Goal: Information Seeking & Learning: Learn about a topic

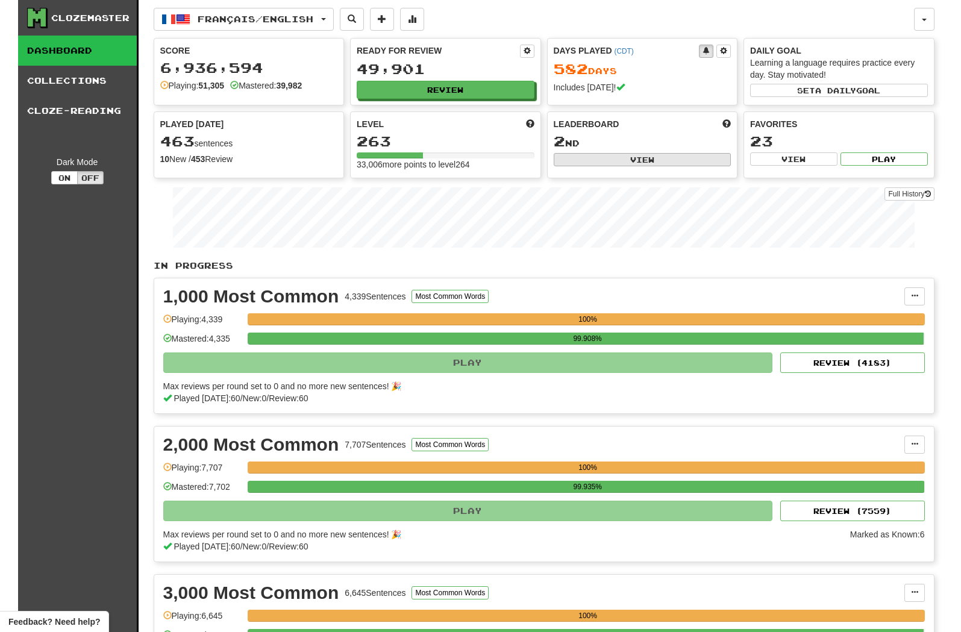
click at [564, 165] on button "View" at bounding box center [643, 159] width 178 height 13
select select "**********"
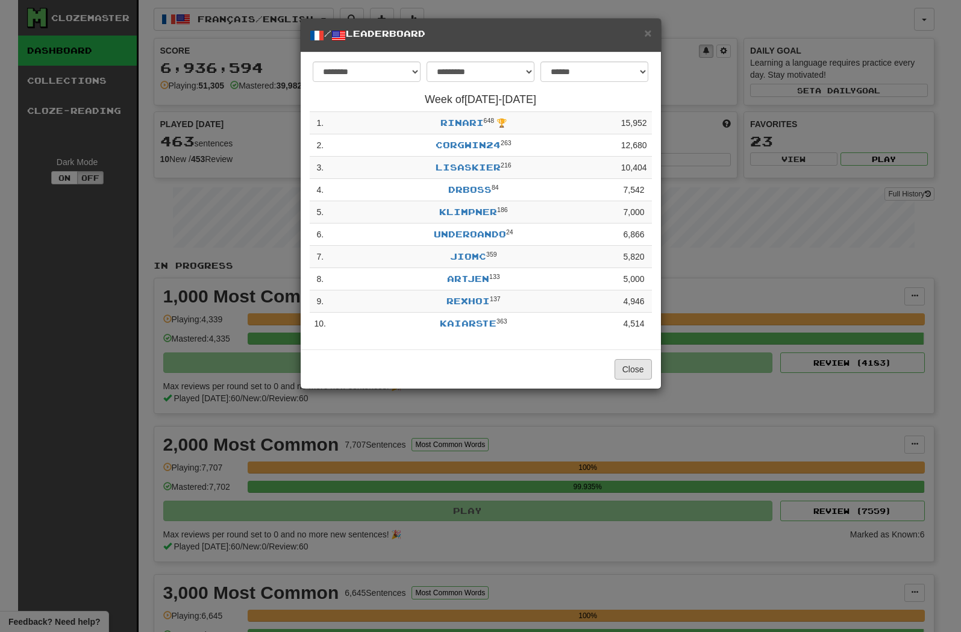
click at [641, 380] on button "Close" at bounding box center [633, 369] width 37 height 20
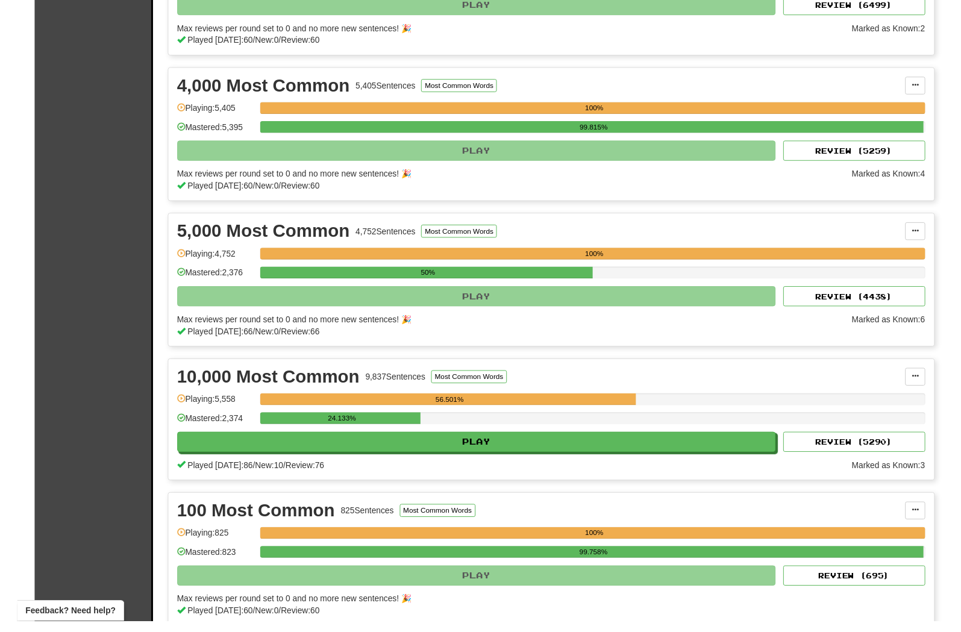
scroll to position [665, 0]
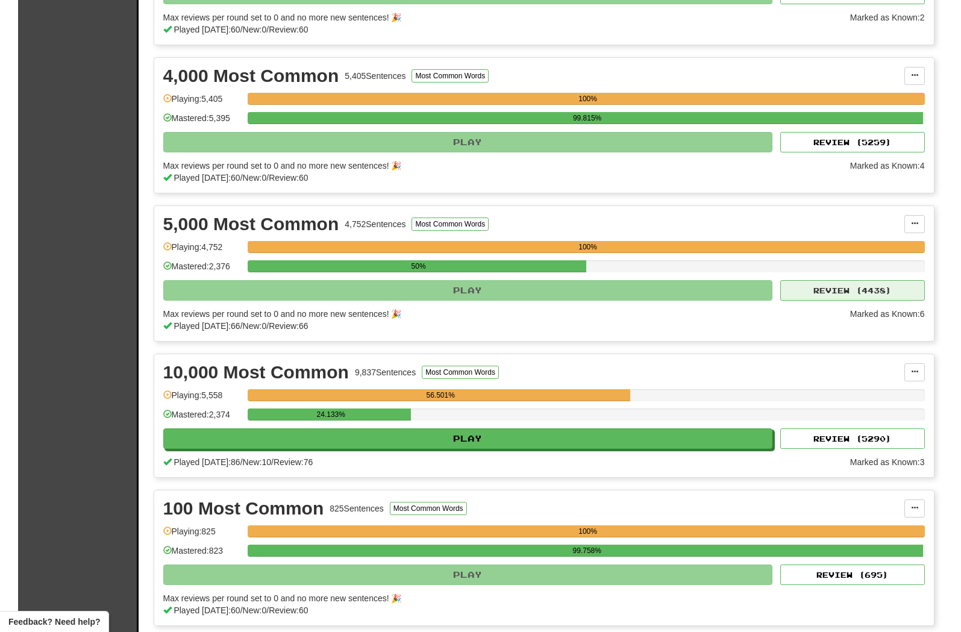
click at [810, 288] on button "Review ( 4438 )" at bounding box center [852, 290] width 145 height 20
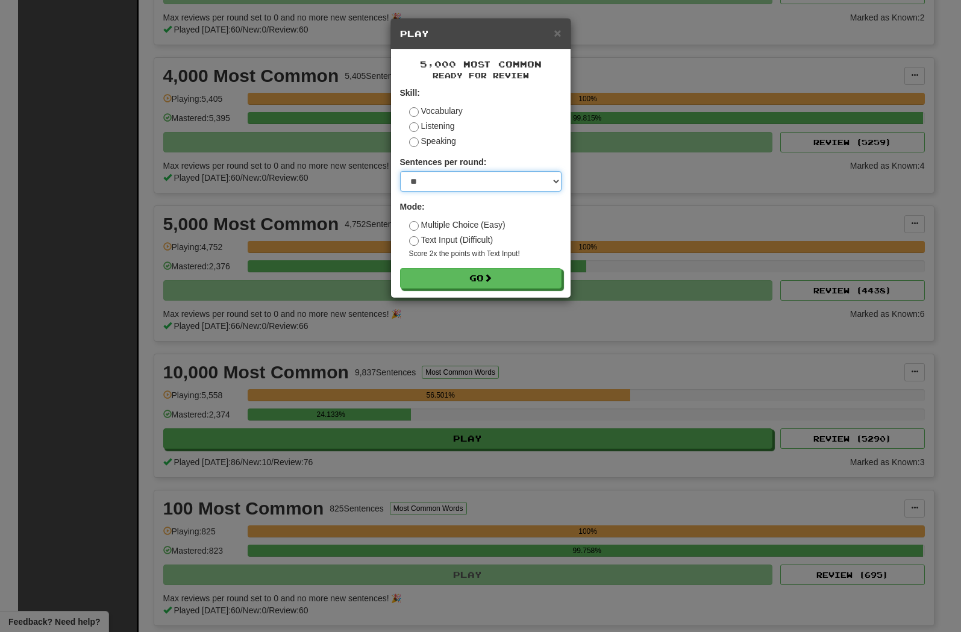
select select "**"
click at [463, 289] on button "Go" at bounding box center [481, 279] width 161 height 20
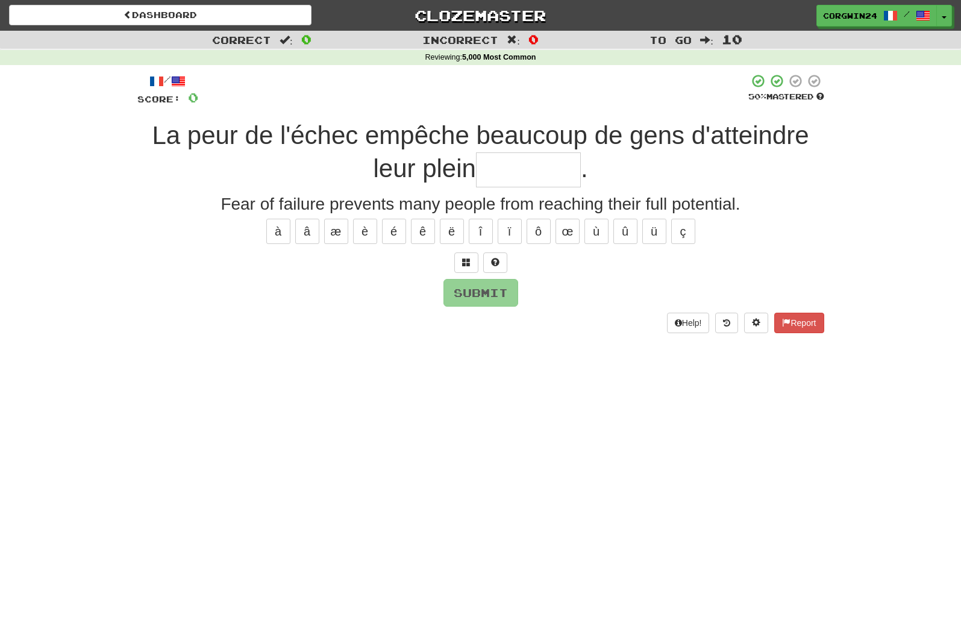
click at [511, 181] on input "text" at bounding box center [528, 170] width 105 height 36
type input "*********"
click at [463, 299] on button "Submit" at bounding box center [481, 294] width 75 height 28
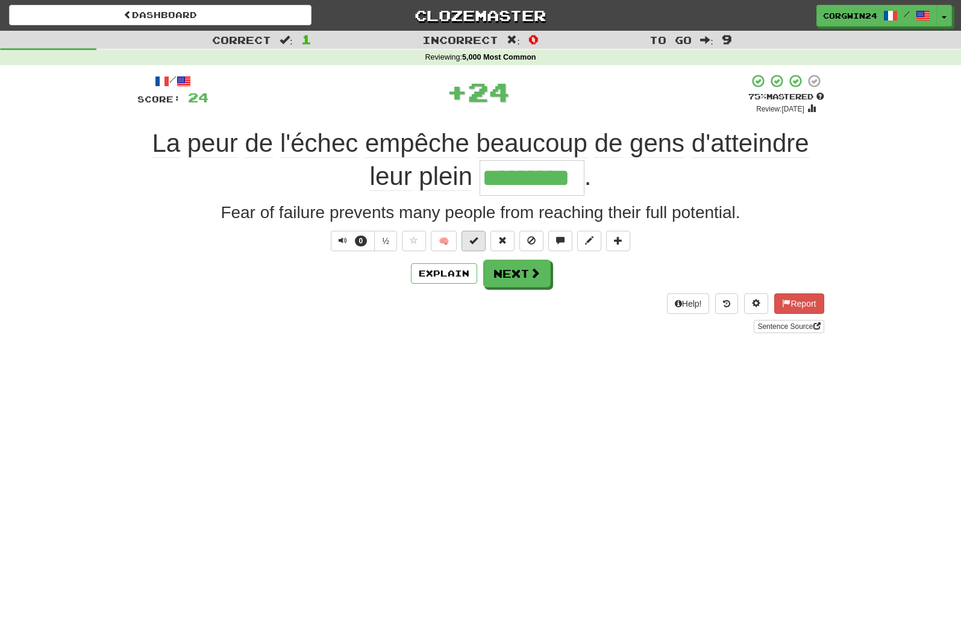
click at [473, 244] on span at bounding box center [473, 240] width 8 height 8
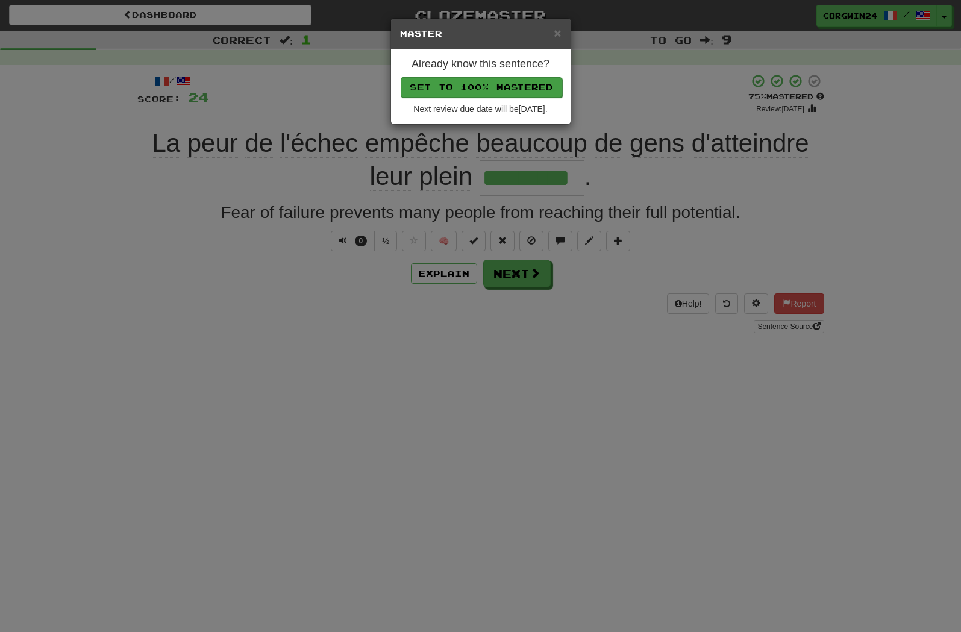
click at [448, 93] on button "Set to 100% Mastered" at bounding box center [481, 87] width 161 height 20
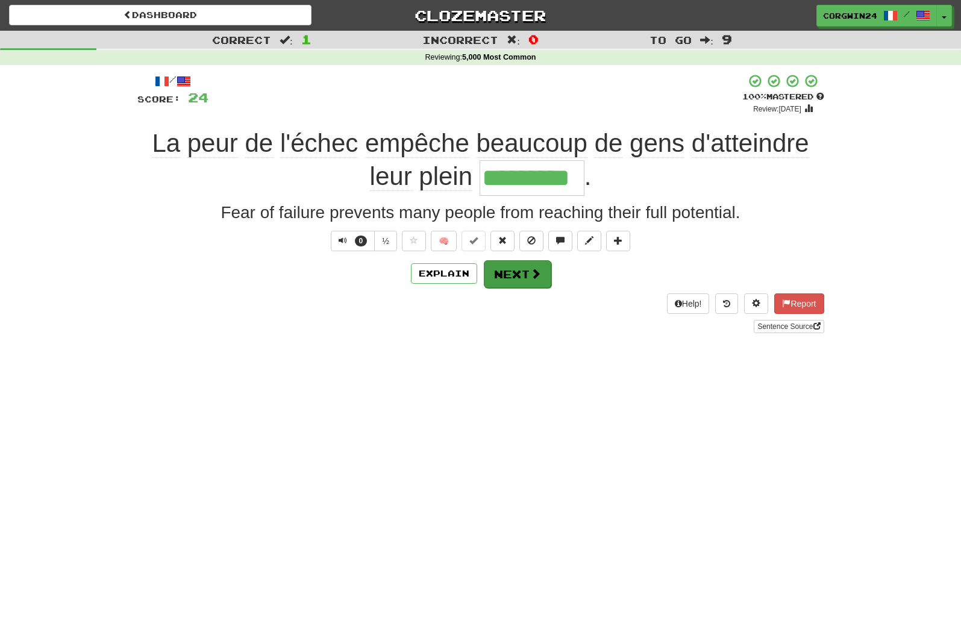
click at [530, 286] on button "Next" at bounding box center [517, 274] width 67 height 28
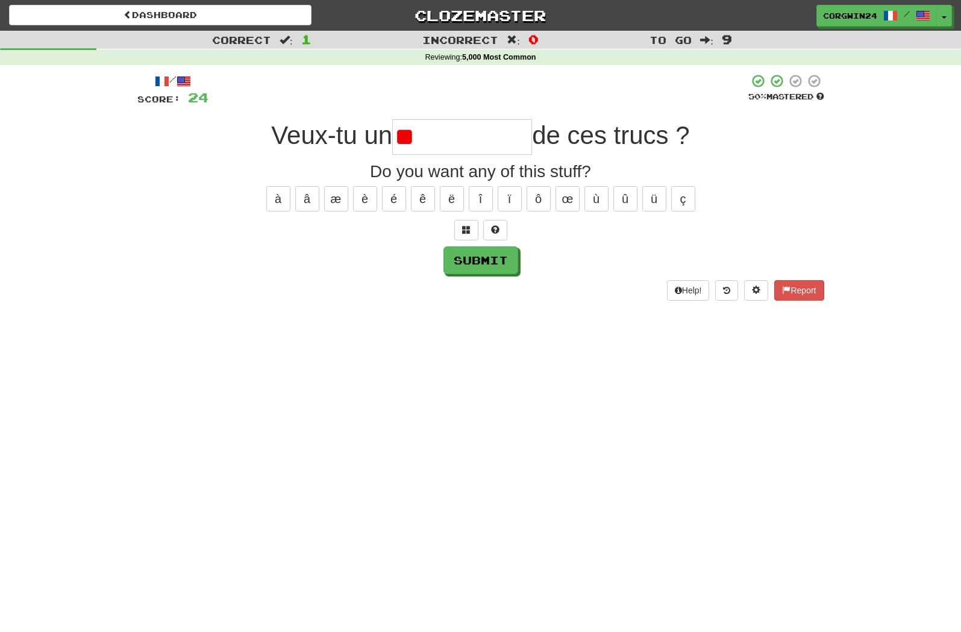
type input "*"
click at [465, 228] on span at bounding box center [466, 229] width 8 height 8
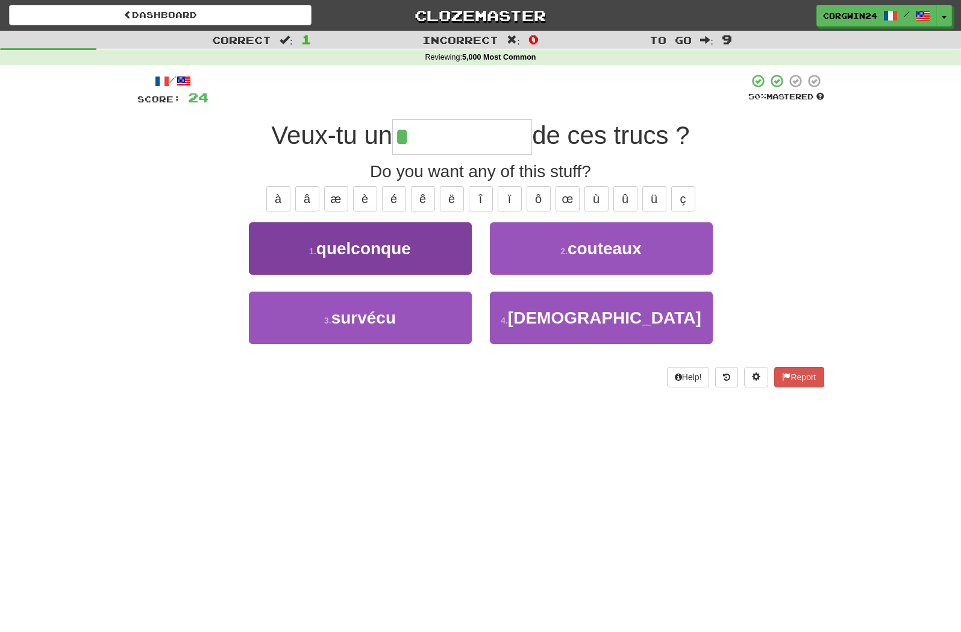
click at [372, 248] on span "quelconque" at bounding box center [363, 248] width 95 height 19
type input "**********"
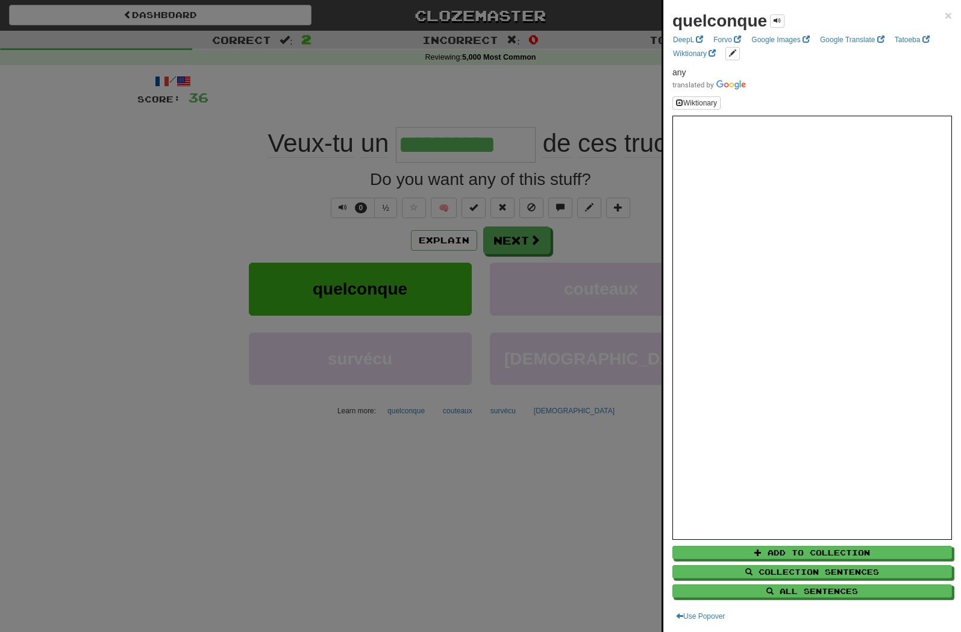
click at [284, 183] on div at bounding box center [480, 316] width 961 height 632
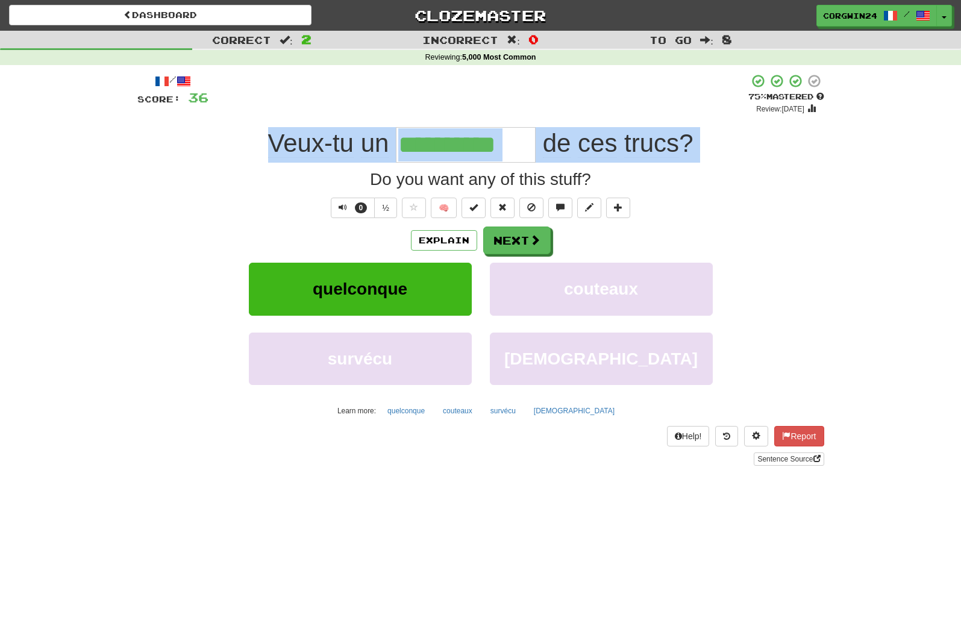
drag, startPoint x: 237, startPoint y: 142, endPoint x: 237, endPoint y: 177, distance: 34.3
click at [237, 177] on div "**********" at bounding box center [480, 270] width 687 height 392
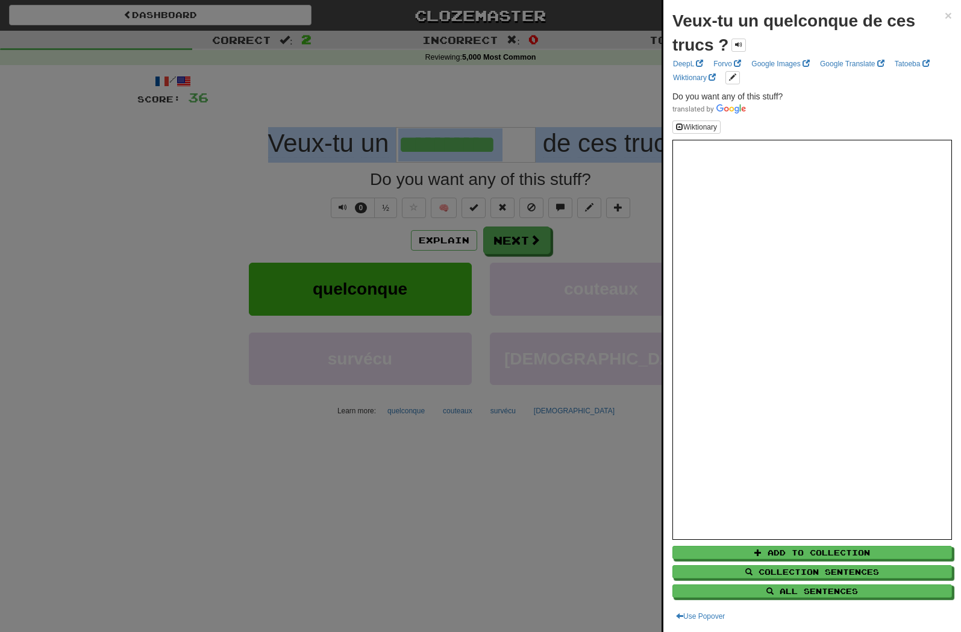
copy div "Veux-tu un de ces trucs ?"
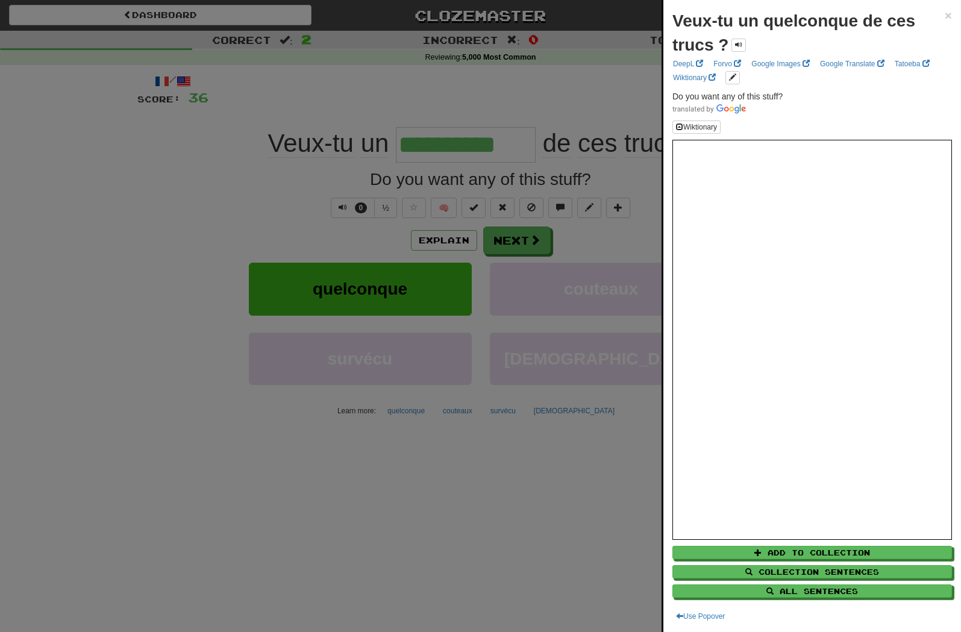
click at [269, 434] on div at bounding box center [480, 316] width 961 height 632
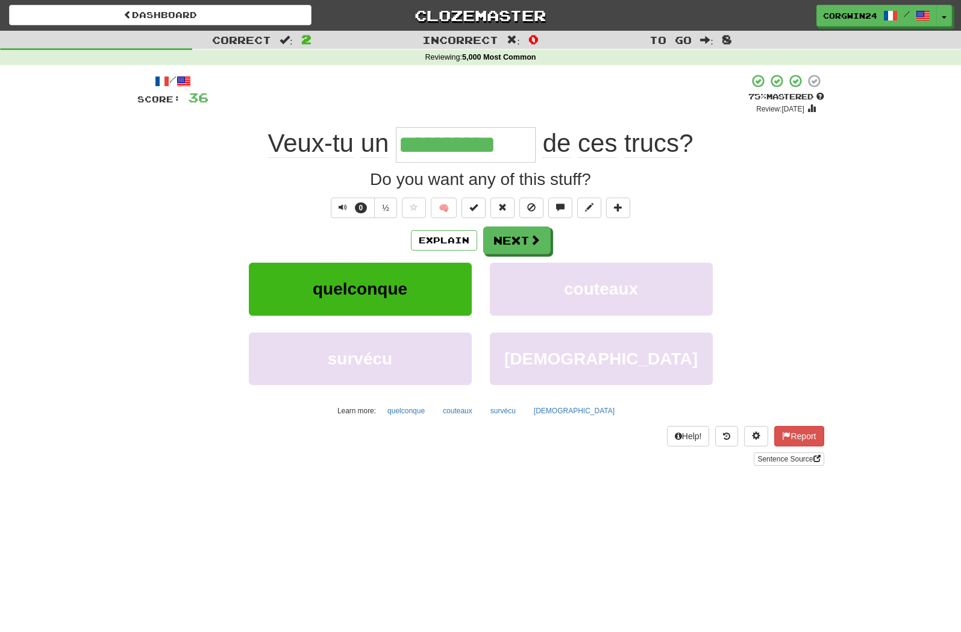
drag, startPoint x: 872, startPoint y: 461, endPoint x: 15, endPoint y: 473, distance: 856.8
drag, startPoint x: 784, startPoint y: 631, endPoint x: 15, endPoint y: 559, distance: 772.2
click at [0, 0] on html "Dashboard Clozemaster corgwin24 / Toggle Dropdown Dashboard Leaderboard Activit…" at bounding box center [480, 530] width 961 height 1060
click at [593, 210] on span at bounding box center [589, 207] width 8 height 8
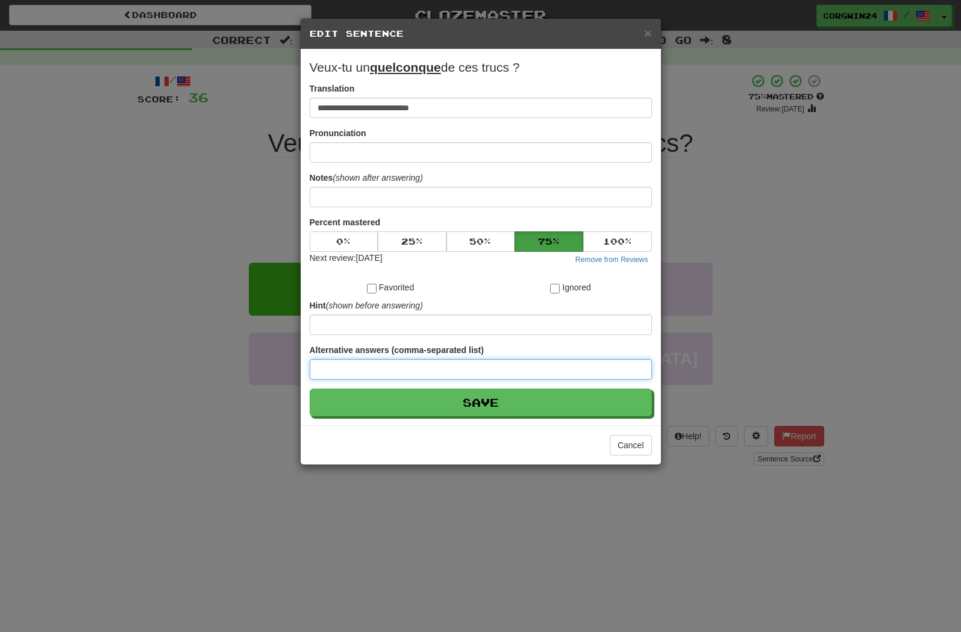
click at [372, 380] on input at bounding box center [481, 369] width 342 height 20
type input "*"
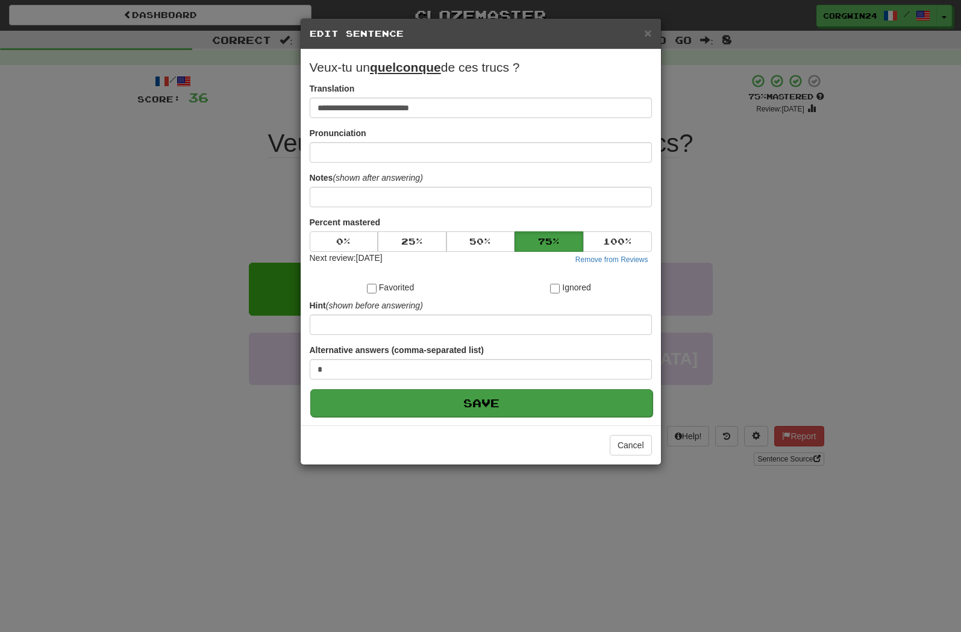
click at [444, 417] on button "Save" at bounding box center [481, 403] width 342 height 28
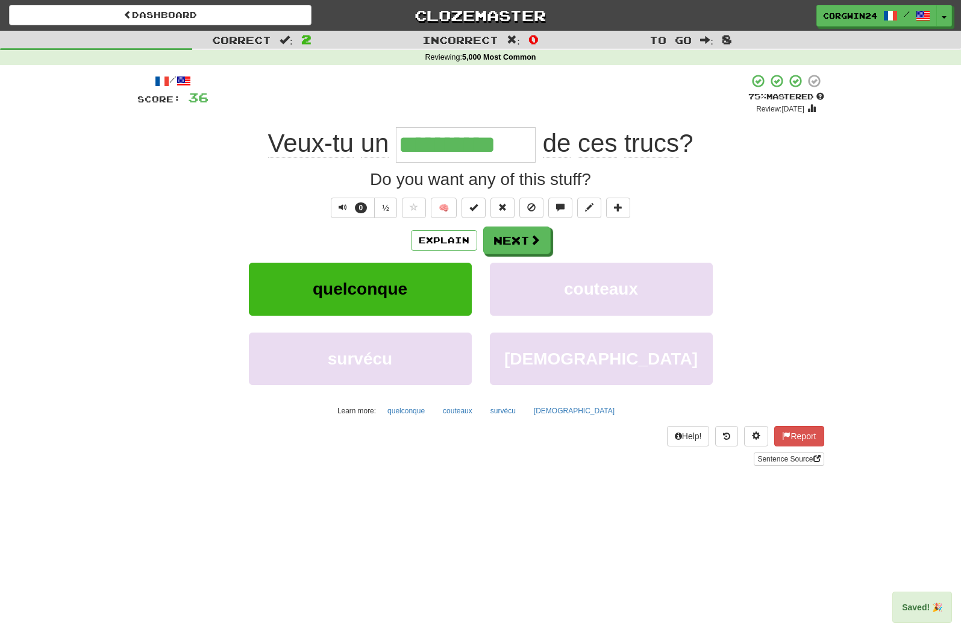
click at [528, 141] on input "**********" at bounding box center [466, 145] width 140 height 36
type input "*"
click at [590, 211] on span at bounding box center [589, 207] width 8 height 8
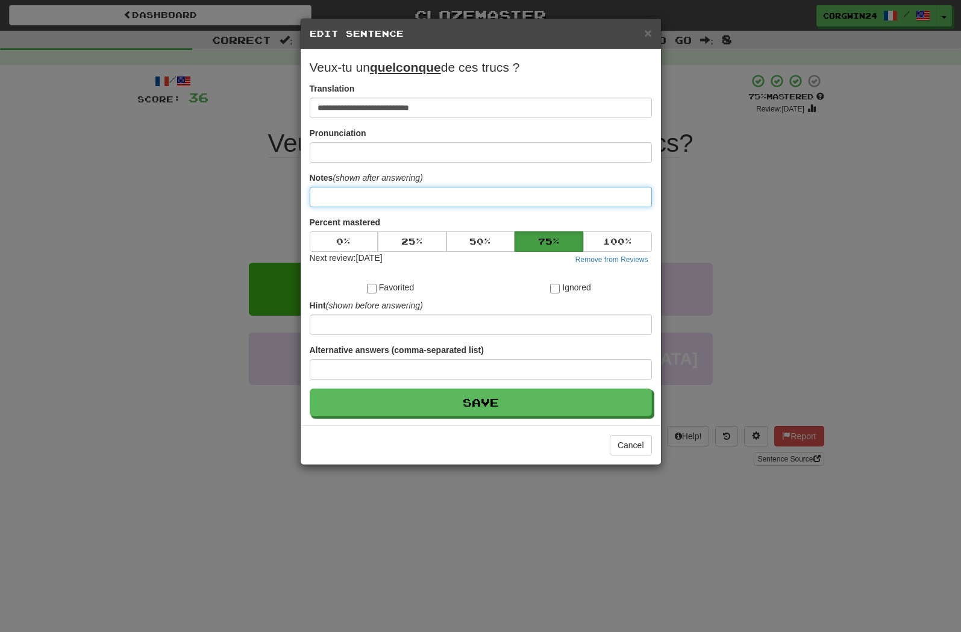
click at [372, 207] on input at bounding box center [481, 197] width 342 height 20
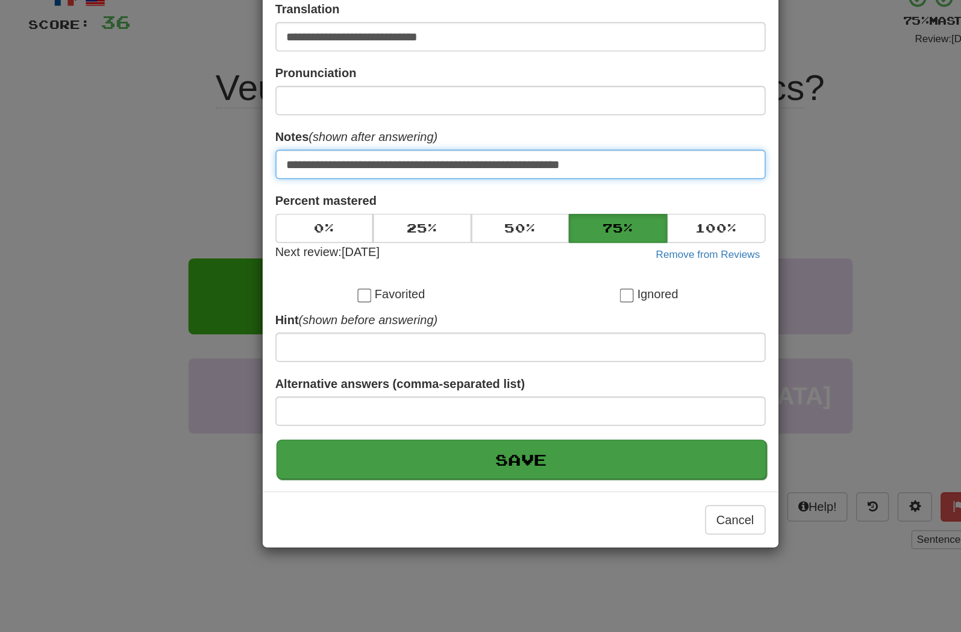
type input "**********"
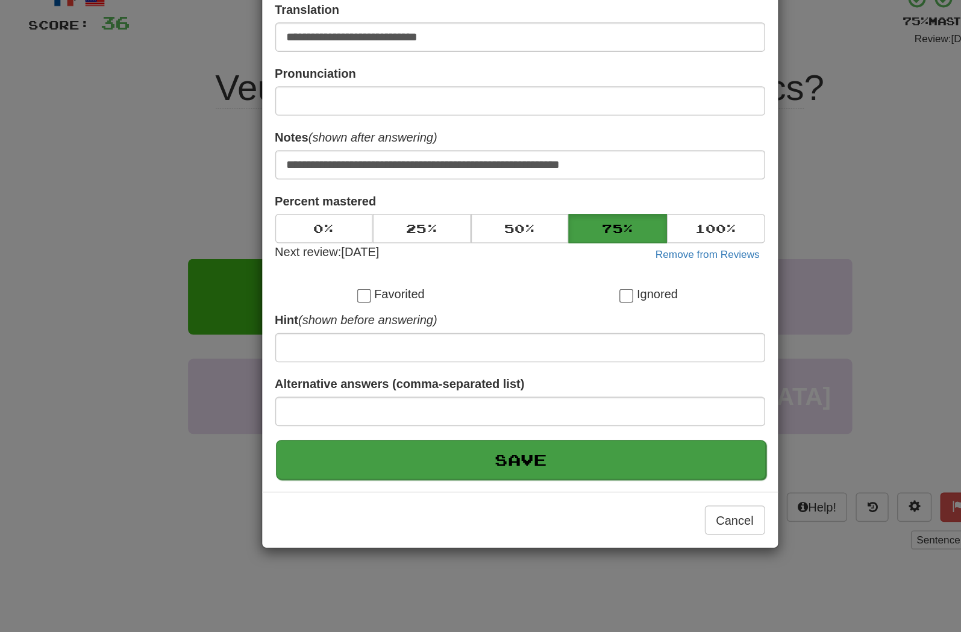
click at [349, 389] on button "Save" at bounding box center [481, 403] width 342 height 28
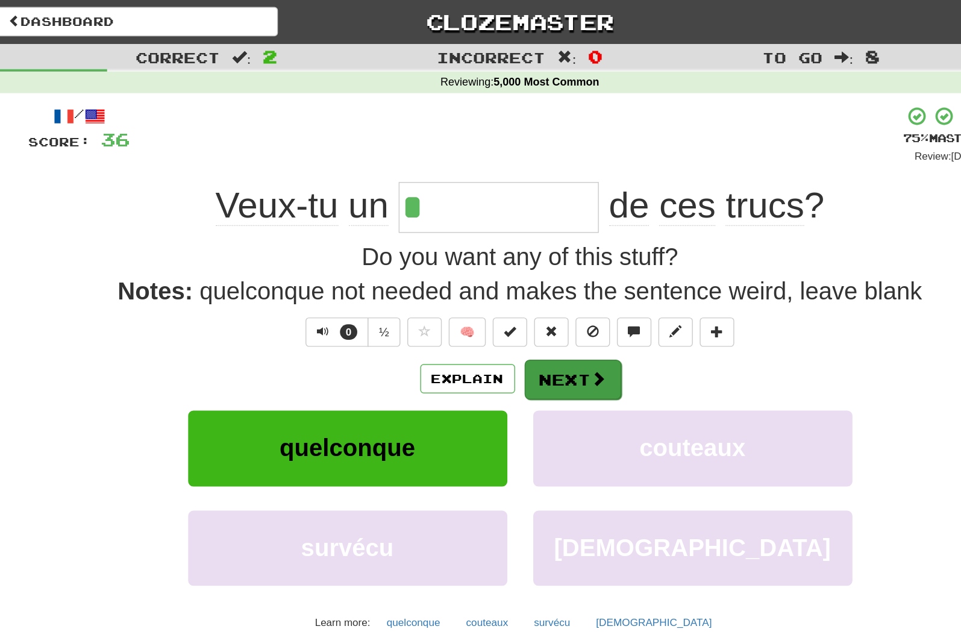
click at [484, 272] on button "Next" at bounding box center [517, 265] width 67 height 28
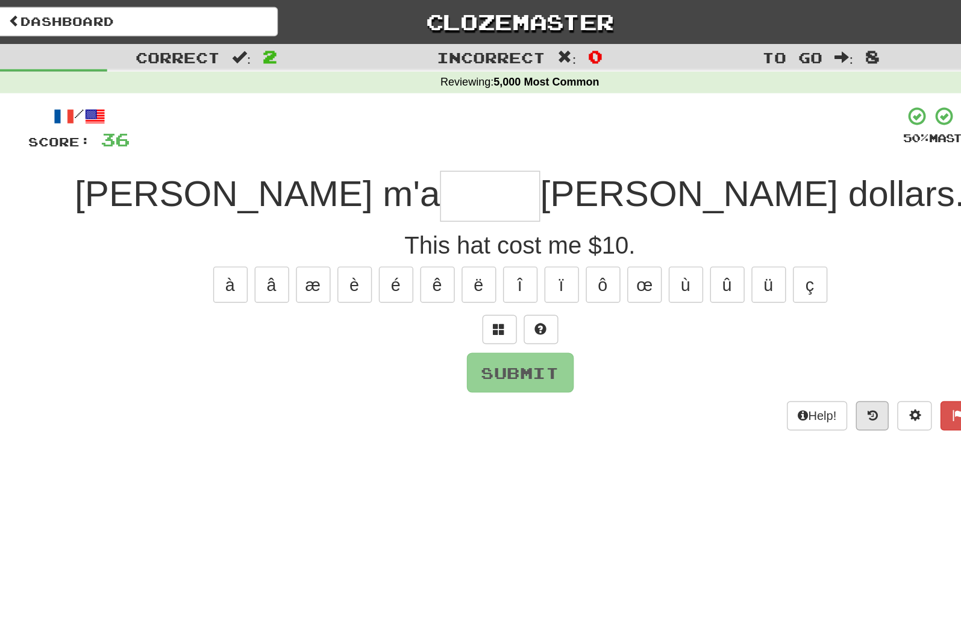
click at [723, 291] on icon at bounding box center [726, 290] width 7 height 8
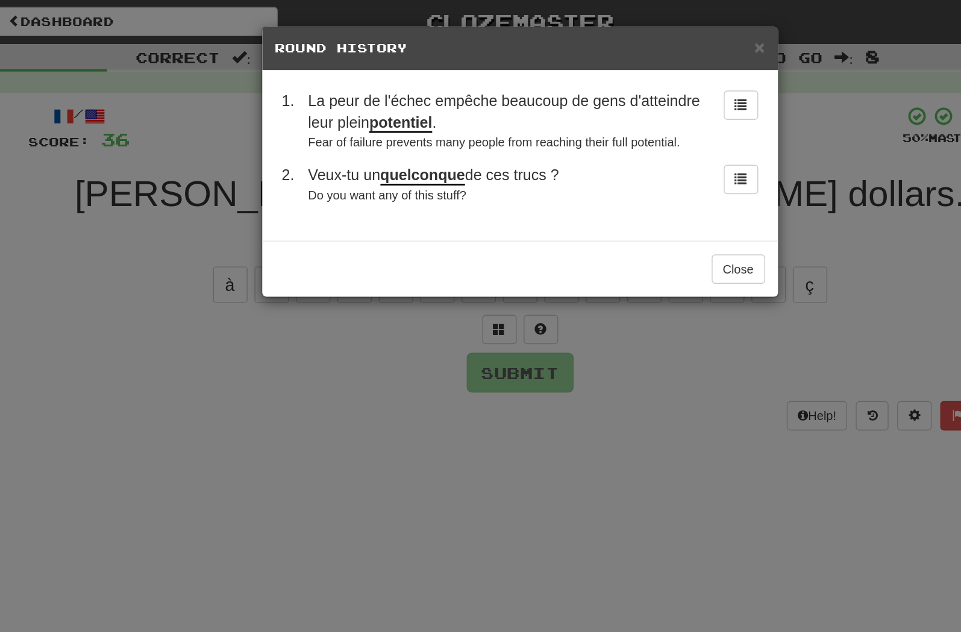
click at [500, 235] on div "× Round History 1 . La peur de l'échec empêche beaucoup de gens d'atteindre leu…" at bounding box center [480, 316] width 961 height 632
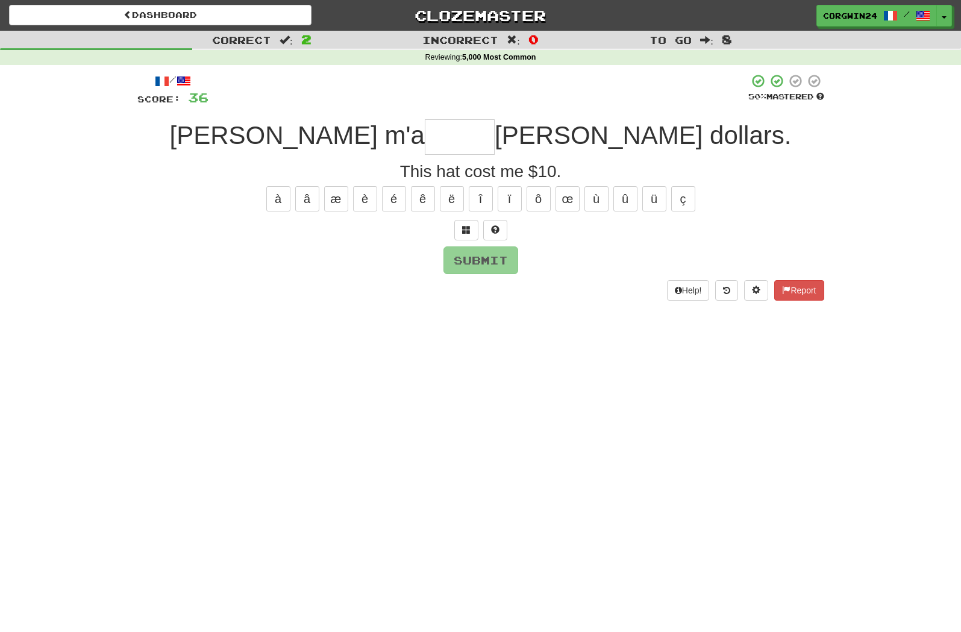
click at [495, 146] on input "text" at bounding box center [460, 137] width 70 height 36
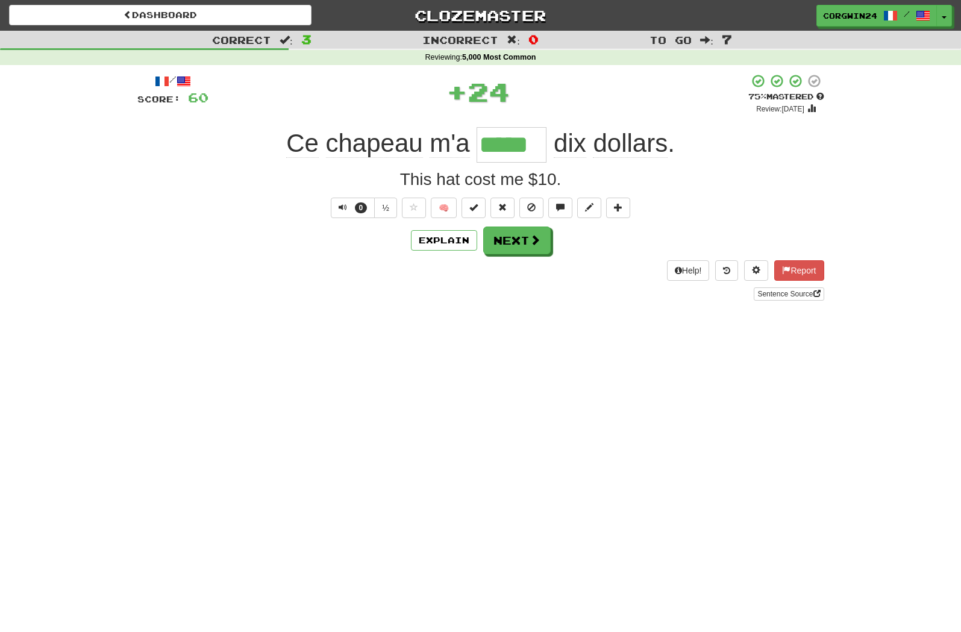
type input "*****"
click at [720, 281] on button at bounding box center [726, 270] width 23 height 20
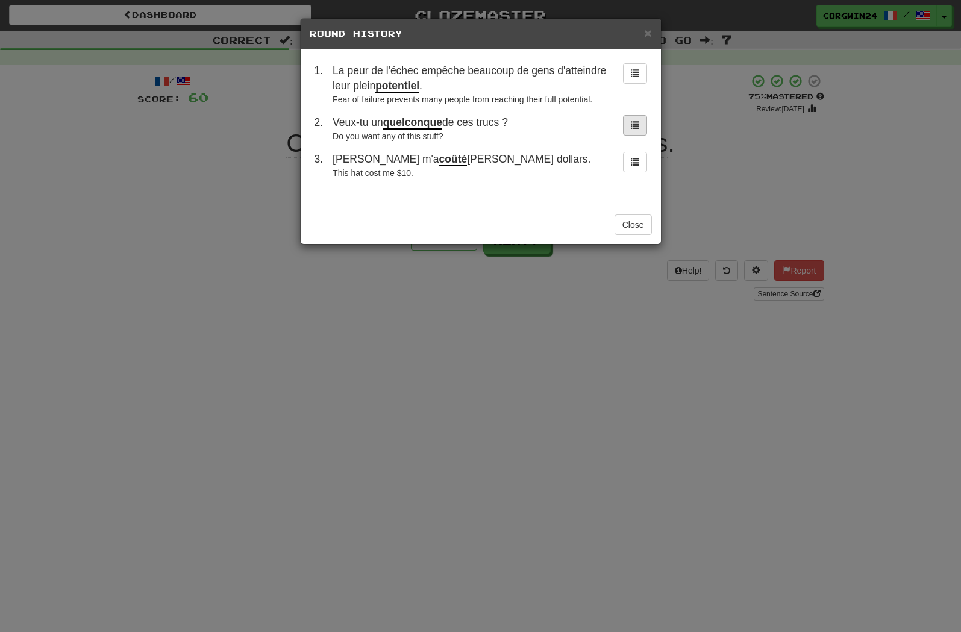
click at [641, 134] on button at bounding box center [635, 125] width 24 height 20
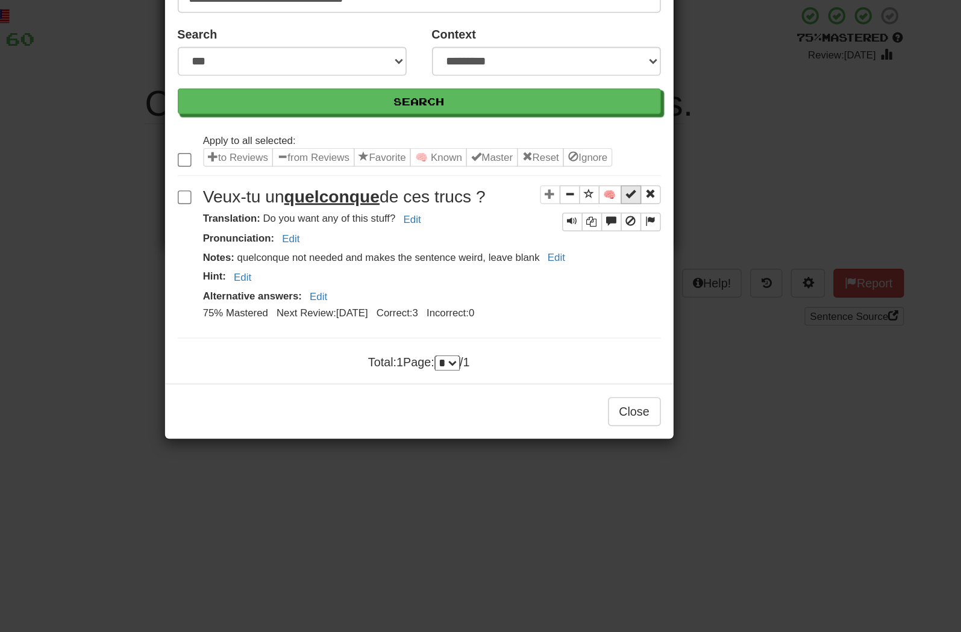
click at [627, 204] on span "Sentence controls" at bounding box center [630, 207] width 7 height 7
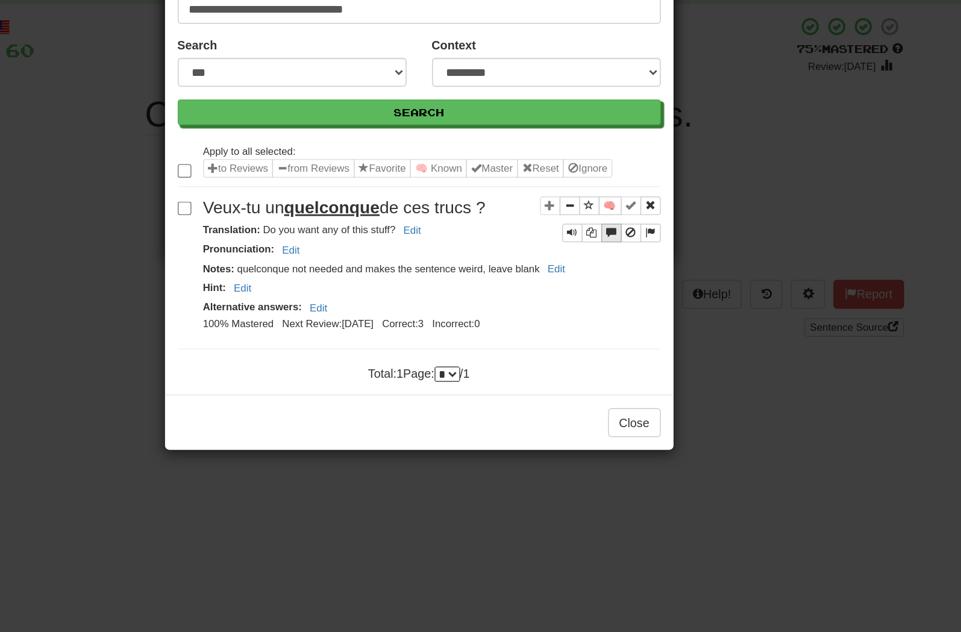
click at [613, 223] on span "Sentence controls" at bounding box center [616, 226] width 7 height 7
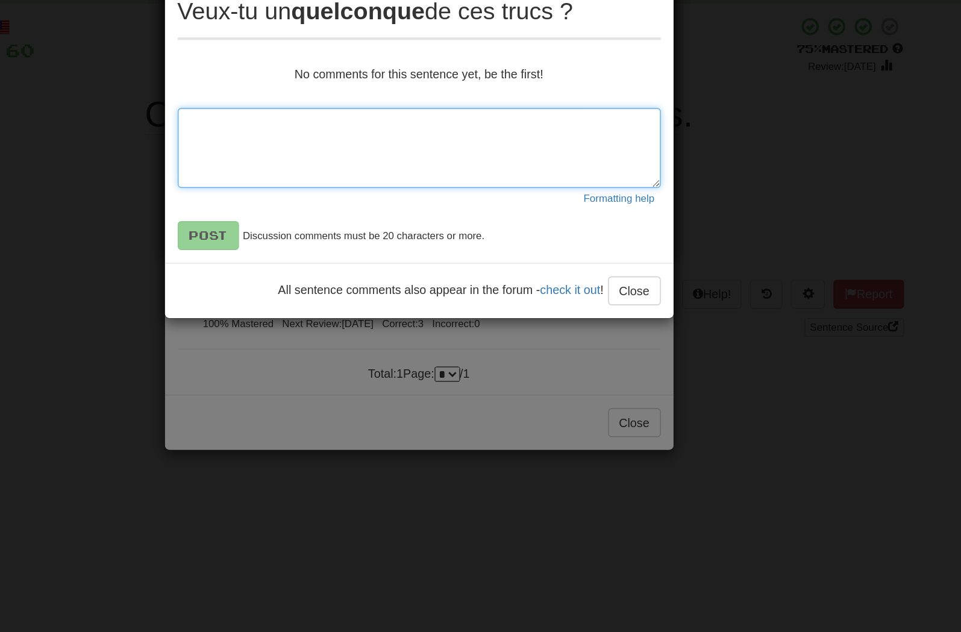
click at [310, 139] on textarea at bounding box center [481, 167] width 342 height 57
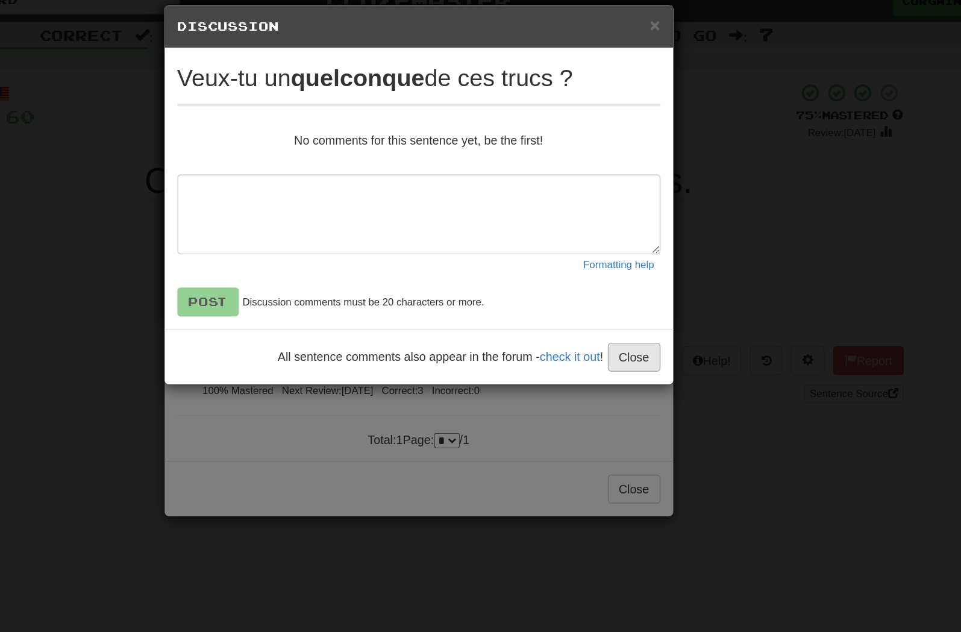
click at [615, 260] on button "Close" at bounding box center [633, 268] width 37 height 20
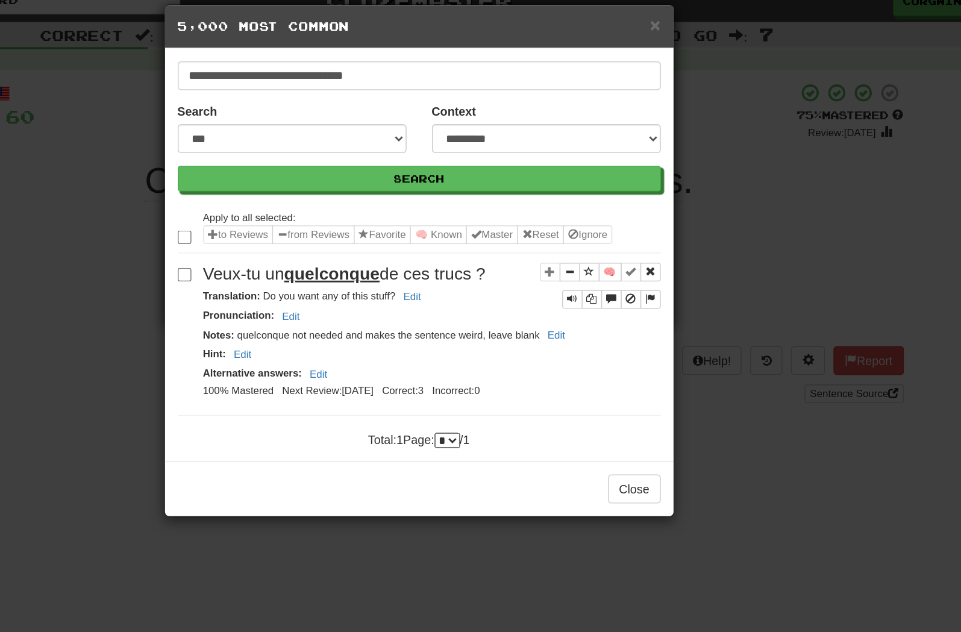
click at [459, 310] on div "🧠 Veux-tu un quelconque de ces trucs ? Translation : Do you want any of this st…" at bounding box center [481, 255] width 342 height 109
click at [615, 371] on button "Close" at bounding box center [633, 361] width 37 height 20
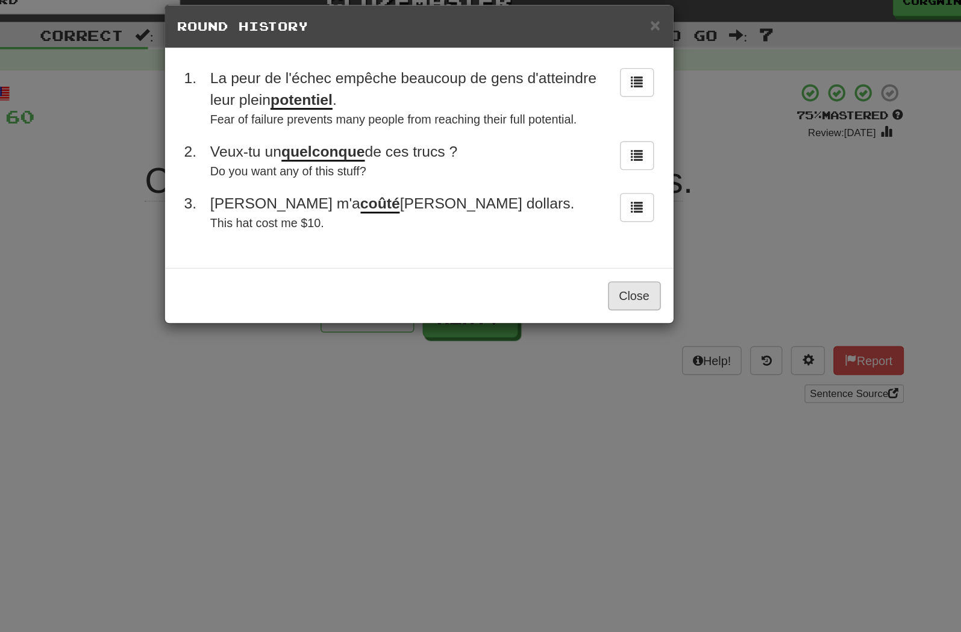
click at [615, 234] on button "Close" at bounding box center [633, 224] width 37 height 20
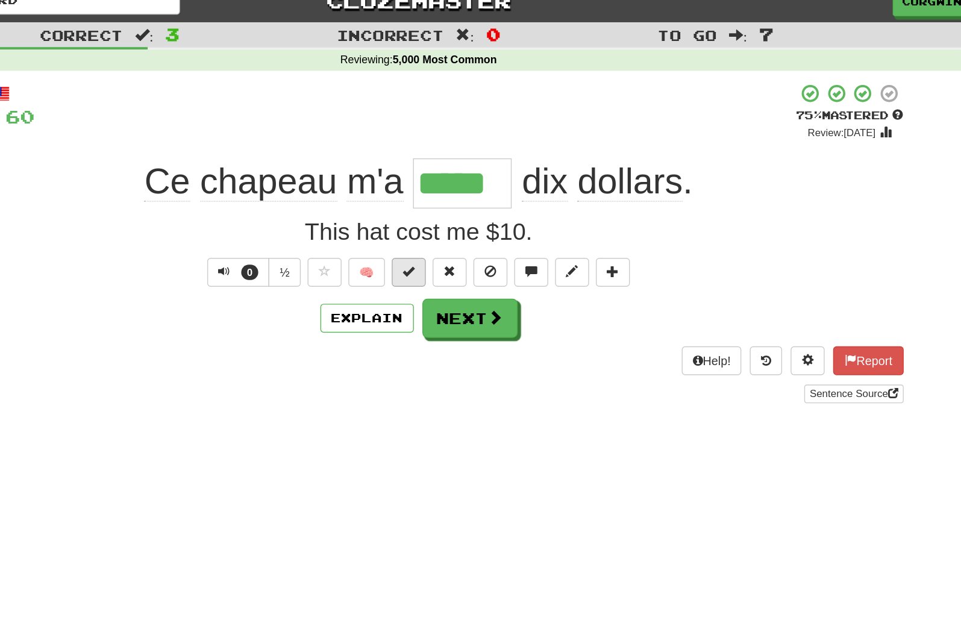
click at [469, 203] on span at bounding box center [473, 207] width 8 height 8
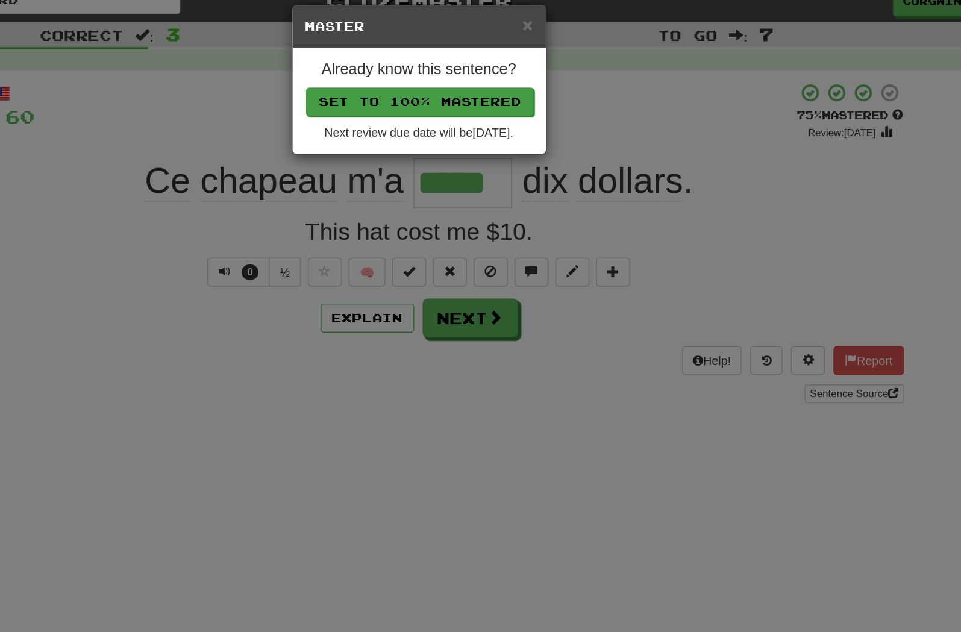
click at [401, 77] on button "Set to 100% Mastered" at bounding box center [481, 87] width 161 height 20
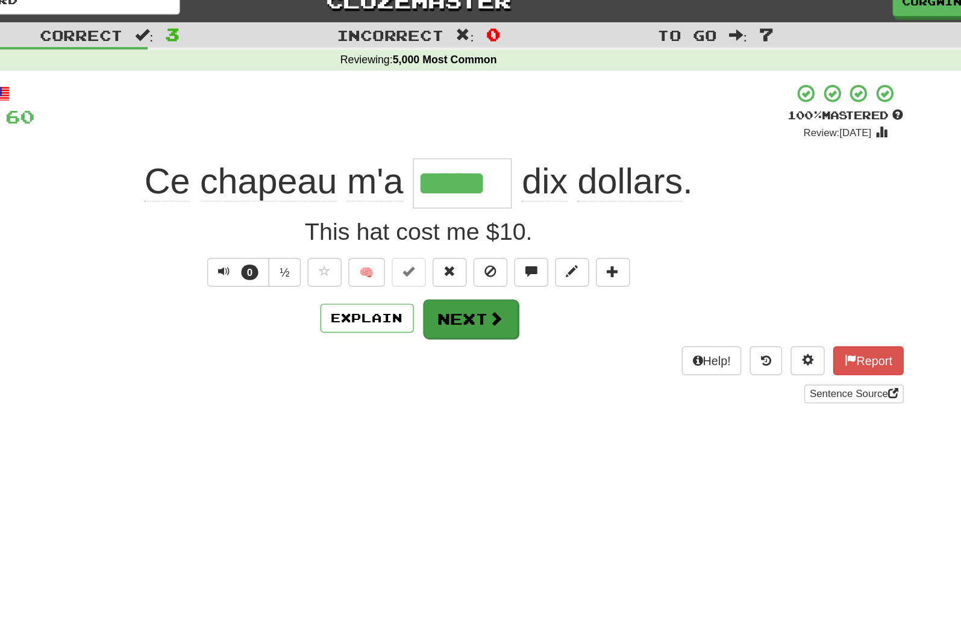
click at [484, 231] on button "Next" at bounding box center [517, 241] width 67 height 28
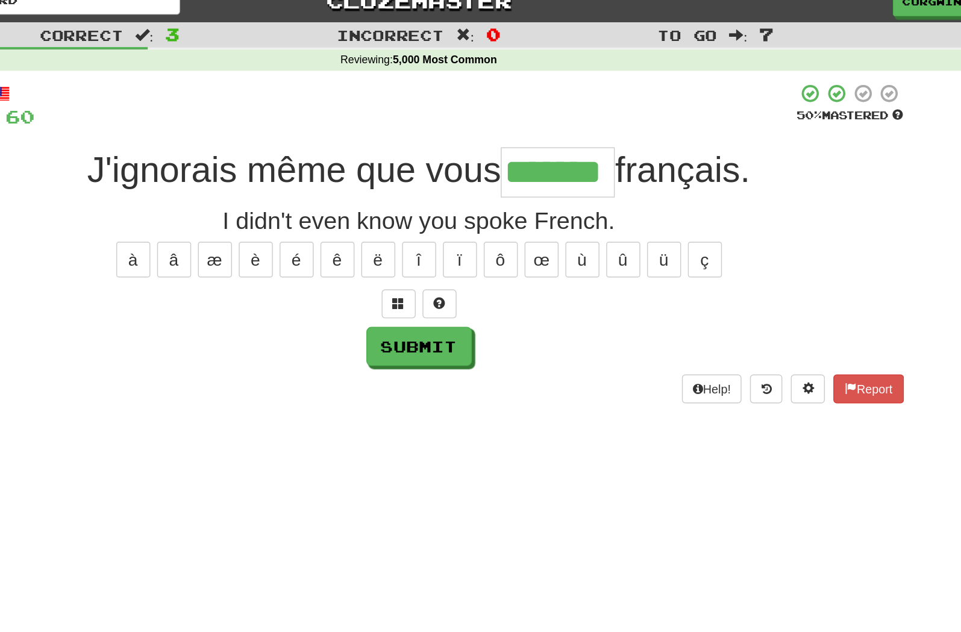
type input "*******"
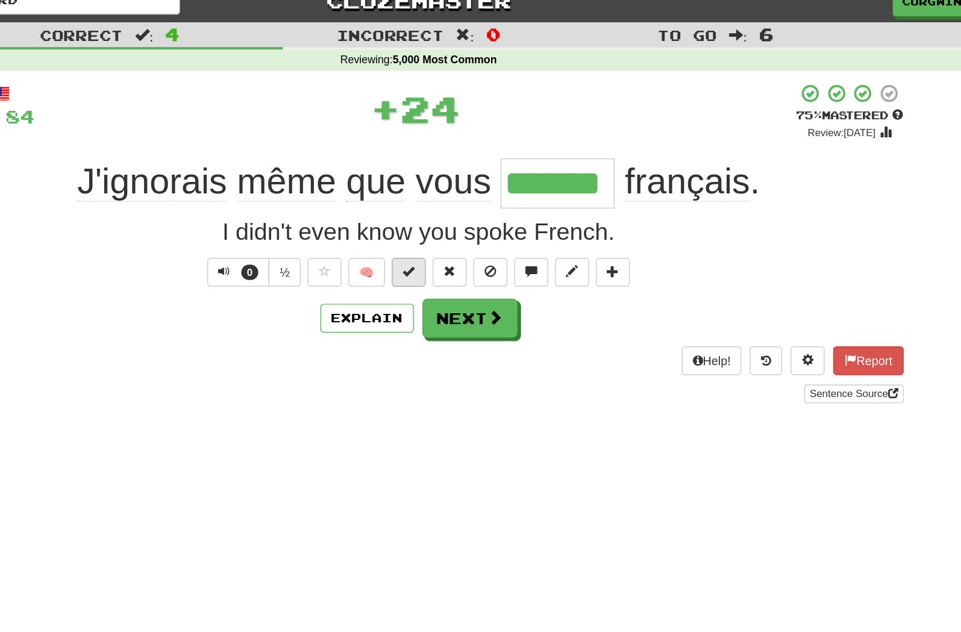
click at [469, 203] on span at bounding box center [473, 207] width 8 height 8
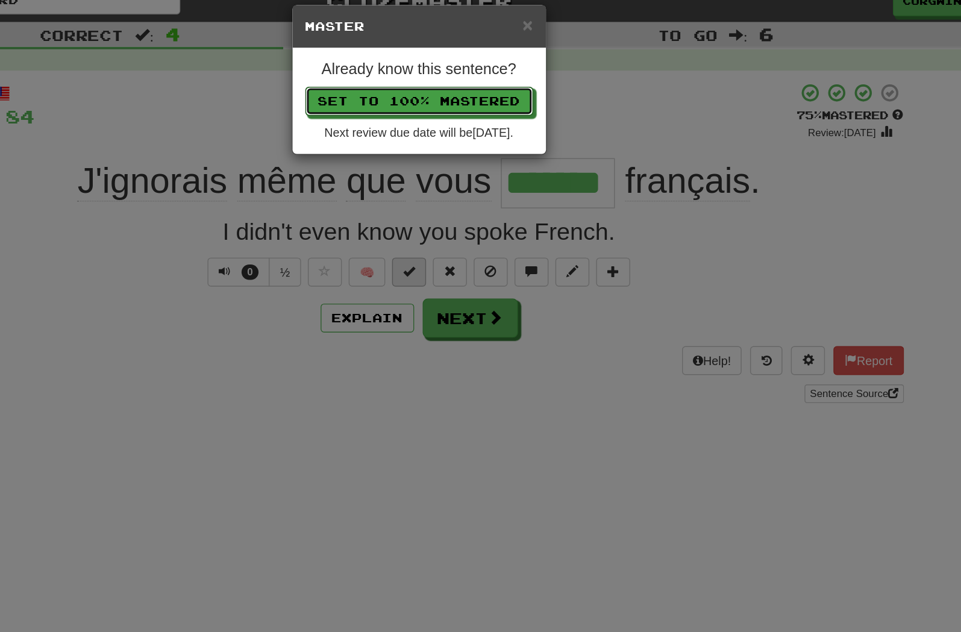
click at [400, 77] on button "Set to 100% Mastered" at bounding box center [480, 87] width 161 height 20
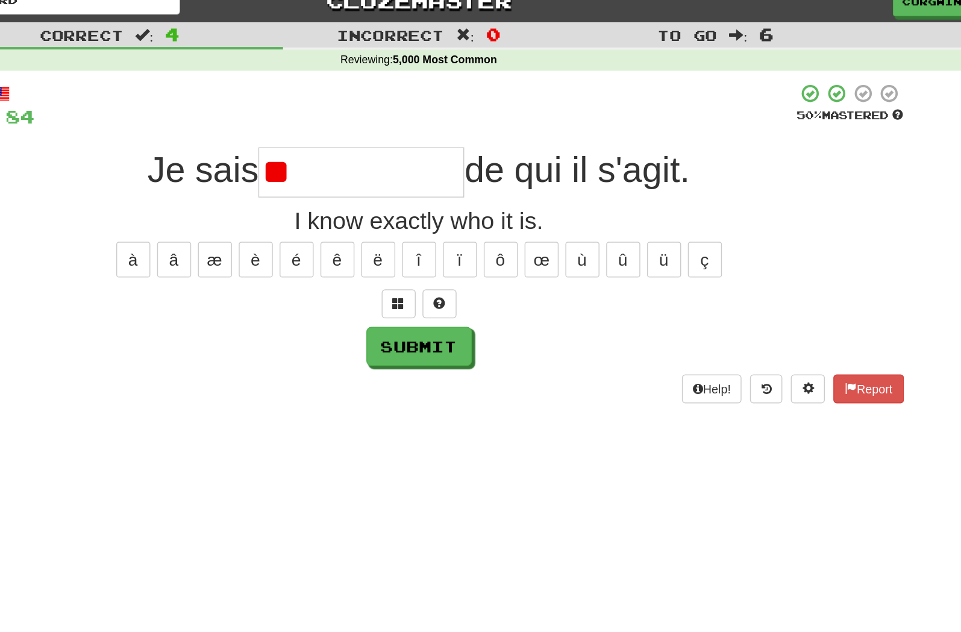
type input "*"
type input "**********"
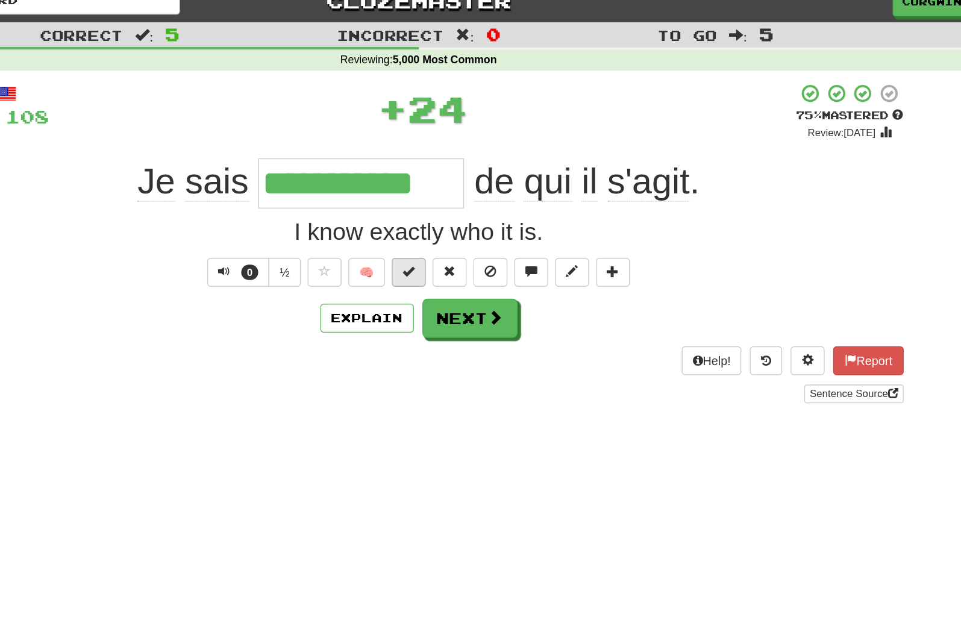
click at [469, 203] on span at bounding box center [473, 207] width 8 height 8
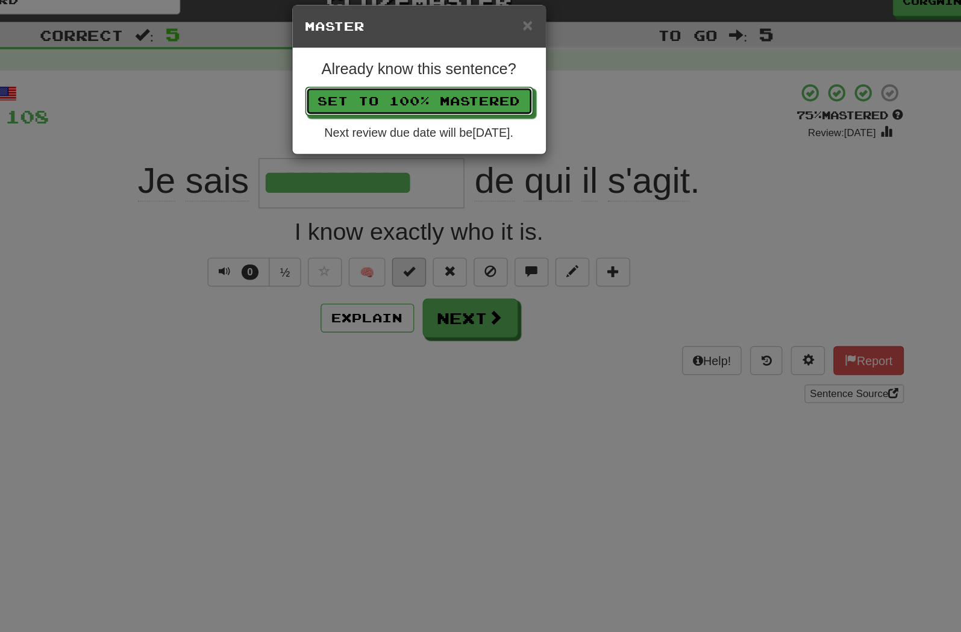
click at [400, 77] on button "Set to 100% Mastered" at bounding box center [480, 87] width 161 height 20
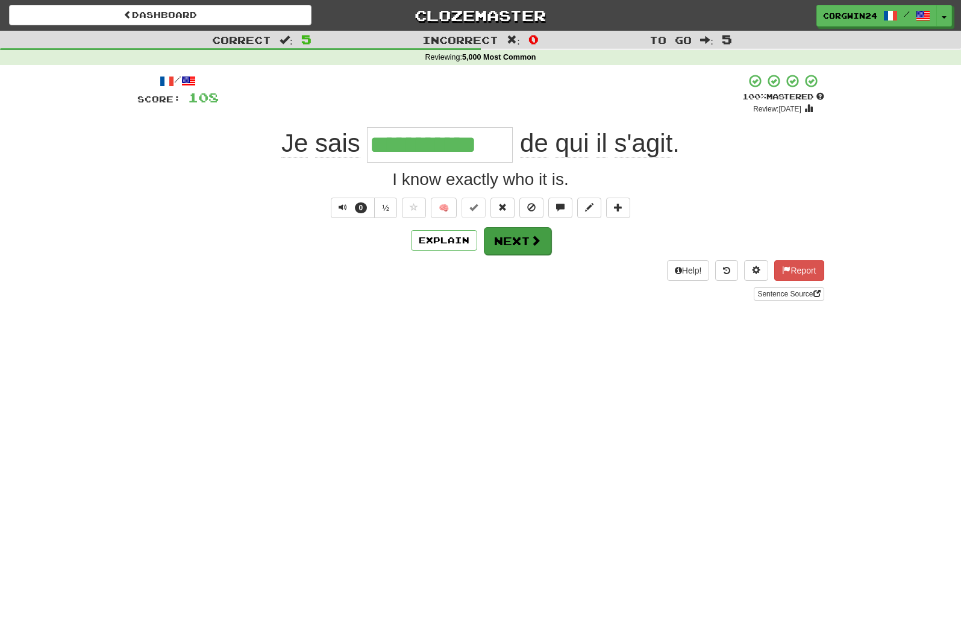
click at [537, 242] on span at bounding box center [535, 240] width 11 height 11
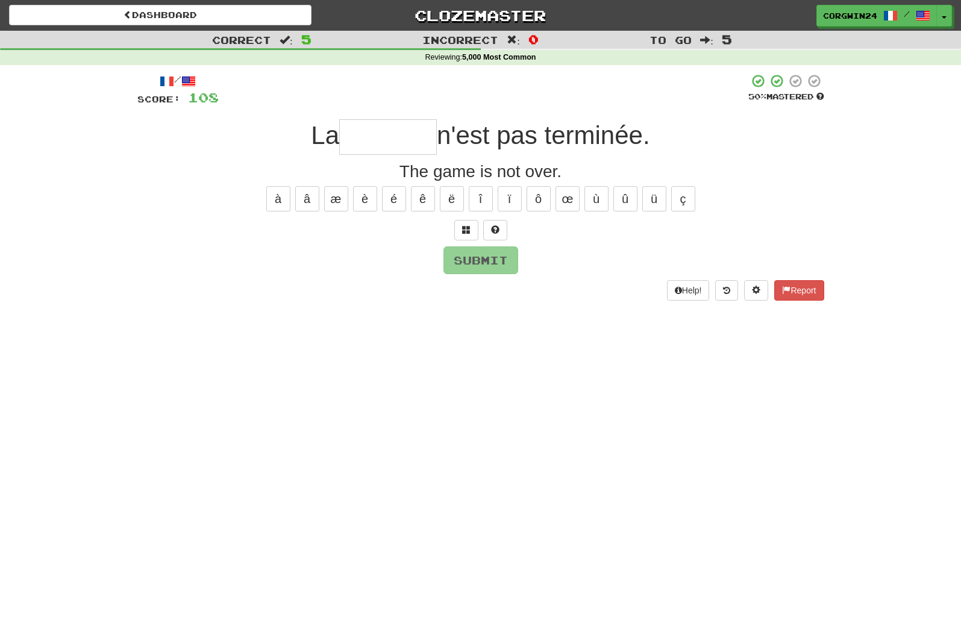
type input "*"
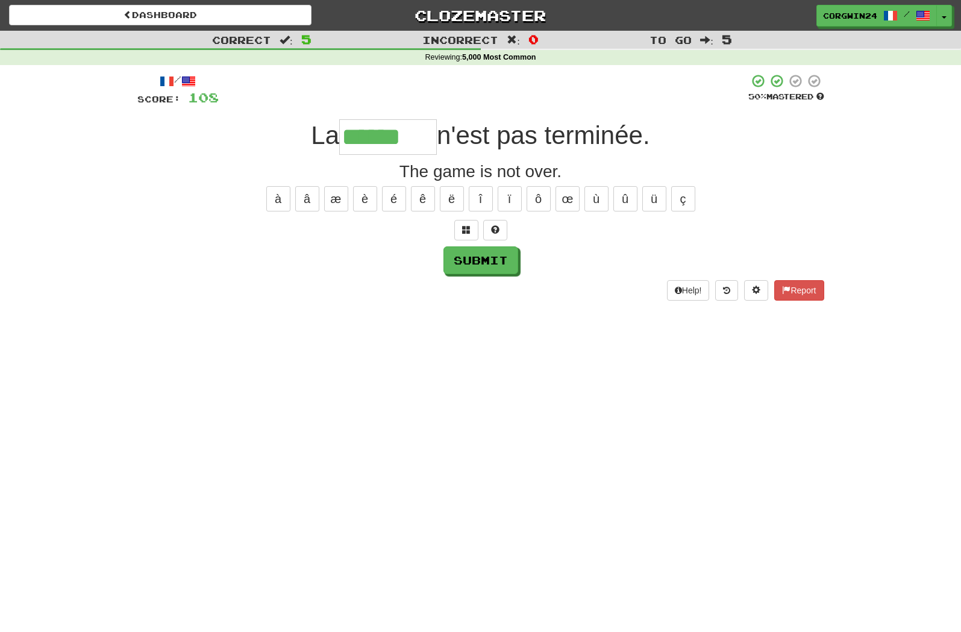
type input "******"
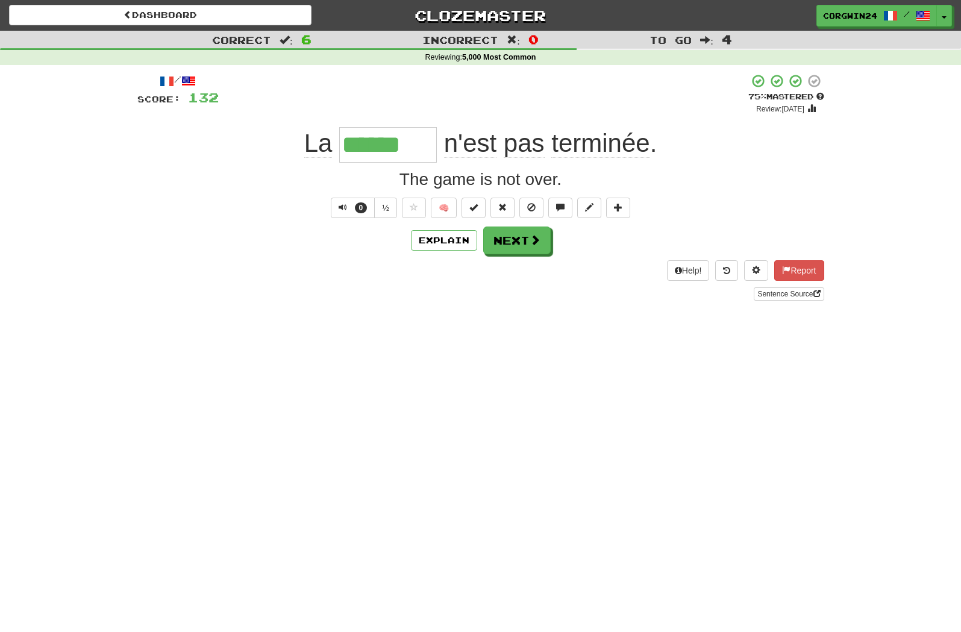
drag, startPoint x: 537, startPoint y: 630, endPoint x: 585, endPoint y: 384, distance: 250.5
click at [0, 0] on html "Dashboard Clozemaster corgwin24 / Toggle Dropdown Dashboard Leaderboard Activit…" at bounding box center [480, 530] width 961 height 1060
click at [587, 214] on button at bounding box center [589, 208] width 24 height 20
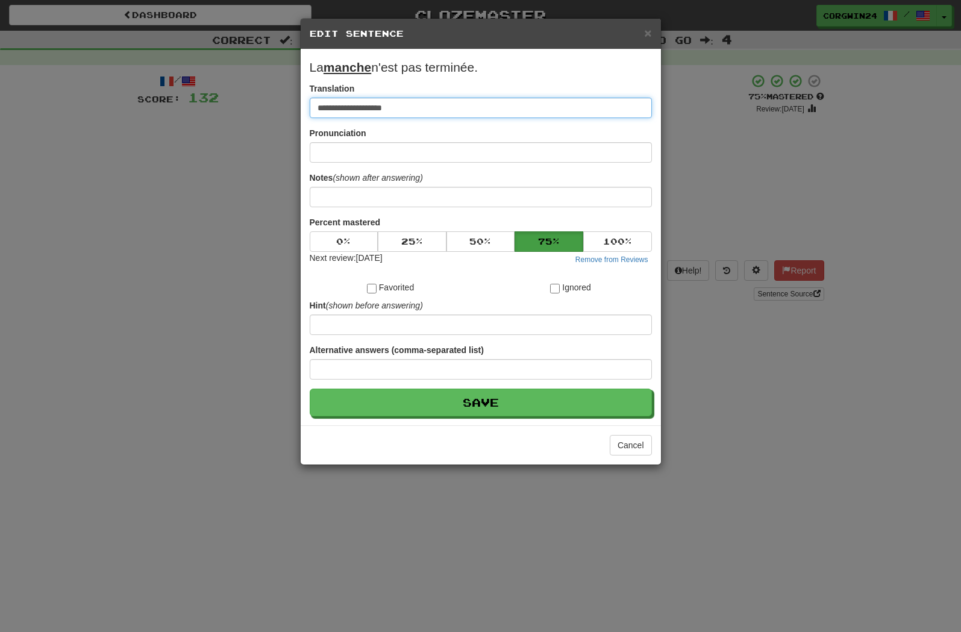
click at [342, 117] on input "**********" at bounding box center [481, 108] width 342 height 20
click at [342, 116] on input "**********" at bounding box center [481, 108] width 342 height 20
click at [346, 111] on input "**********" at bounding box center [481, 108] width 342 height 20
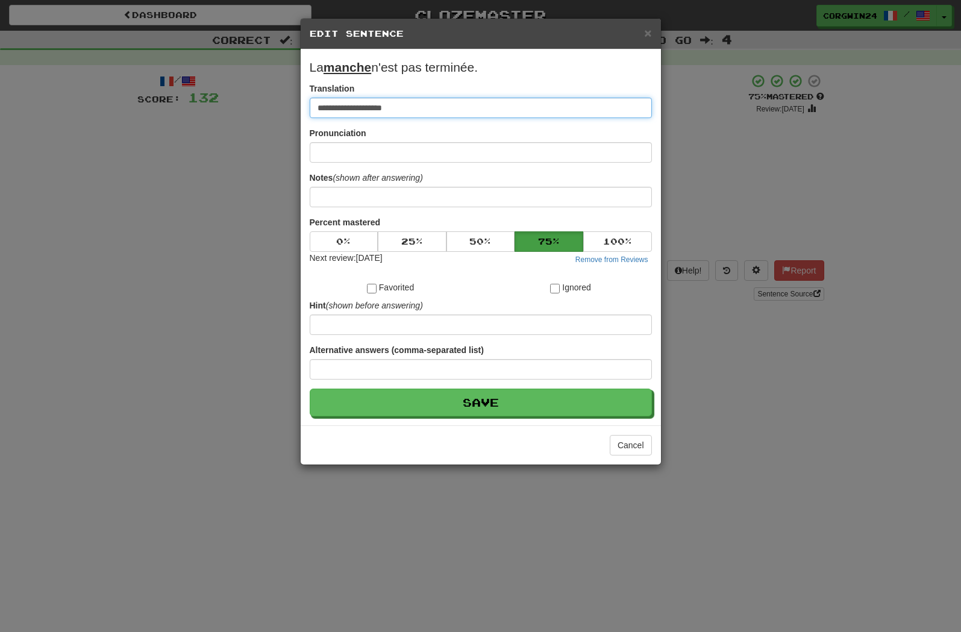
click at [346, 111] on input "**********" at bounding box center [481, 108] width 342 height 20
type input "**********"
click at [480, 416] on button "Save" at bounding box center [481, 403] width 342 height 28
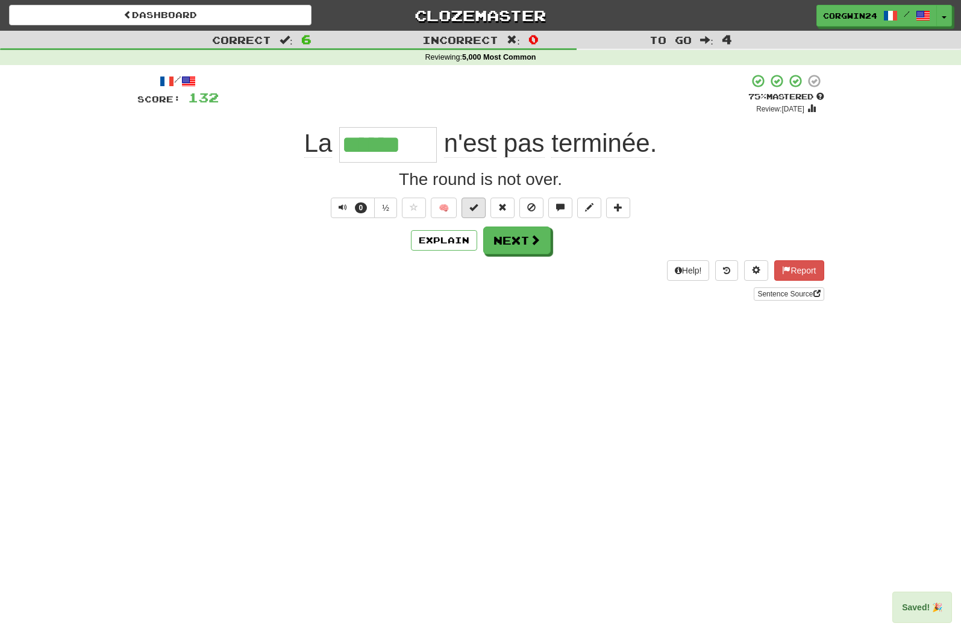
click at [475, 217] on button at bounding box center [474, 208] width 24 height 20
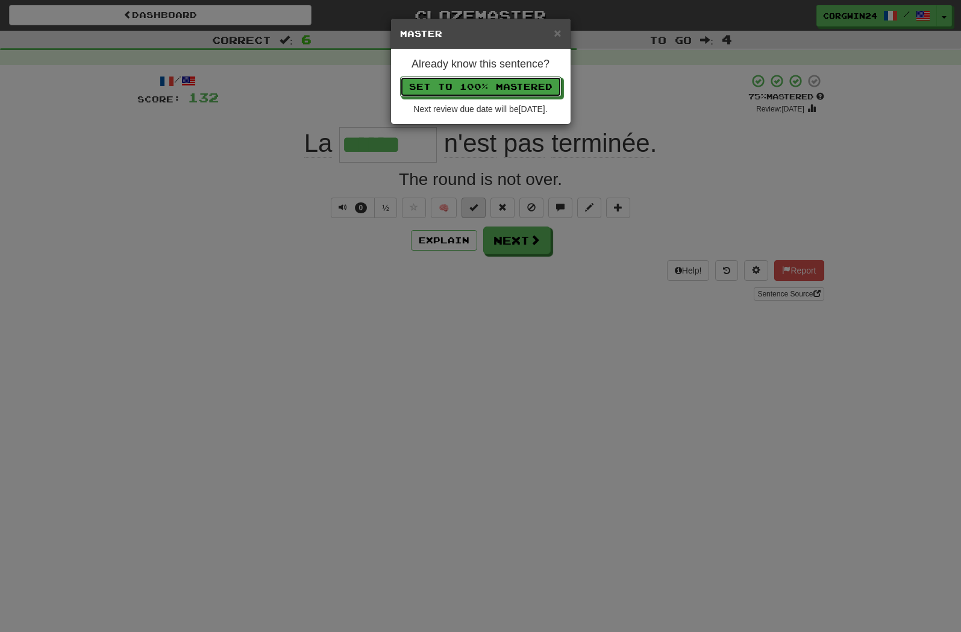
click at [480, 88] on button "Set to 100% Mastered" at bounding box center [480, 87] width 161 height 20
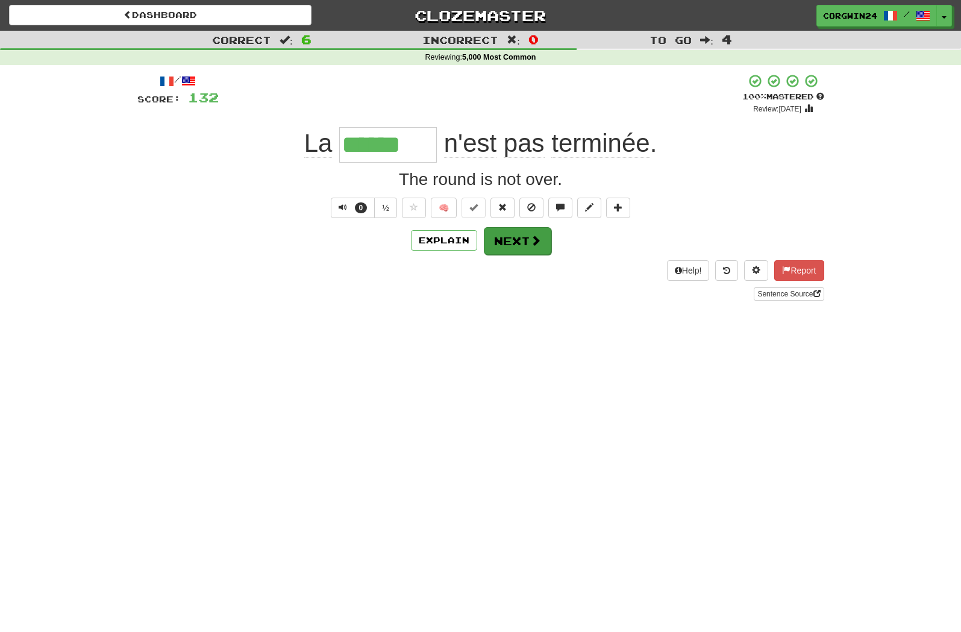
click at [518, 244] on button "Next" at bounding box center [517, 241] width 67 height 28
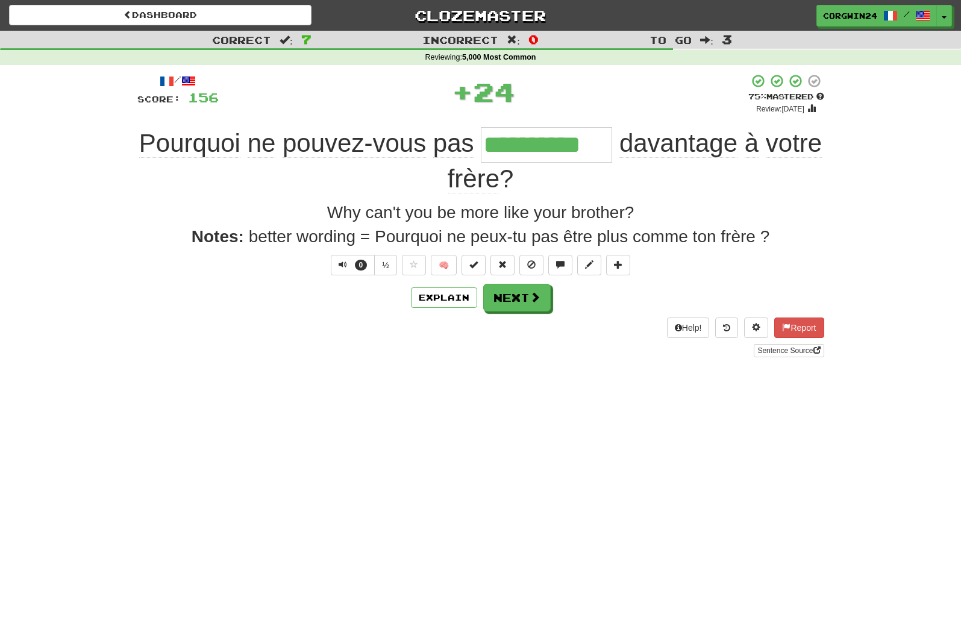
type input "**********"
click at [476, 266] on span at bounding box center [473, 264] width 8 height 8
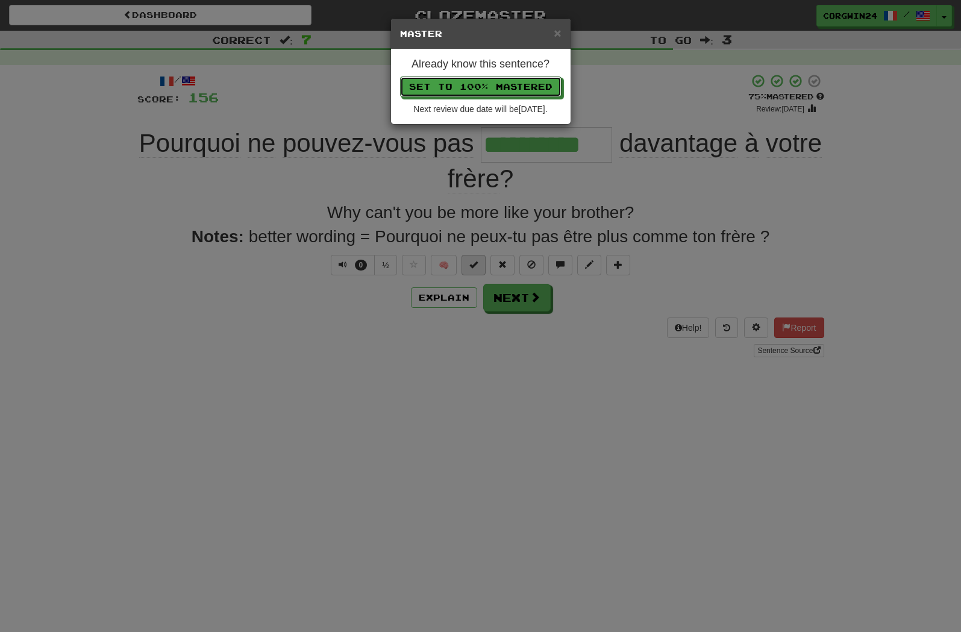
click at [480, 88] on button "Set to 100% Mastered" at bounding box center [480, 87] width 161 height 20
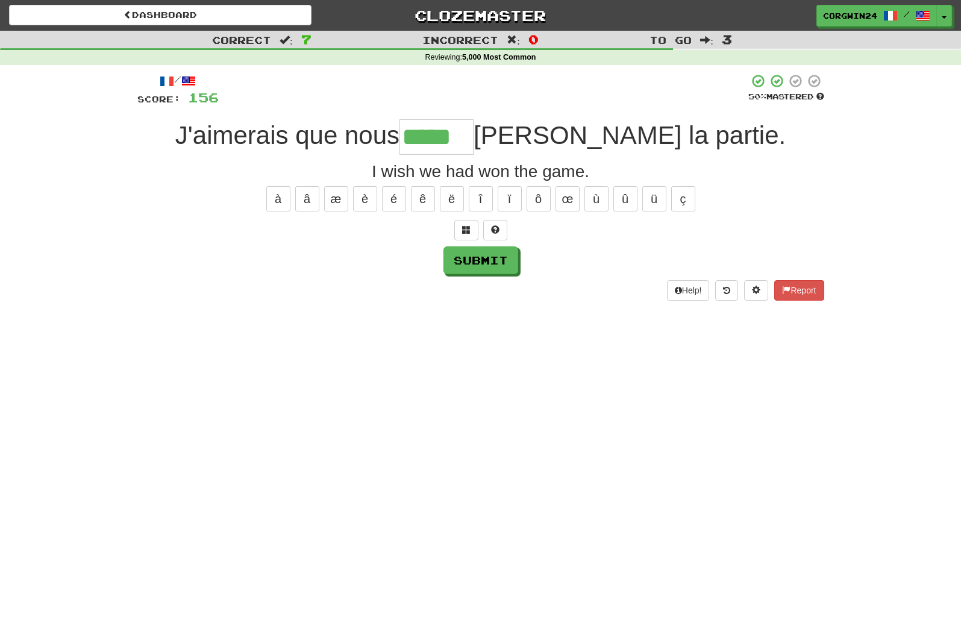
type input "*****"
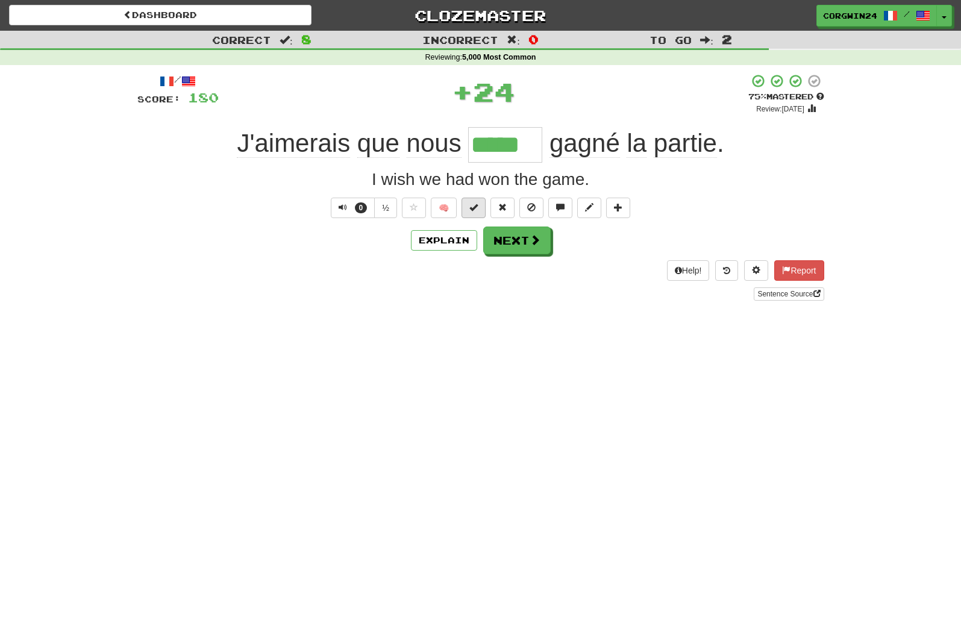
click at [472, 211] on span at bounding box center [473, 207] width 8 height 8
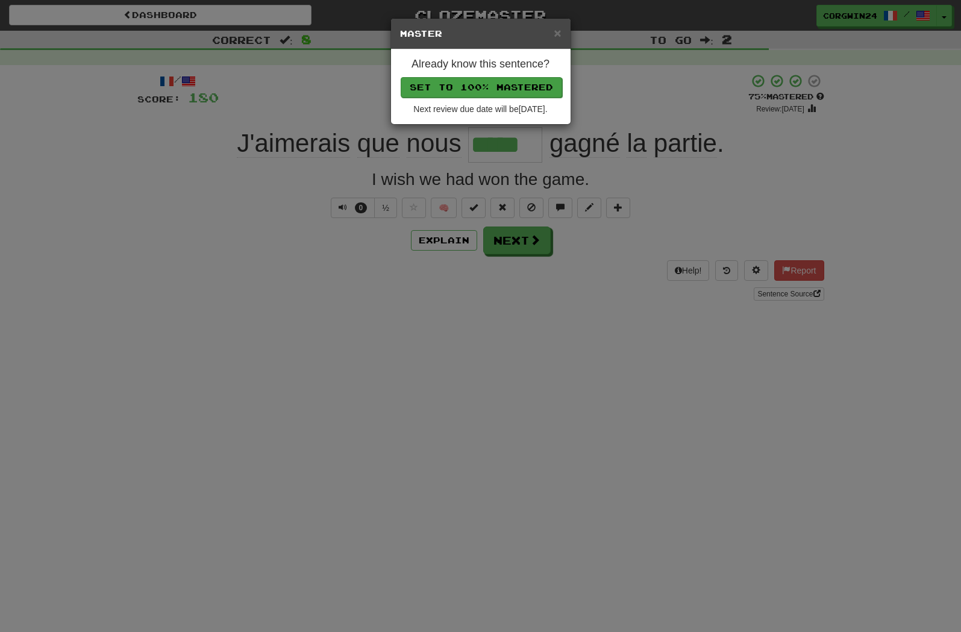
click at [507, 93] on button "Set to 100% Mastered" at bounding box center [481, 87] width 161 height 20
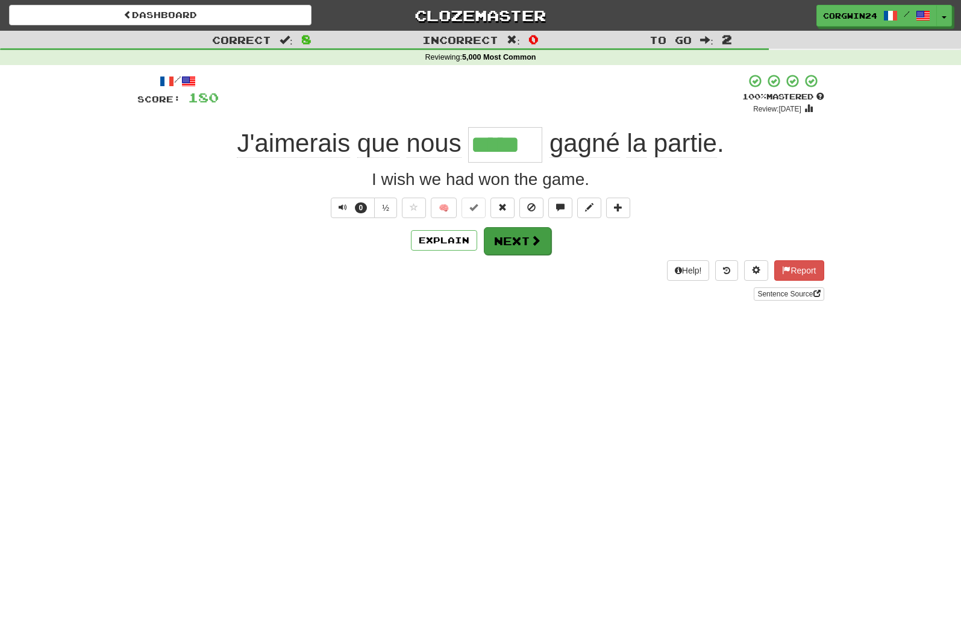
click at [536, 251] on button "Next" at bounding box center [517, 241] width 67 height 28
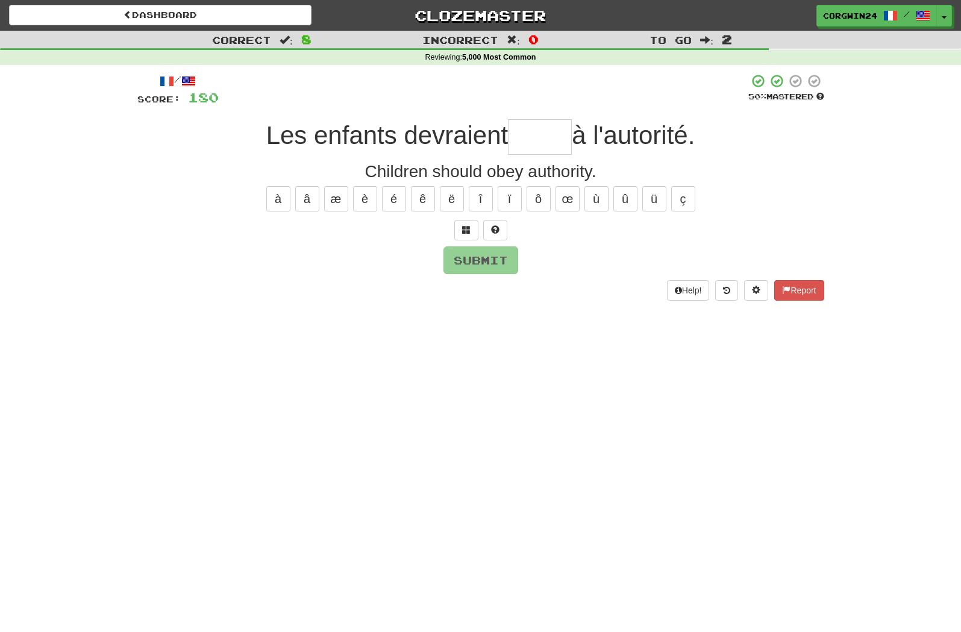
click at [545, 131] on input "text" at bounding box center [540, 137] width 64 height 36
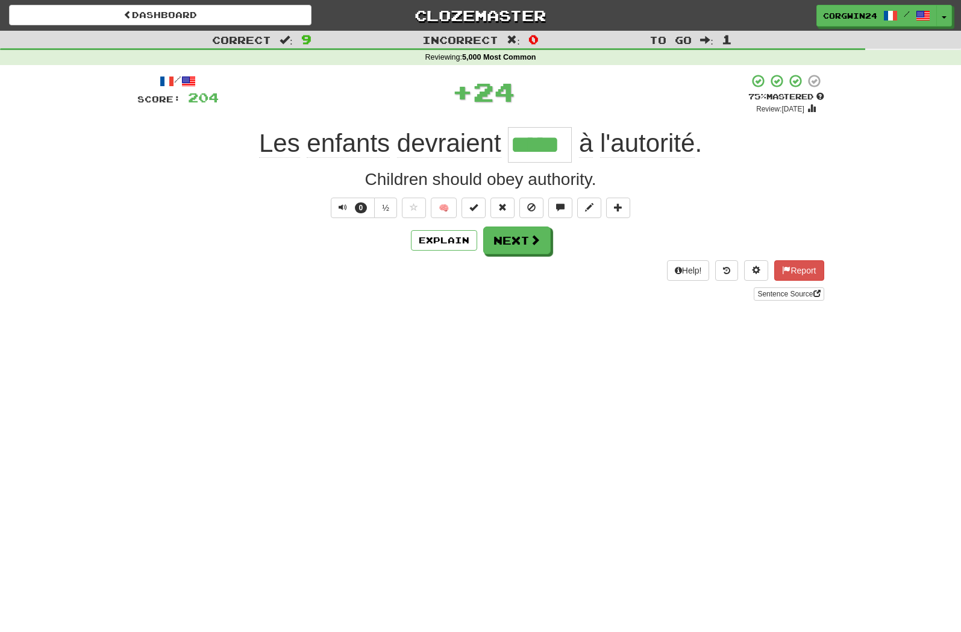
type input "*****"
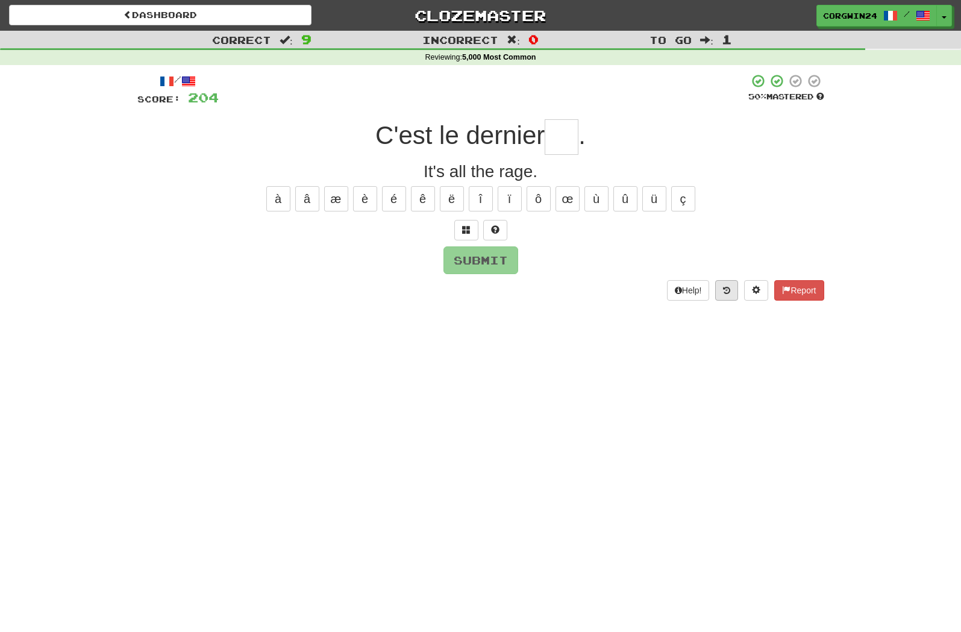
click at [723, 287] on icon at bounding box center [726, 290] width 7 height 8
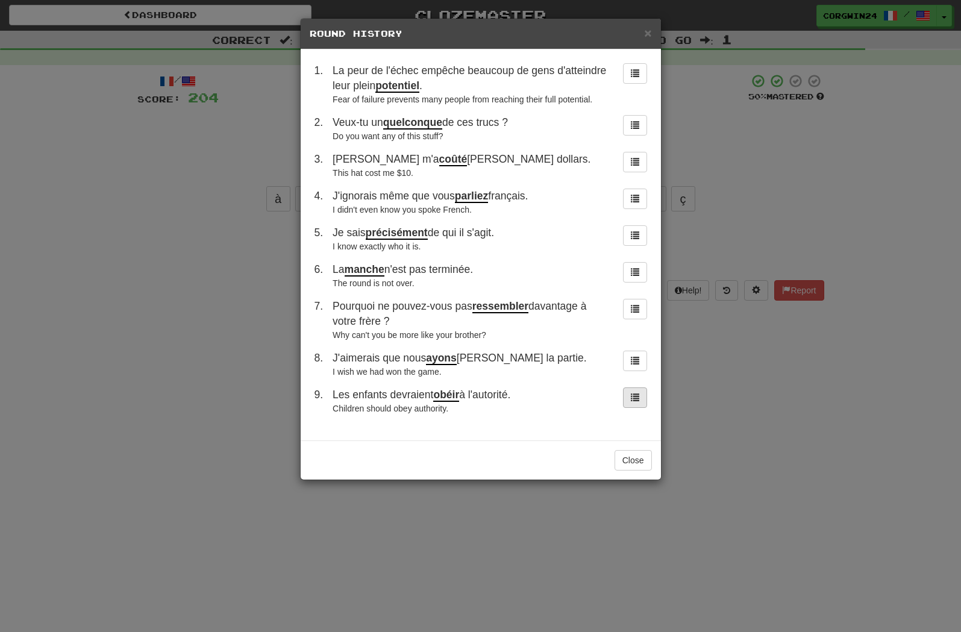
click at [635, 401] on span at bounding box center [635, 397] width 8 height 8
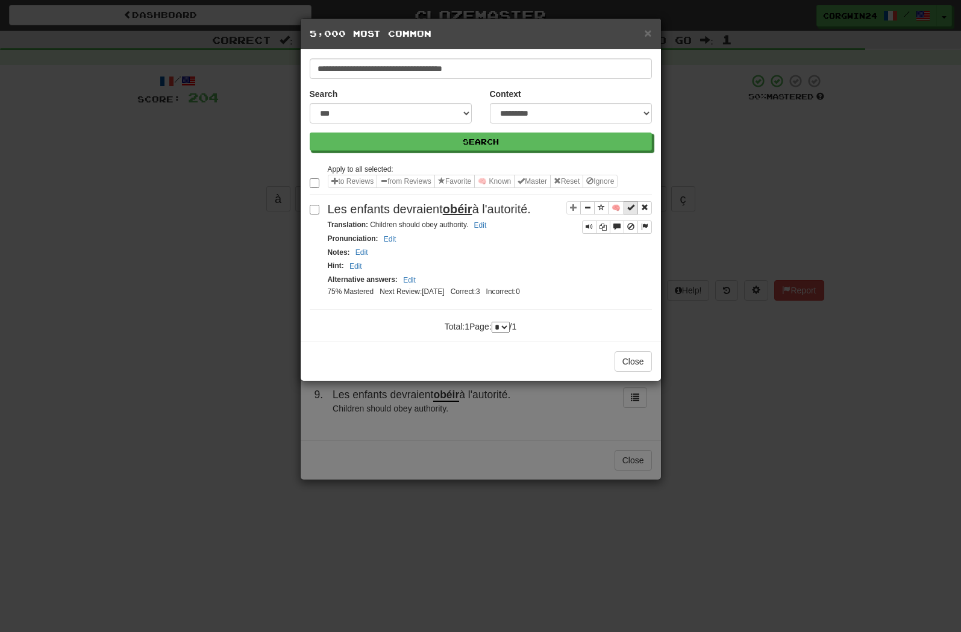
click at [629, 211] on span "Sentence controls" at bounding box center [630, 207] width 7 height 7
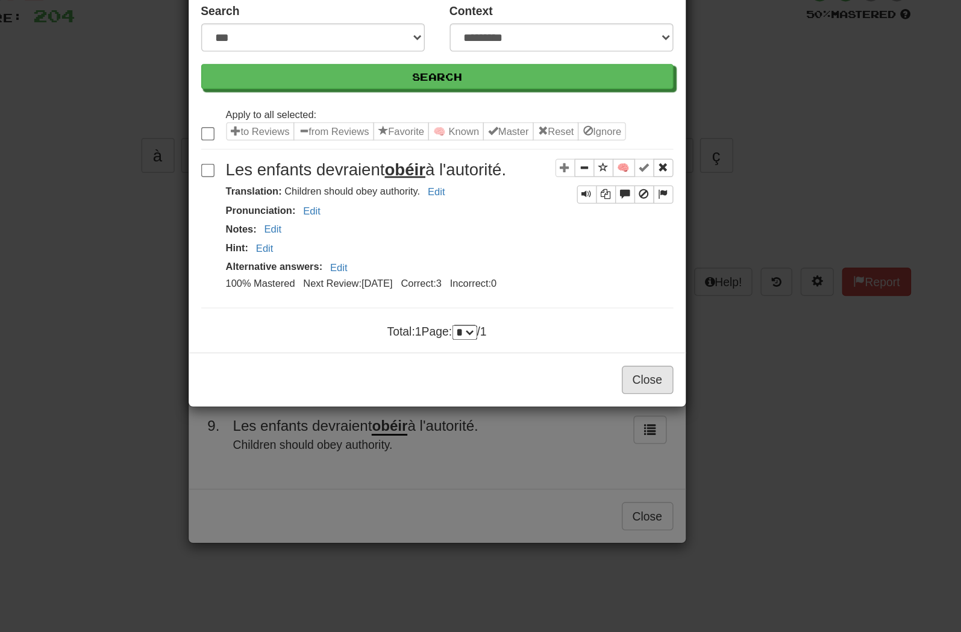
click at [615, 351] on button "Close" at bounding box center [633, 361] width 37 height 20
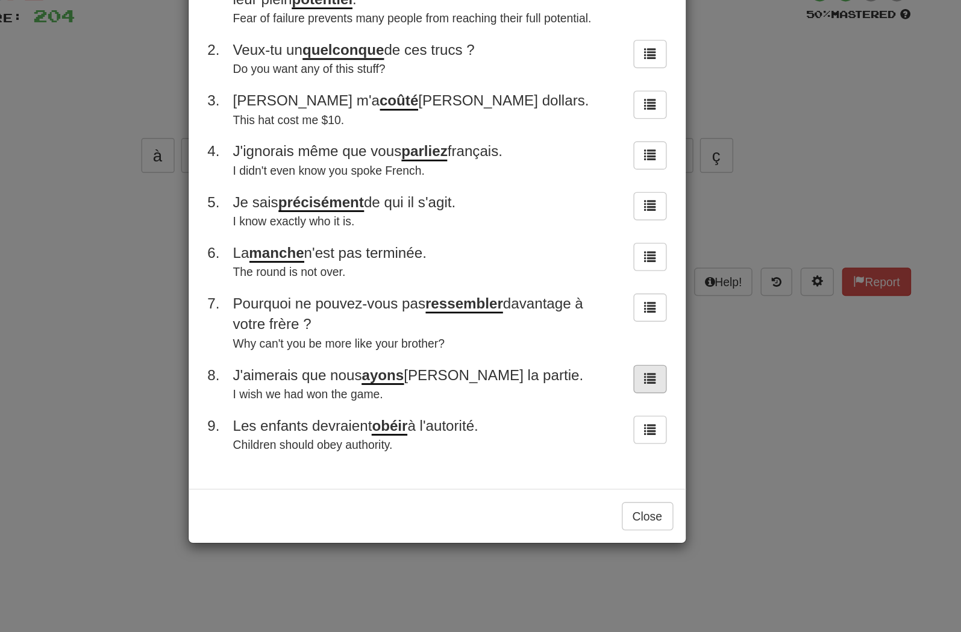
click at [631, 356] on span at bounding box center [635, 360] width 8 height 8
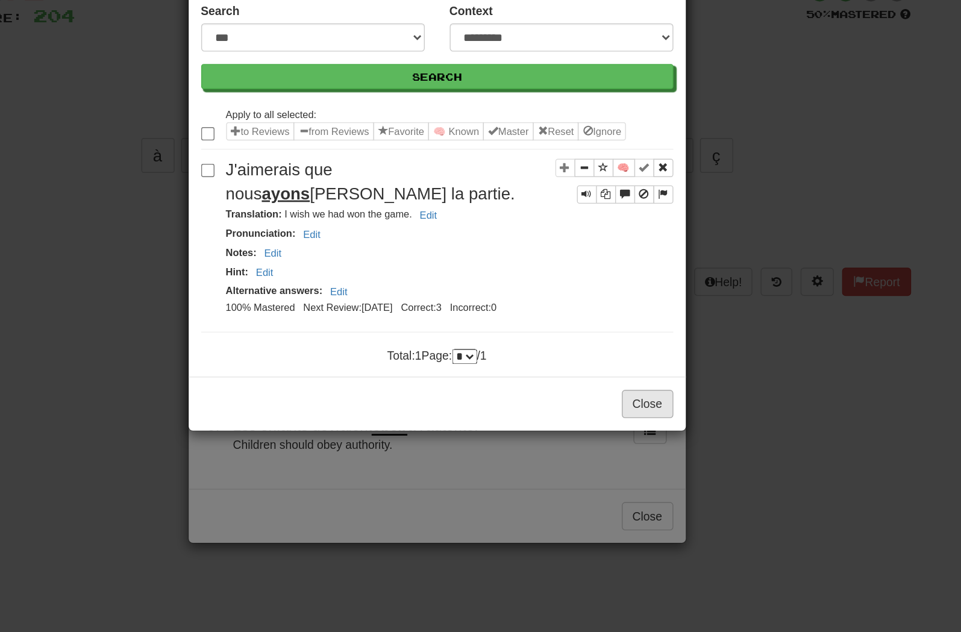
click at [615, 369] on button "Close" at bounding box center [633, 379] width 37 height 20
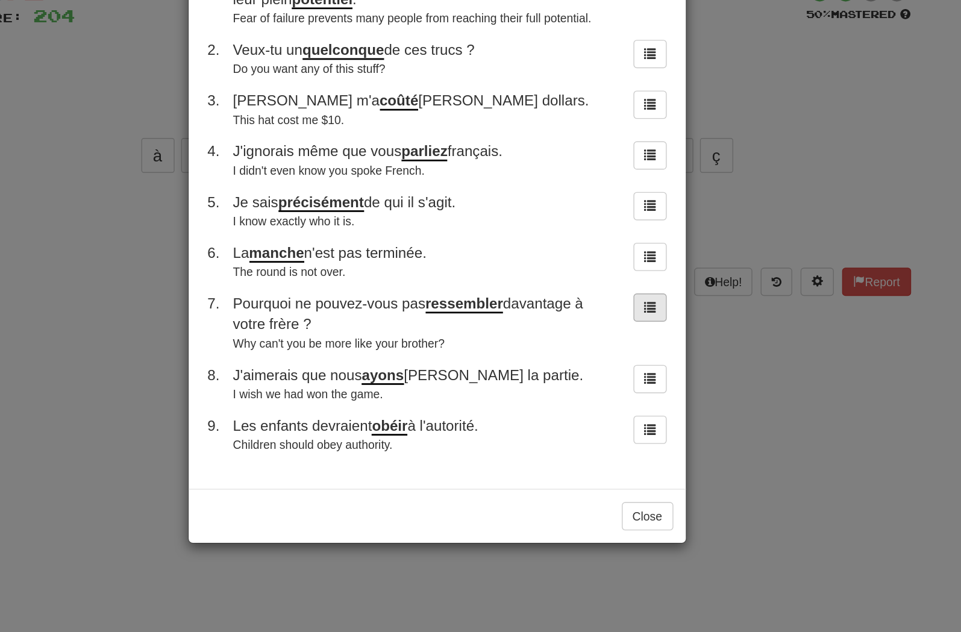
click at [631, 304] on span at bounding box center [635, 308] width 8 height 8
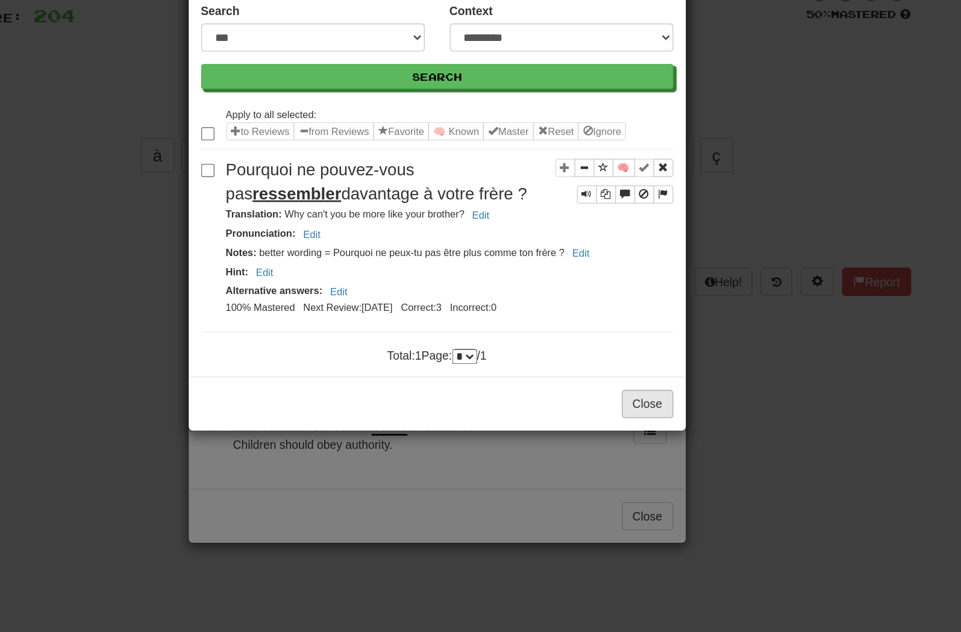
click at [615, 369] on button "Close" at bounding box center [633, 379] width 37 height 20
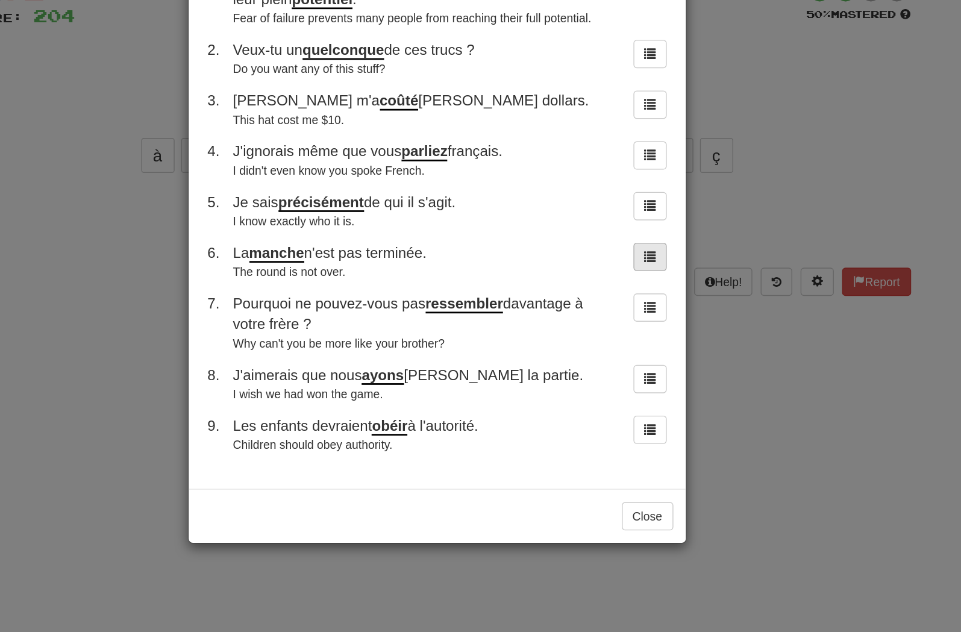
click at [631, 268] on span at bounding box center [635, 272] width 8 height 8
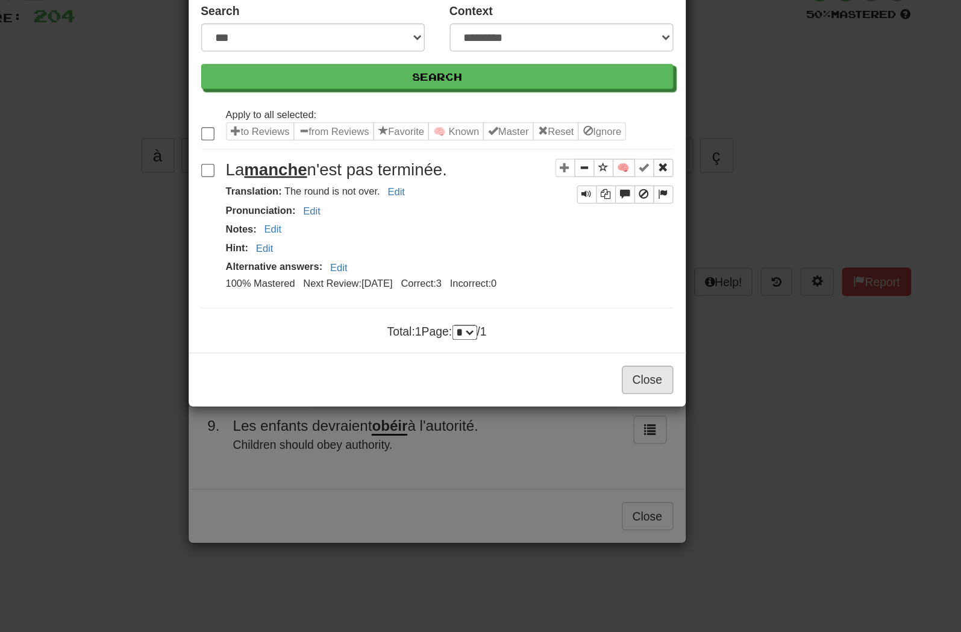
click at [615, 351] on button "Close" at bounding box center [633, 361] width 37 height 20
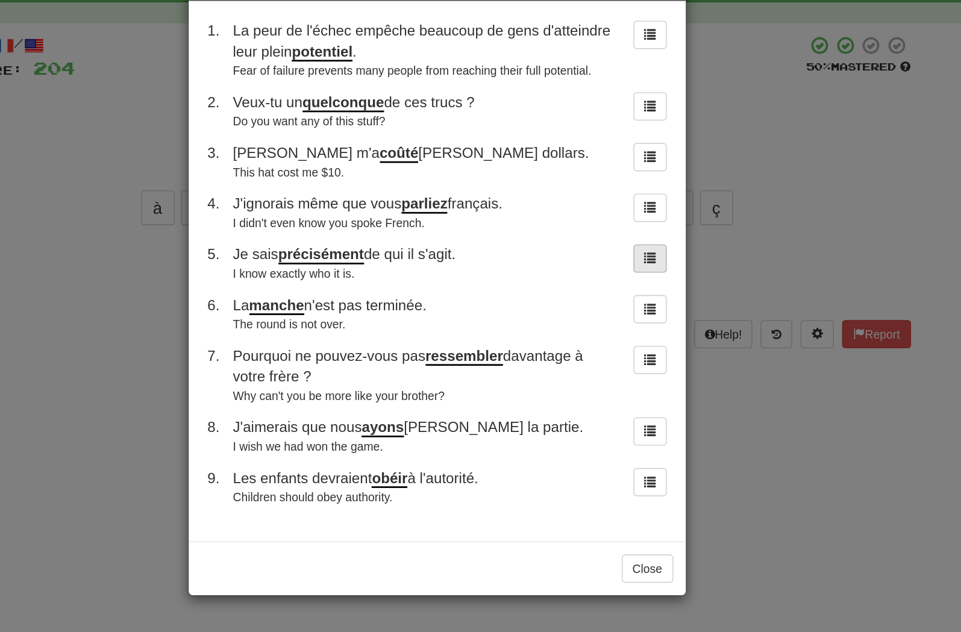
click at [623, 225] on button at bounding box center [635, 235] width 24 height 20
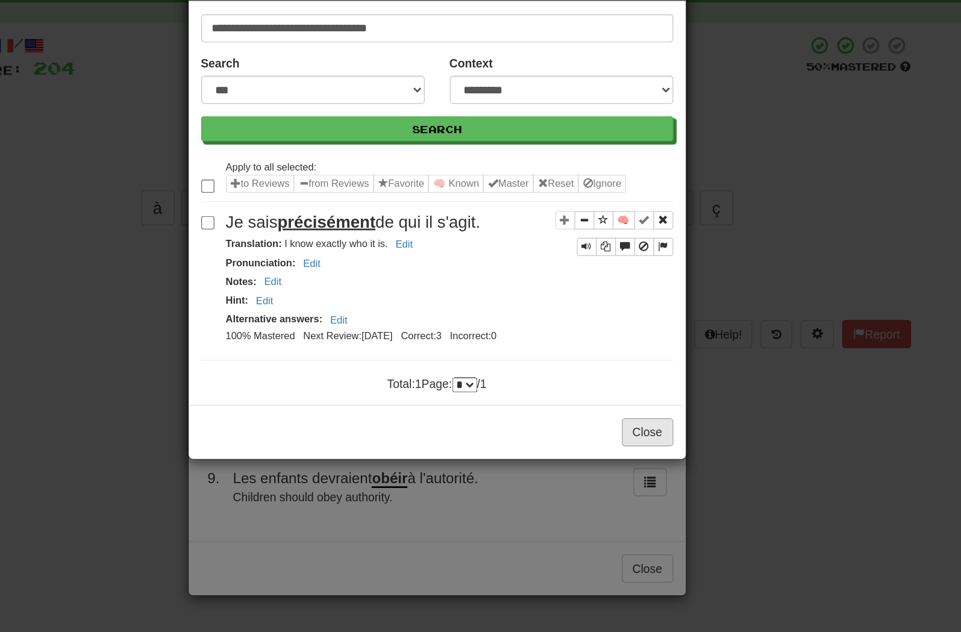
click at [615, 351] on button "Close" at bounding box center [633, 361] width 37 height 20
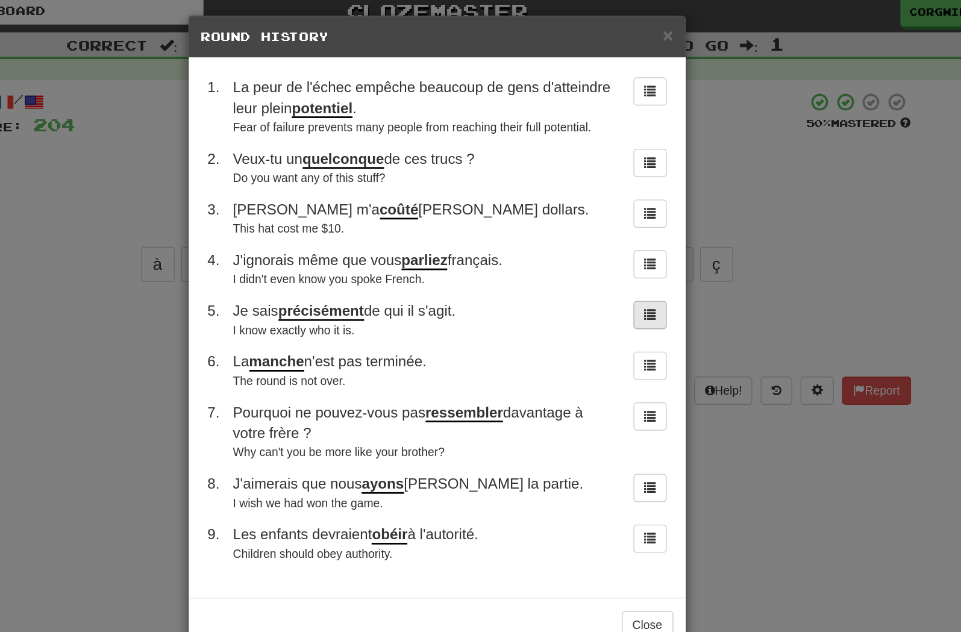
click at [631, 239] on span at bounding box center [635, 235] width 8 height 8
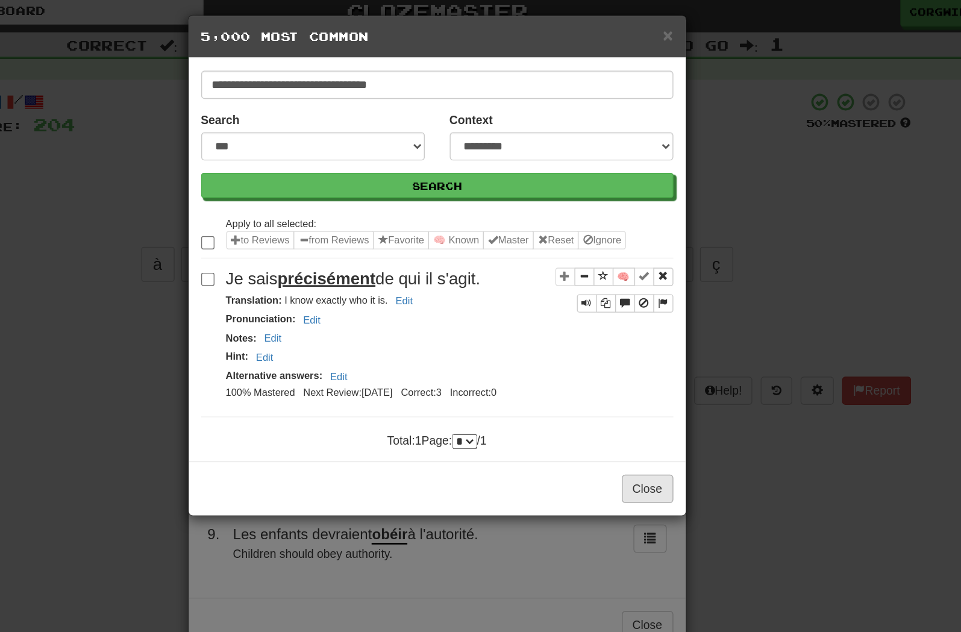
click at [615, 372] on button "Close" at bounding box center [633, 361] width 37 height 20
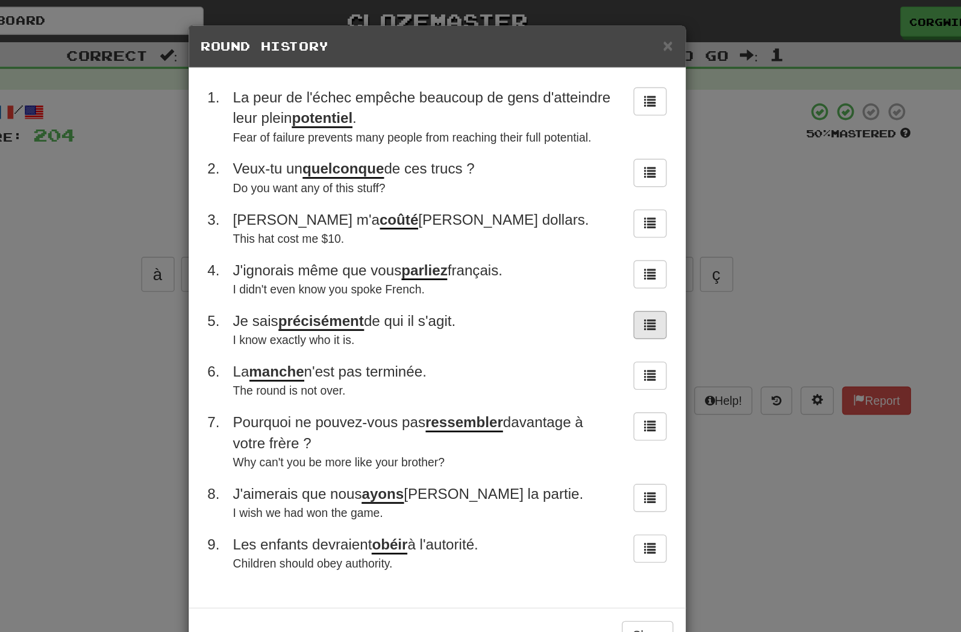
click at [631, 239] on span at bounding box center [635, 235] width 8 height 8
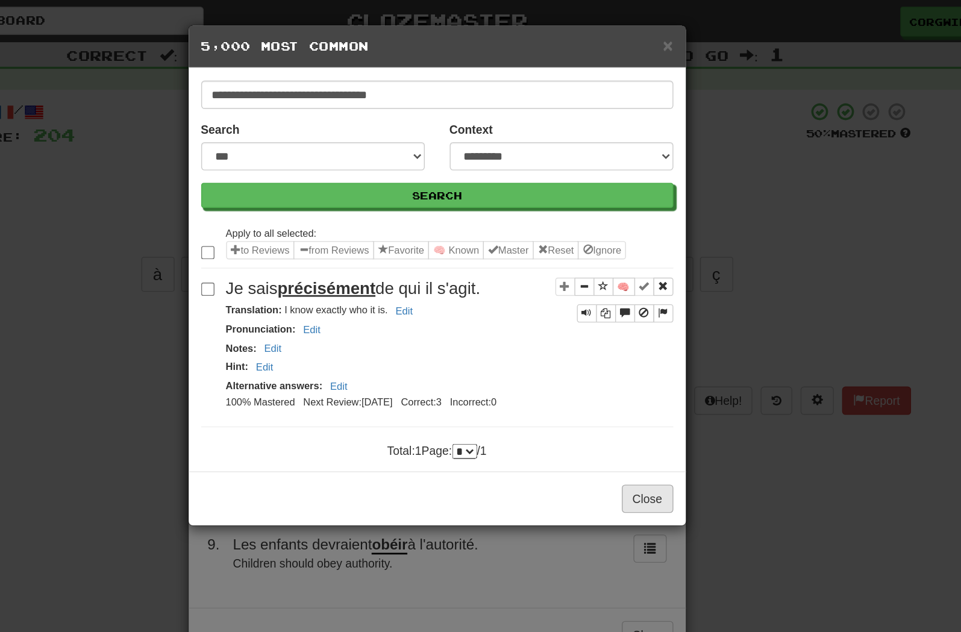
click at [615, 372] on button "Close" at bounding box center [633, 361] width 37 height 20
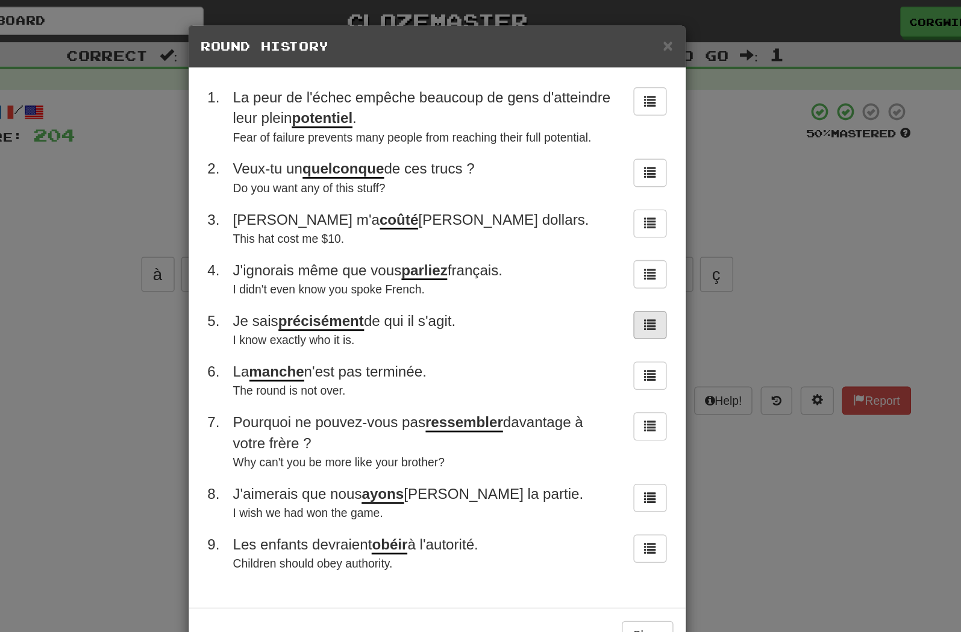
click at [623, 246] on button at bounding box center [635, 235] width 24 height 20
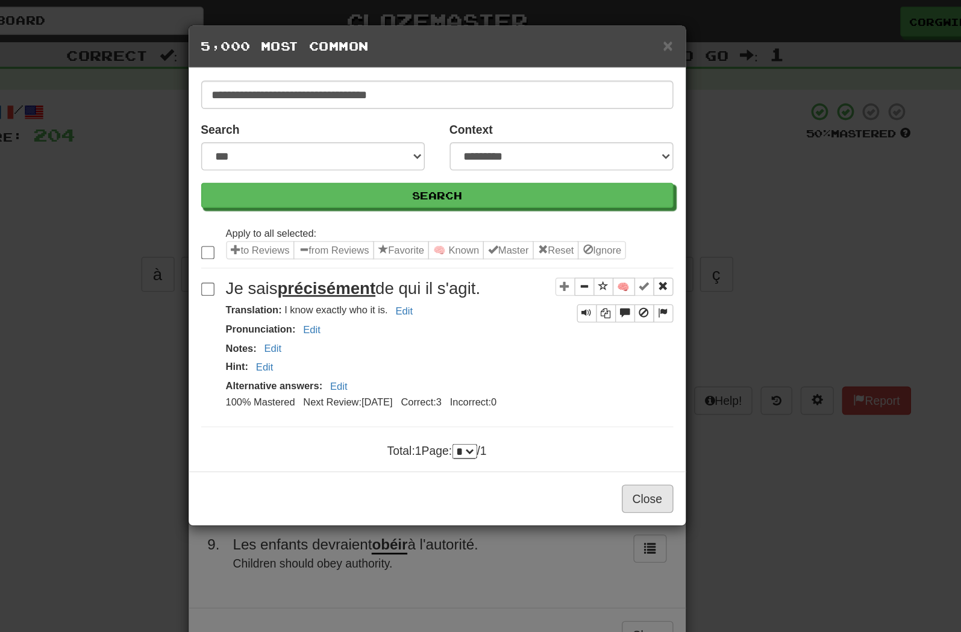
click at [615, 372] on button "Close" at bounding box center [633, 361] width 37 height 20
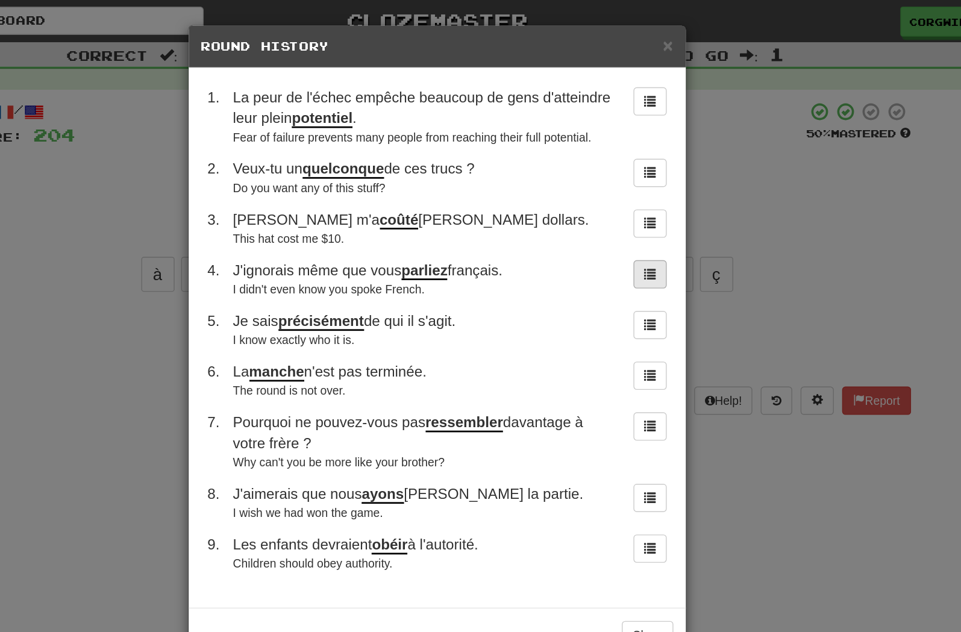
click at [631, 202] on span at bounding box center [635, 198] width 8 height 8
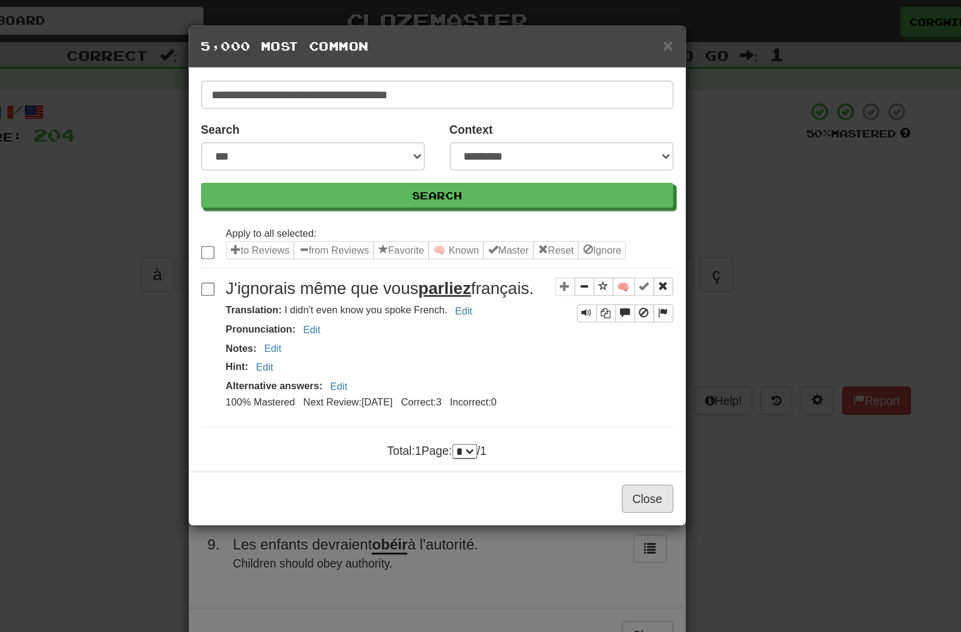
click at [615, 372] on button "Close" at bounding box center [633, 361] width 37 height 20
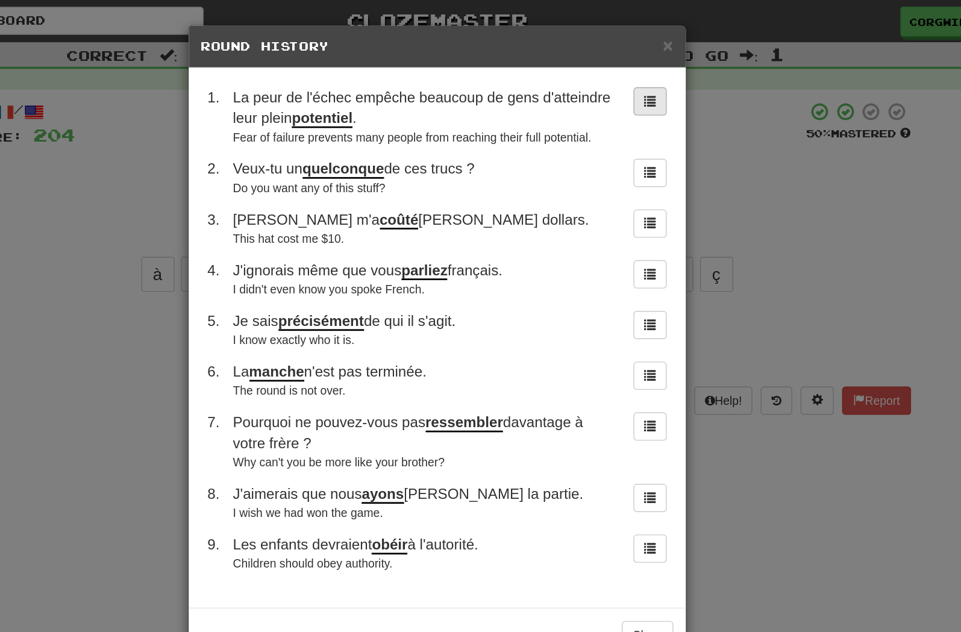
click at [623, 74] on button at bounding box center [635, 73] width 24 height 20
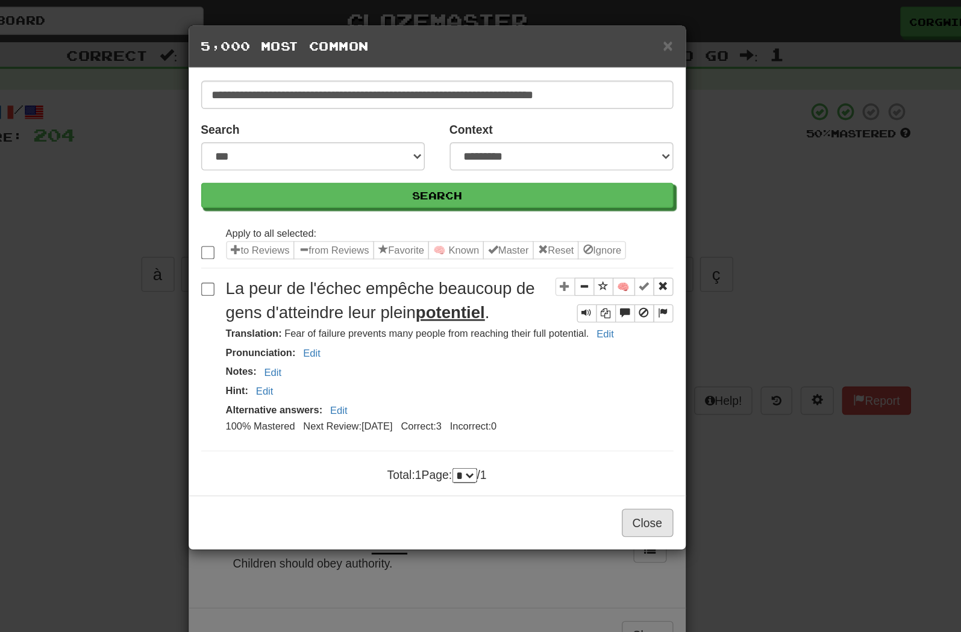
click at [615, 389] on button "Close" at bounding box center [633, 379] width 37 height 20
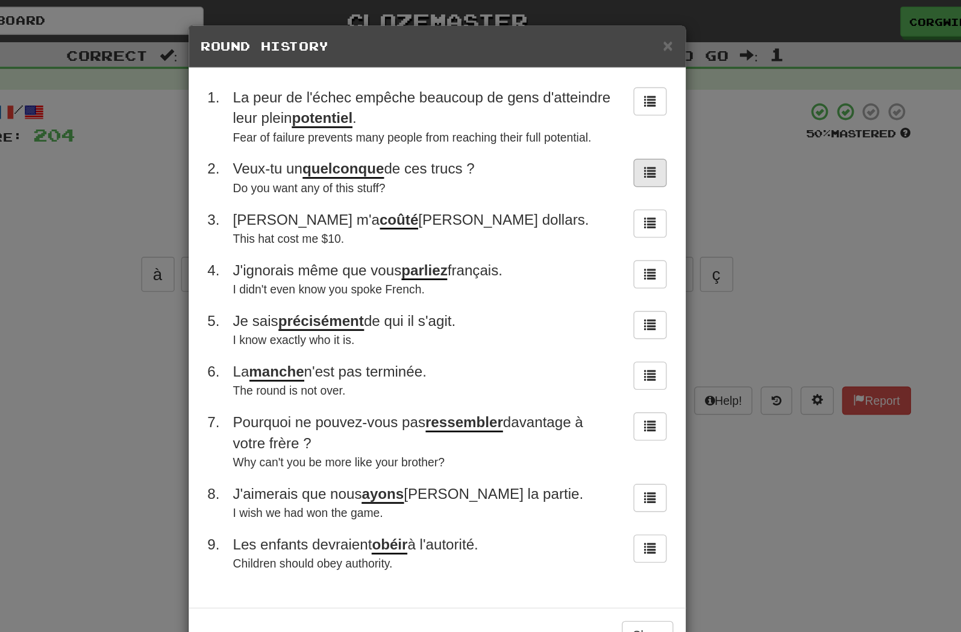
click at [623, 136] on button at bounding box center [635, 125] width 24 height 20
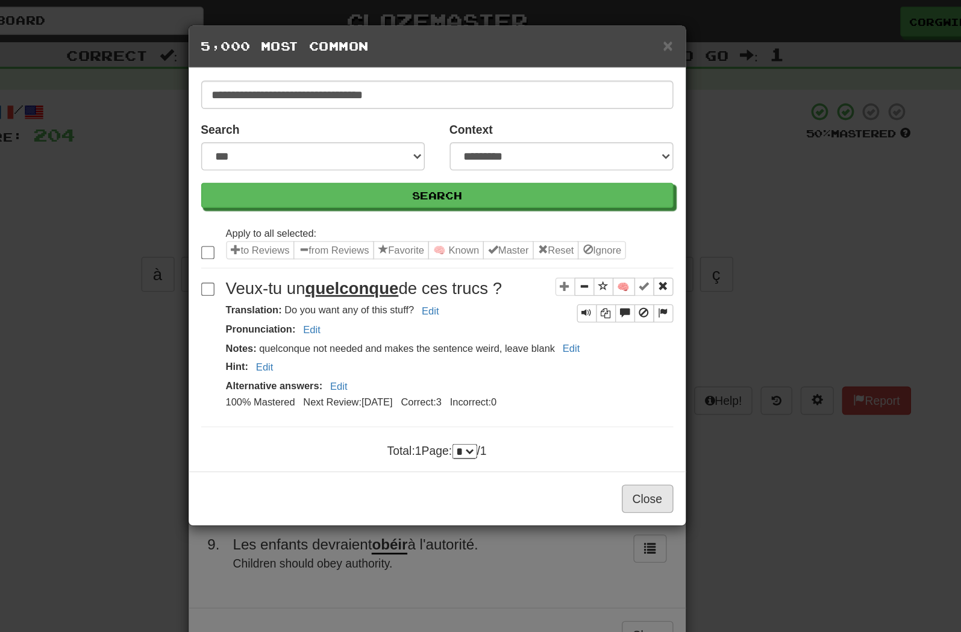
click at [615, 372] on button "Close" at bounding box center [633, 361] width 37 height 20
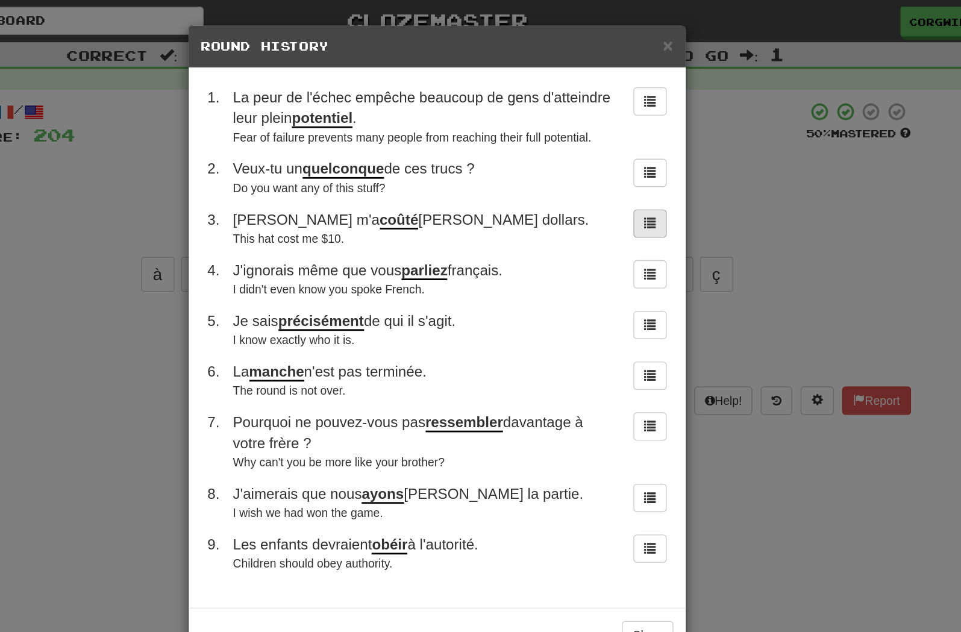
click at [631, 166] on span at bounding box center [635, 161] width 8 height 8
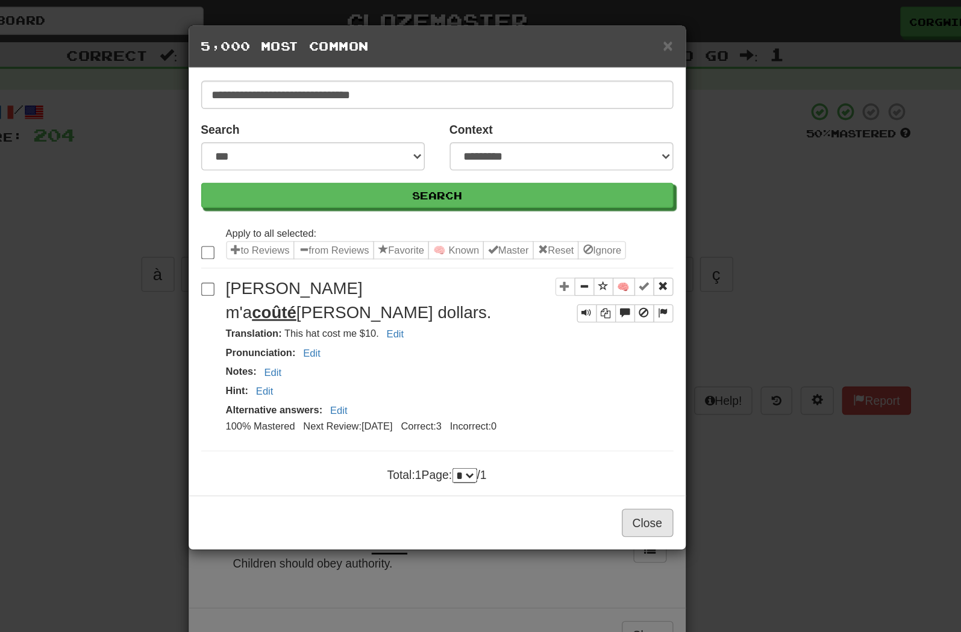
click at [615, 389] on button "Close" at bounding box center [633, 379] width 37 height 20
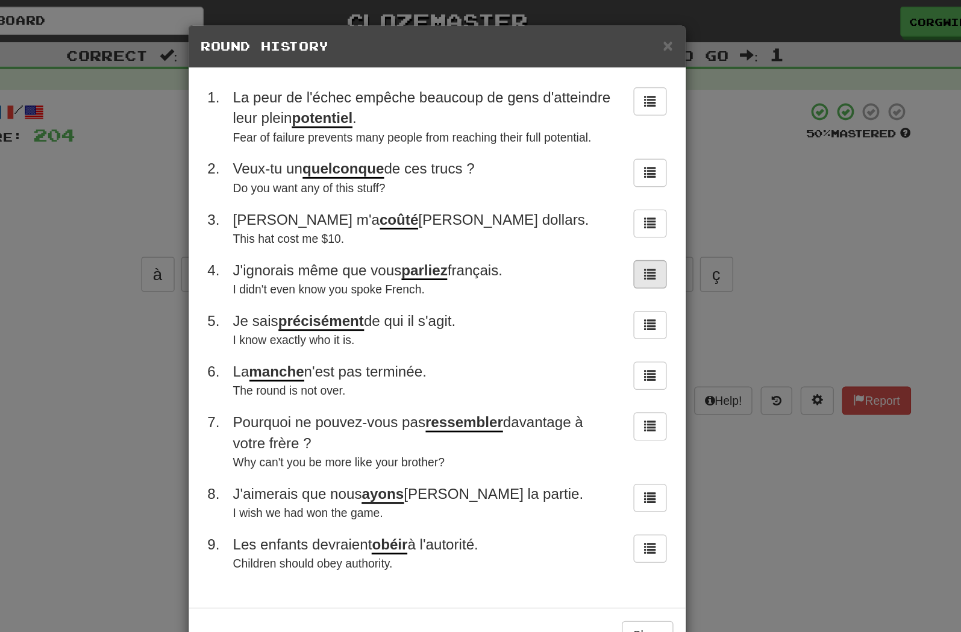
click at [631, 202] on span at bounding box center [635, 198] width 8 height 8
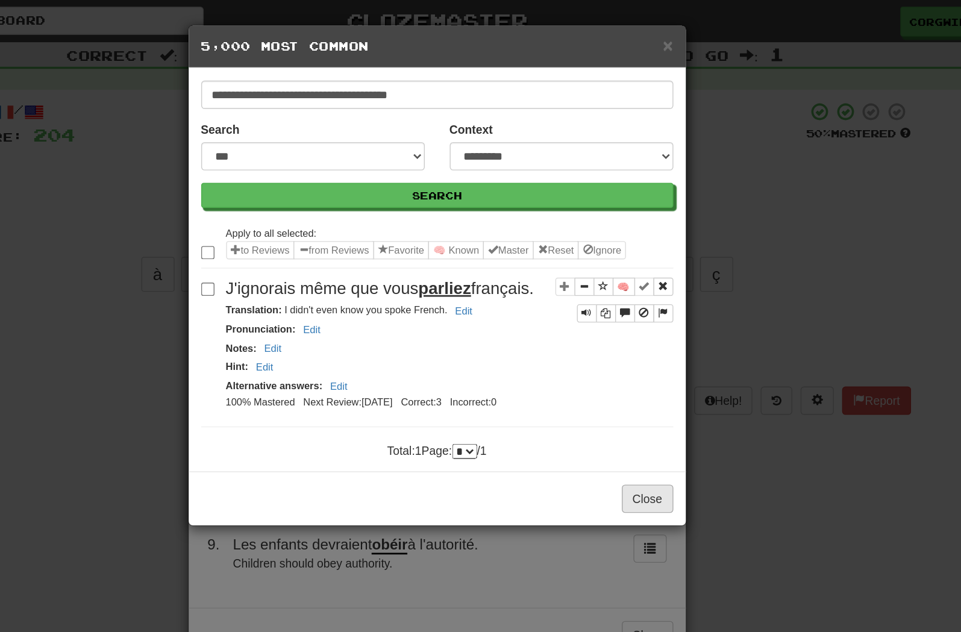
click at [615, 372] on button "Close" at bounding box center [633, 361] width 37 height 20
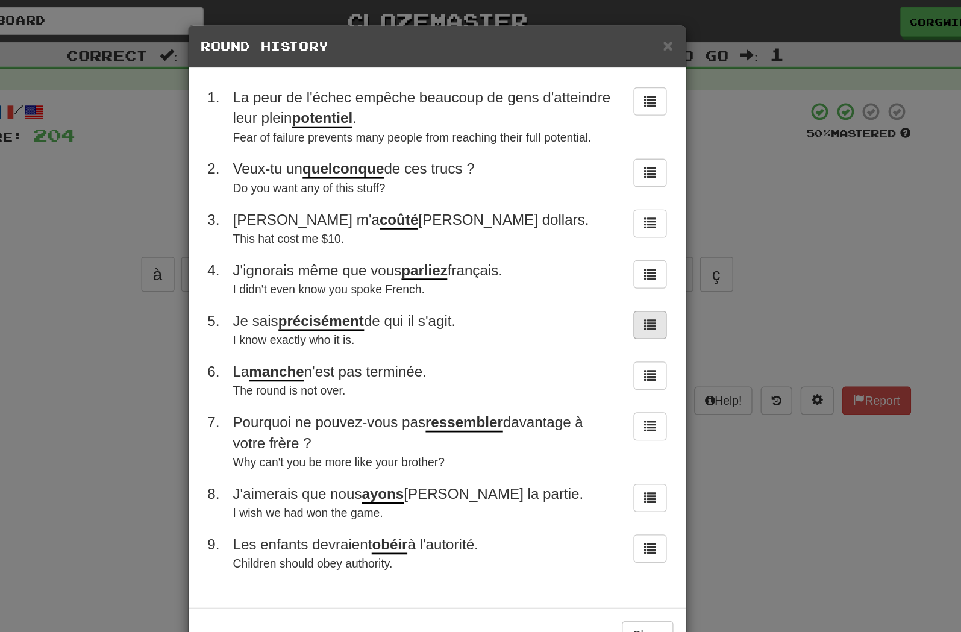
click at [623, 246] on button at bounding box center [635, 235] width 24 height 20
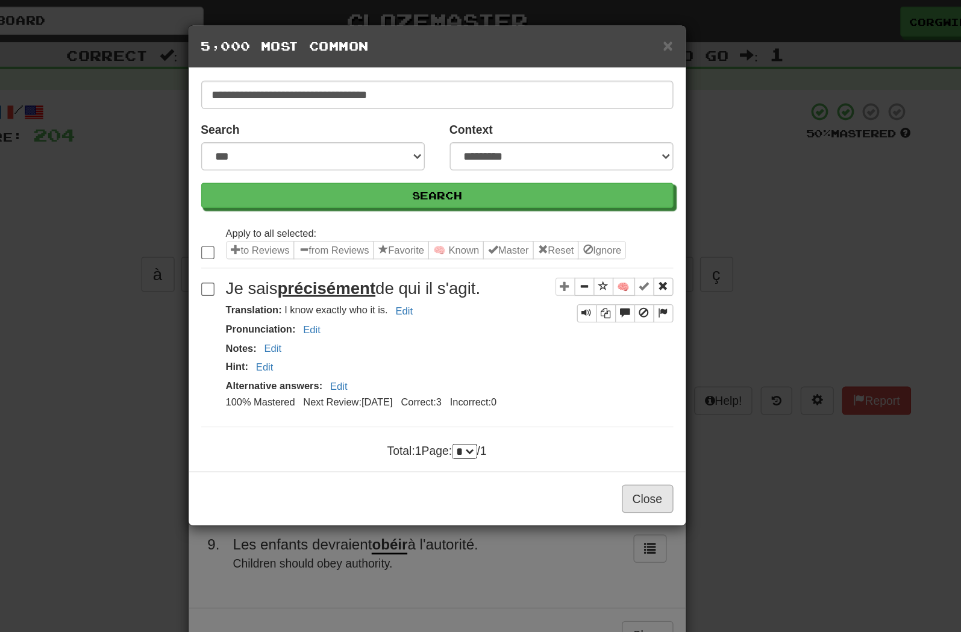
click at [615, 372] on button "Close" at bounding box center [633, 361] width 37 height 20
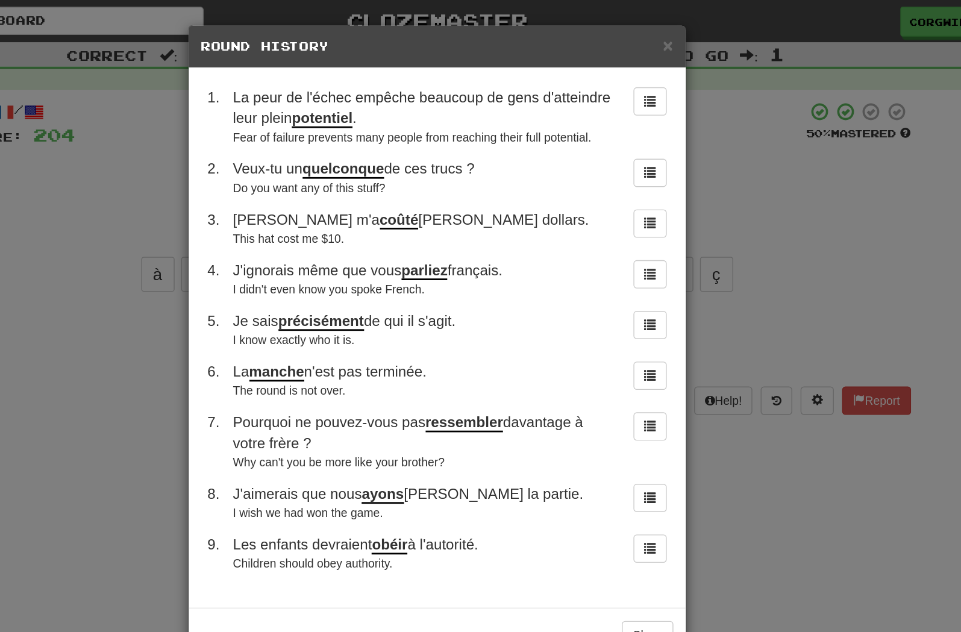
click at [521, 396] on div "× Round History 1 . La peur de l'échec empêche beaucoup de gens d'atteindre leu…" at bounding box center [480, 316] width 961 height 632
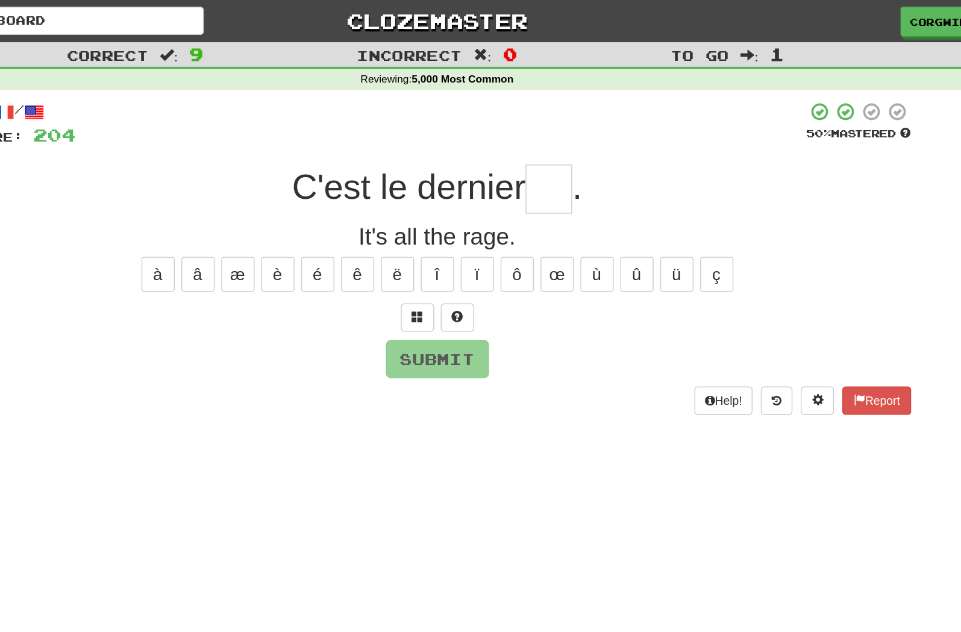
click at [545, 135] on input "text" at bounding box center [562, 137] width 34 height 36
type input "*"
click at [454, 234] on button at bounding box center [466, 230] width 24 height 20
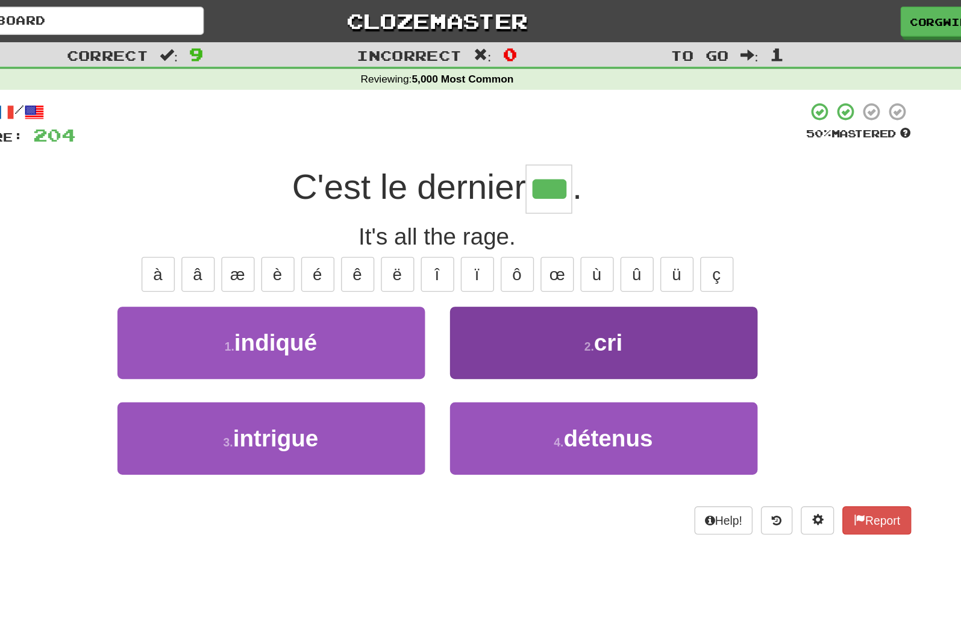
type input "***"
click at [490, 243] on button "2 . cri" at bounding box center [601, 248] width 223 height 52
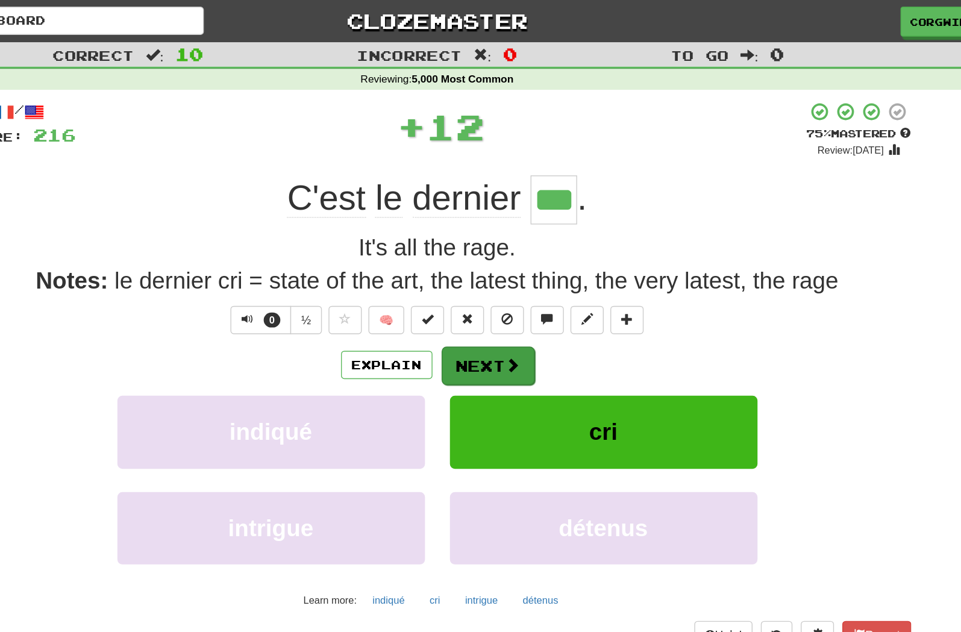
click at [484, 259] on button "Next" at bounding box center [517, 265] width 67 height 28
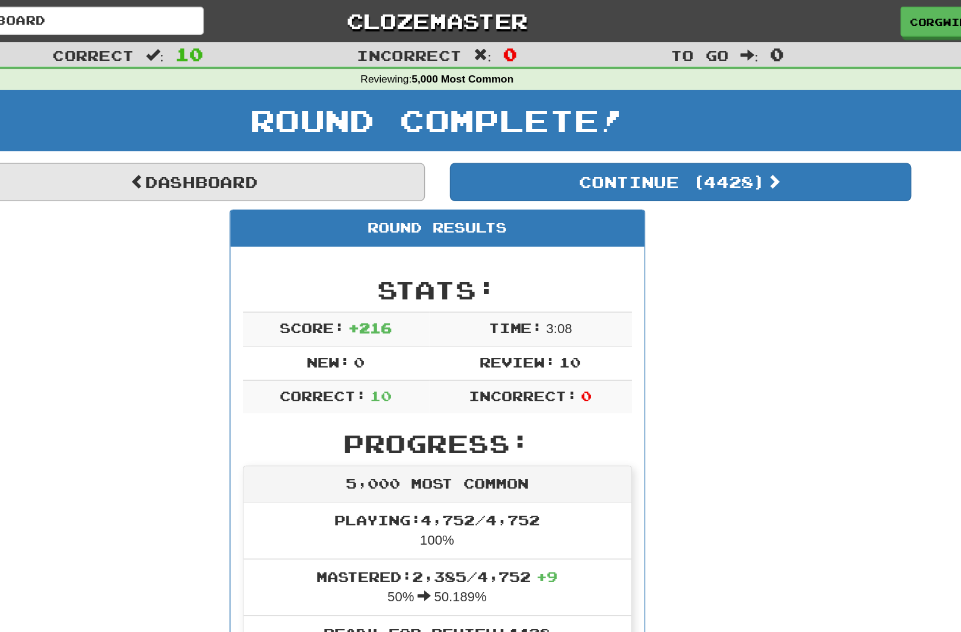
click at [199, 135] on link "Dashboard" at bounding box center [304, 132] width 334 height 28
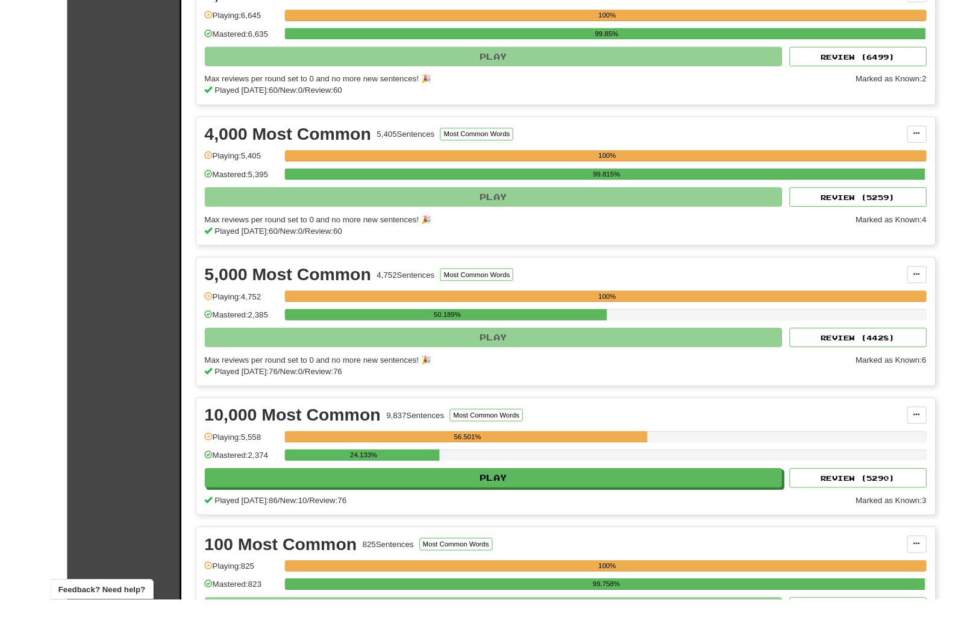
scroll to position [645, 0]
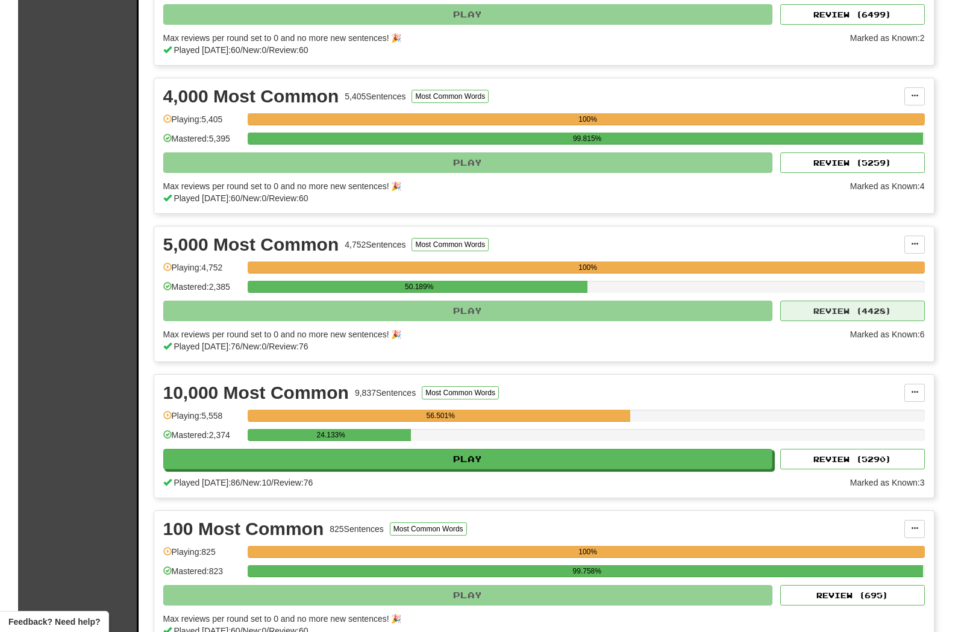
click at [809, 307] on button "Review ( 4428 )" at bounding box center [852, 311] width 145 height 20
select select "**"
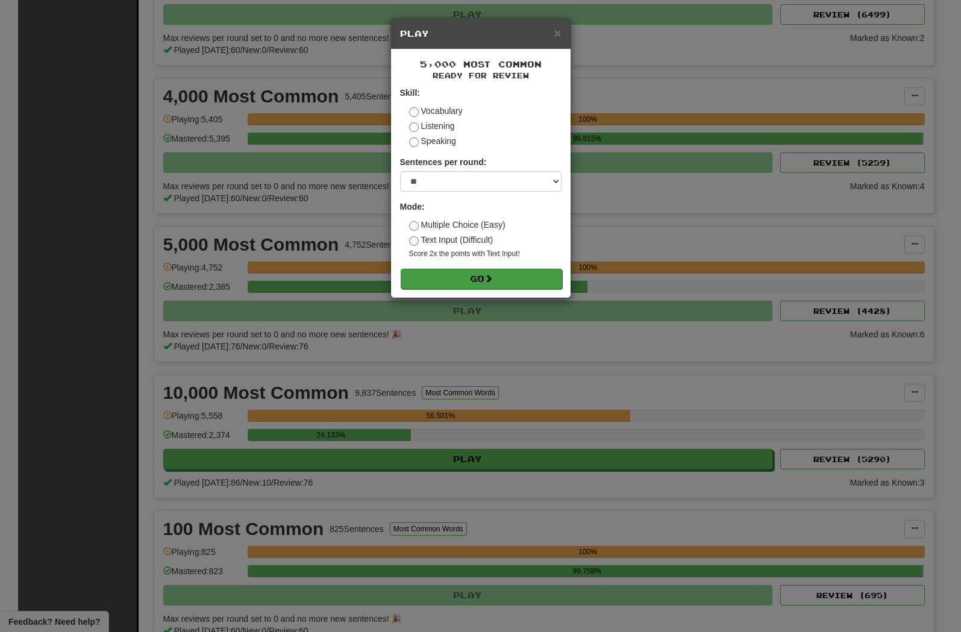
click at [501, 289] on button "Go" at bounding box center [481, 279] width 161 height 20
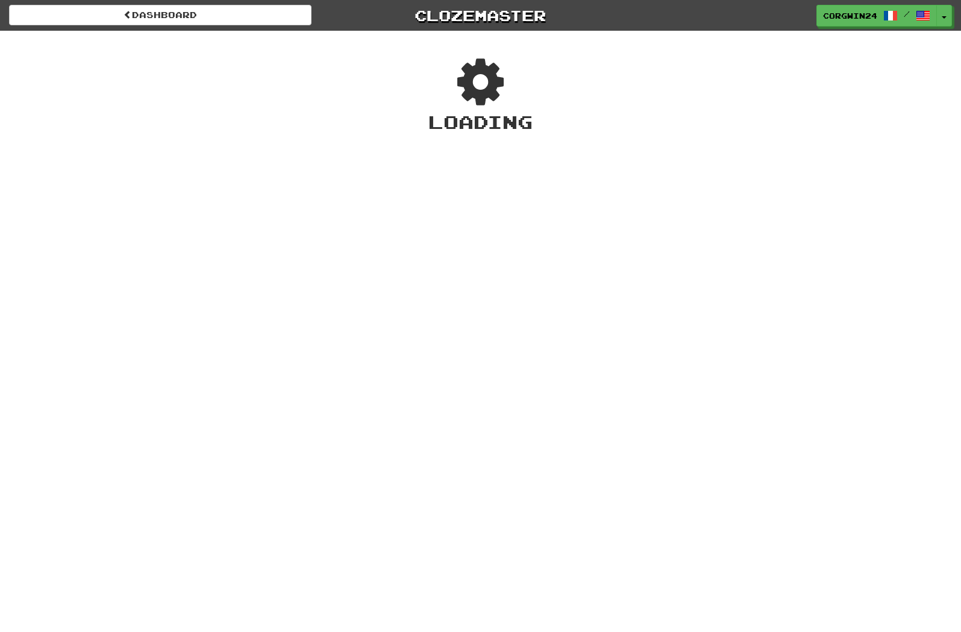
click at [489, 295] on div "Dashboard Clozemaster corgwin24 / Toggle Dropdown Dashboard Leaderboard Activit…" at bounding box center [480, 316] width 961 height 632
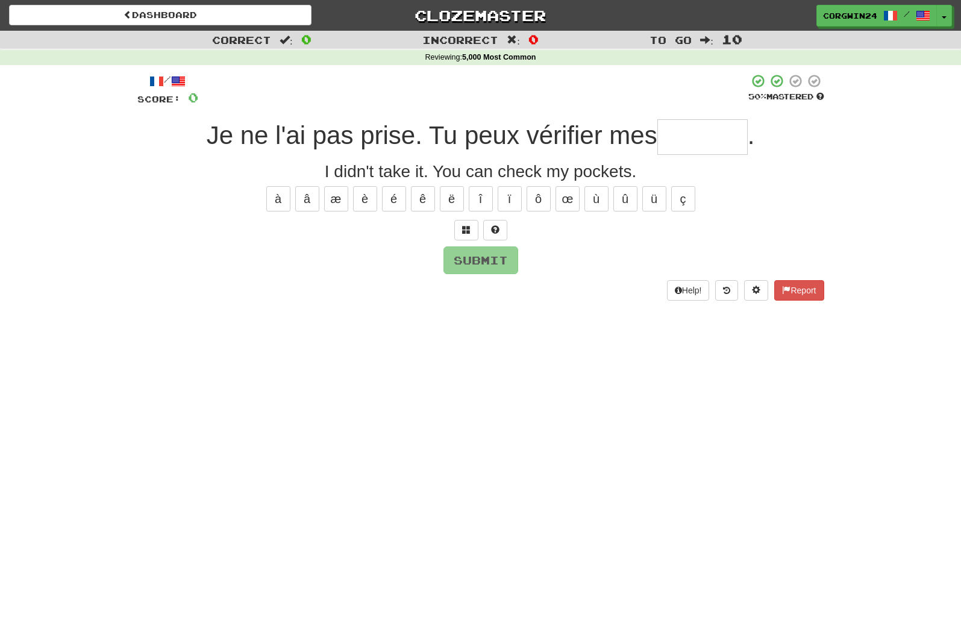
click at [698, 138] on input "text" at bounding box center [702, 137] width 90 height 36
type input "******"
click at [474, 269] on button "Submit" at bounding box center [480, 260] width 75 height 28
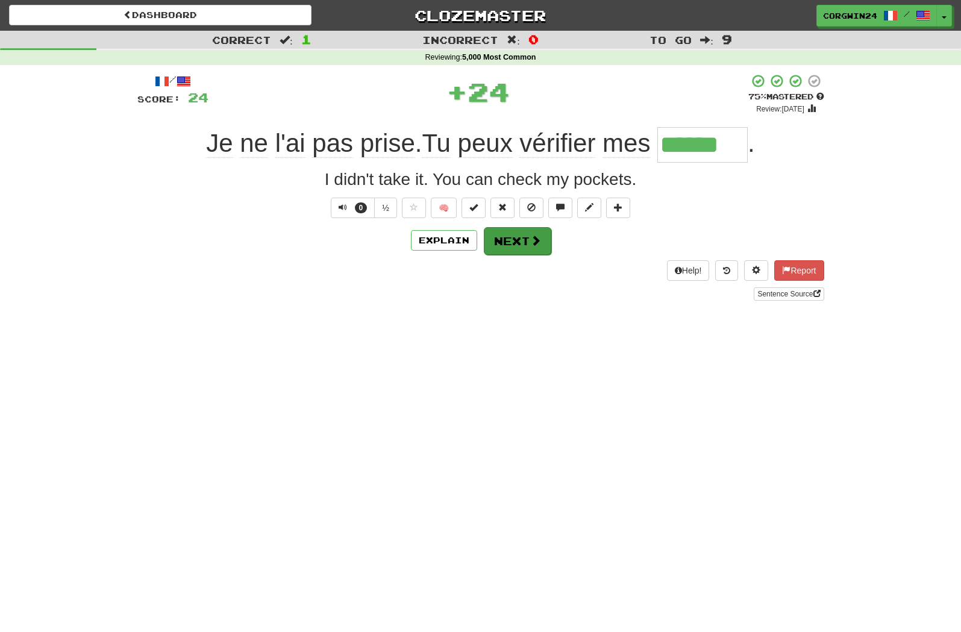
click at [502, 245] on button "Next" at bounding box center [517, 241] width 67 height 28
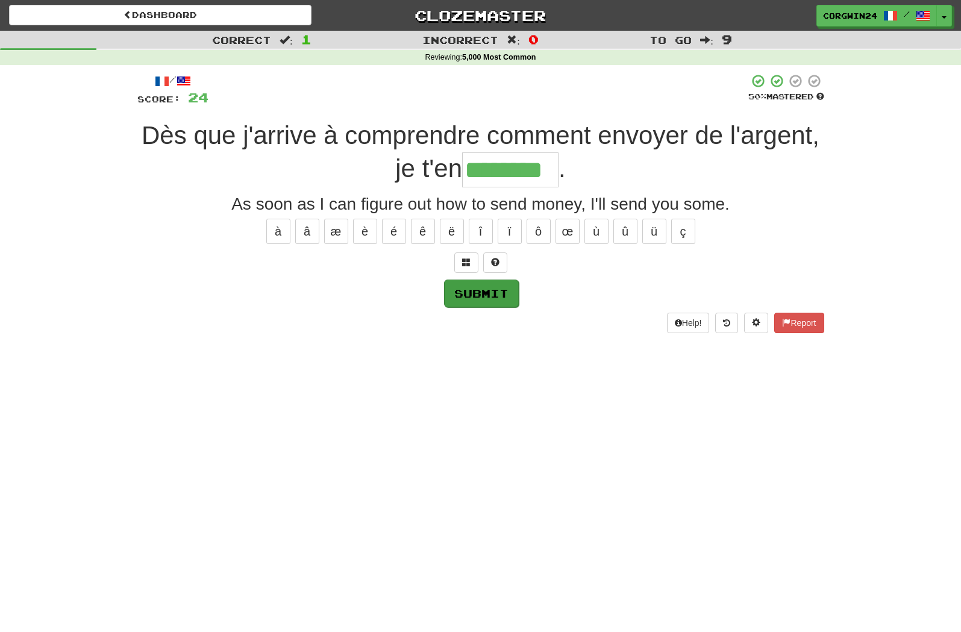
type input "********"
click at [471, 289] on button "Submit" at bounding box center [481, 294] width 75 height 28
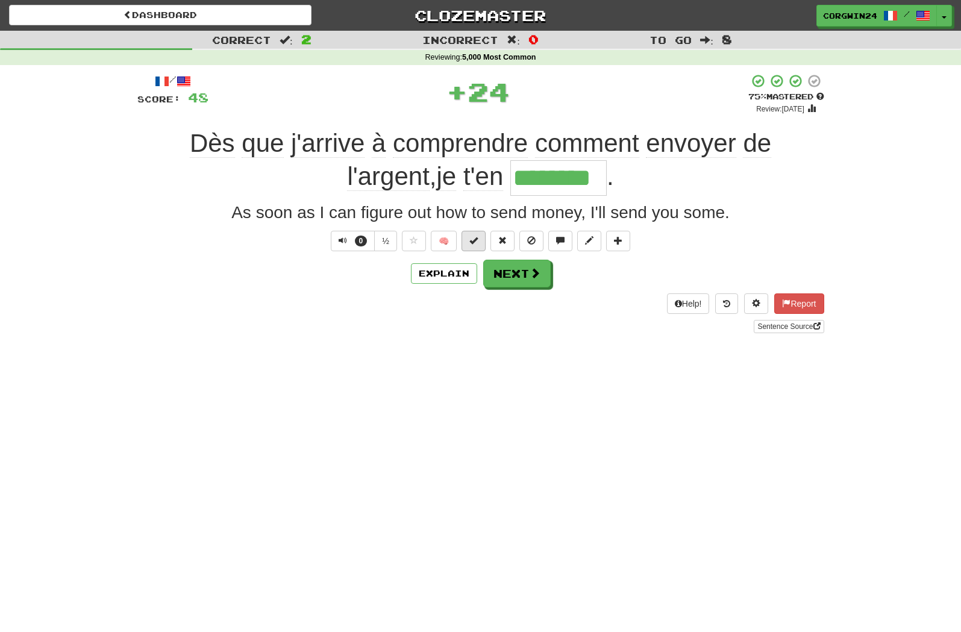
click at [470, 241] on button at bounding box center [474, 241] width 24 height 20
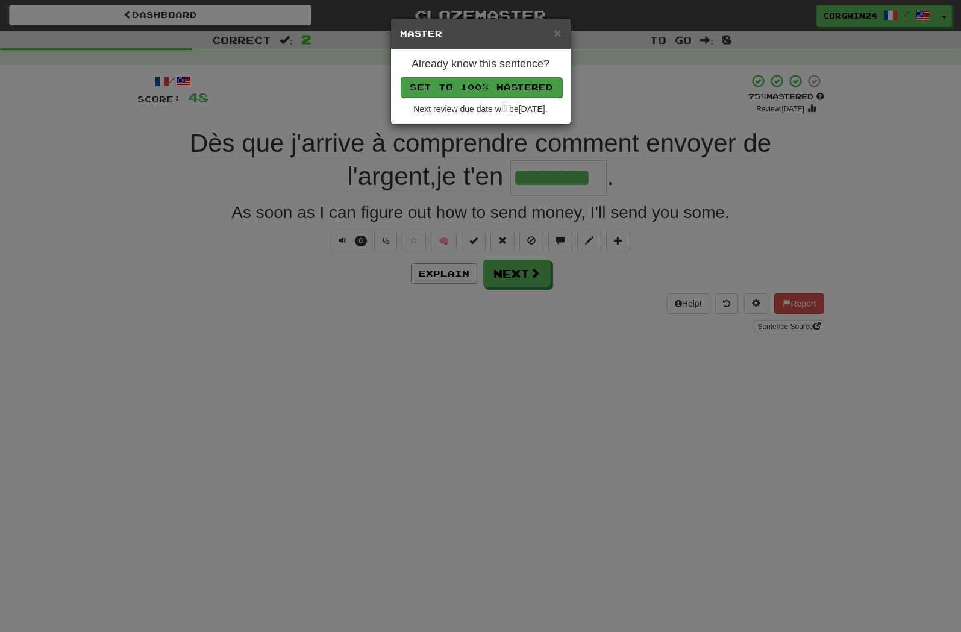
click at [460, 95] on button "Set to 100% Mastered" at bounding box center [481, 87] width 161 height 20
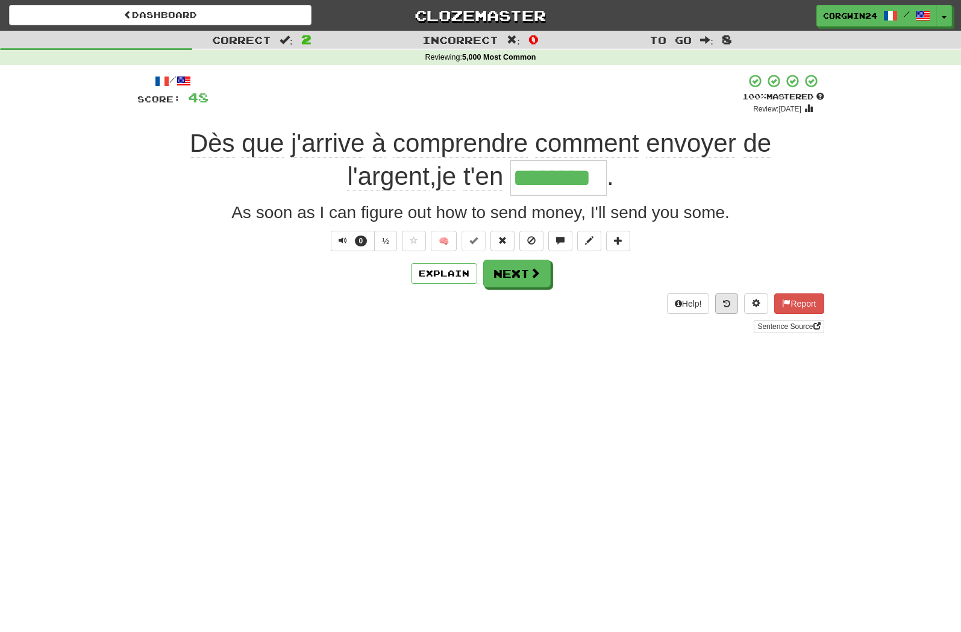
click at [723, 308] on icon at bounding box center [726, 303] width 7 height 8
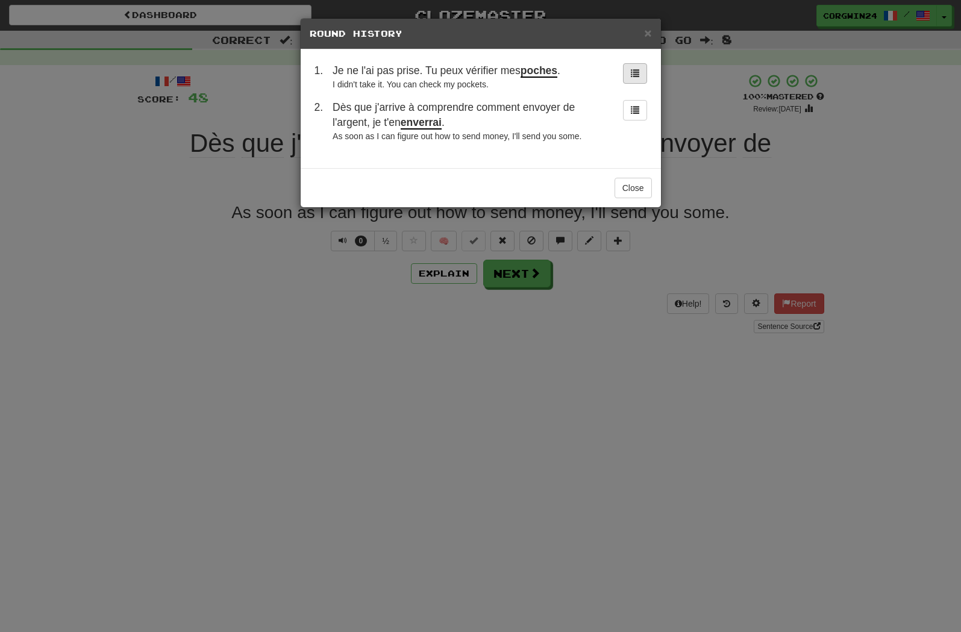
click at [631, 72] on span at bounding box center [635, 73] width 8 height 8
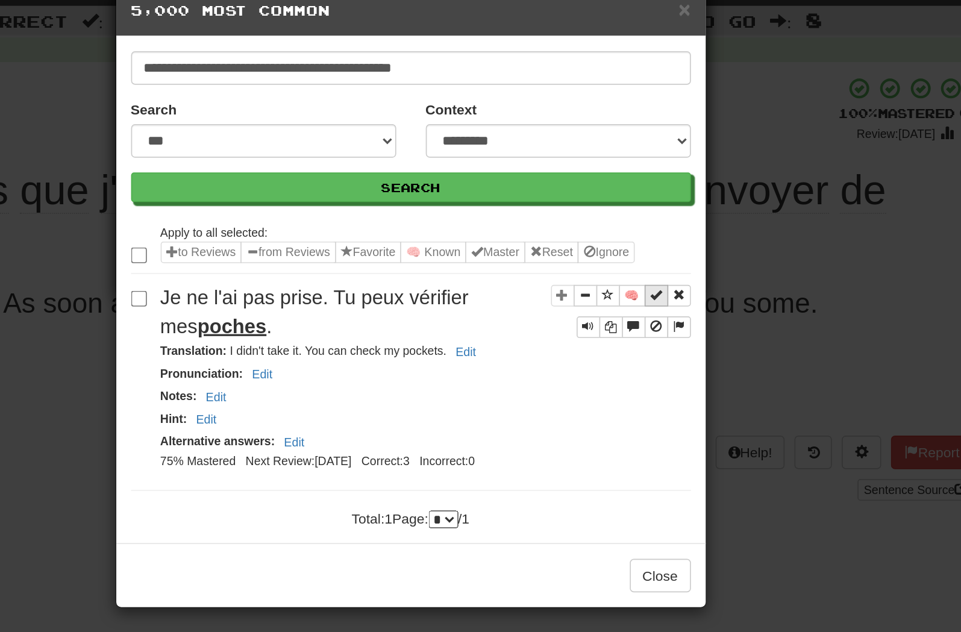
click at [627, 204] on span "Sentence controls" at bounding box center [630, 207] width 7 height 7
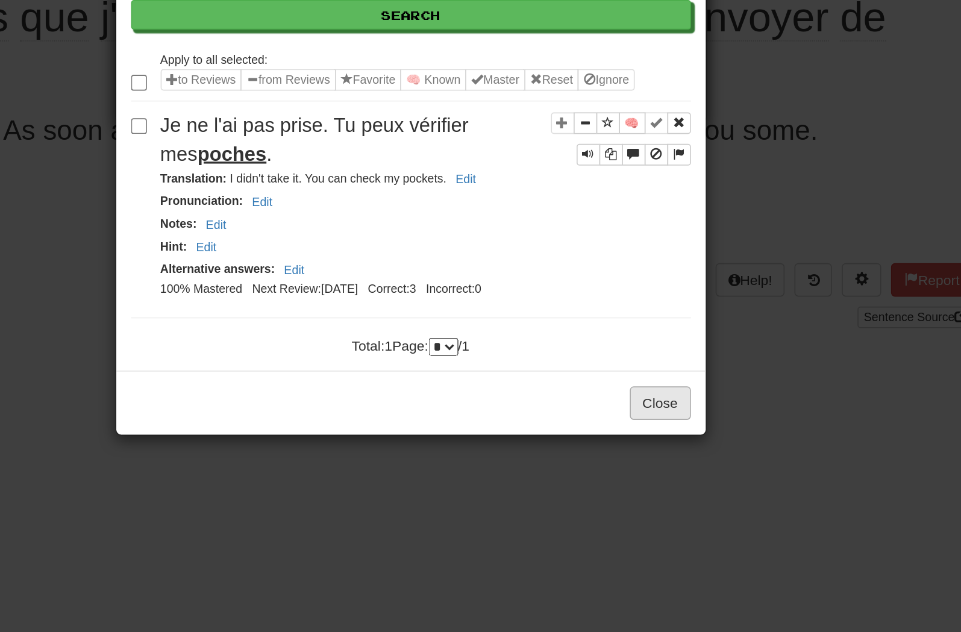
click at [615, 369] on button "Close" at bounding box center [633, 379] width 37 height 20
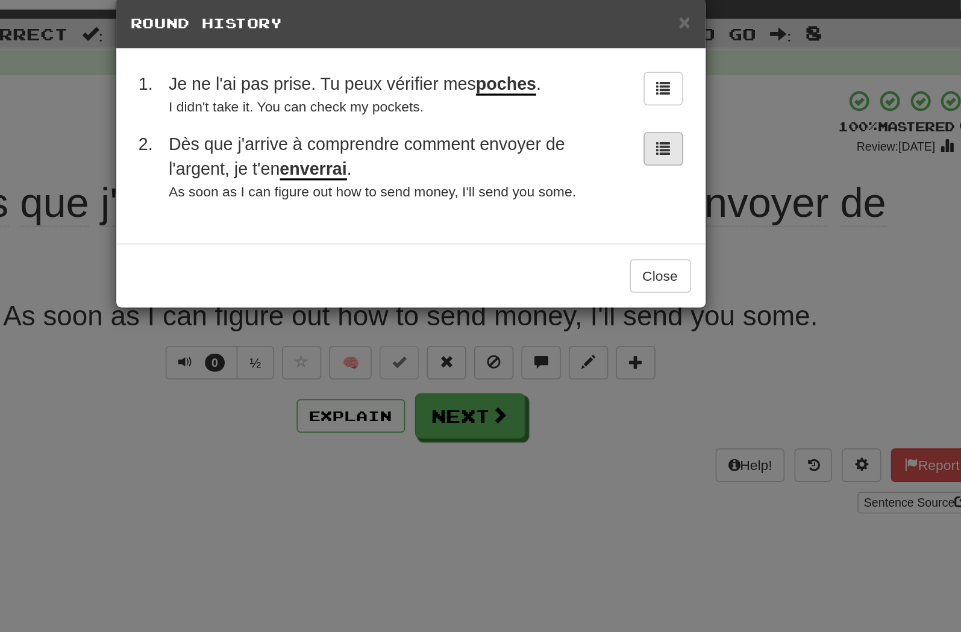
click at [631, 105] on span at bounding box center [635, 109] width 8 height 8
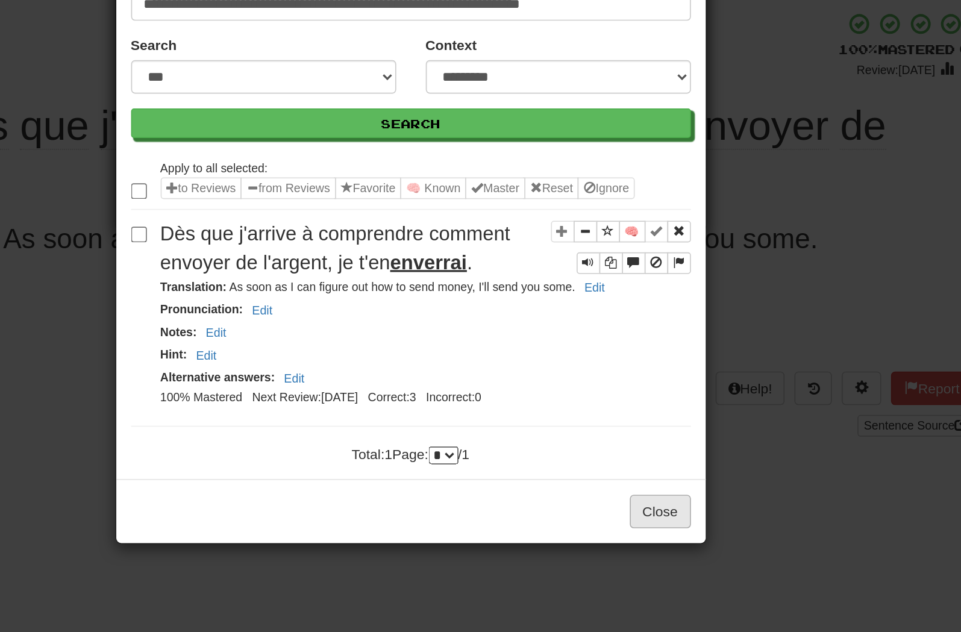
click at [615, 369] on button "Close" at bounding box center [633, 379] width 37 height 20
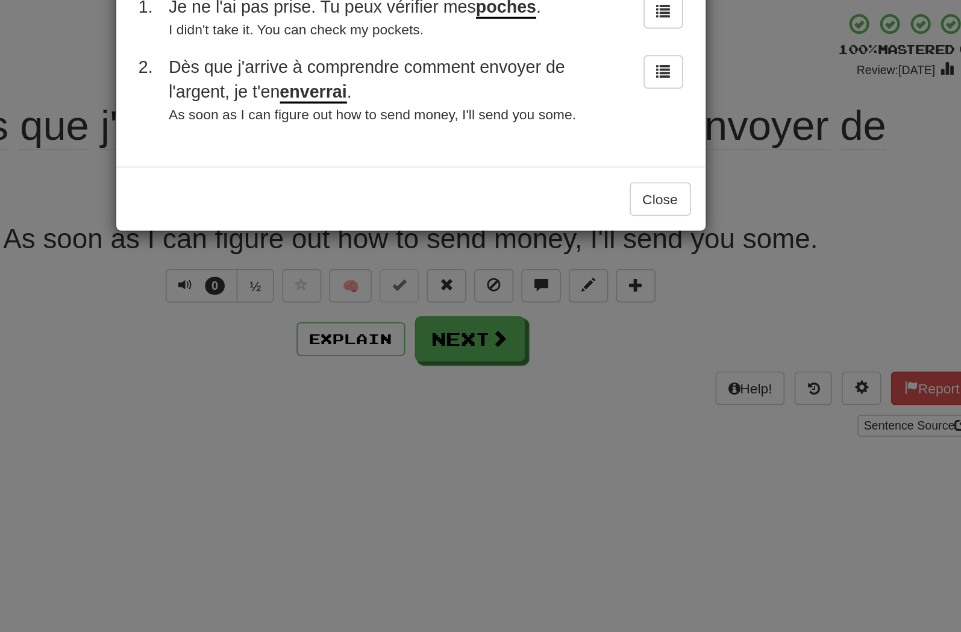
click at [393, 311] on div "× Round History 1 . Je ne l'ai pas prise. Tu peux vérifier mes poches . I didn'…" at bounding box center [480, 316] width 961 height 632
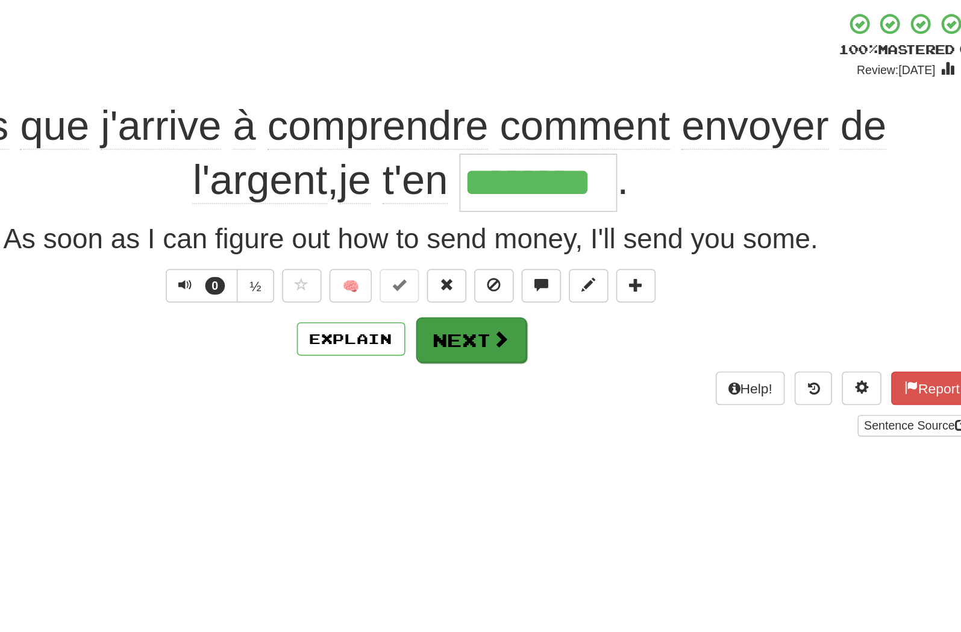
click at [484, 260] on button "Next" at bounding box center [517, 274] width 67 height 28
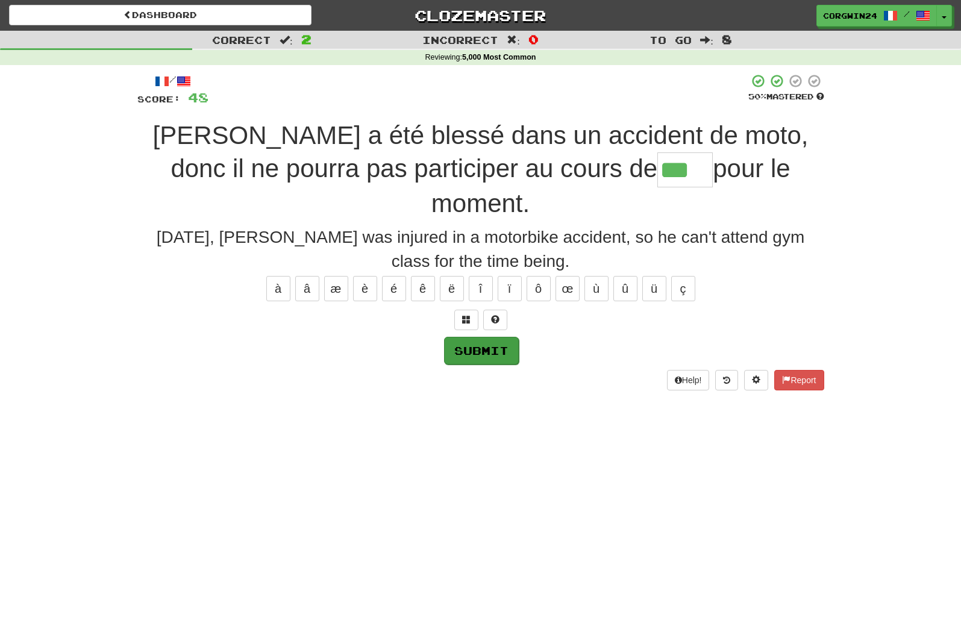
type input "***"
click at [490, 336] on button "Submit" at bounding box center [480, 350] width 75 height 28
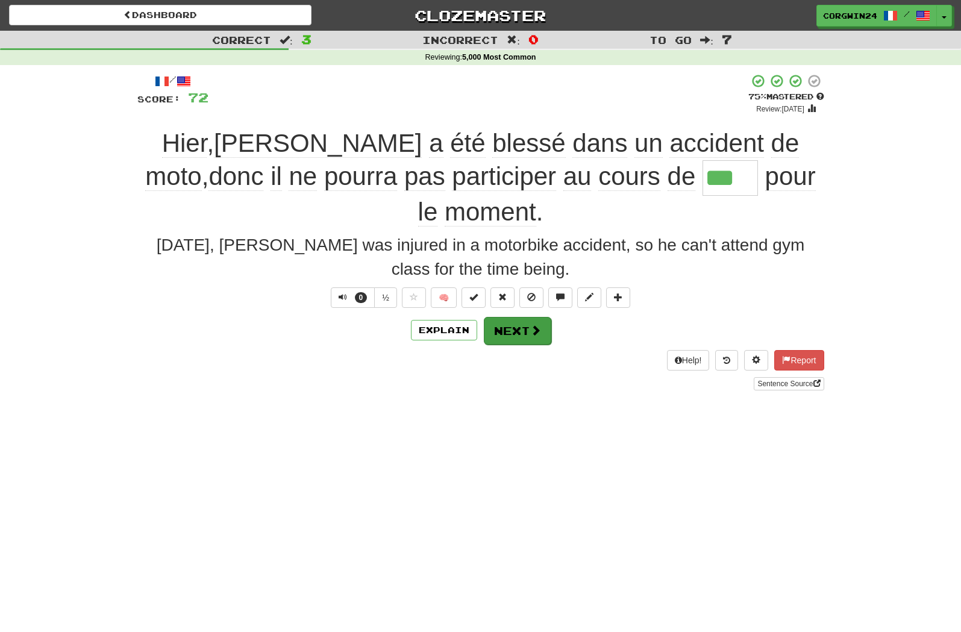
click at [508, 317] on button "Next" at bounding box center [517, 331] width 67 height 28
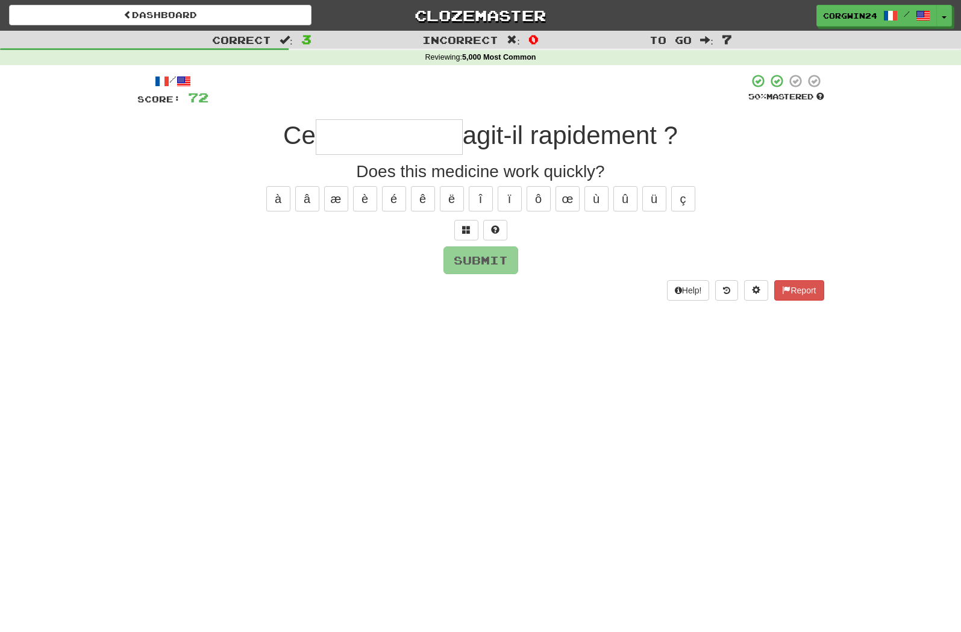
click at [352, 133] on input "text" at bounding box center [389, 137] width 147 height 36
type input "**********"
click at [469, 260] on button "Submit" at bounding box center [480, 260] width 75 height 28
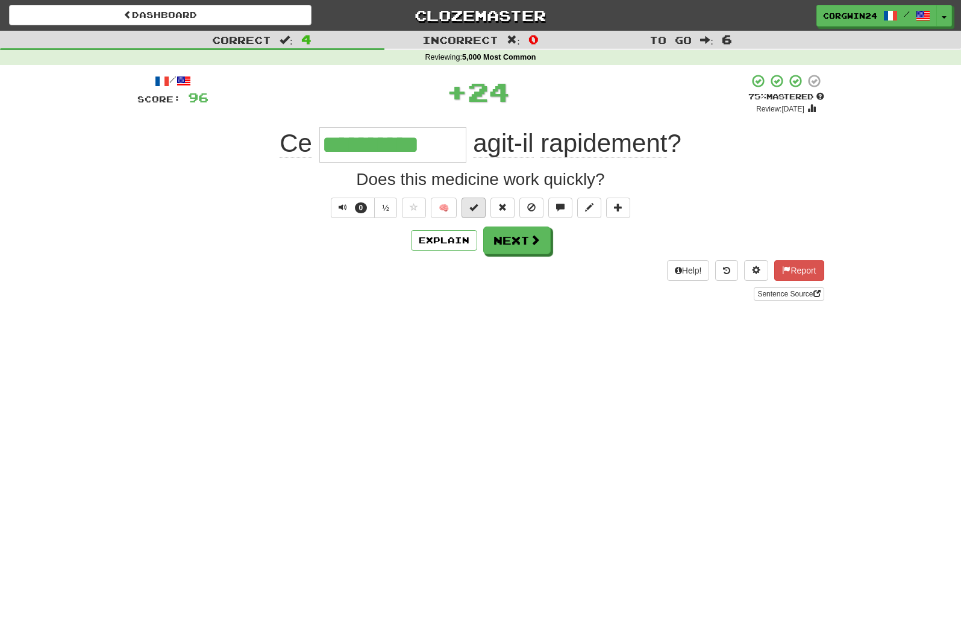
click at [472, 208] on span at bounding box center [473, 207] width 8 height 8
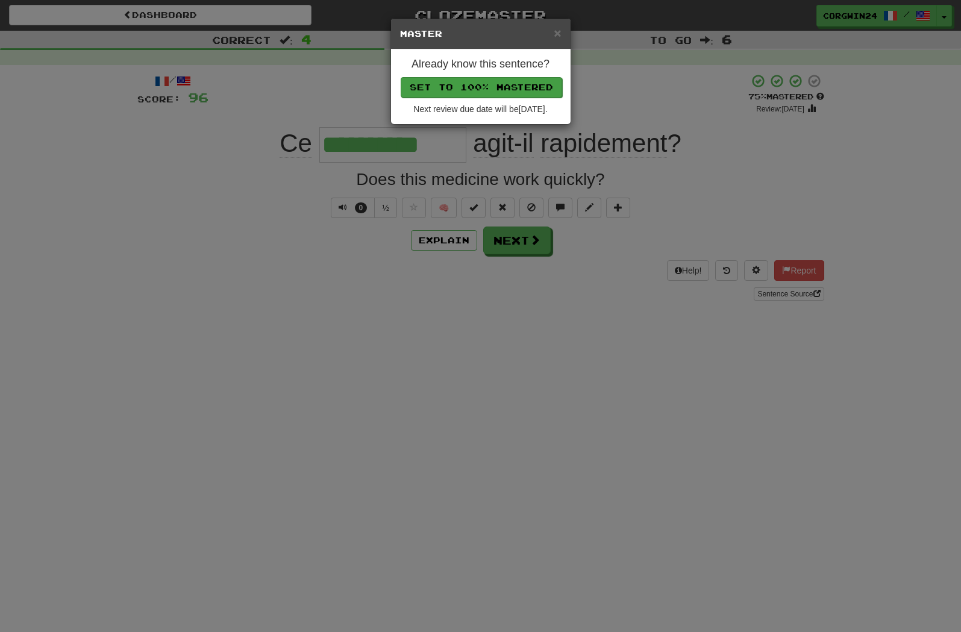
click at [431, 87] on button "Set to 100% Mastered" at bounding box center [481, 87] width 161 height 20
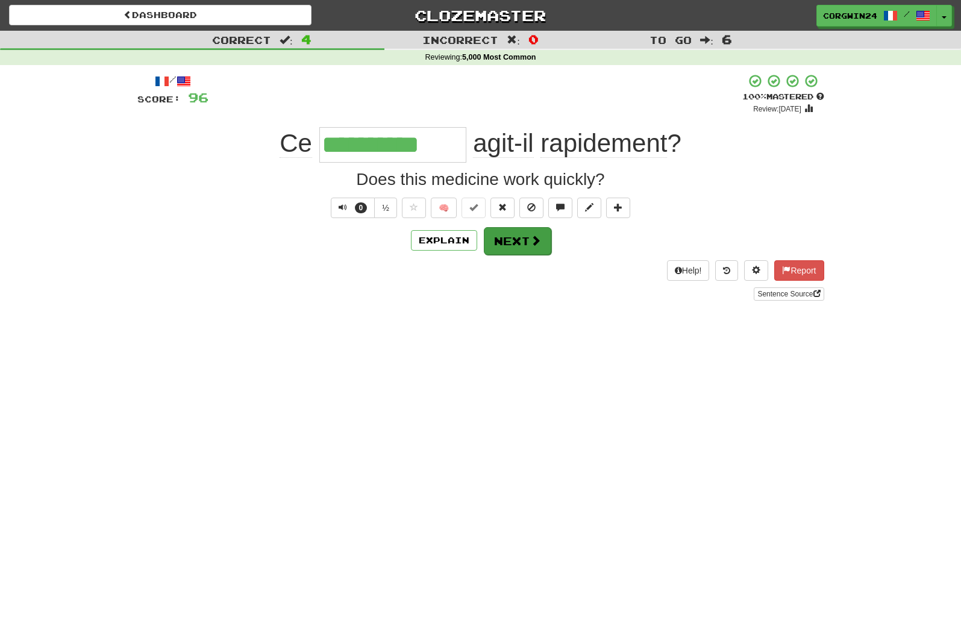
click at [524, 246] on button "Next" at bounding box center [517, 241] width 67 height 28
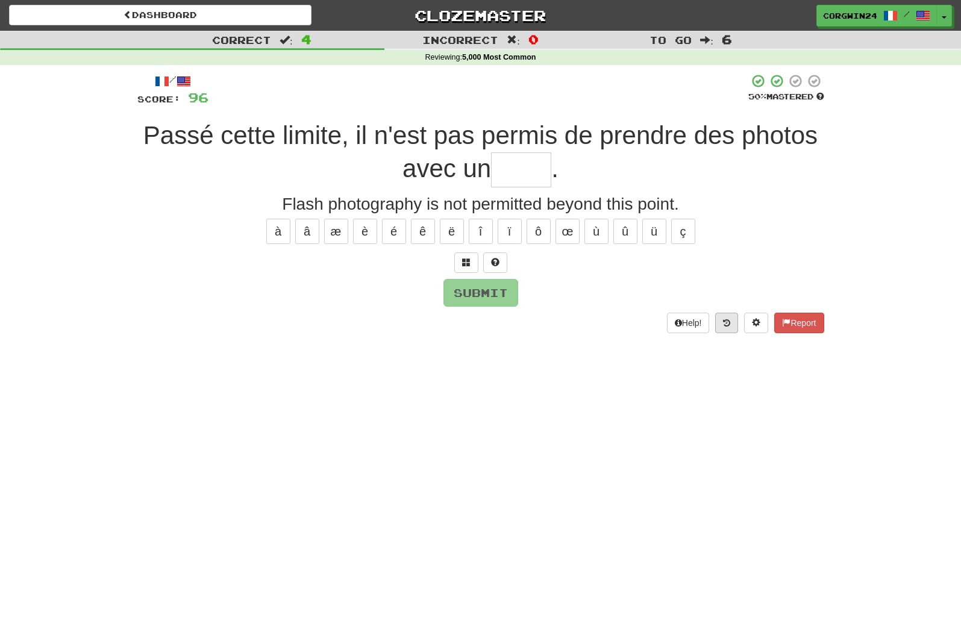
click at [715, 327] on button at bounding box center [726, 323] width 23 height 20
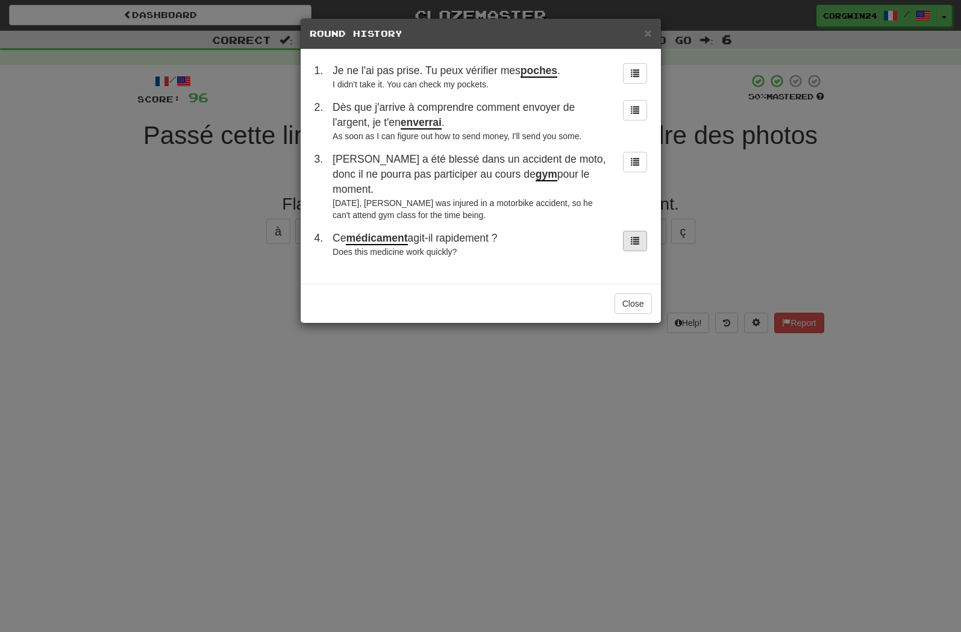
click at [633, 245] on span at bounding box center [635, 240] width 8 height 8
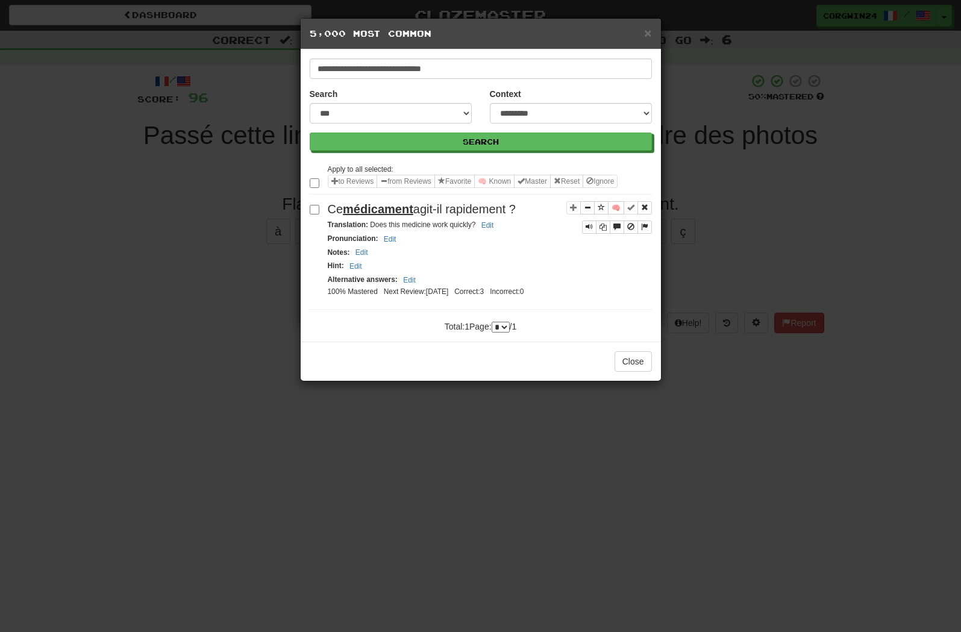
click at [631, 372] on button "Close" at bounding box center [633, 361] width 37 height 20
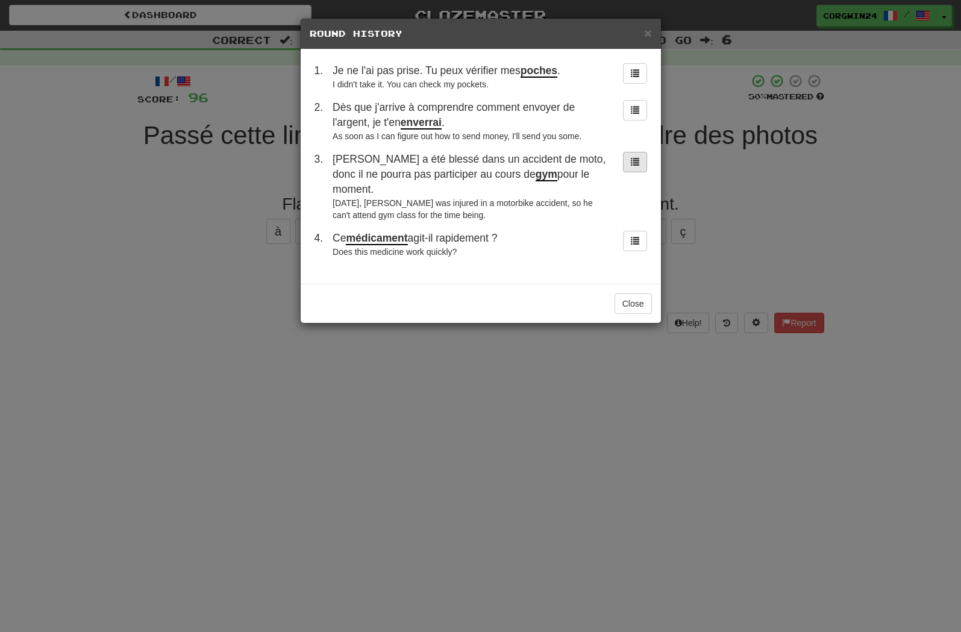
click at [636, 166] on span at bounding box center [635, 161] width 8 height 8
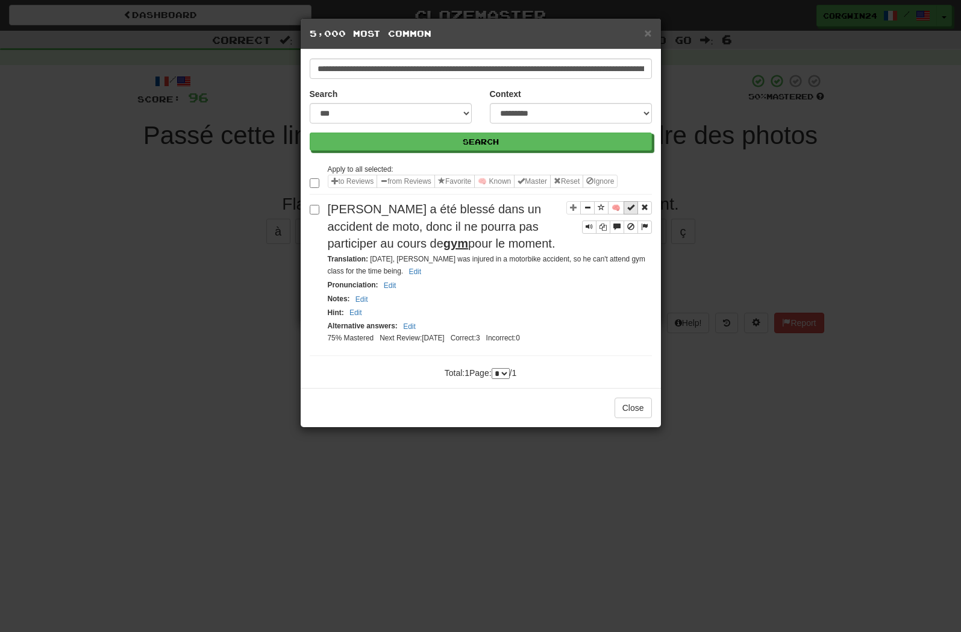
click at [628, 211] on span "Sentence controls" at bounding box center [630, 207] width 7 height 7
click at [628, 418] on button "Close" at bounding box center [633, 408] width 37 height 20
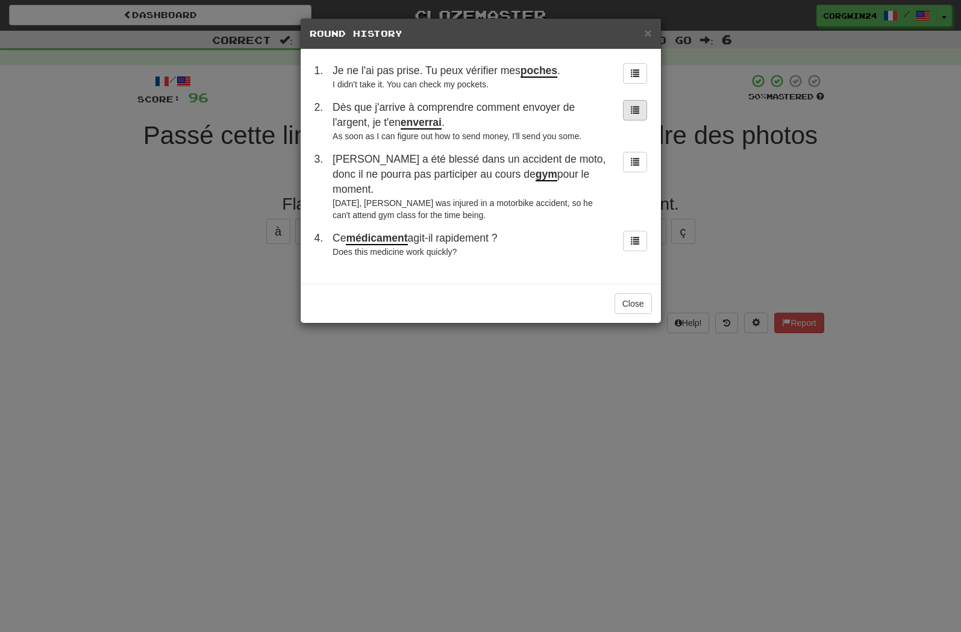
click at [635, 114] on span at bounding box center [635, 109] width 8 height 8
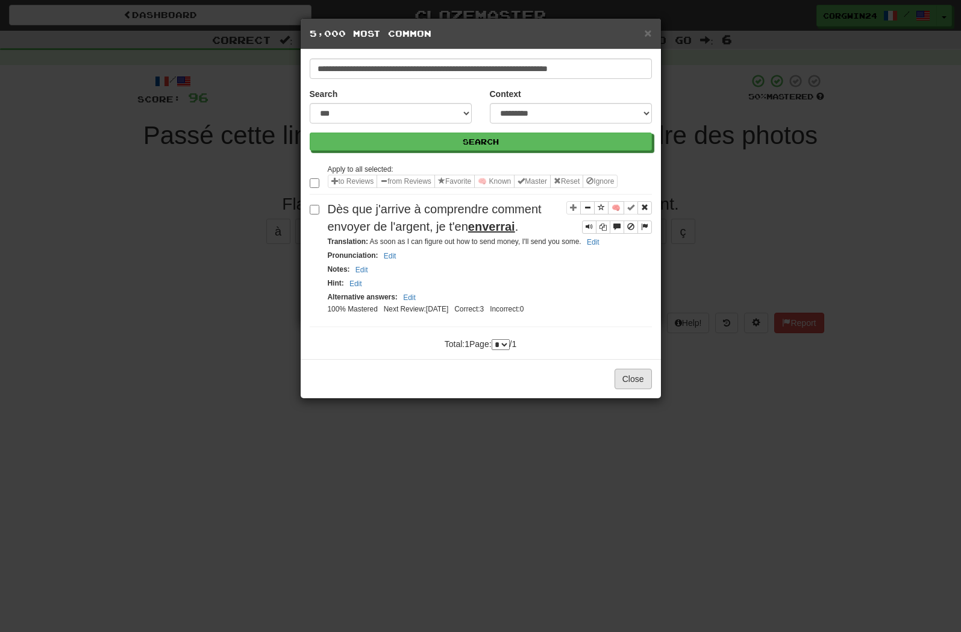
click at [641, 389] on button "Close" at bounding box center [633, 379] width 37 height 20
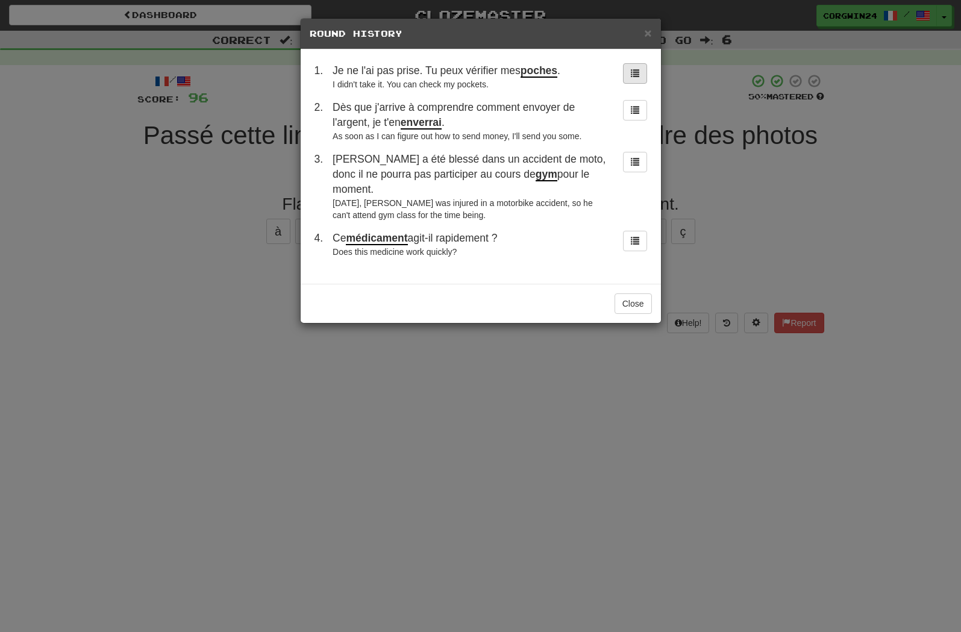
click at [634, 72] on span at bounding box center [635, 73] width 8 height 8
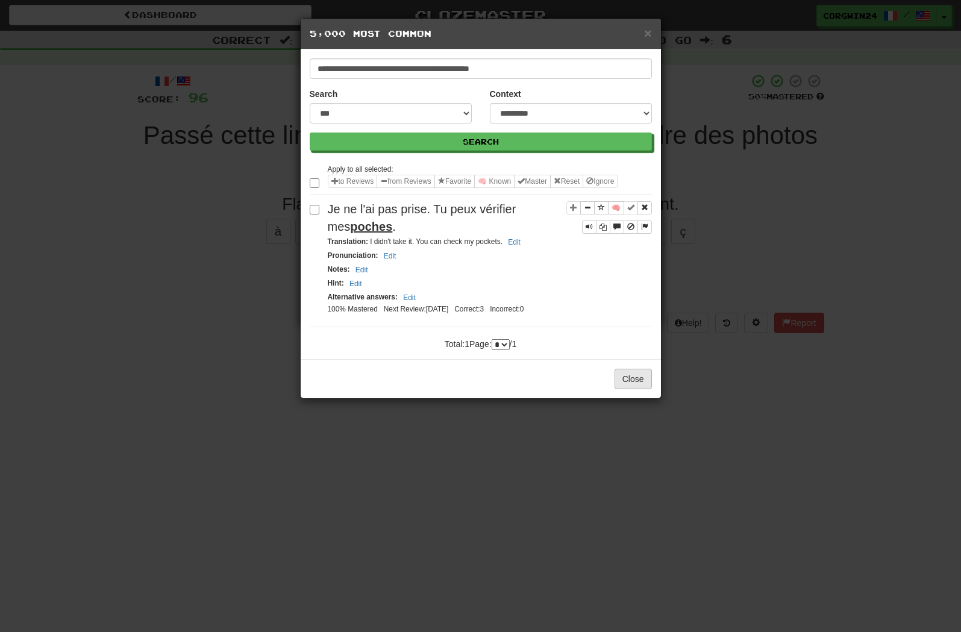
click at [622, 389] on button "Close" at bounding box center [633, 379] width 37 height 20
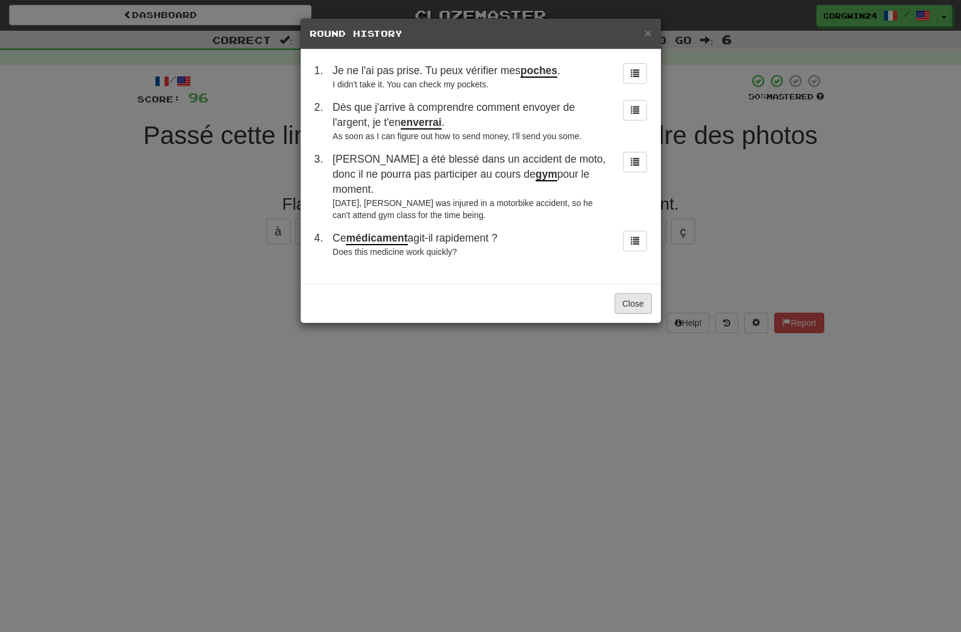
click at [630, 314] on button "Close" at bounding box center [633, 303] width 37 height 20
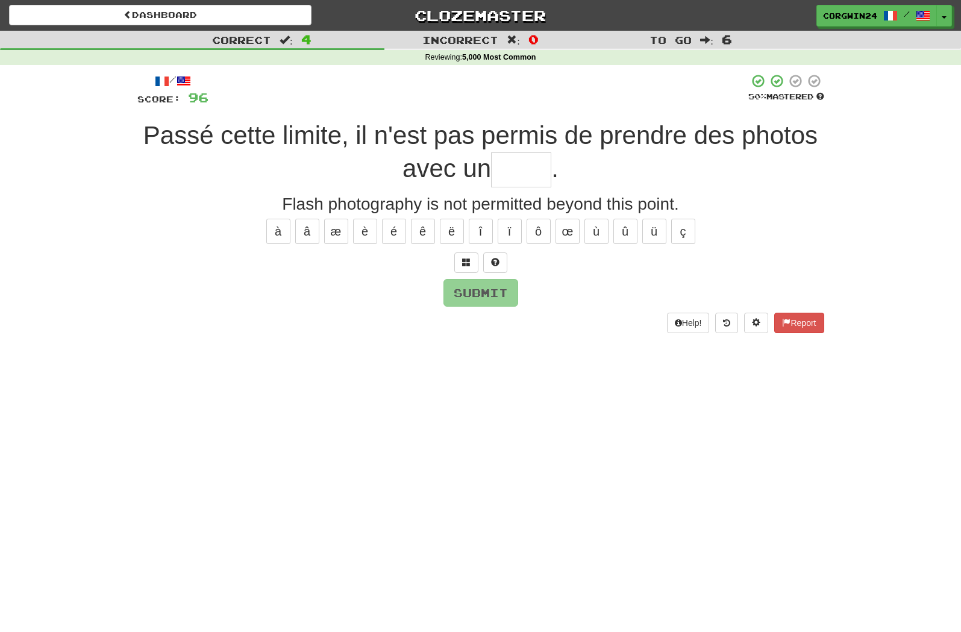
drag, startPoint x: 510, startPoint y: 178, endPoint x: 510, endPoint y: 168, distance: 10.2
click at [510, 178] on input "text" at bounding box center [521, 170] width 60 height 36
type input "*"
type input "*****"
click at [472, 282] on button "Submit" at bounding box center [481, 294] width 75 height 28
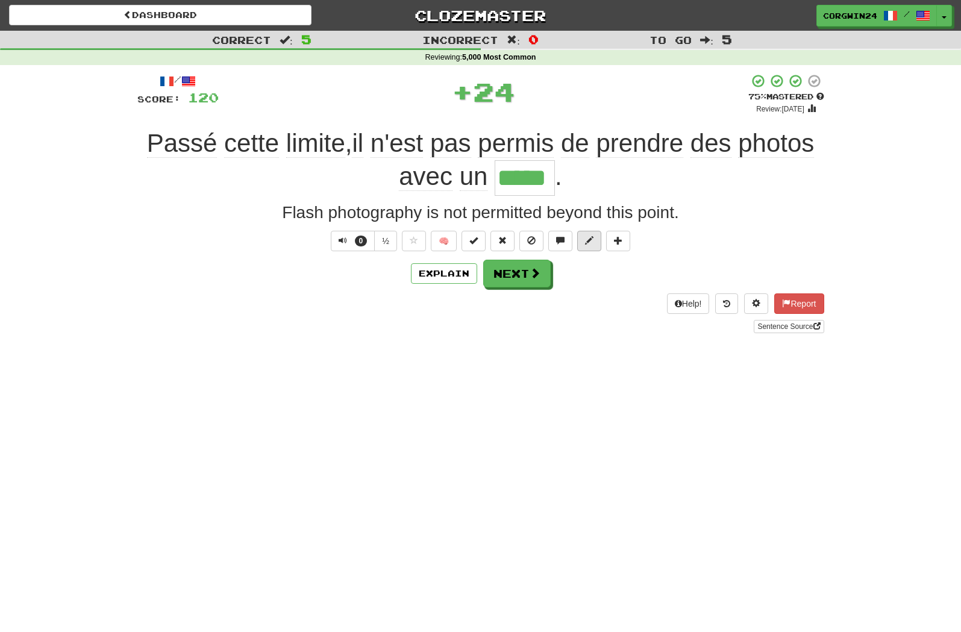
click at [586, 243] on button at bounding box center [589, 241] width 24 height 20
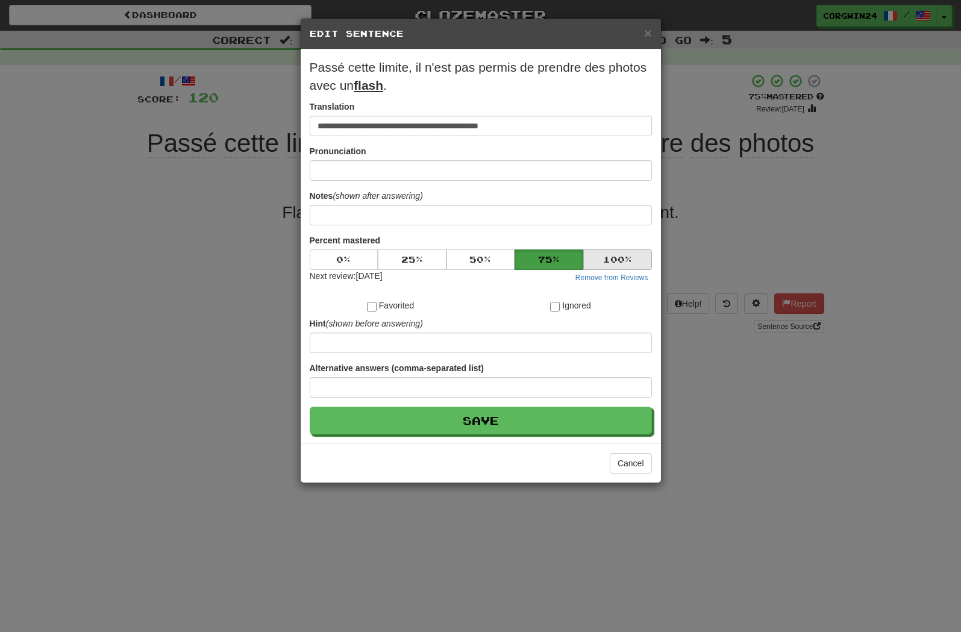
click at [616, 269] on button "100 %" at bounding box center [617, 259] width 69 height 20
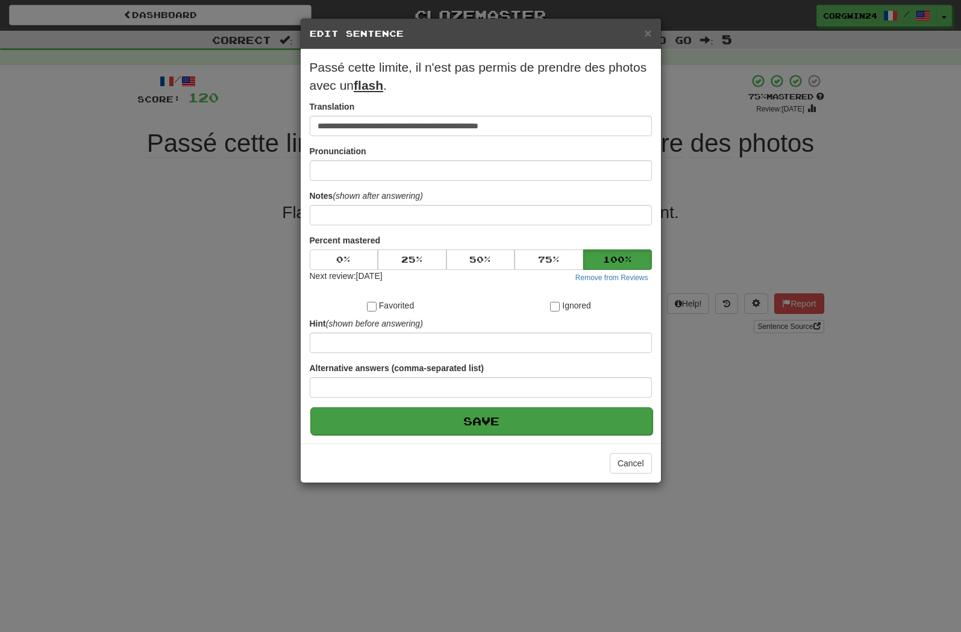
click at [578, 435] on button "Save" at bounding box center [481, 421] width 342 height 28
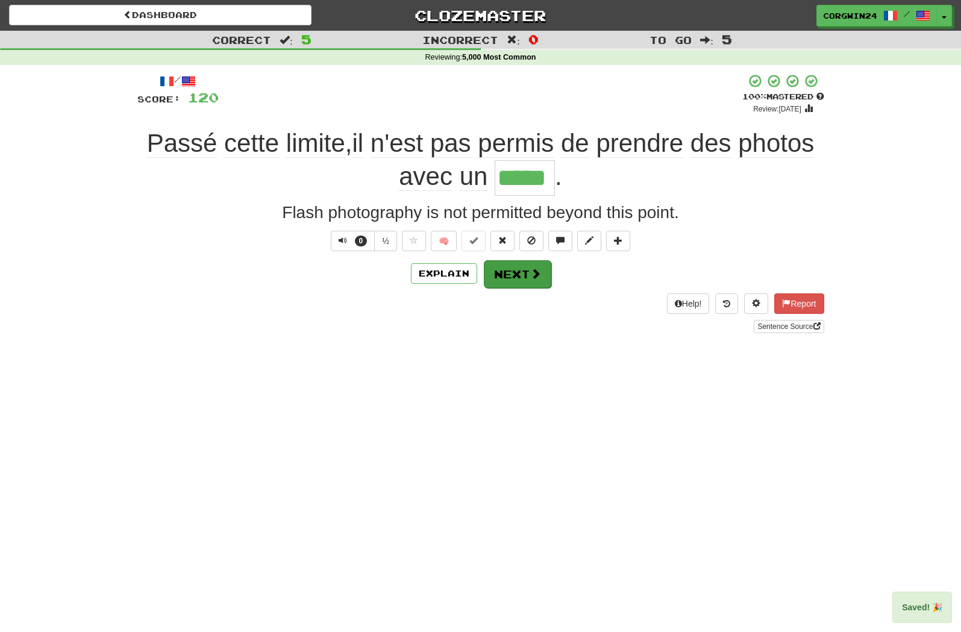
click at [513, 280] on button "Next" at bounding box center [517, 274] width 67 height 28
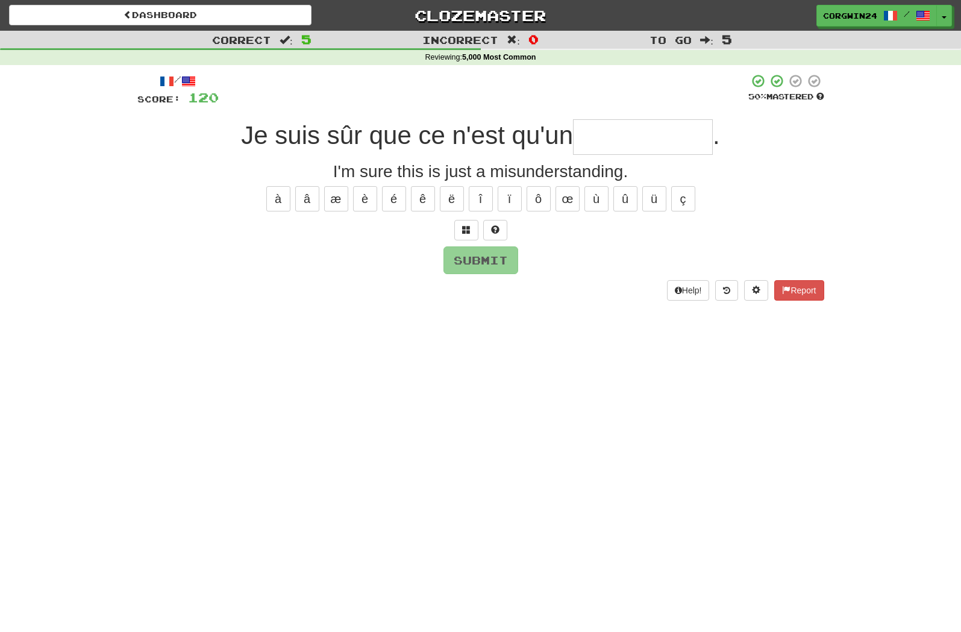
click at [637, 137] on input "text" at bounding box center [643, 137] width 140 height 36
type input "**********"
click at [505, 264] on button "Submit" at bounding box center [480, 260] width 75 height 28
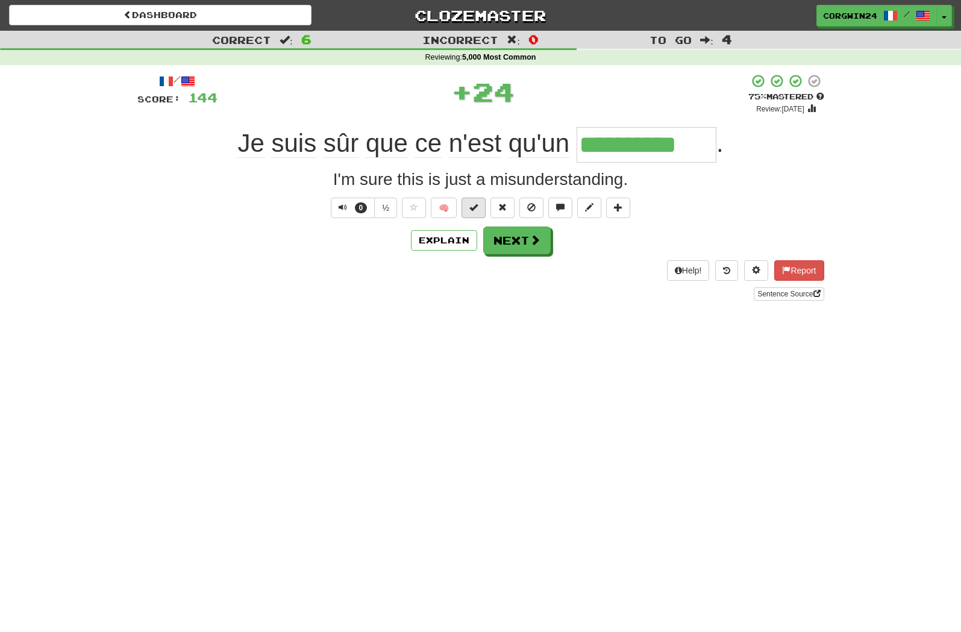
click at [470, 211] on button at bounding box center [474, 208] width 24 height 20
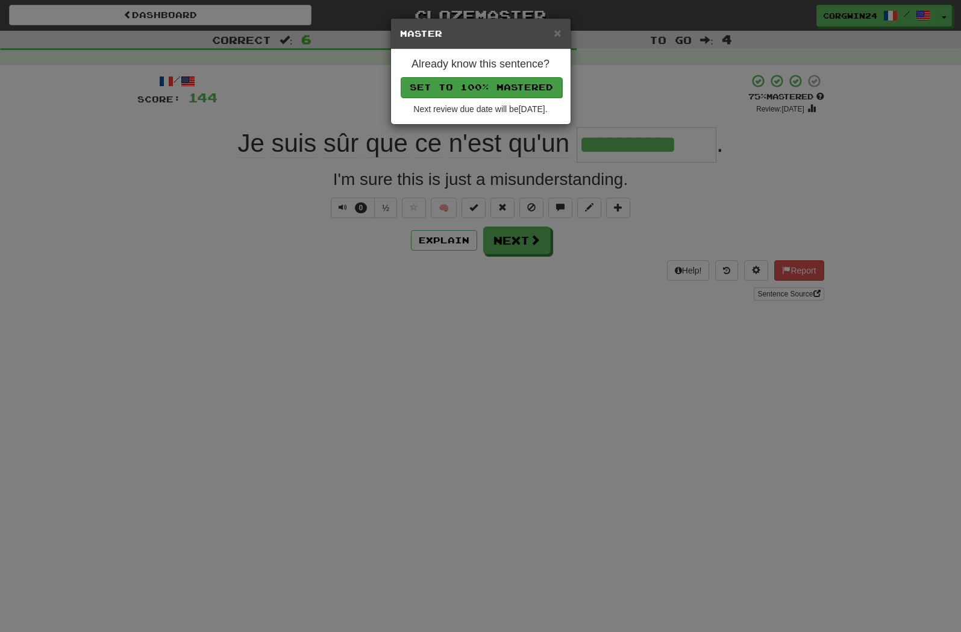
click at [472, 92] on button "Set to 100% Mastered" at bounding box center [481, 87] width 161 height 20
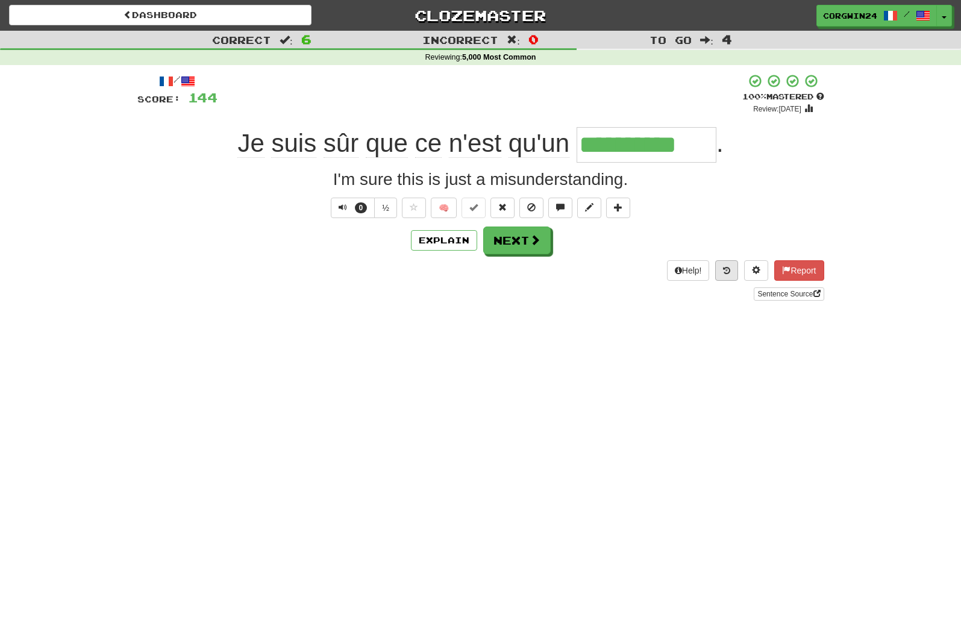
click at [723, 275] on icon at bounding box center [726, 270] width 7 height 8
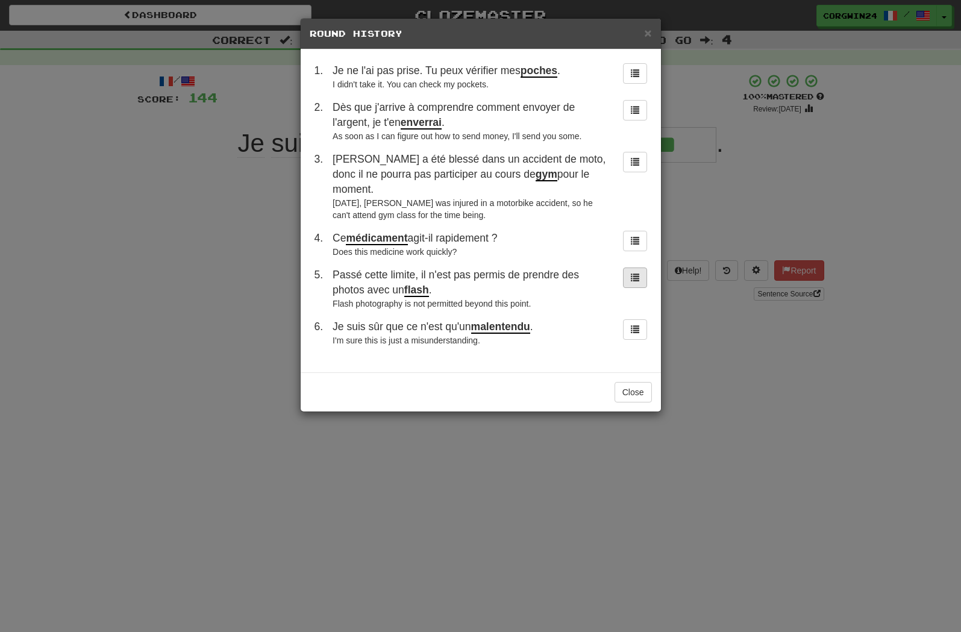
click at [639, 281] on span at bounding box center [635, 277] width 8 height 8
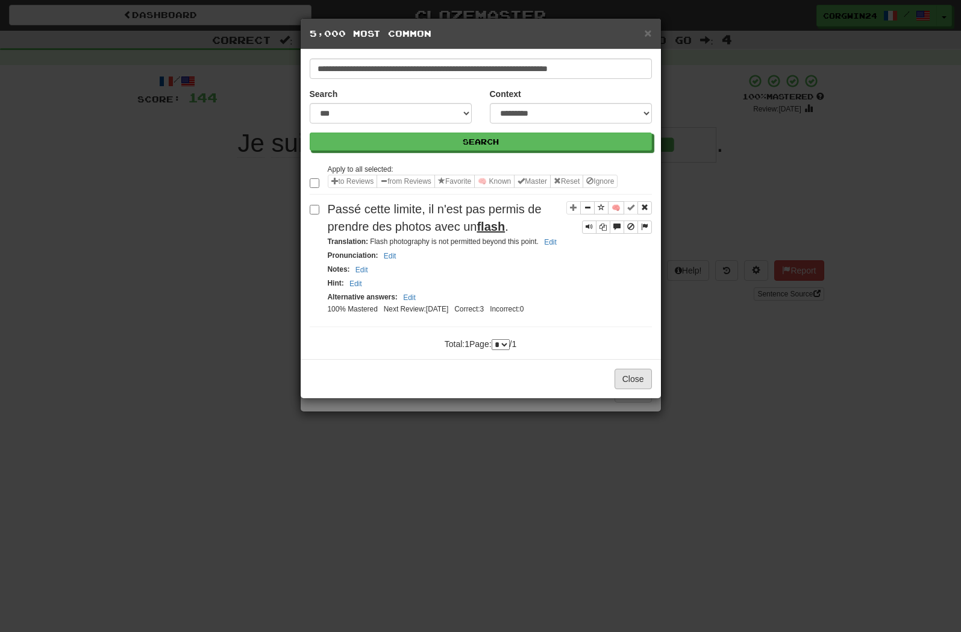
click at [636, 389] on button "Close" at bounding box center [633, 379] width 37 height 20
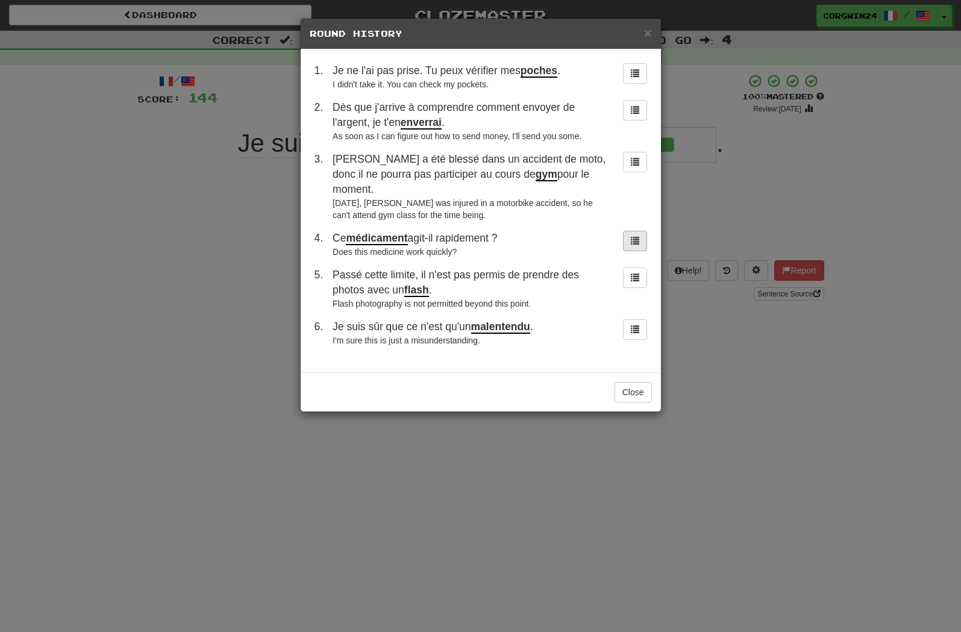
click at [629, 251] on button at bounding box center [635, 241] width 24 height 20
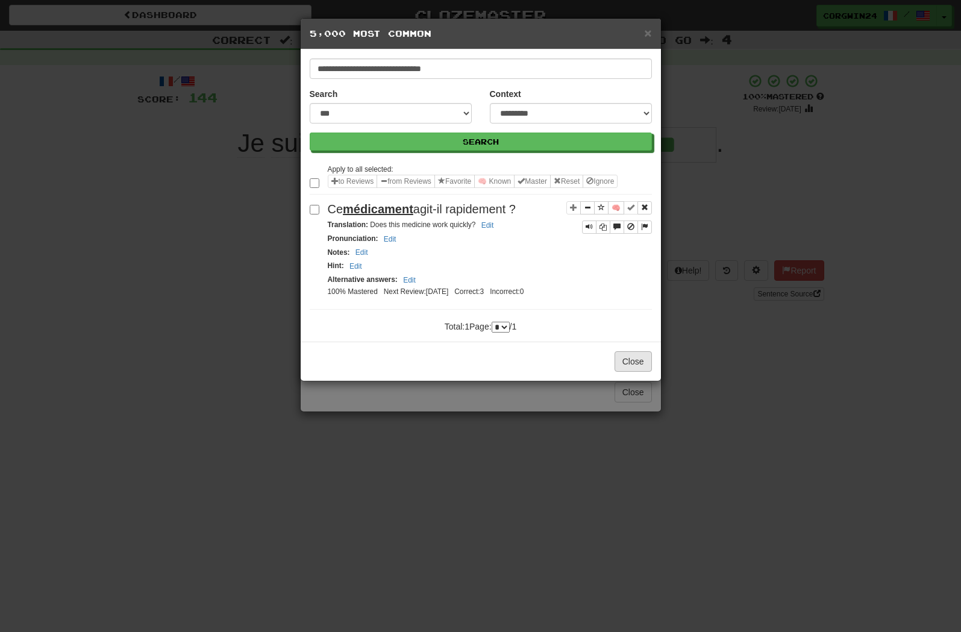
click at [631, 372] on button "Close" at bounding box center [633, 361] width 37 height 20
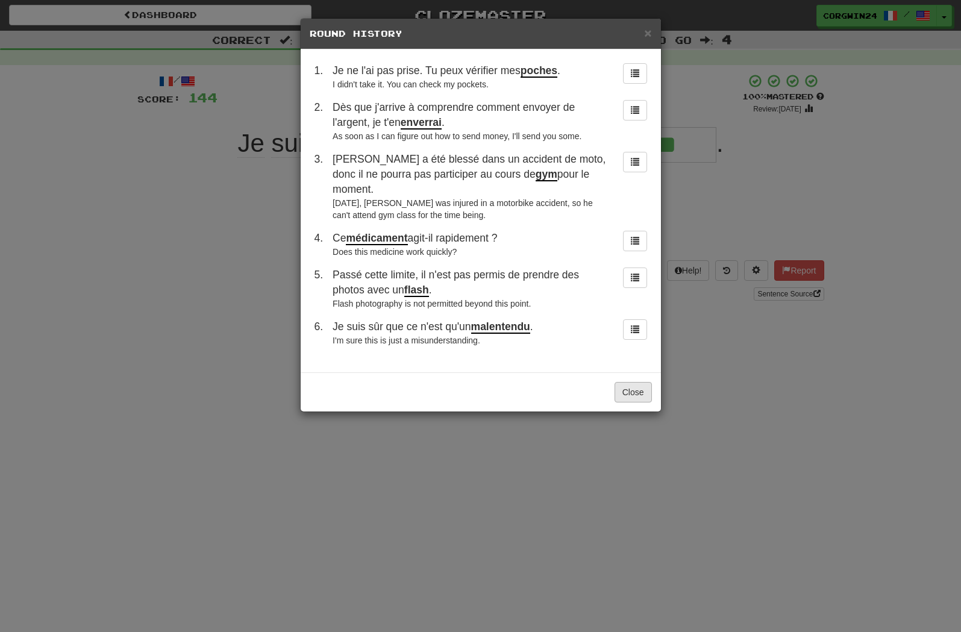
click at [636, 402] on button "Close" at bounding box center [633, 392] width 37 height 20
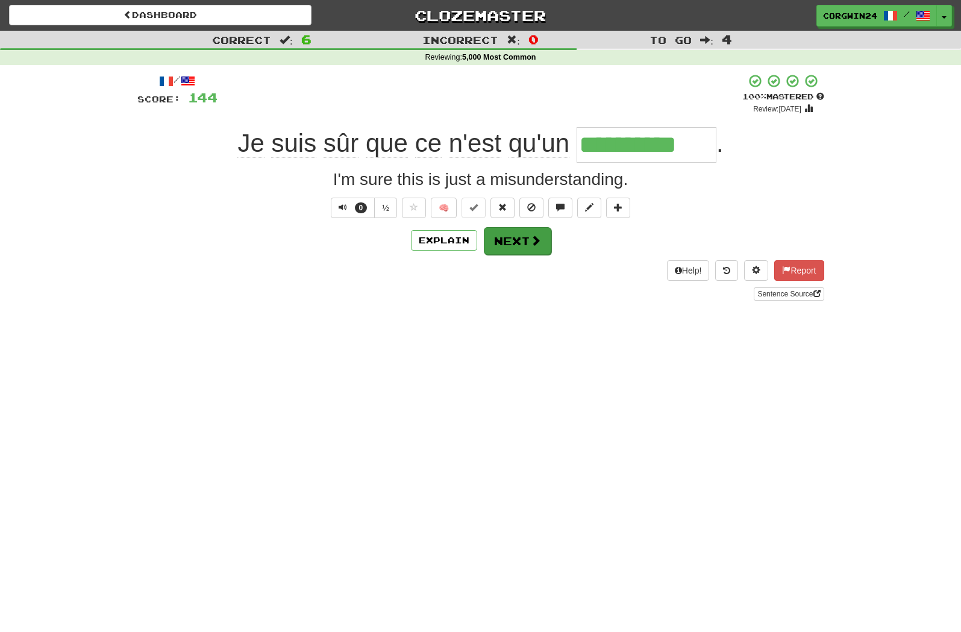
click at [518, 255] on button "Next" at bounding box center [517, 241] width 67 height 28
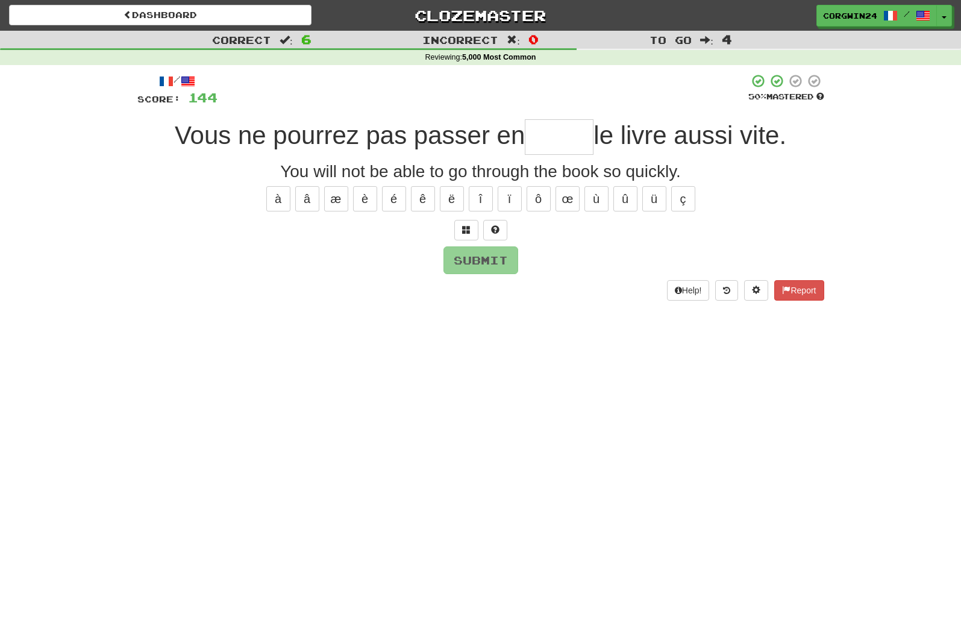
click at [554, 136] on input "text" at bounding box center [559, 137] width 69 height 36
type input "*"
click at [460, 230] on button at bounding box center [466, 230] width 24 height 20
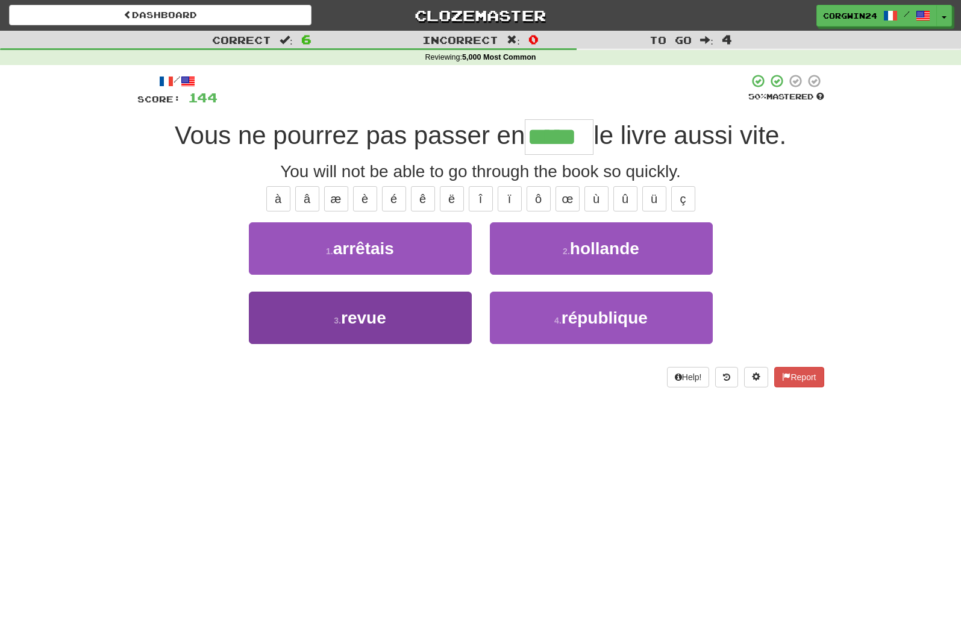
type input "*****"
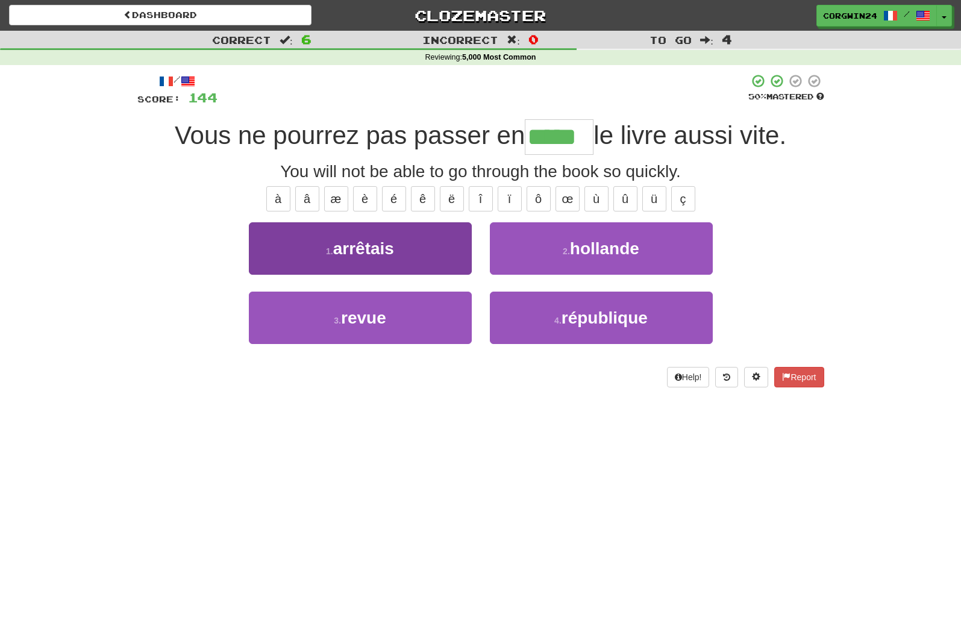
click at [396, 314] on button "3 . revue" at bounding box center [360, 318] width 223 height 52
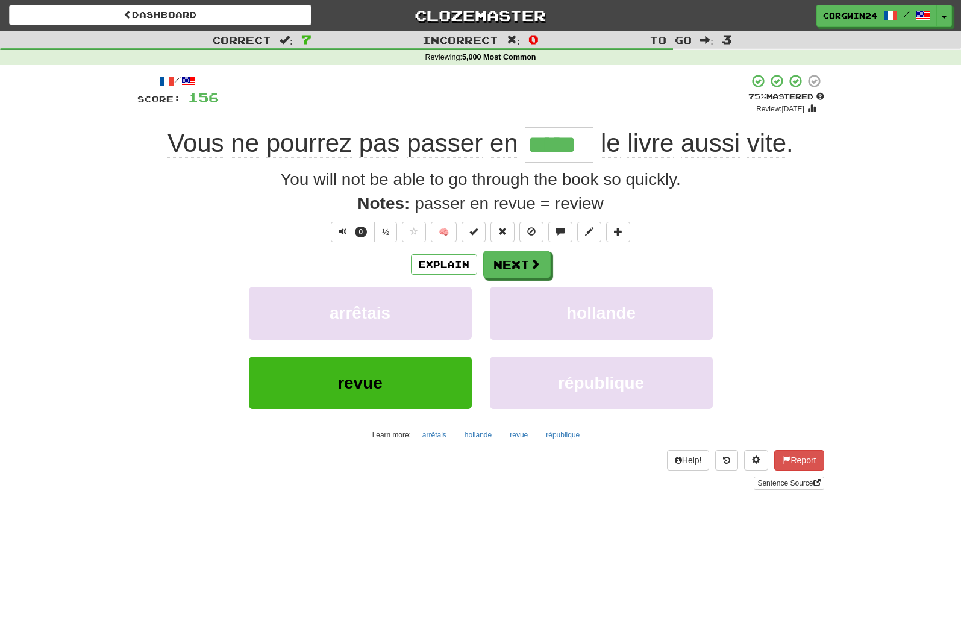
drag, startPoint x: 2, startPoint y: 491, endPoint x: 657, endPoint y: 208, distance: 714.1
click at [0, 0] on html "Dashboard Clozemaster corgwin24 / Toggle Dropdown Dashboard Leaderboard Activit…" at bounding box center [480, 530] width 961 height 1060
drag, startPoint x: 386, startPoint y: 628, endPoint x: -1, endPoint y: -1, distance: 737.6
click at [590, 236] on span at bounding box center [589, 231] width 8 height 8
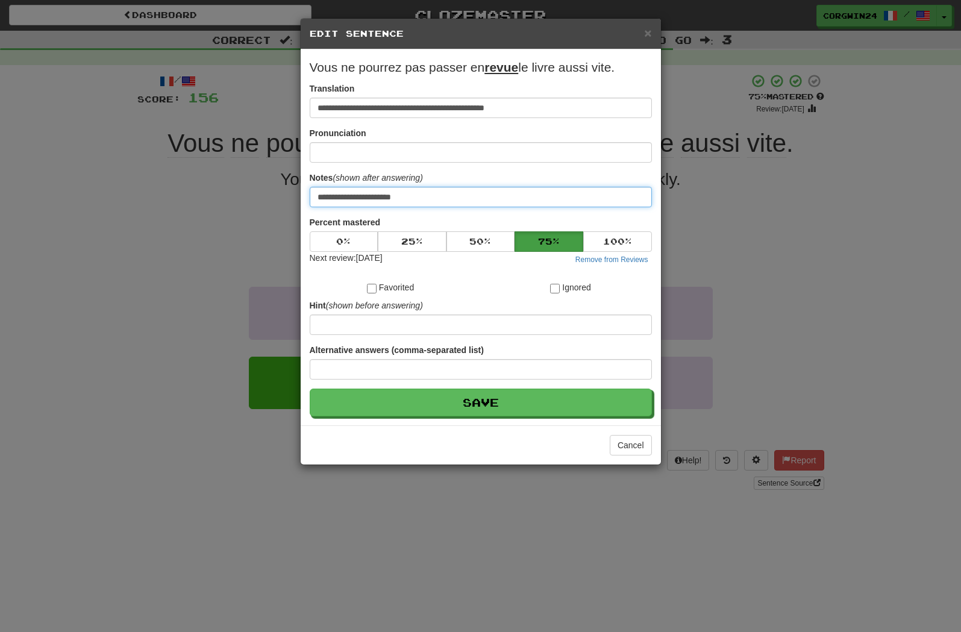
click at [510, 202] on input "**********" at bounding box center [481, 197] width 342 height 20
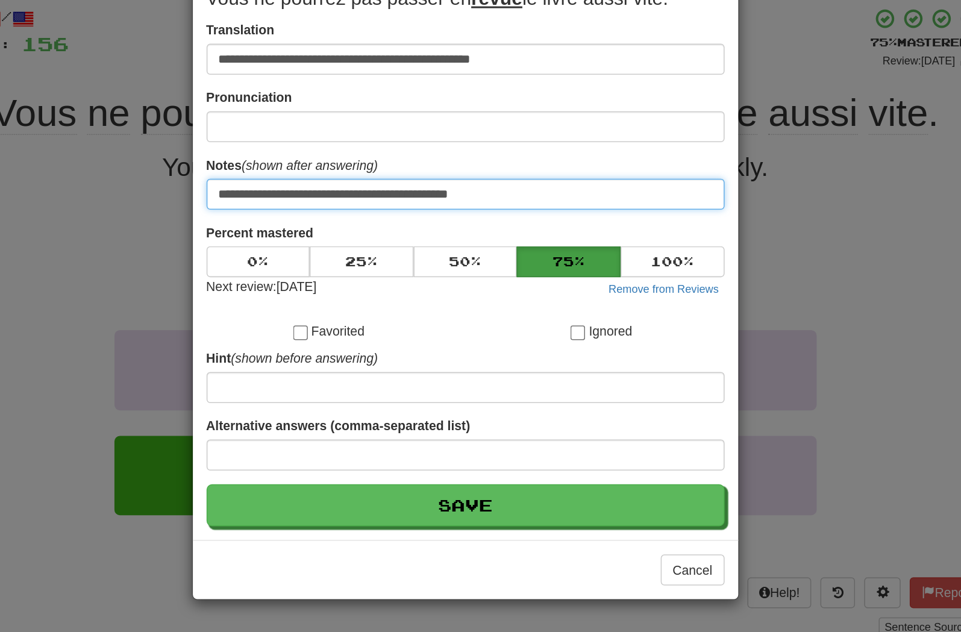
click at [310, 187] on input "**********" at bounding box center [481, 197] width 342 height 20
type input "**********"
click at [310, 389] on button "Save" at bounding box center [481, 403] width 342 height 28
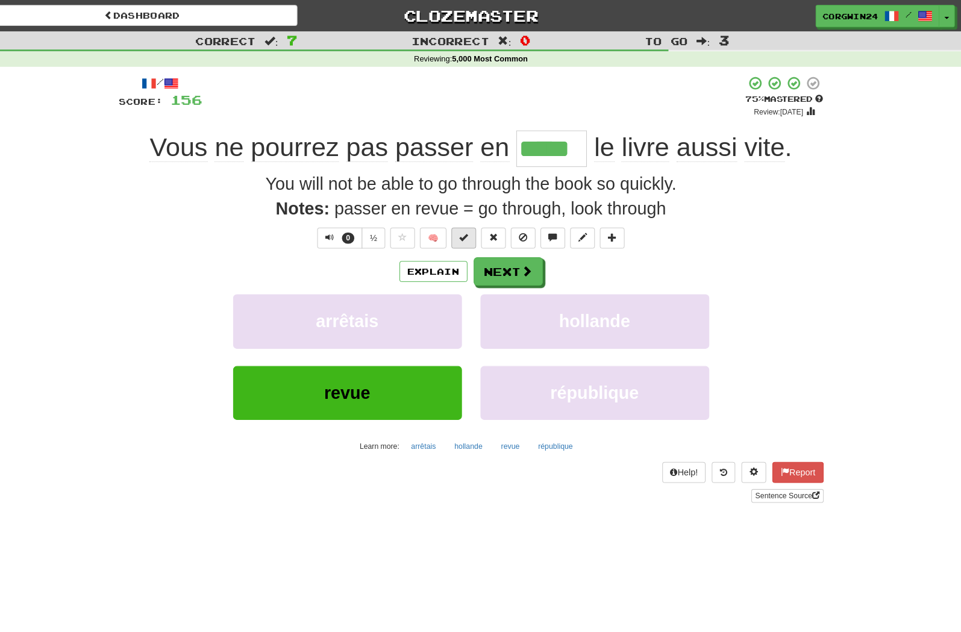
click at [462, 239] on button at bounding box center [474, 232] width 24 height 20
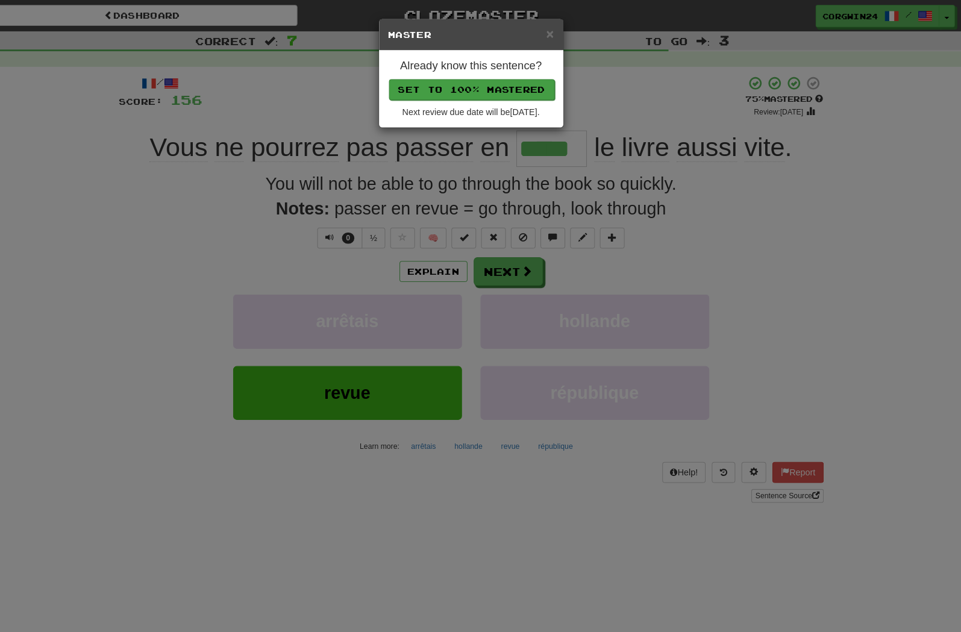
click at [451, 86] on button "Set to 100% Mastered" at bounding box center [481, 87] width 161 height 20
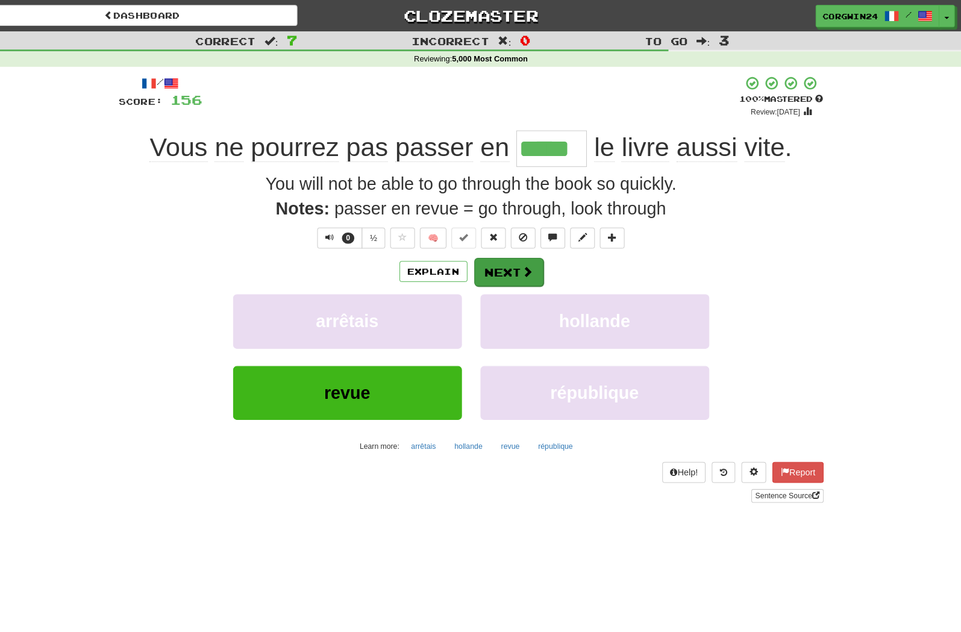
click at [496, 272] on button "Next" at bounding box center [517, 265] width 67 height 28
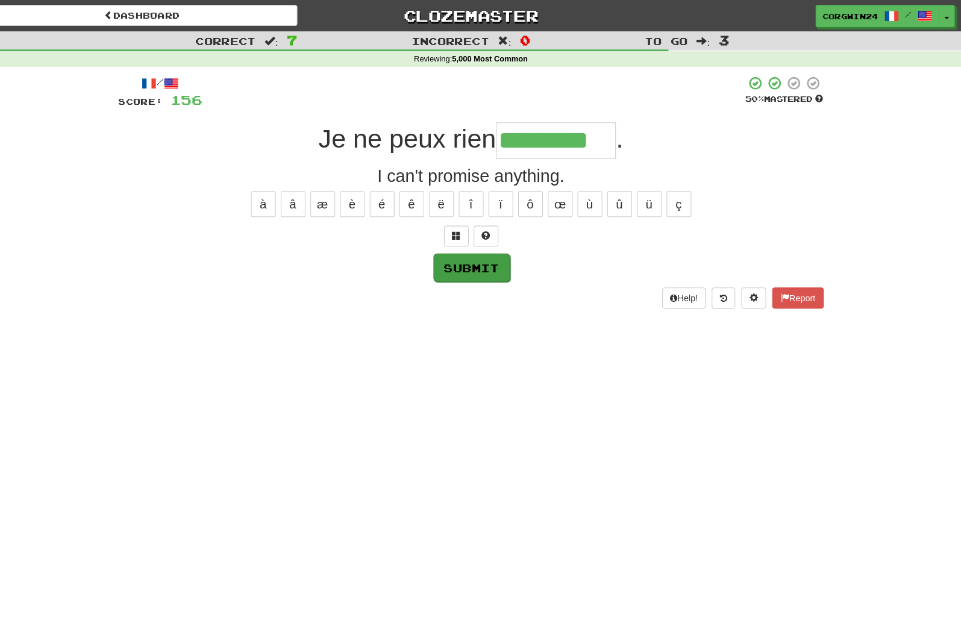
type input "*********"
click at [452, 261] on button "Submit" at bounding box center [480, 260] width 75 height 28
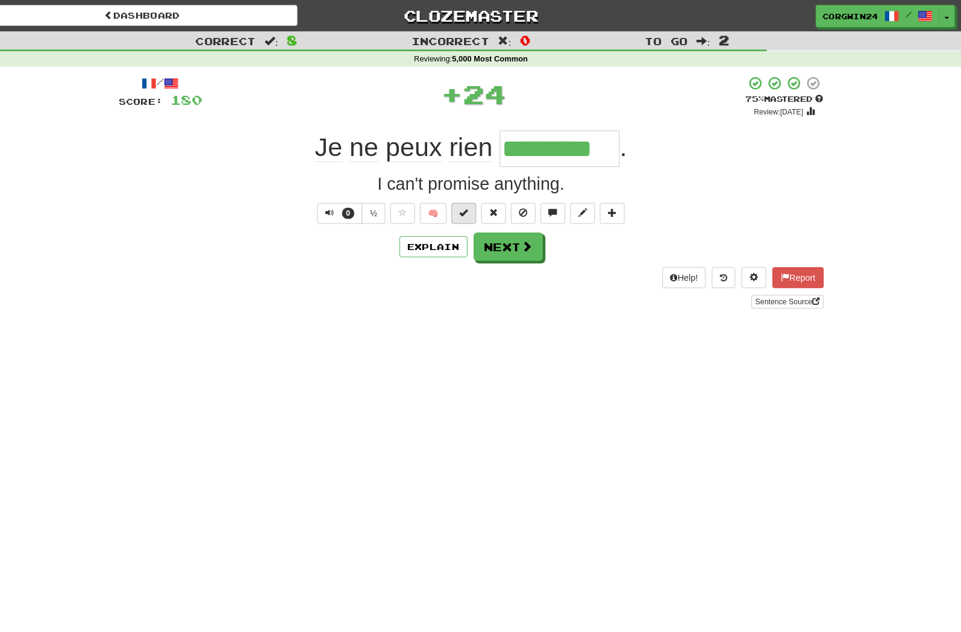
click at [469, 207] on span at bounding box center [473, 207] width 8 height 8
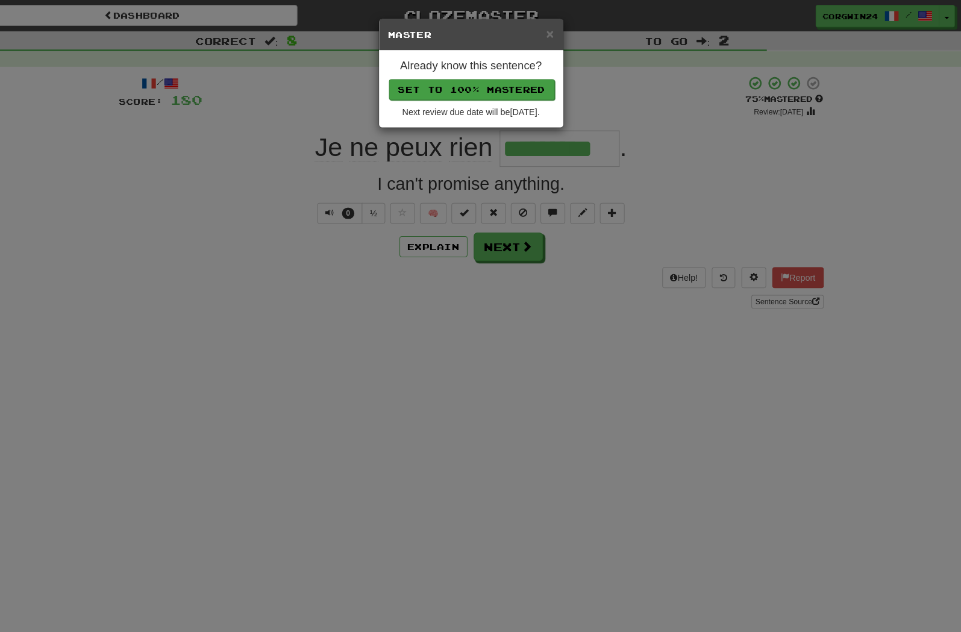
click at [451, 93] on button "Set to 100% Mastered" at bounding box center [481, 87] width 161 height 20
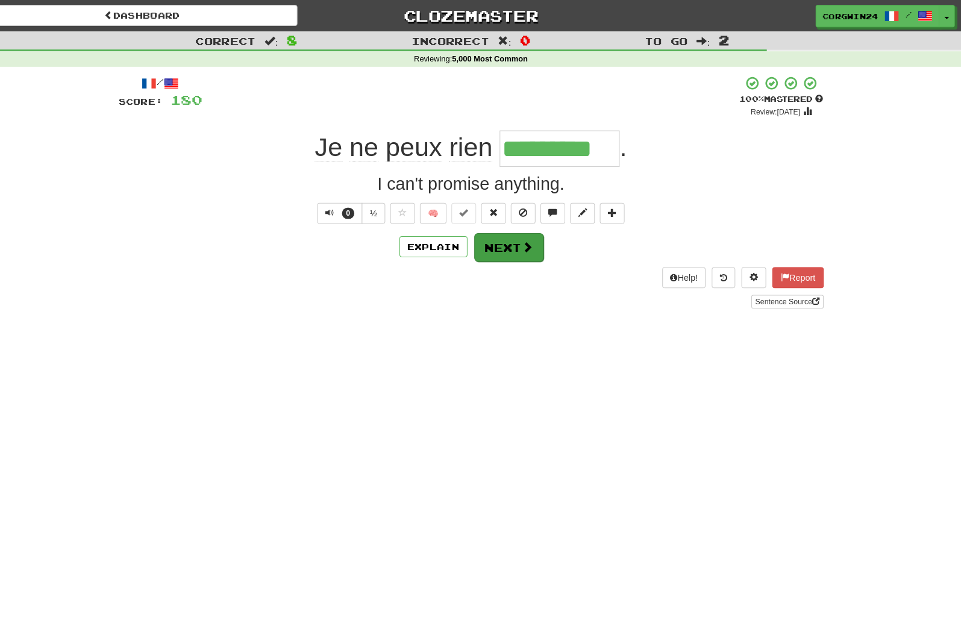
click at [486, 244] on button "Next" at bounding box center [517, 241] width 67 height 28
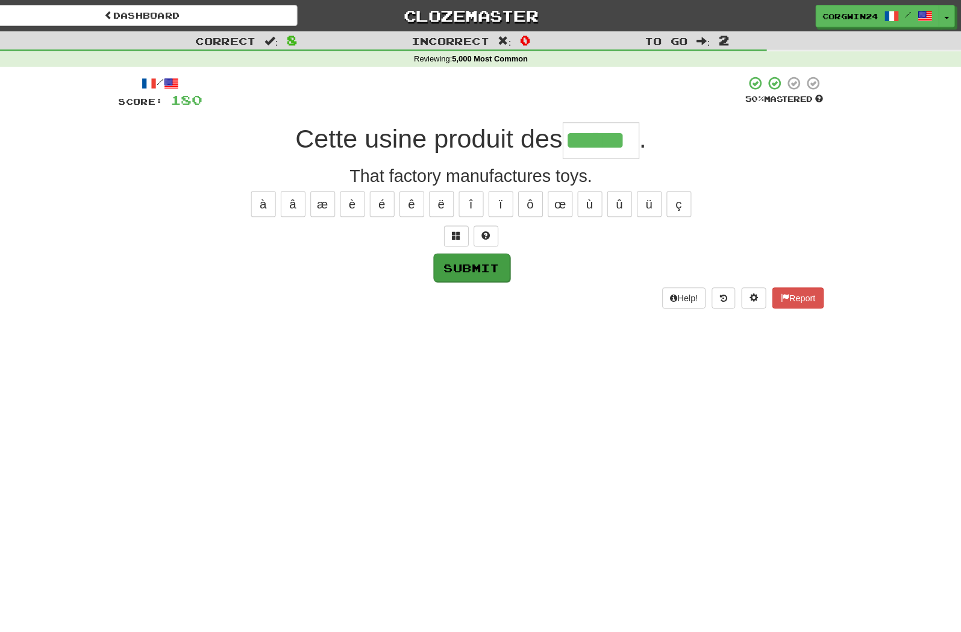
type input "******"
click at [475, 256] on button "Submit" at bounding box center [481, 261] width 75 height 28
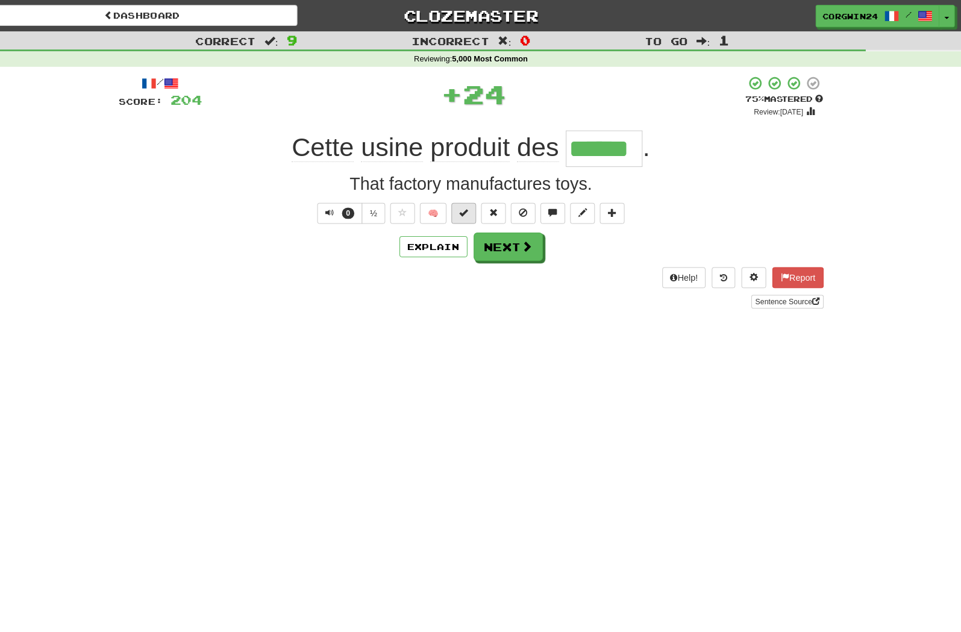
click at [469, 208] on span at bounding box center [473, 207] width 8 height 8
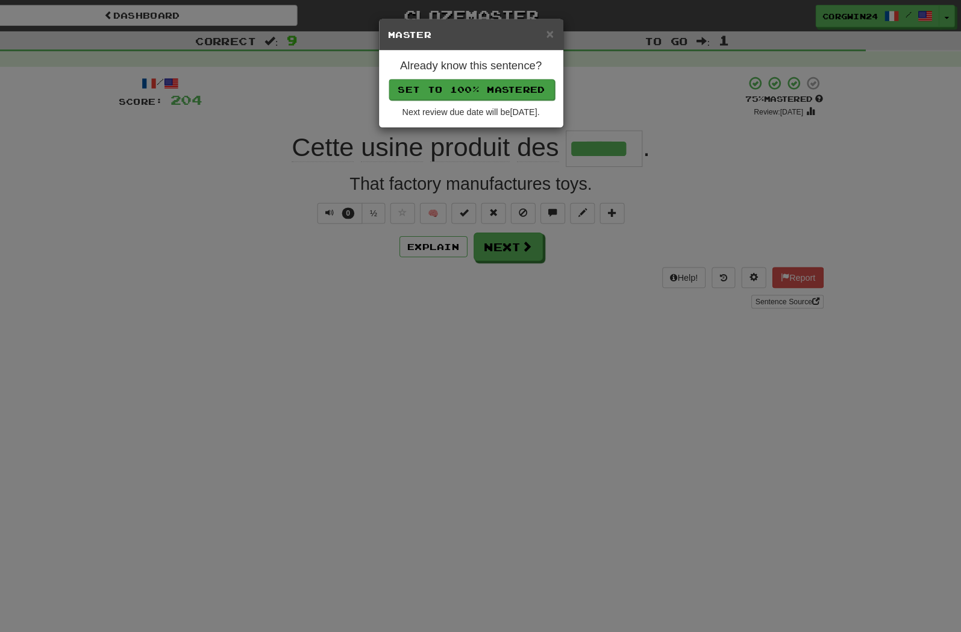
click at [442, 91] on button "Set to 100% Mastered" at bounding box center [481, 87] width 161 height 20
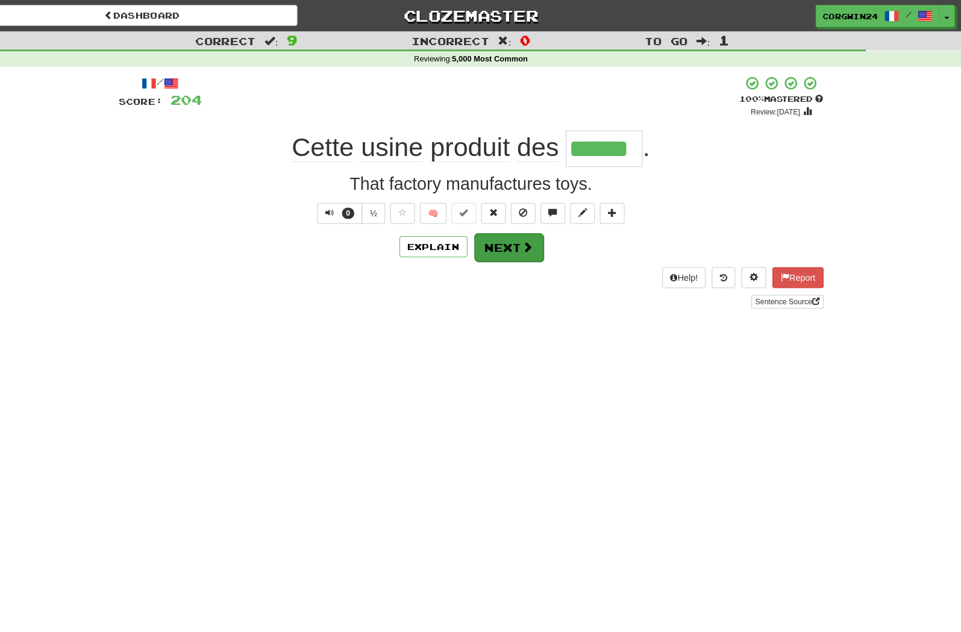
click at [488, 246] on button "Next" at bounding box center [517, 241] width 67 height 28
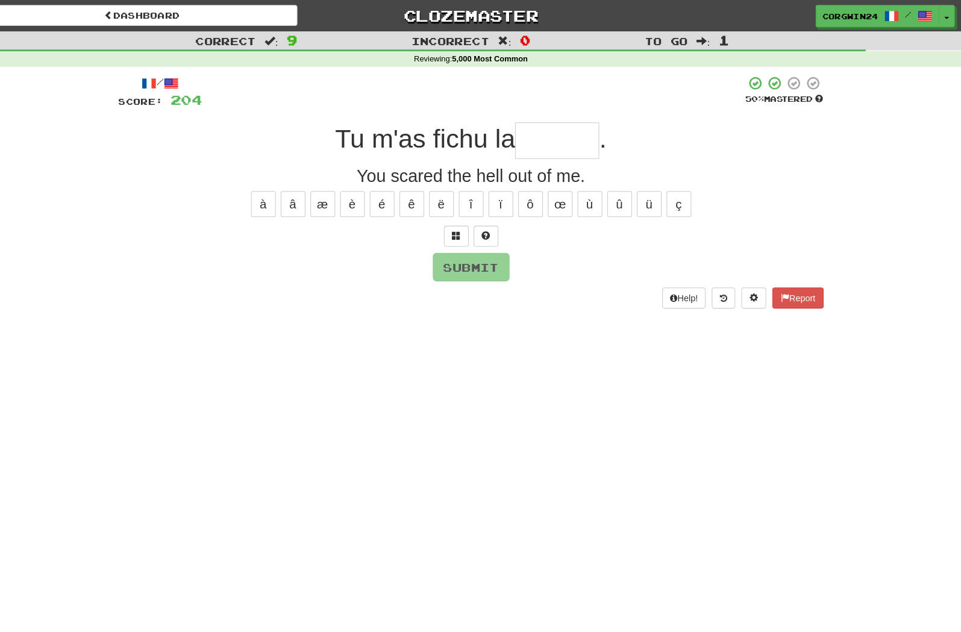
type input "*"
click at [454, 225] on button at bounding box center [466, 230] width 24 height 20
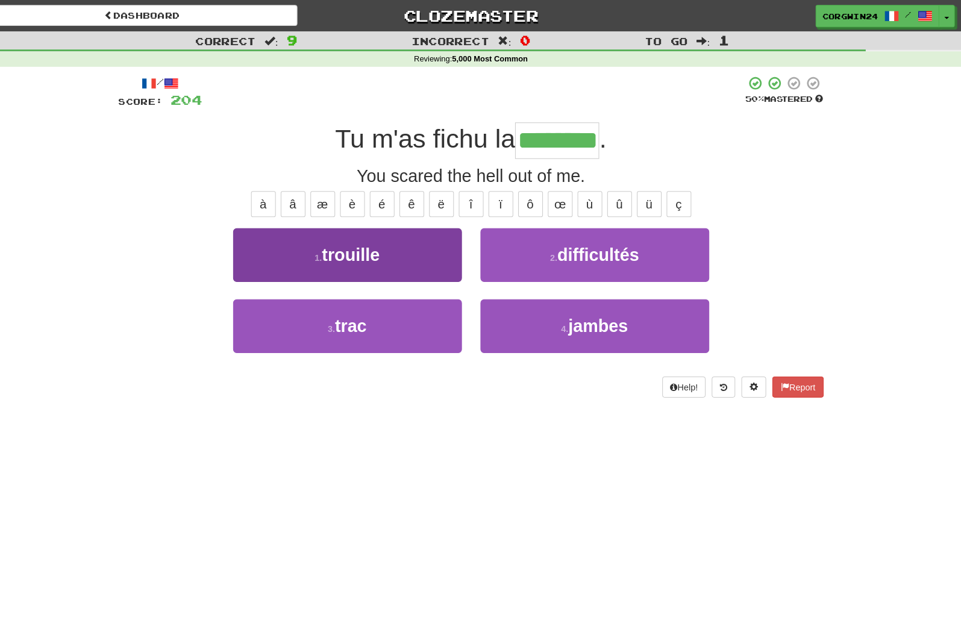
type input "********"
click at [347, 254] on span "trouille" at bounding box center [364, 248] width 56 height 19
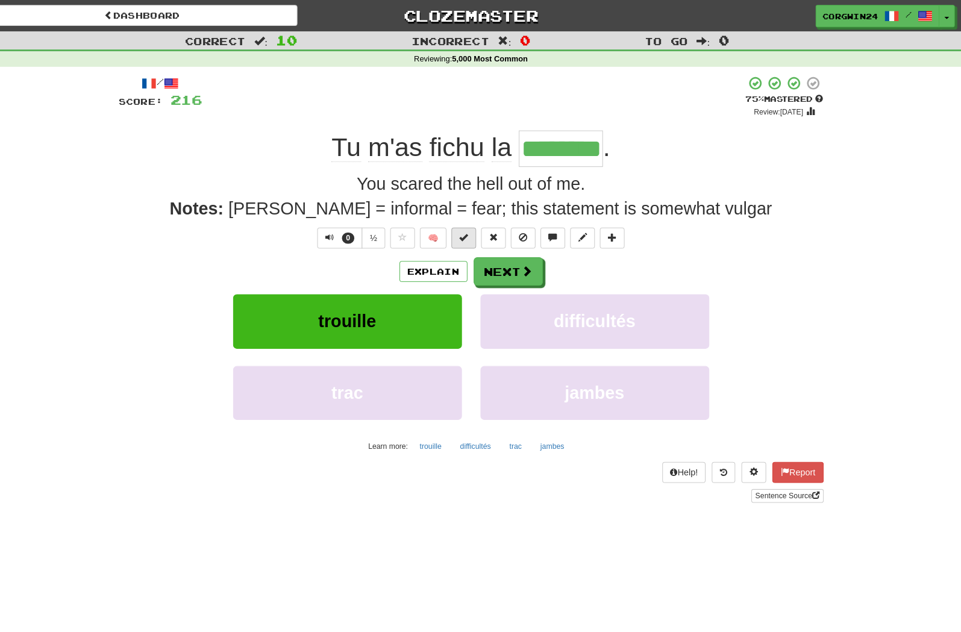
click at [469, 233] on span at bounding box center [473, 231] width 8 height 8
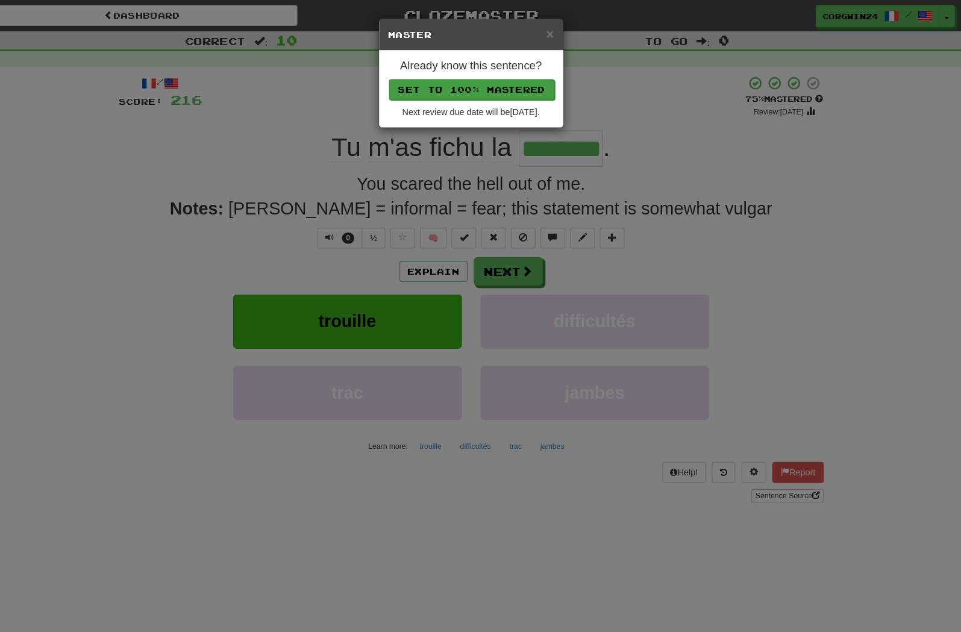
click at [455, 91] on button "Set to 100% Mastered" at bounding box center [481, 87] width 161 height 20
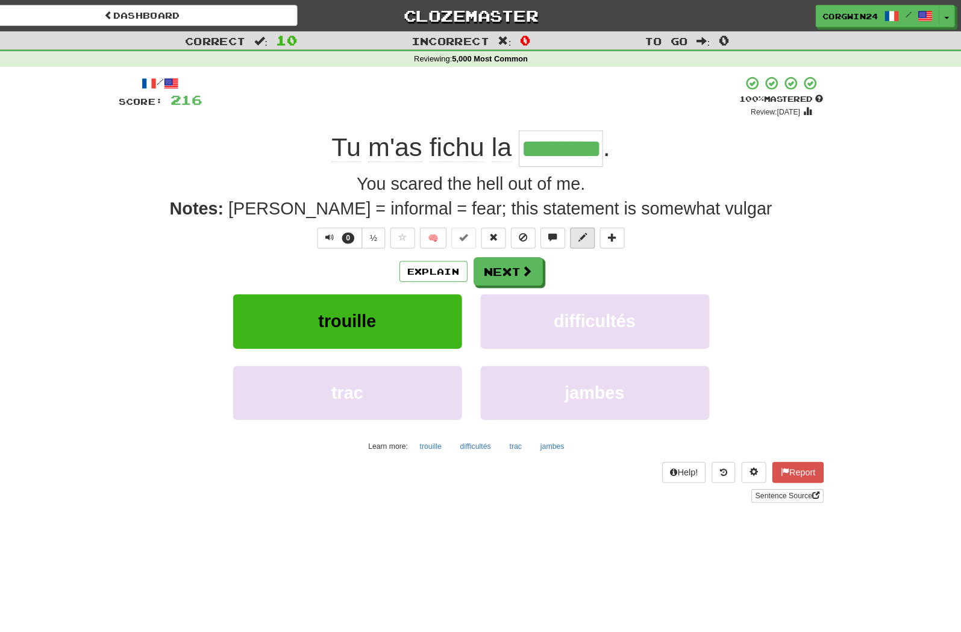
click at [585, 236] on span at bounding box center [589, 231] width 8 height 8
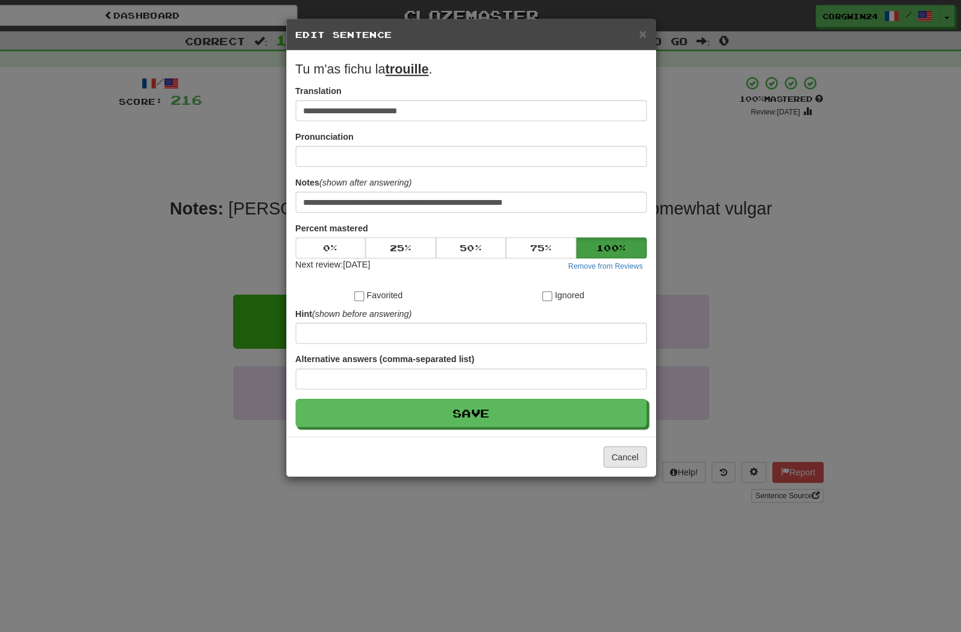
click at [610, 455] on button "Cancel" at bounding box center [631, 445] width 42 height 20
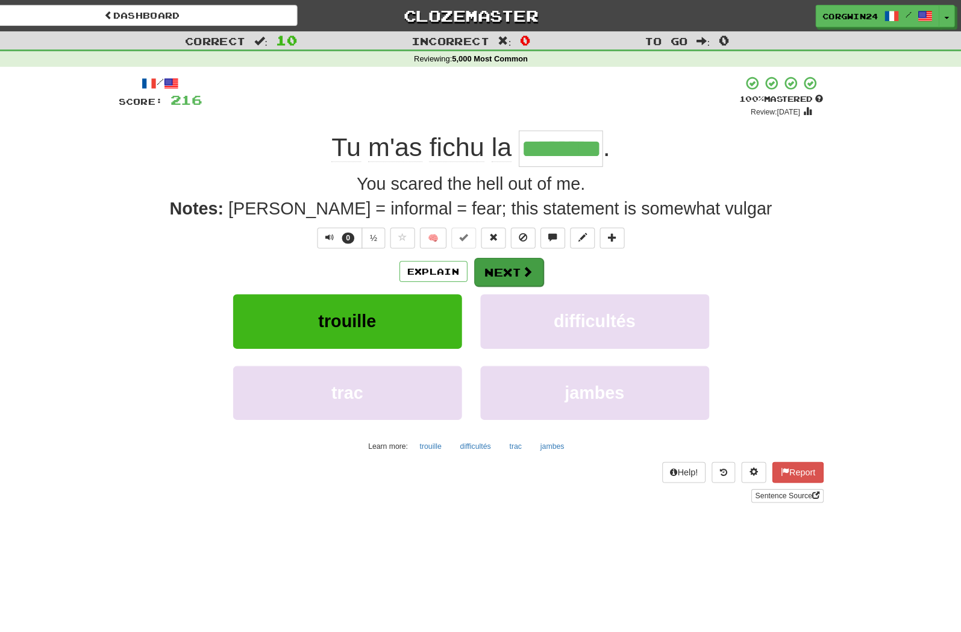
click at [500, 269] on button "Next" at bounding box center [517, 265] width 67 height 28
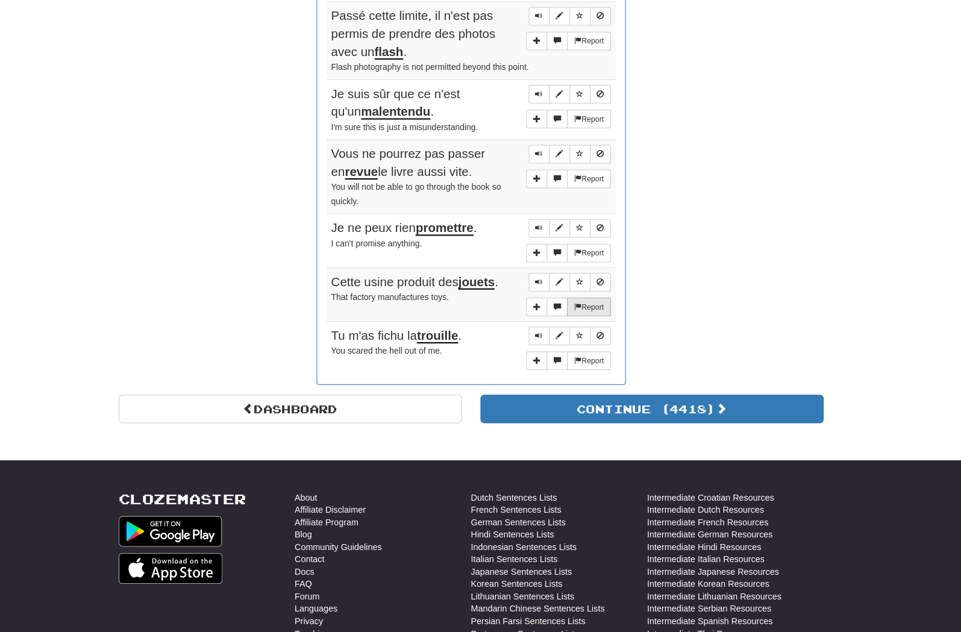
scroll to position [945, 0]
click at [563, 277] on span "Sentence controls" at bounding box center [566, 274] width 7 height 7
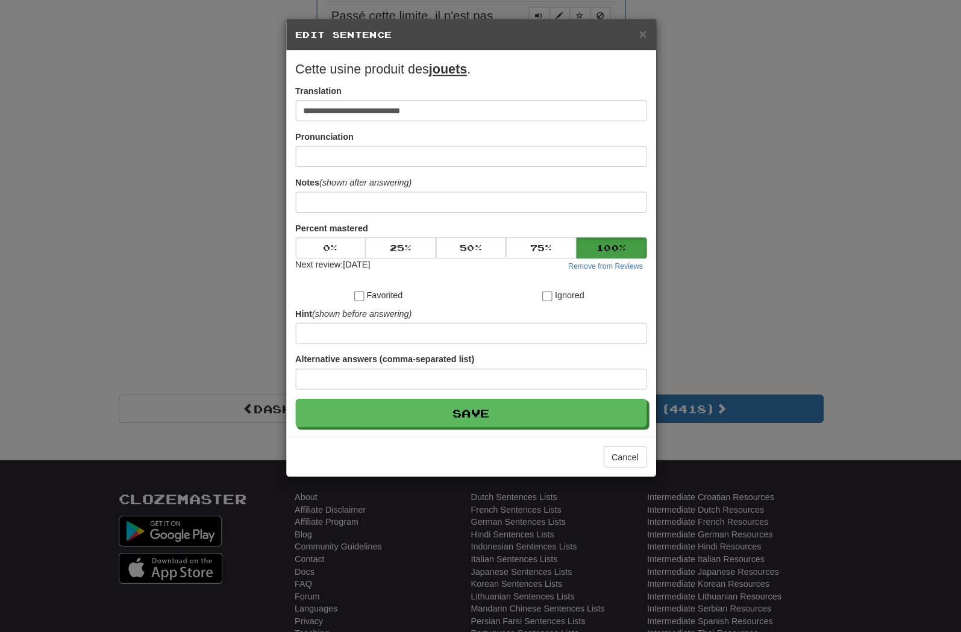
click at [675, 332] on div "**********" at bounding box center [480, 316] width 961 height 632
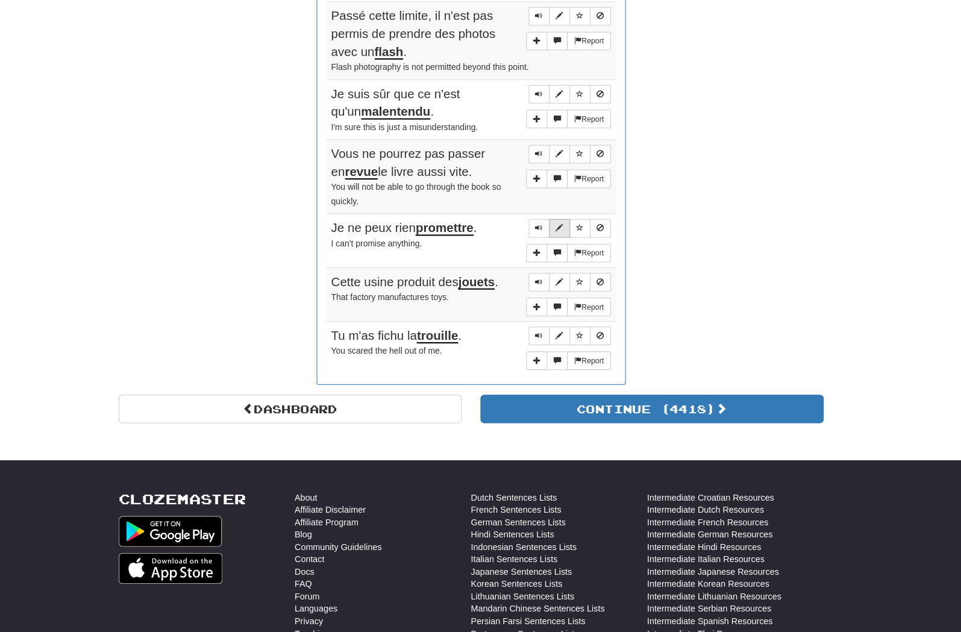
click at [563, 220] on span "Sentence controls" at bounding box center [566, 221] width 7 height 7
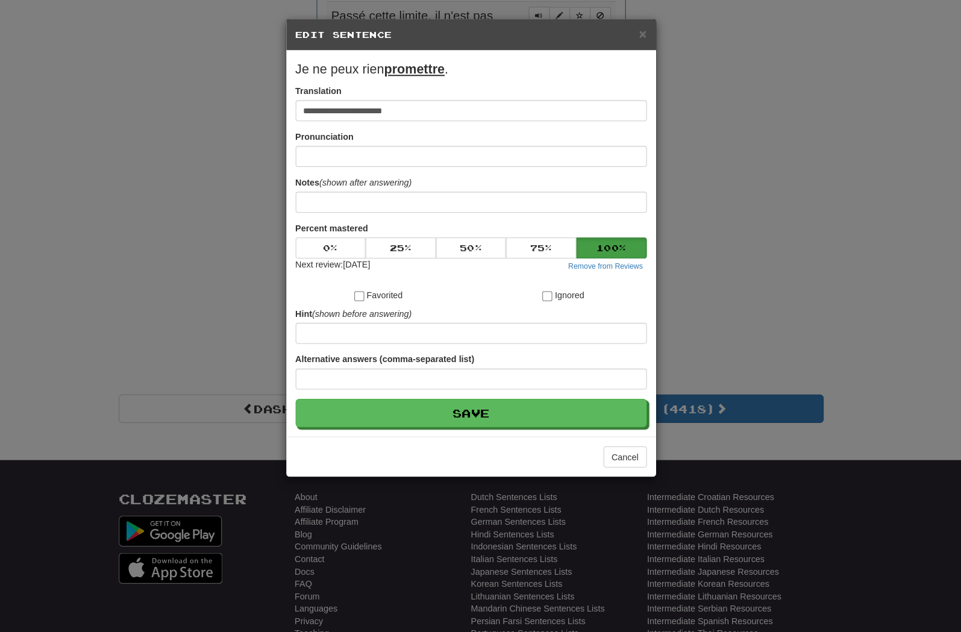
click at [694, 224] on div "**********" at bounding box center [480, 316] width 961 height 632
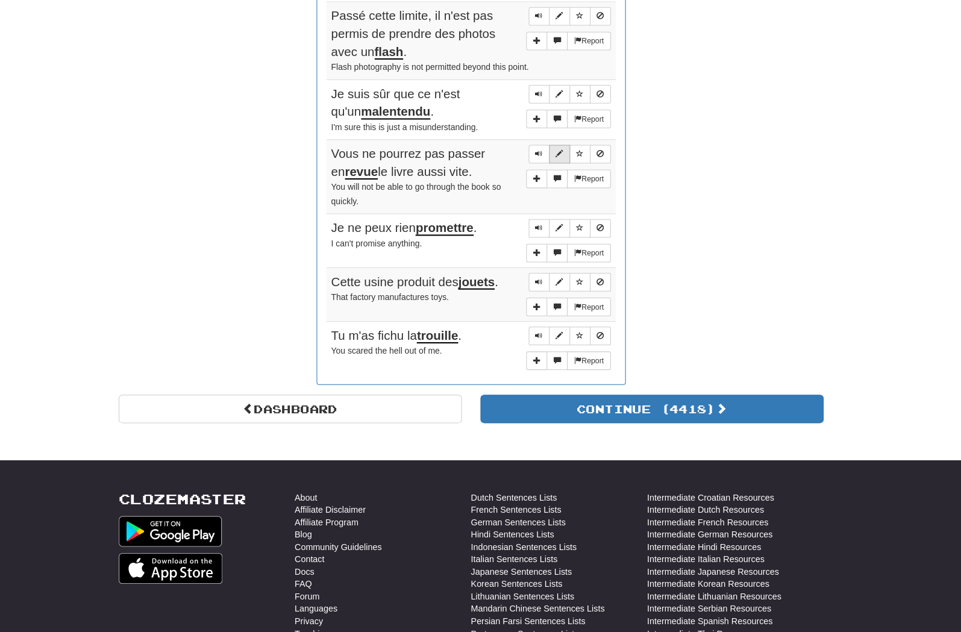
click at [563, 153] on span "Sentence controls" at bounding box center [566, 149] width 7 height 7
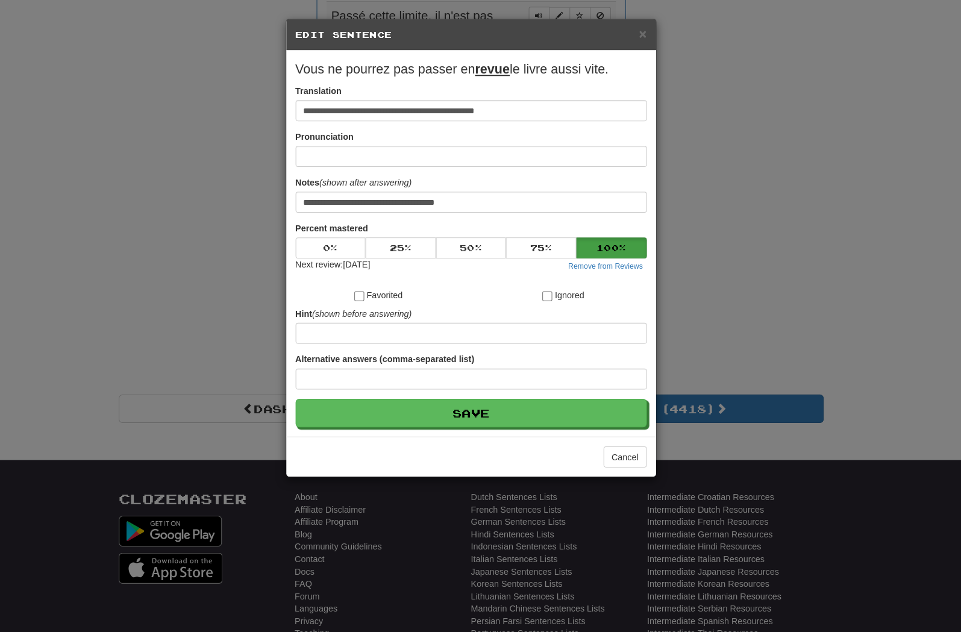
click at [663, 179] on div "**********" at bounding box center [480, 316] width 961 height 632
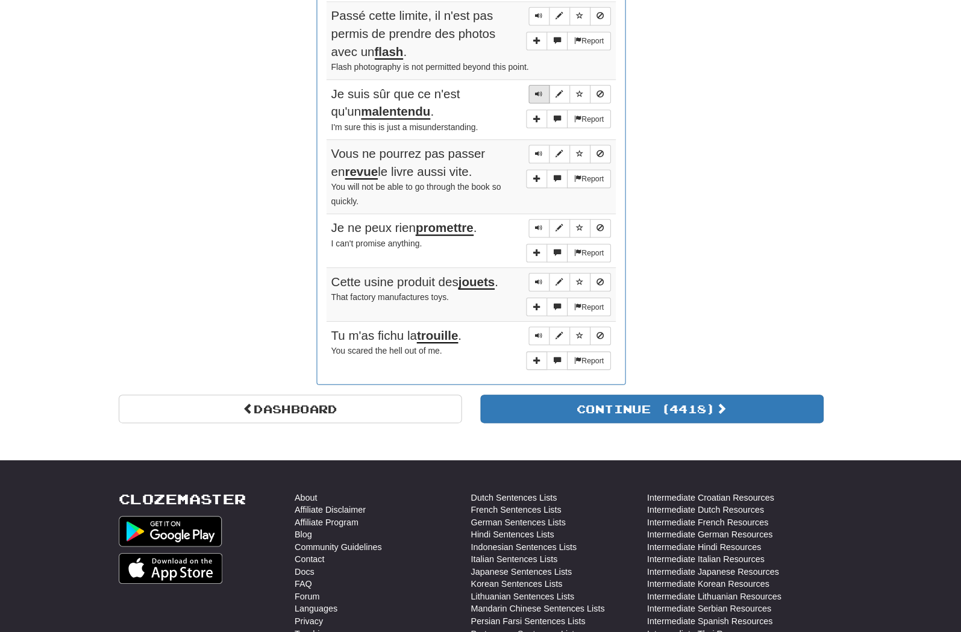
click at [537, 94] on button "Sentence controls" at bounding box center [547, 92] width 20 height 18
click at [563, 95] on span "Sentence controls" at bounding box center [566, 90] width 7 height 7
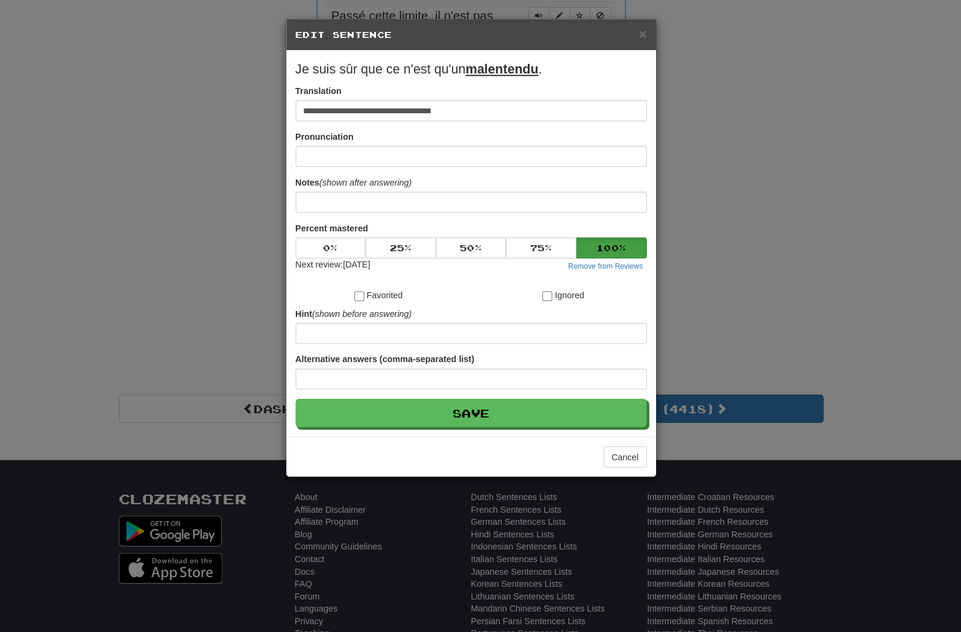
click at [648, 140] on div "**********" at bounding box center [480, 316] width 961 height 632
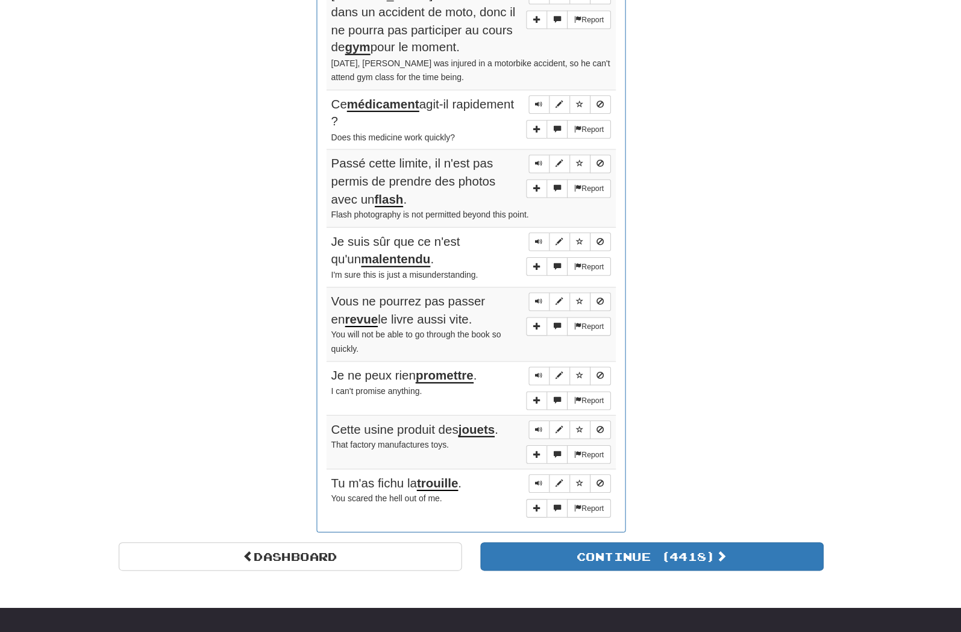
scroll to position [801, 0]
click at [563, 237] on span "Sentence controls" at bounding box center [566, 234] width 7 height 7
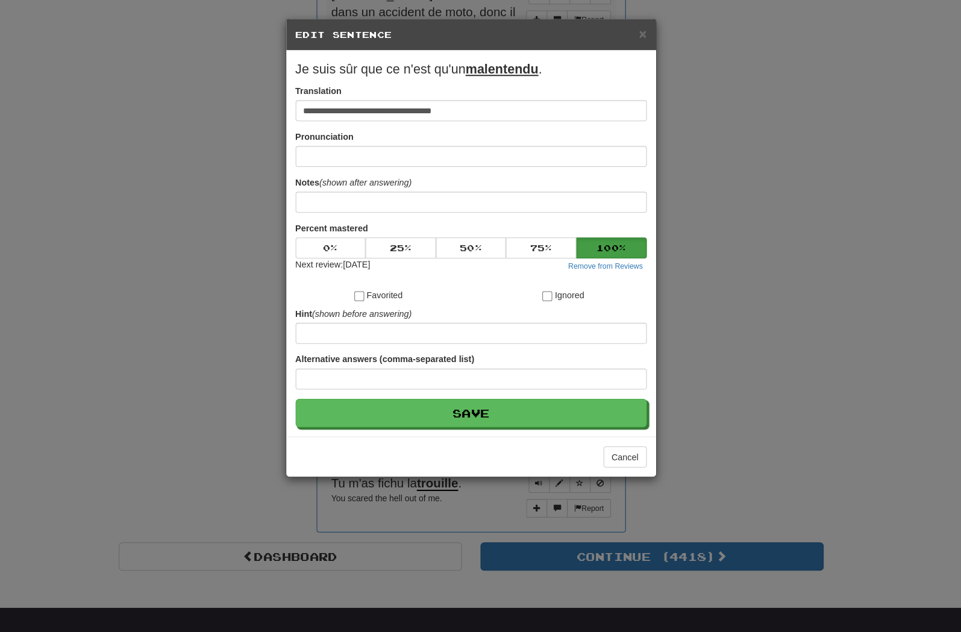
click at [702, 241] on div "**********" at bounding box center [480, 316] width 961 height 632
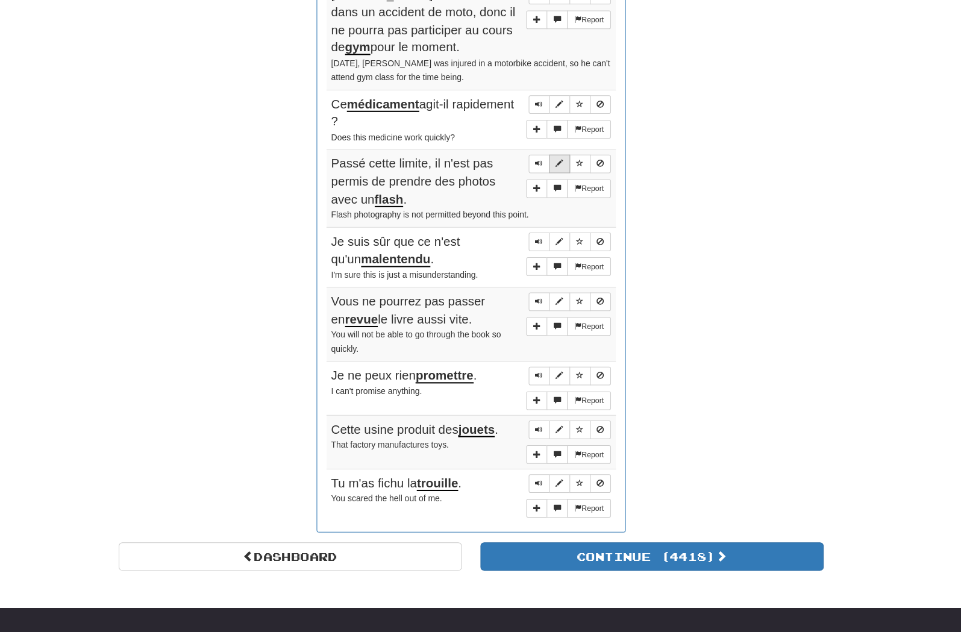
click at [557, 169] on button "Sentence controls" at bounding box center [567, 160] width 20 height 18
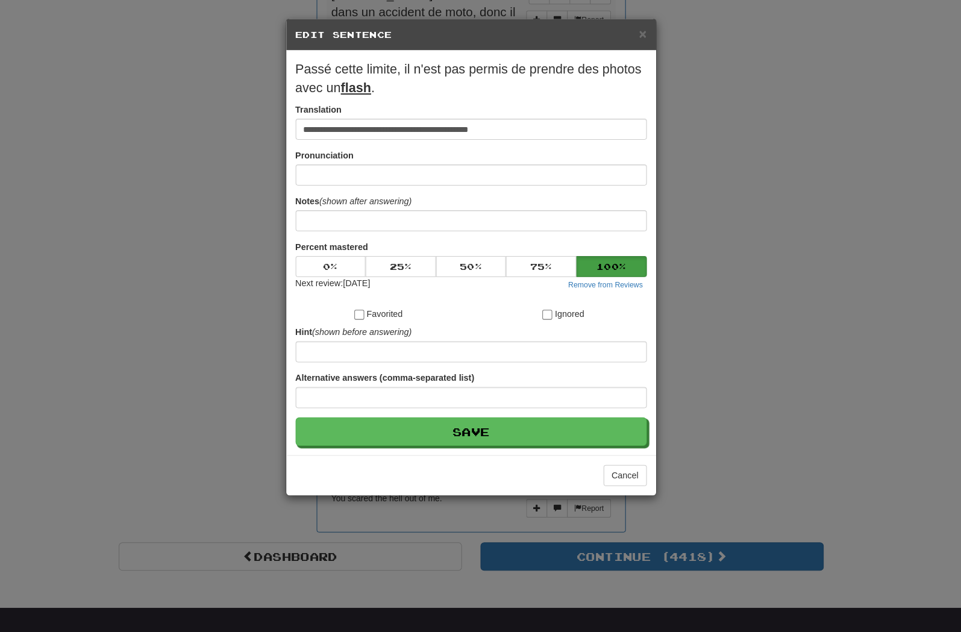
click at [682, 201] on div "**********" at bounding box center [480, 316] width 961 height 632
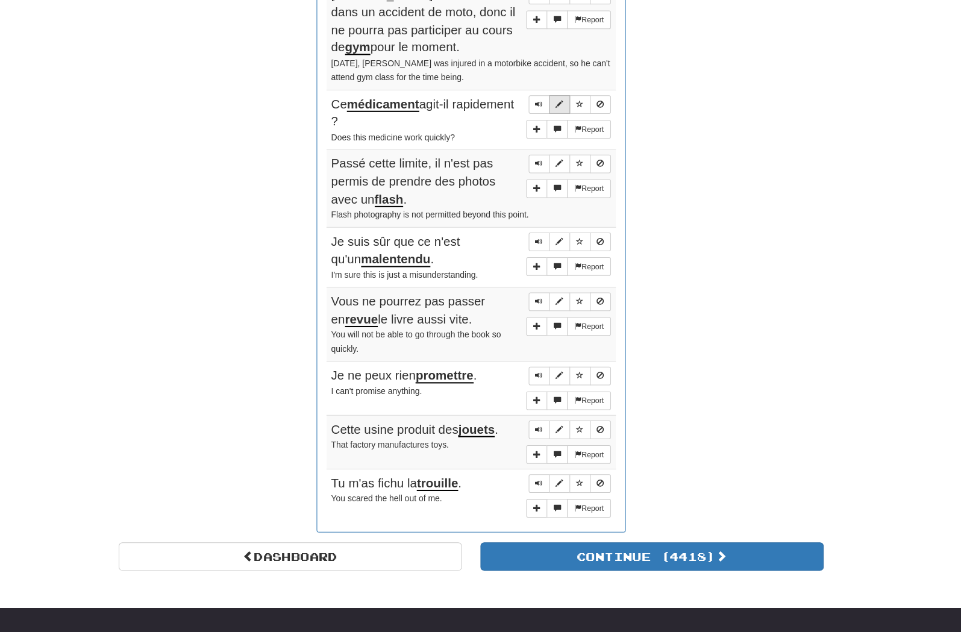
click at [563, 105] on span "Sentence controls" at bounding box center [566, 101] width 7 height 7
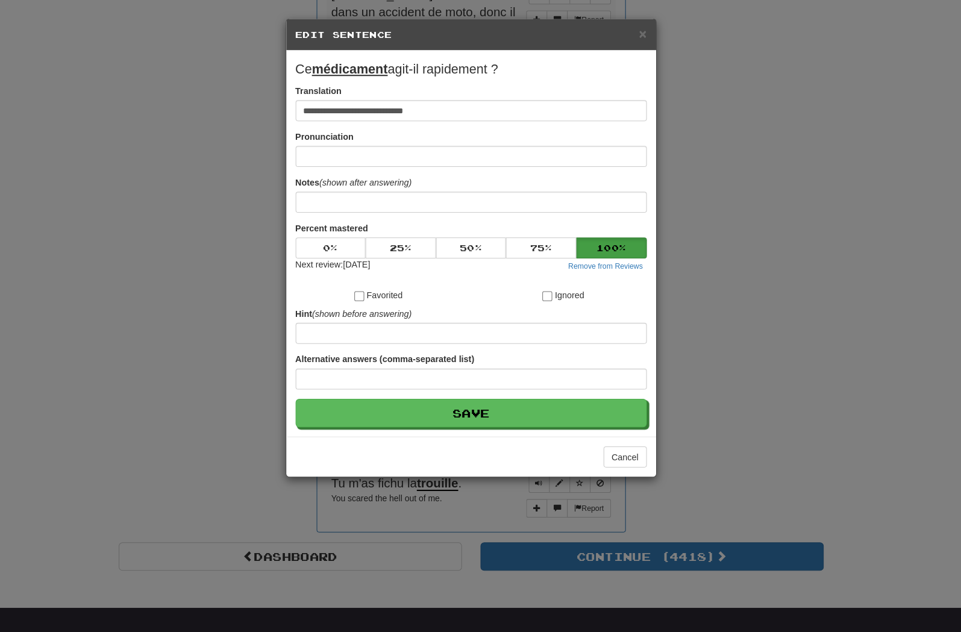
click at [680, 192] on div "**********" at bounding box center [480, 316] width 961 height 632
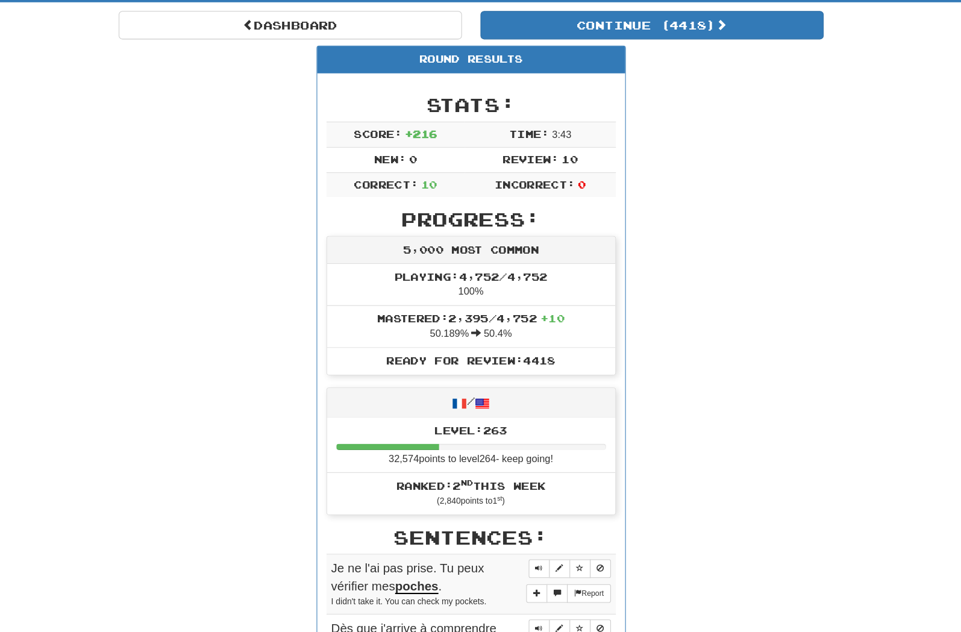
scroll to position [13, 0]
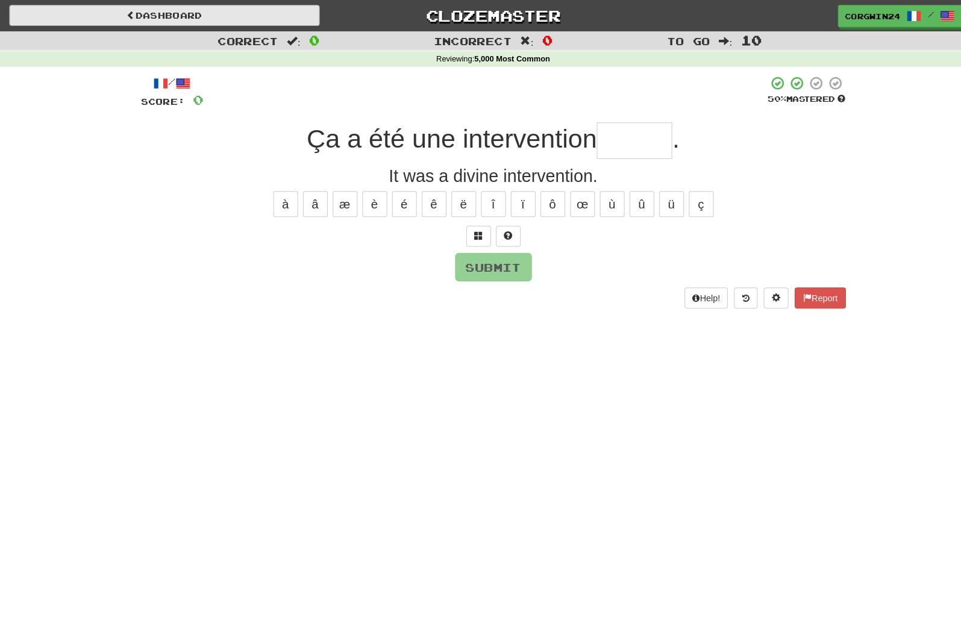
click at [142, 20] on link "Dashboard" at bounding box center [160, 15] width 302 height 20
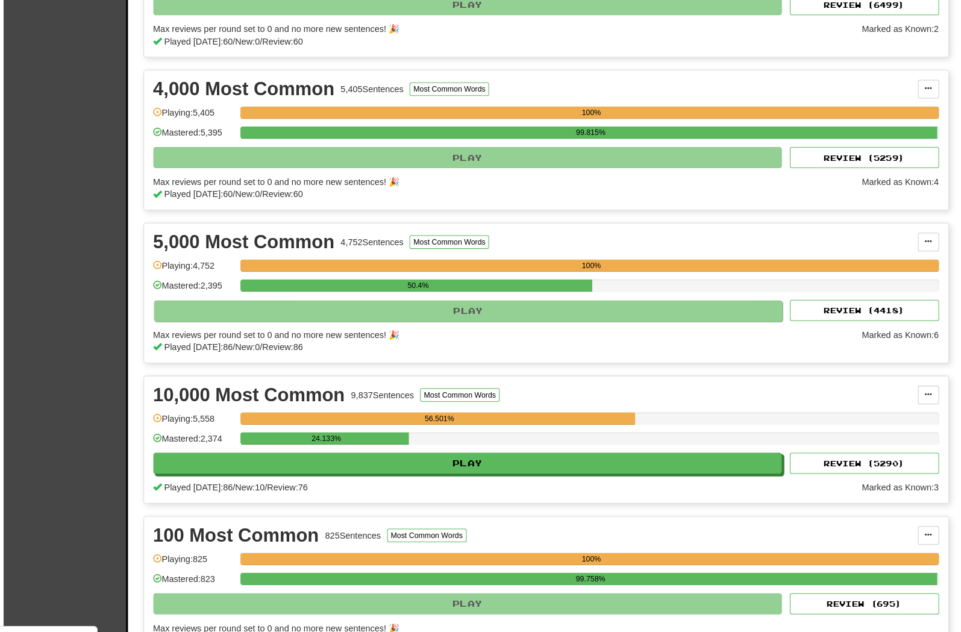
scroll to position [651, 0]
click at [780, 298] on button "Review ( 4418 )" at bounding box center [852, 304] width 145 height 20
select select "**"
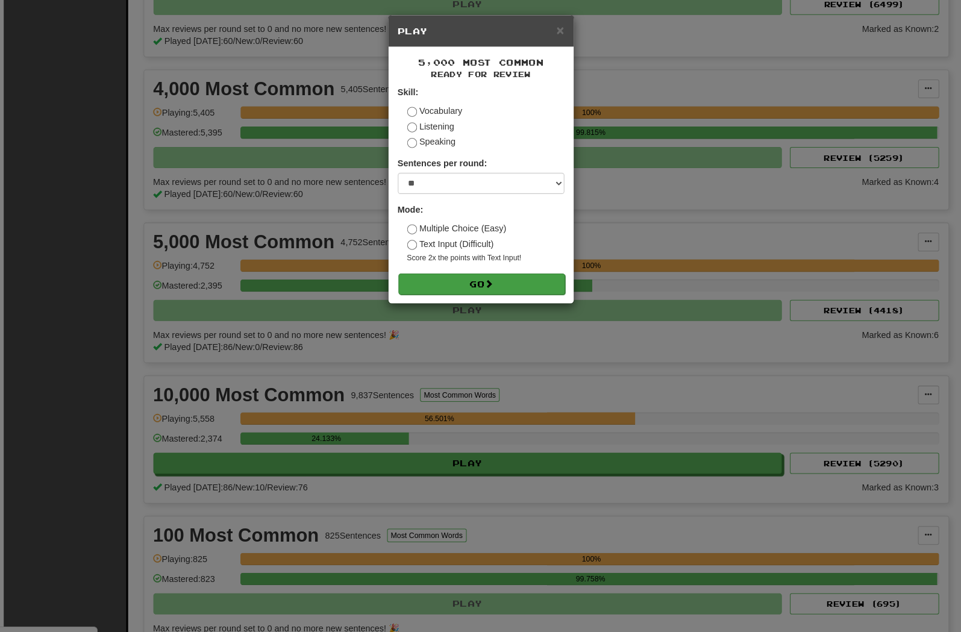
click at [437, 288] on button "Go" at bounding box center [481, 279] width 161 height 20
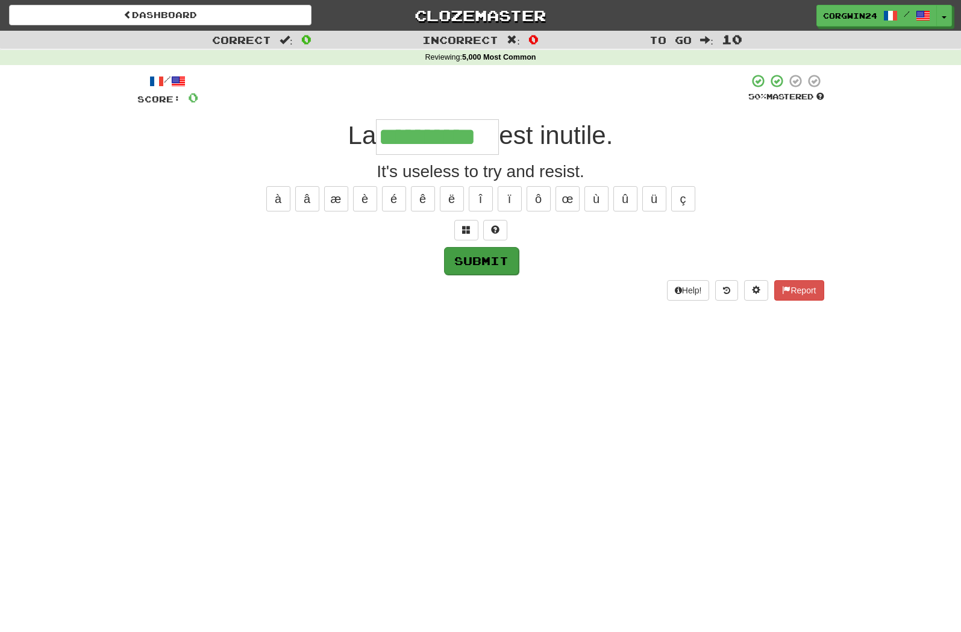
type input "**********"
click at [472, 266] on button "Submit" at bounding box center [481, 261] width 75 height 28
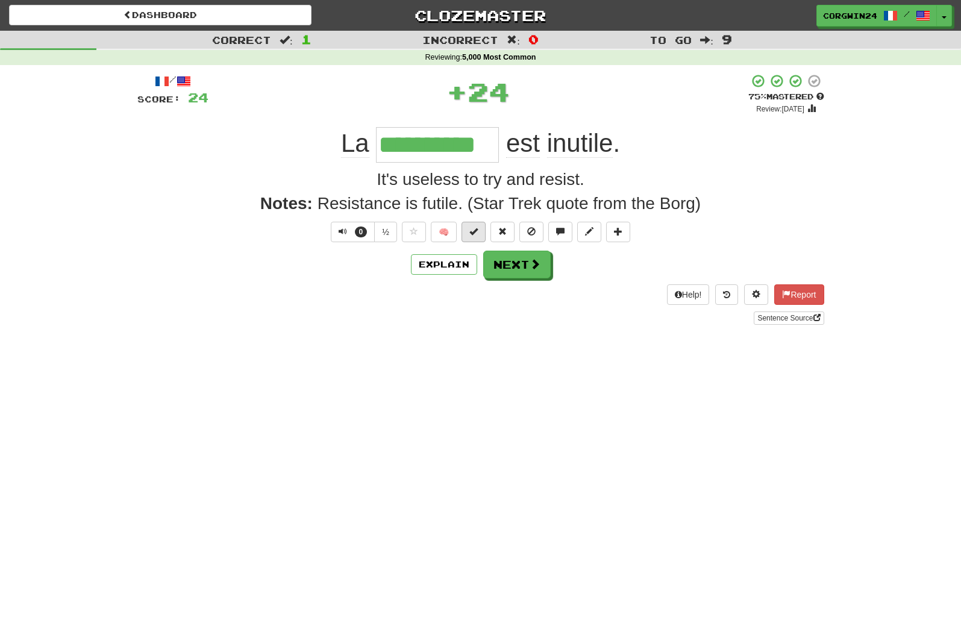
click at [474, 236] on span at bounding box center [473, 231] width 8 height 8
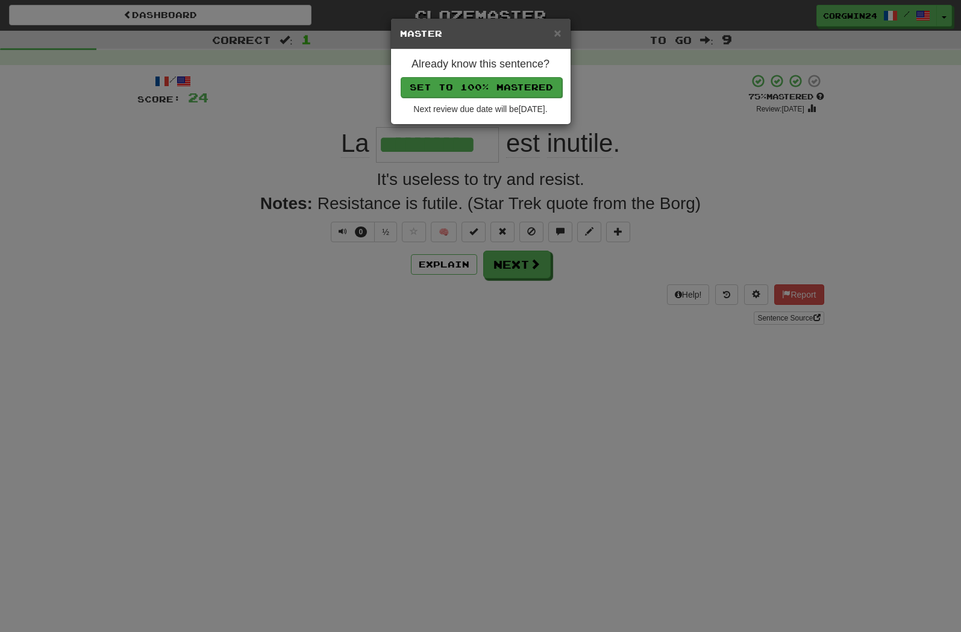
click at [454, 88] on button "Set to 100% Mastered" at bounding box center [481, 87] width 161 height 20
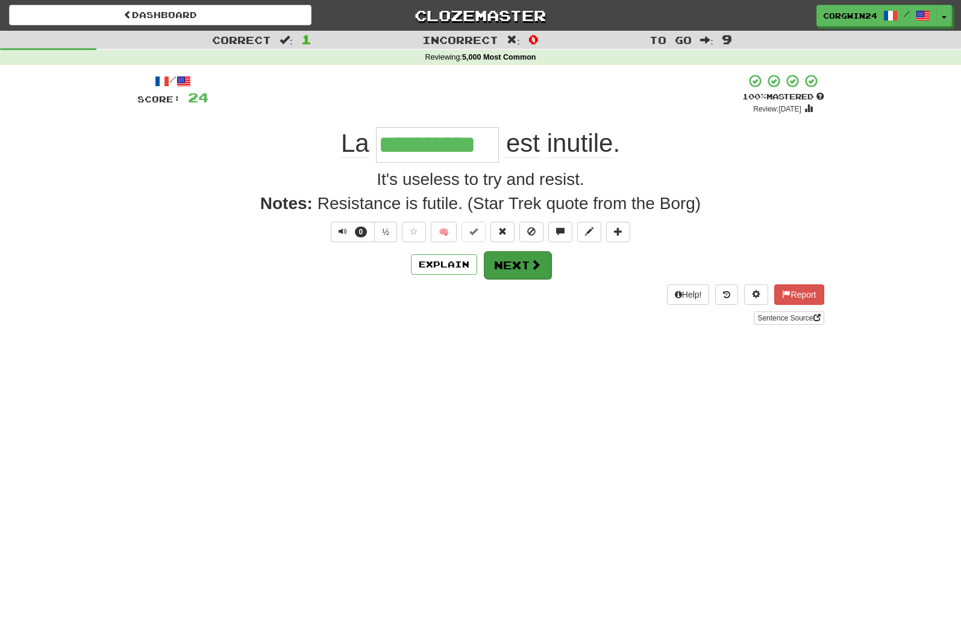
click at [507, 270] on button "Next" at bounding box center [517, 265] width 67 height 28
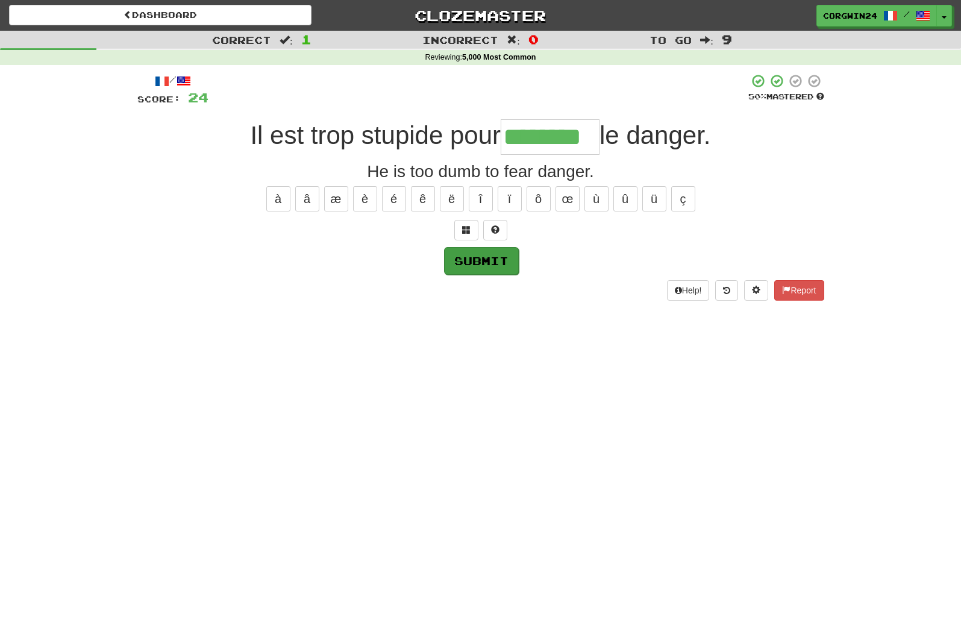
type input "********"
click at [499, 263] on button "Submit" at bounding box center [480, 260] width 75 height 28
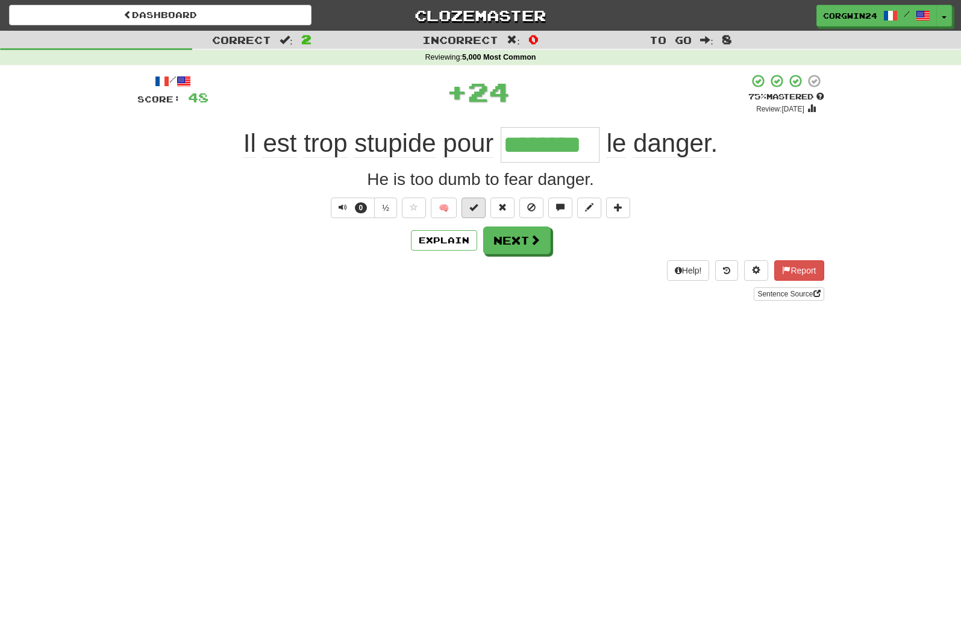
click at [469, 209] on button at bounding box center [474, 208] width 24 height 20
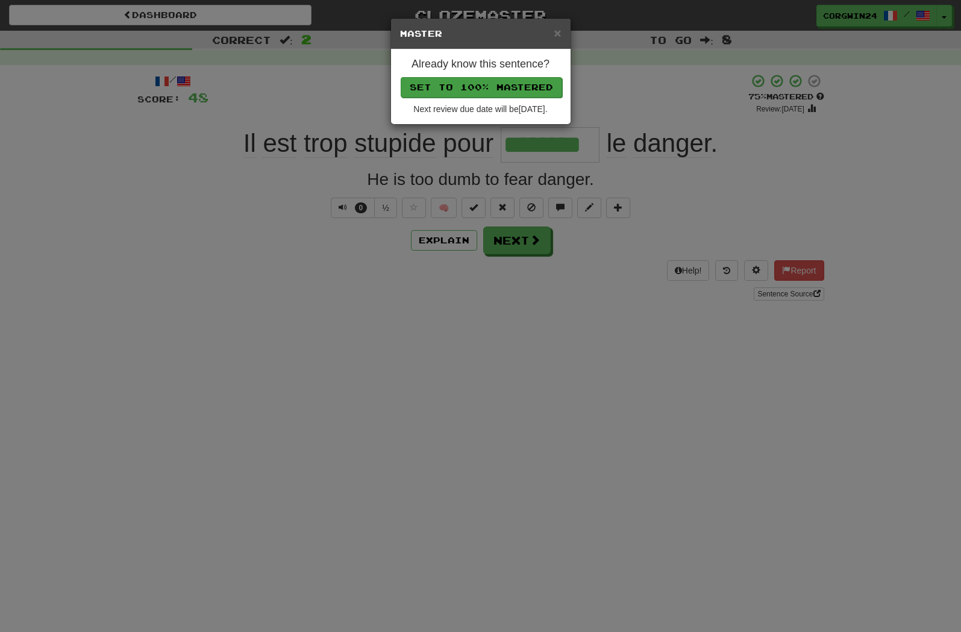
click at [477, 87] on button "Set to 100% Mastered" at bounding box center [481, 87] width 161 height 20
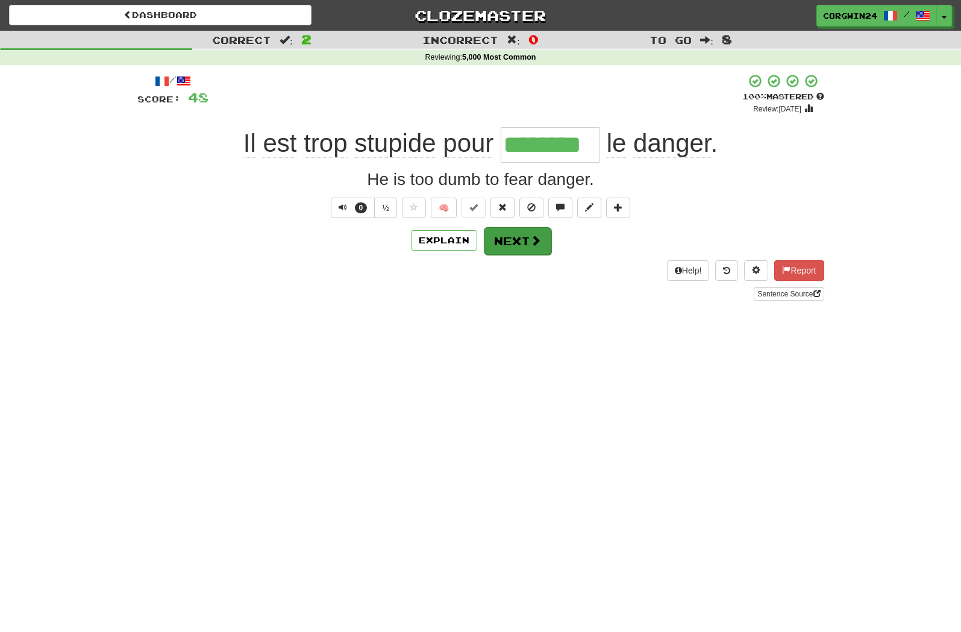
click at [524, 237] on button "Next" at bounding box center [517, 241] width 67 height 28
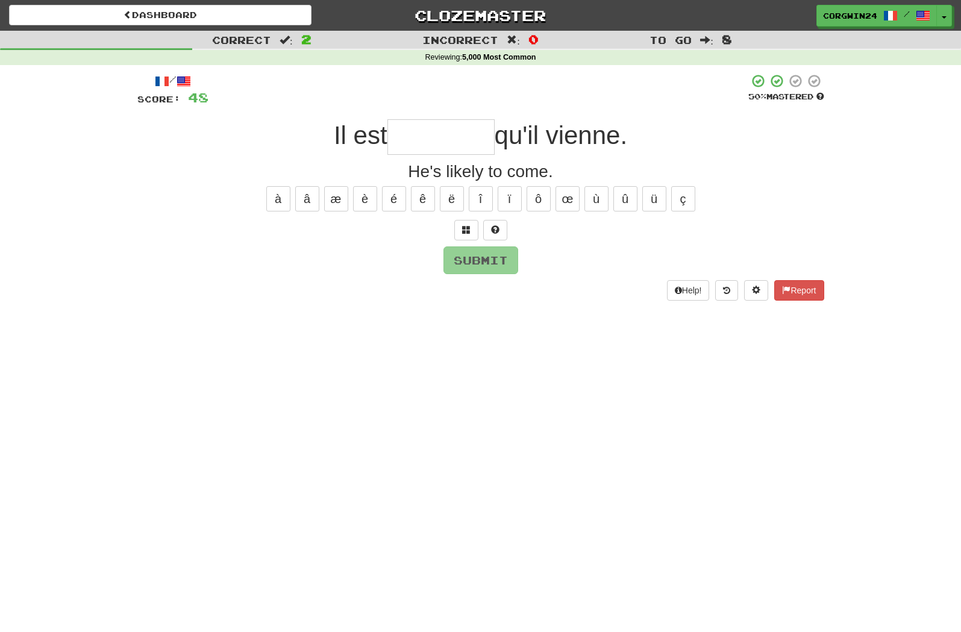
click at [459, 137] on input "text" at bounding box center [440, 137] width 107 height 36
type input "********"
click at [483, 263] on button "Submit" at bounding box center [480, 260] width 75 height 28
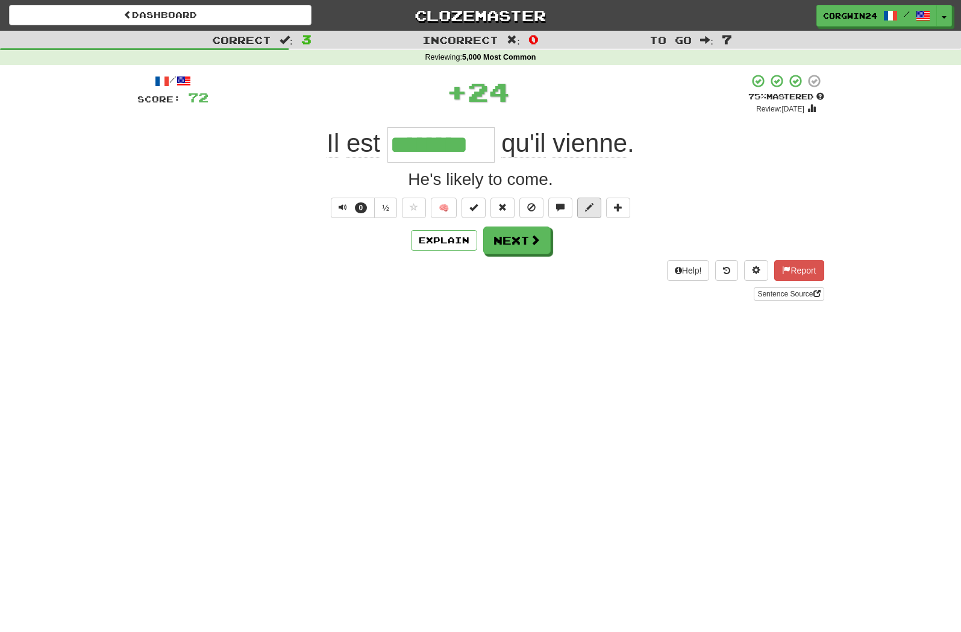
click at [588, 209] on span at bounding box center [589, 207] width 8 height 8
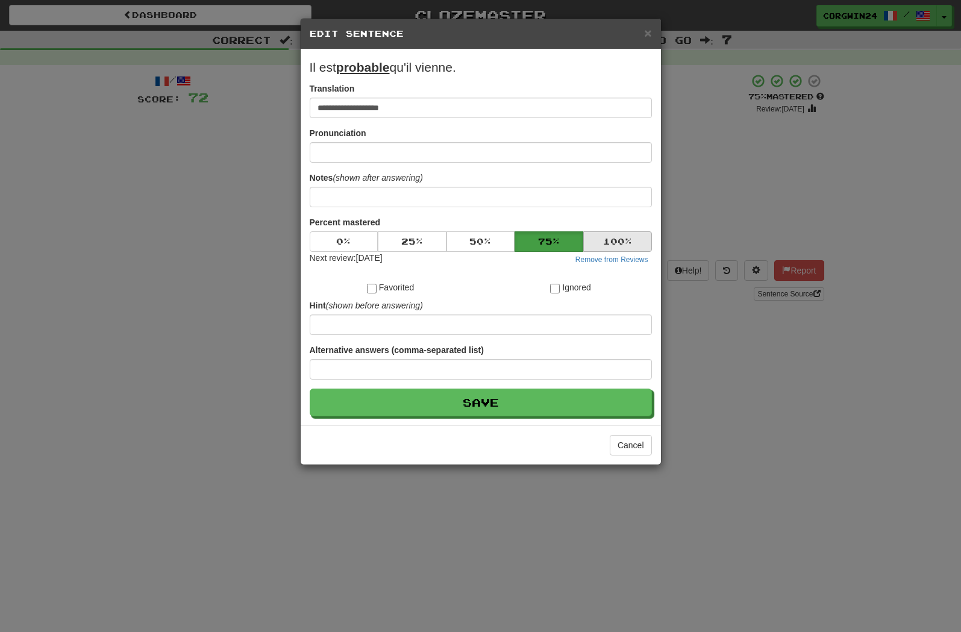
click at [605, 238] on button "100 %" at bounding box center [617, 241] width 69 height 20
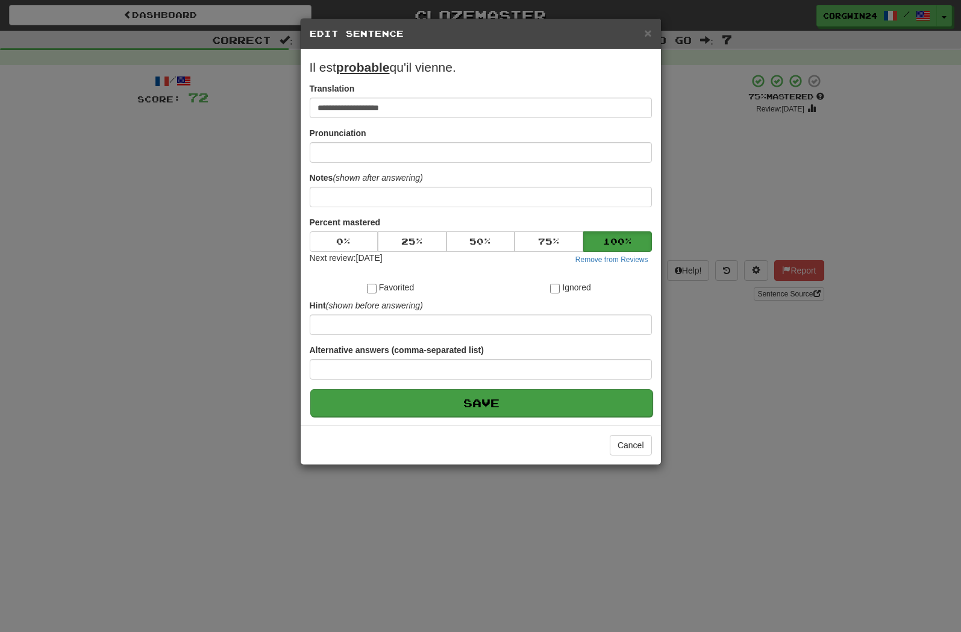
click at [565, 414] on button "Save" at bounding box center [481, 403] width 342 height 28
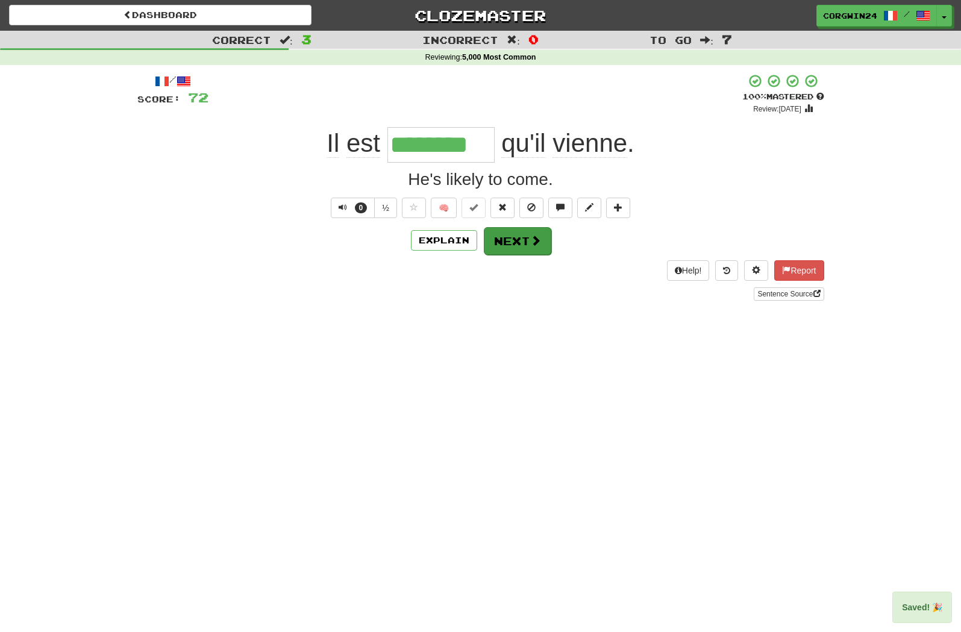
click at [512, 231] on button "Next" at bounding box center [517, 241] width 67 height 28
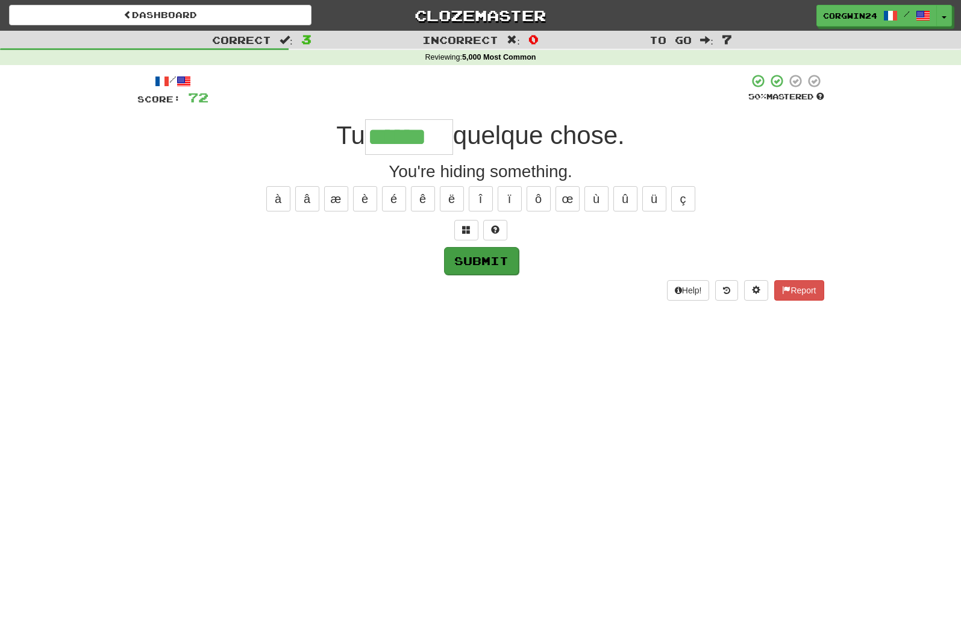
type input "******"
click at [490, 264] on button "Submit" at bounding box center [480, 260] width 75 height 28
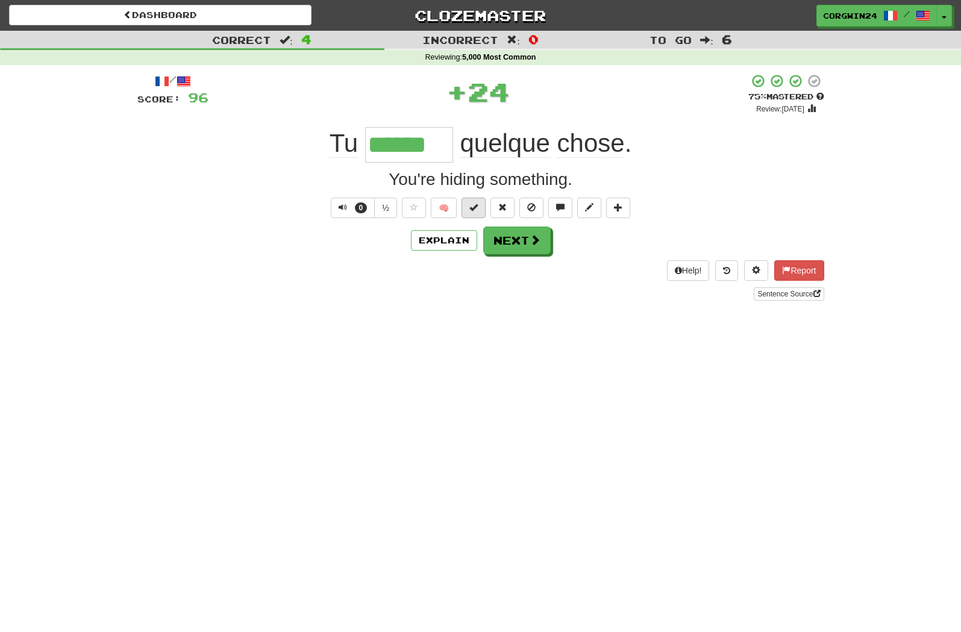
click at [477, 208] on span at bounding box center [473, 207] width 8 height 8
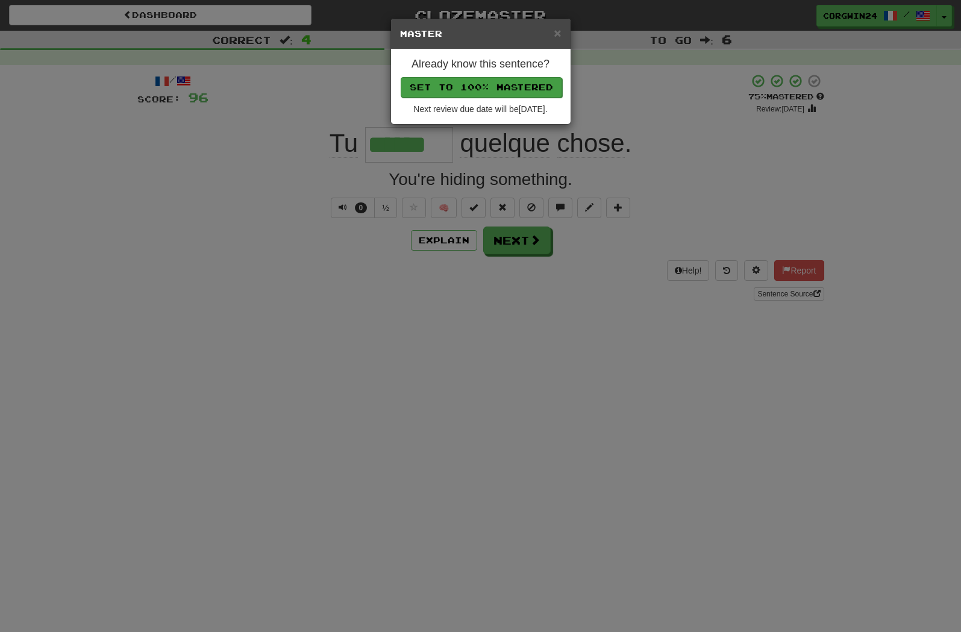
click at [496, 90] on button "Set to 100% Mastered" at bounding box center [481, 87] width 161 height 20
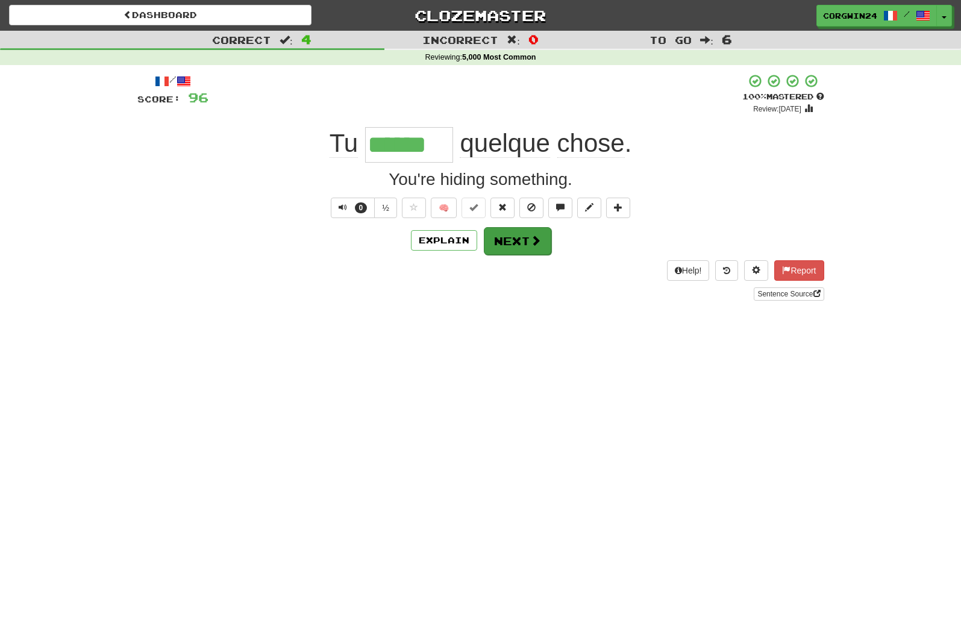
click at [520, 251] on button "Next" at bounding box center [517, 241] width 67 height 28
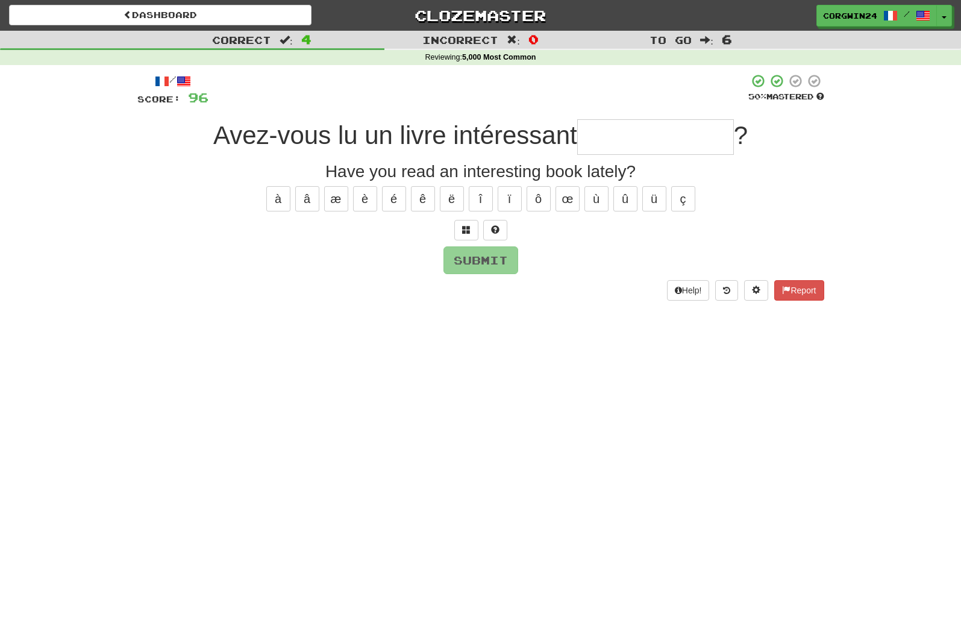
click at [645, 137] on input "text" at bounding box center [655, 137] width 157 height 36
type input "*"
type input "**********"
click at [495, 266] on button "Submit" at bounding box center [480, 260] width 75 height 28
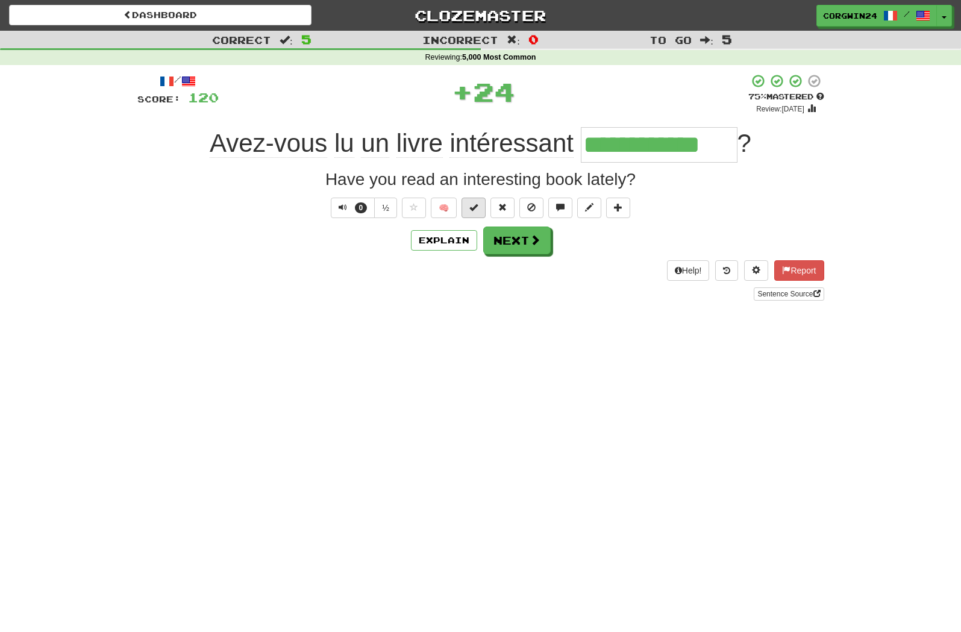
click at [477, 211] on span at bounding box center [473, 207] width 8 height 8
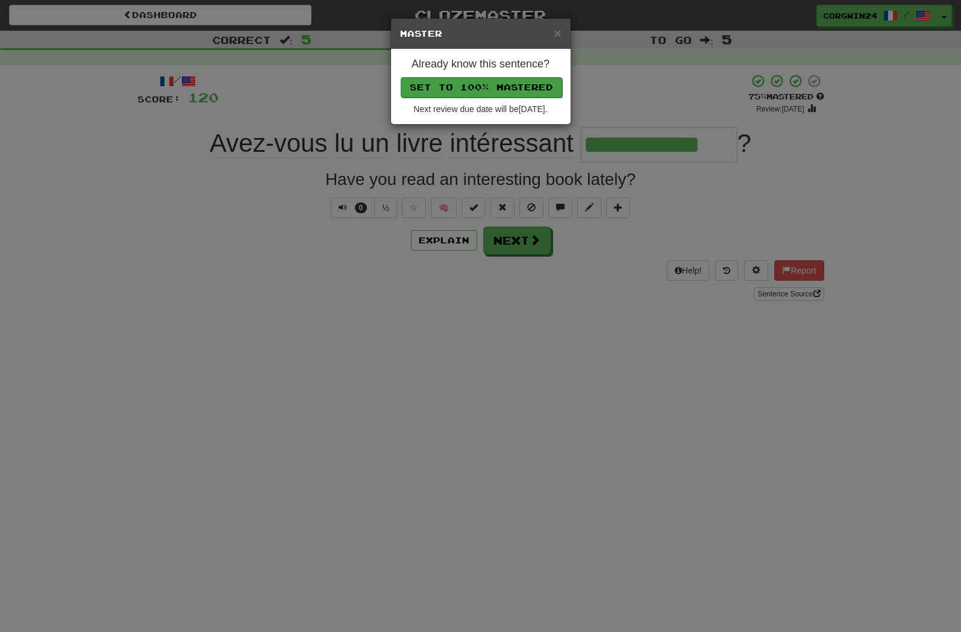
click at [475, 85] on button "Set to 100% Mastered" at bounding box center [481, 87] width 161 height 20
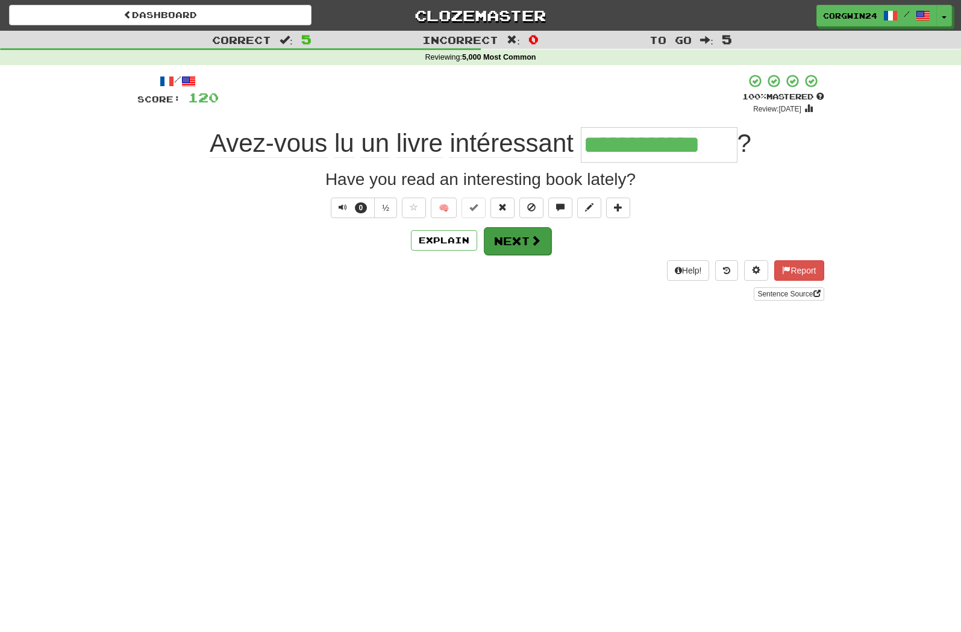
click at [539, 239] on span at bounding box center [535, 240] width 11 height 11
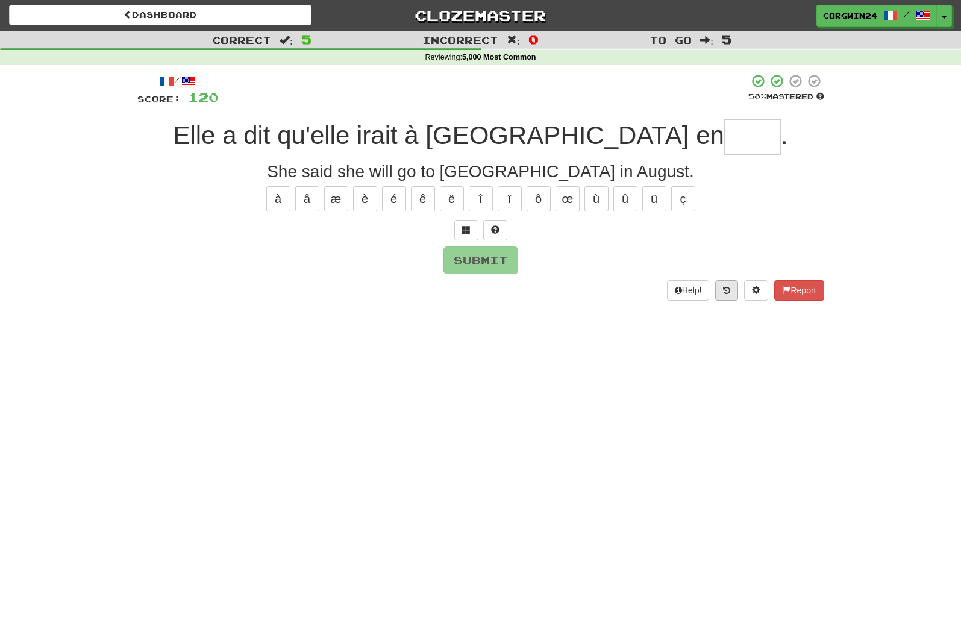
click at [723, 290] on button at bounding box center [726, 290] width 23 height 20
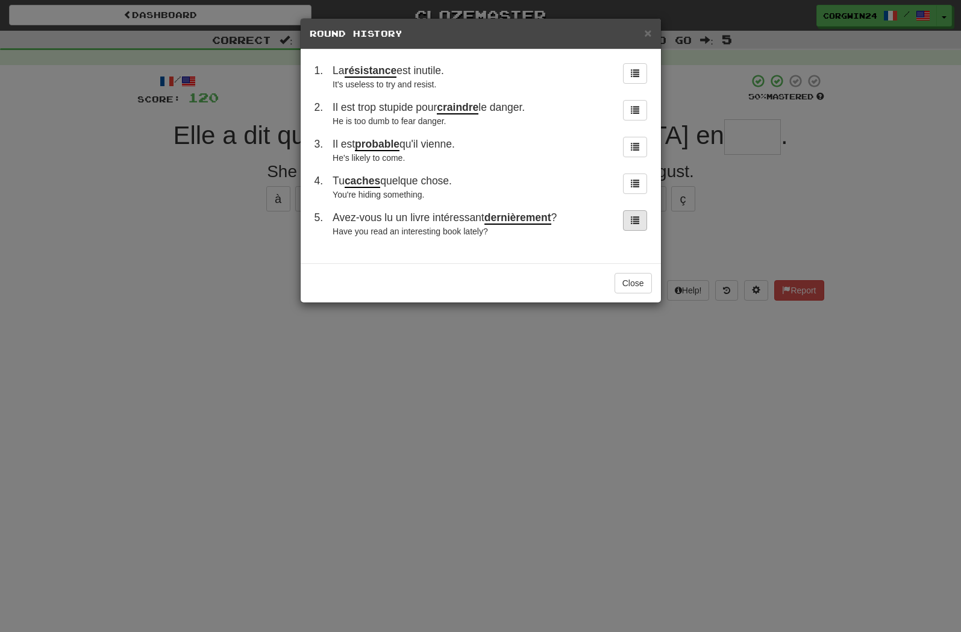
click at [636, 222] on span at bounding box center [635, 220] width 8 height 8
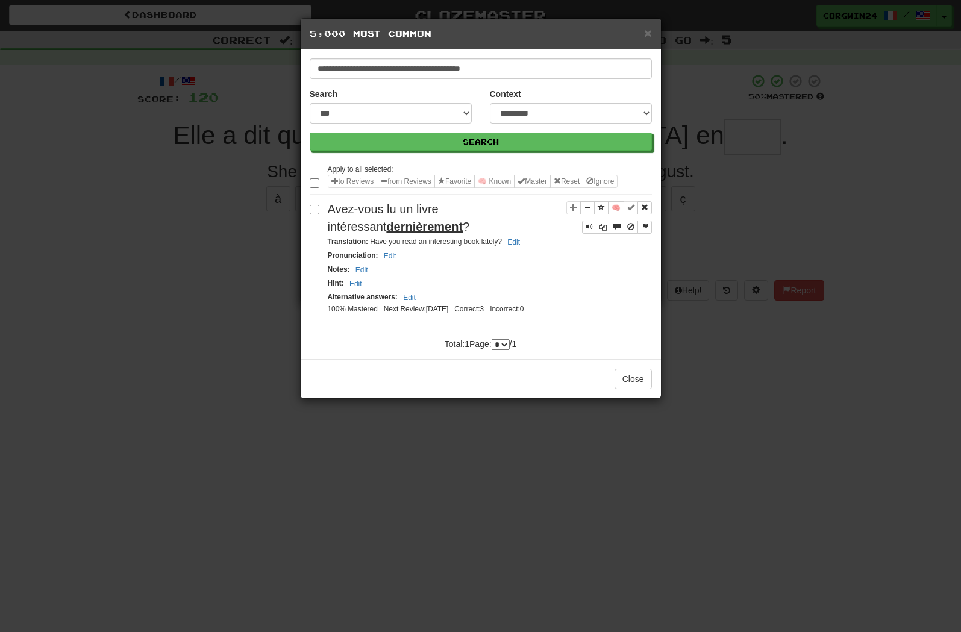
click at [726, 245] on div "**********" at bounding box center [480, 316] width 961 height 632
click at [628, 389] on button "Close" at bounding box center [633, 379] width 37 height 20
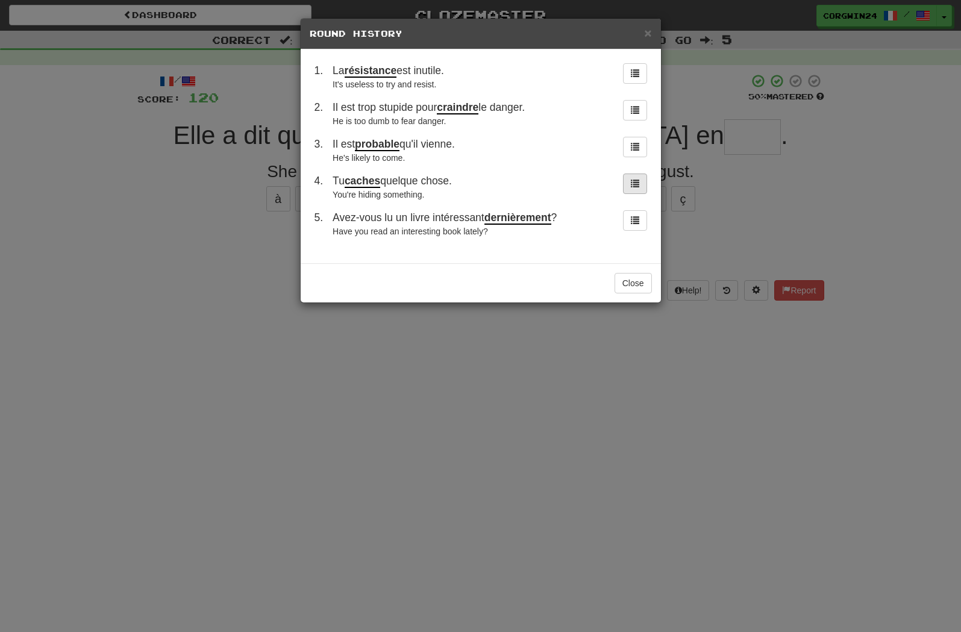
click at [631, 187] on span at bounding box center [635, 183] width 8 height 8
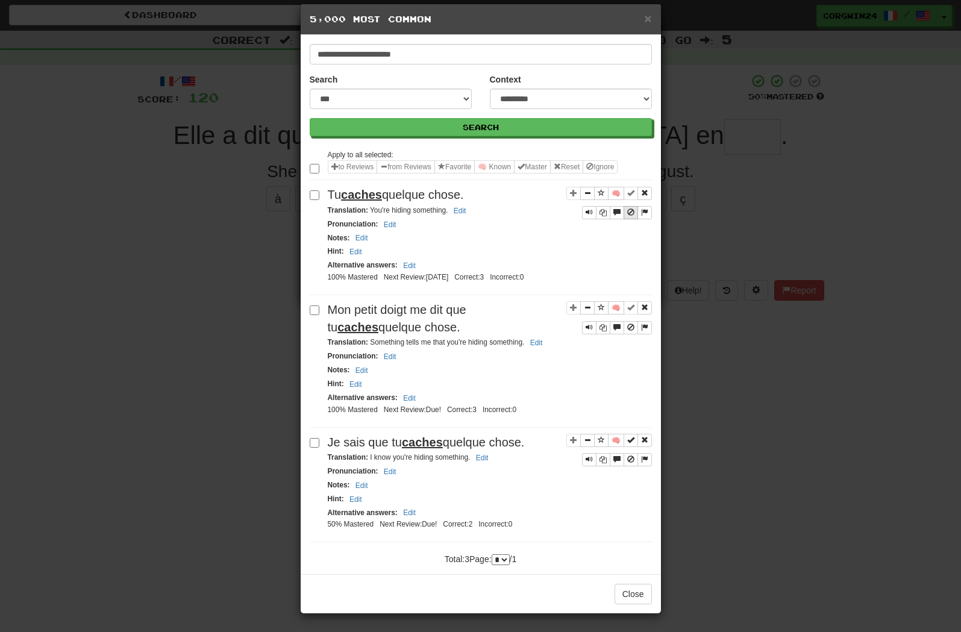
scroll to position [58, 0]
click at [629, 443] on span "Sentence controls" at bounding box center [630, 439] width 7 height 7
click at [628, 604] on button "Close" at bounding box center [633, 594] width 37 height 20
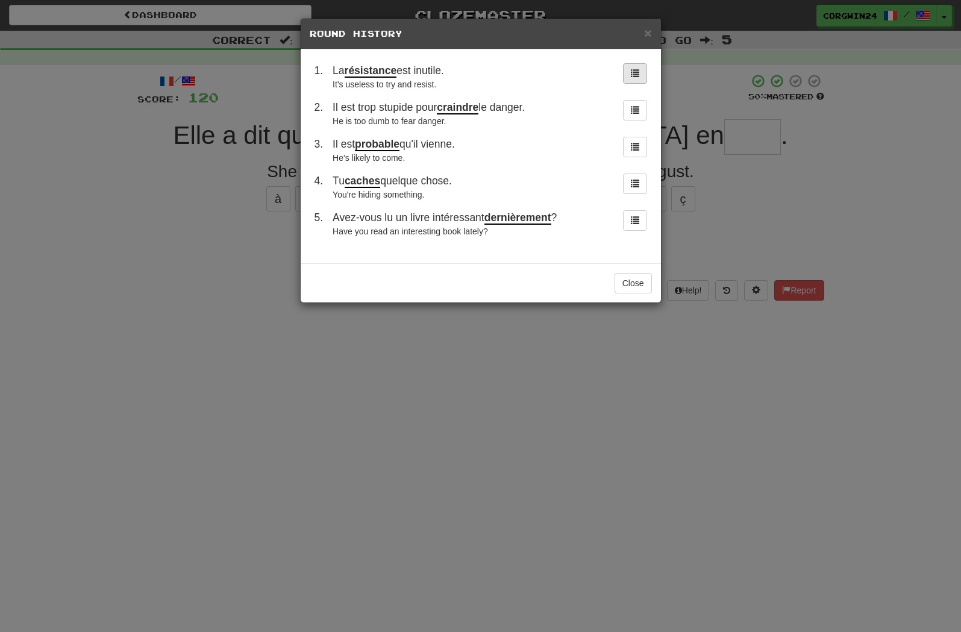
click at [634, 74] on span at bounding box center [635, 73] width 8 height 8
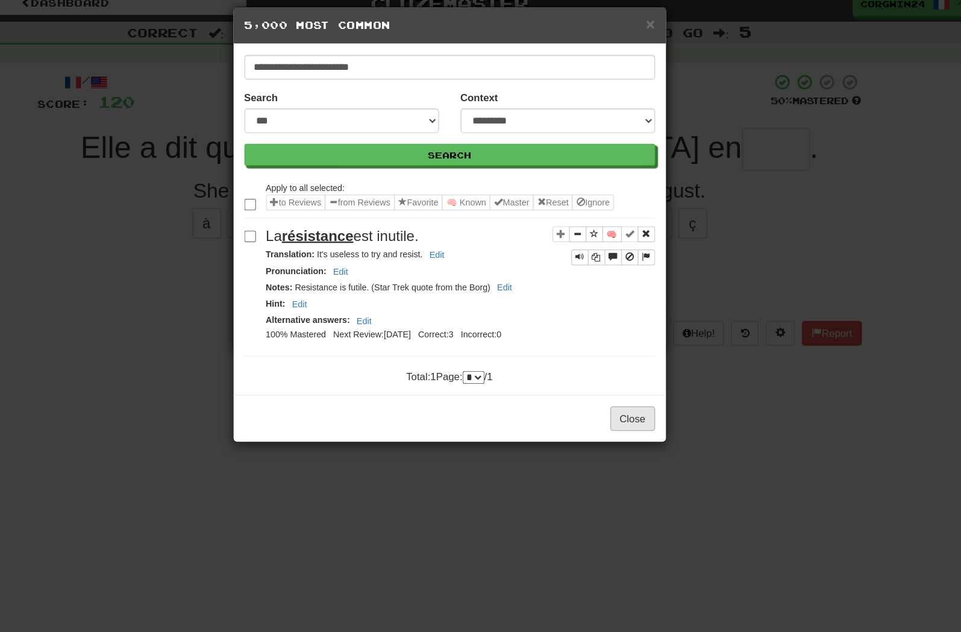
click at [615, 372] on button "Close" at bounding box center [633, 361] width 37 height 20
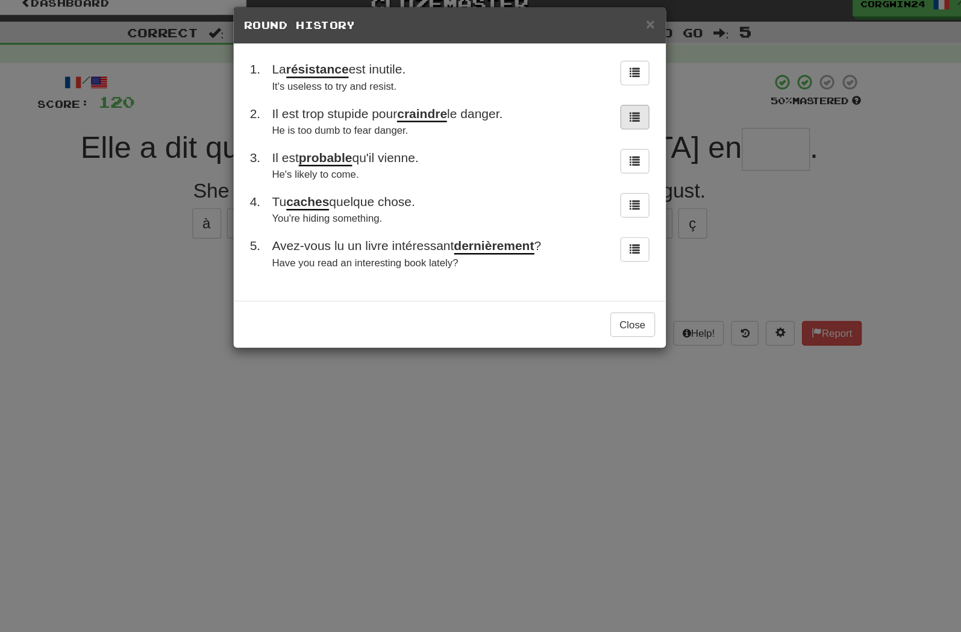
click at [631, 105] on span at bounding box center [635, 109] width 8 height 8
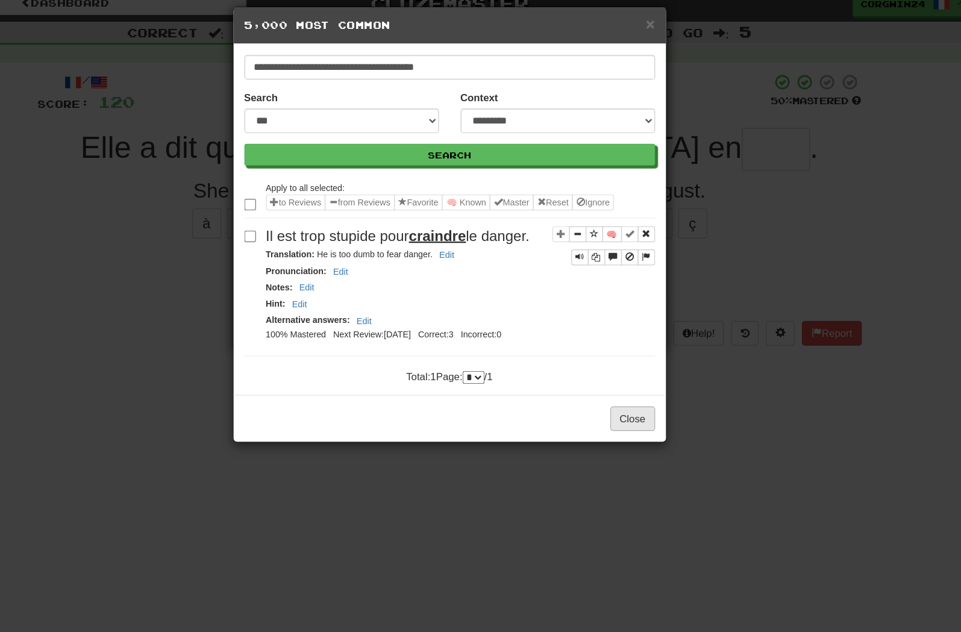
click at [615, 372] on button "Close" at bounding box center [633, 361] width 37 height 20
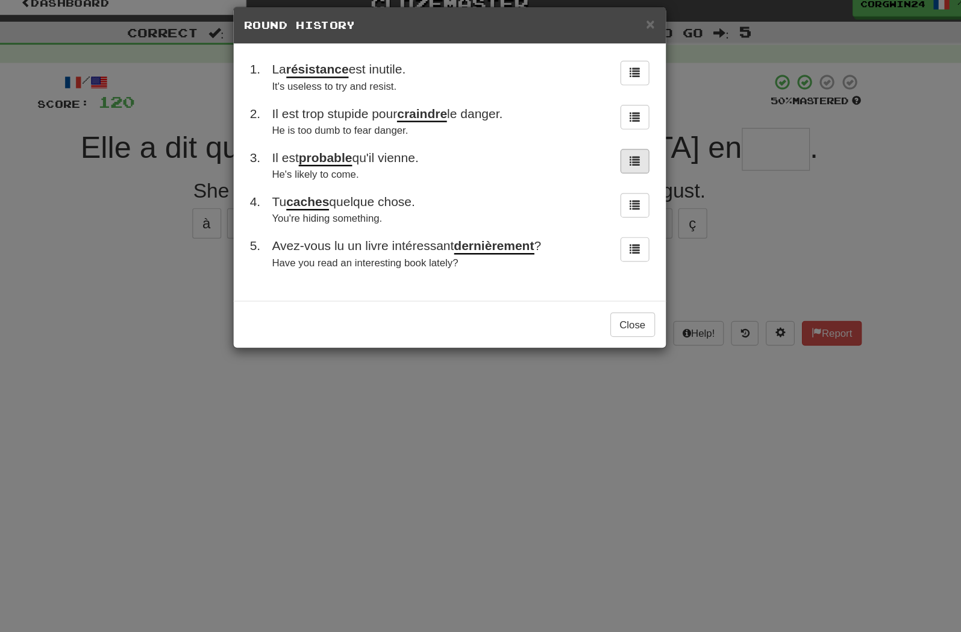
click at [631, 142] on span at bounding box center [635, 146] width 8 height 8
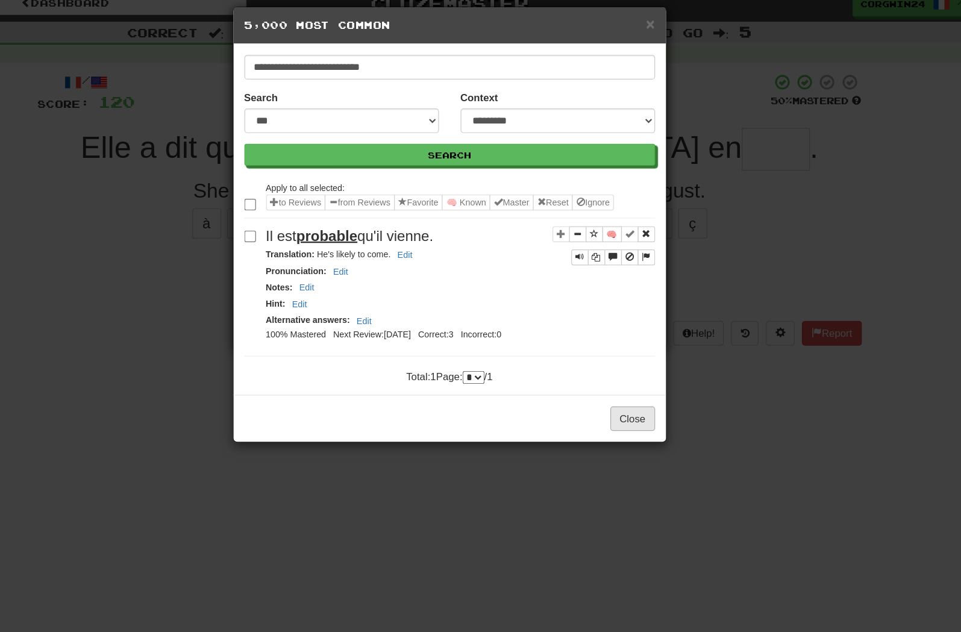
click at [615, 372] on button "Close" at bounding box center [633, 361] width 37 height 20
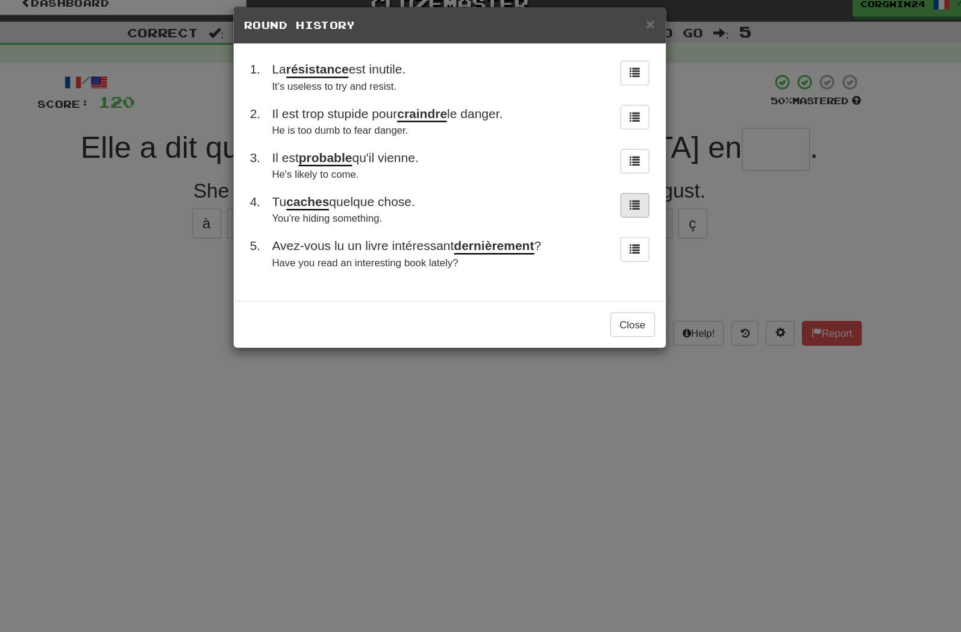
click at [631, 179] on span at bounding box center [635, 183] width 8 height 8
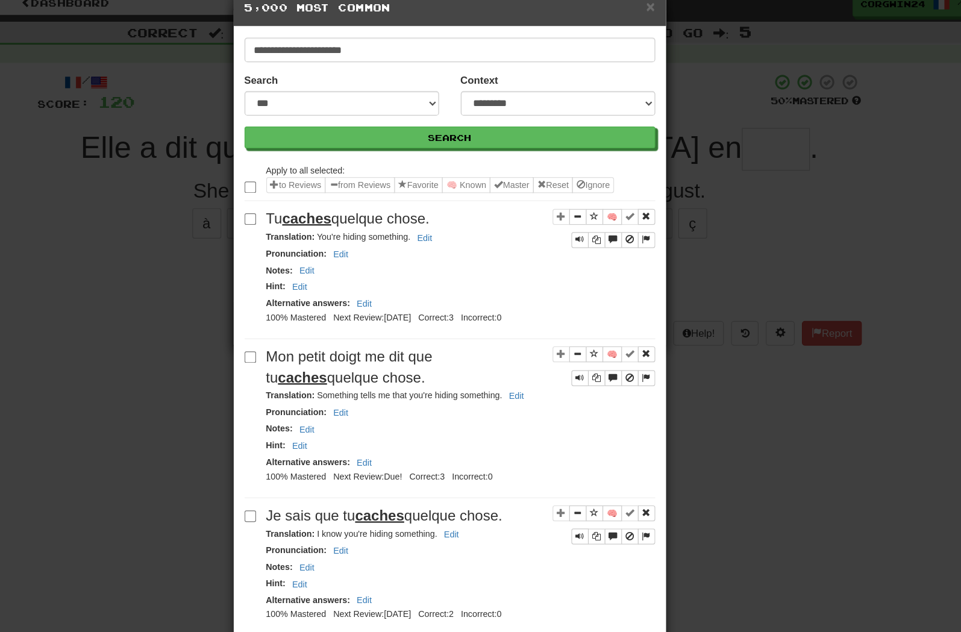
scroll to position [75, 0]
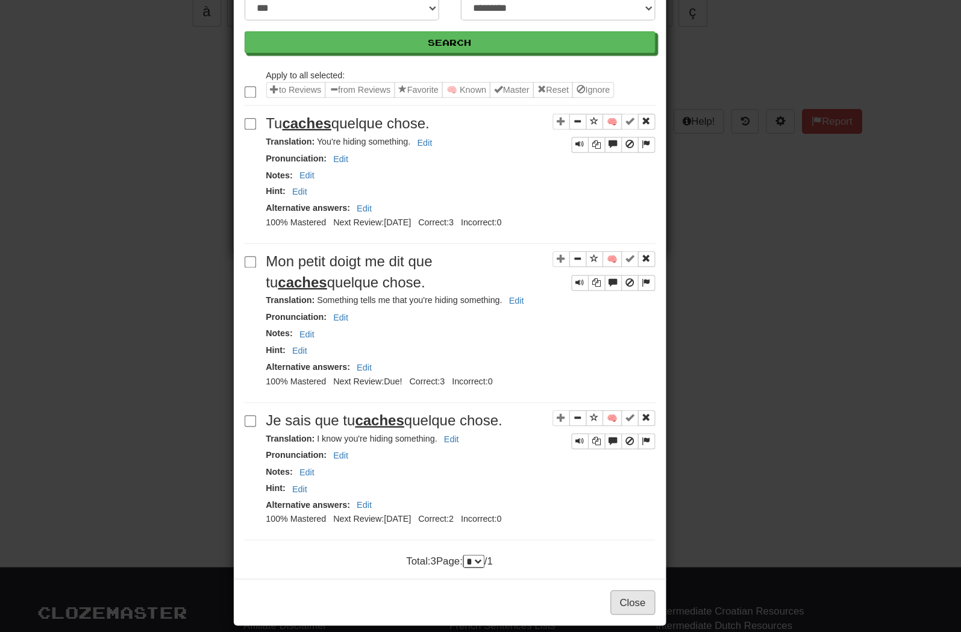
click at [615, 584] on button "Close" at bounding box center [633, 594] width 37 height 20
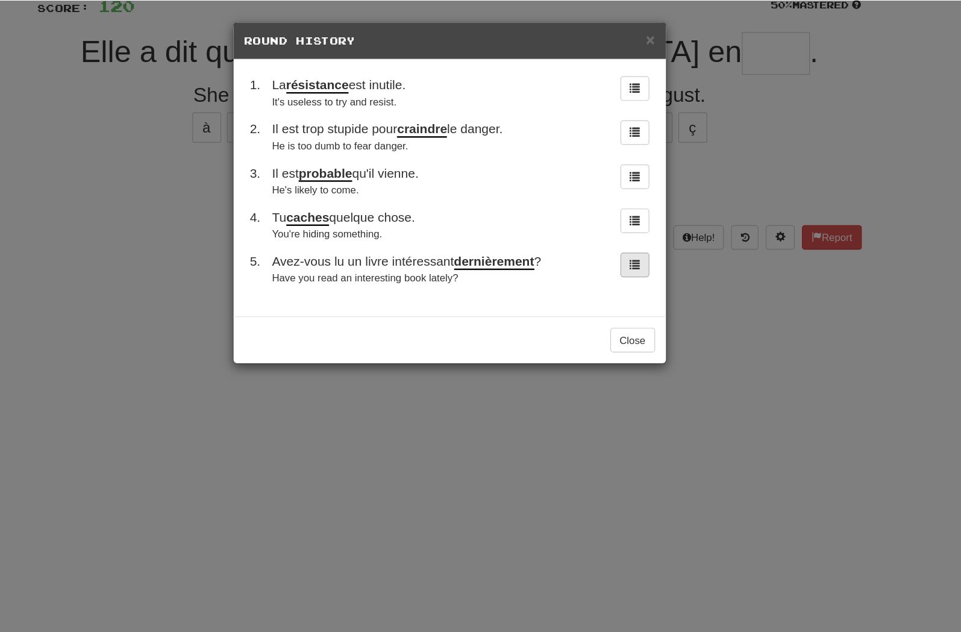
scroll to position [93, 0]
click at [631, 223] on span at bounding box center [635, 220] width 8 height 8
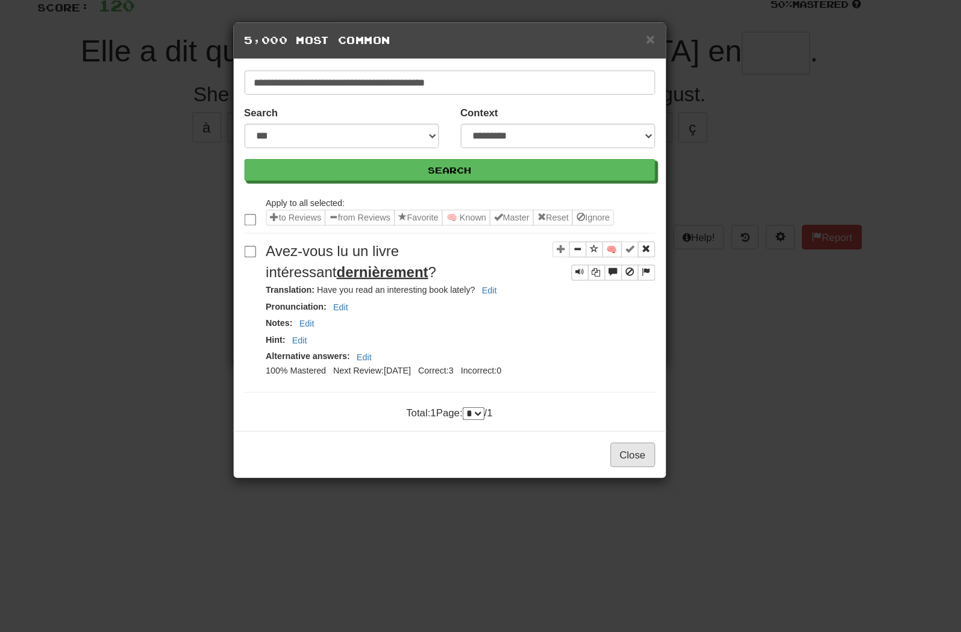
click at [615, 389] on button "Close" at bounding box center [633, 379] width 37 height 20
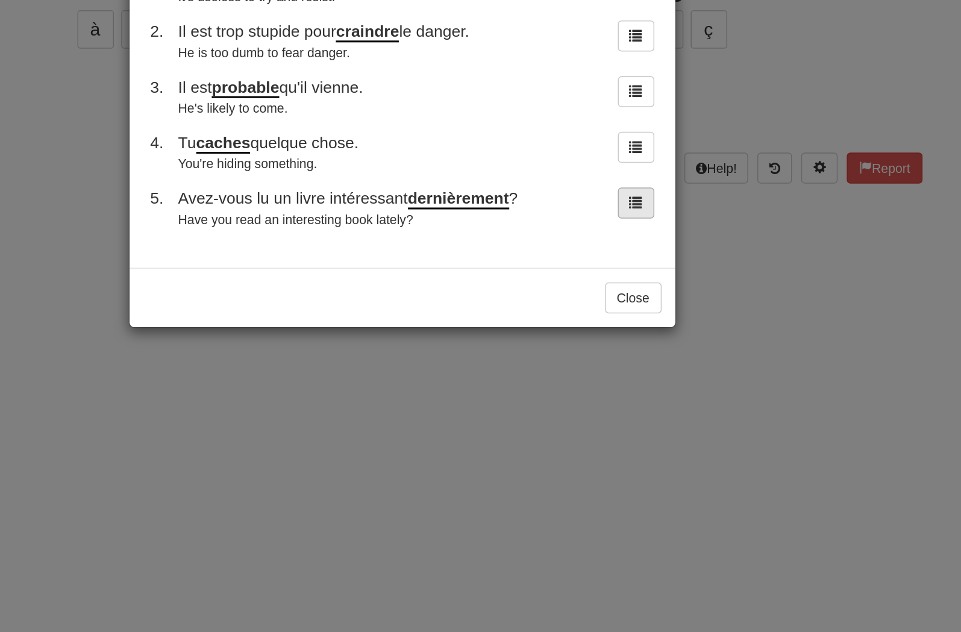
click at [623, 210] on button at bounding box center [635, 220] width 24 height 20
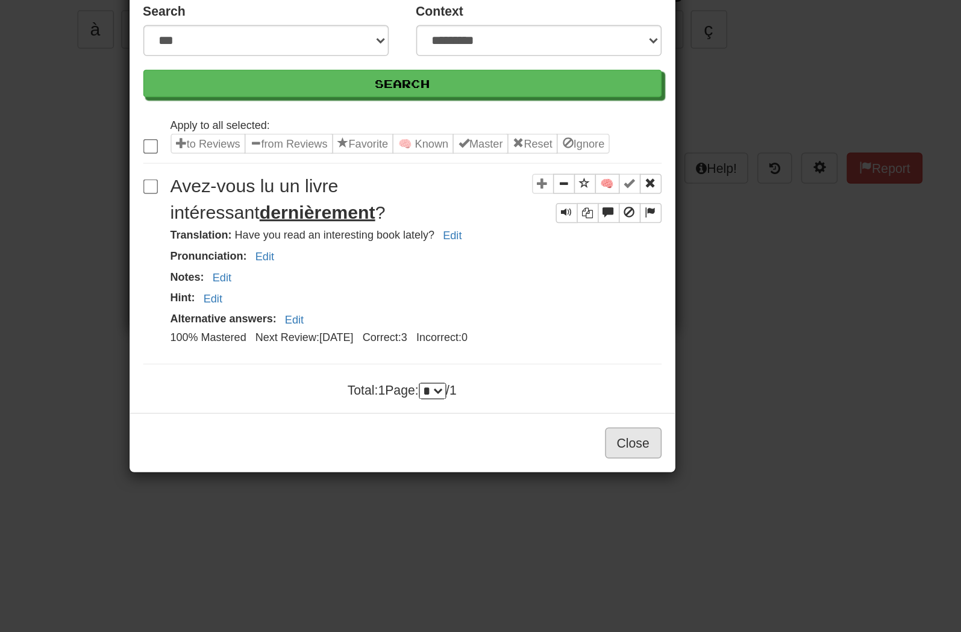
click at [615, 369] on button "Close" at bounding box center [633, 379] width 37 height 20
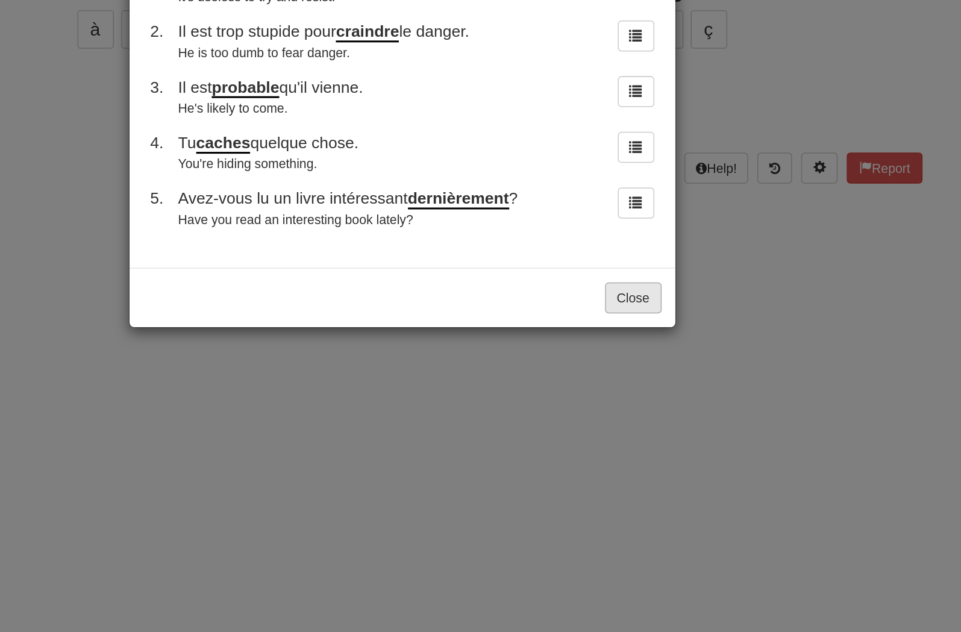
click at [615, 273] on button "Close" at bounding box center [633, 283] width 37 height 20
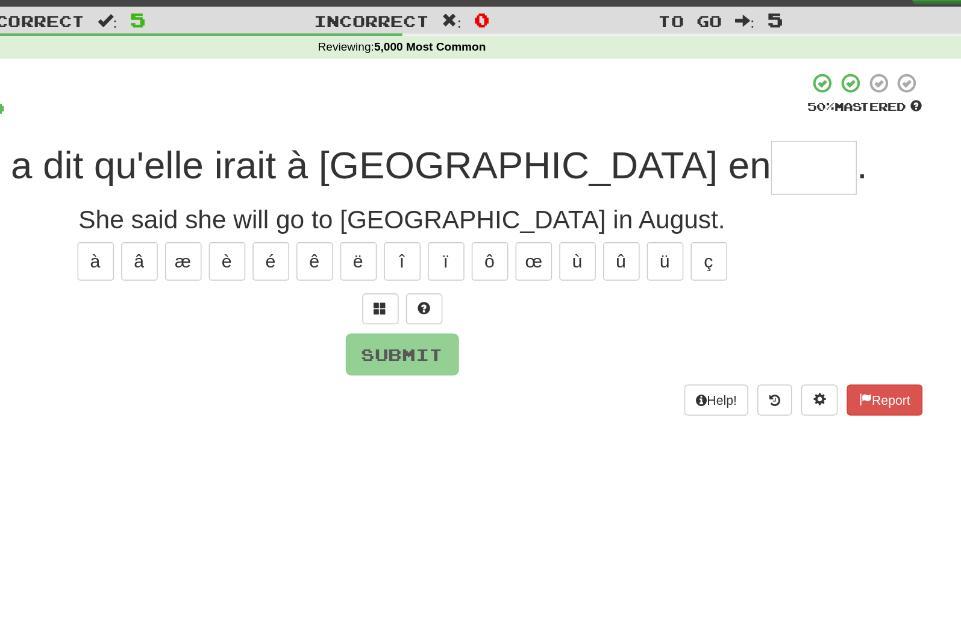
scroll to position [0, 0]
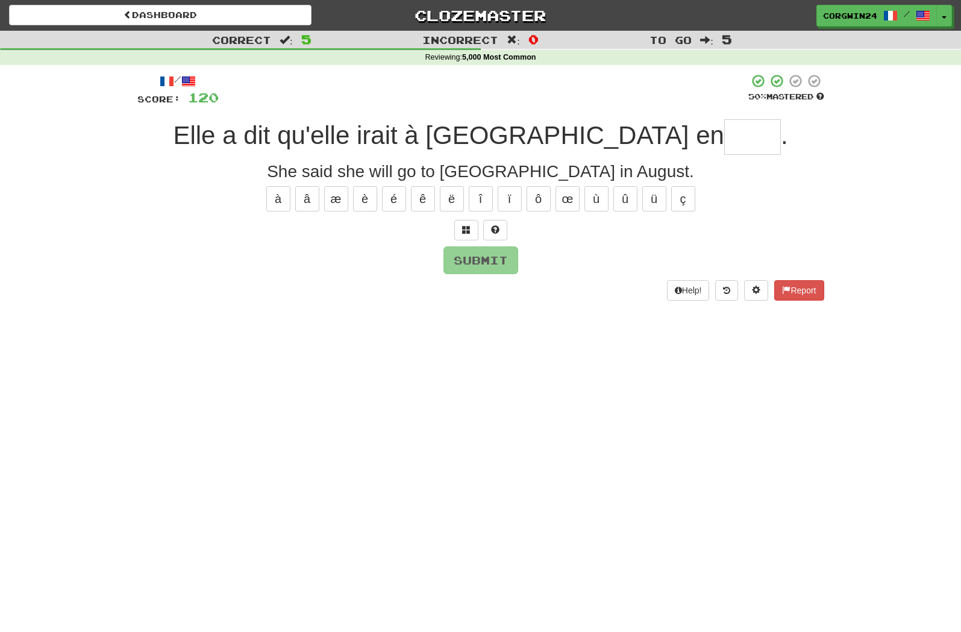
click at [724, 139] on input "text" at bounding box center [752, 137] width 57 height 36
type input "****"
click at [476, 258] on button "Submit" at bounding box center [481, 261] width 75 height 28
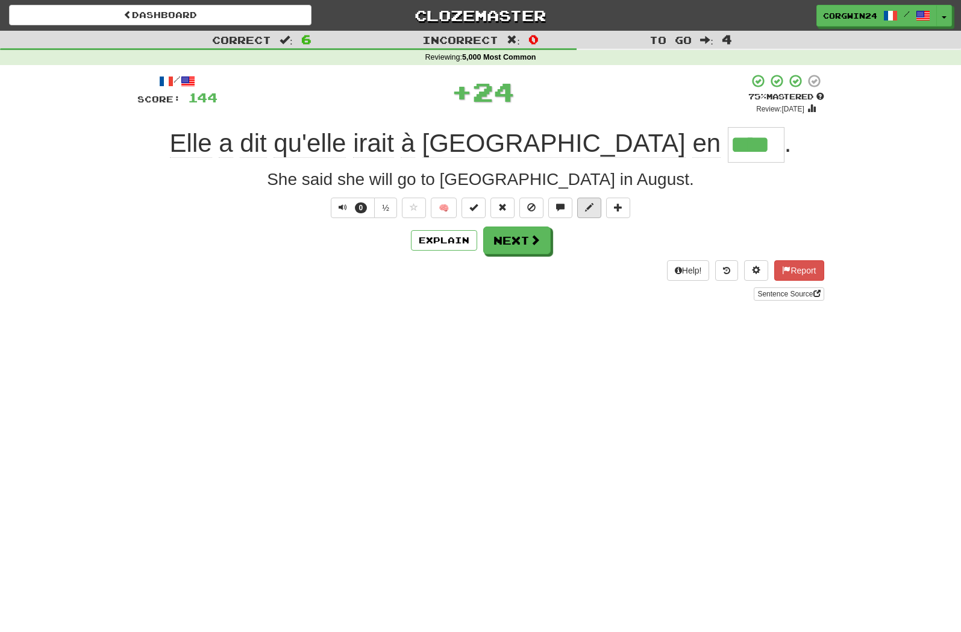
click at [584, 208] on button at bounding box center [589, 208] width 24 height 20
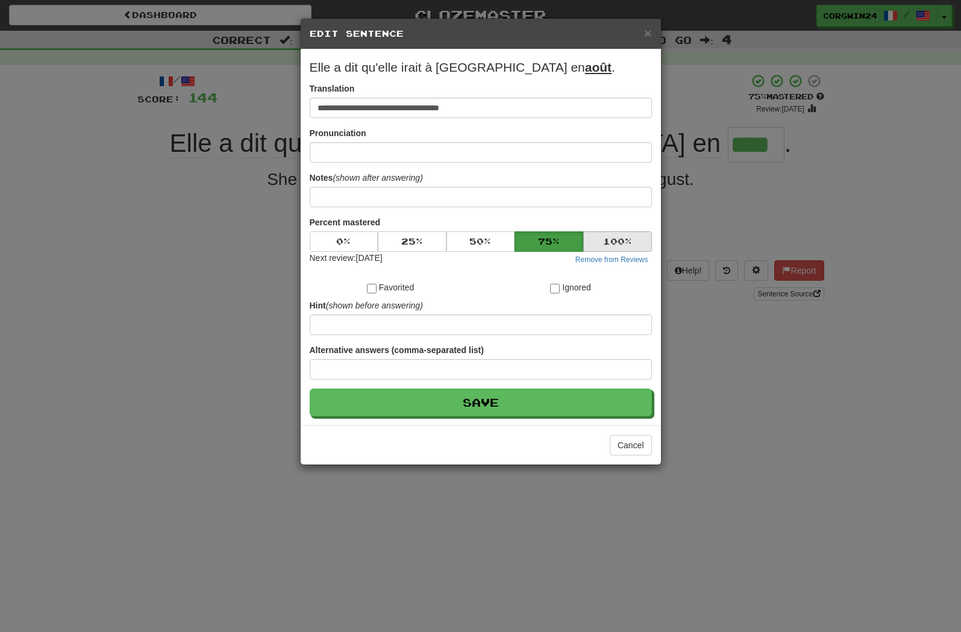
click at [606, 246] on button "100 %" at bounding box center [617, 241] width 69 height 20
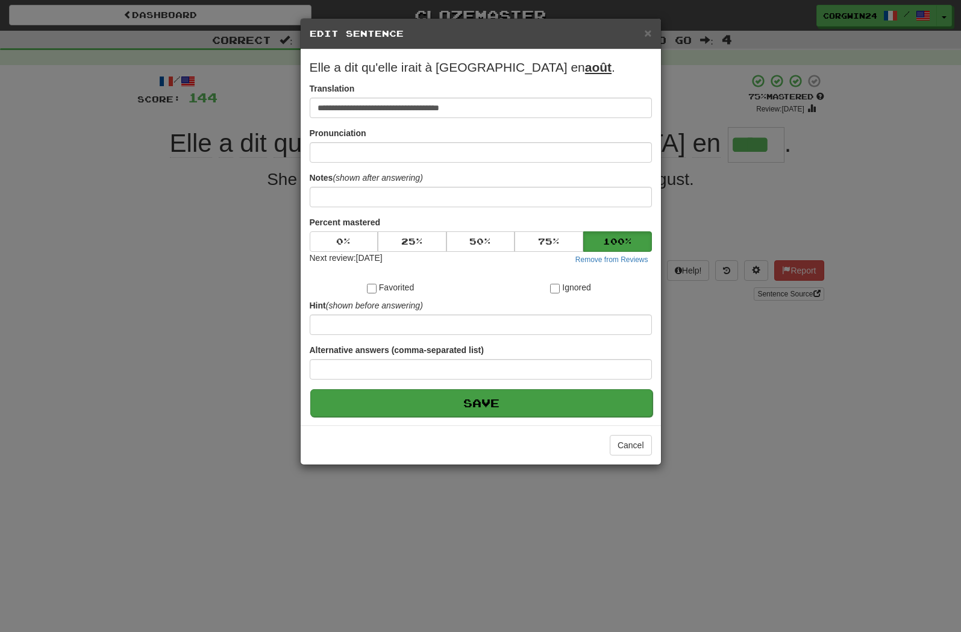
click at [586, 417] on button "Save" at bounding box center [481, 403] width 342 height 28
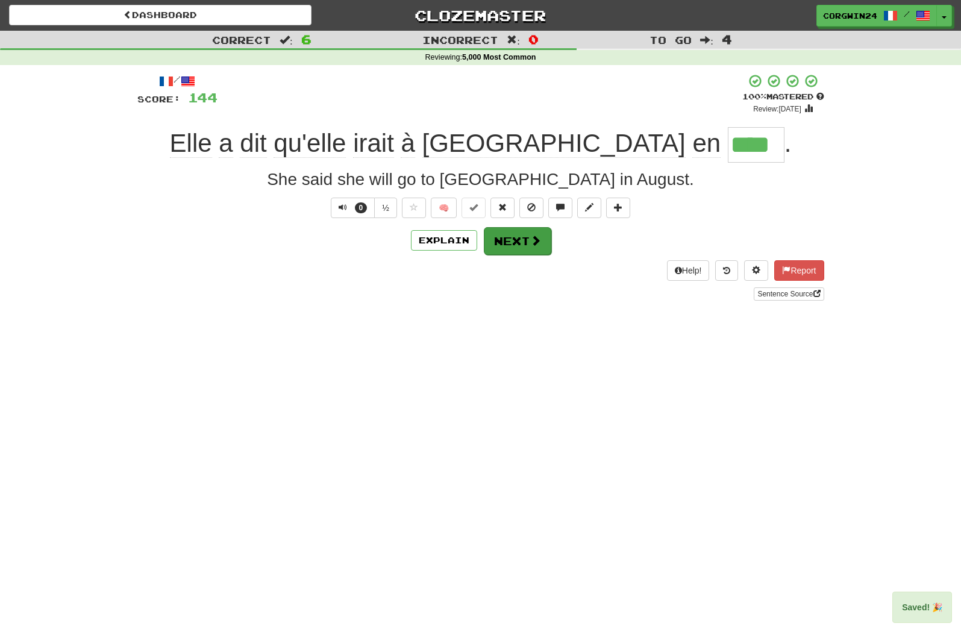
click at [507, 240] on button "Next" at bounding box center [517, 241] width 67 height 28
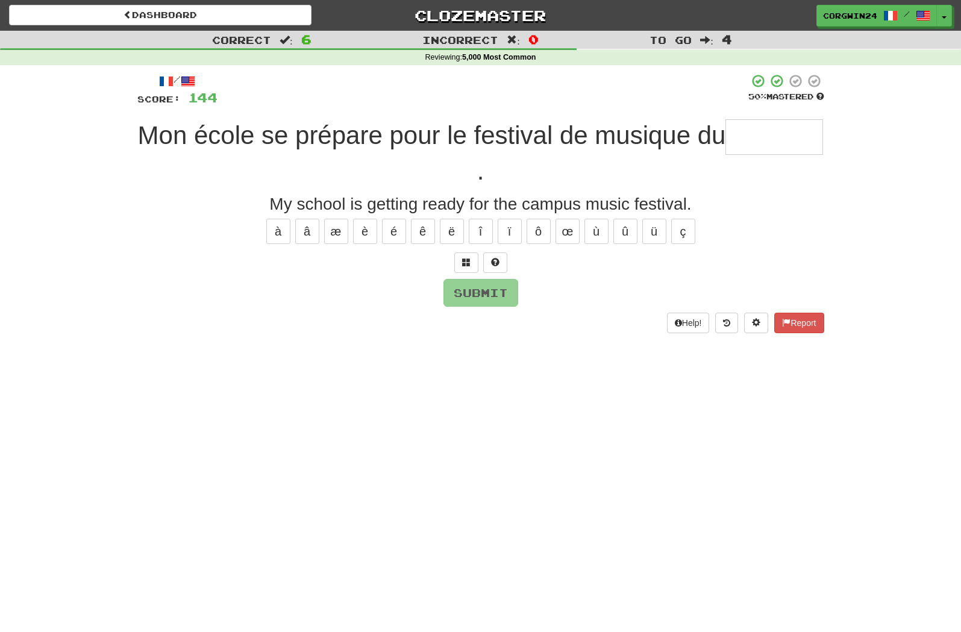
click at [725, 155] on input "text" at bounding box center [774, 137] width 98 height 36
type input "******"
click at [484, 297] on button "Submit" at bounding box center [480, 293] width 75 height 28
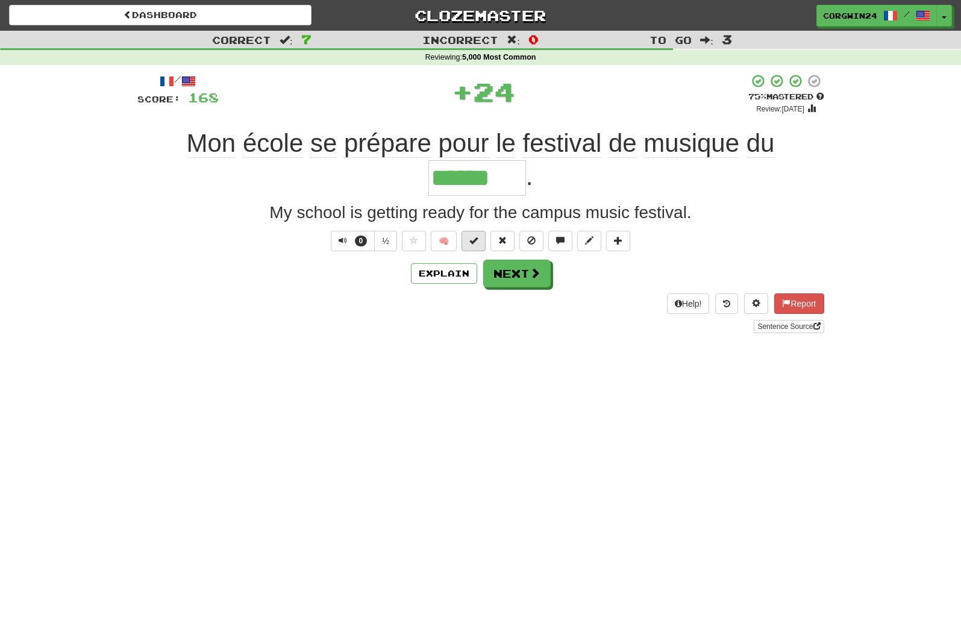
click at [475, 243] on span at bounding box center [473, 240] width 8 height 8
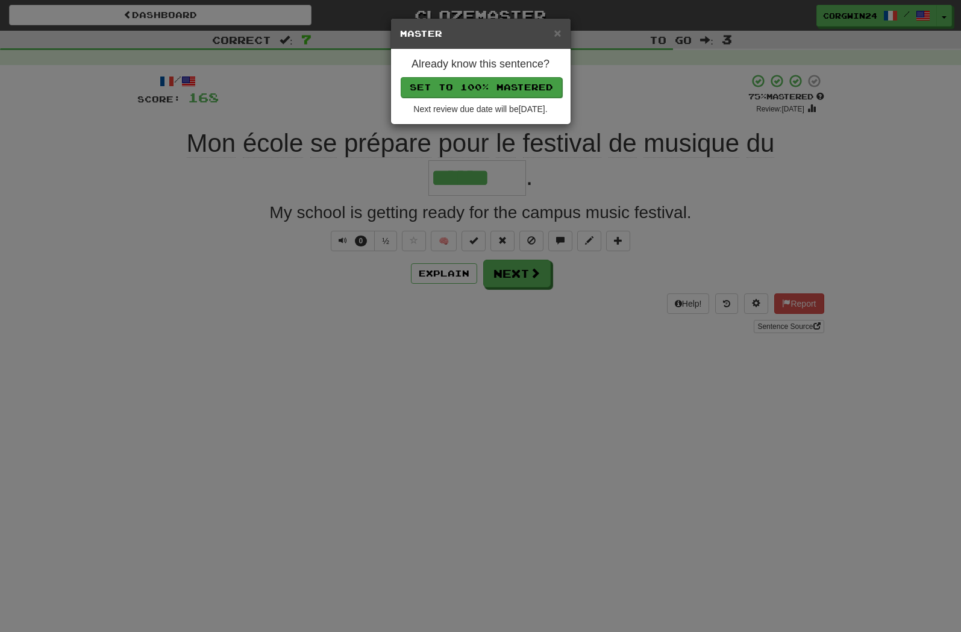
click at [455, 92] on button "Set to 100% Mastered" at bounding box center [481, 87] width 161 height 20
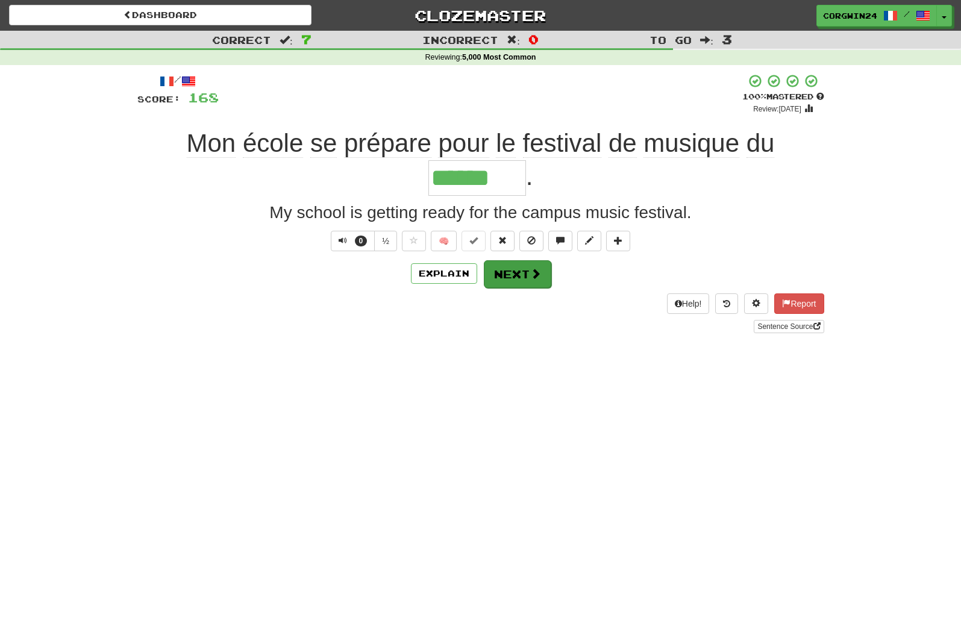
click at [505, 276] on button "Next" at bounding box center [517, 274] width 67 height 28
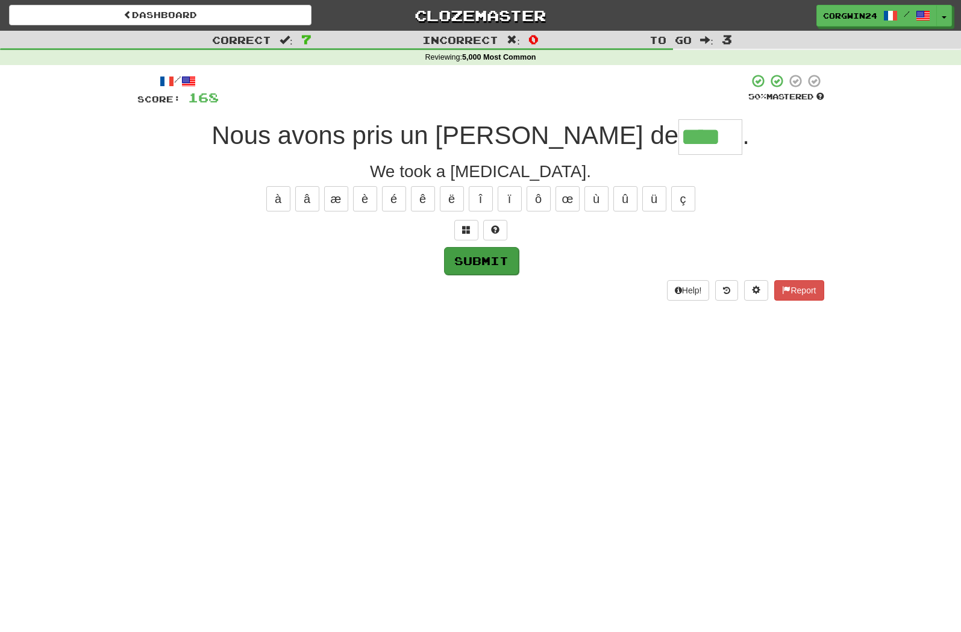
type input "****"
click at [478, 264] on button "Submit" at bounding box center [481, 261] width 75 height 28
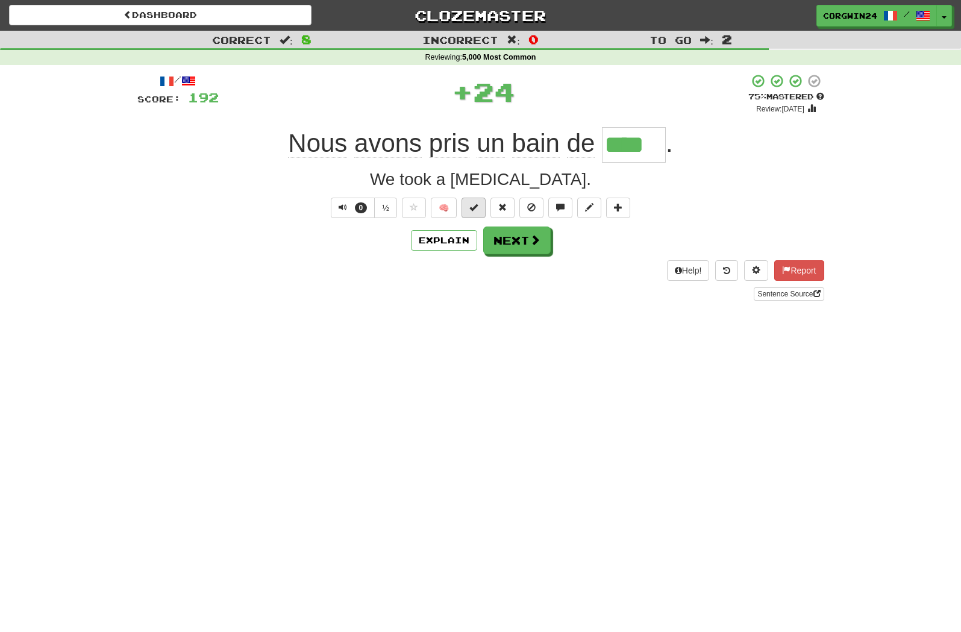
click at [472, 207] on span at bounding box center [473, 207] width 8 height 8
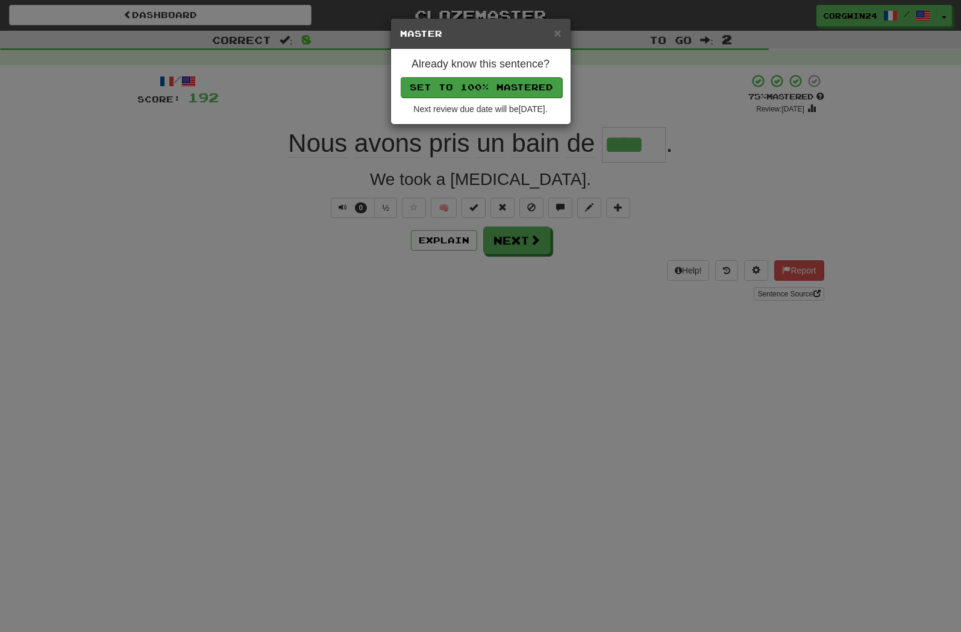
click at [496, 83] on button "Set to 100% Mastered" at bounding box center [481, 87] width 161 height 20
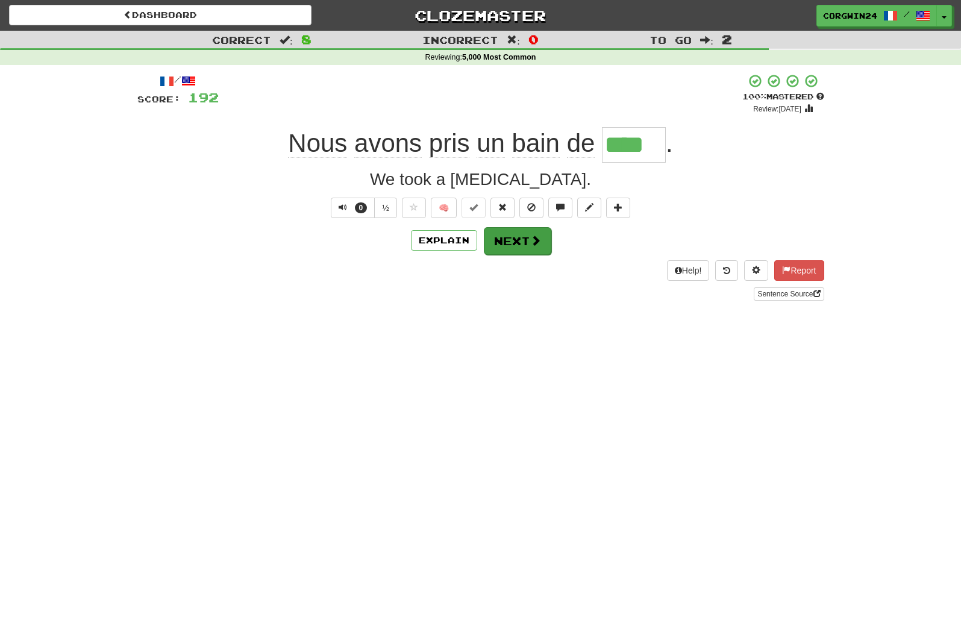
click at [513, 242] on button "Next" at bounding box center [517, 241] width 67 height 28
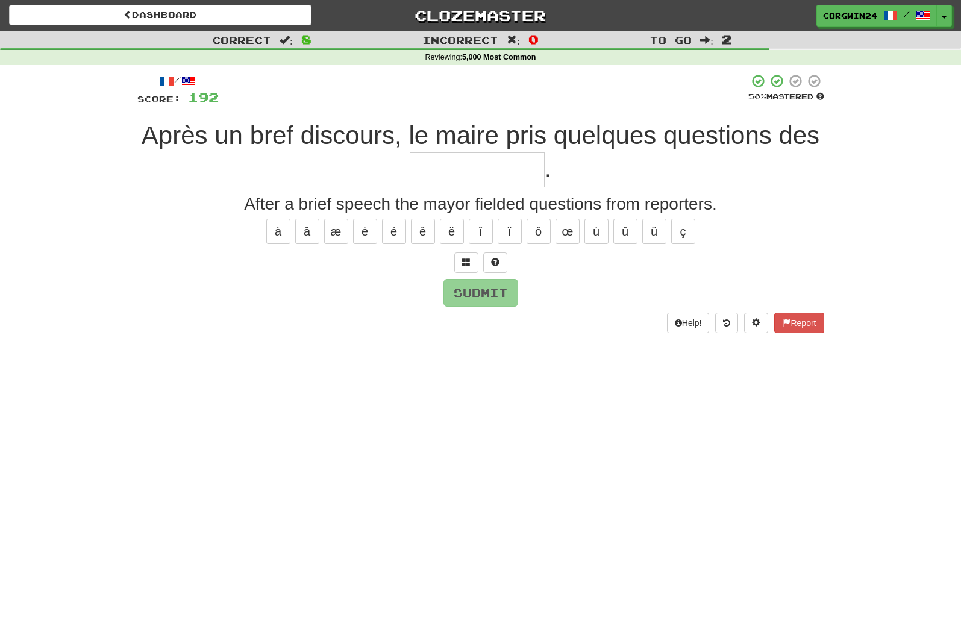
click at [454, 169] on input "text" at bounding box center [477, 170] width 135 height 36
type input "**********"
click at [475, 290] on button "Submit" at bounding box center [481, 294] width 75 height 28
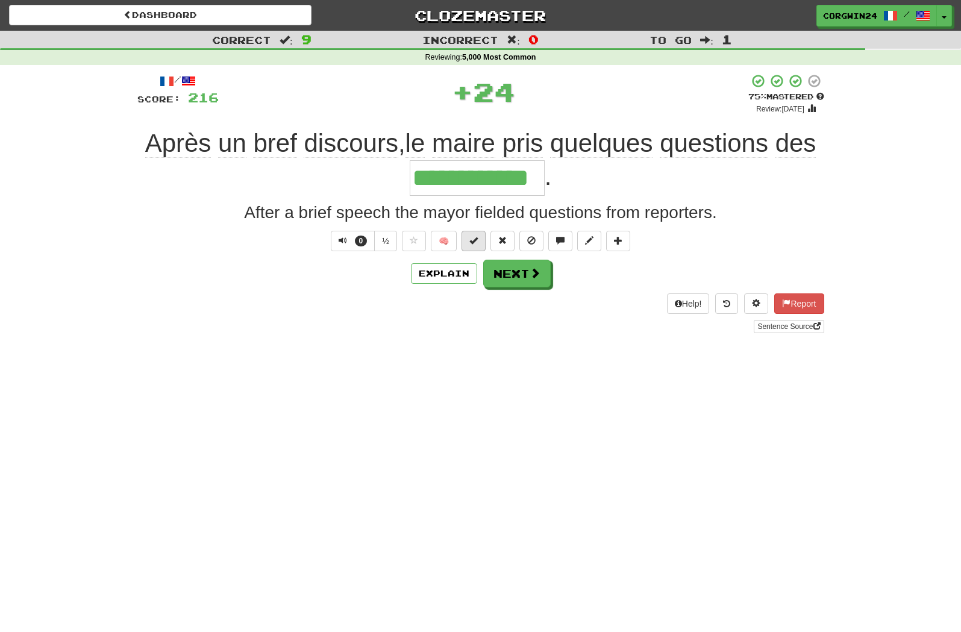
click at [474, 242] on span at bounding box center [473, 240] width 8 height 8
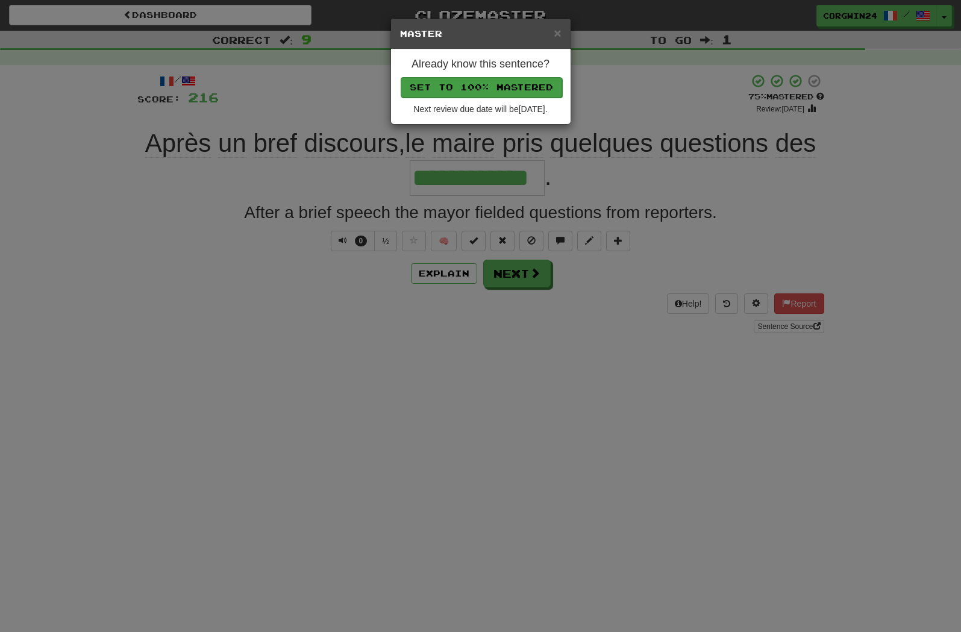
click at [455, 88] on button "Set to 100% Mastered" at bounding box center [481, 87] width 161 height 20
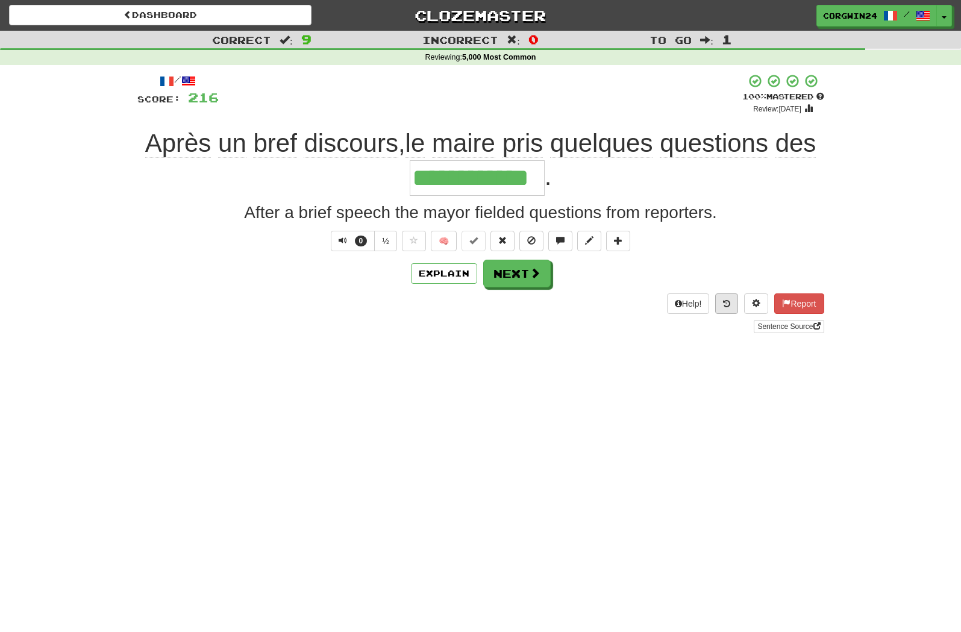
click at [723, 306] on icon at bounding box center [726, 303] width 7 height 8
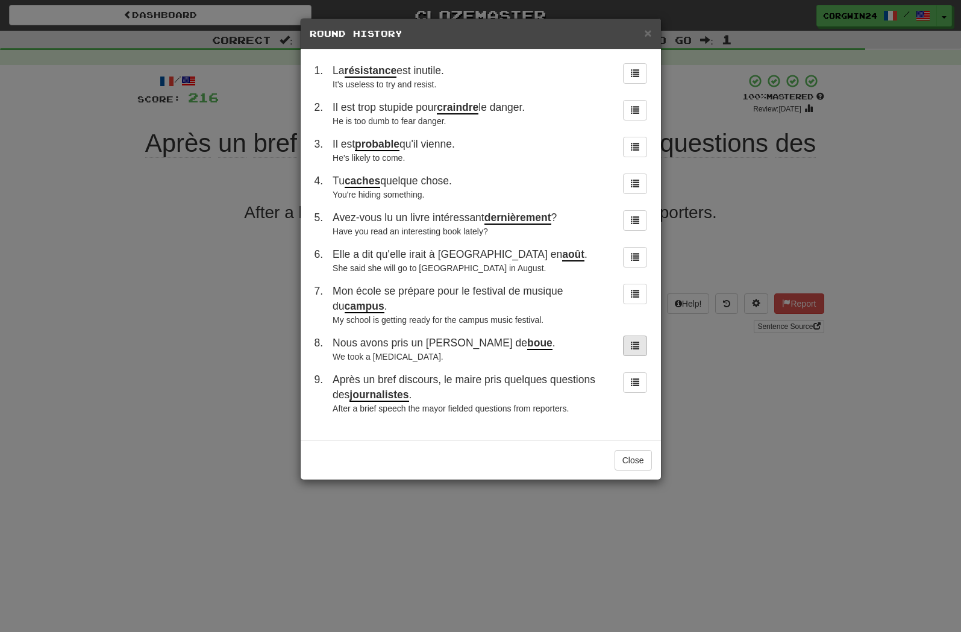
click at [637, 349] on span at bounding box center [635, 345] width 8 height 8
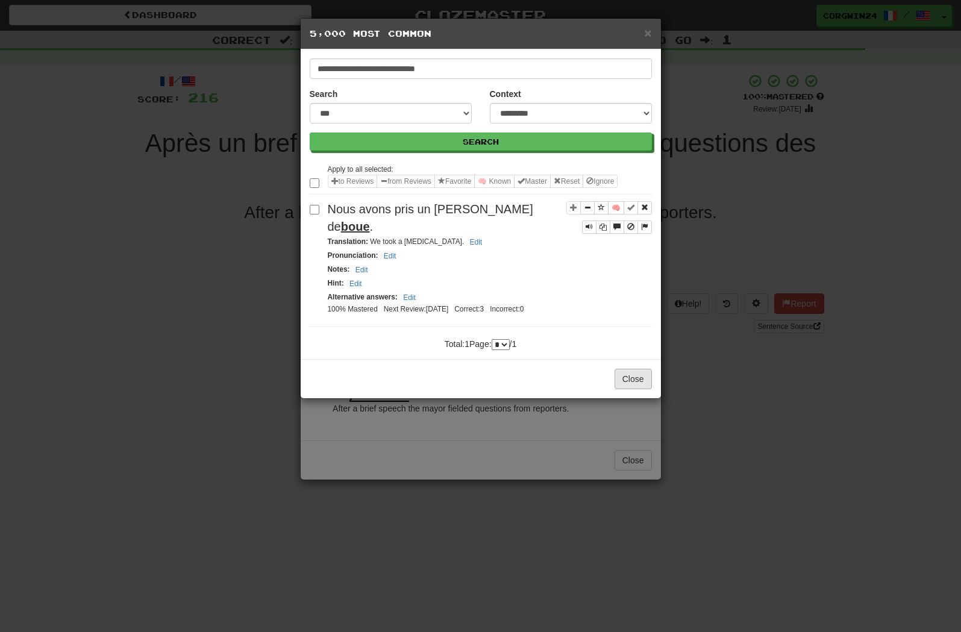
click at [632, 389] on button "Close" at bounding box center [633, 379] width 37 height 20
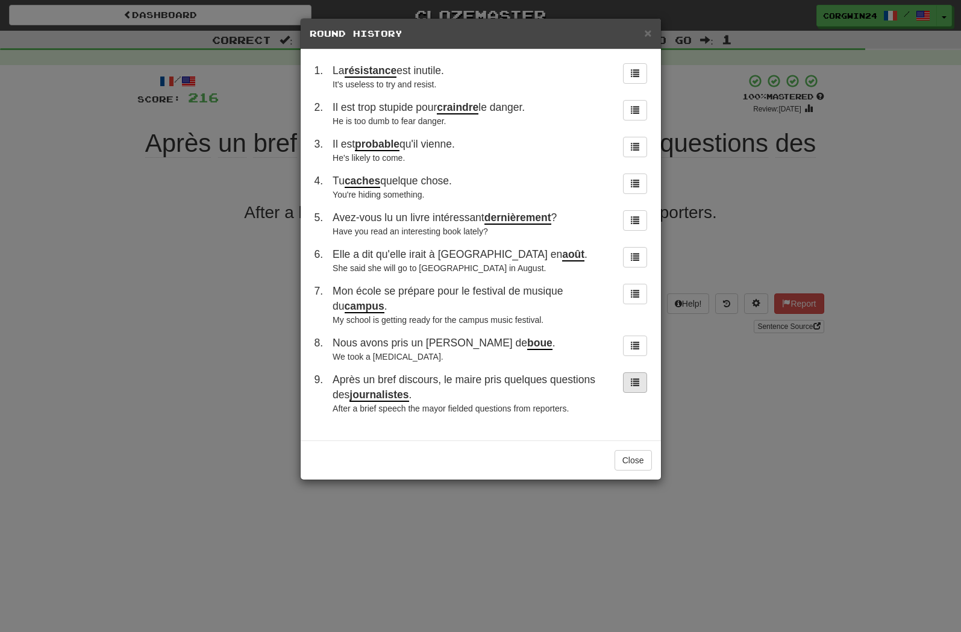
click at [634, 386] on span at bounding box center [635, 382] width 8 height 8
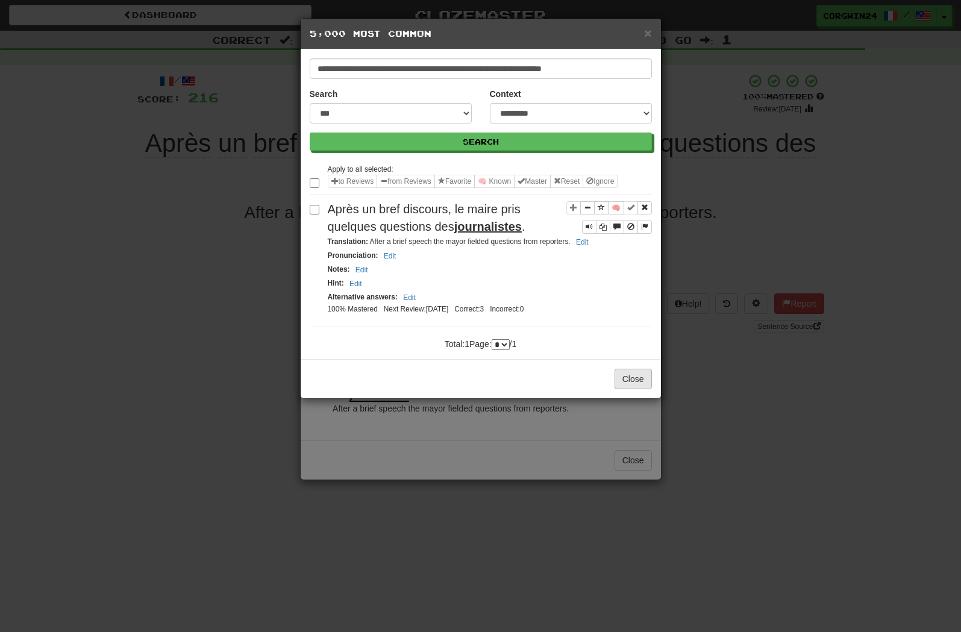
click at [631, 389] on button "Close" at bounding box center [633, 379] width 37 height 20
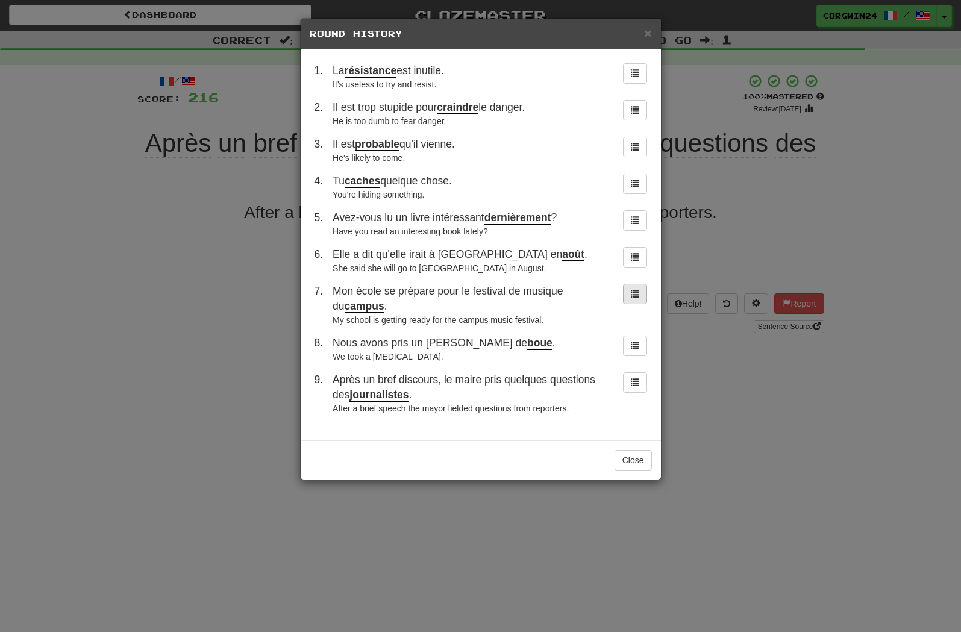
click at [634, 298] on span at bounding box center [635, 293] width 8 height 8
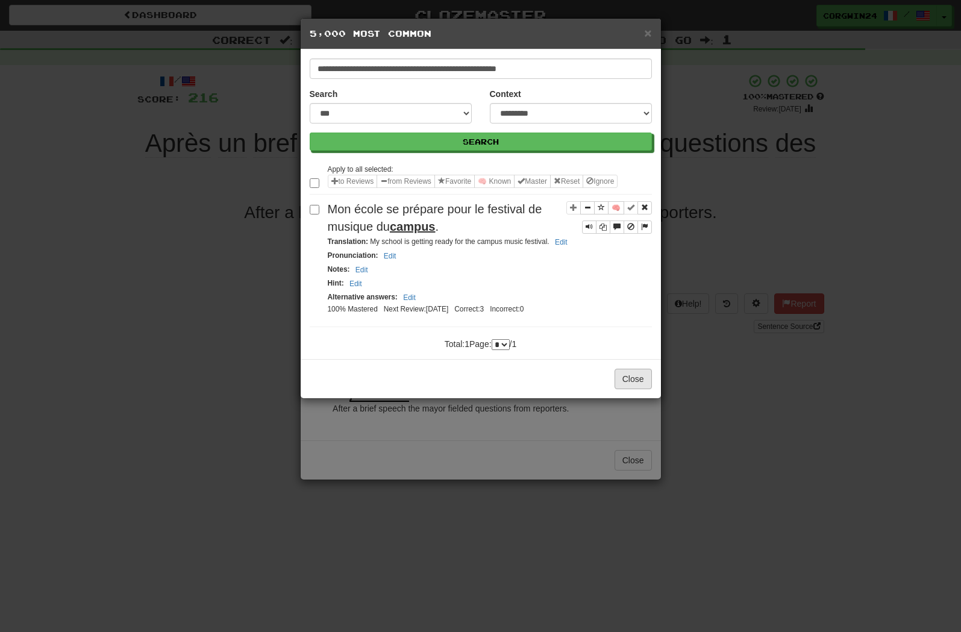
click at [627, 389] on button "Close" at bounding box center [633, 379] width 37 height 20
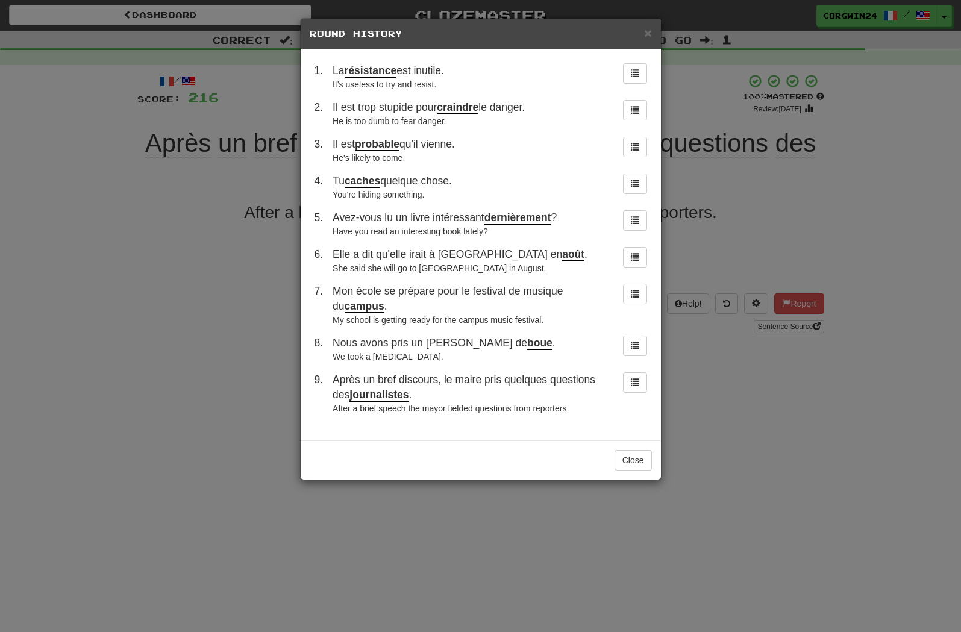
click at [633, 471] on button "Close" at bounding box center [633, 460] width 37 height 20
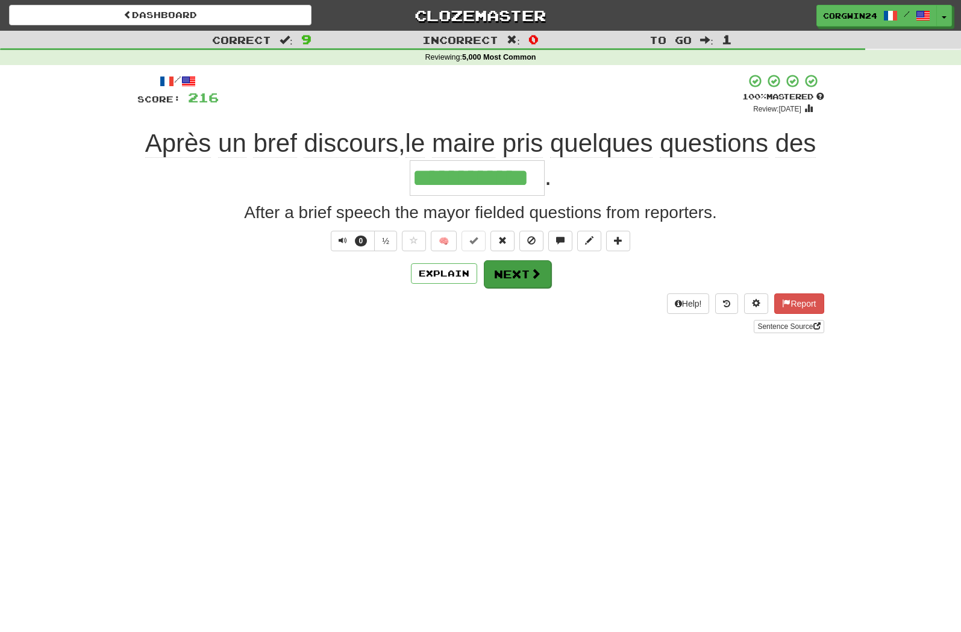
click at [524, 278] on button "Next" at bounding box center [517, 274] width 67 height 28
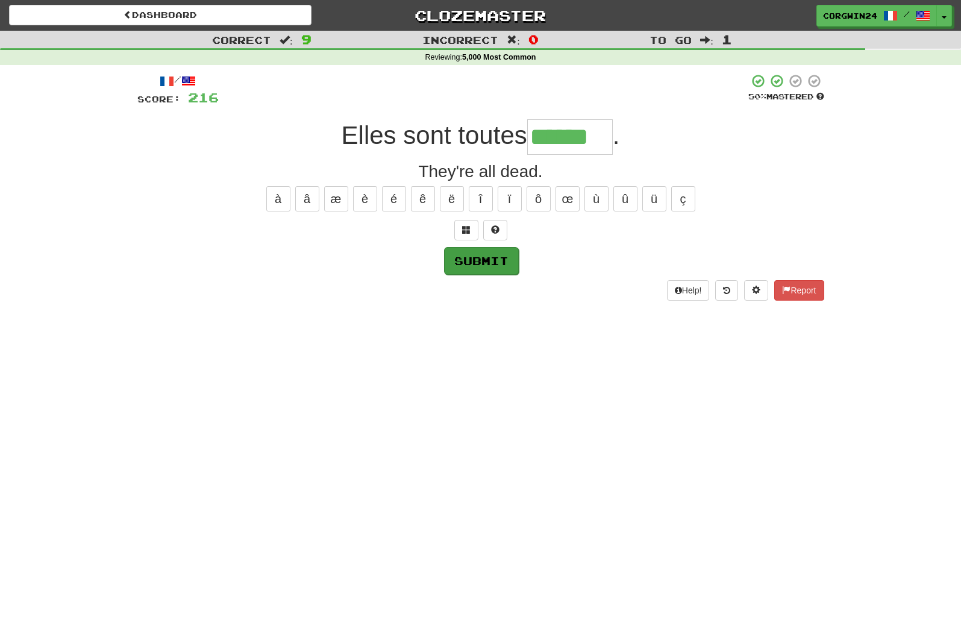
type input "******"
click at [494, 269] on button "Submit" at bounding box center [480, 260] width 75 height 28
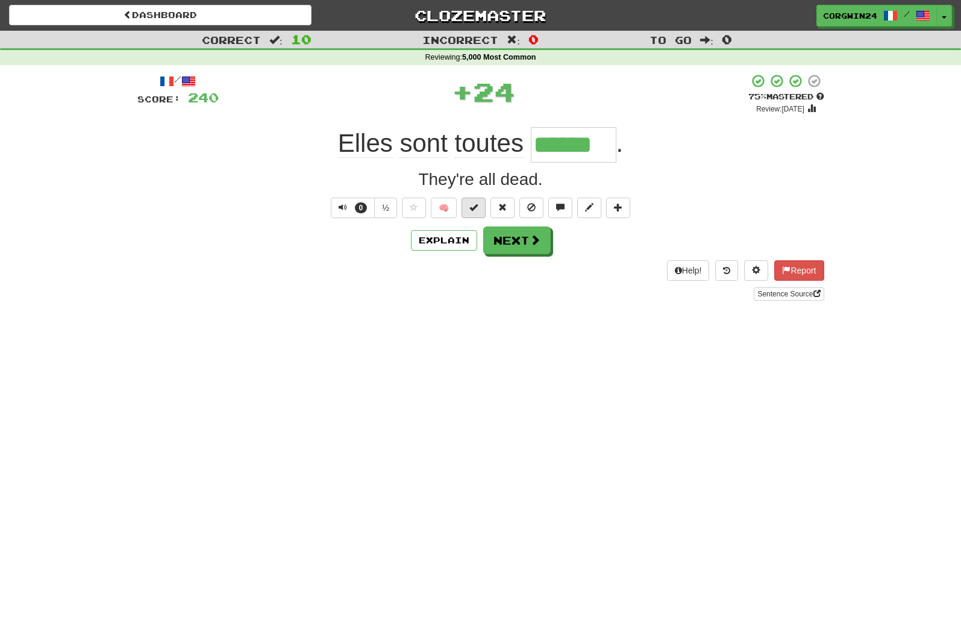
click at [470, 206] on button at bounding box center [474, 208] width 24 height 20
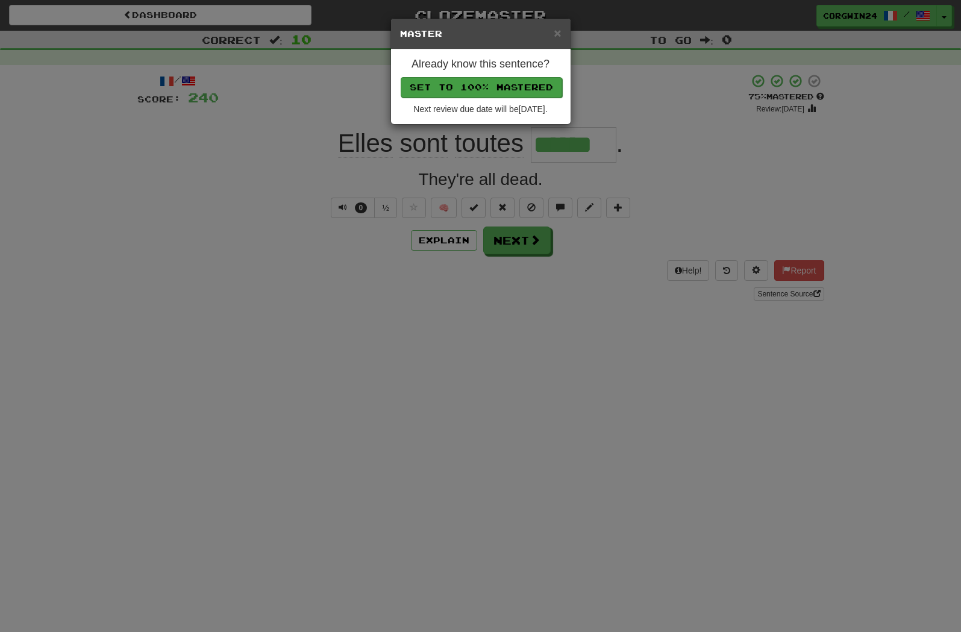
click at [499, 91] on button "Set to 100% Mastered" at bounding box center [481, 87] width 161 height 20
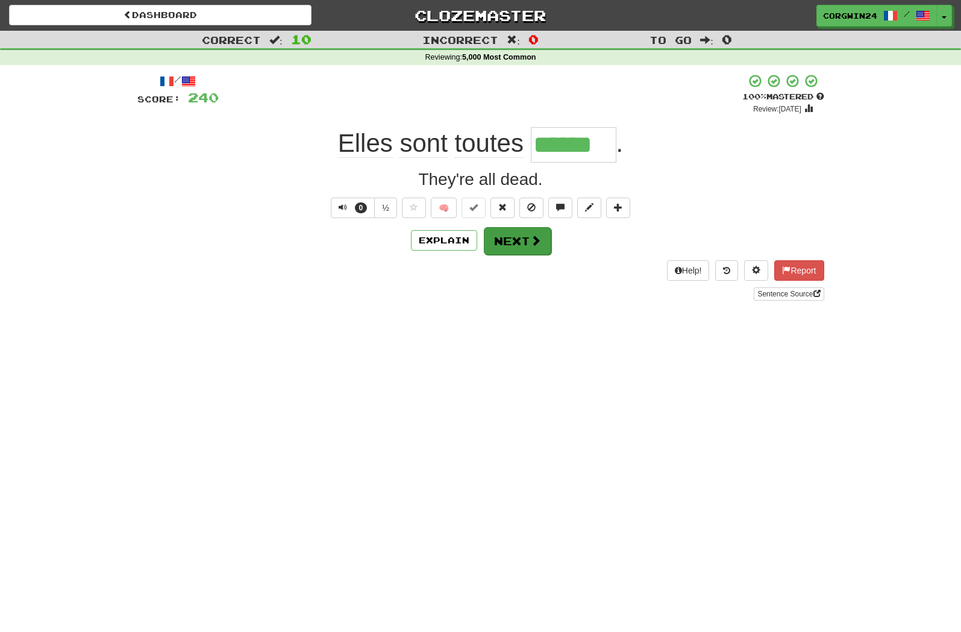
click at [523, 244] on button "Next" at bounding box center [517, 241] width 67 height 28
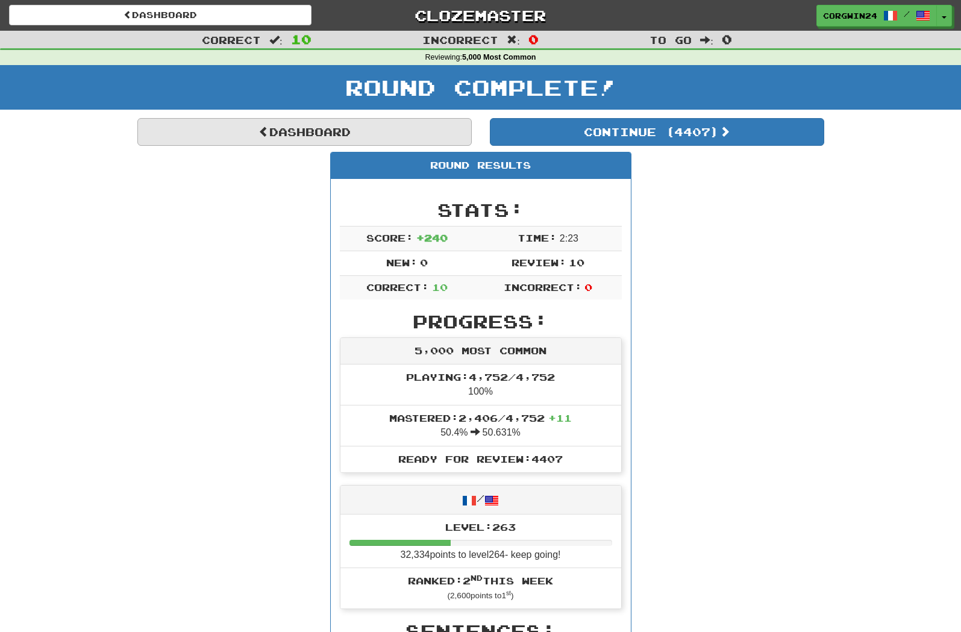
click at [365, 130] on link "Dashboard" at bounding box center [304, 132] width 334 height 28
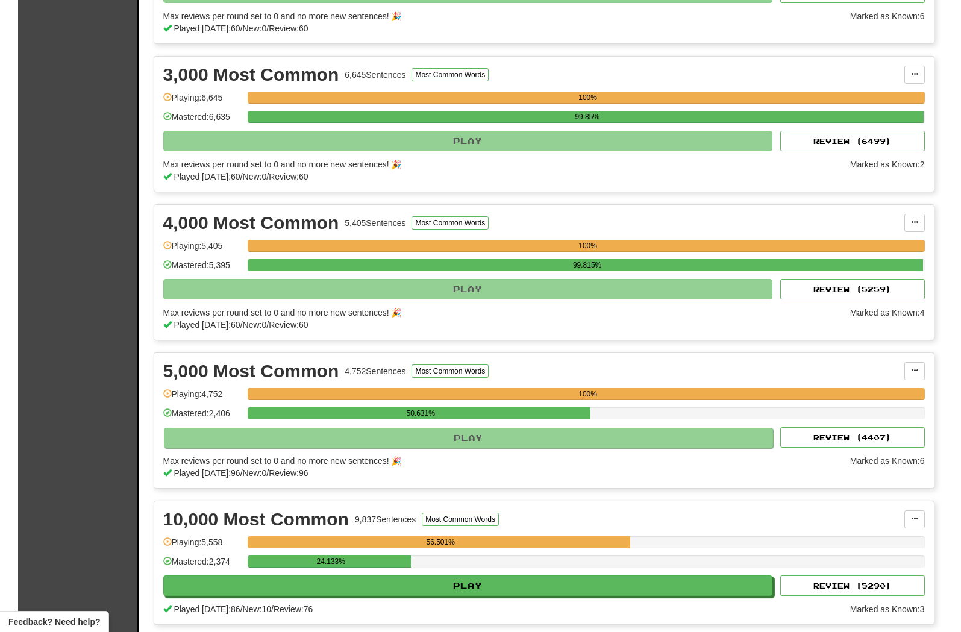
scroll to position [524, 0]
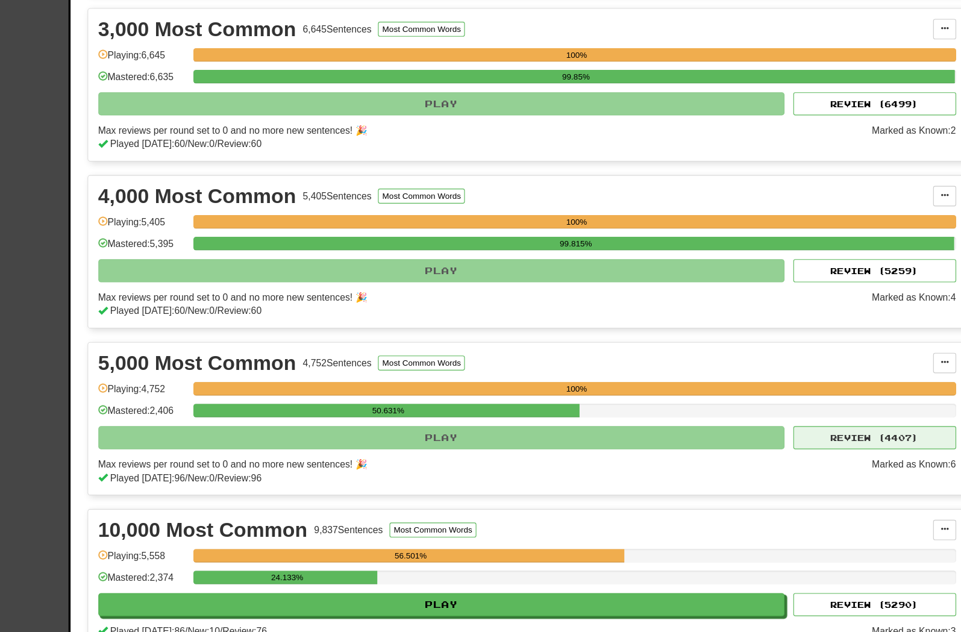
click at [780, 421] on button "Review ( 4407 )" at bounding box center [852, 431] width 145 height 20
select select "**"
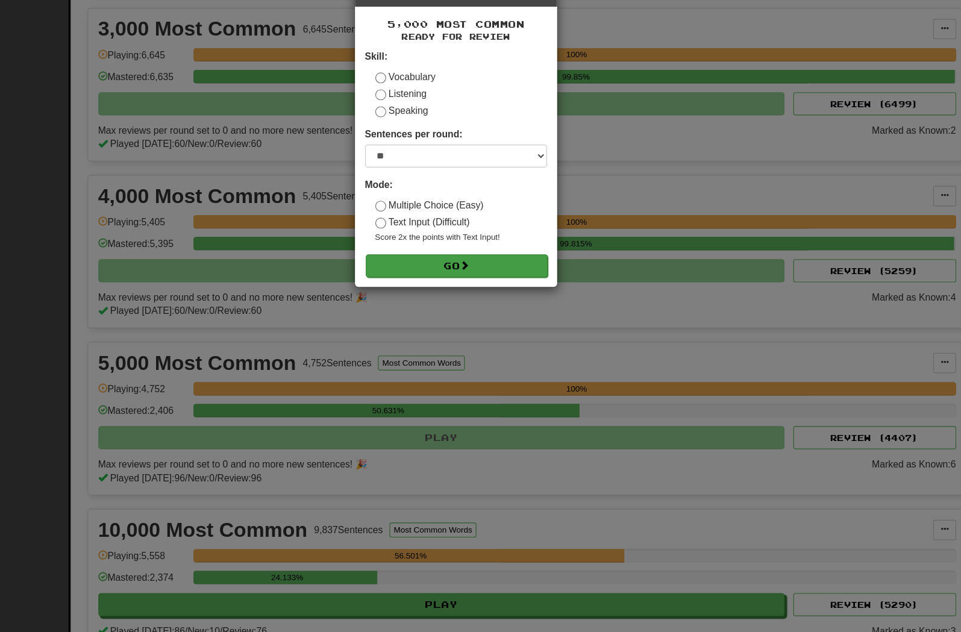
click at [401, 269] on button "Go" at bounding box center [481, 279] width 161 height 20
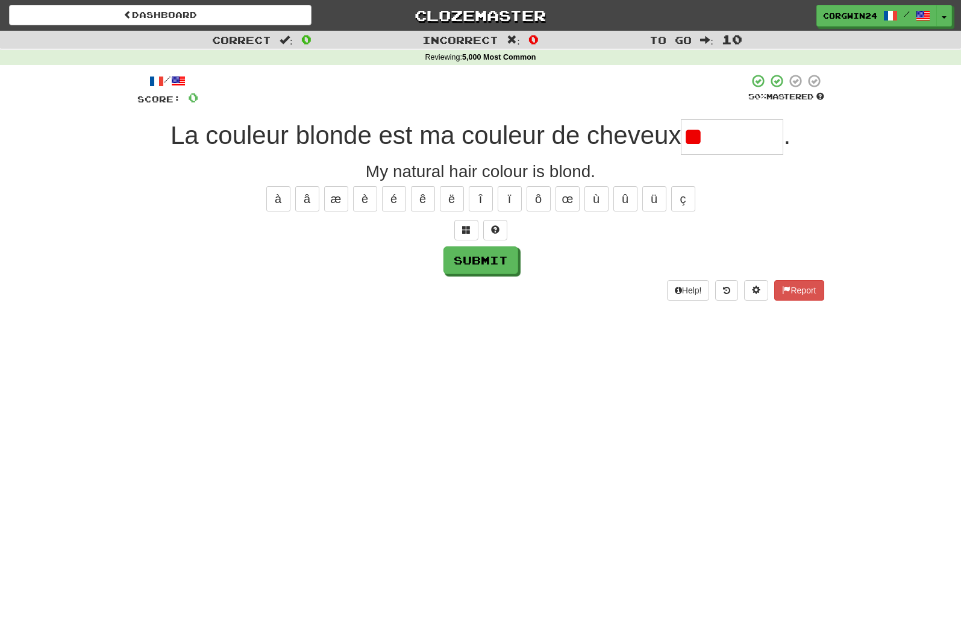
type input "*"
drag, startPoint x: 6, startPoint y: 246, endPoint x: 796, endPoint y: 296, distance: 791.4
click at [0, 0] on html "Dashboard Clozemaster corgwin24 / Toggle Dropdown Dashboard Leaderboard Activit…" at bounding box center [480, 530] width 961 height 1060
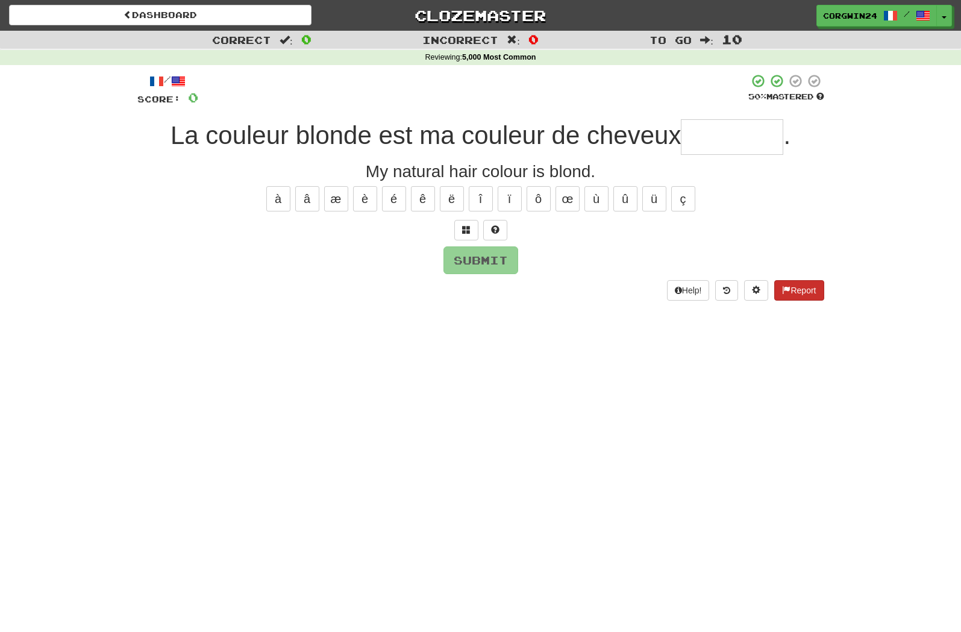
click at [798, 292] on button "Report" at bounding box center [798, 290] width 49 height 20
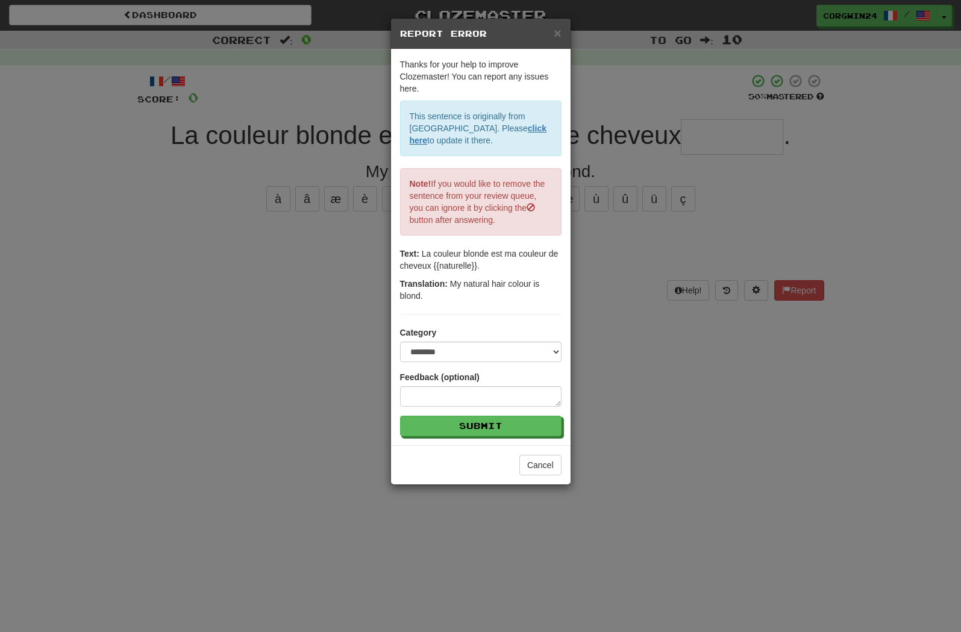
click at [750, 220] on div "**********" at bounding box center [480, 316] width 961 height 632
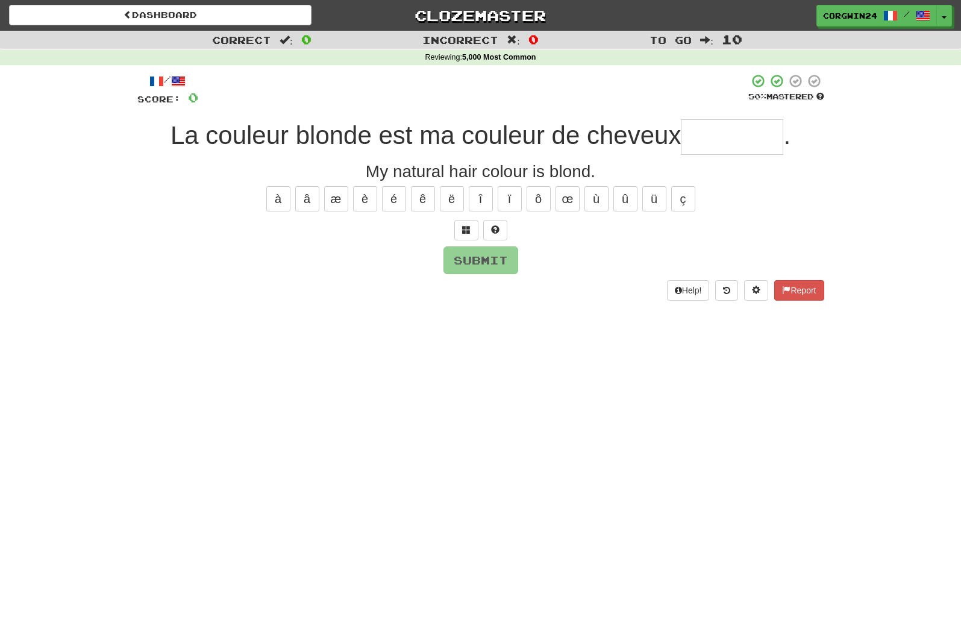
click at [707, 134] on input "text" at bounding box center [732, 137] width 102 height 36
type input "*********"
click at [483, 261] on button "Submit" at bounding box center [481, 261] width 75 height 28
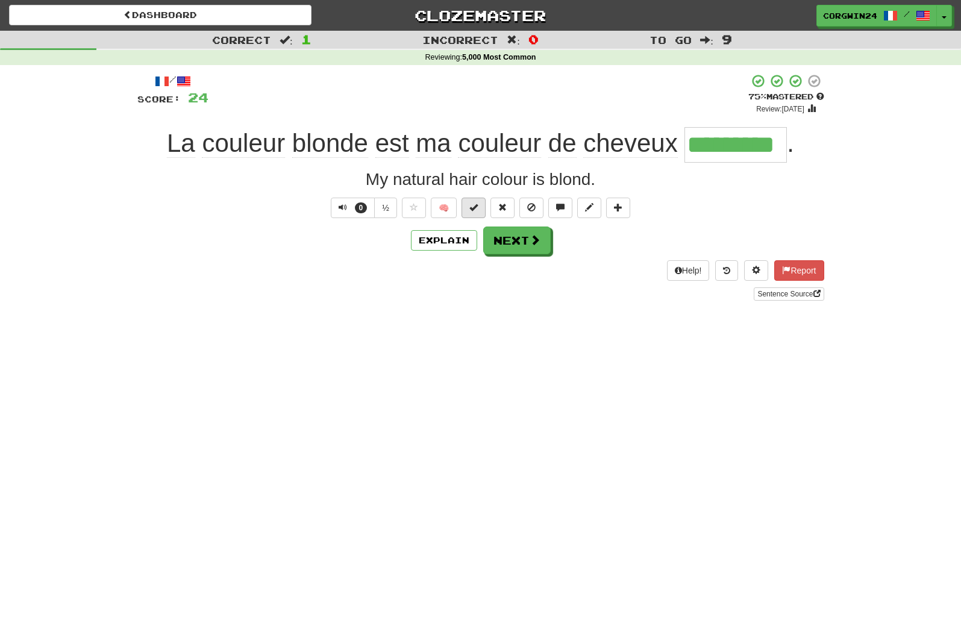
click at [477, 211] on span at bounding box center [473, 207] width 8 height 8
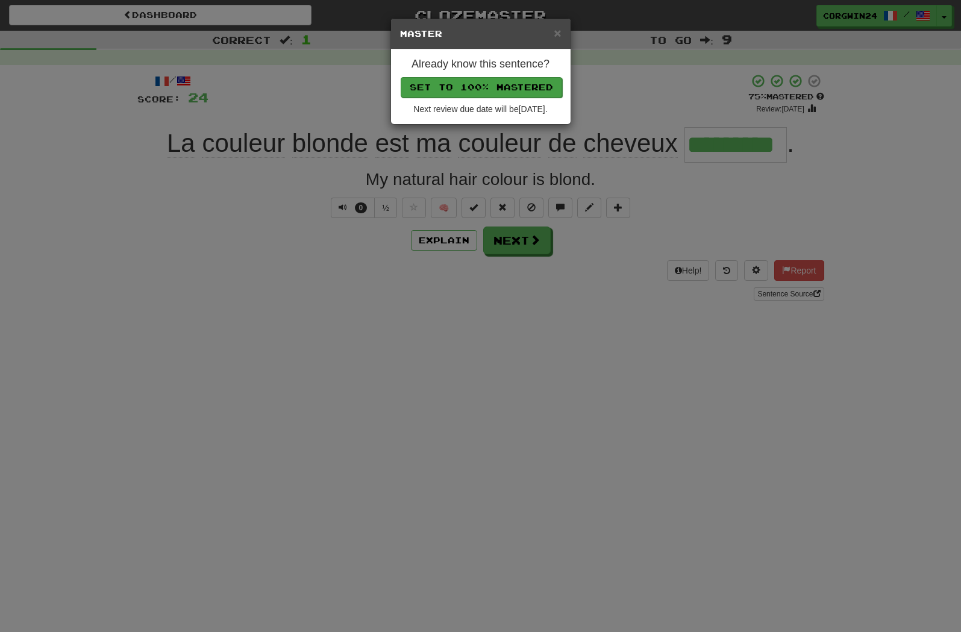
click at [453, 87] on button "Set to 100% Mastered" at bounding box center [481, 87] width 161 height 20
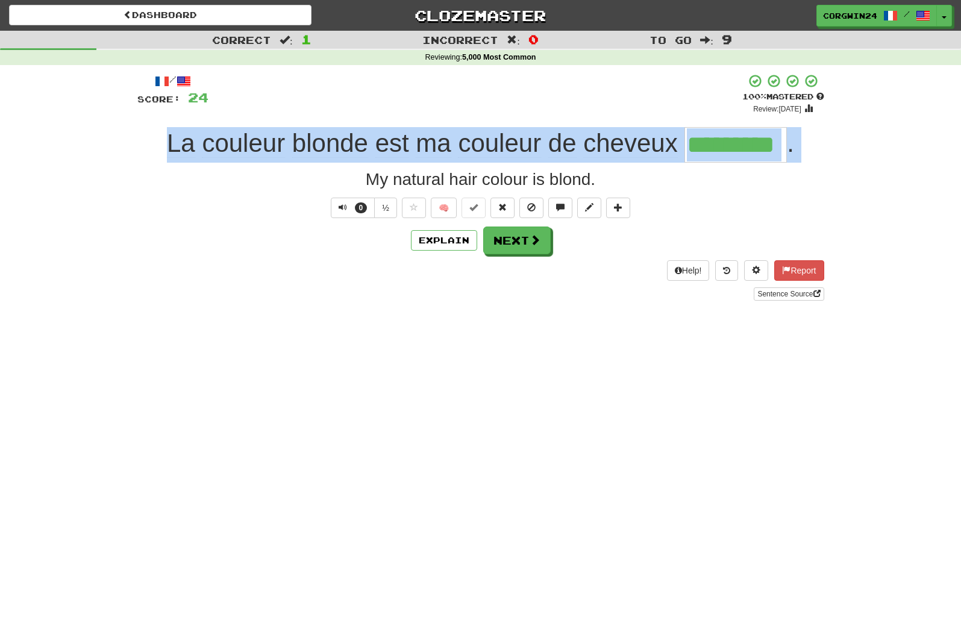
drag, startPoint x: 137, startPoint y: 145, endPoint x: 135, endPoint y: 171, distance: 25.4
click at [135, 171] on div "/ Score: 24 + 24 100 % Mastered Review: [DATE] La couleur blonde est ma couleur…" at bounding box center [480, 191] width 705 height 252
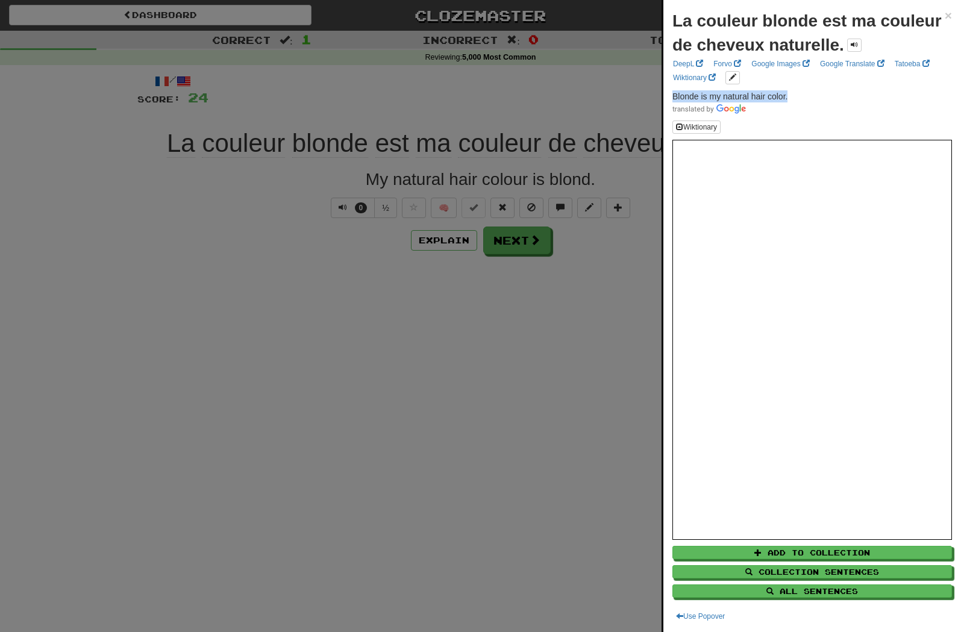
drag, startPoint x: 669, startPoint y: 96, endPoint x: 821, endPoint y: 96, distance: 152.4
click at [821, 96] on div "La couleur blonde est ma couleur de cheveux naturelle. × DeepL Forvo Google Ima…" at bounding box center [812, 316] width 298 height 632
copy span "Blonde is my natural hair color."
click at [525, 357] on div at bounding box center [480, 316] width 961 height 632
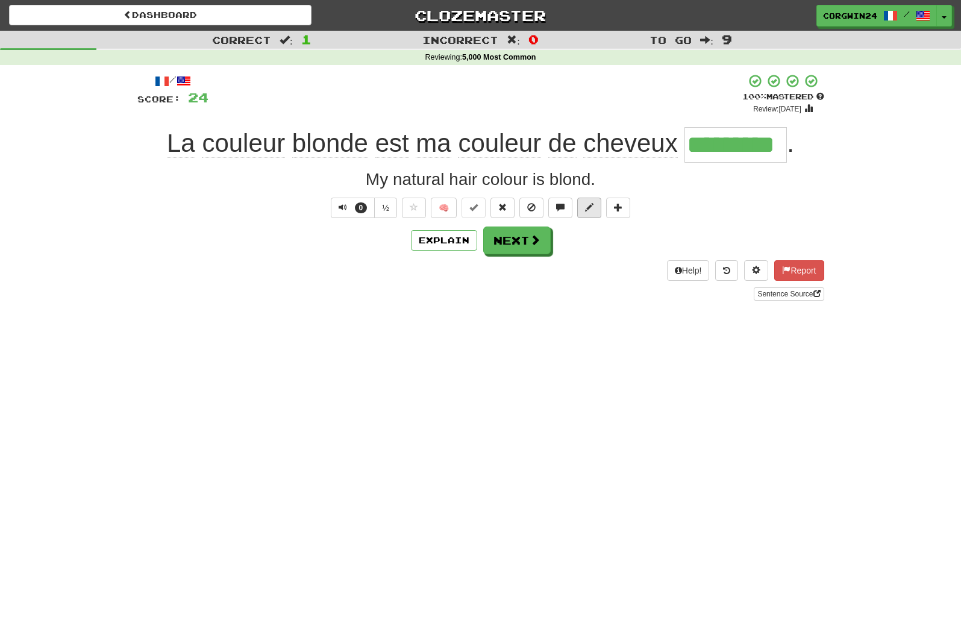
click at [589, 209] on span at bounding box center [589, 207] width 8 height 8
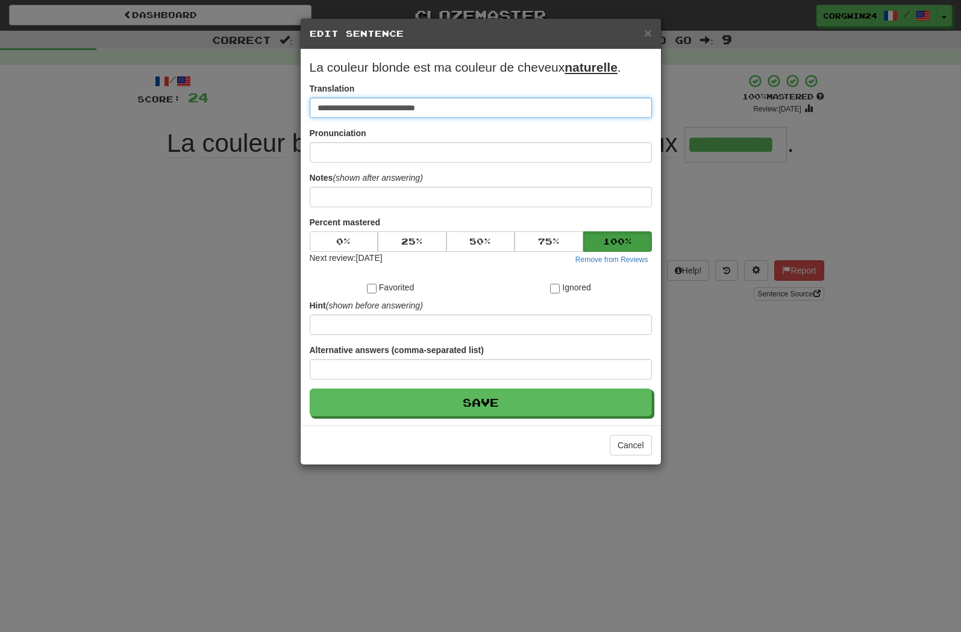
click at [449, 110] on input "**********" at bounding box center [481, 108] width 342 height 20
drag, startPoint x: 449, startPoint y: 110, endPoint x: 231, endPoint y: 87, distance: 220.0
click at [231, 87] on div "**********" at bounding box center [480, 316] width 961 height 632
paste input
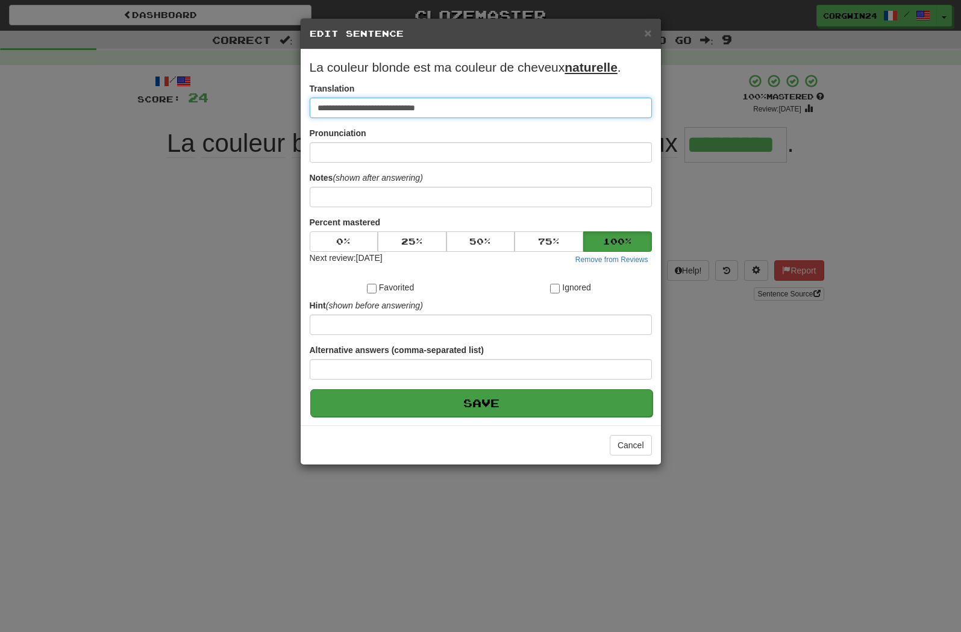
type input "**********"
click at [458, 416] on button "Save" at bounding box center [481, 403] width 342 height 28
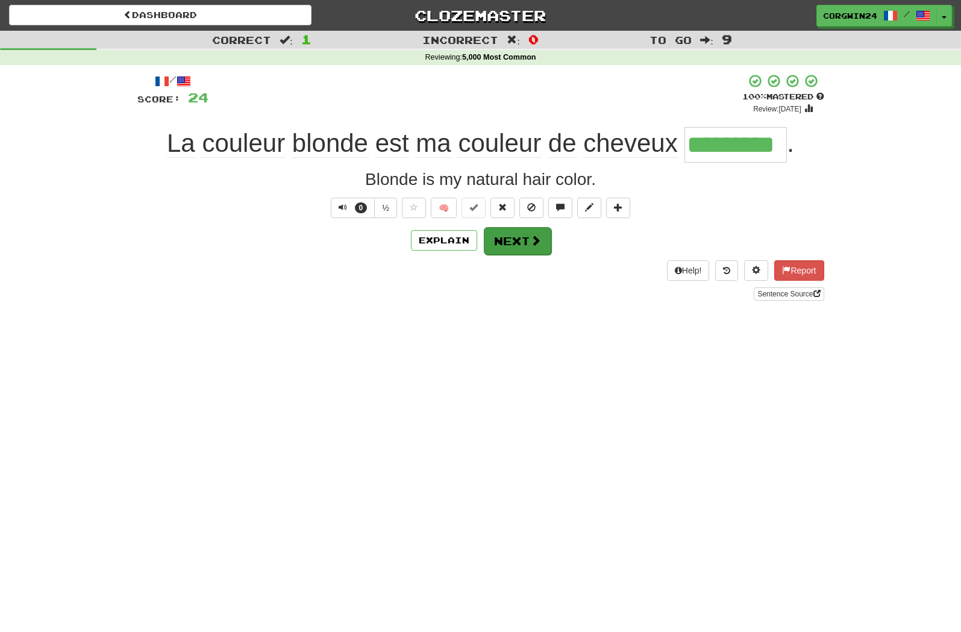
click at [517, 249] on button "Next" at bounding box center [517, 241] width 67 height 28
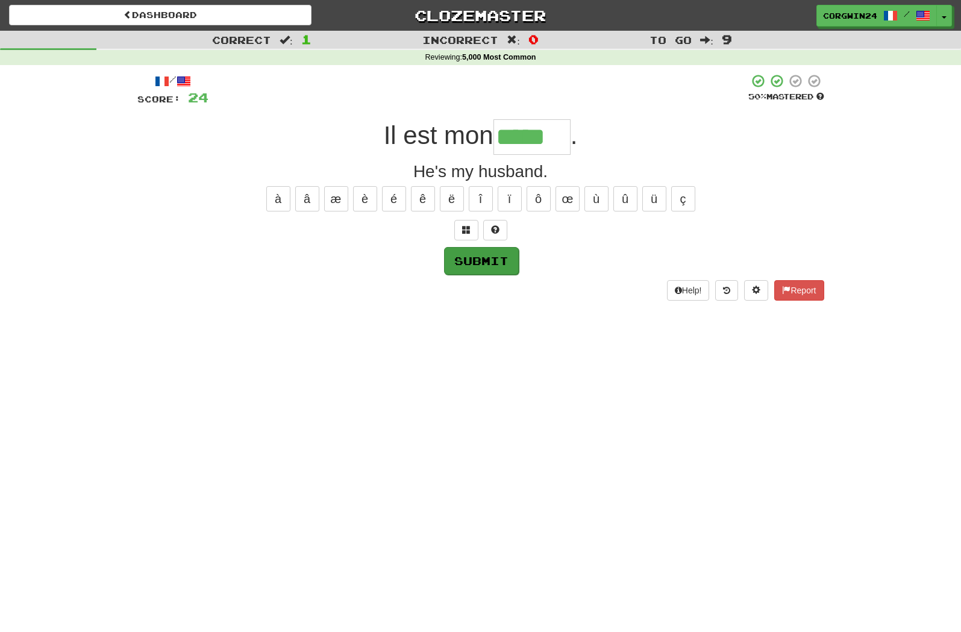
type input "*****"
click at [481, 258] on button "Submit" at bounding box center [481, 261] width 75 height 28
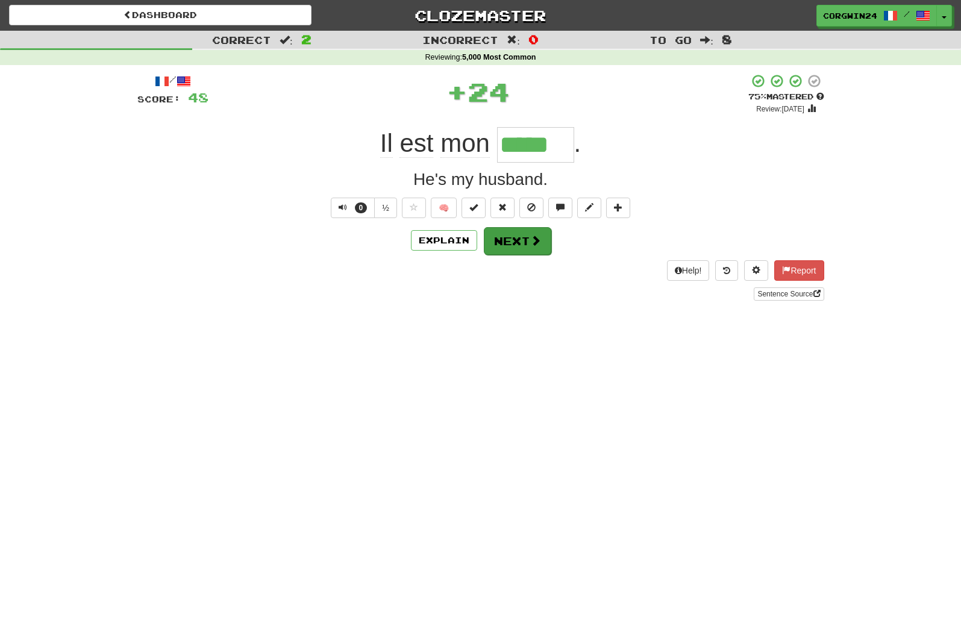
click at [517, 244] on button "Next" at bounding box center [517, 241] width 67 height 28
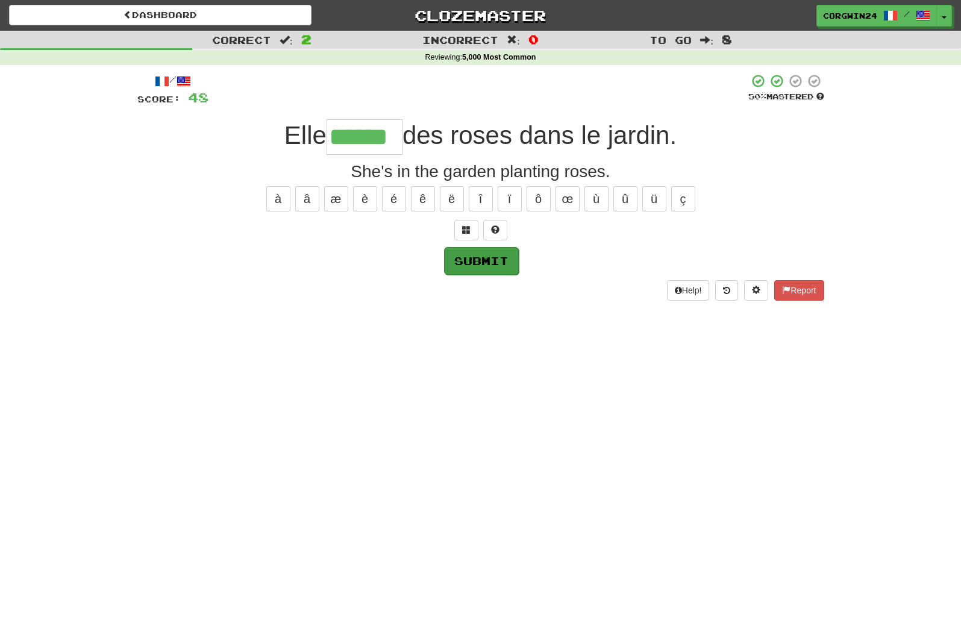
type input "******"
click at [477, 264] on button "Submit" at bounding box center [481, 261] width 75 height 28
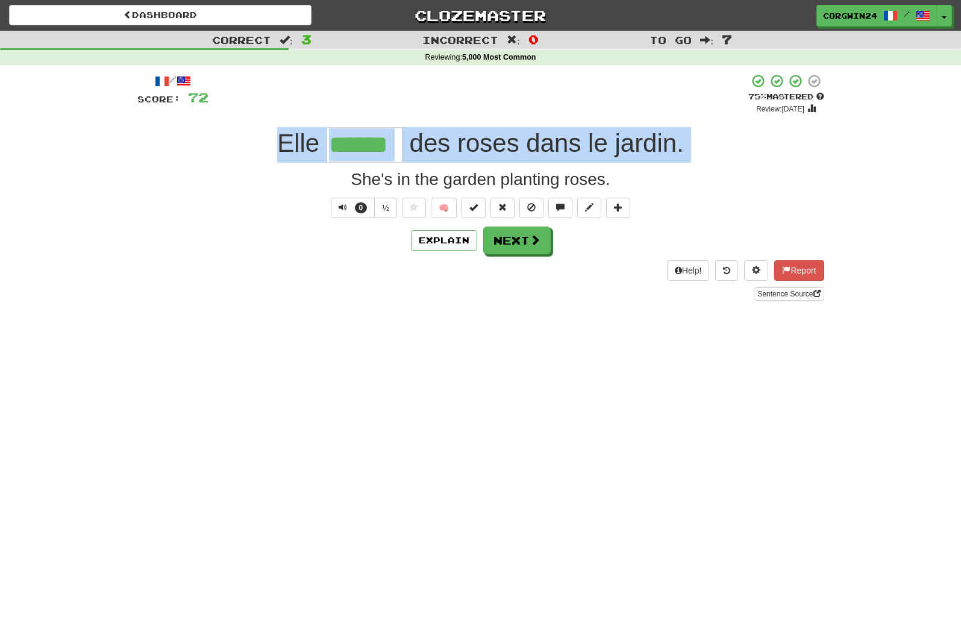
drag, startPoint x: 245, startPoint y: 145, endPoint x: 244, endPoint y: 170, distance: 24.7
click at [244, 170] on div "/ Score: 72 + 24 75 % Mastered Review: [DATE] Elle ****** des roses dans le jar…" at bounding box center [480, 187] width 687 height 227
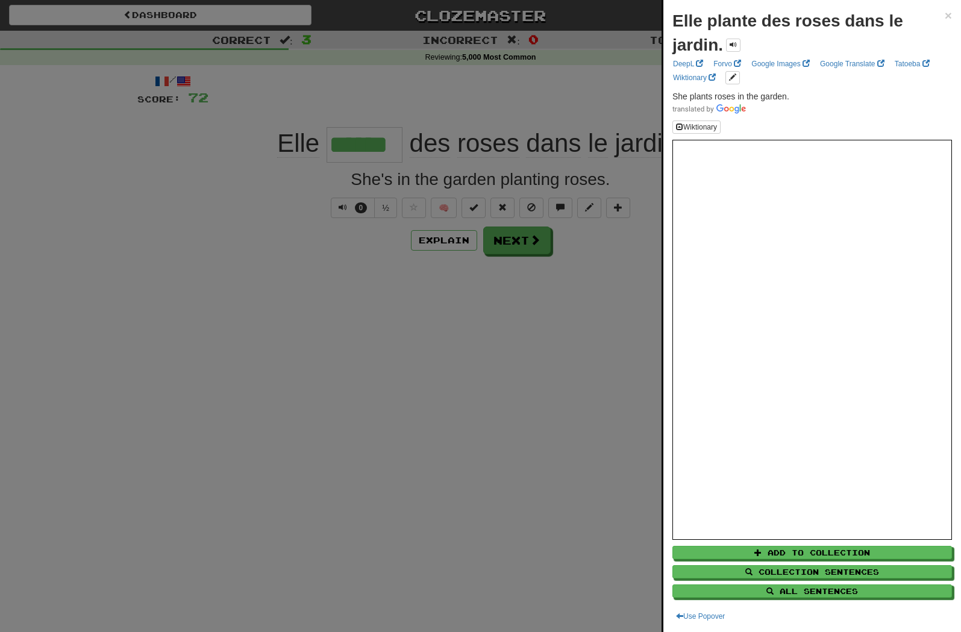
click at [244, 170] on div at bounding box center [480, 316] width 961 height 632
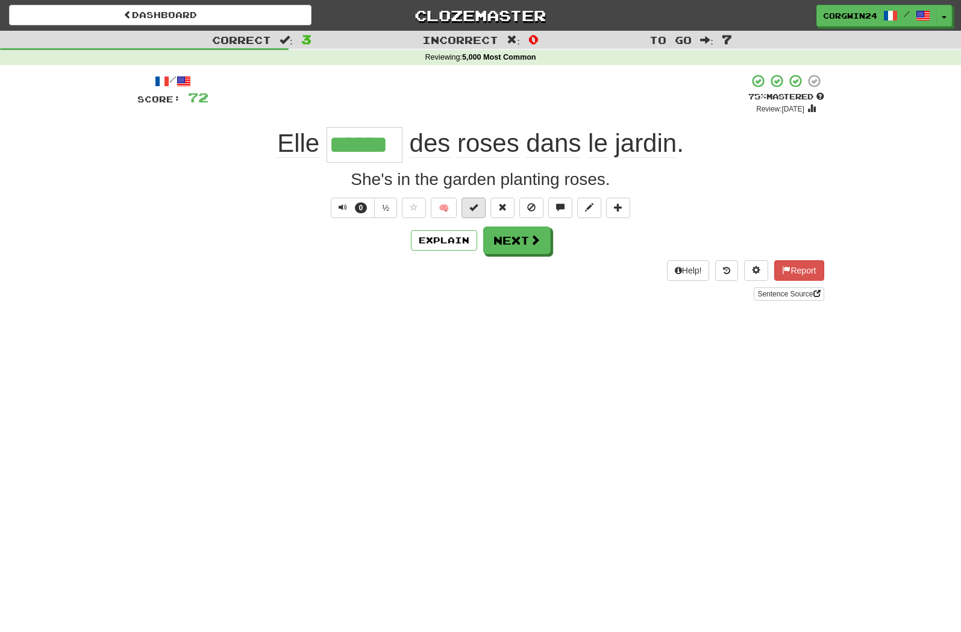
click at [477, 210] on span at bounding box center [473, 207] width 8 height 8
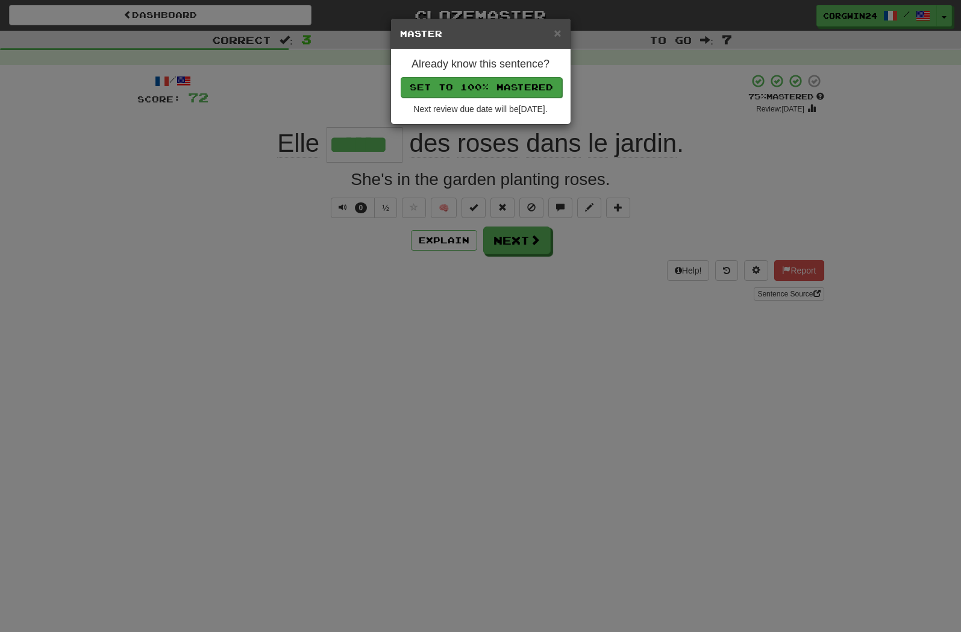
click at [490, 86] on button "Set to 100% Mastered" at bounding box center [481, 87] width 161 height 20
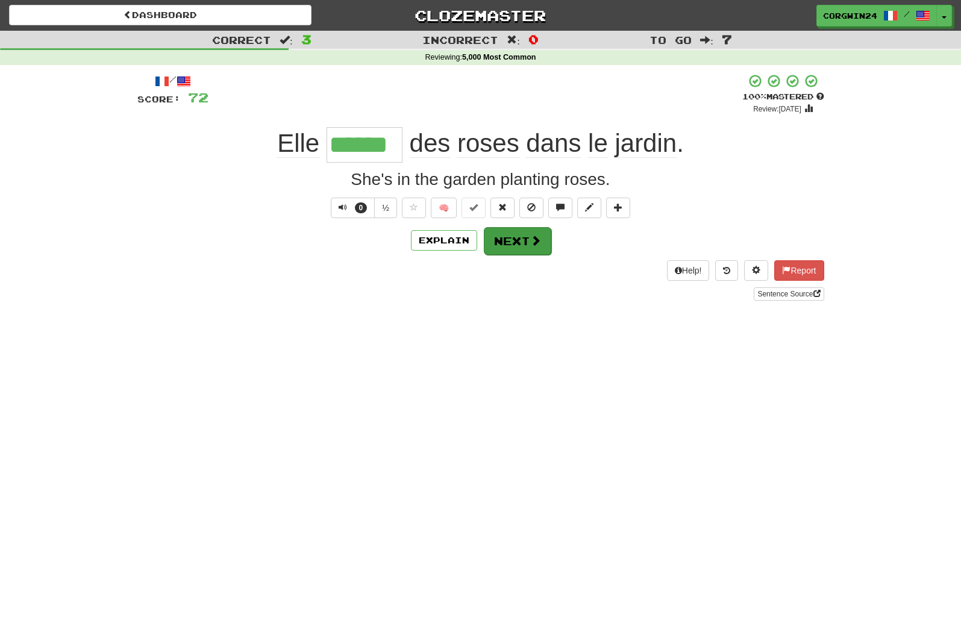
click at [538, 240] on span at bounding box center [535, 240] width 11 height 11
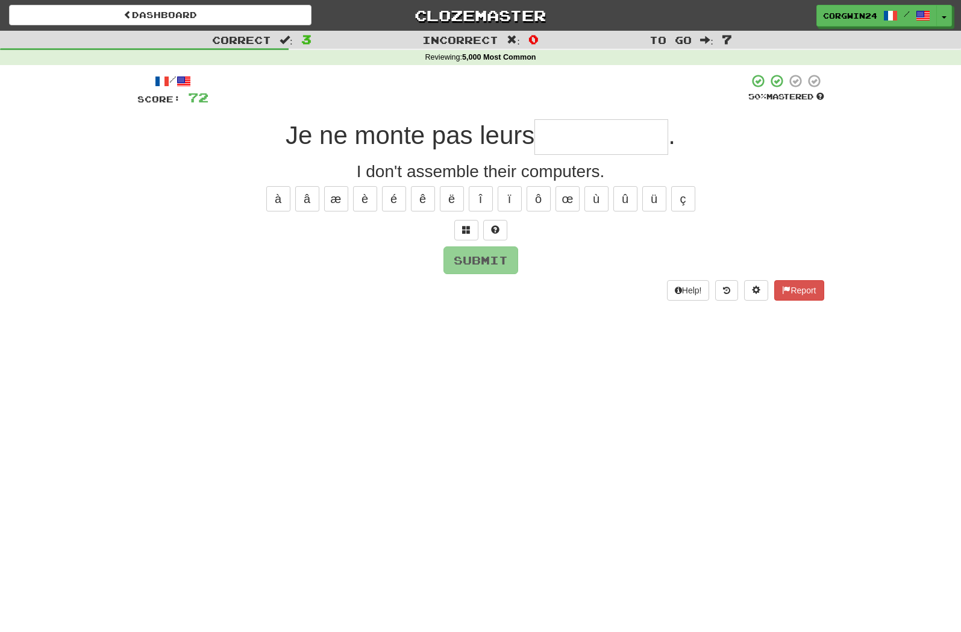
click at [555, 134] on input "text" at bounding box center [601, 137] width 134 height 36
type input "**********"
click at [480, 264] on button "Submit" at bounding box center [480, 260] width 75 height 28
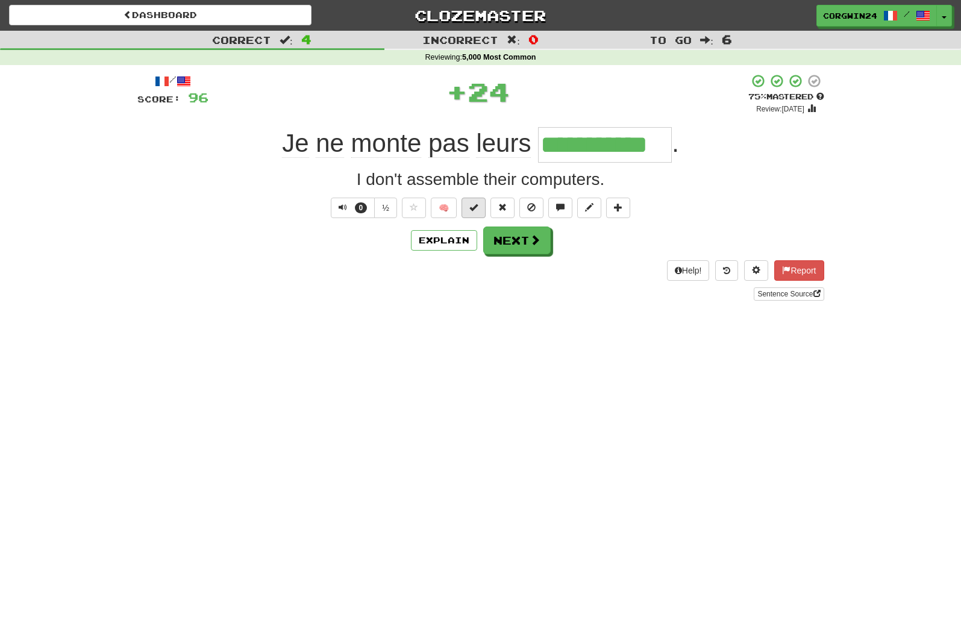
click at [474, 210] on span at bounding box center [473, 207] width 8 height 8
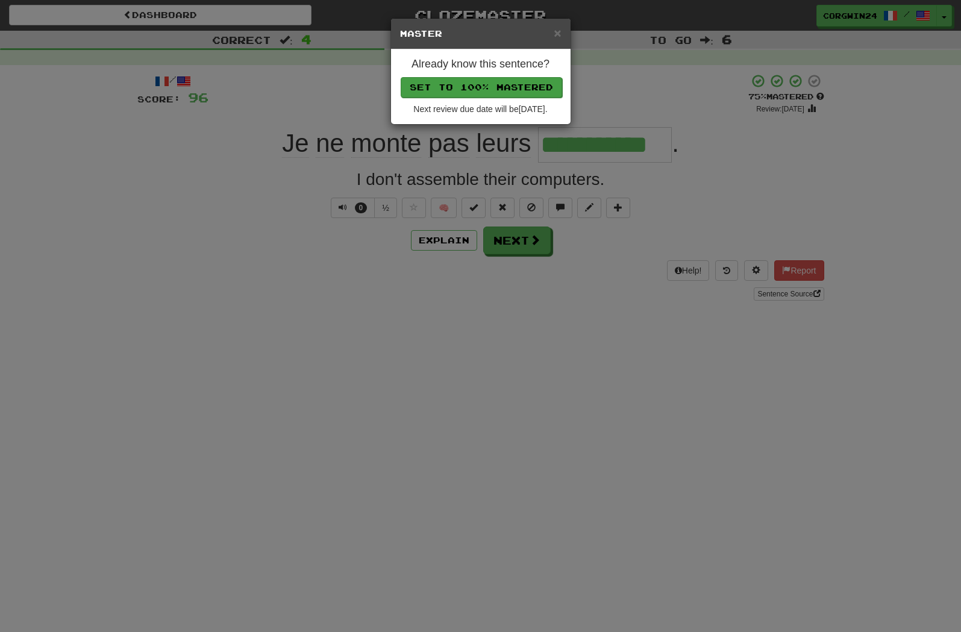
click at [463, 92] on button "Set to 100% Mastered" at bounding box center [481, 87] width 161 height 20
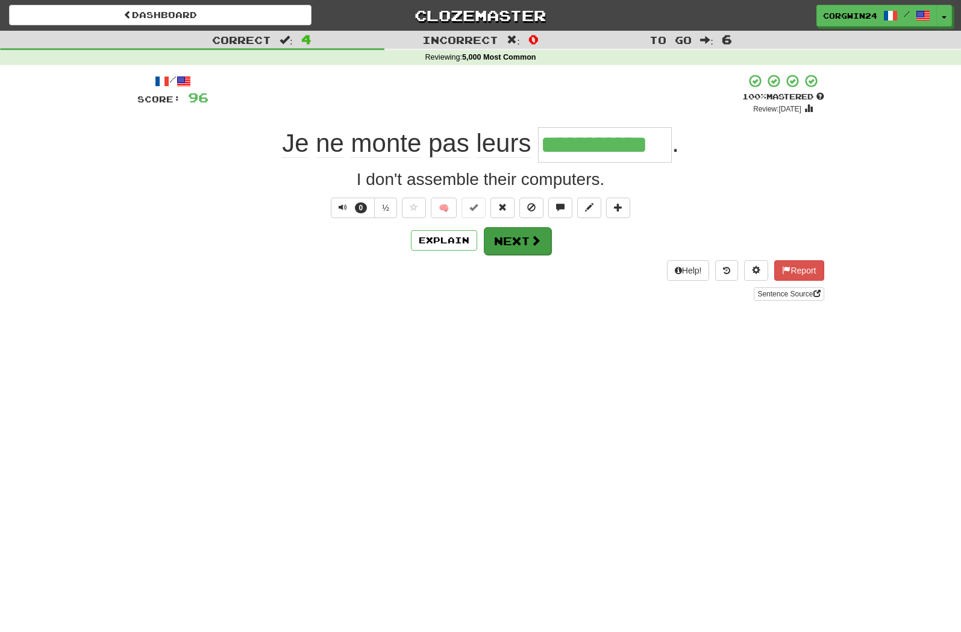
click at [519, 244] on button "Next" at bounding box center [517, 241] width 67 height 28
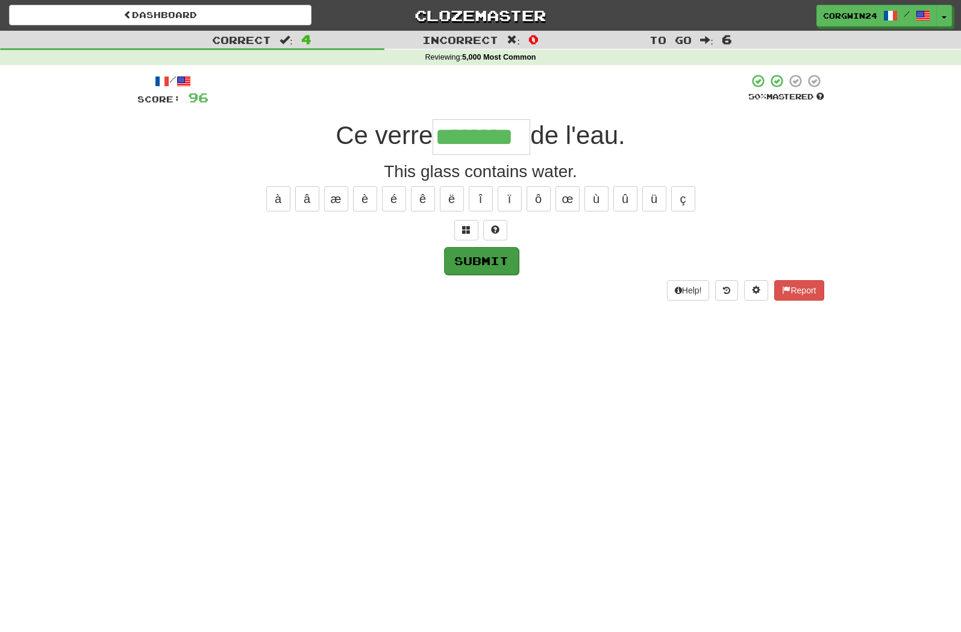
type input "********"
click at [494, 263] on button "Submit" at bounding box center [480, 260] width 75 height 28
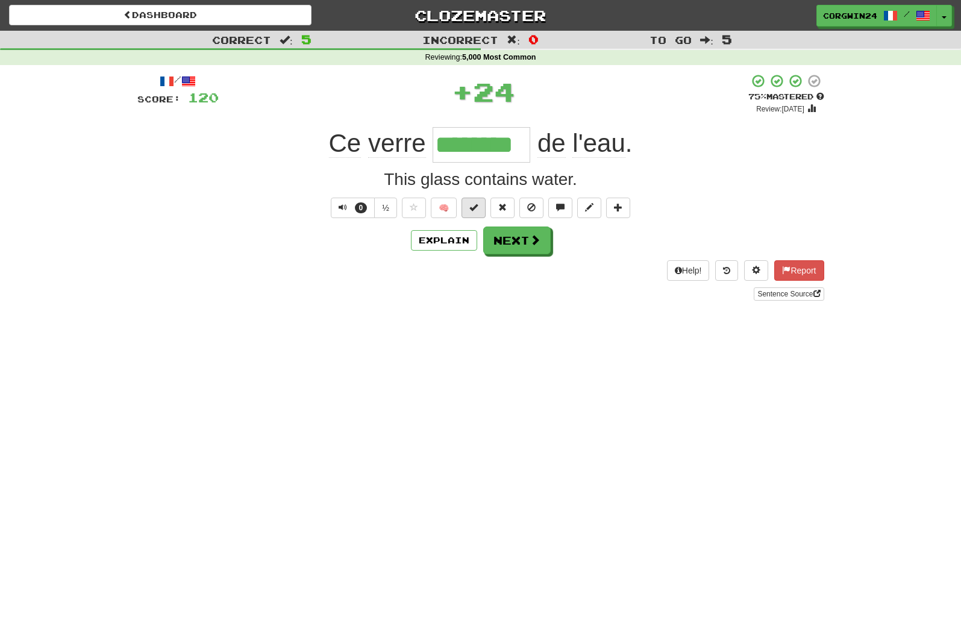
click at [476, 207] on span at bounding box center [473, 207] width 8 height 8
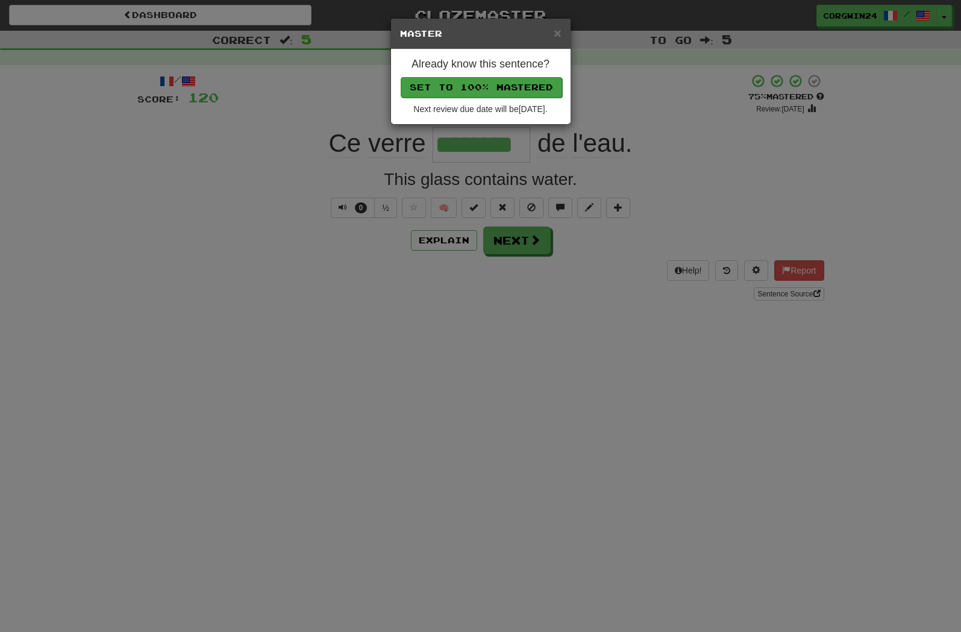
click at [481, 91] on button "Set to 100% Mastered" at bounding box center [481, 87] width 161 height 20
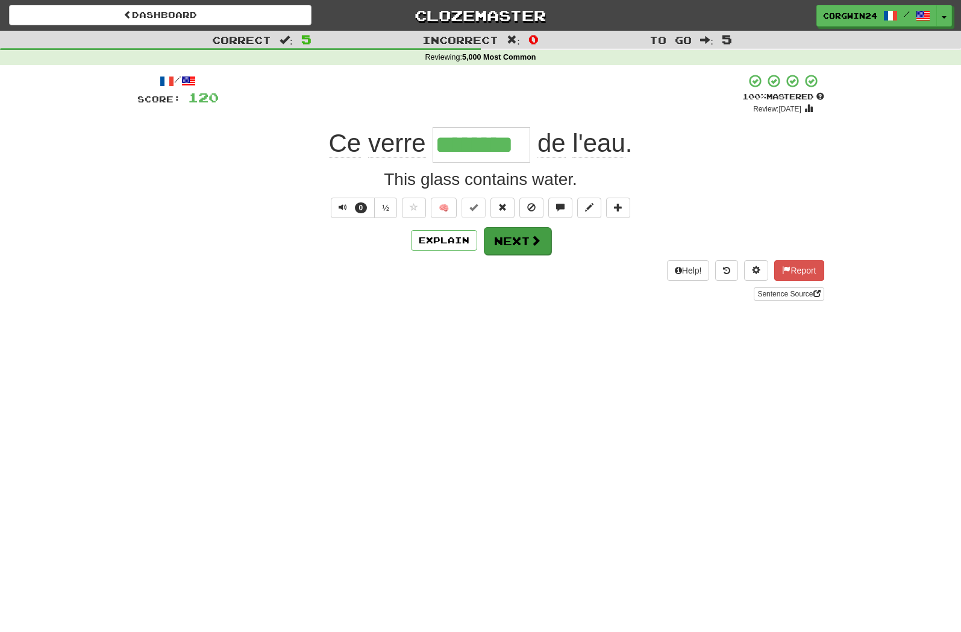
click at [530, 248] on button "Next" at bounding box center [517, 241] width 67 height 28
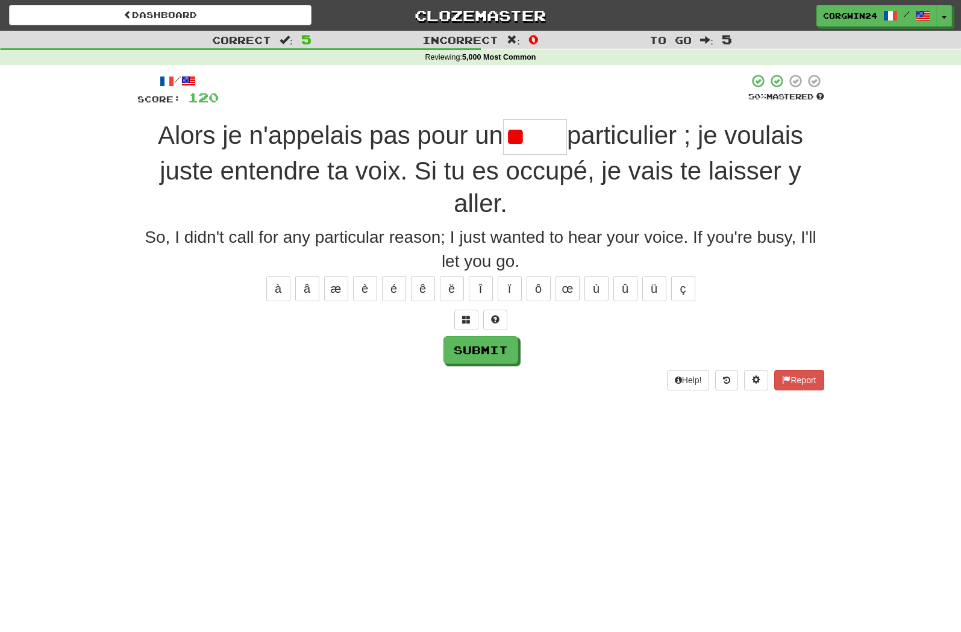
type input "*"
click at [461, 319] on button at bounding box center [466, 320] width 24 height 20
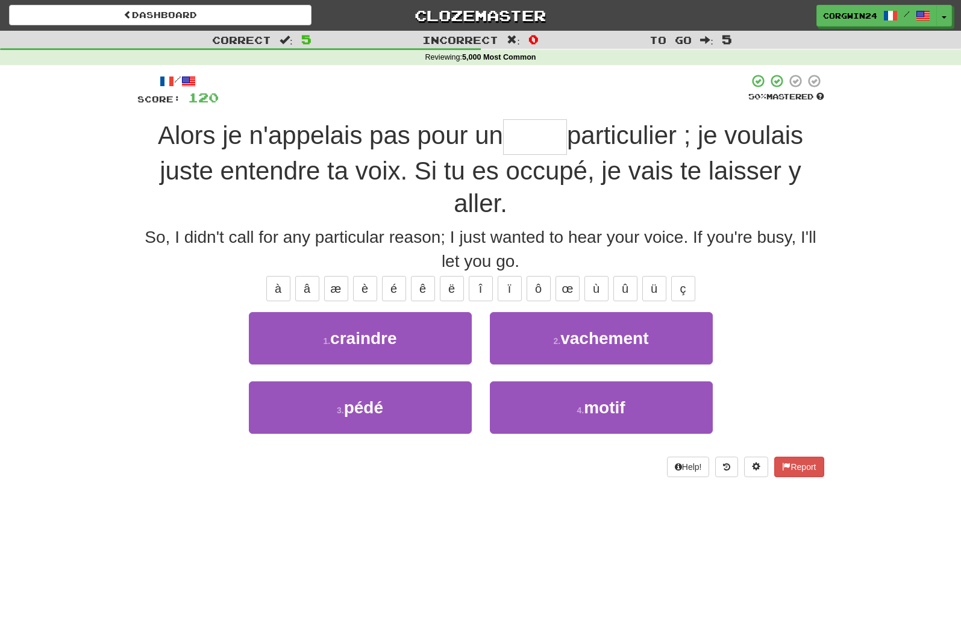
click at [544, 411] on button "4 . motif" at bounding box center [601, 407] width 223 height 52
type input "*****"
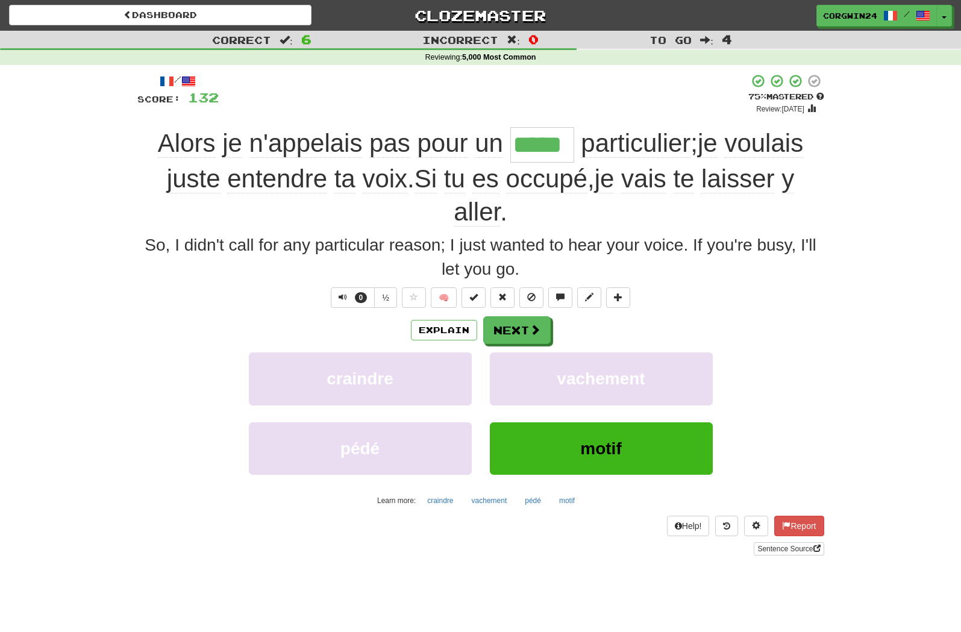
drag, startPoint x: 3, startPoint y: 285, endPoint x: -1, endPoint y: -1, distance: 285.6
click at [0, 0] on html "Dashboard Clozemaster corgwin24 / Toggle Dropdown Dashboard Leaderboard Activit…" at bounding box center [480, 530] width 961 height 1060
drag, startPoint x: 2, startPoint y: 580, endPoint x: 646, endPoint y: 329, distance: 691.9
click at [0, 0] on html "Dashboard Clozemaster corgwin24 / Toggle Dropdown Dashboard Leaderboard Activit…" at bounding box center [480, 530] width 961 height 1060
click at [468, 301] on button at bounding box center [474, 297] width 24 height 20
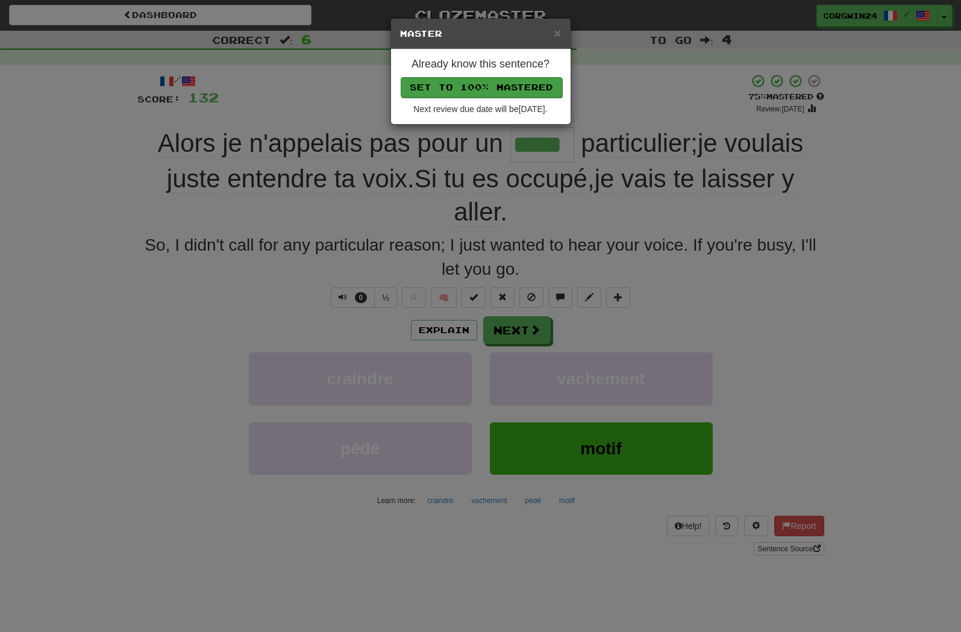
click at [465, 90] on button "Set to 100% Mastered" at bounding box center [481, 87] width 161 height 20
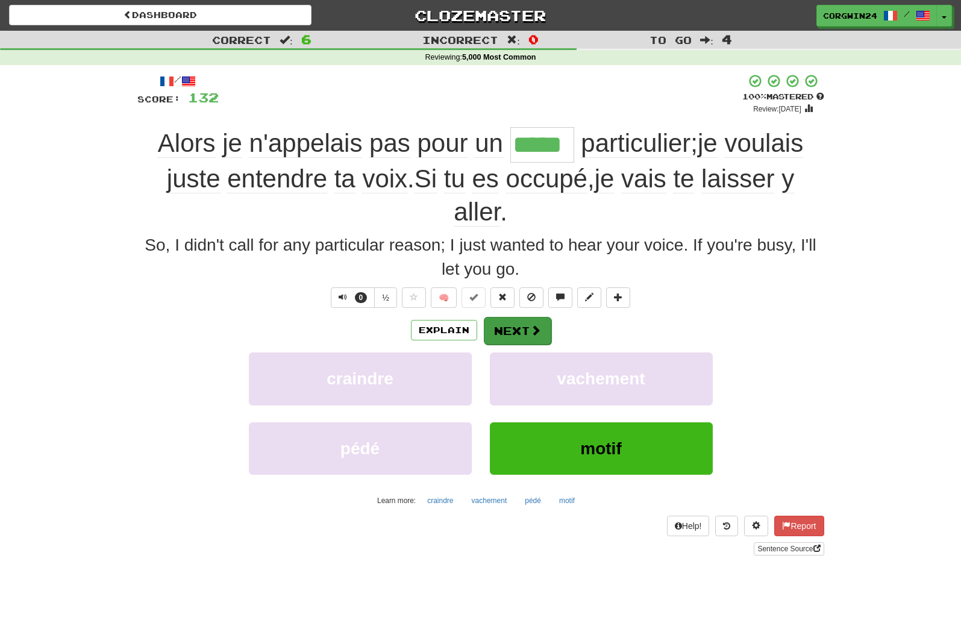
click at [526, 325] on button "Next" at bounding box center [517, 331] width 67 height 28
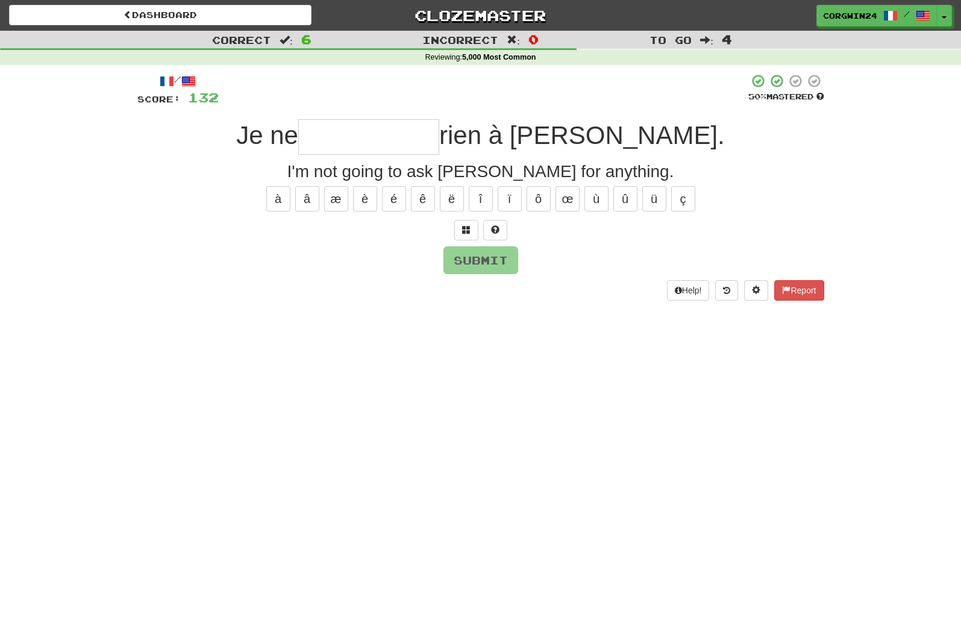
drag, startPoint x: 433, startPoint y: 612, endPoint x: 616, endPoint y: 478, distance: 227.1
click at [0, 0] on html "Dashboard Clozemaster corgwin24 / Toggle Dropdown Dashboard Leaderboard Activit…" at bounding box center [480, 530] width 961 height 1060
click at [431, 135] on input "text" at bounding box center [368, 137] width 141 height 36
type input "**********"
click at [493, 264] on button "Submit" at bounding box center [481, 261] width 75 height 28
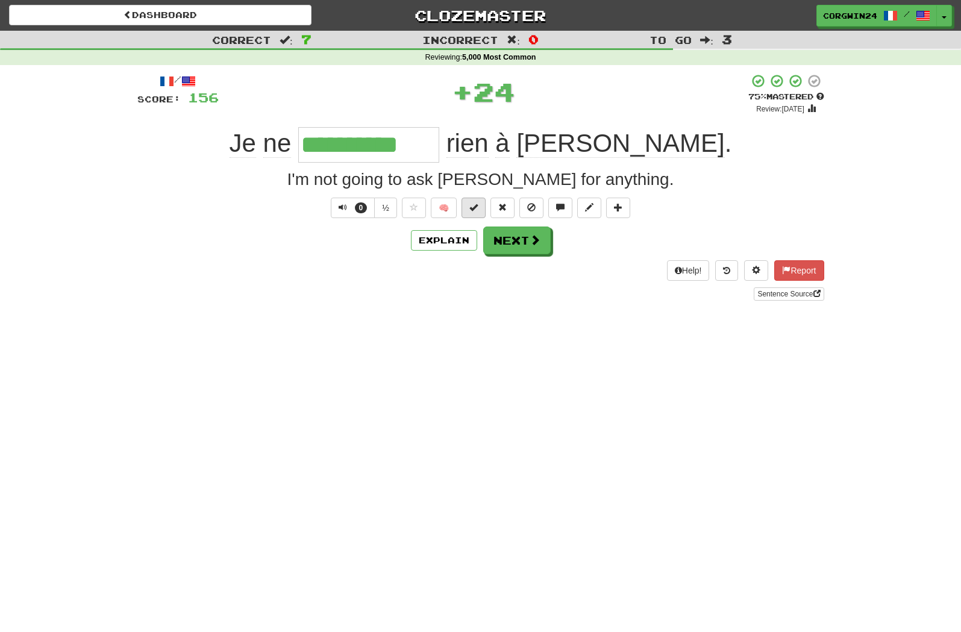
click at [472, 209] on span at bounding box center [473, 207] width 8 height 8
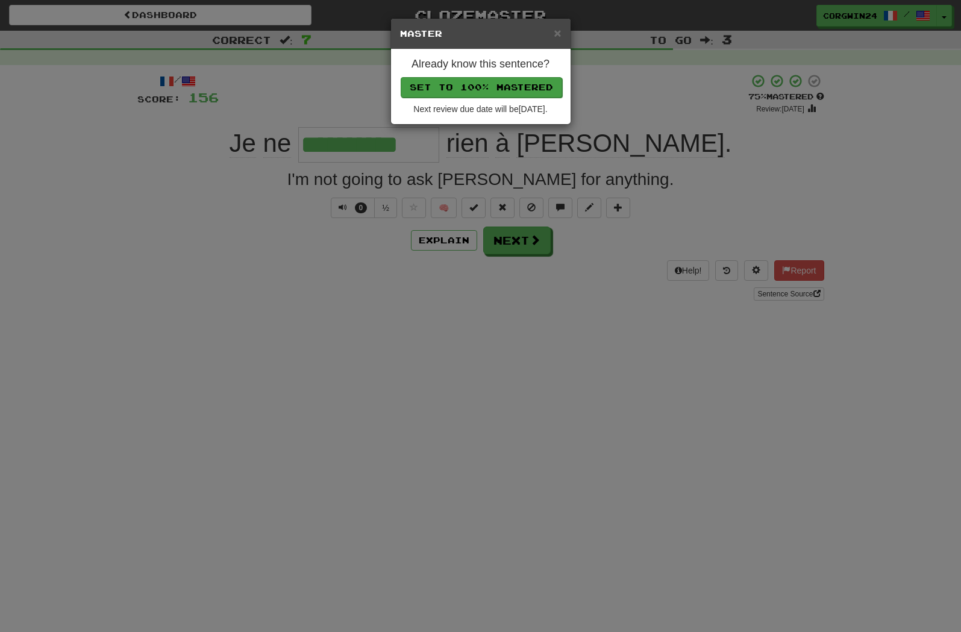
click at [463, 85] on button "Set to 100% Mastered" at bounding box center [481, 87] width 161 height 20
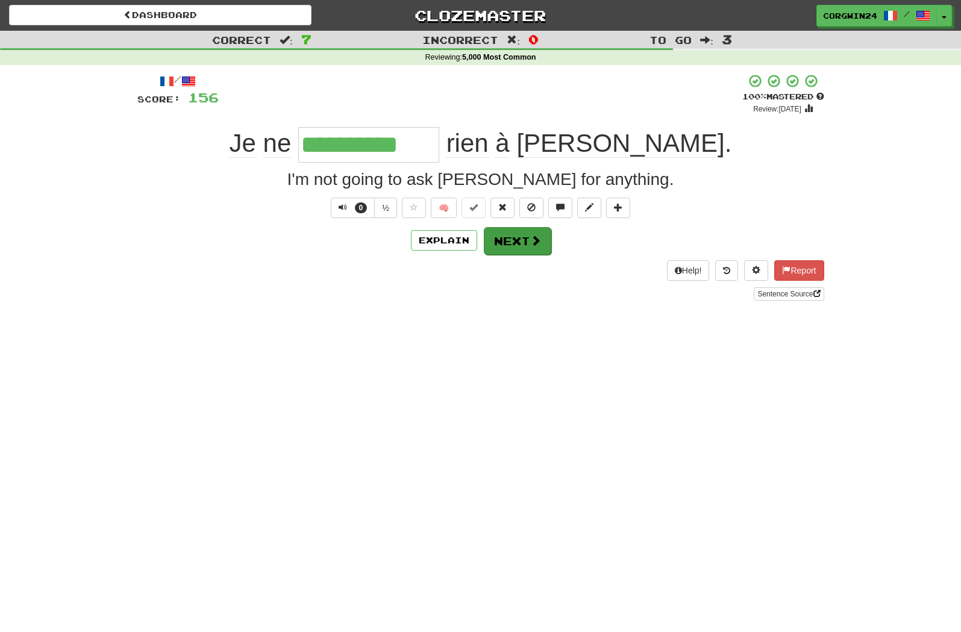
click at [525, 248] on button "Next" at bounding box center [517, 241] width 67 height 28
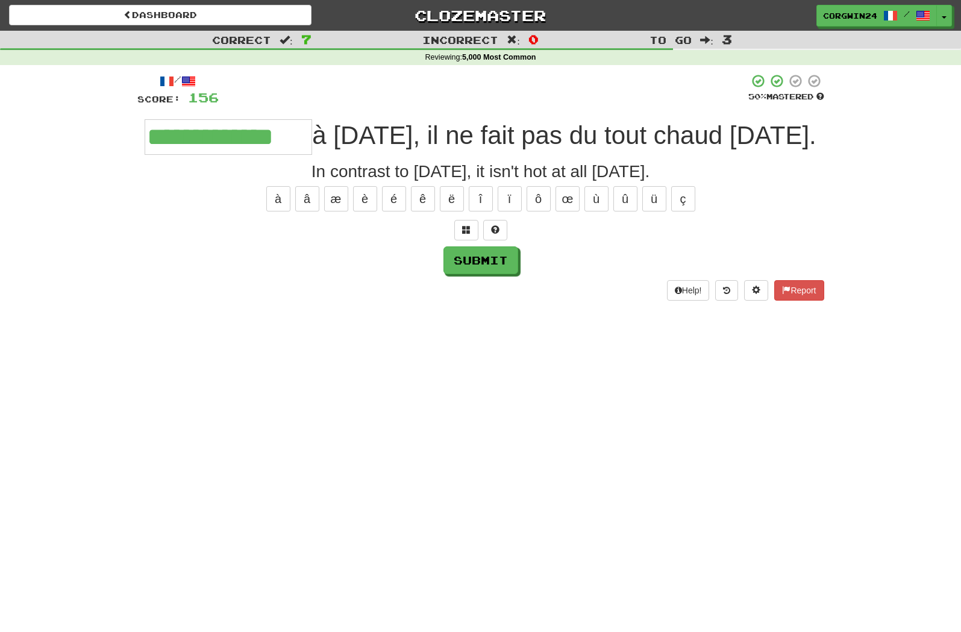
click at [475, 274] on button "Submit" at bounding box center [480, 260] width 75 height 28
type input "**********"
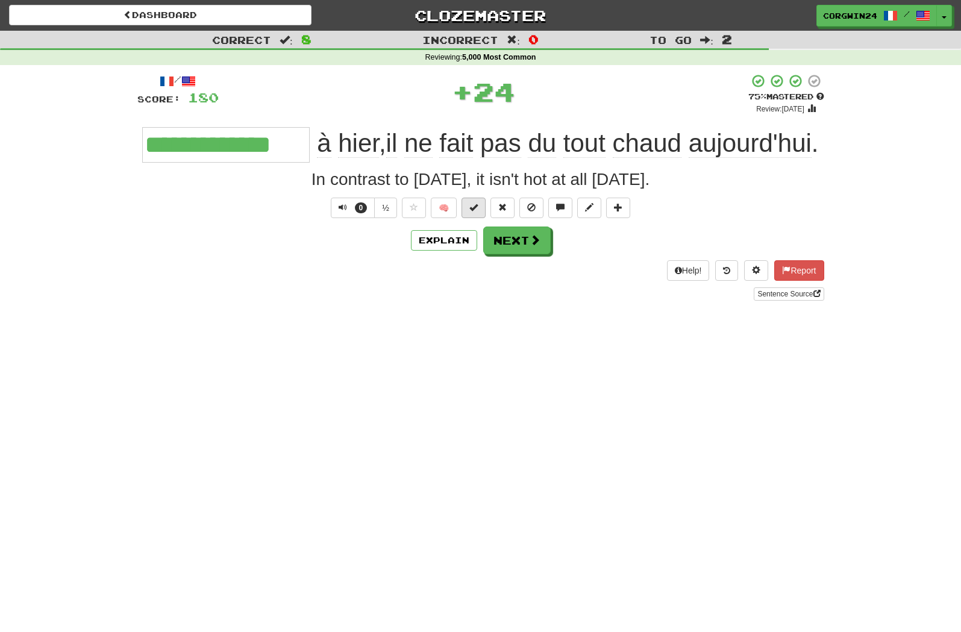
click at [473, 211] on span at bounding box center [473, 207] width 8 height 8
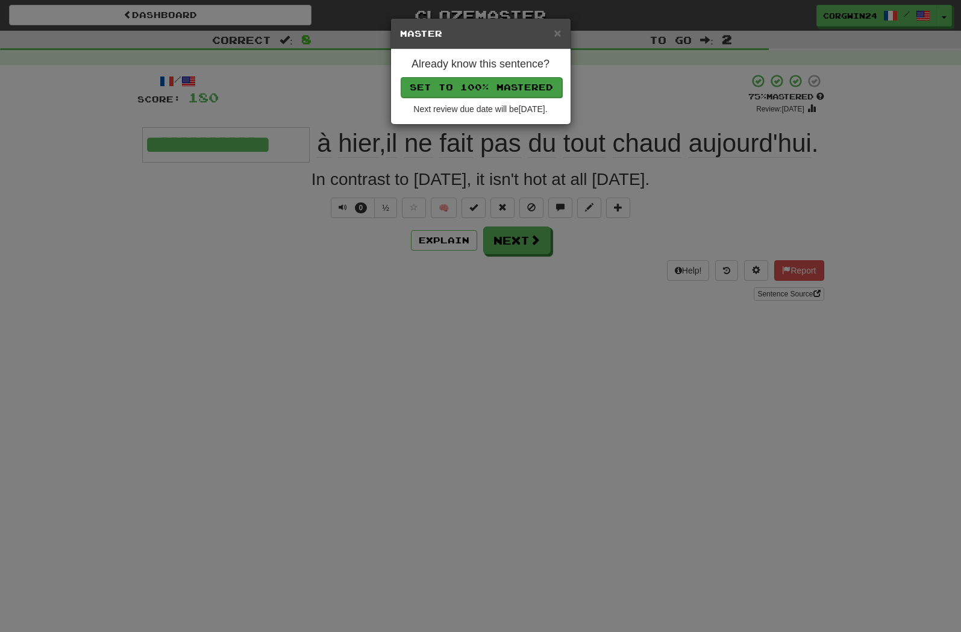
click at [454, 95] on button "Set to 100% Mastered" at bounding box center [481, 87] width 161 height 20
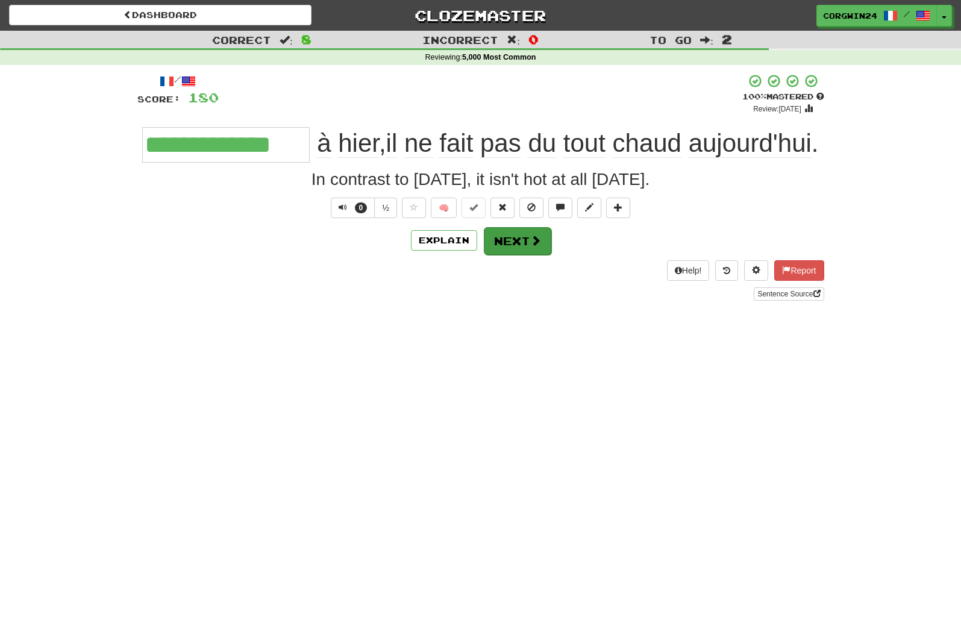
click at [508, 255] on button "Next" at bounding box center [517, 241] width 67 height 28
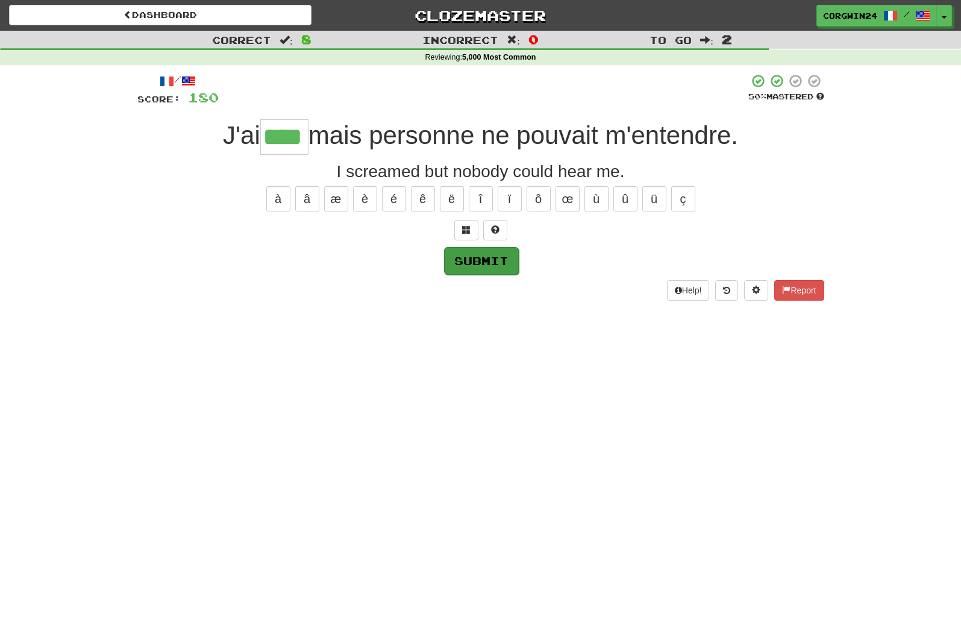
type input "****"
click at [478, 260] on button "Submit" at bounding box center [481, 261] width 75 height 28
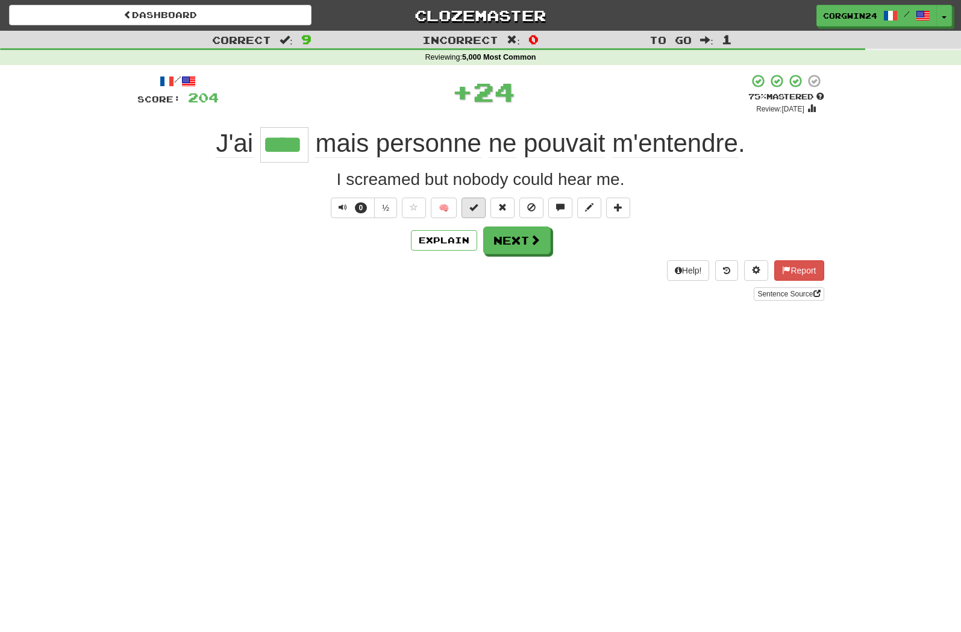
click at [471, 211] on span at bounding box center [473, 207] width 8 height 8
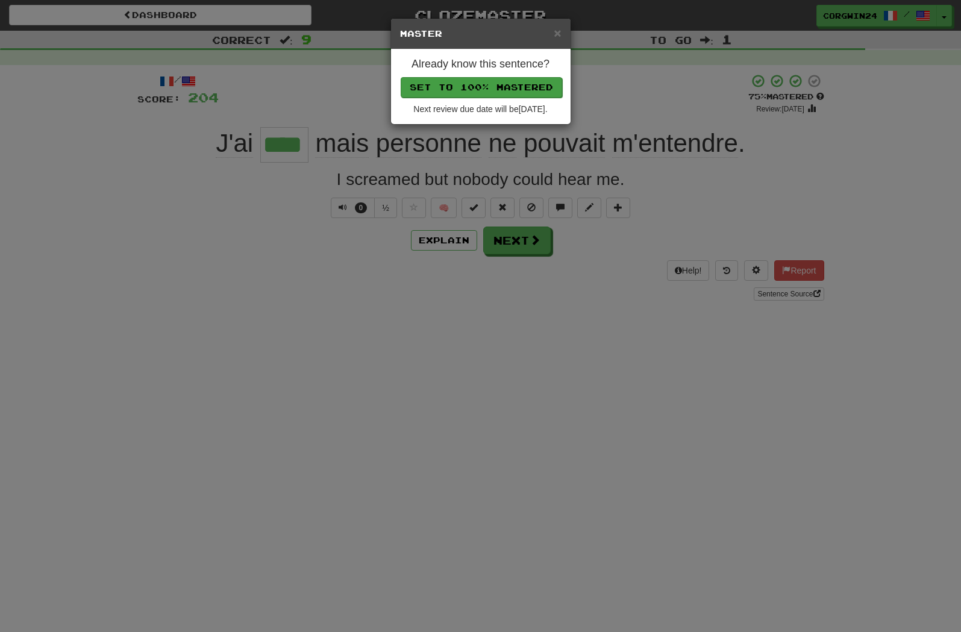
click at [464, 89] on button "Set to 100% Mastered" at bounding box center [481, 87] width 161 height 20
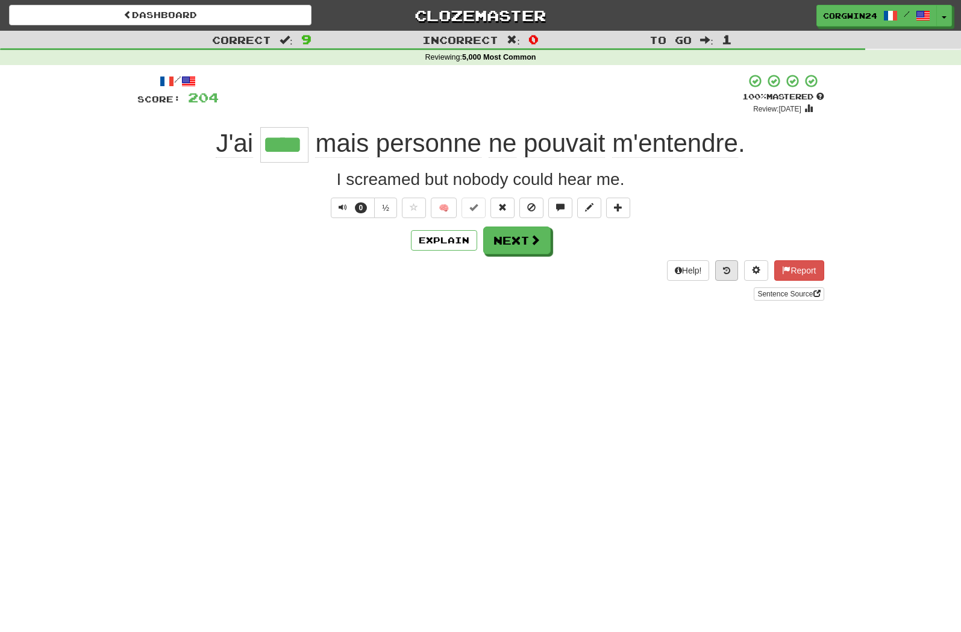
click at [723, 273] on icon at bounding box center [726, 270] width 7 height 8
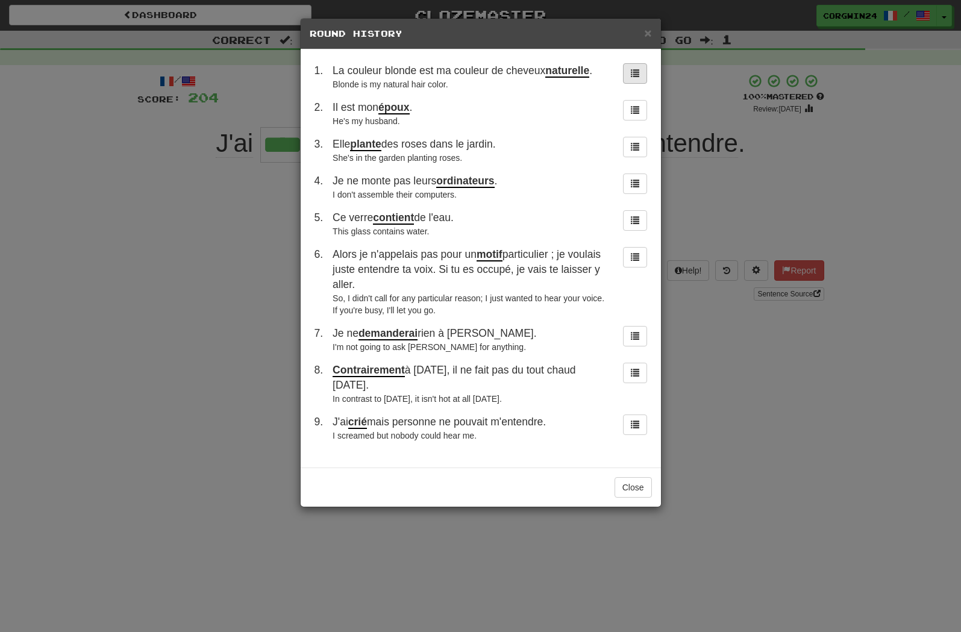
click at [636, 74] on span at bounding box center [635, 73] width 8 height 8
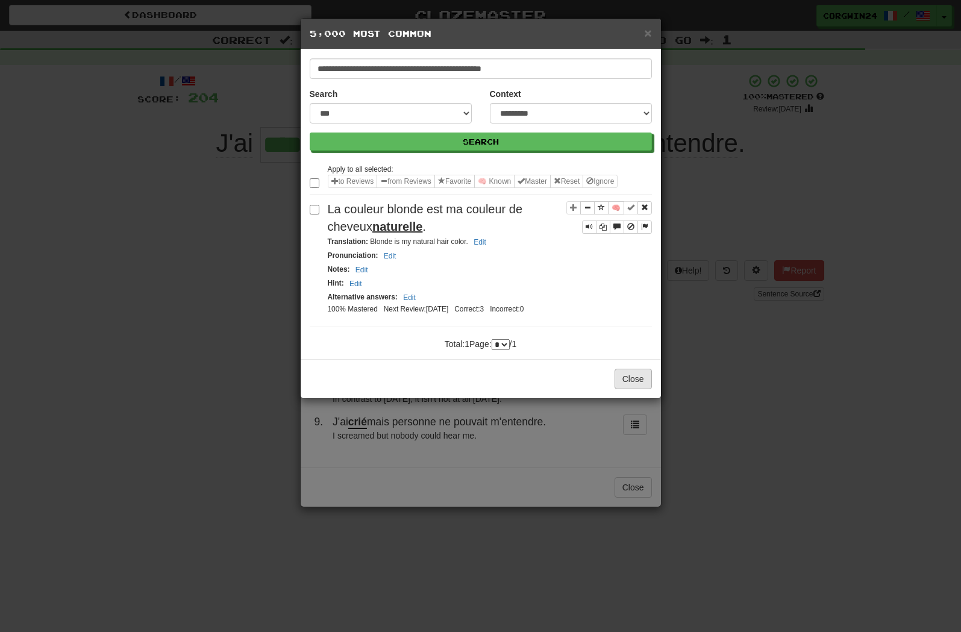
click at [639, 389] on button "Close" at bounding box center [633, 379] width 37 height 20
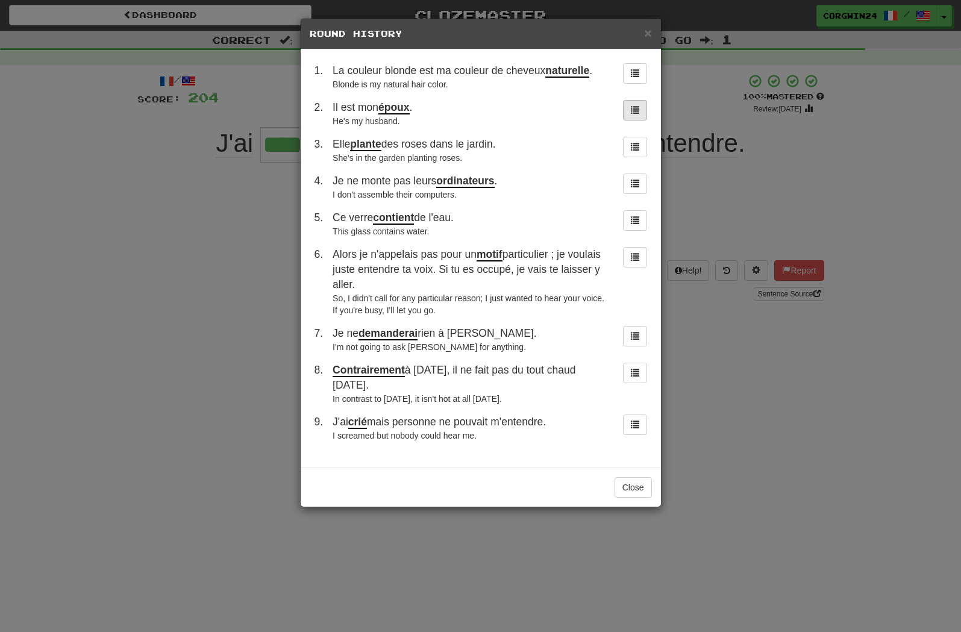
click at [632, 114] on span at bounding box center [635, 109] width 8 height 8
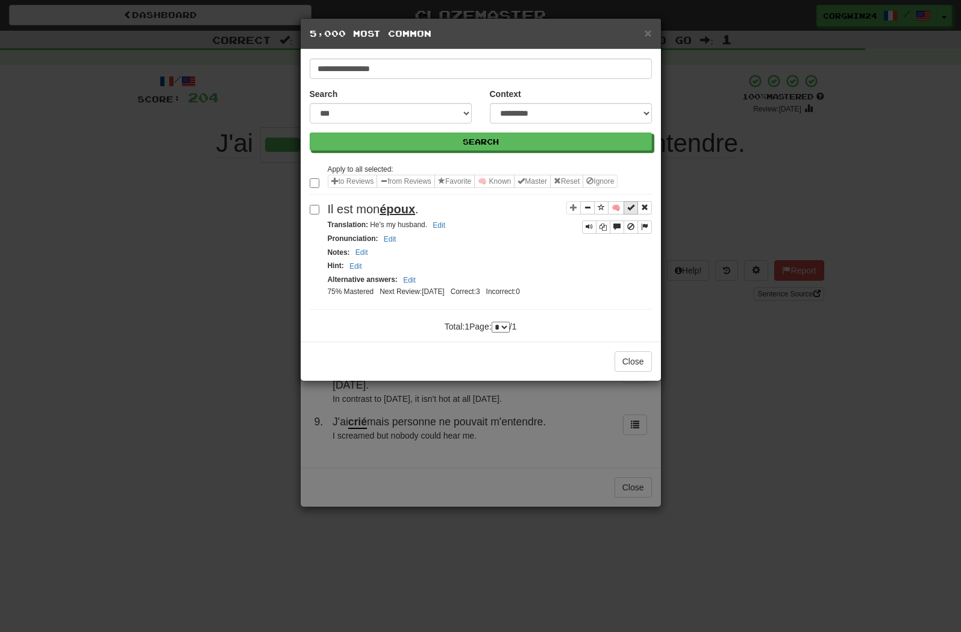
click at [629, 211] on span "Sentence controls" at bounding box center [630, 207] width 7 height 7
click at [626, 372] on button "Close" at bounding box center [633, 361] width 37 height 20
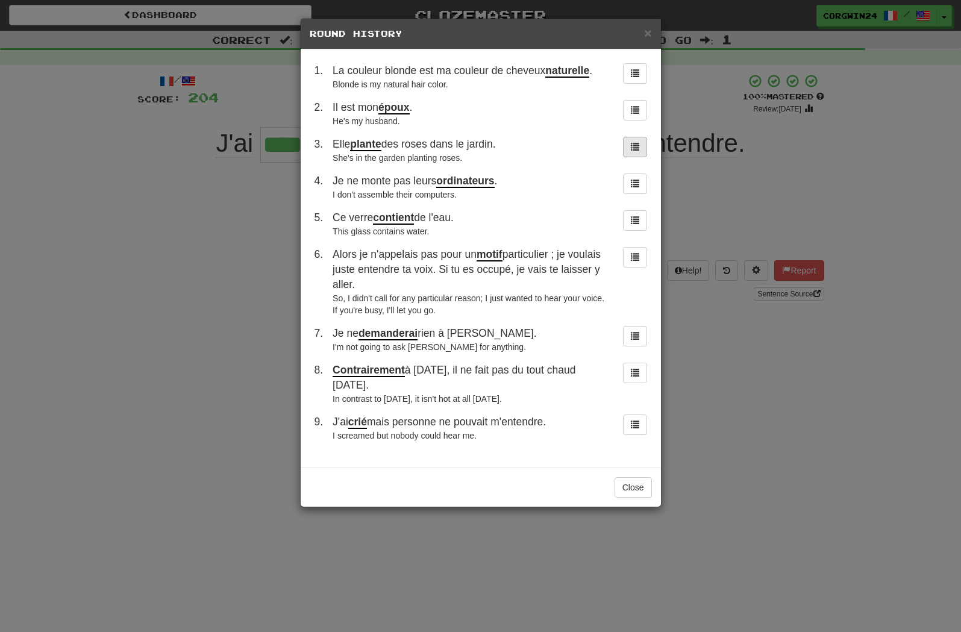
click at [635, 151] on span at bounding box center [635, 146] width 8 height 8
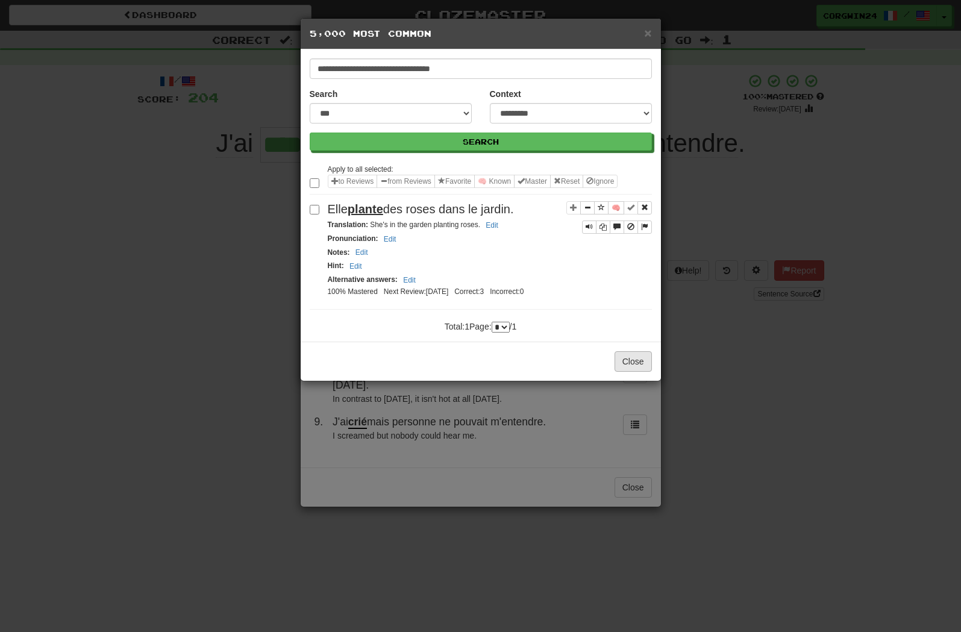
click at [626, 372] on button "Close" at bounding box center [633, 361] width 37 height 20
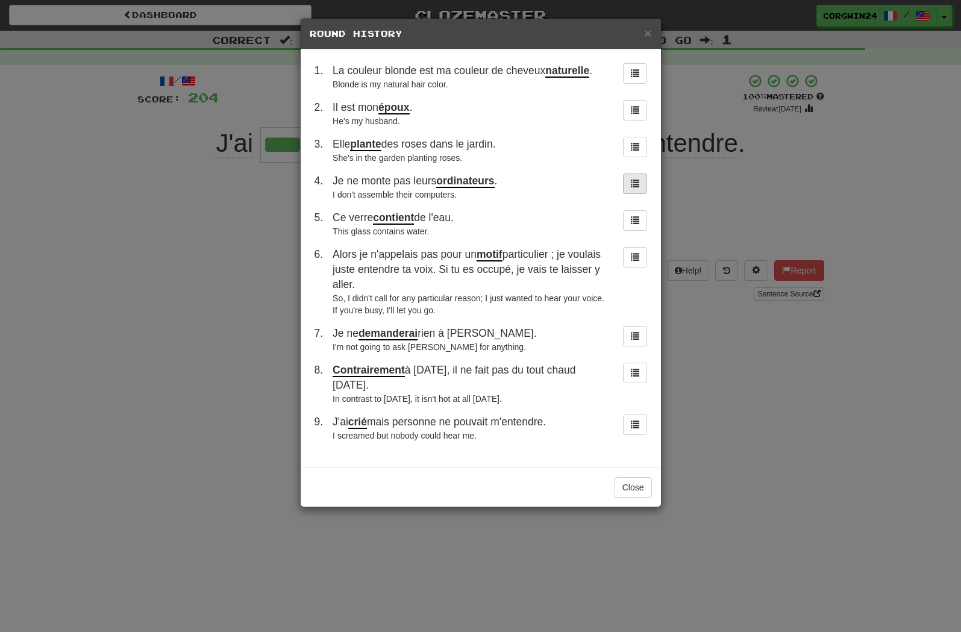
click at [631, 187] on span at bounding box center [635, 183] width 8 height 8
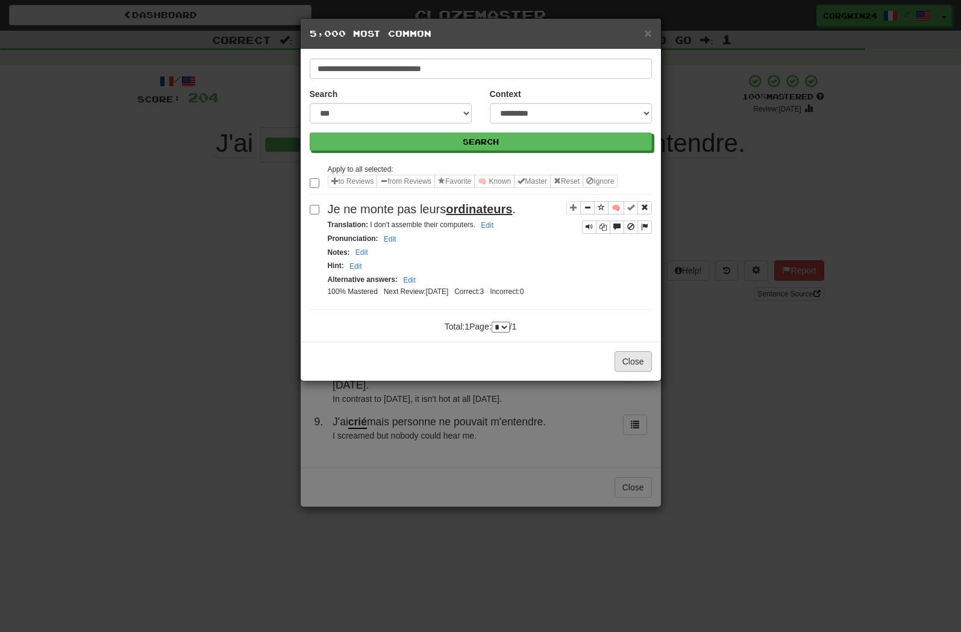
click at [631, 372] on button "Close" at bounding box center [633, 361] width 37 height 20
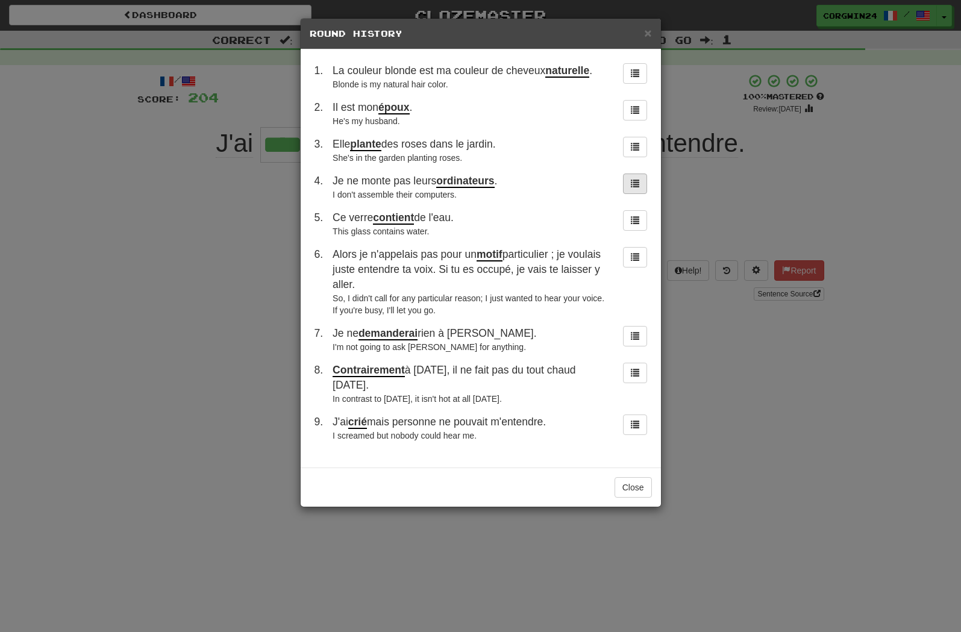
click at [637, 194] on button at bounding box center [635, 184] width 24 height 20
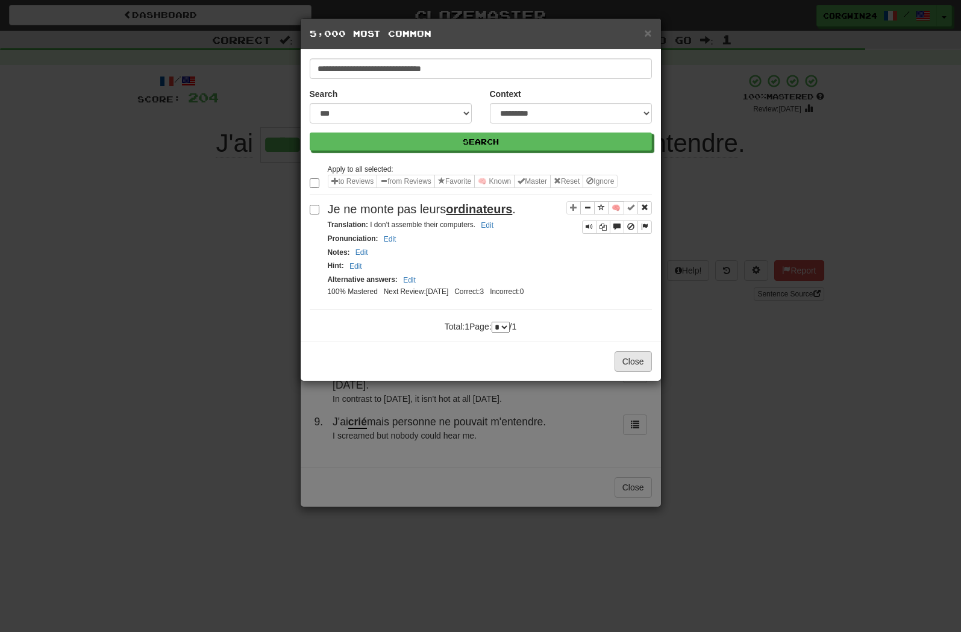
click at [634, 372] on button "Close" at bounding box center [633, 361] width 37 height 20
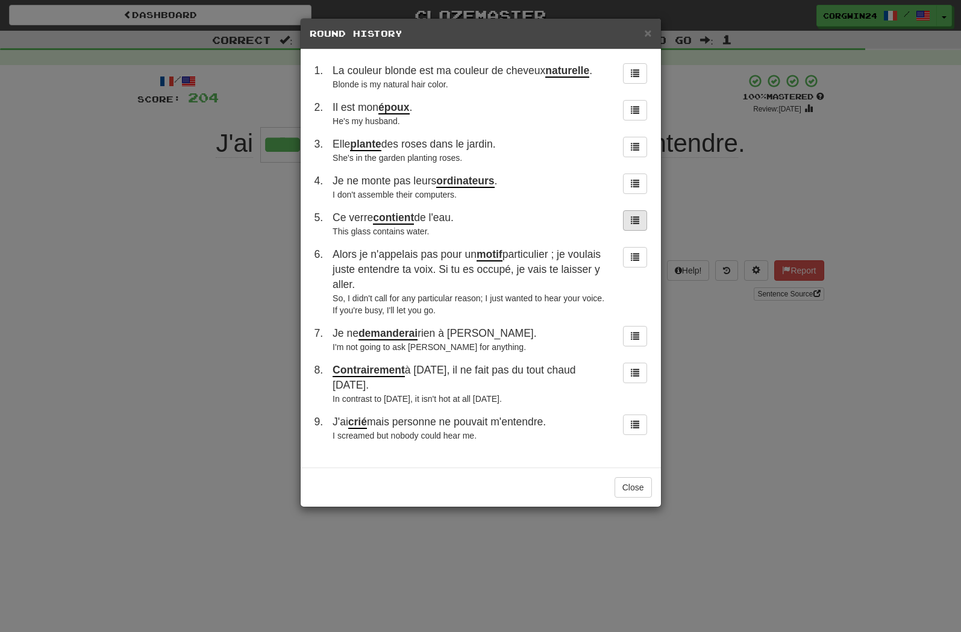
click at [633, 224] on span at bounding box center [635, 220] width 8 height 8
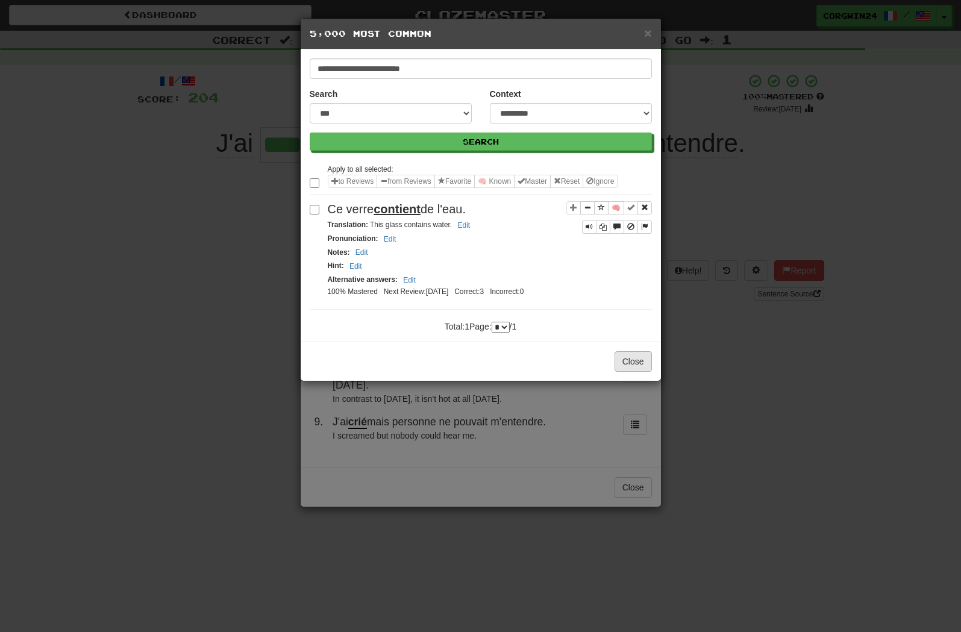
click at [630, 372] on button "Close" at bounding box center [633, 361] width 37 height 20
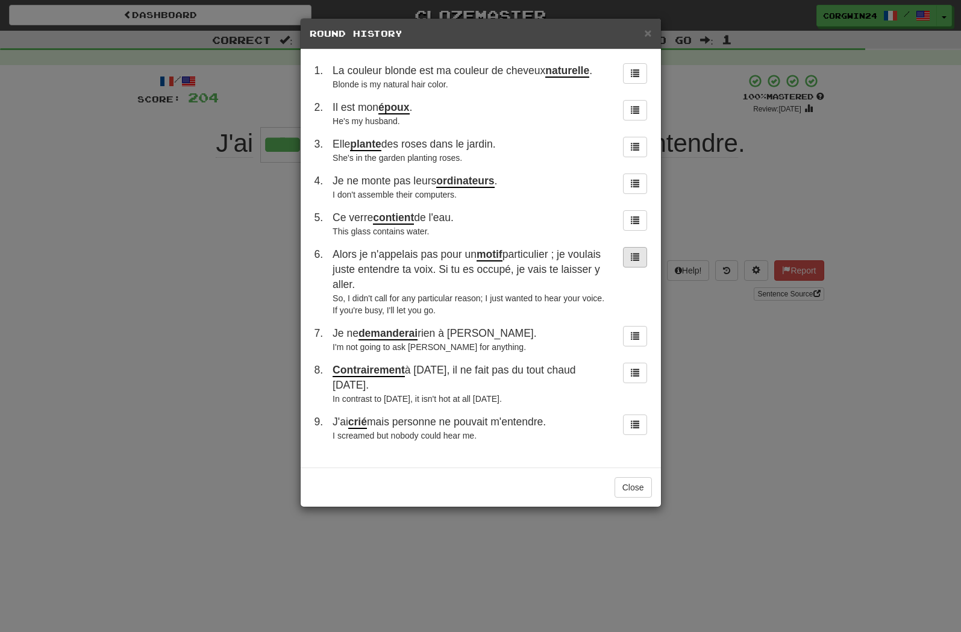
click at [631, 261] on span at bounding box center [635, 256] width 8 height 8
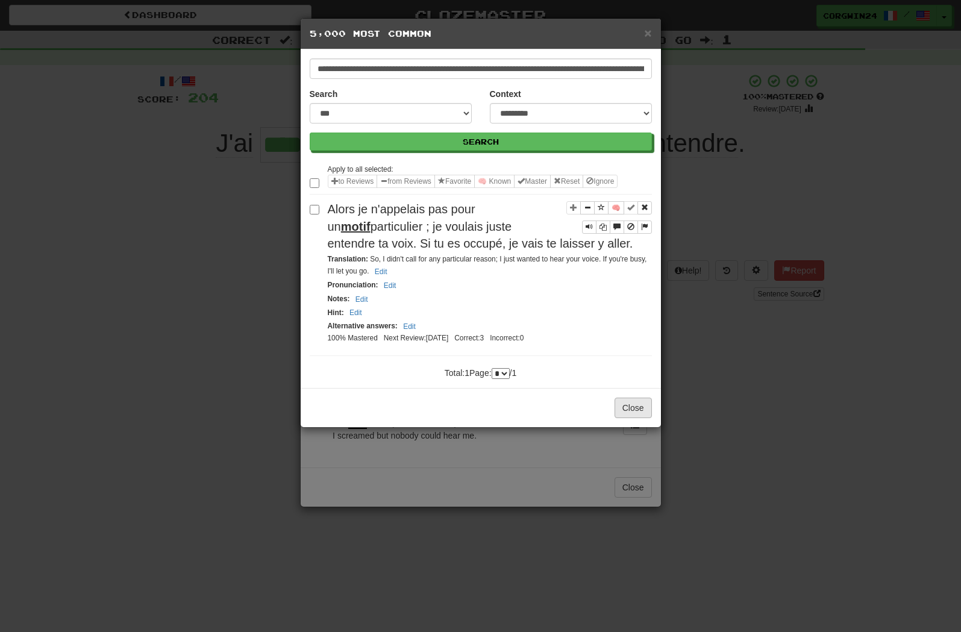
click at [625, 418] on button "Close" at bounding box center [633, 408] width 37 height 20
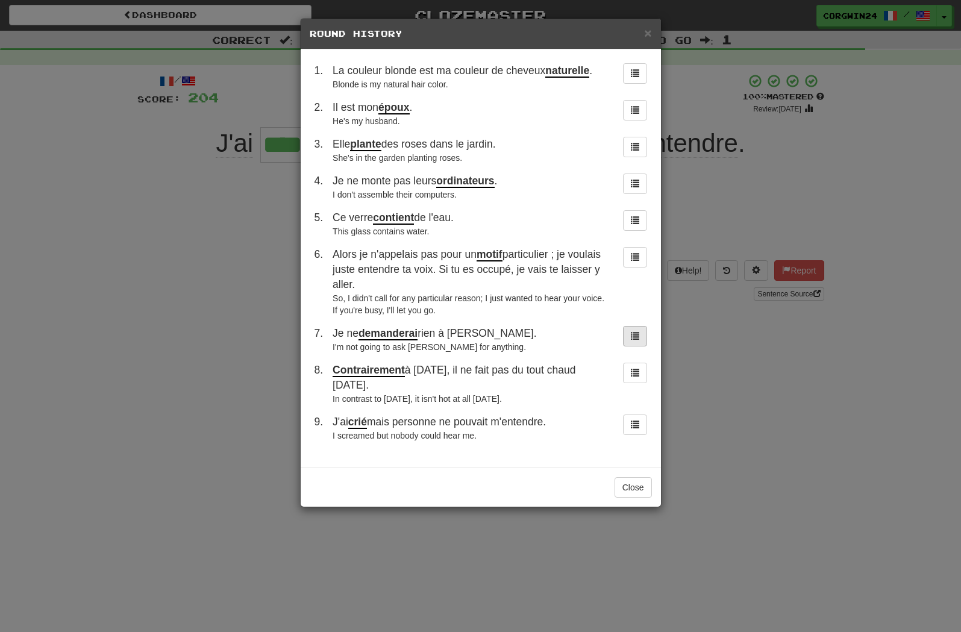
click at [634, 340] on span at bounding box center [635, 335] width 8 height 8
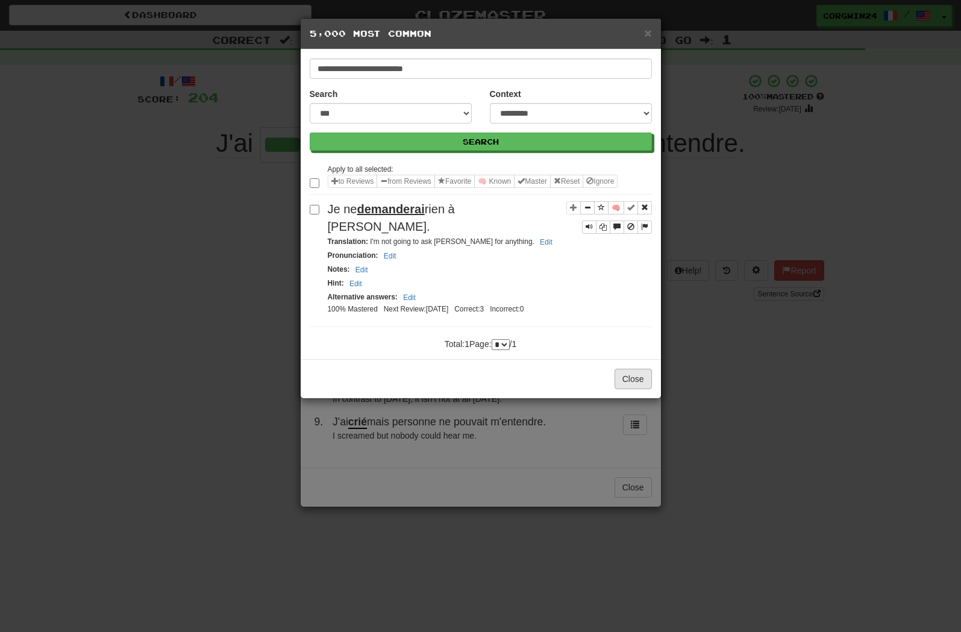
click at [627, 389] on button "Close" at bounding box center [633, 379] width 37 height 20
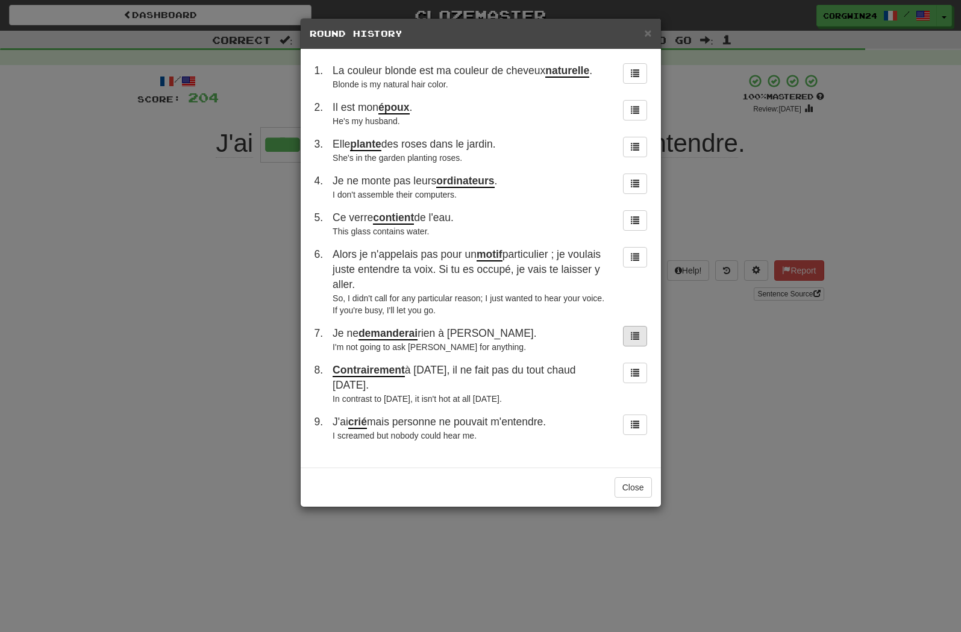
click at [635, 340] on span at bounding box center [635, 335] width 8 height 8
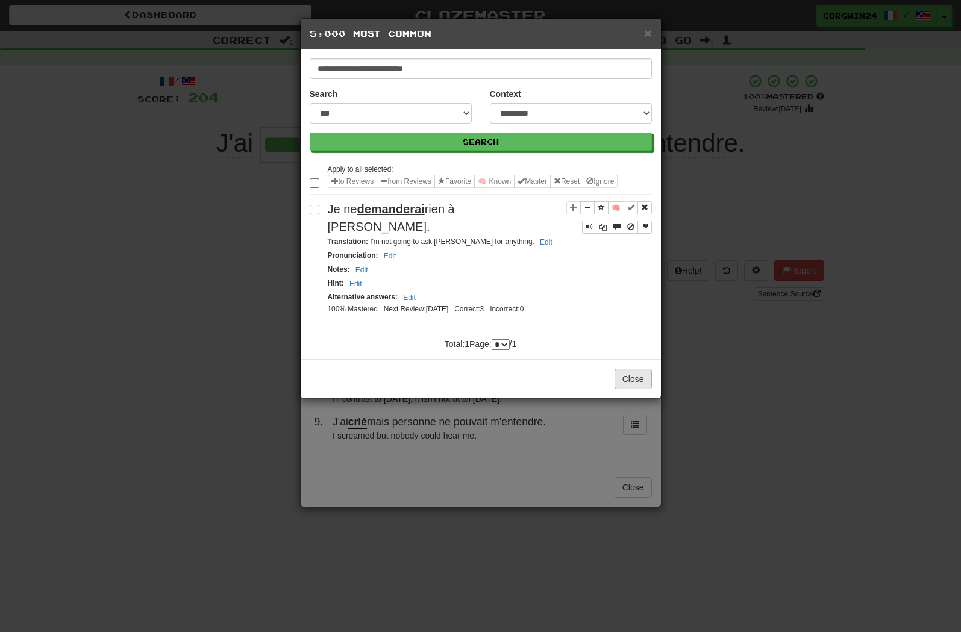
click at [636, 389] on button "Close" at bounding box center [633, 379] width 37 height 20
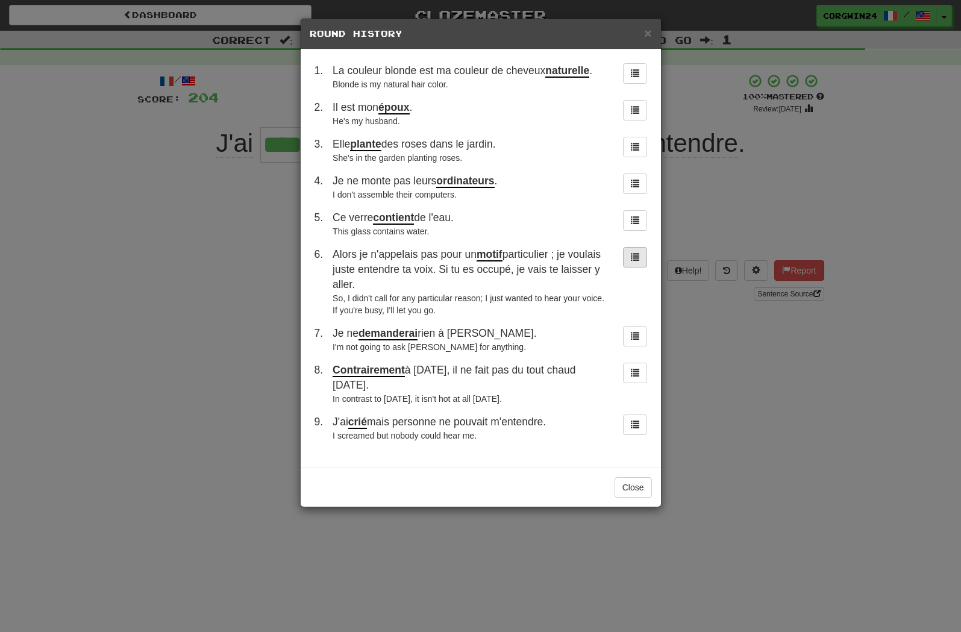
click at [634, 261] on span at bounding box center [635, 256] width 8 height 8
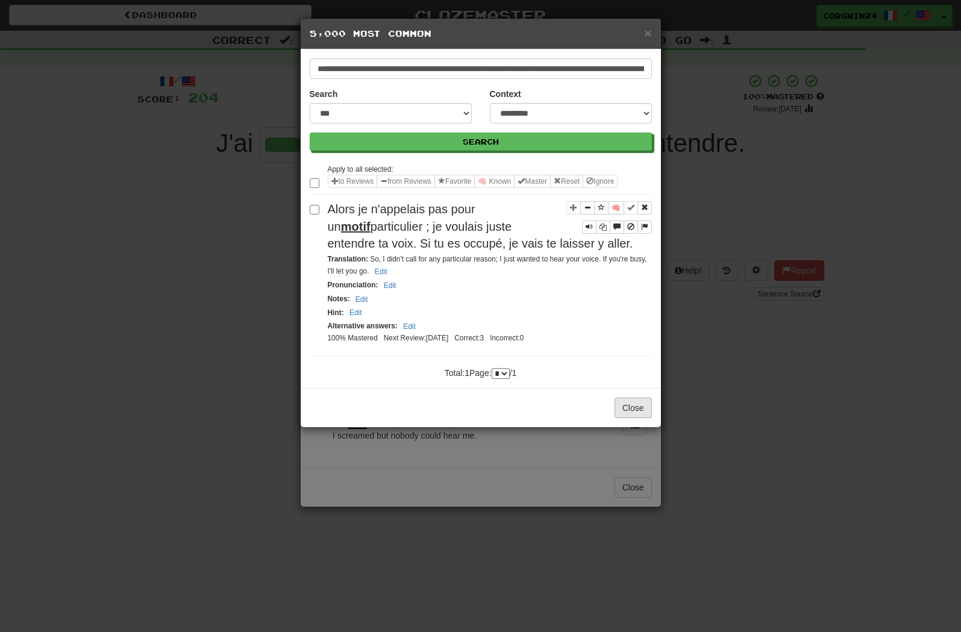
click at [630, 418] on button "Close" at bounding box center [633, 408] width 37 height 20
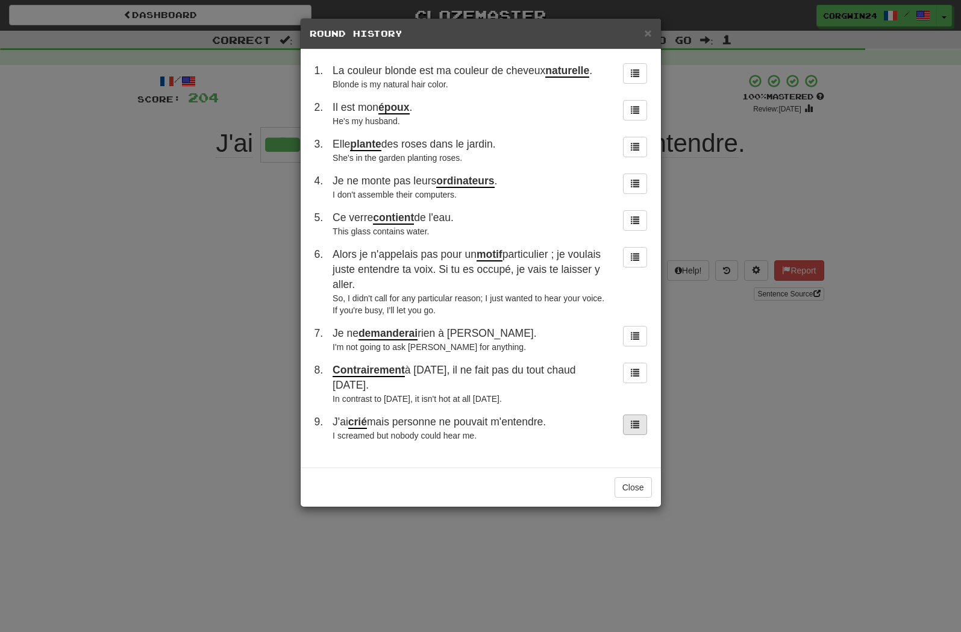
click at [633, 430] on button at bounding box center [635, 425] width 24 height 20
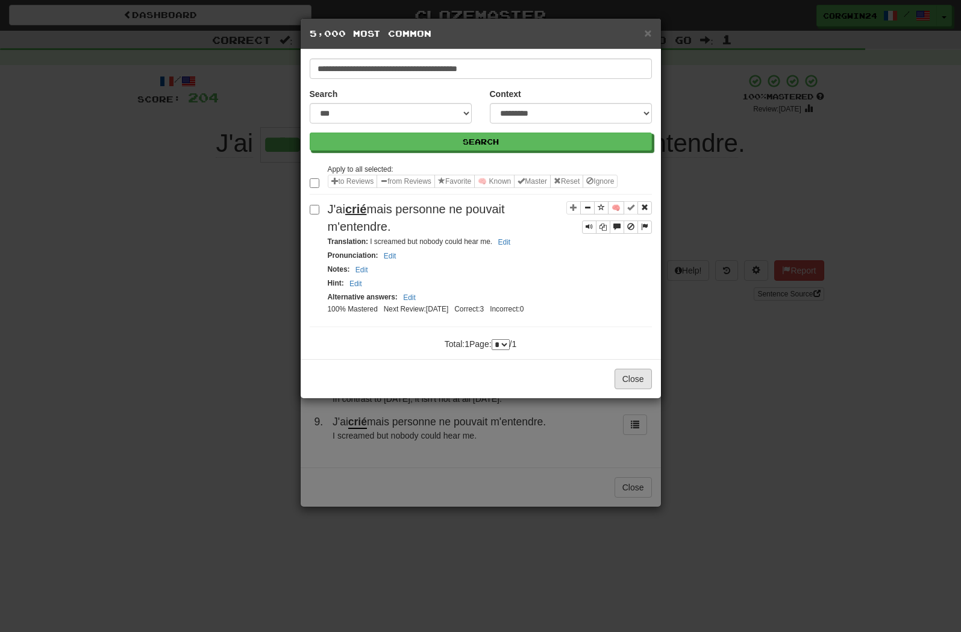
click at [635, 389] on button "Close" at bounding box center [633, 379] width 37 height 20
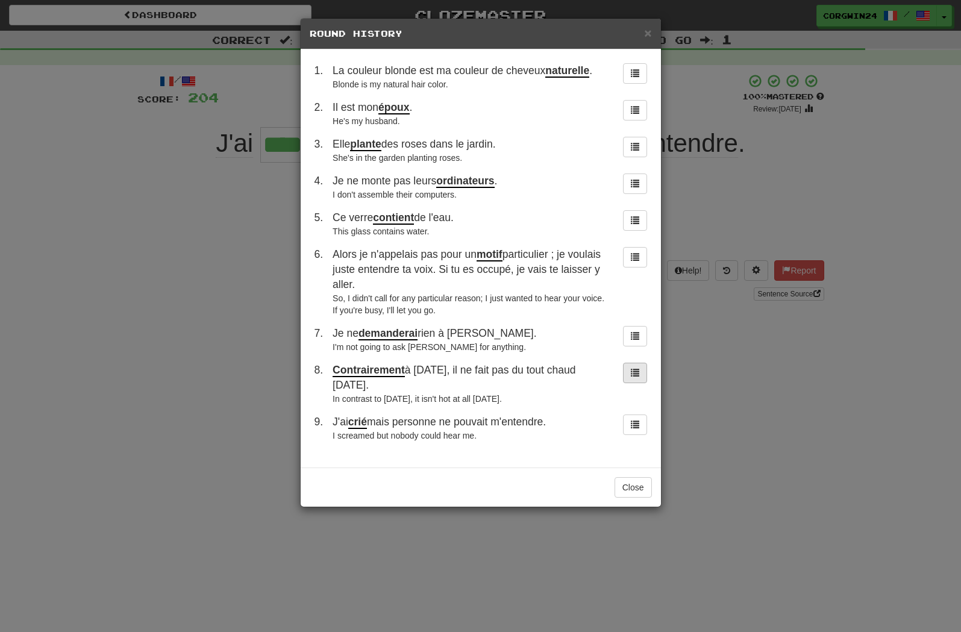
click at [637, 377] on span at bounding box center [635, 372] width 8 height 8
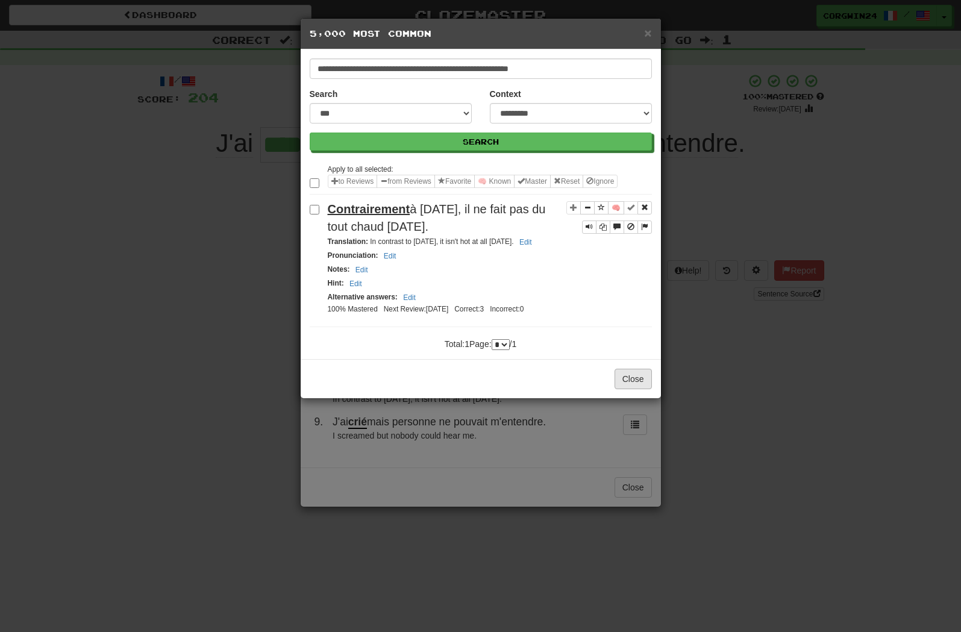
click at [629, 389] on button "Close" at bounding box center [633, 379] width 37 height 20
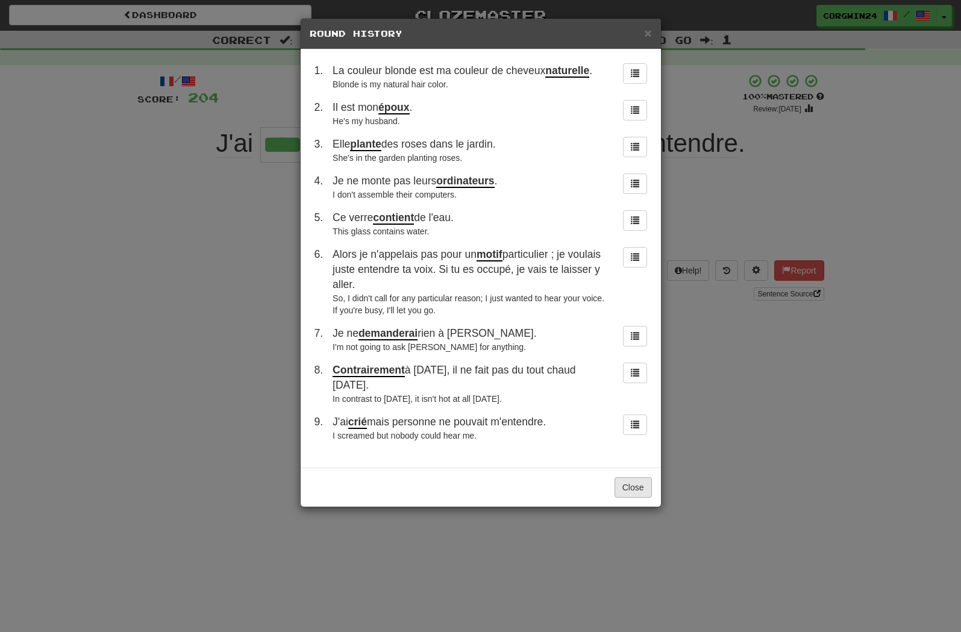
click at [634, 498] on button "Close" at bounding box center [633, 487] width 37 height 20
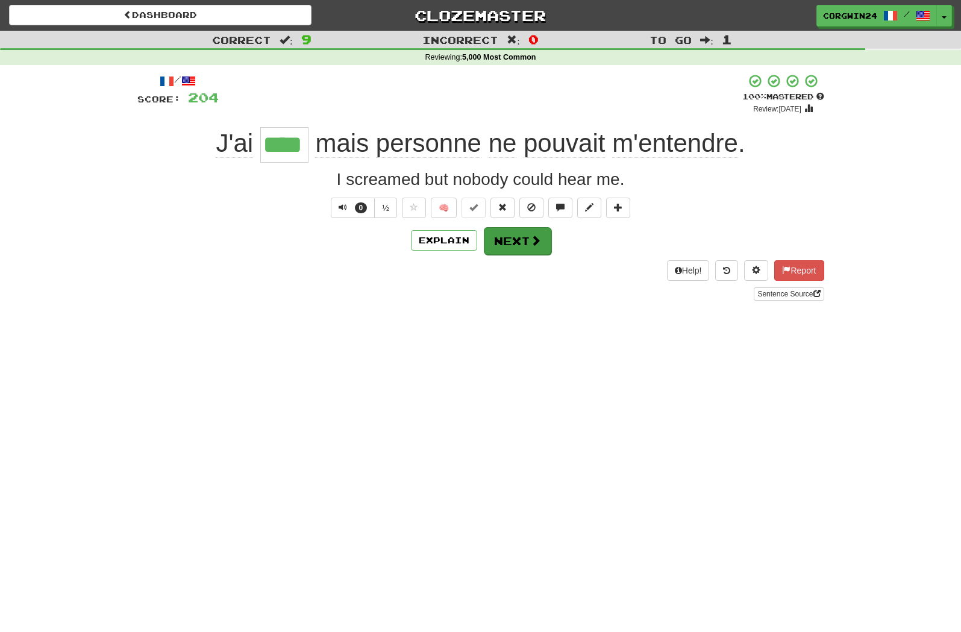
click at [519, 243] on button "Next" at bounding box center [517, 241] width 67 height 28
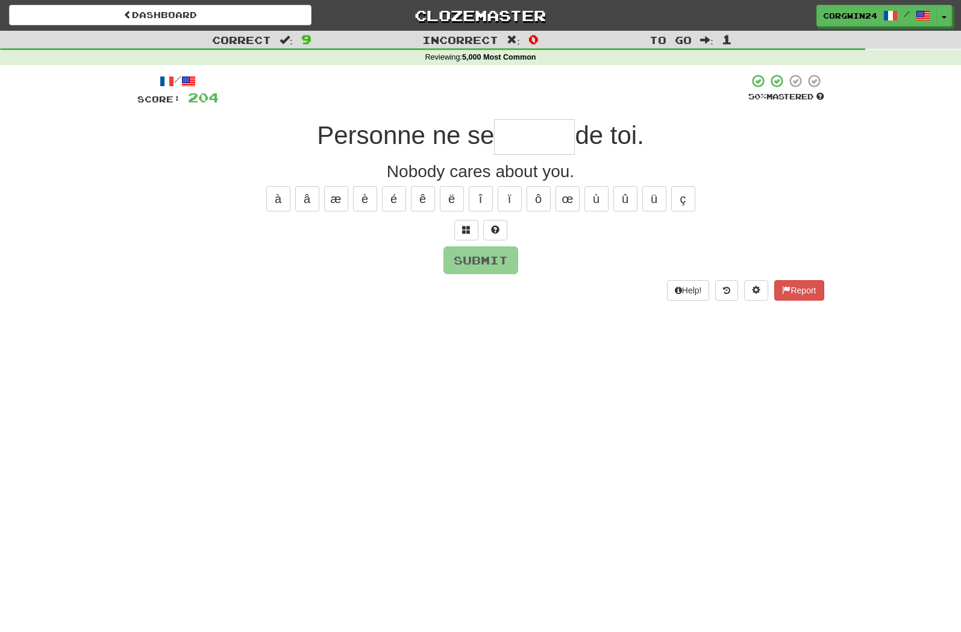
drag, startPoint x: 4, startPoint y: 77, endPoint x: 601, endPoint y: 319, distance: 644.9
click at [0, 0] on html "Dashboard Clozemaster corgwin24 / Toggle Dropdown Dashboard Leaderboard Activit…" at bounding box center [480, 530] width 961 height 1060
click at [512, 141] on input "text" at bounding box center [534, 137] width 81 height 36
drag, startPoint x: 19, startPoint y: 251, endPoint x: 539, endPoint y: 340, distance: 528.1
drag, startPoint x: 537, startPoint y: 149, endPoint x: 537, endPoint y: 136, distance: 13.9
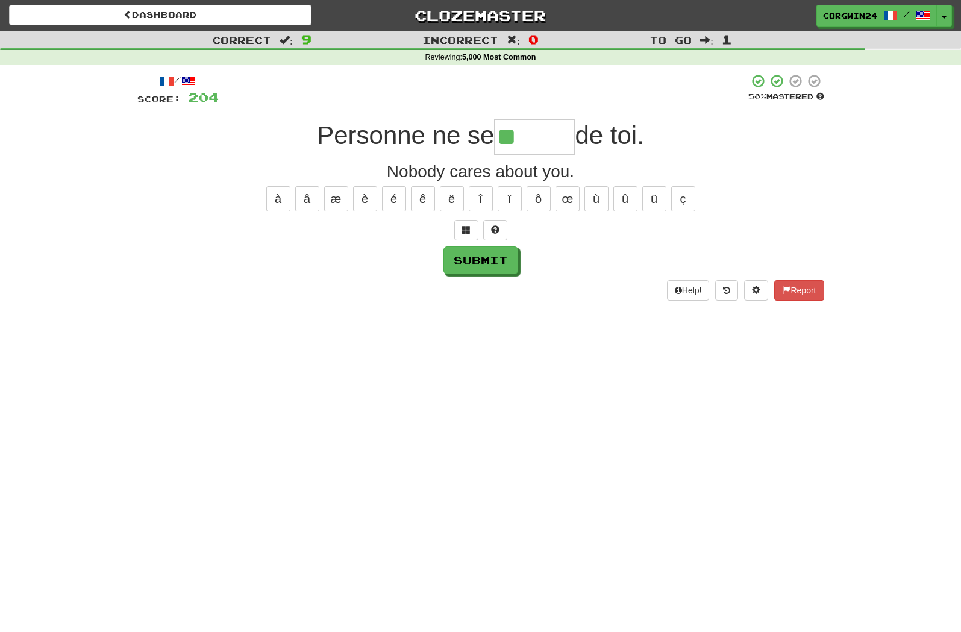
click at [537, 149] on input "**" at bounding box center [534, 137] width 81 height 36
type input "******"
click at [480, 261] on button "Submit" at bounding box center [481, 261] width 75 height 28
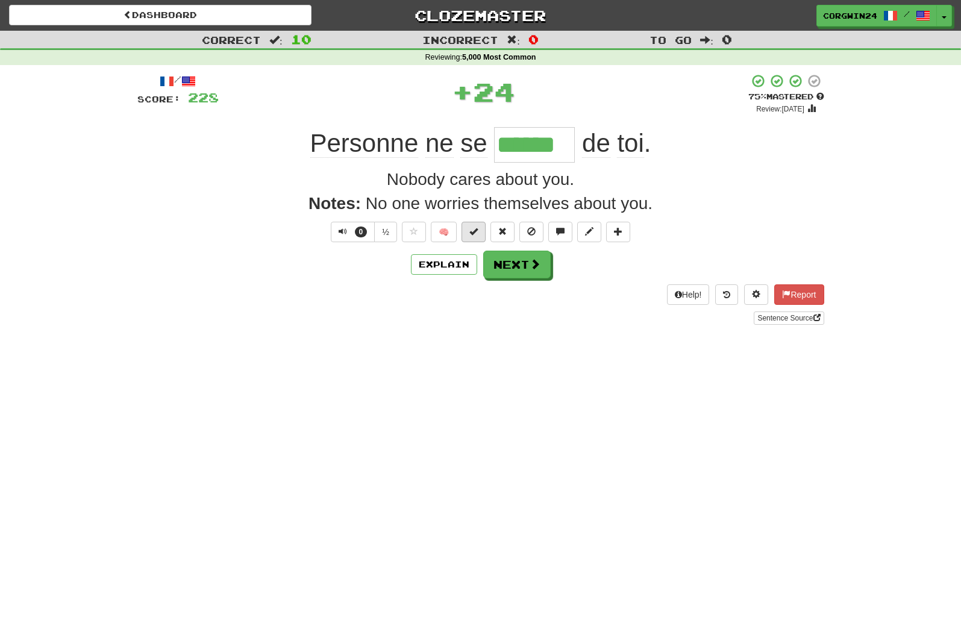
click at [470, 232] on button at bounding box center [474, 232] width 24 height 20
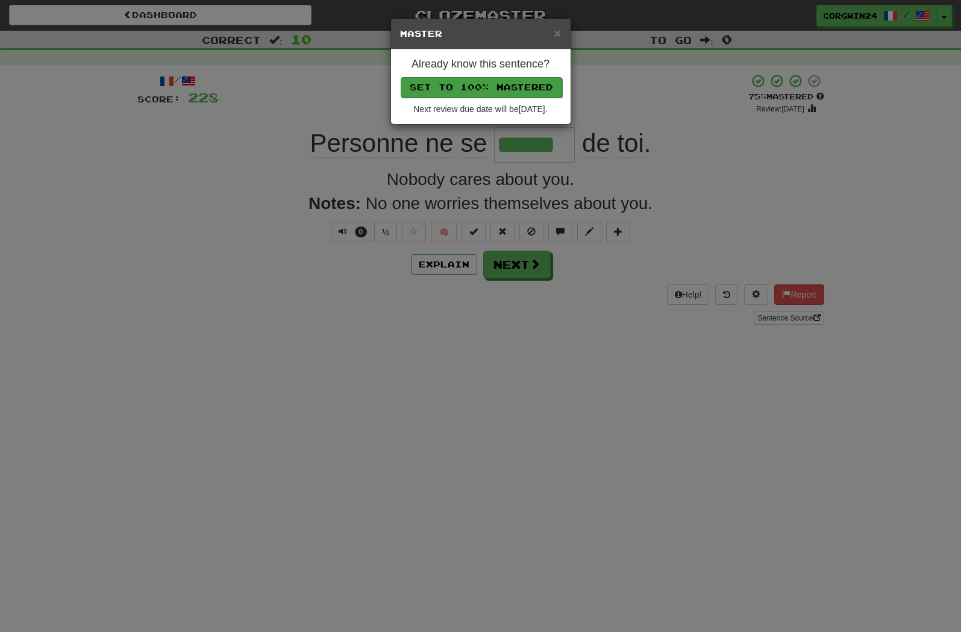
click at [465, 87] on button "Set to 100% Mastered" at bounding box center [481, 87] width 161 height 20
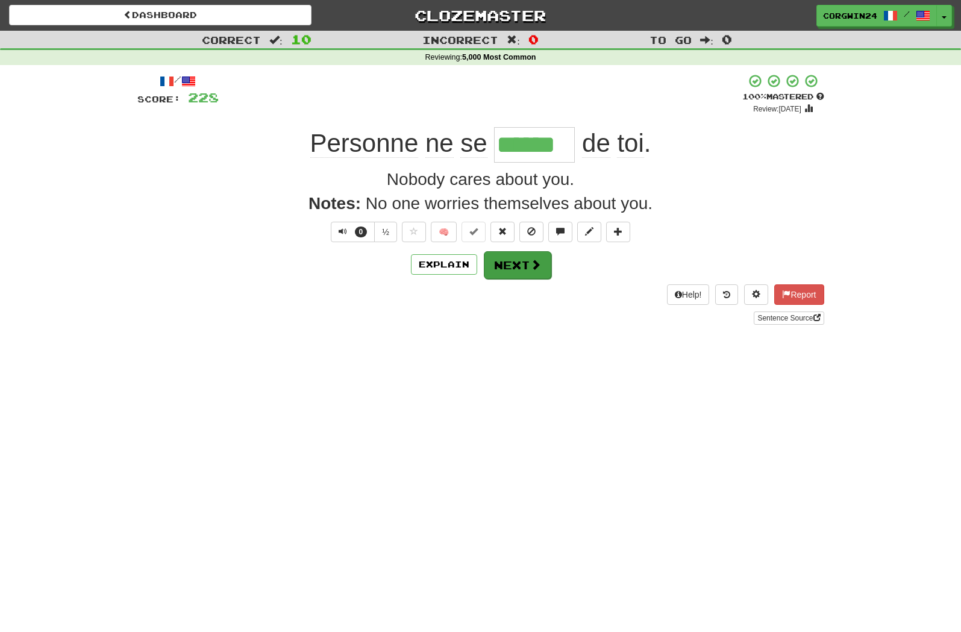
click at [508, 264] on button "Next" at bounding box center [517, 265] width 67 height 28
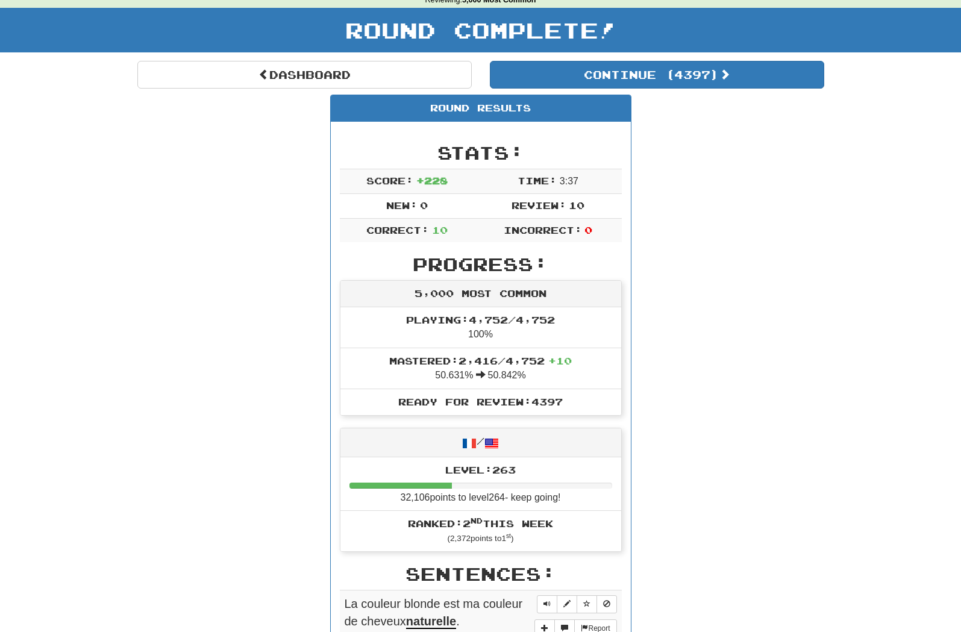
scroll to position [63, 0]
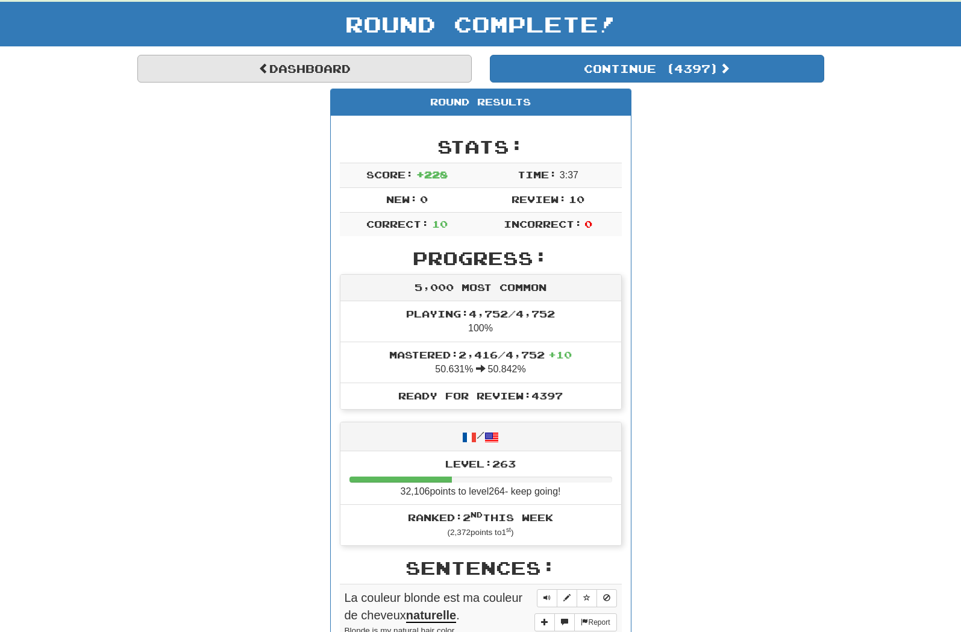
click at [301, 69] on link "Dashboard" at bounding box center [304, 69] width 334 height 28
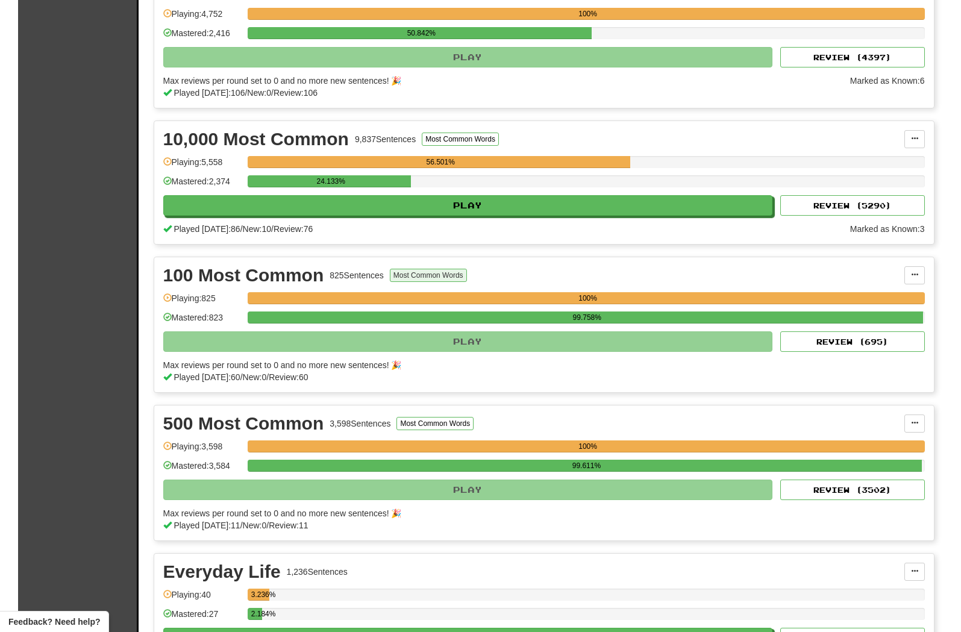
scroll to position [913, 0]
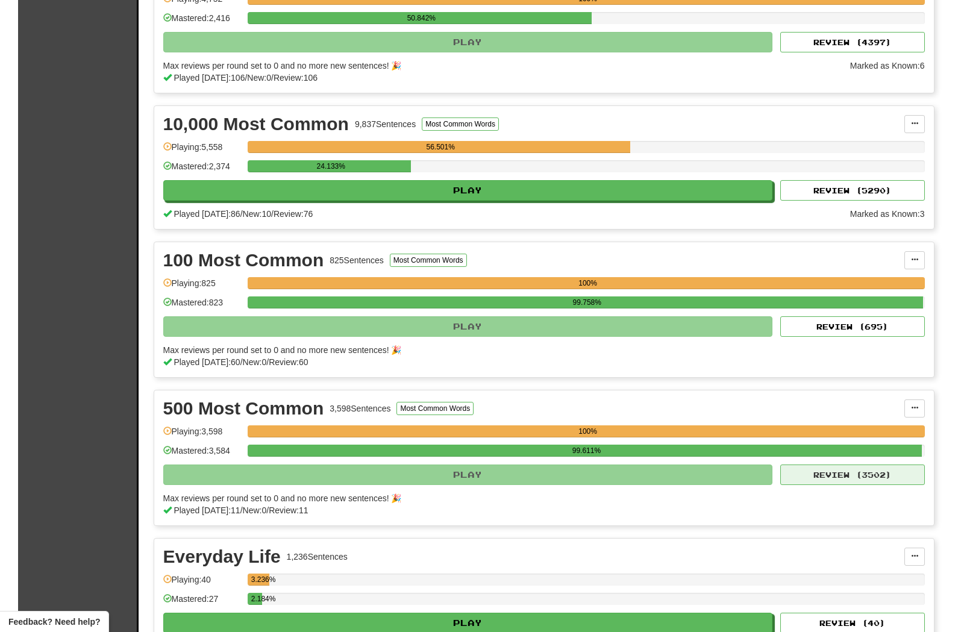
click at [804, 478] on button "Review ( 3502 )" at bounding box center [852, 475] width 145 height 20
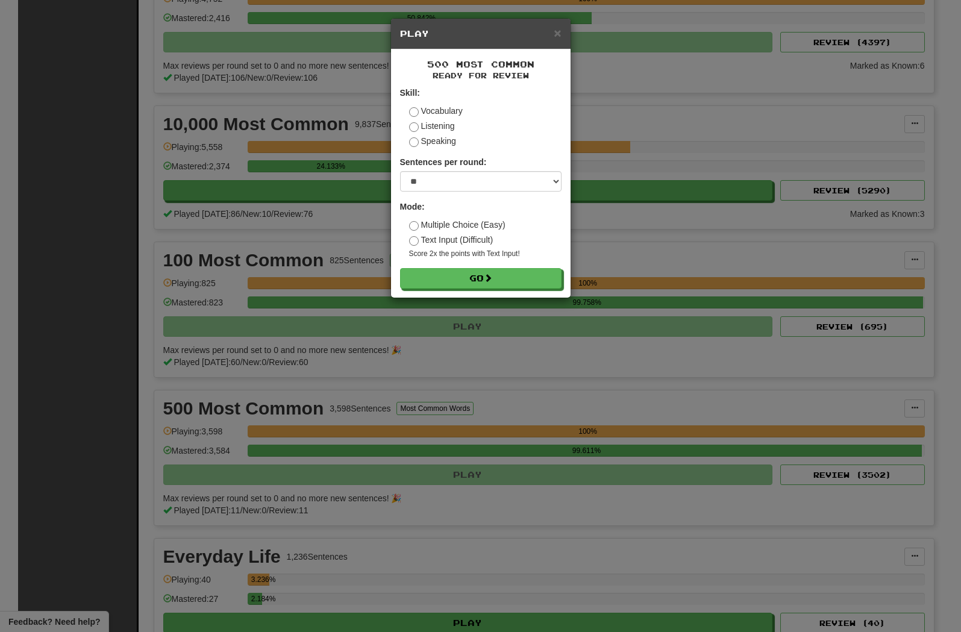
click at [634, 307] on div "× Play 500 Most Common Ready for Review Skill: Vocabulary Listening Speaking Se…" at bounding box center [480, 316] width 961 height 632
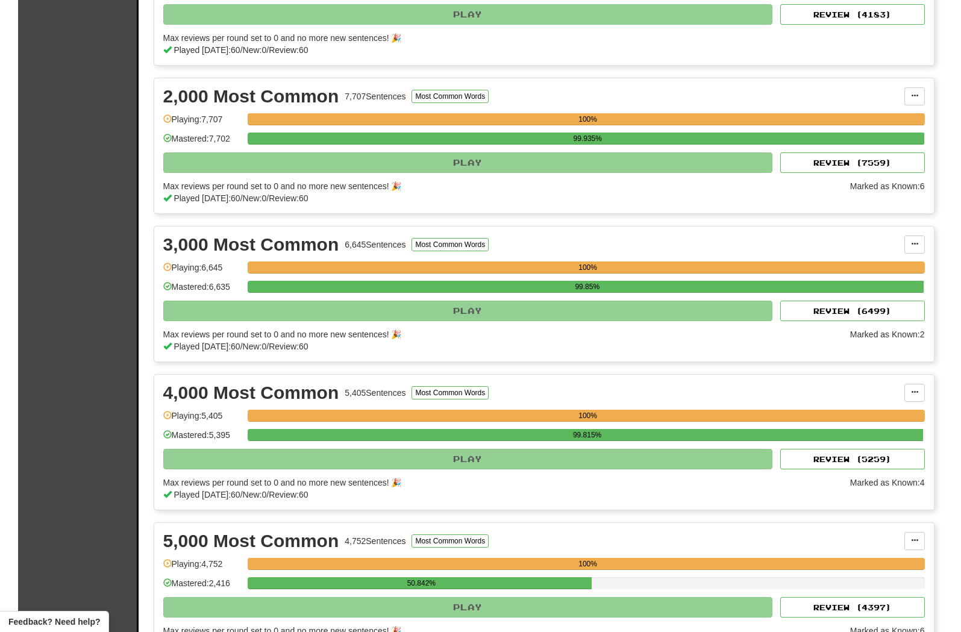
scroll to position [0, 0]
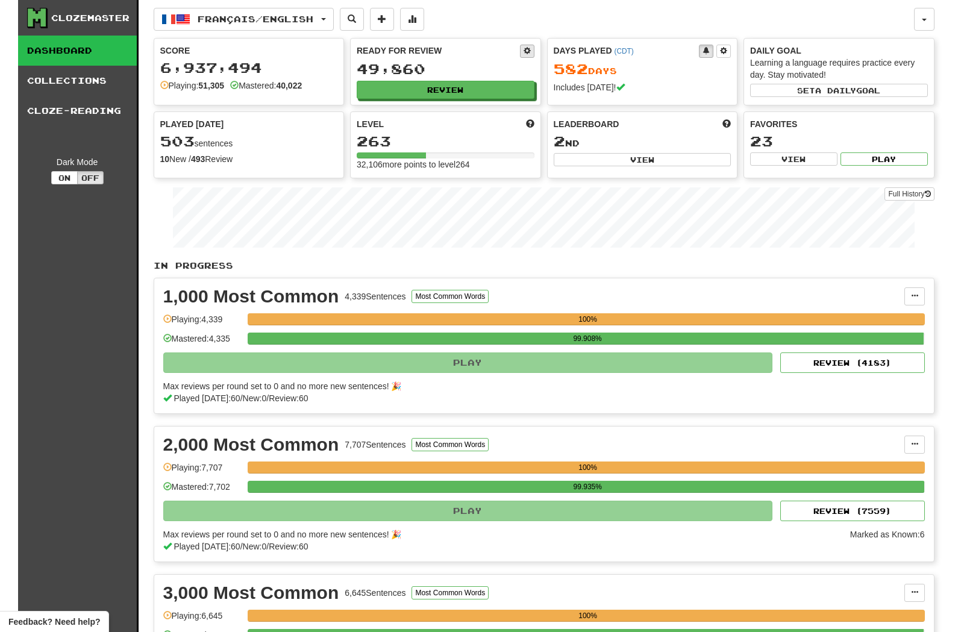
click at [528, 49] on span at bounding box center [527, 50] width 7 height 7
select select "*"
select select "**"
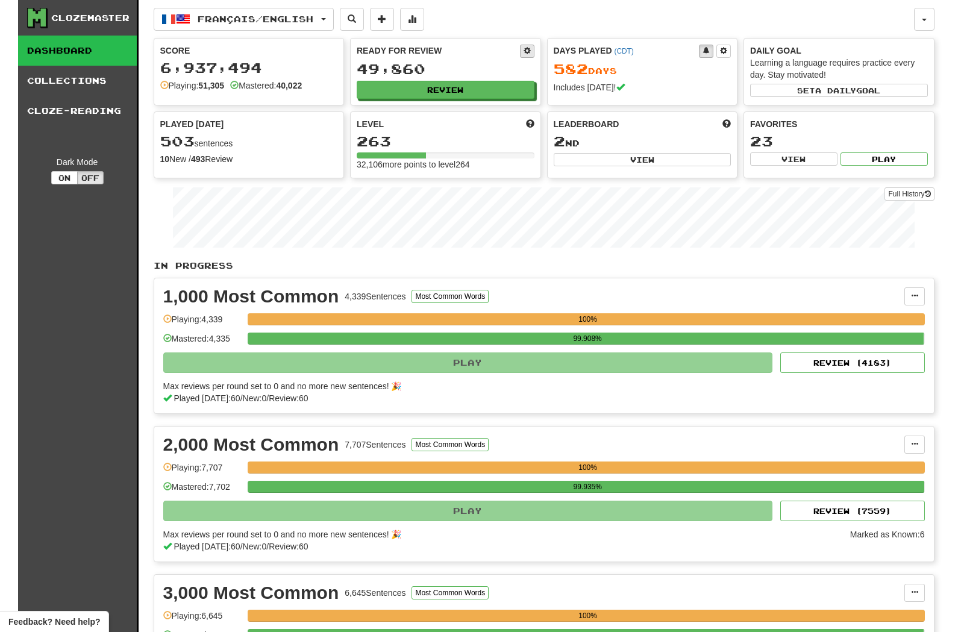
select select "***"
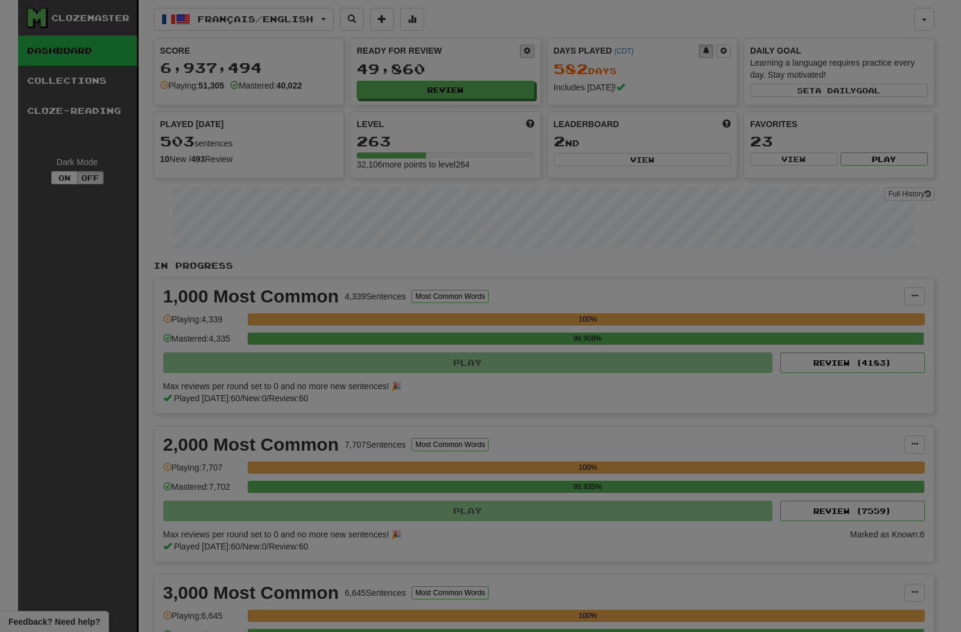
select select "*"
select select "*********"
select select "*"
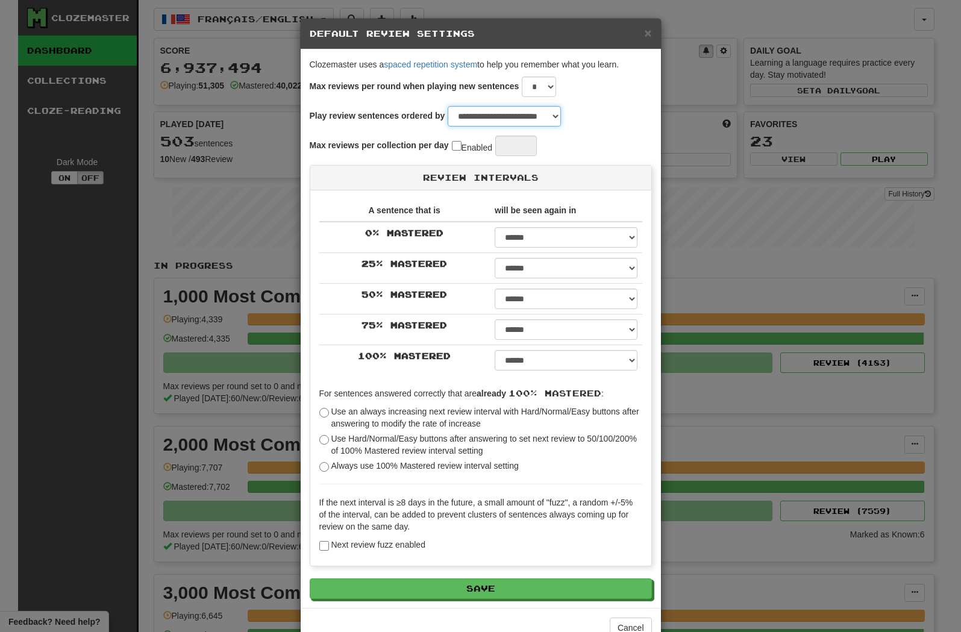
select select "********"
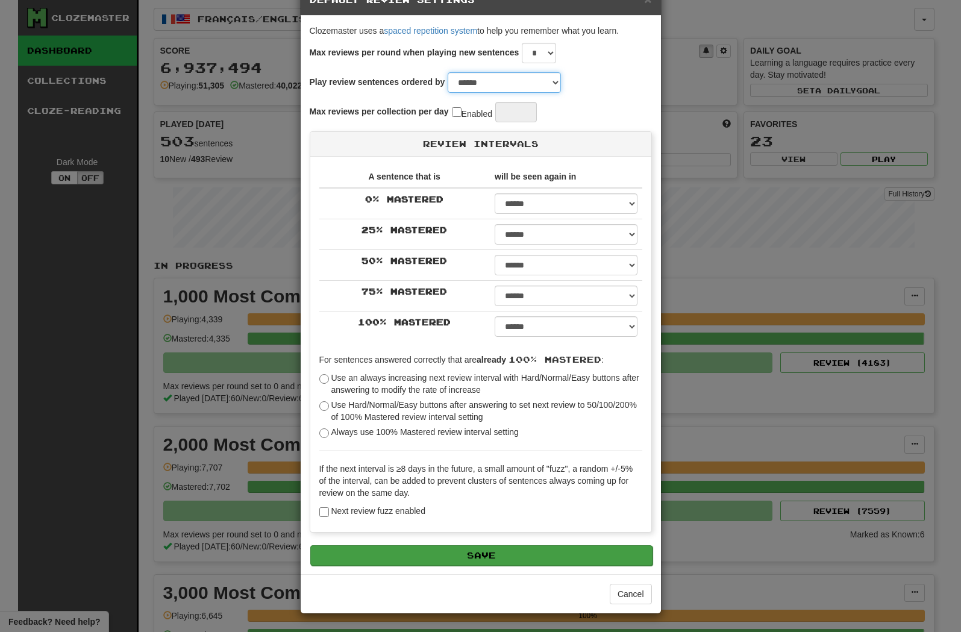
scroll to position [80, 0]
click at [564, 557] on button "Save" at bounding box center [481, 555] width 342 height 20
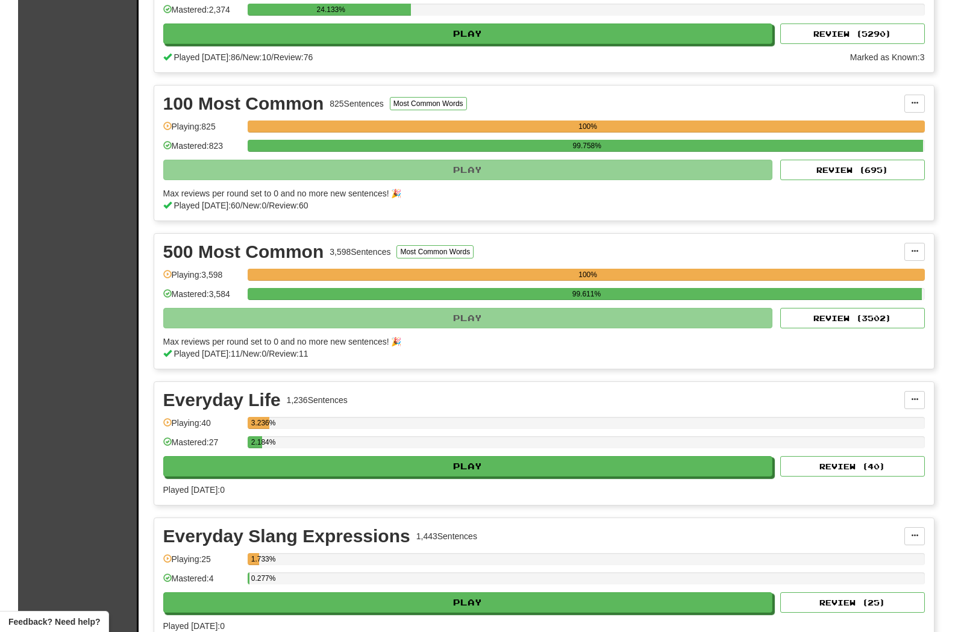
scroll to position [1027, 0]
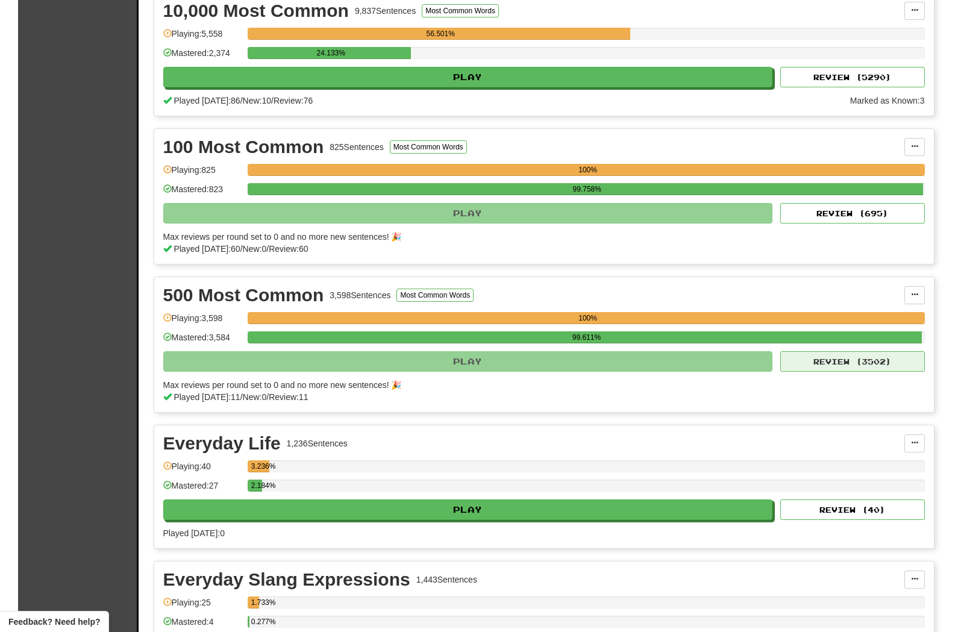
click at [813, 360] on button "Review ( 3502 )" at bounding box center [852, 361] width 145 height 20
select select "**"
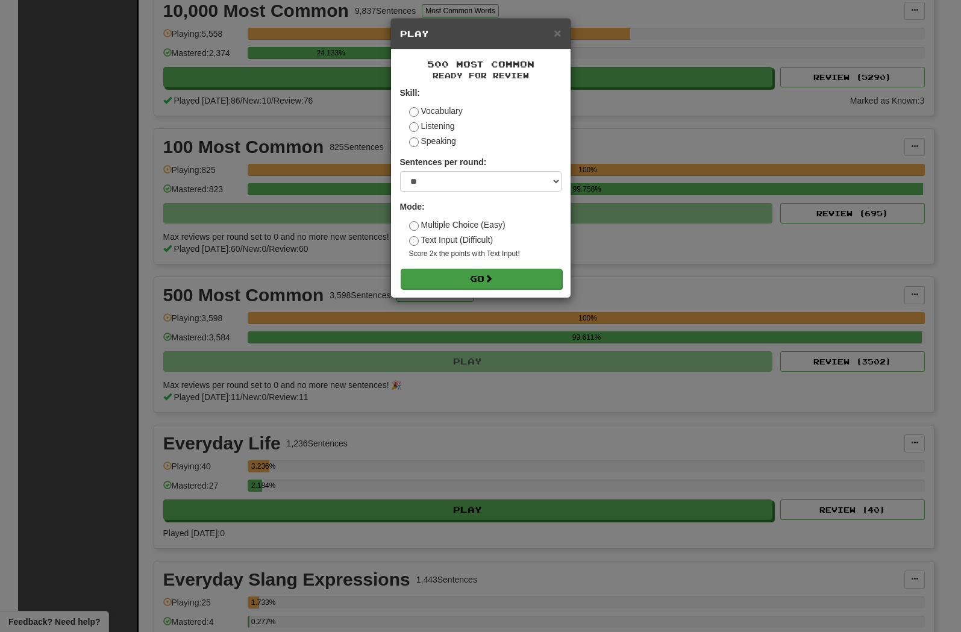
click at [471, 289] on button "Go" at bounding box center [481, 279] width 161 height 20
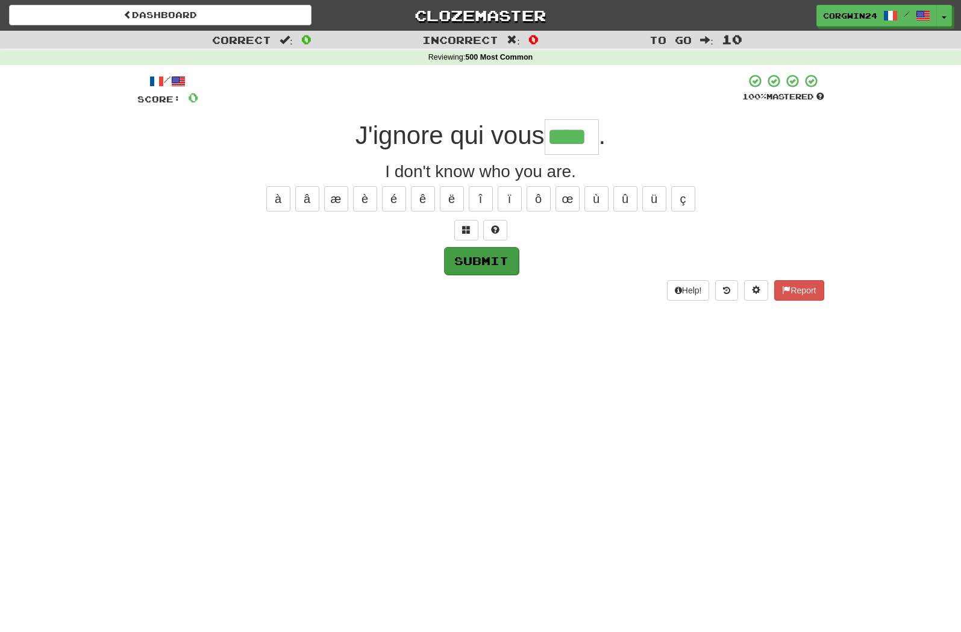
type input "****"
click at [480, 260] on button "Submit" at bounding box center [481, 261] width 75 height 28
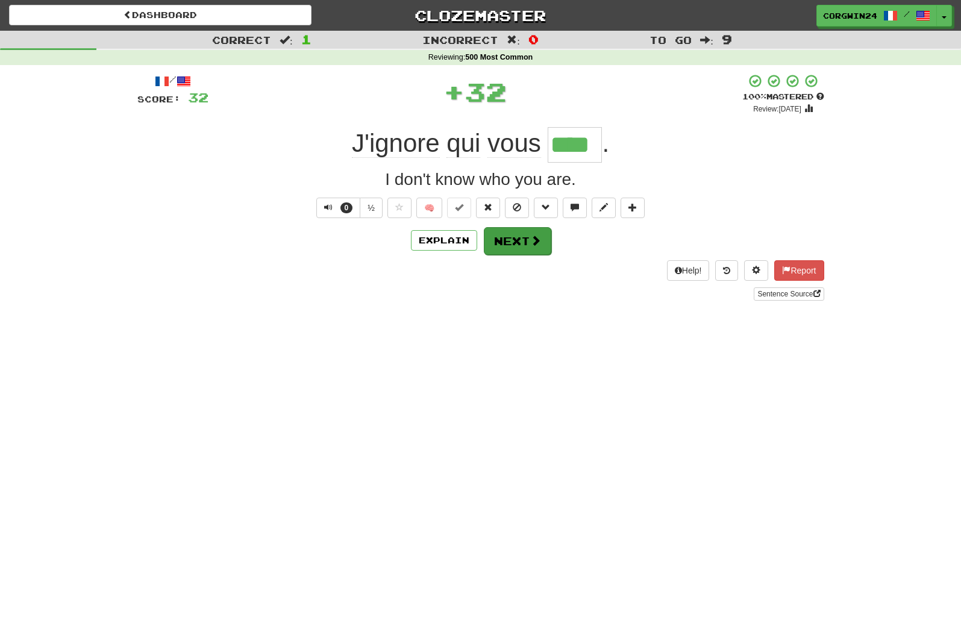
click at [521, 246] on button "Next" at bounding box center [517, 241] width 67 height 28
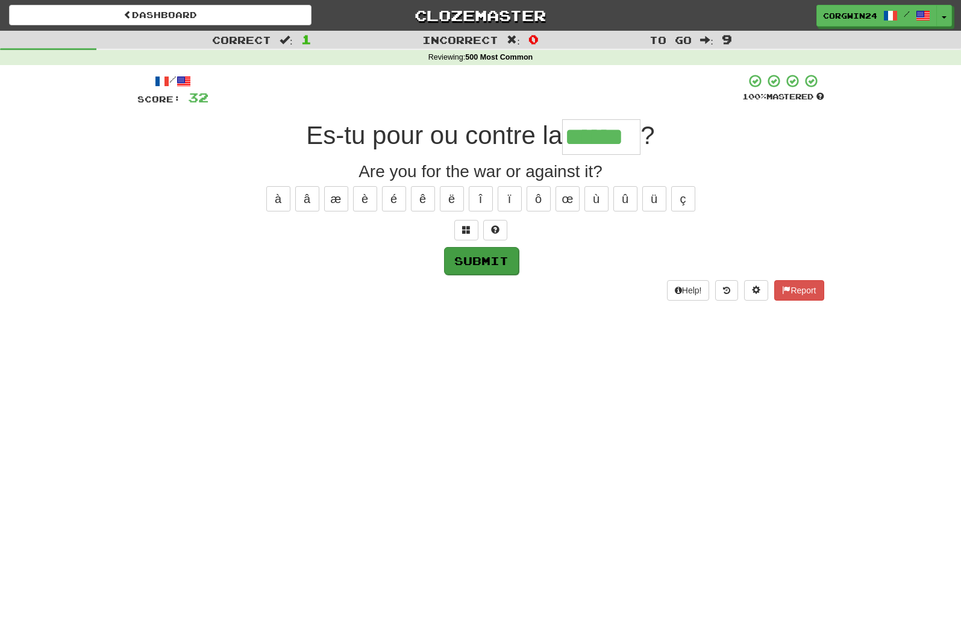
type input "******"
click at [475, 259] on button "Submit" at bounding box center [481, 261] width 75 height 28
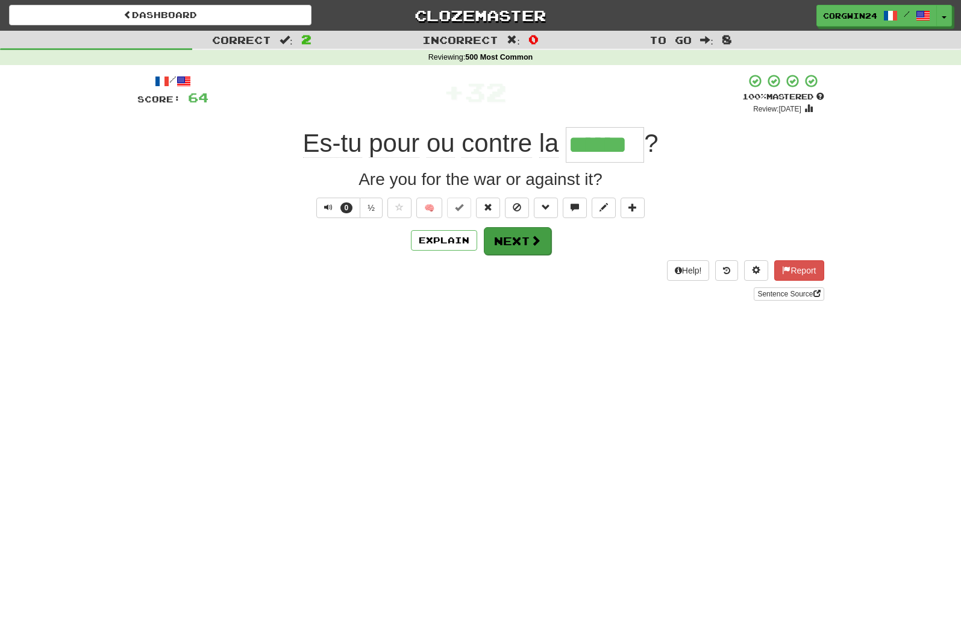
click at [520, 245] on button "Next" at bounding box center [517, 241] width 67 height 28
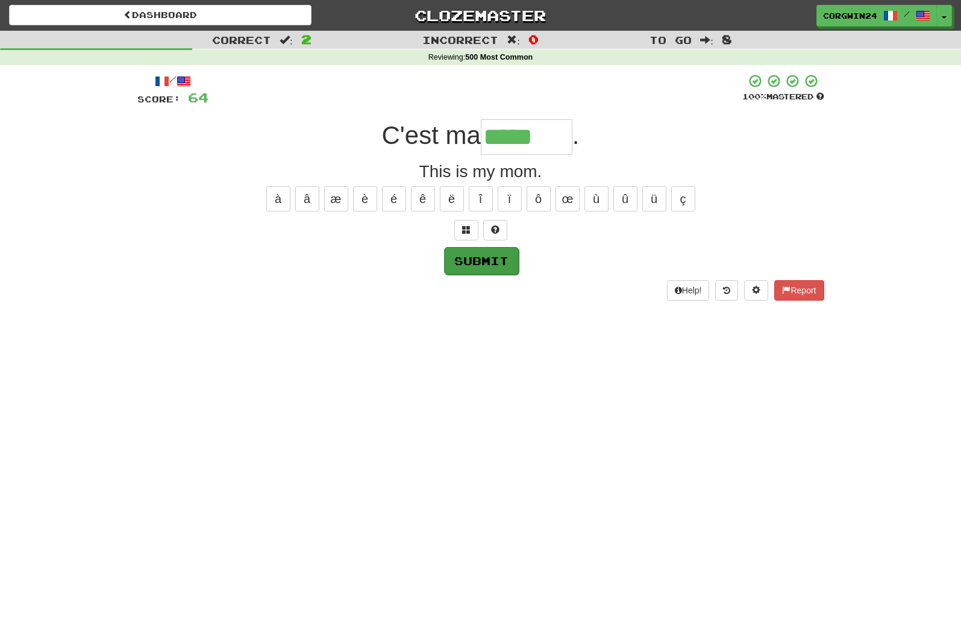
type input "*****"
click at [483, 263] on button "Submit" at bounding box center [481, 261] width 75 height 28
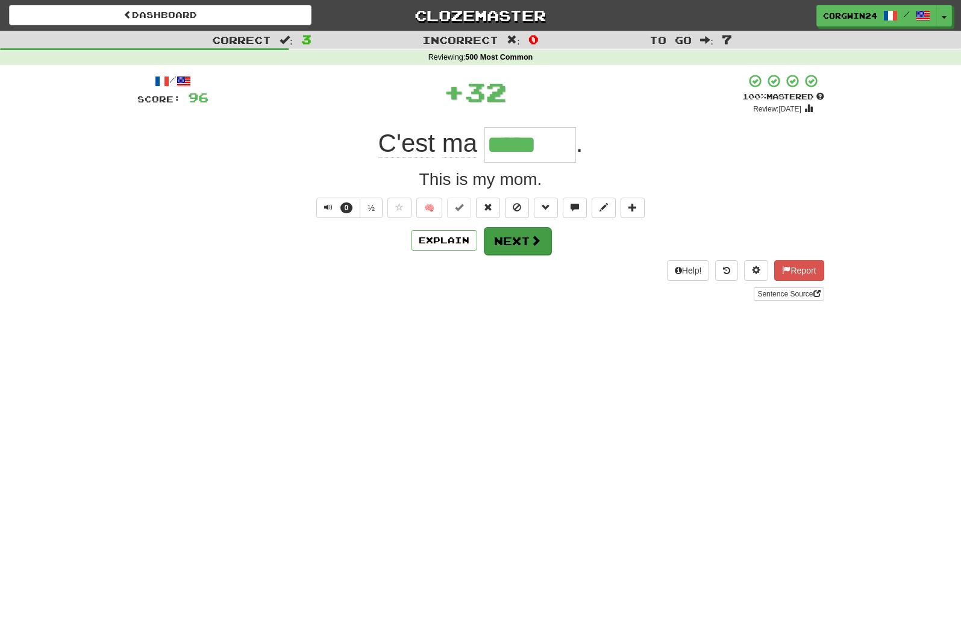
click at [524, 236] on button "Next" at bounding box center [517, 241] width 67 height 28
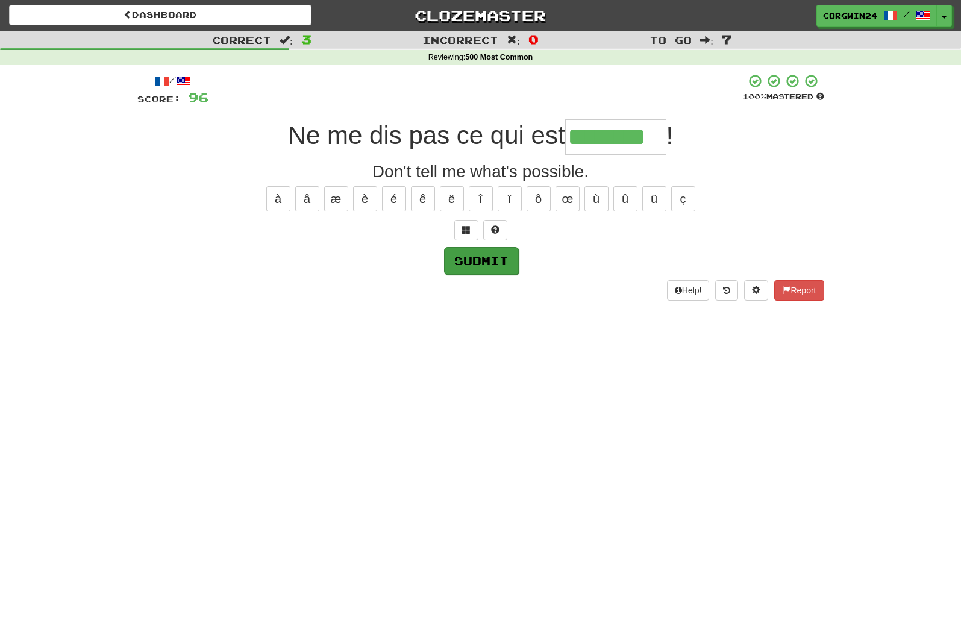
type input "********"
click at [469, 261] on button "Submit" at bounding box center [481, 261] width 75 height 28
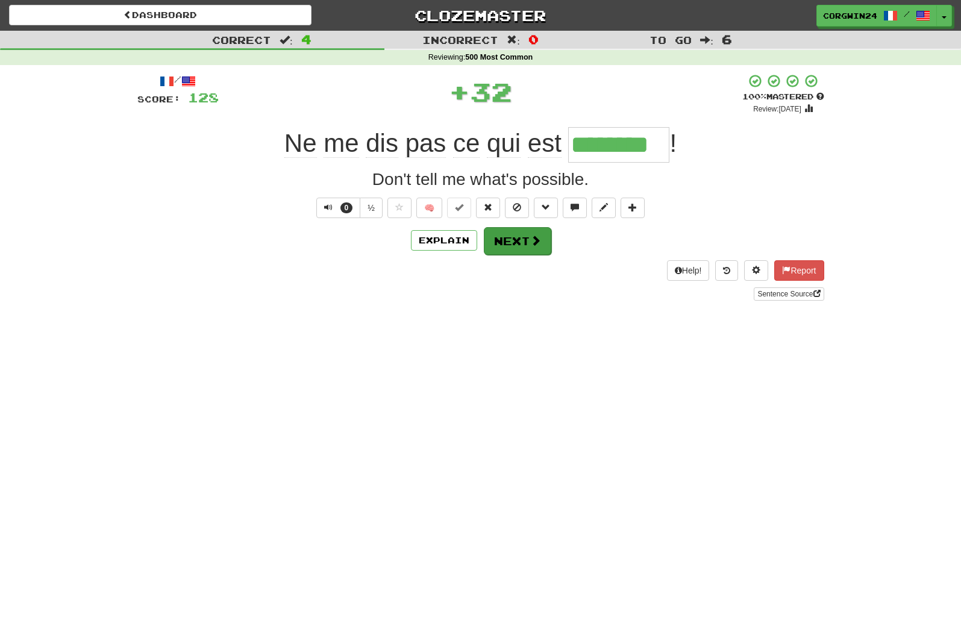
click at [523, 245] on button "Next" at bounding box center [517, 241] width 67 height 28
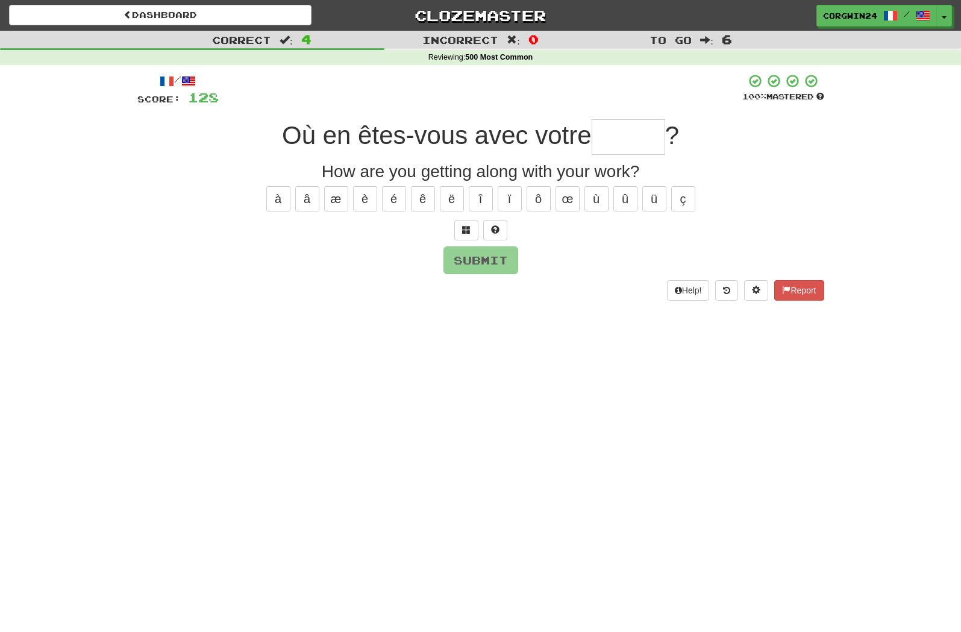
type input "*"
type input "*******"
click at [481, 259] on button "Submit" at bounding box center [481, 261] width 75 height 28
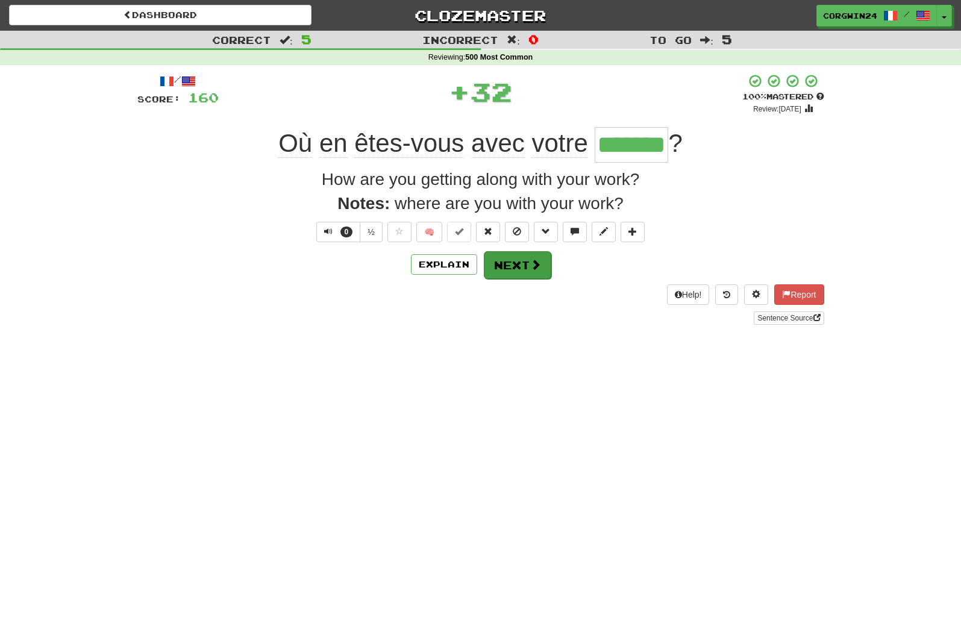
click at [508, 271] on button "Next" at bounding box center [517, 265] width 67 height 28
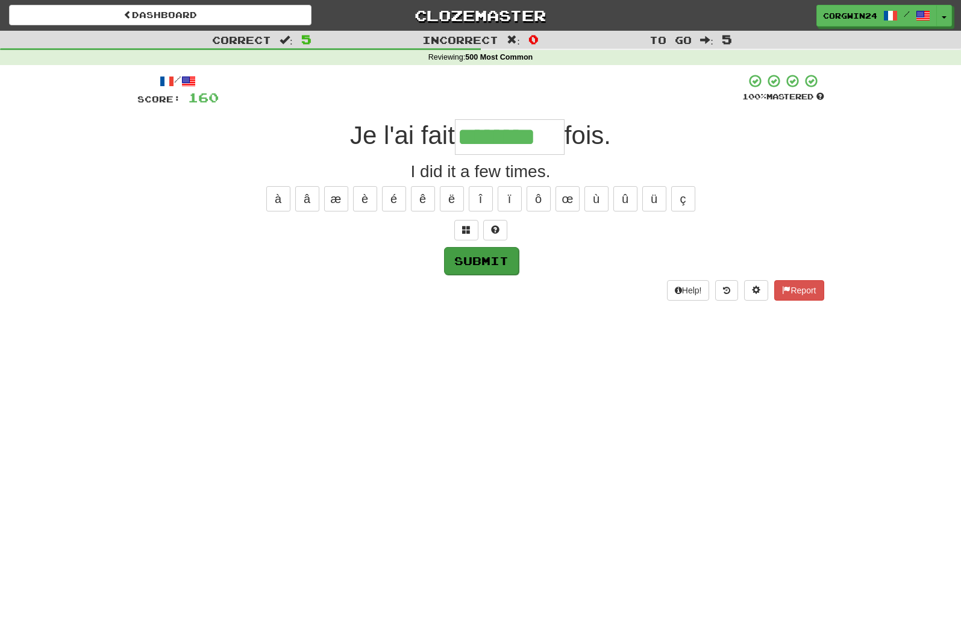
type input "********"
click at [493, 257] on button "Submit" at bounding box center [480, 260] width 75 height 28
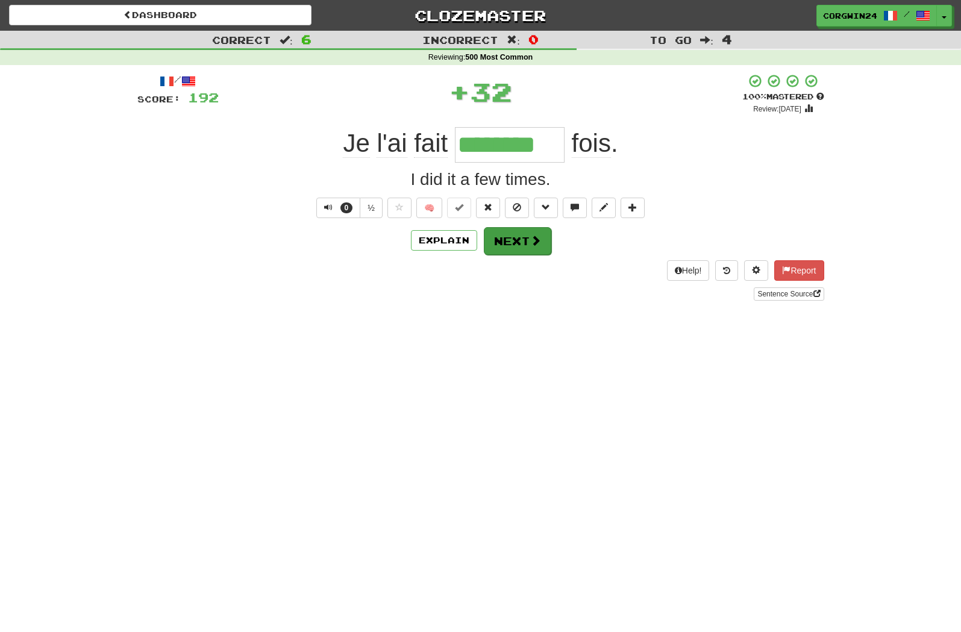
click at [528, 247] on button "Next" at bounding box center [517, 241] width 67 height 28
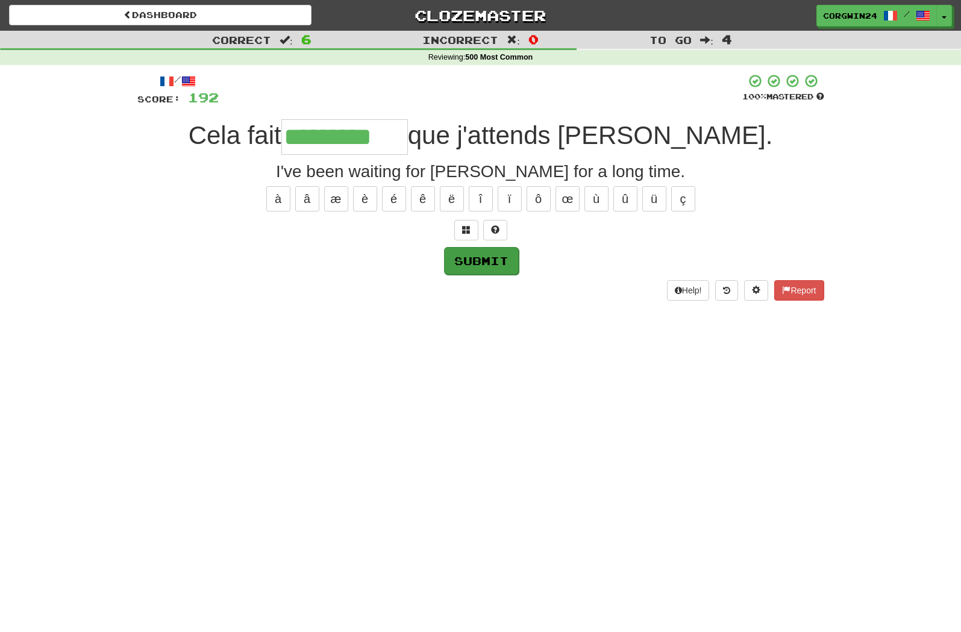
type input "*********"
click at [487, 259] on button "Submit" at bounding box center [480, 260] width 75 height 28
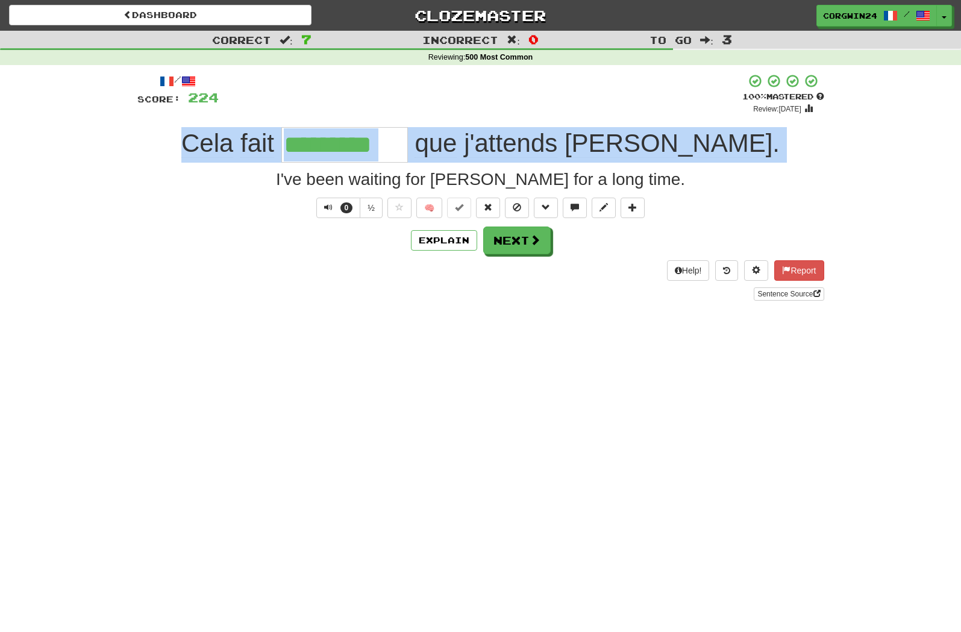
drag, startPoint x: 236, startPoint y: 149, endPoint x: 233, endPoint y: 165, distance: 16.4
click at [233, 165] on div "/ Score: 224 + 32 100 % Mastered Review: 2025-08-23 Cela fait ********* que j'a…" at bounding box center [480, 187] width 687 height 227
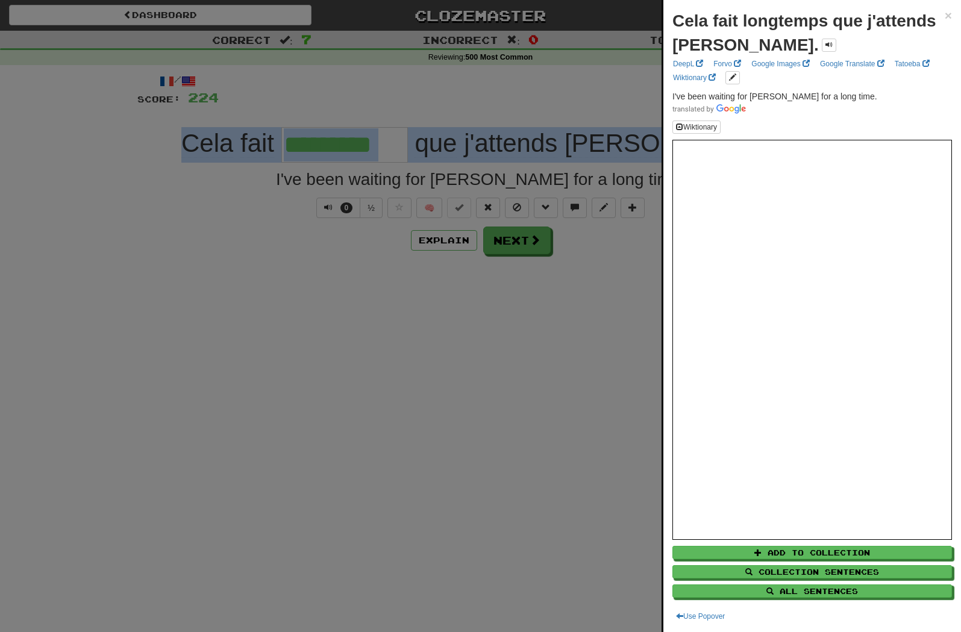
copy div "Cela fait que j'attends Tom ."
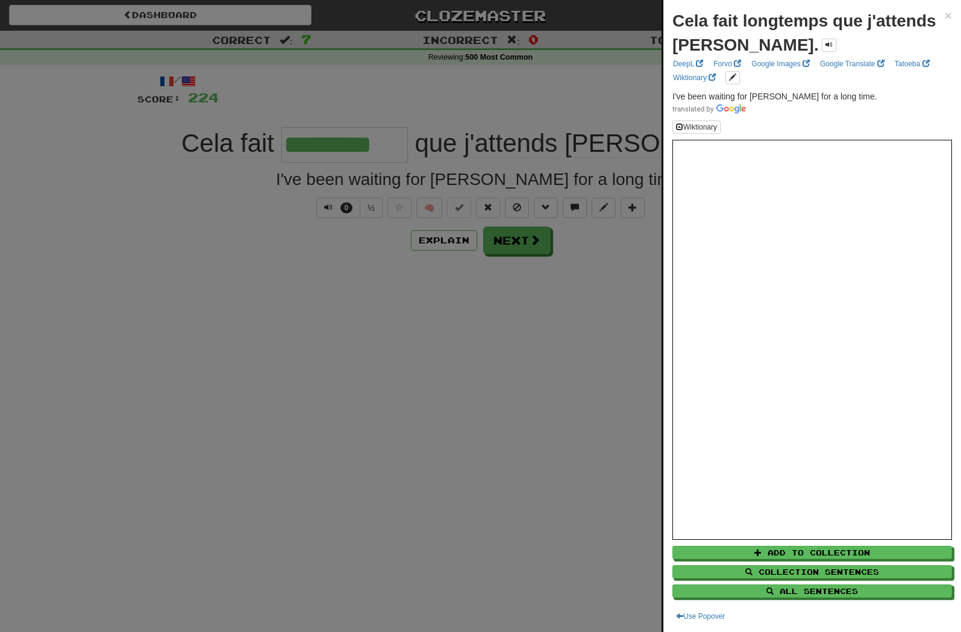
drag, startPoint x: 327, startPoint y: 631, endPoint x: 17, endPoint y: 307, distance: 448.7
click at [0, 0] on html "Dashboard Clozemaster corgwin24 / Toggle Dropdown Dashboard Leaderboard Activit…" at bounding box center [480, 530] width 961 height 1060
click at [141, 291] on div at bounding box center [480, 316] width 961 height 632
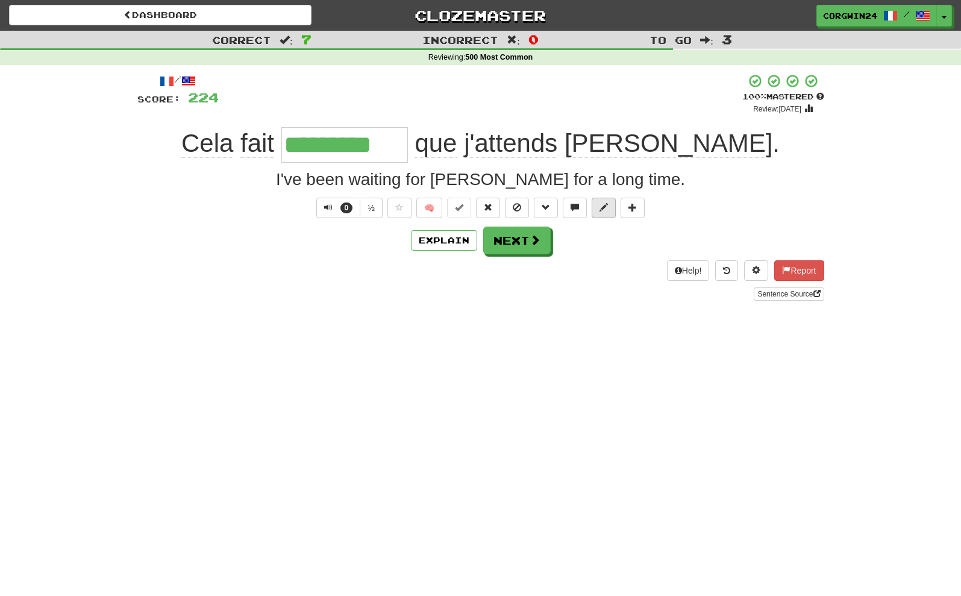
click at [600, 208] on button at bounding box center [604, 208] width 24 height 20
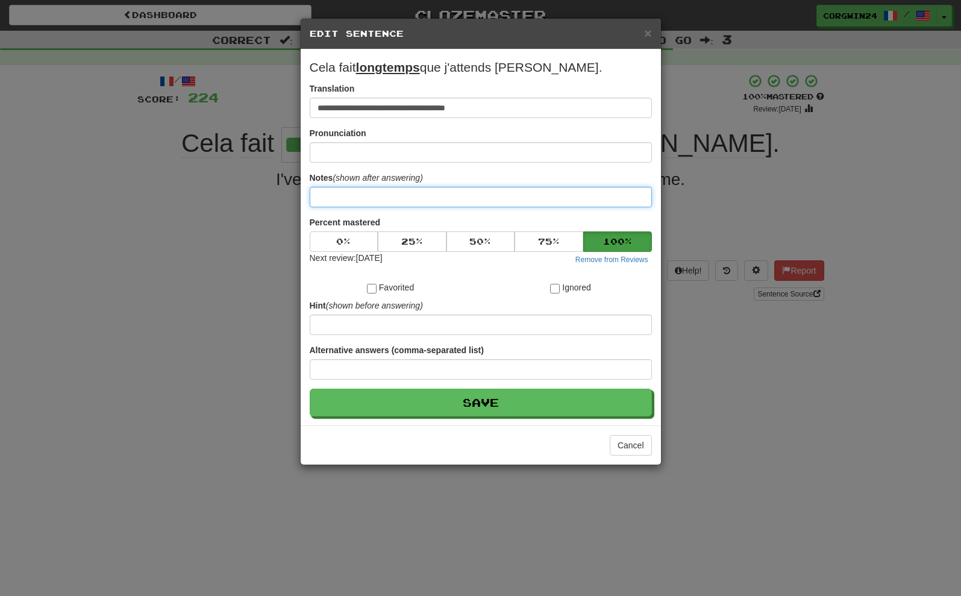
click at [314, 205] on input at bounding box center [481, 197] width 342 height 20
paste input "**********"
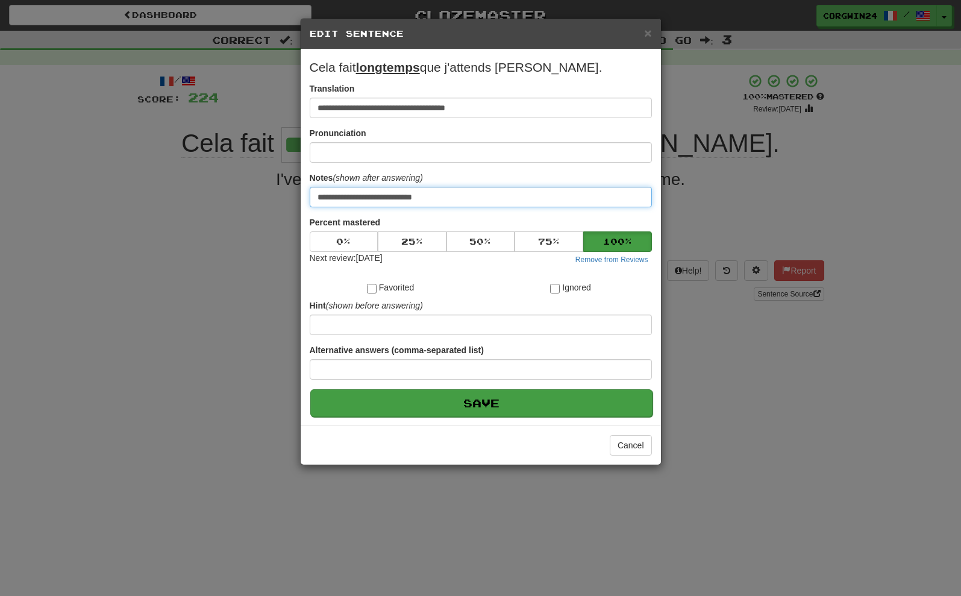
type input "**********"
click at [447, 417] on button "Save" at bounding box center [481, 403] width 342 height 28
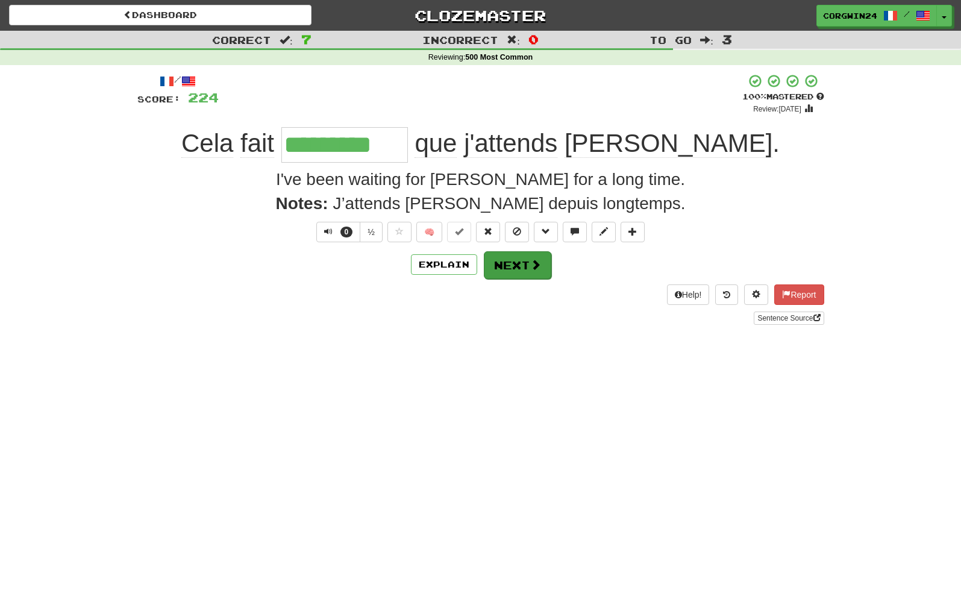
click at [525, 268] on button "Next" at bounding box center [517, 265] width 67 height 28
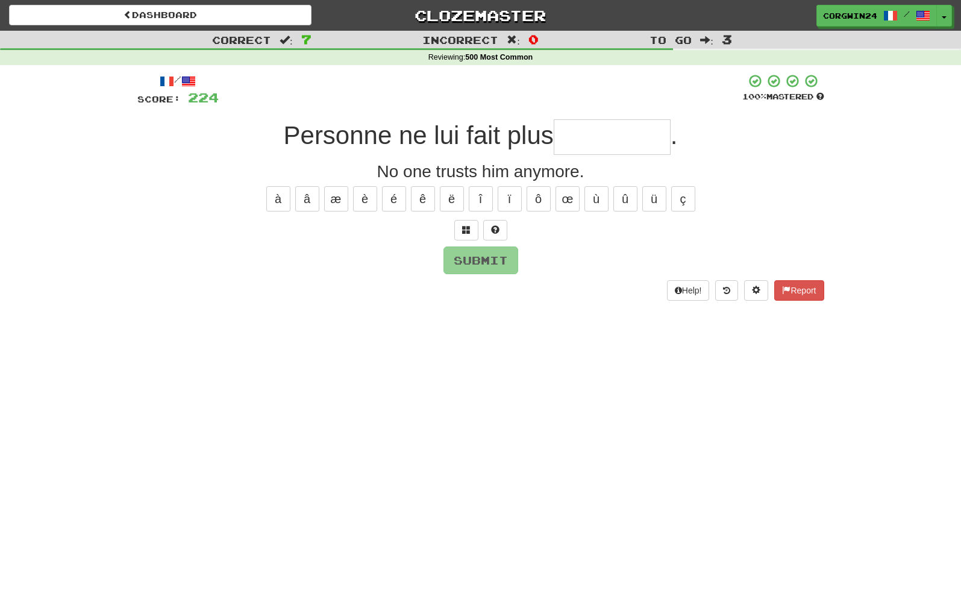
click at [569, 139] on input "text" at bounding box center [612, 137] width 117 height 36
type input "*********"
click at [493, 264] on button "Submit" at bounding box center [481, 261] width 75 height 28
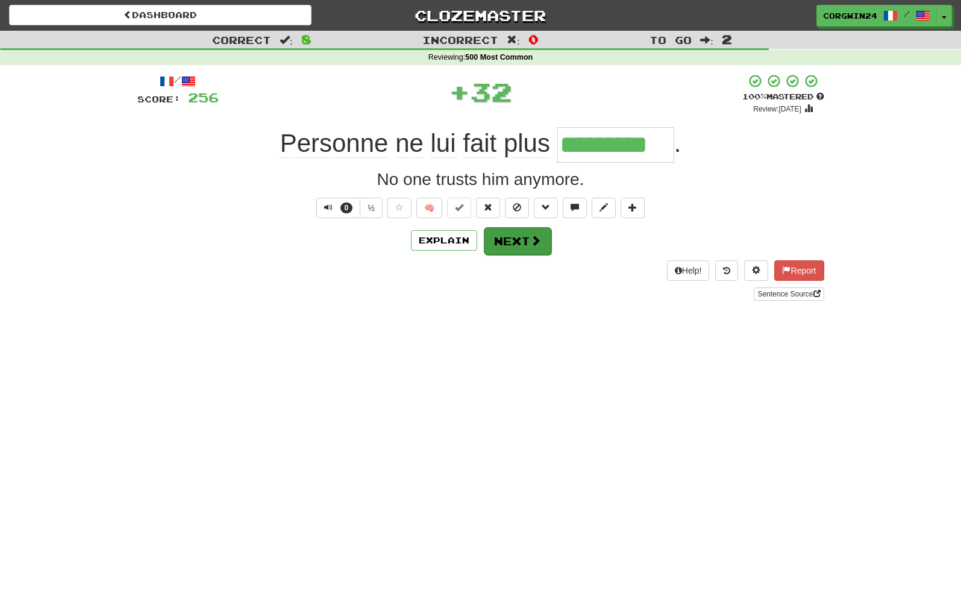
click at [512, 248] on button "Next" at bounding box center [517, 241] width 67 height 28
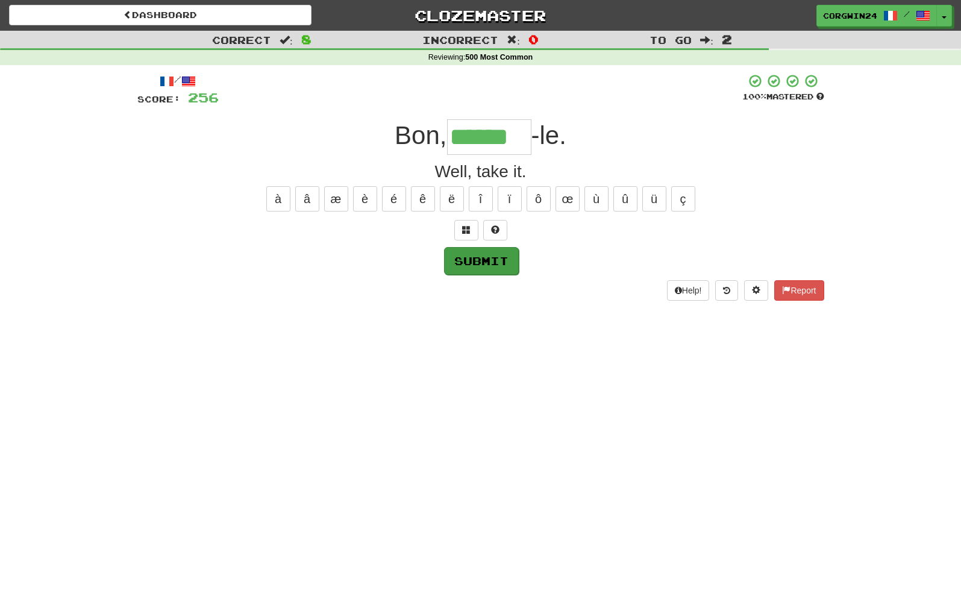
type input "******"
click at [485, 258] on button "Submit" at bounding box center [481, 261] width 75 height 28
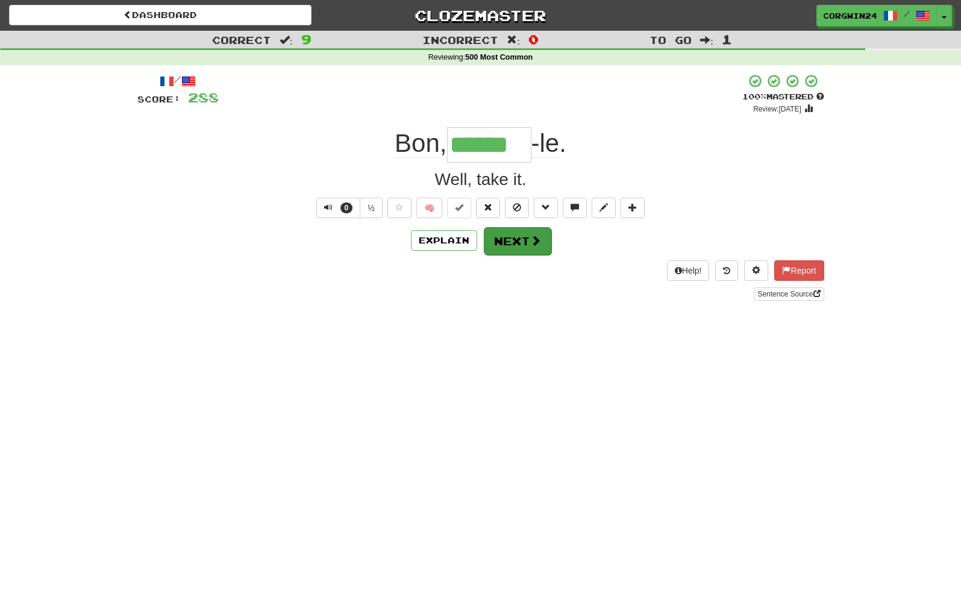
click at [531, 243] on button "Next" at bounding box center [517, 241] width 67 height 28
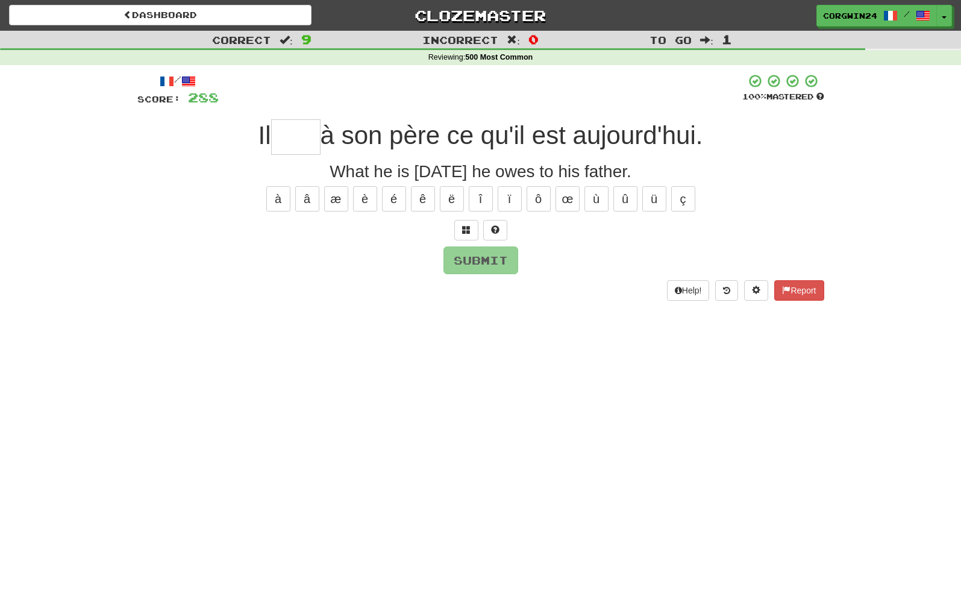
click at [290, 133] on input "text" at bounding box center [295, 137] width 49 height 36
type input "****"
click at [479, 266] on button "Submit" at bounding box center [480, 260] width 75 height 28
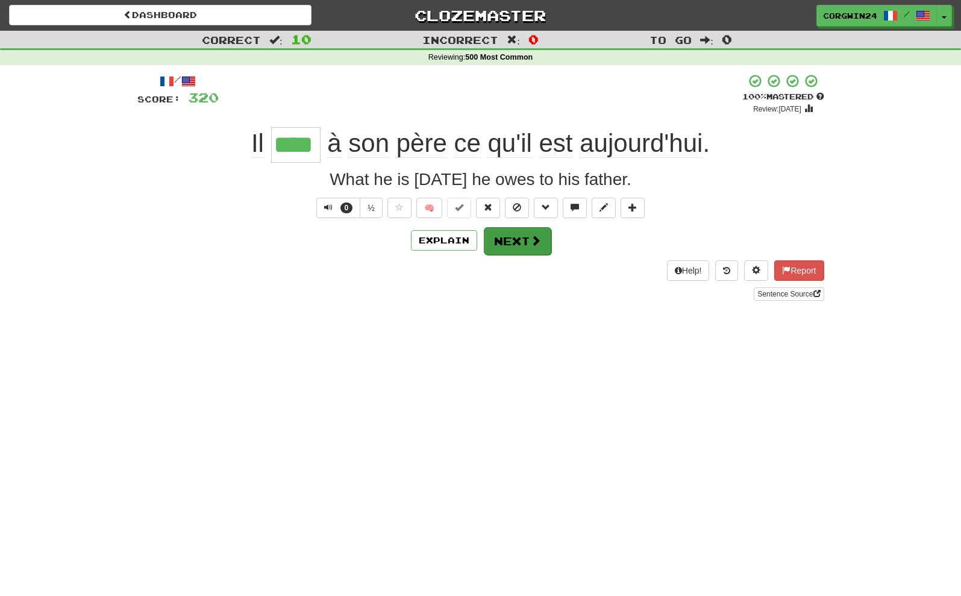
click at [516, 243] on button "Next" at bounding box center [517, 241] width 67 height 28
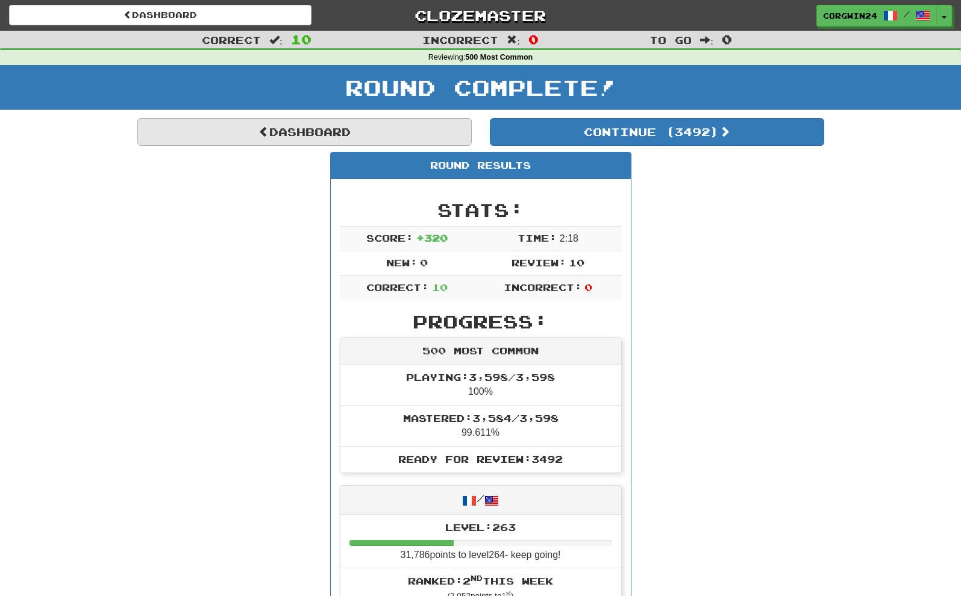
click at [316, 120] on link "Dashboard" at bounding box center [304, 132] width 334 height 28
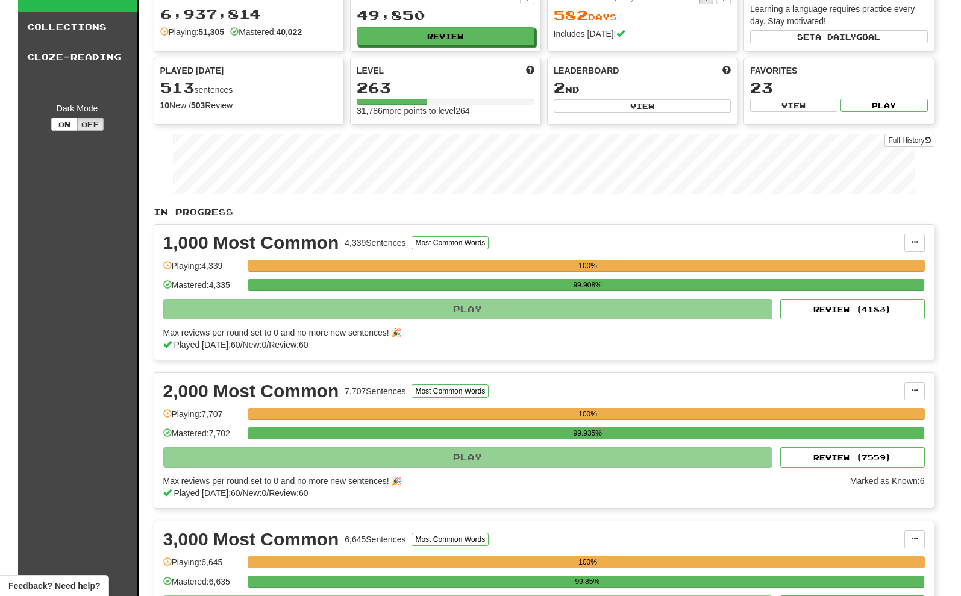
scroll to position [27, 0]
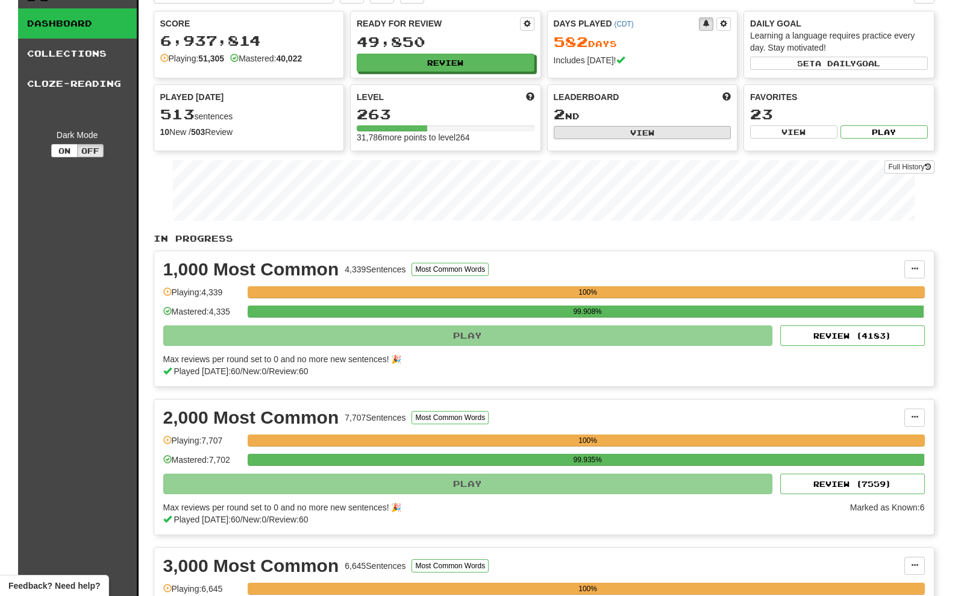
click at [622, 128] on button "View" at bounding box center [643, 132] width 178 height 13
select select "**********"
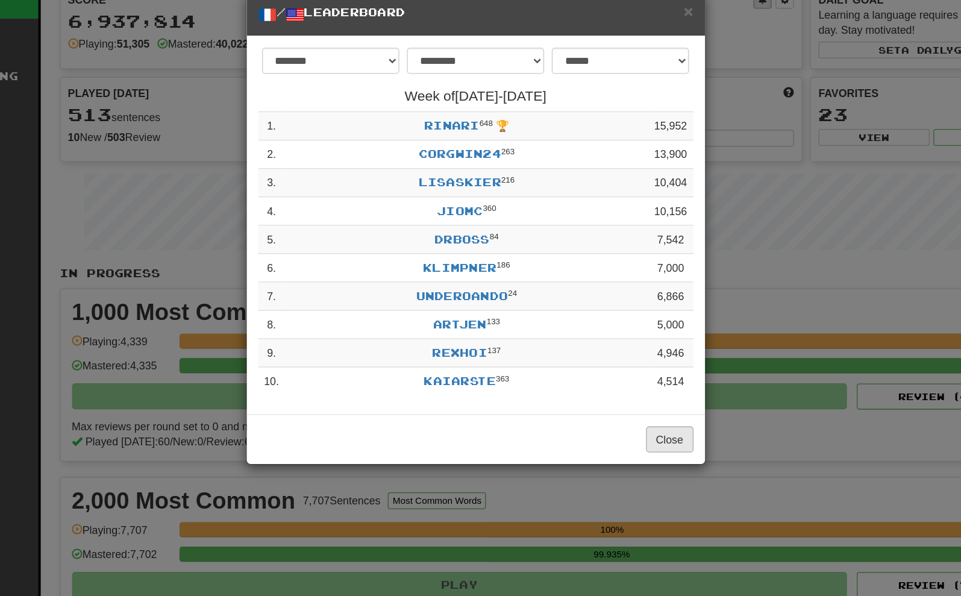
click at [615, 362] on button "Close" at bounding box center [633, 369] width 37 height 20
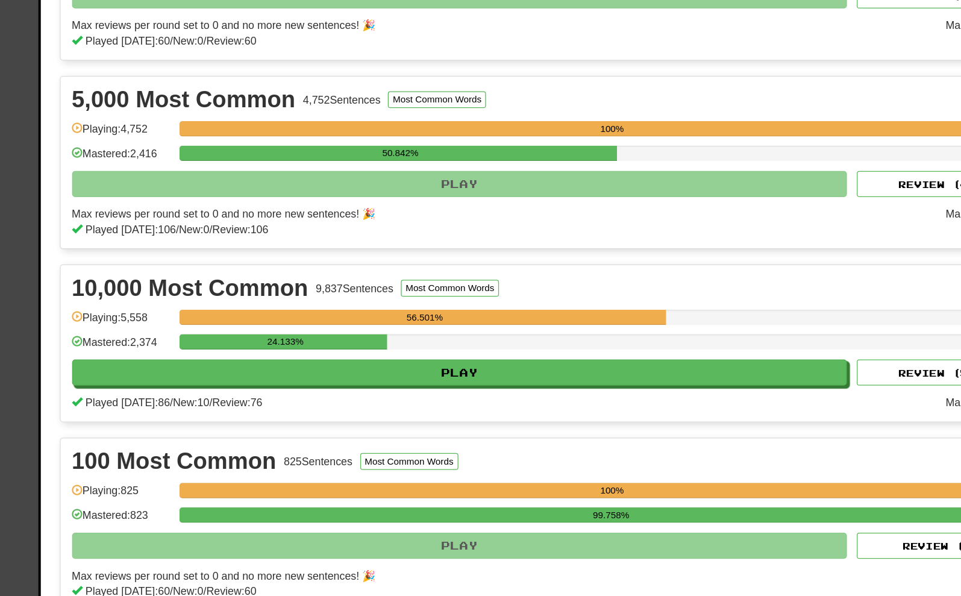
scroll to position [748, 0]
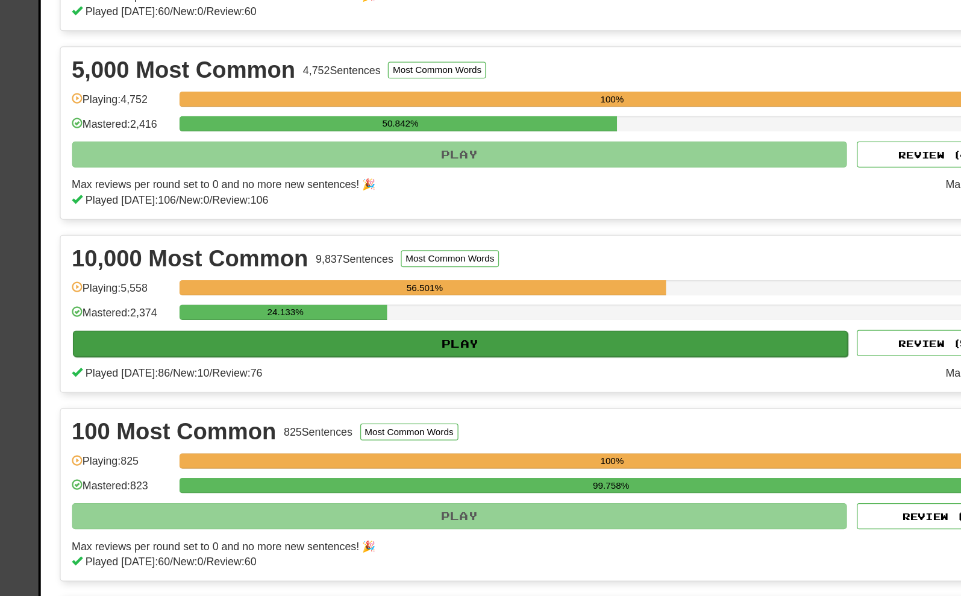
click at [359, 346] on button "Play" at bounding box center [469, 356] width 610 height 20
select select "**"
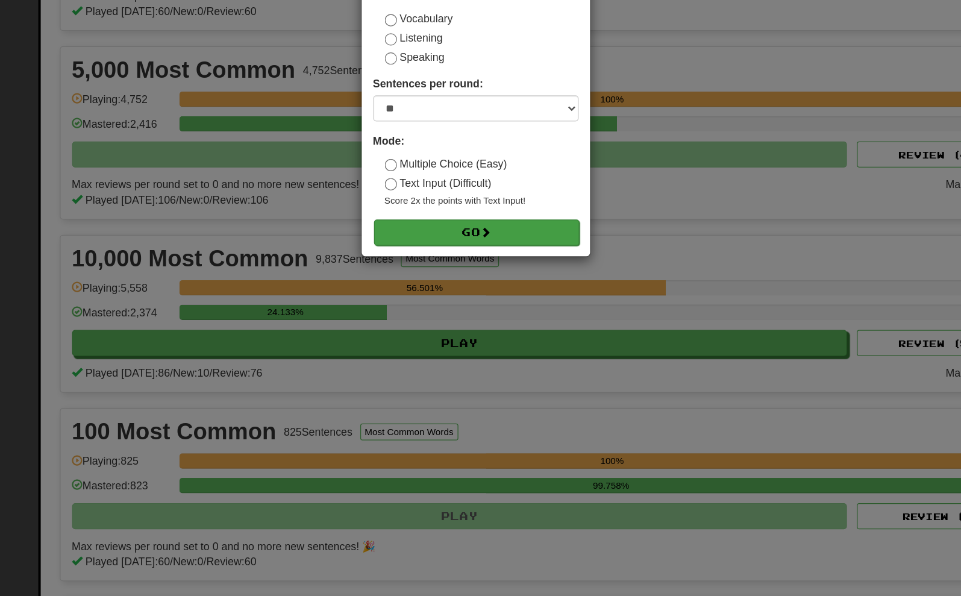
click at [401, 258] on button "Go" at bounding box center [481, 268] width 161 height 20
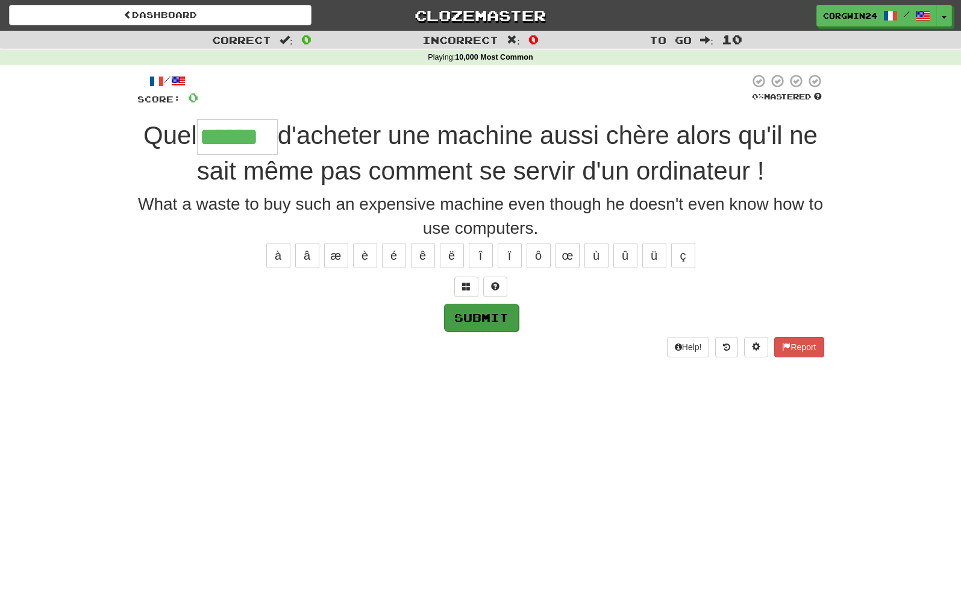
type input "******"
click at [479, 314] on button "Submit" at bounding box center [480, 317] width 75 height 28
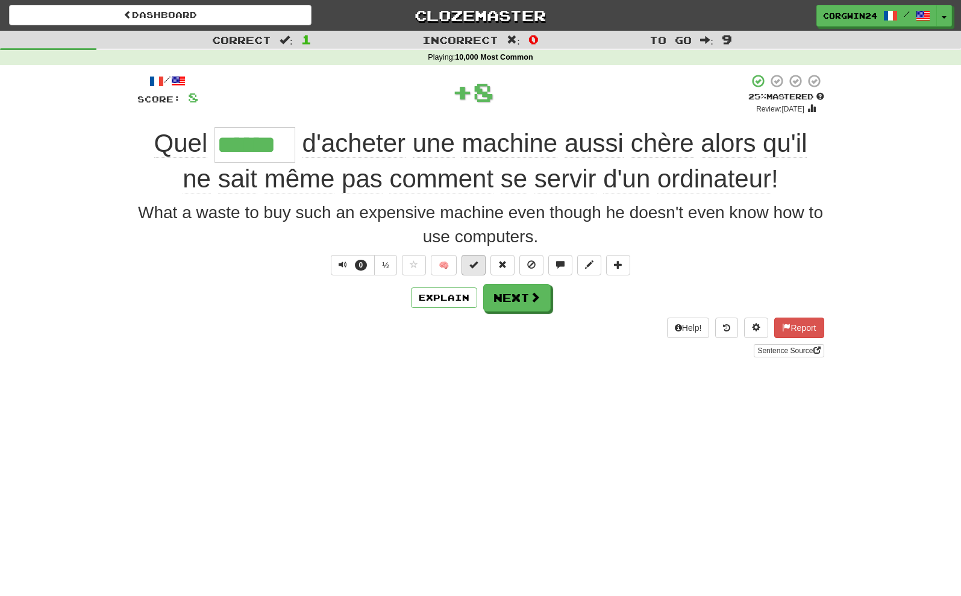
click at [478, 268] on span at bounding box center [473, 264] width 8 height 8
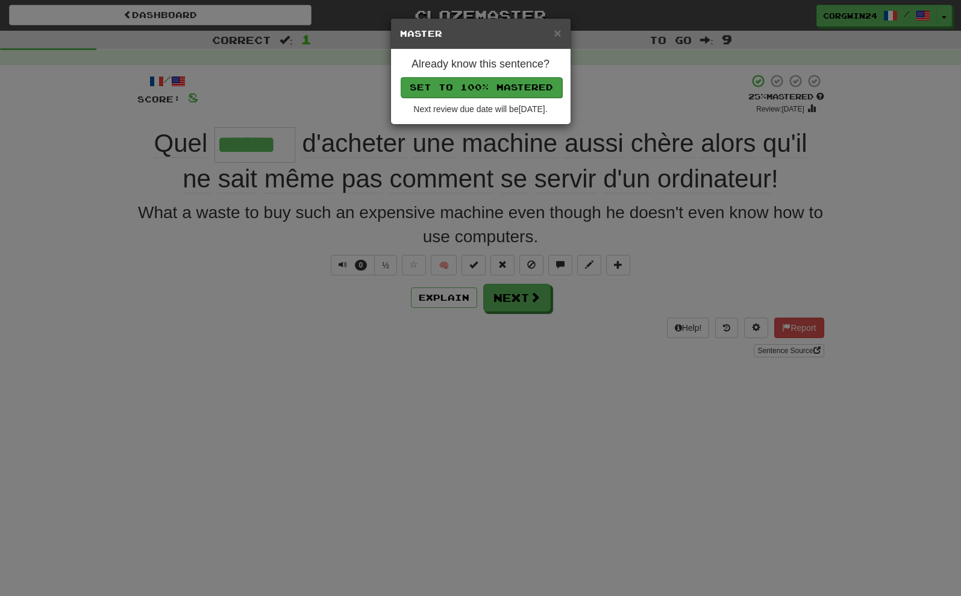
click at [465, 85] on button "Set to 100% Mastered" at bounding box center [481, 87] width 161 height 20
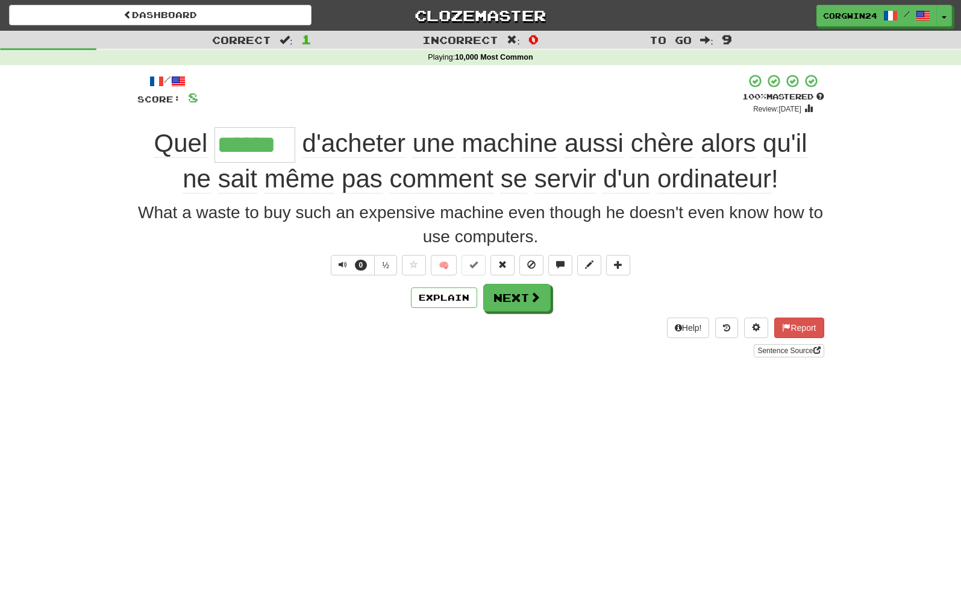
drag, startPoint x: 4, startPoint y: 122, endPoint x: 587, endPoint y: 419, distance: 654.8
click at [0, 0] on html "Dashboard Clozemaster corgwin24 / Toggle Dropdown Dashboard Leaderboard Activit…" at bounding box center [480, 512] width 961 height 1024
drag, startPoint x: 5, startPoint y: 184, endPoint x: 590, endPoint y: 262, distance: 589.6
click at [0, 0] on html "Dashboard Clozemaster corgwin24 / Toggle Dropdown Dashboard Leaderboard Activit…" at bounding box center [480, 512] width 961 height 1024
click at [583, 268] on button at bounding box center [589, 265] width 24 height 20
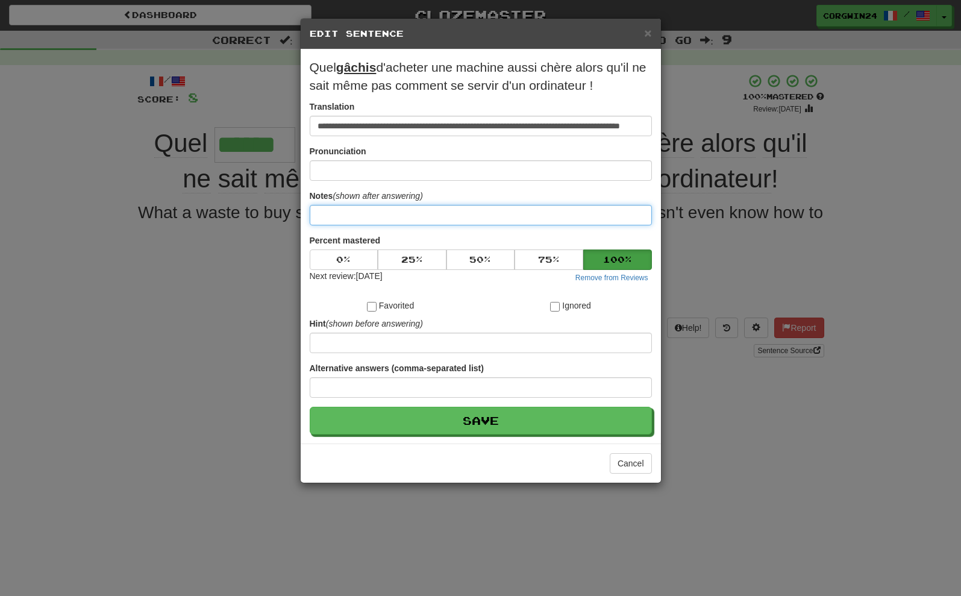
click at [313, 216] on input at bounding box center [481, 215] width 342 height 20
paste input "******"
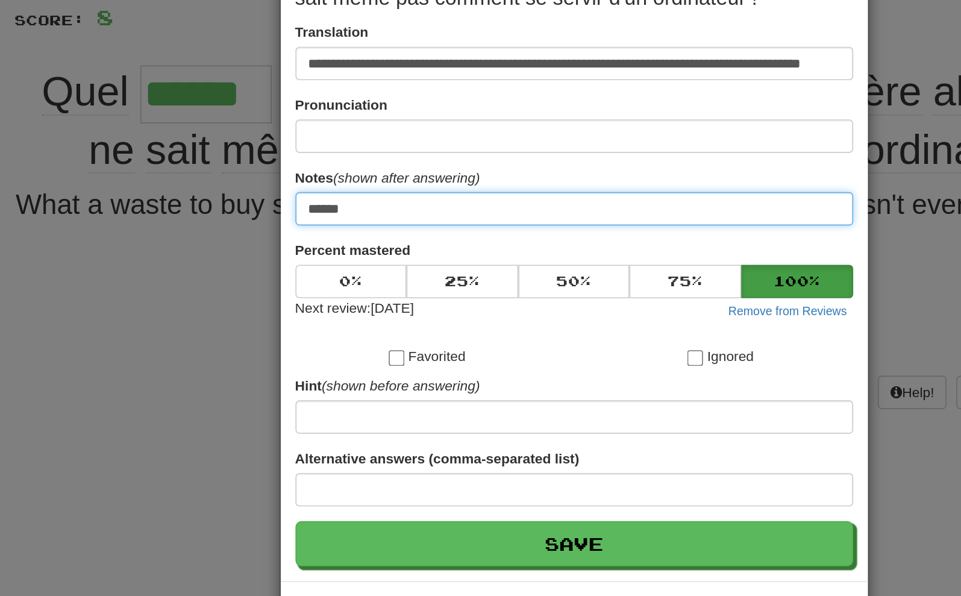
click at [310, 205] on input "******" at bounding box center [481, 215] width 342 height 20
click at [310, 205] on input "*********" at bounding box center [481, 215] width 342 height 20
click at [310, 205] on input "**********" at bounding box center [481, 215] width 342 height 20
click at [327, 205] on input "**********" at bounding box center [481, 215] width 342 height 20
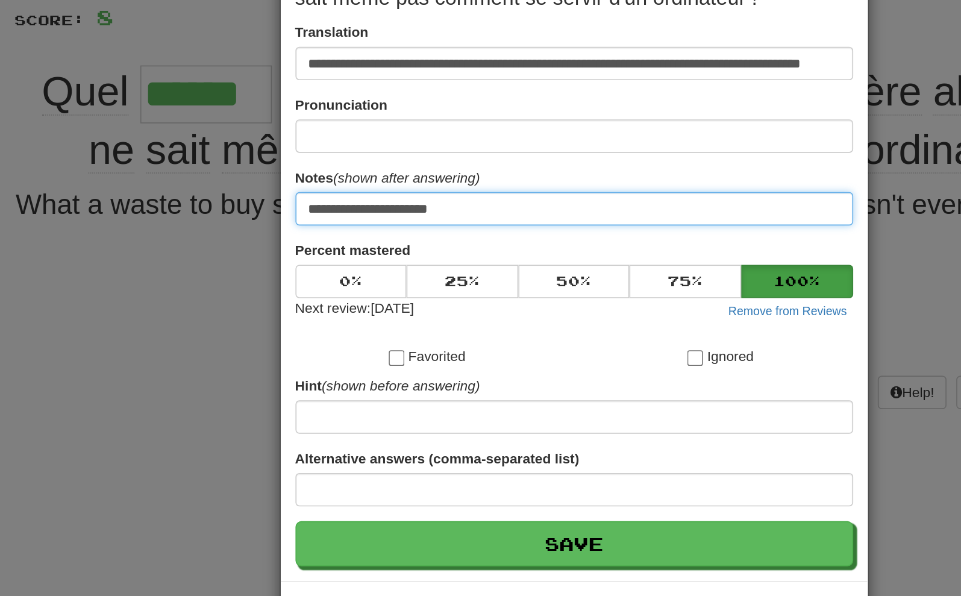
paste input "**********"
click at [311, 205] on input "**********" at bounding box center [481, 215] width 342 height 20
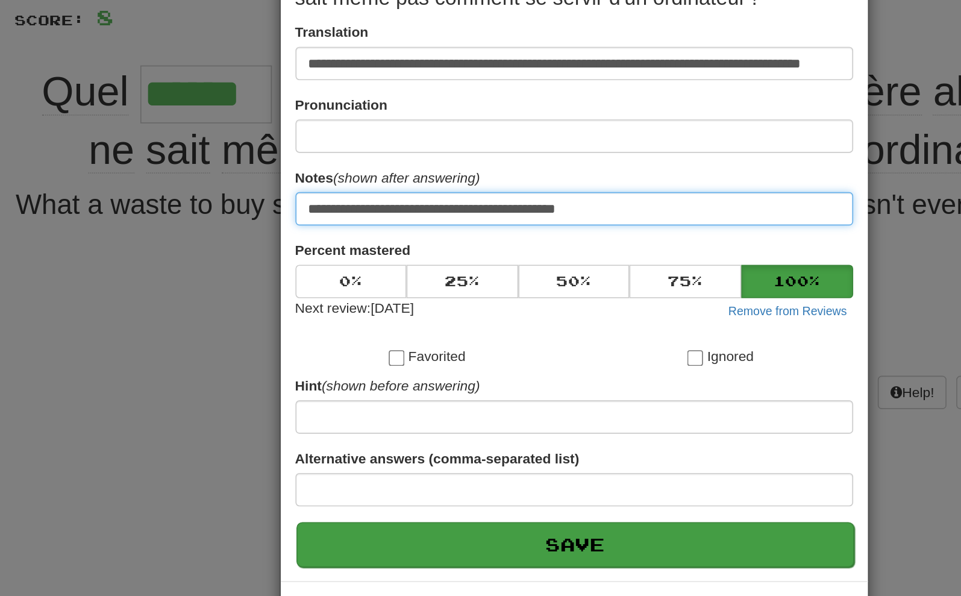
type input "**********"
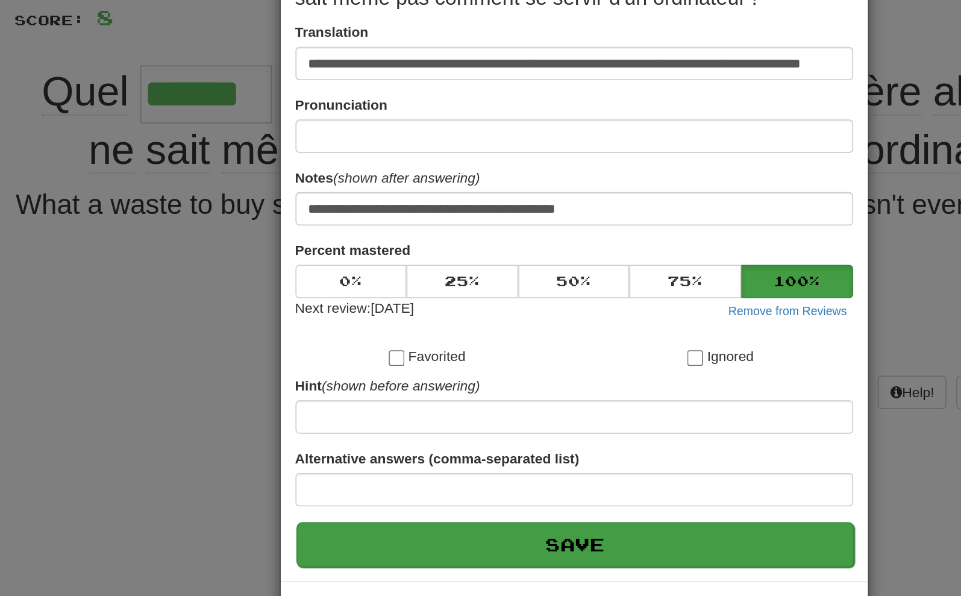
click at [391, 407] on button "Save" at bounding box center [481, 421] width 342 height 28
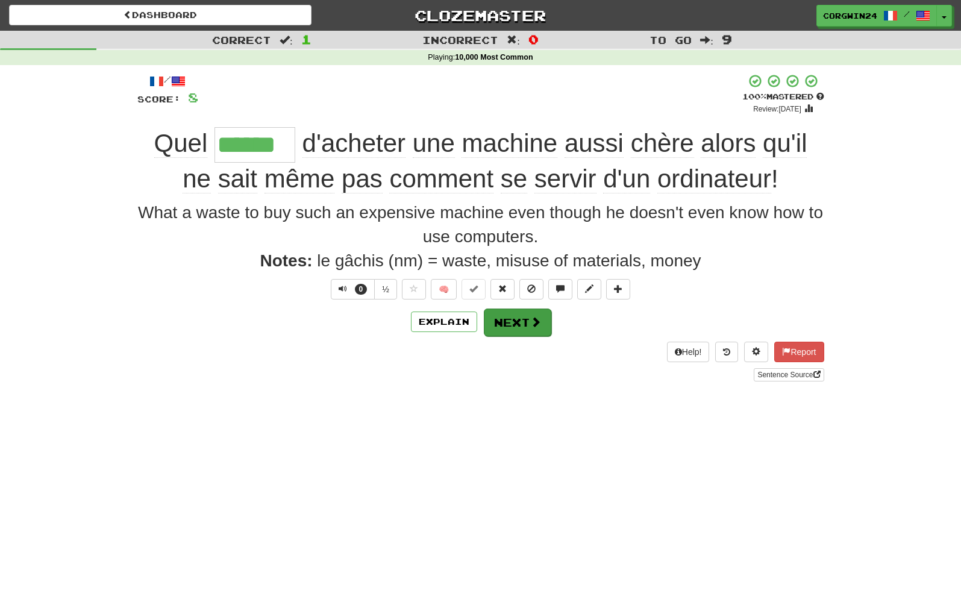
click at [520, 325] on button "Next" at bounding box center [517, 322] width 67 height 28
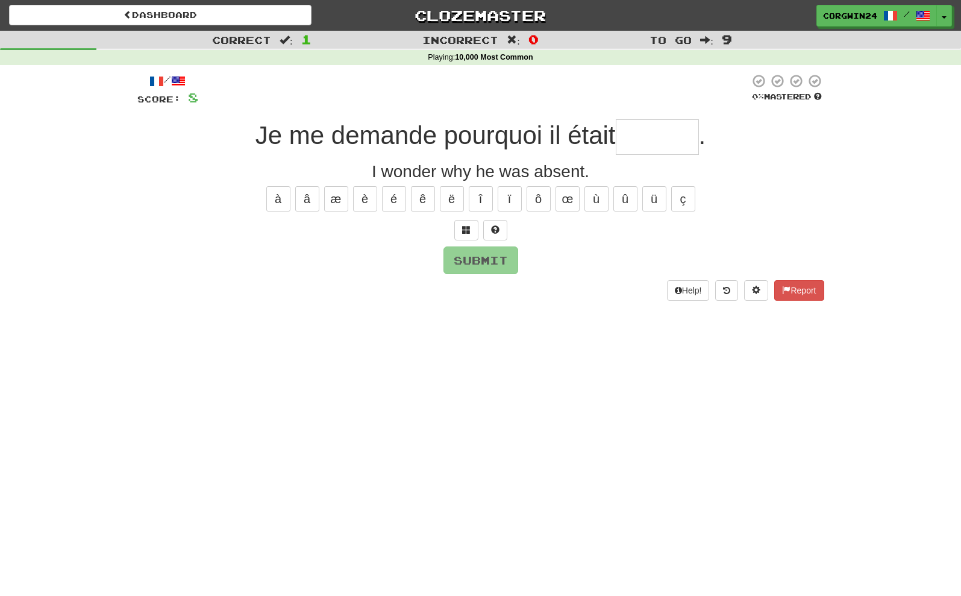
click at [637, 143] on input "text" at bounding box center [657, 137] width 83 height 36
click at [643, 138] on input "text" at bounding box center [657, 137] width 83 height 36
type input "******"
click at [478, 252] on button "Submit" at bounding box center [481, 261] width 75 height 28
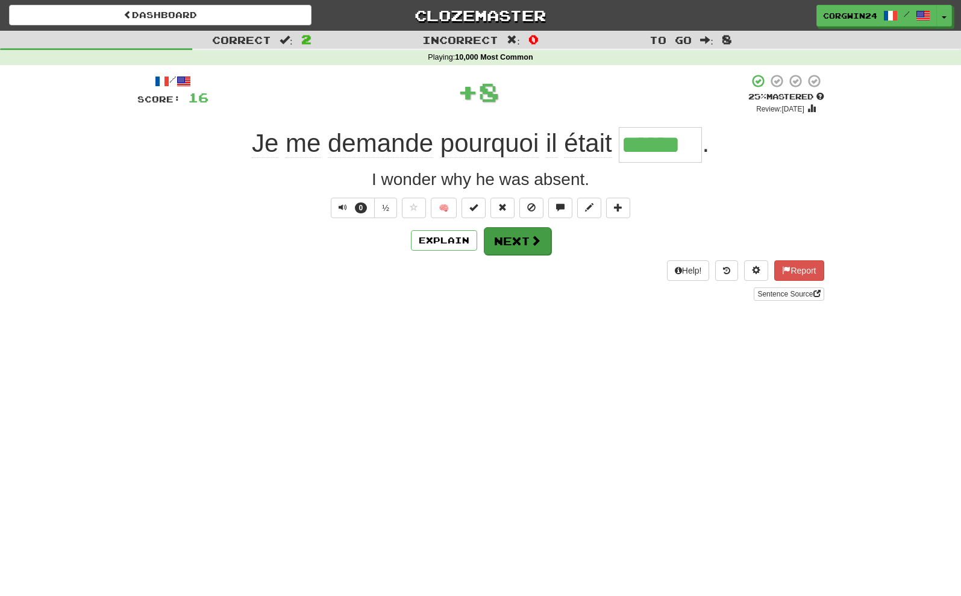
click at [516, 250] on button "Next" at bounding box center [517, 241] width 67 height 28
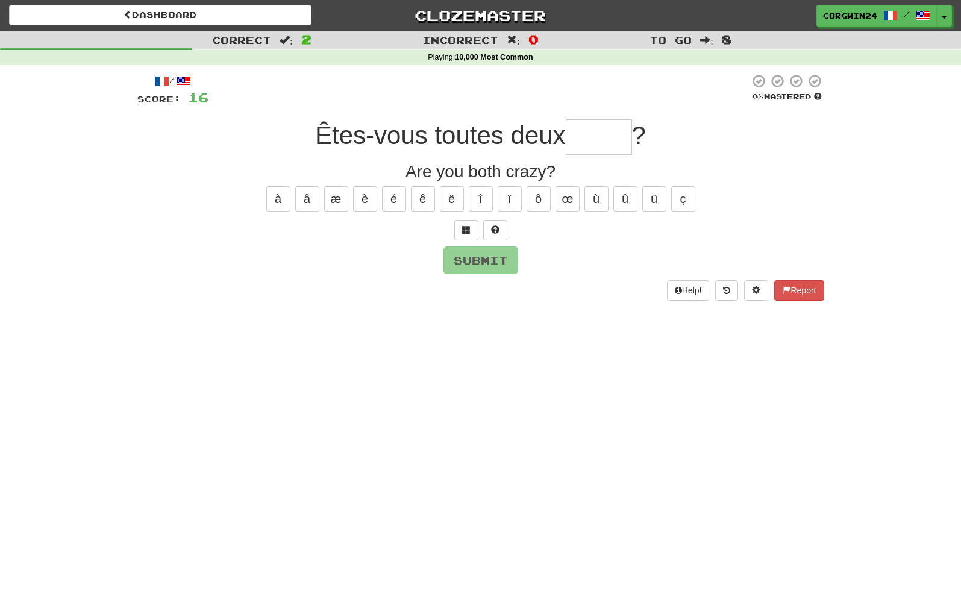
click at [597, 133] on input "text" at bounding box center [599, 137] width 66 height 36
type input "******"
click at [492, 252] on button "Submit" at bounding box center [481, 261] width 75 height 28
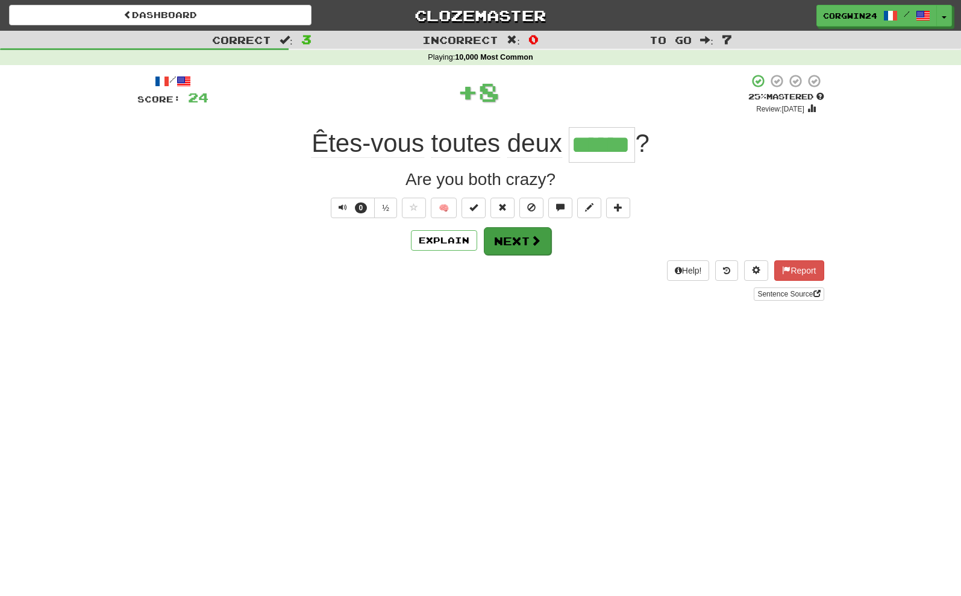
click at [510, 248] on button "Next" at bounding box center [517, 241] width 67 height 28
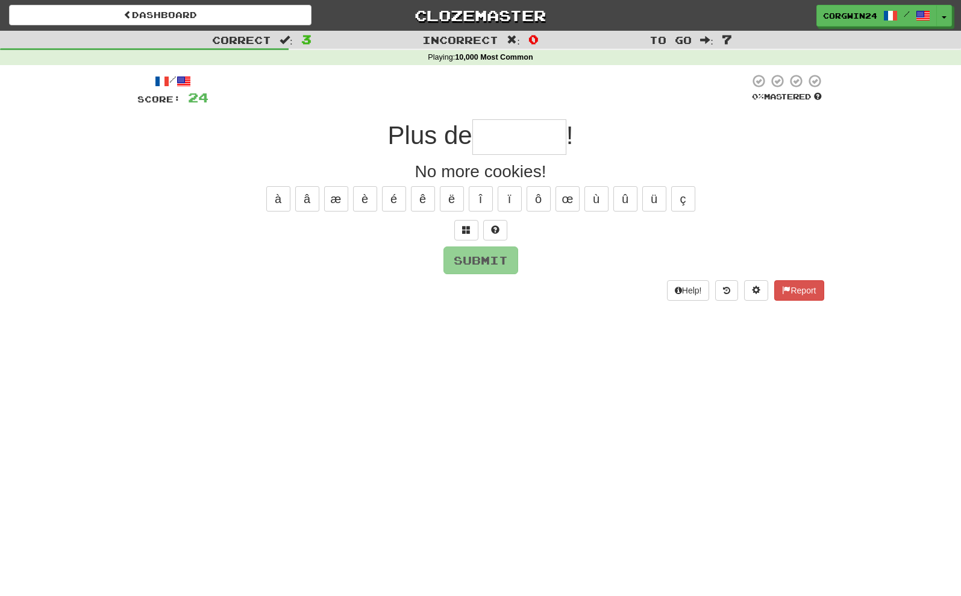
type input "*"
type input "********"
click at [475, 266] on button "Submit" at bounding box center [480, 260] width 75 height 28
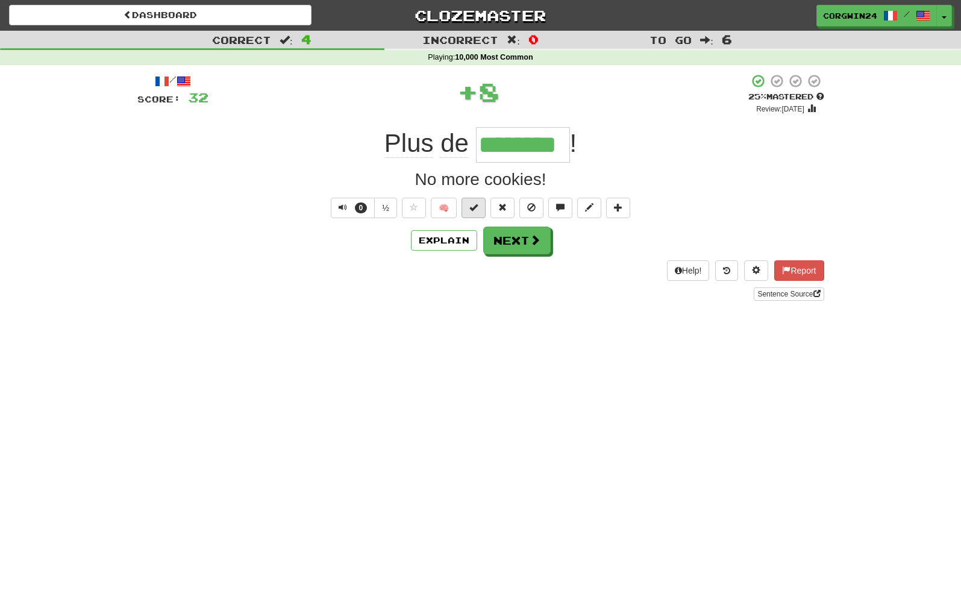
click at [474, 207] on span at bounding box center [473, 207] width 8 height 8
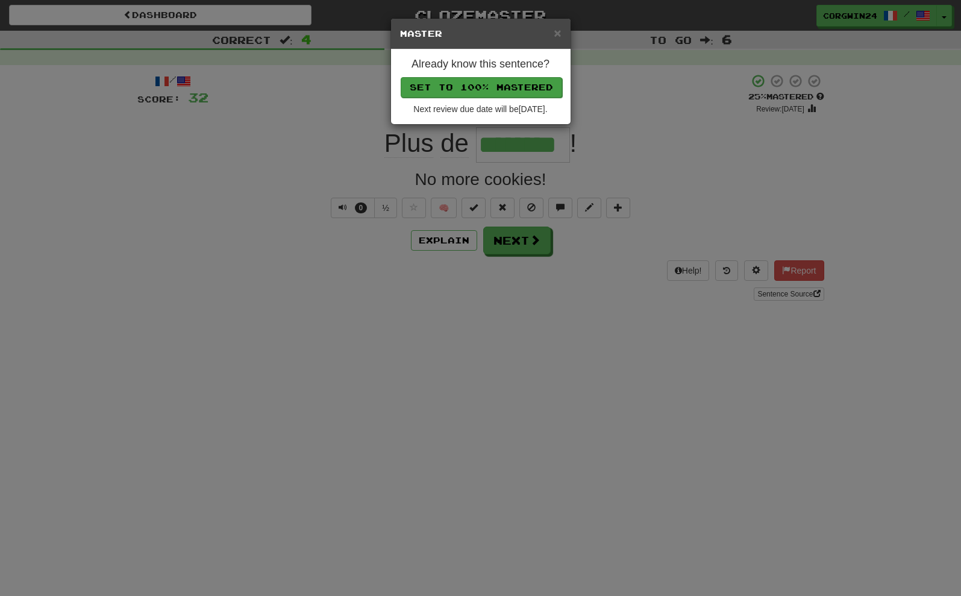
click at [479, 86] on button "Set to 100% Mastered" at bounding box center [481, 87] width 161 height 20
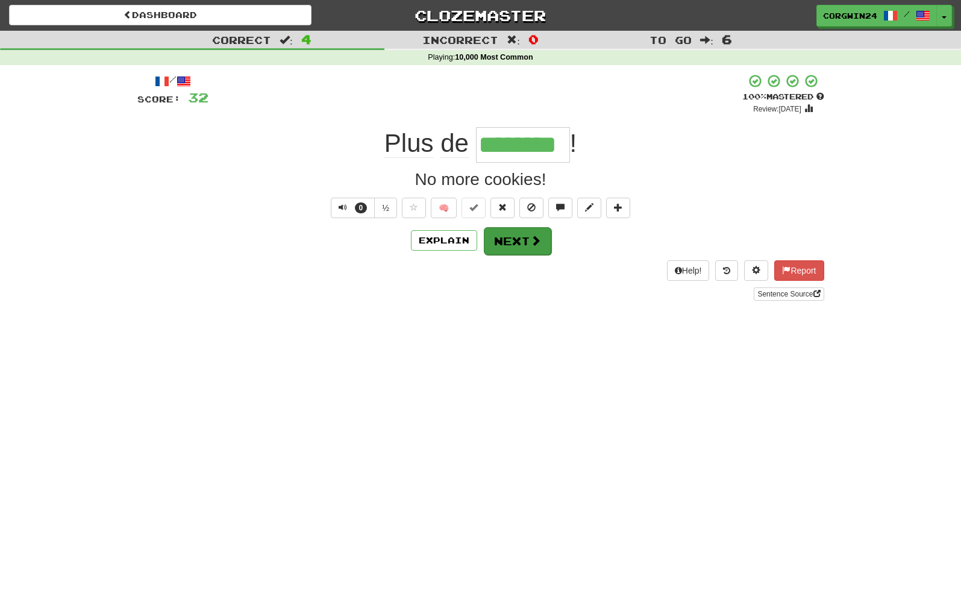
click at [527, 243] on button "Next" at bounding box center [517, 241] width 67 height 28
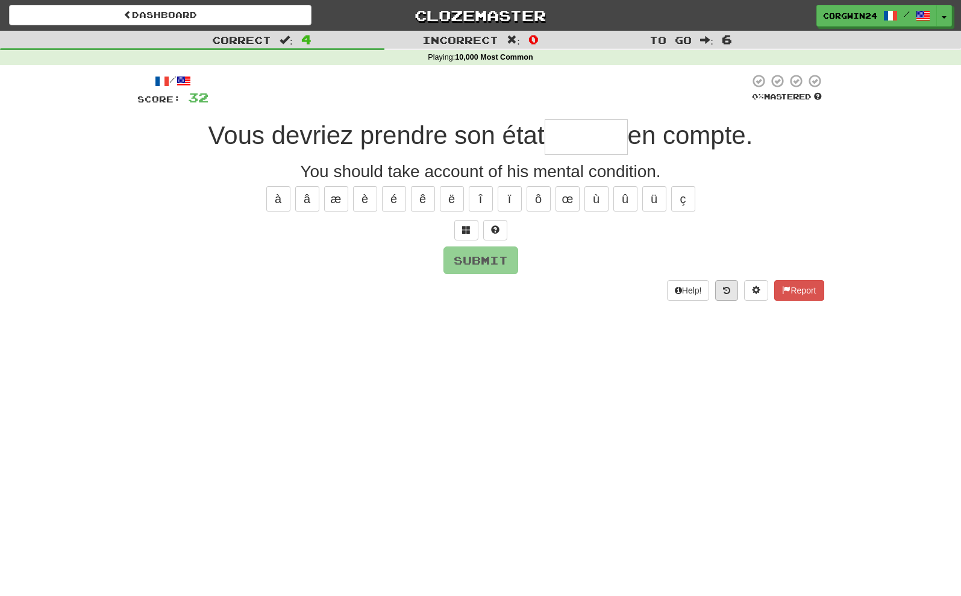
click at [723, 288] on icon at bounding box center [726, 290] width 7 height 8
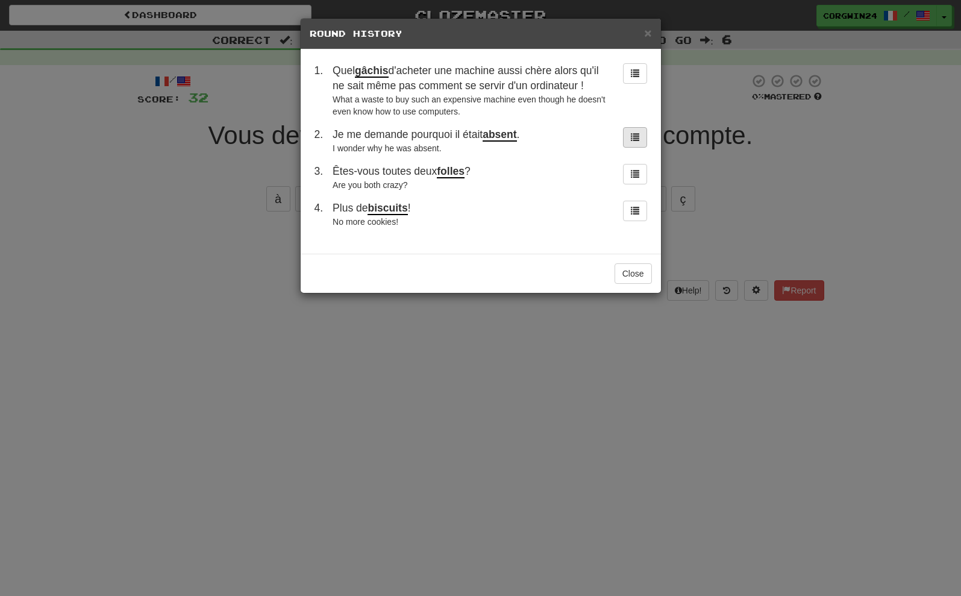
click at [641, 142] on button at bounding box center [635, 137] width 24 height 20
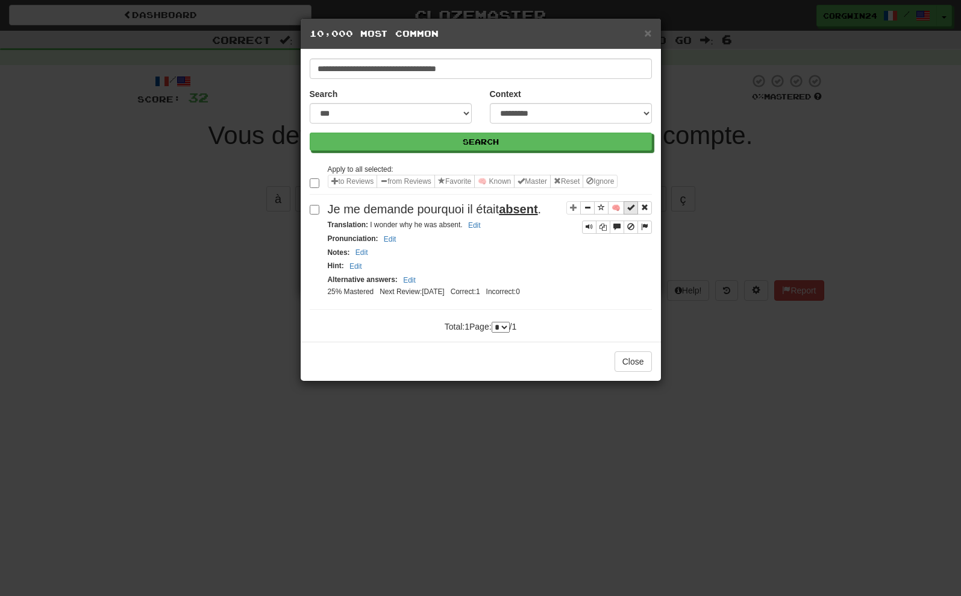
click at [627, 211] on span "Sentence controls" at bounding box center [630, 207] width 7 height 7
click at [628, 372] on button "Close" at bounding box center [633, 361] width 37 height 20
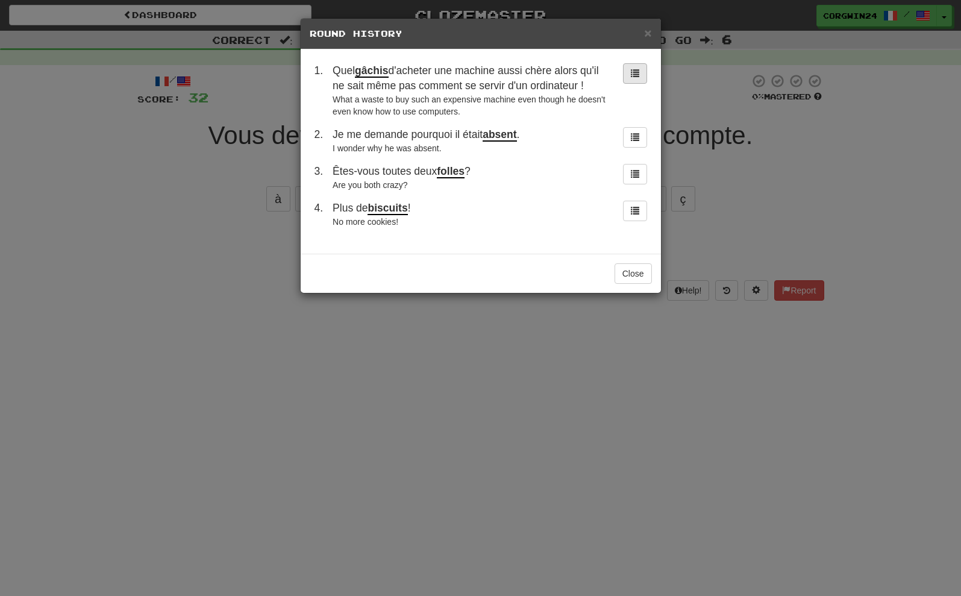
click at [636, 72] on span at bounding box center [635, 73] width 8 height 8
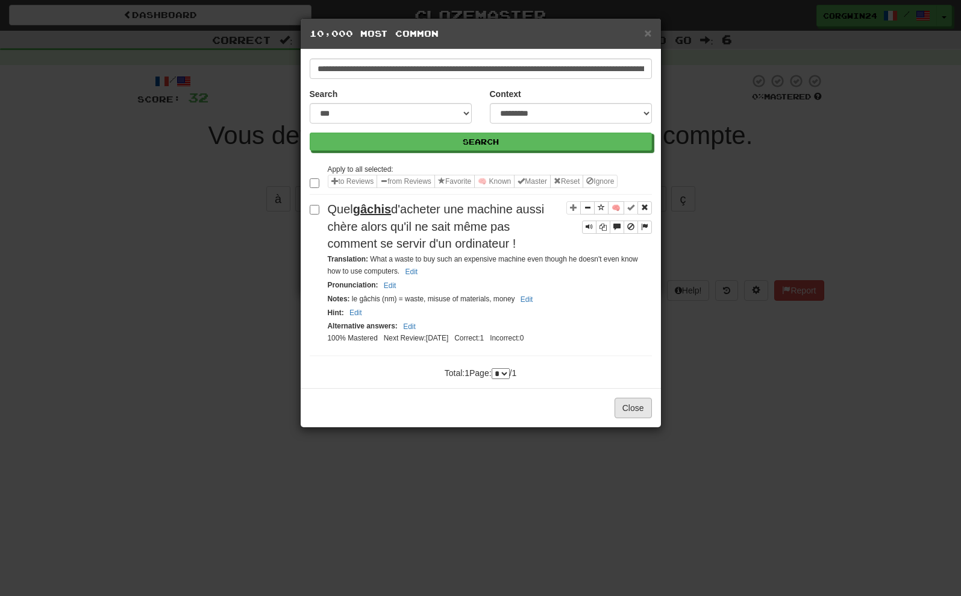
click at [622, 418] on button "Close" at bounding box center [633, 408] width 37 height 20
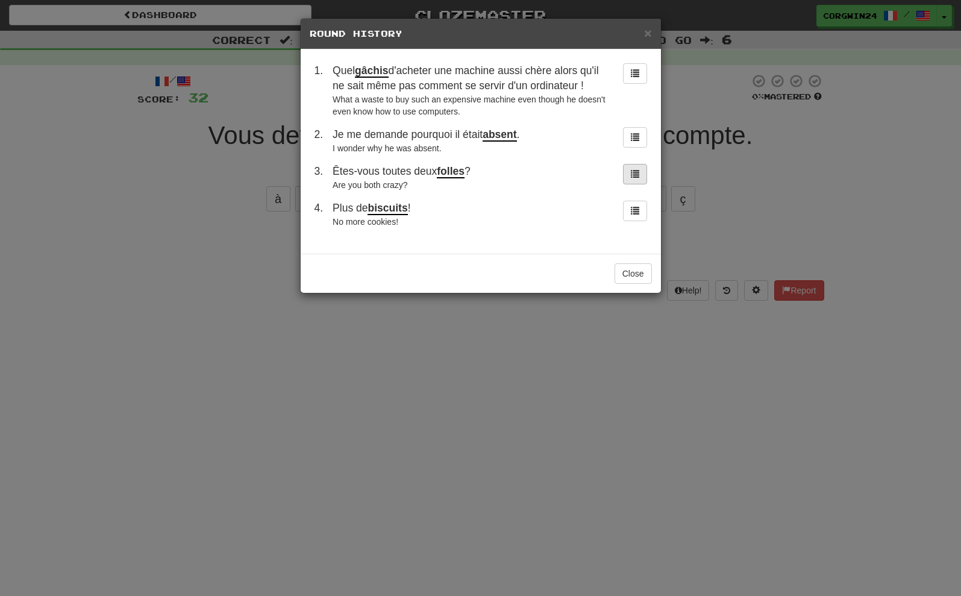
click at [630, 171] on button at bounding box center [635, 174] width 24 height 20
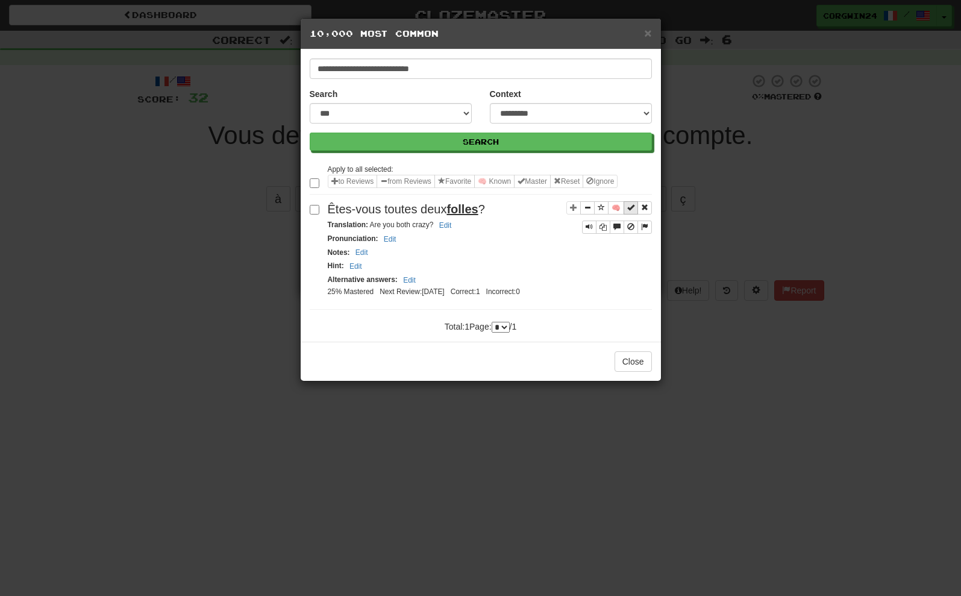
click at [630, 211] on span "Sentence controls" at bounding box center [630, 207] width 7 height 7
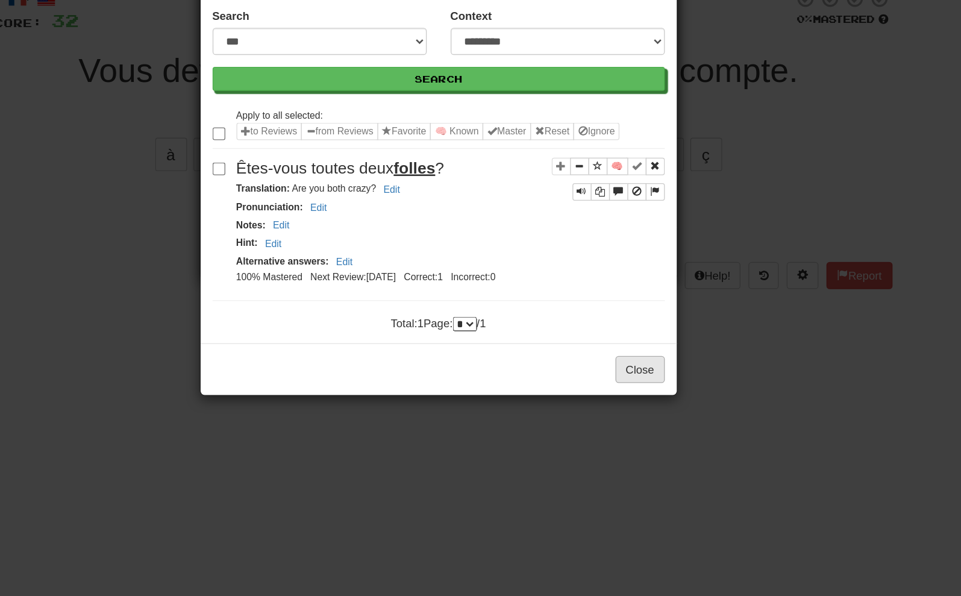
click at [615, 351] on button "Close" at bounding box center [633, 361] width 37 height 20
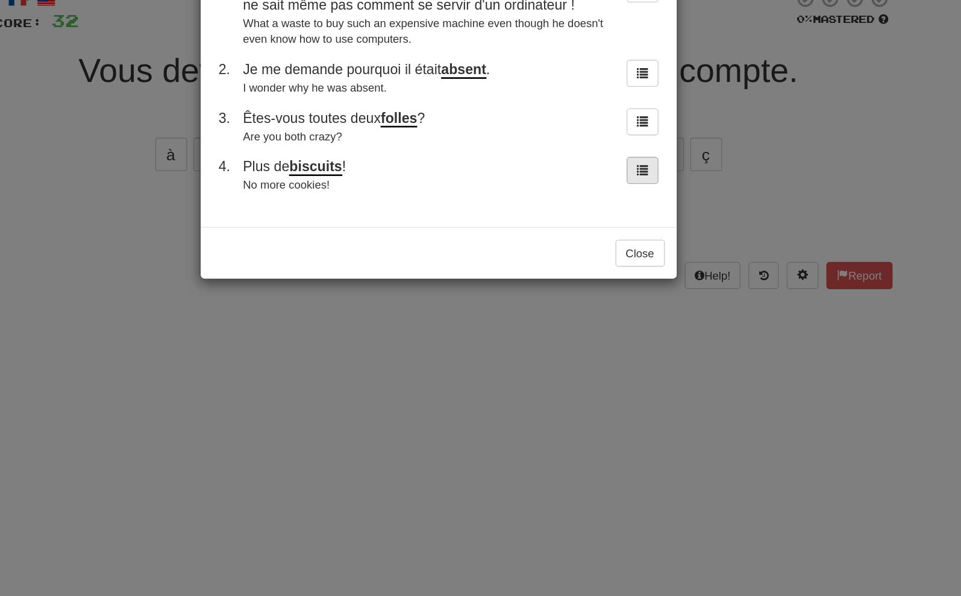
click at [631, 206] on span at bounding box center [635, 210] width 8 height 8
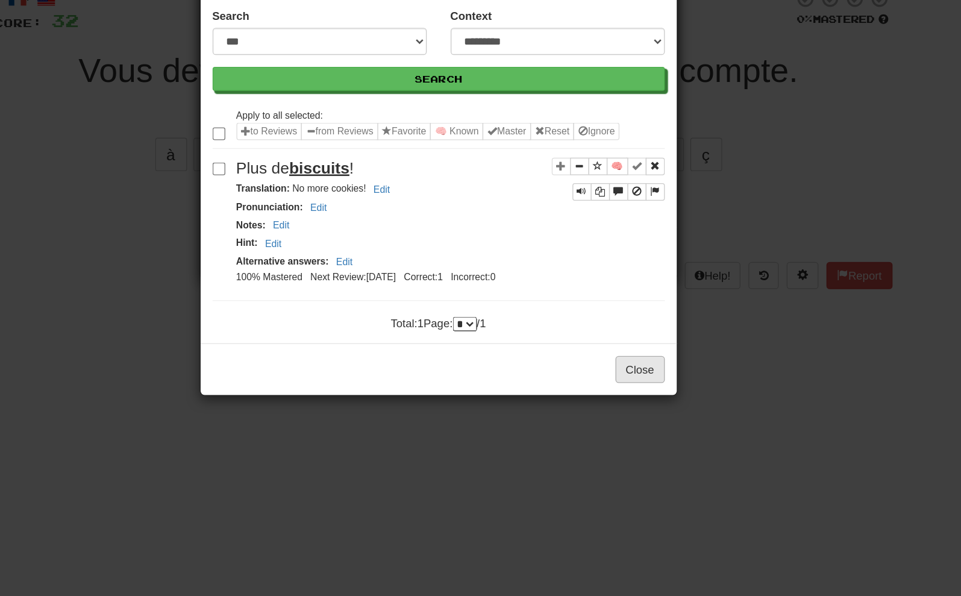
click at [615, 351] on button "Close" at bounding box center [633, 361] width 37 height 20
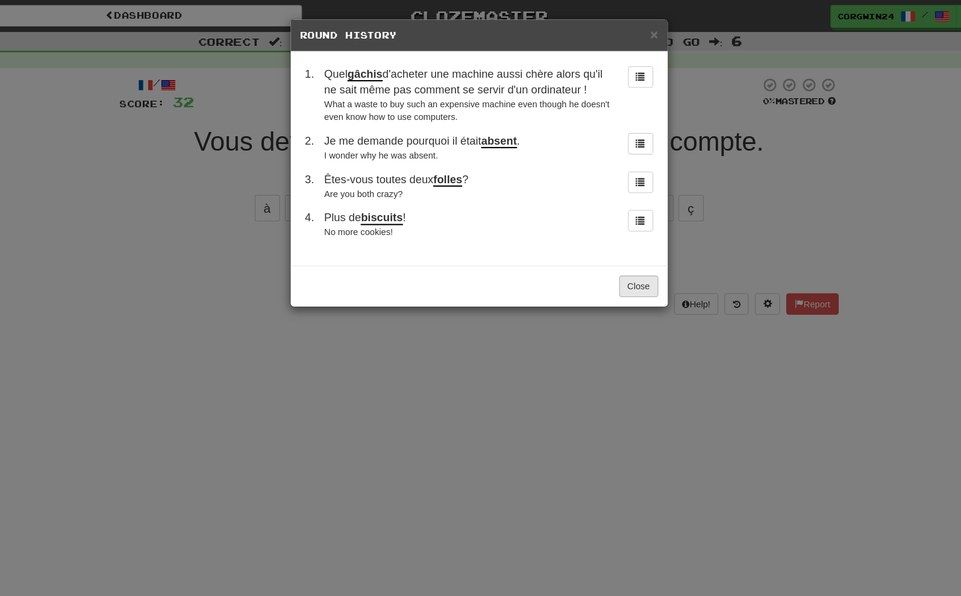
click at [615, 284] on button "Close" at bounding box center [633, 273] width 37 height 20
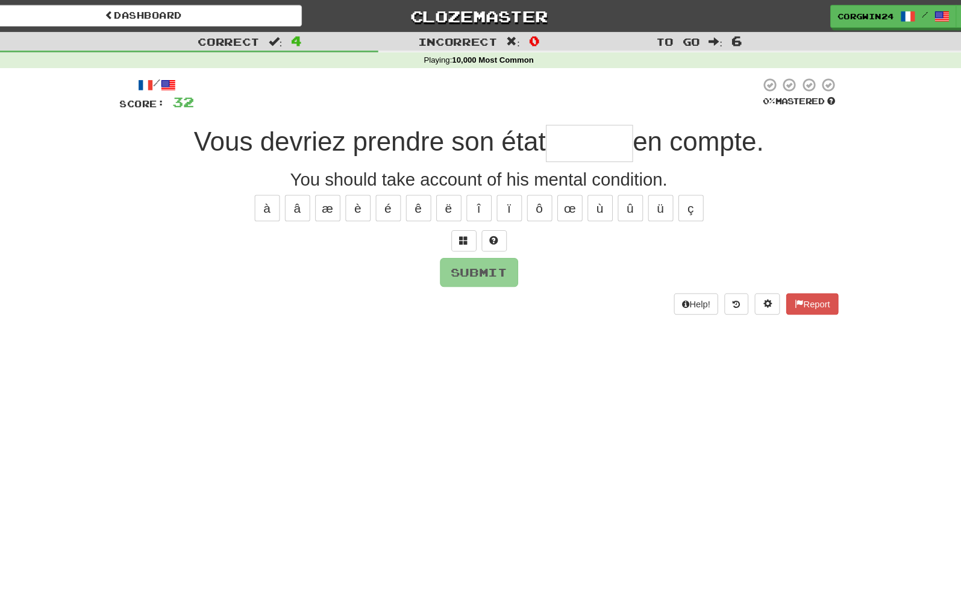
click at [552, 140] on input "text" at bounding box center [586, 137] width 83 height 36
type input "******"
click at [451, 260] on button "Submit" at bounding box center [480, 260] width 75 height 28
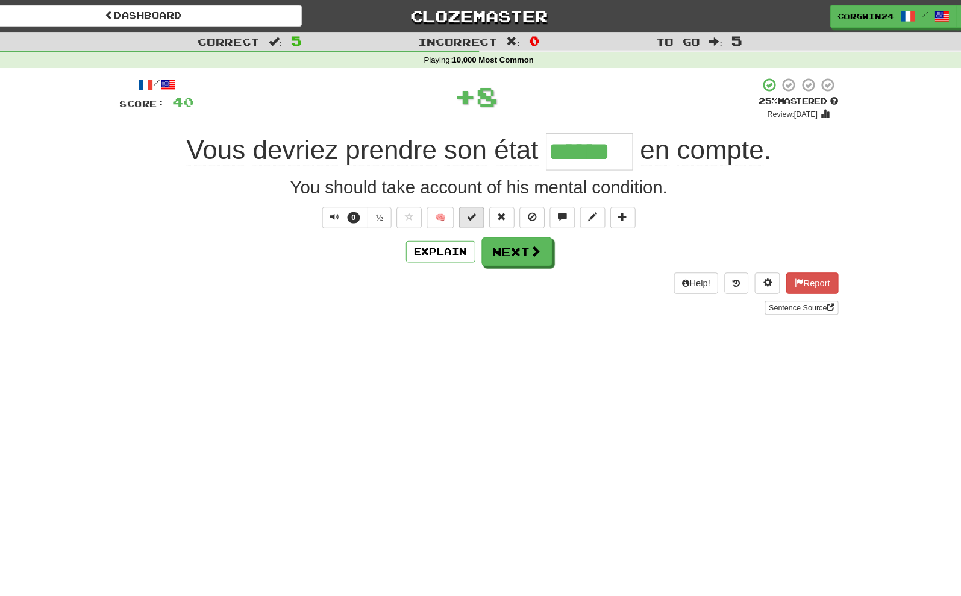
click at [462, 211] on button at bounding box center [474, 208] width 24 height 20
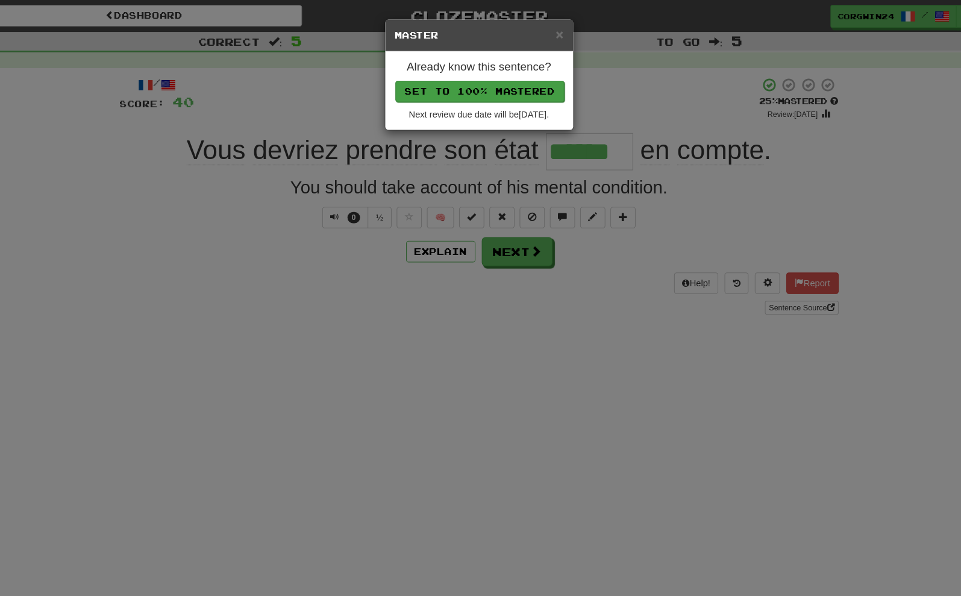
click at [448, 87] on button "Set to 100% Mastered" at bounding box center [481, 87] width 161 height 20
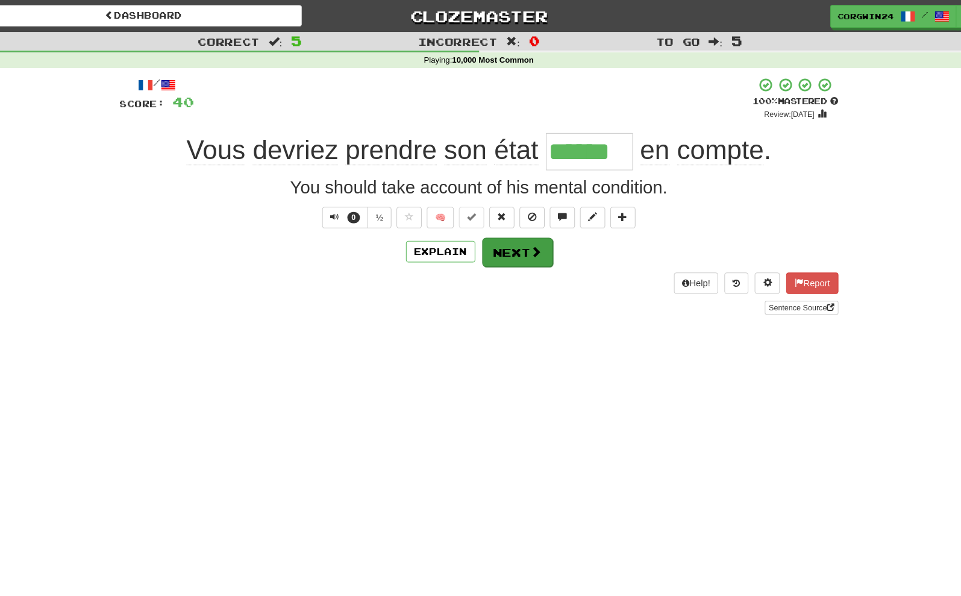
click at [501, 233] on button "Next" at bounding box center [517, 241] width 67 height 28
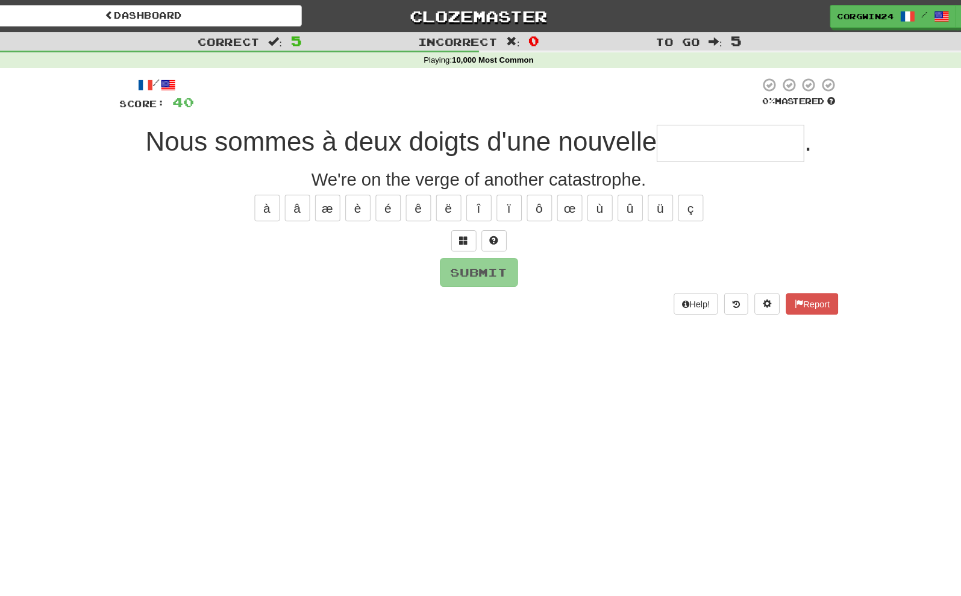
click at [665, 134] on input "text" at bounding box center [721, 137] width 141 height 36
type input "**********"
click at [454, 260] on button "Submit" at bounding box center [480, 260] width 75 height 28
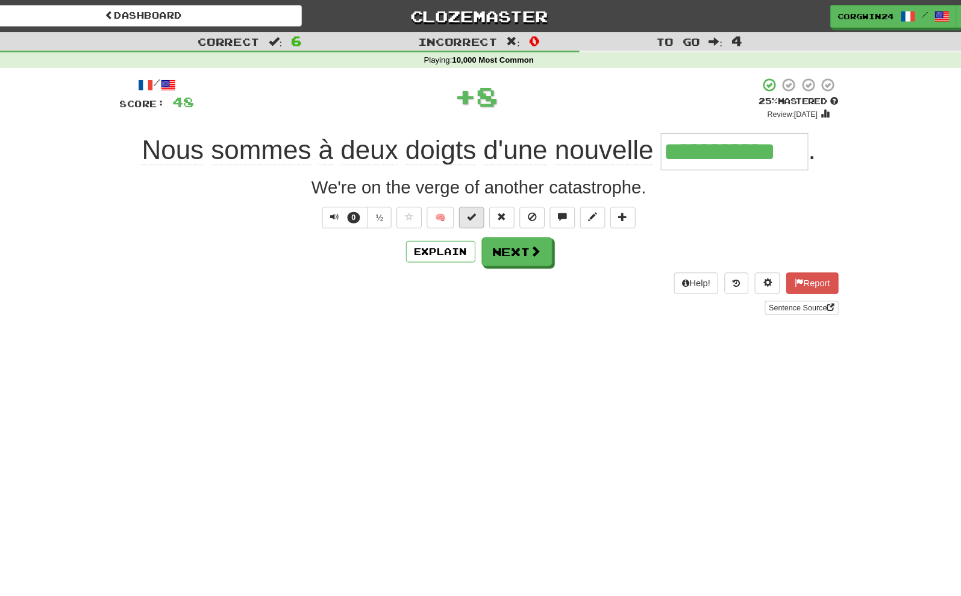
click at [469, 210] on span at bounding box center [473, 207] width 8 height 8
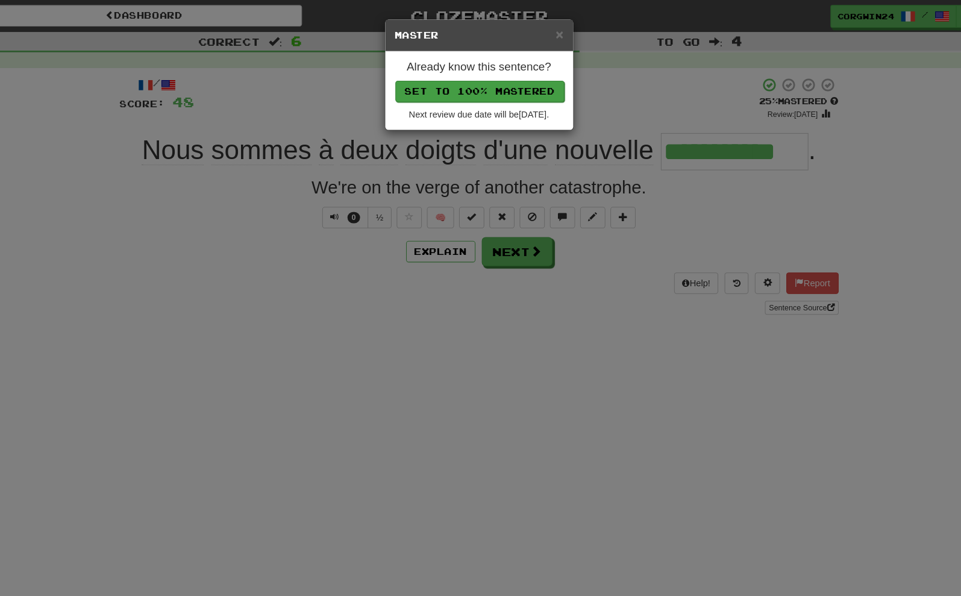
click at [448, 89] on button "Set to 100% Mastered" at bounding box center [481, 87] width 161 height 20
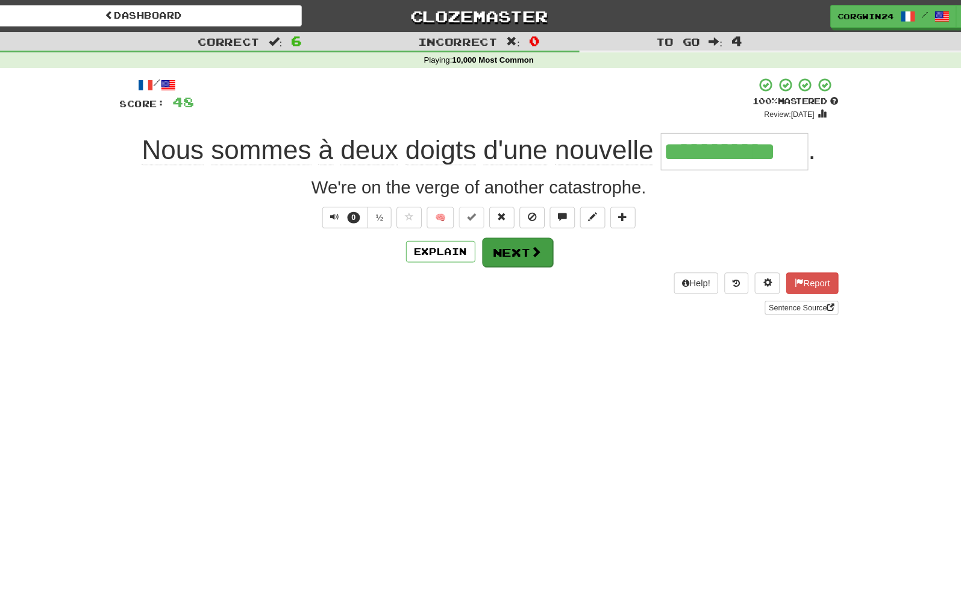
click at [503, 249] on button "Next" at bounding box center [517, 241] width 67 height 28
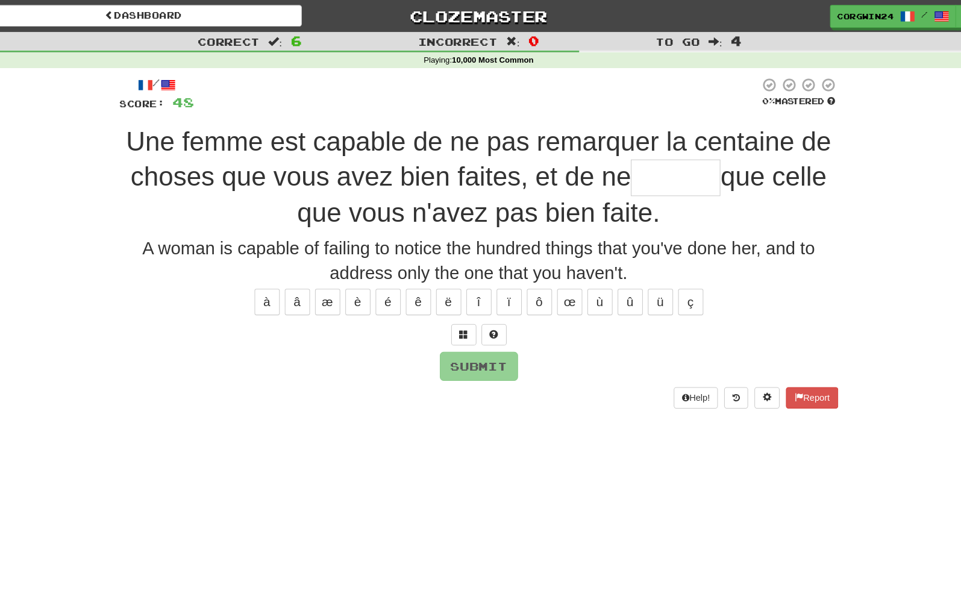
click at [645, 163] on input "text" at bounding box center [669, 170] width 86 height 36
type input "*"
click at [454, 322] on button at bounding box center [466, 320] width 24 height 20
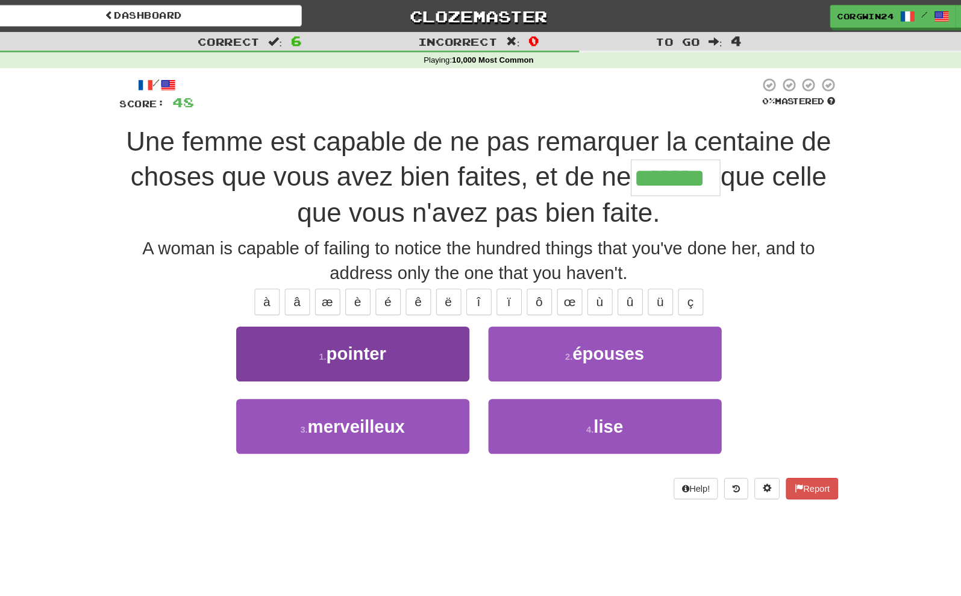
type input "*******"
click at [343, 340] on span "pointer" at bounding box center [363, 338] width 57 height 19
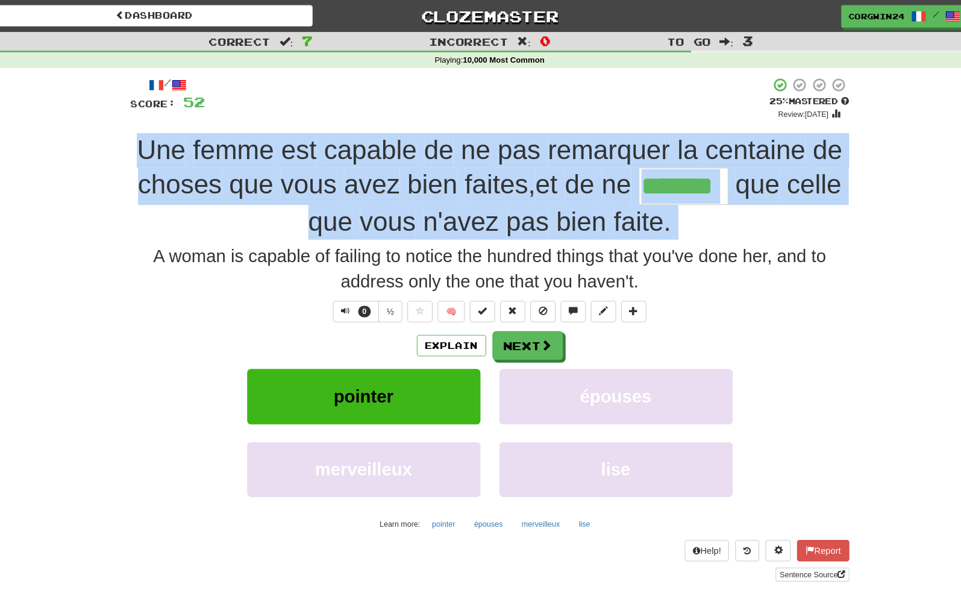
drag, startPoint x: 82, startPoint y: 141, endPoint x: 74, endPoint y: 237, distance: 96.8
click at [74, 237] on div "Correct : 7 Incorrect : 0 To go : 3 Playing : 10,000 Most Common / Score: 52 + …" at bounding box center [480, 302] width 961 height 542
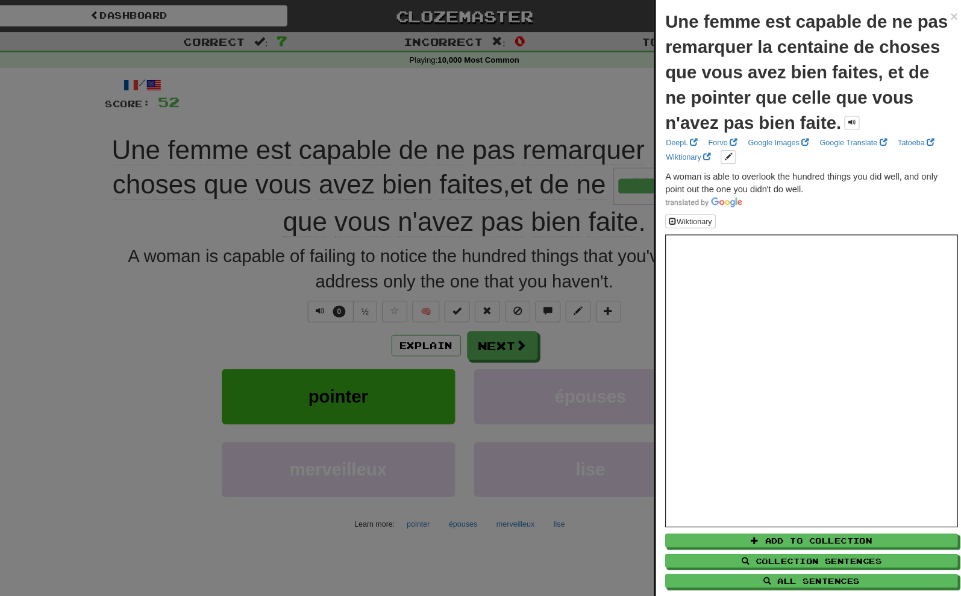
click at [599, 325] on div at bounding box center [480, 298] width 961 height 596
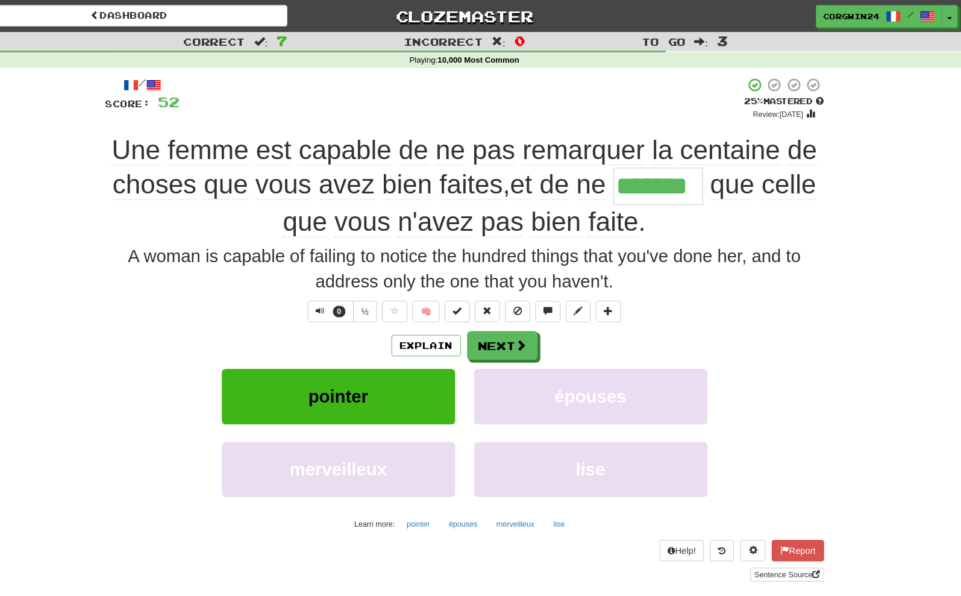
drag, startPoint x: 0, startPoint y: 303, endPoint x: 630, endPoint y: 301, distance: 630.2
click at [0, 0] on html "Dashboard Clozemaster corgwin24 / Toggle Dropdown Dashboard Leaderboard Activit…" at bounding box center [480, 512] width 961 height 1024
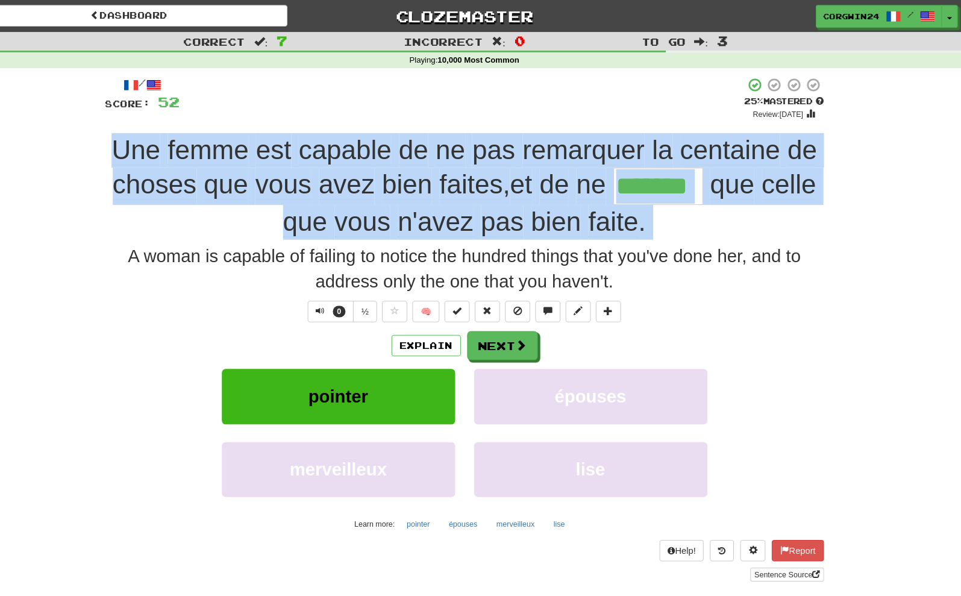
drag, startPoint x: 86, startPoint y: 142, endPoint x: 78, endPoint y: 233, distance: 90.7
click at [78, 233] on div "Correct : 7 Incorrect : 0 To go : 3 Playing : 10,000 Most Common / Score: 52 + …" at bounding box center [480, 302] width 961 height 542
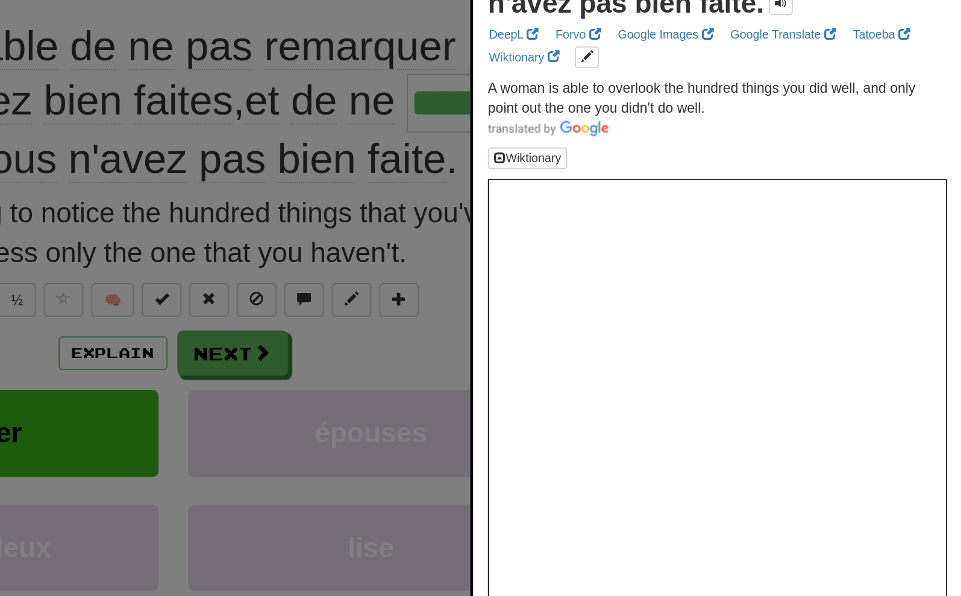
click at [251, 201] on div at bounding box center [480, 298] width 961 height 596
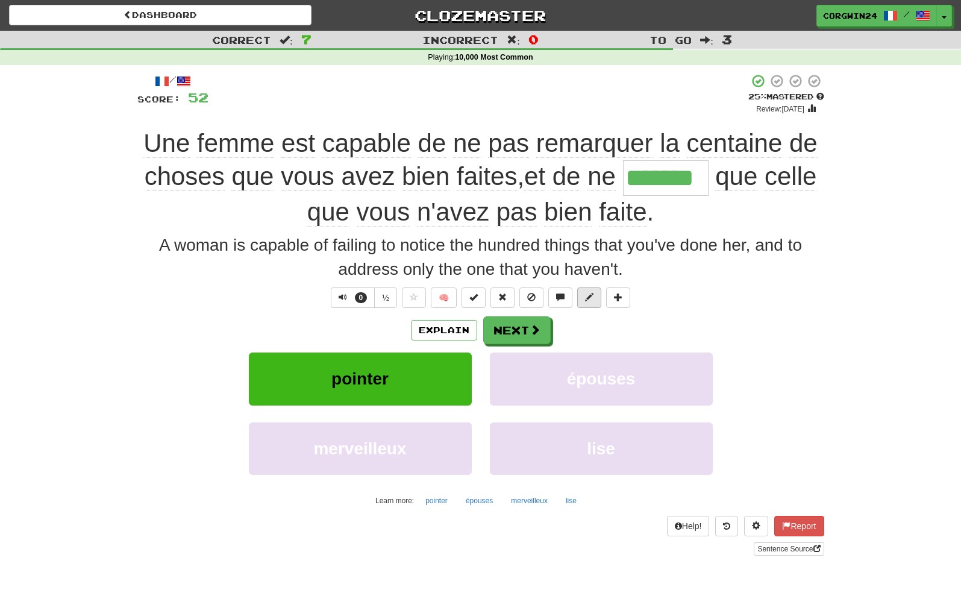
click at [590, 301] on span at bounding box center [589, 297] width 8 height 8
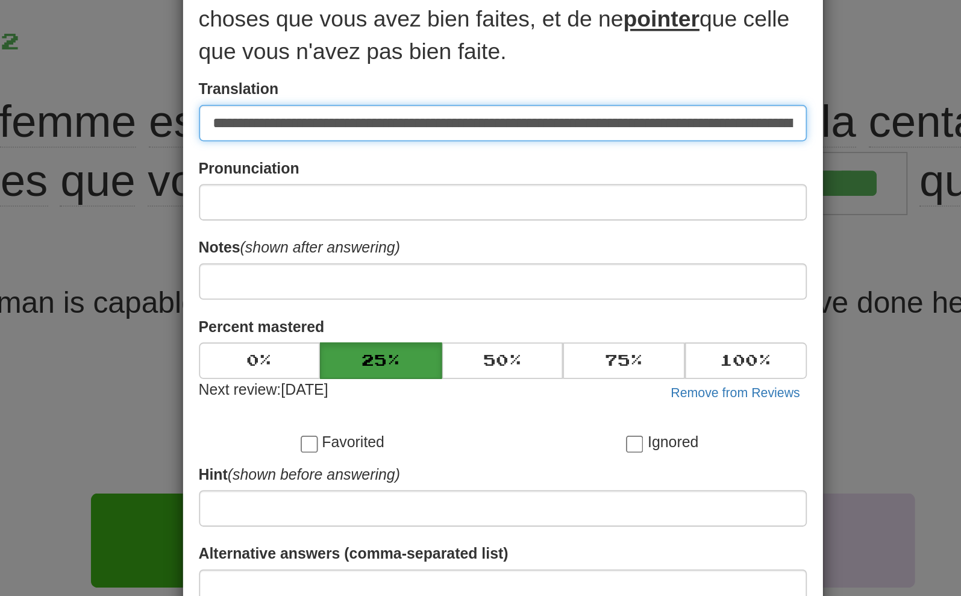
click at [317, 134] on input "**********" at bounding box center [481, 144] width 342 height 20
type input "**********"
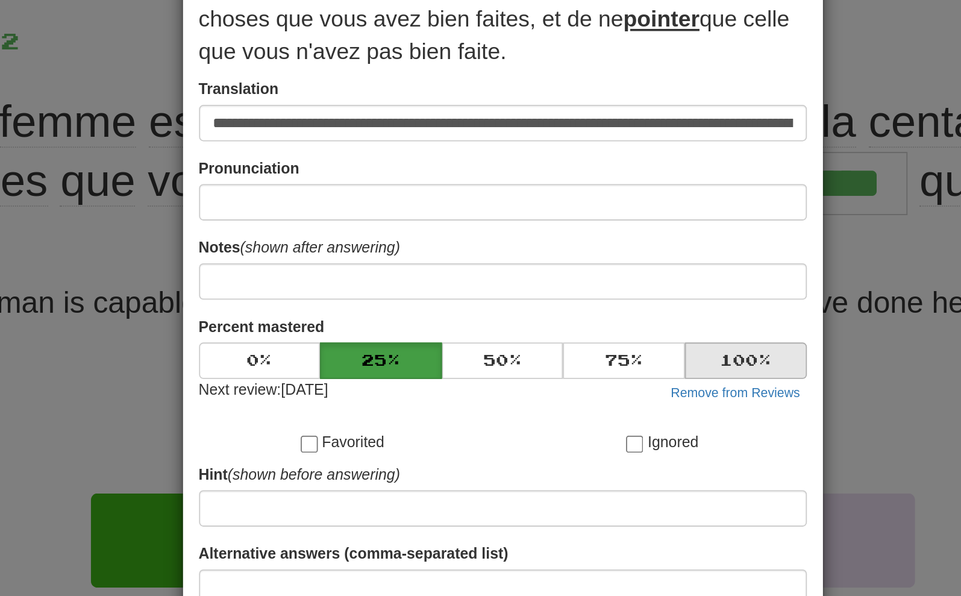
click at [583, 268] on button "100 %" at bounding box center [617, 278] width 69 height 20
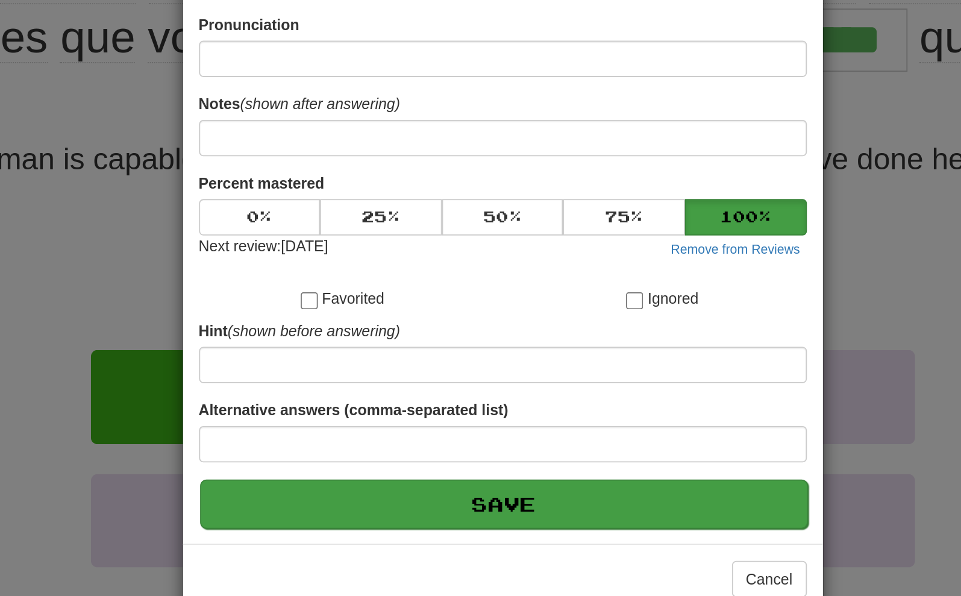
click at [379, 425] on button "Save" at bounding box center [481, 439] width 342 height 28
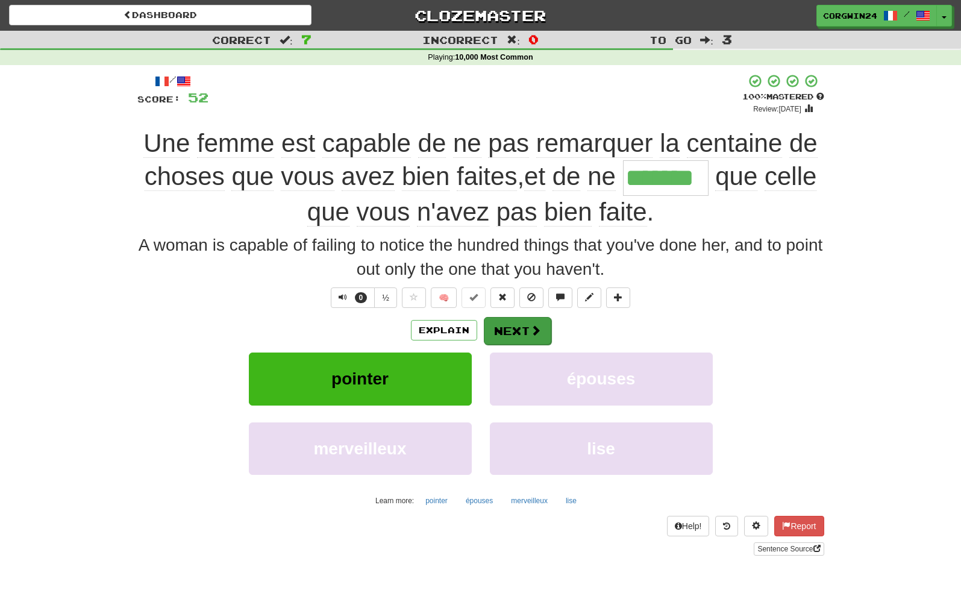
click at [523, 333] on button "Next" at bounding box center [517, 331] width 67 height 28
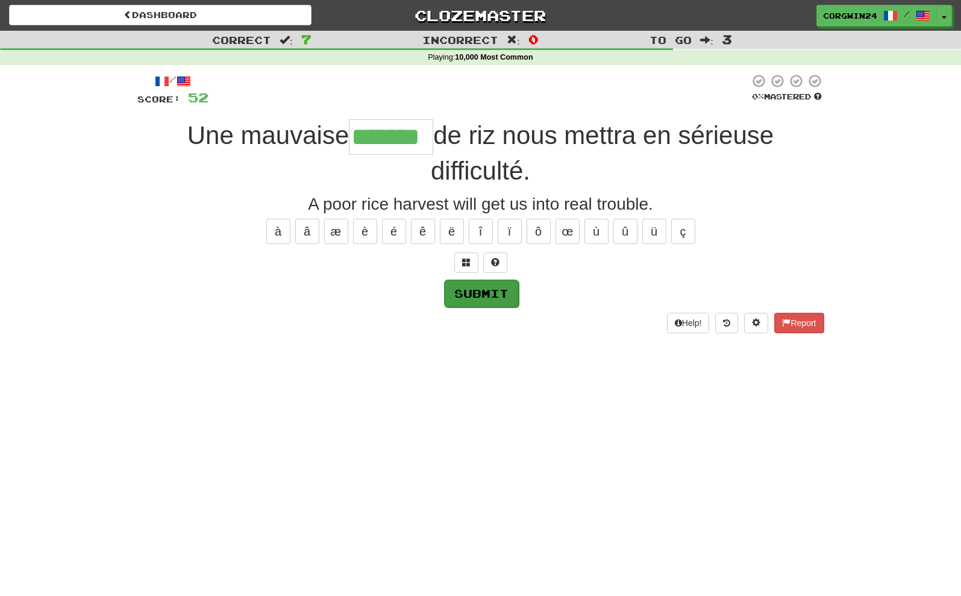
type input "*******"
click at [483, 298] on button "Submit" at bounding box center [481, 294] width 75 height 28
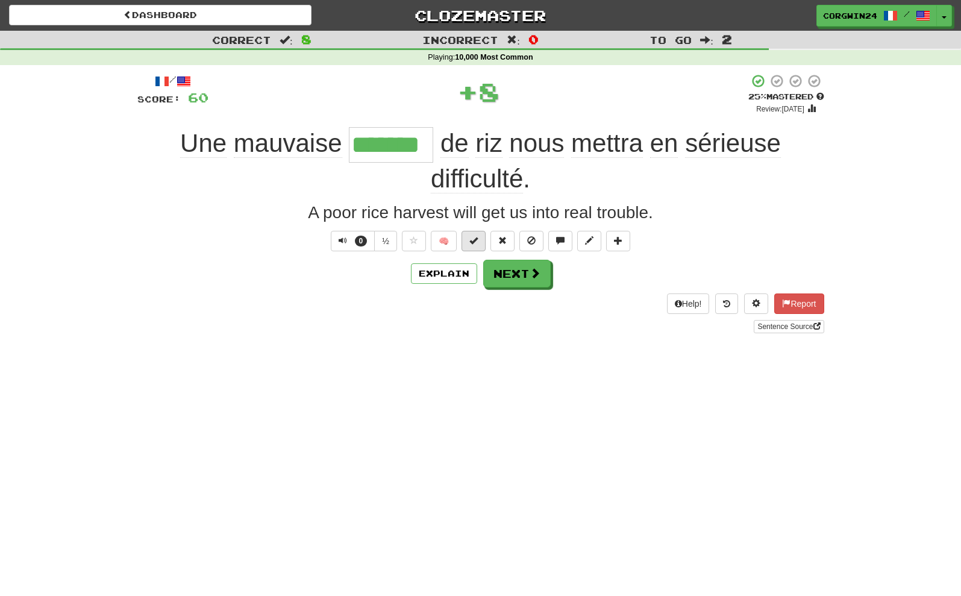
click at [472, 237] on span at bounding box center [473, 240] width 8 height 8
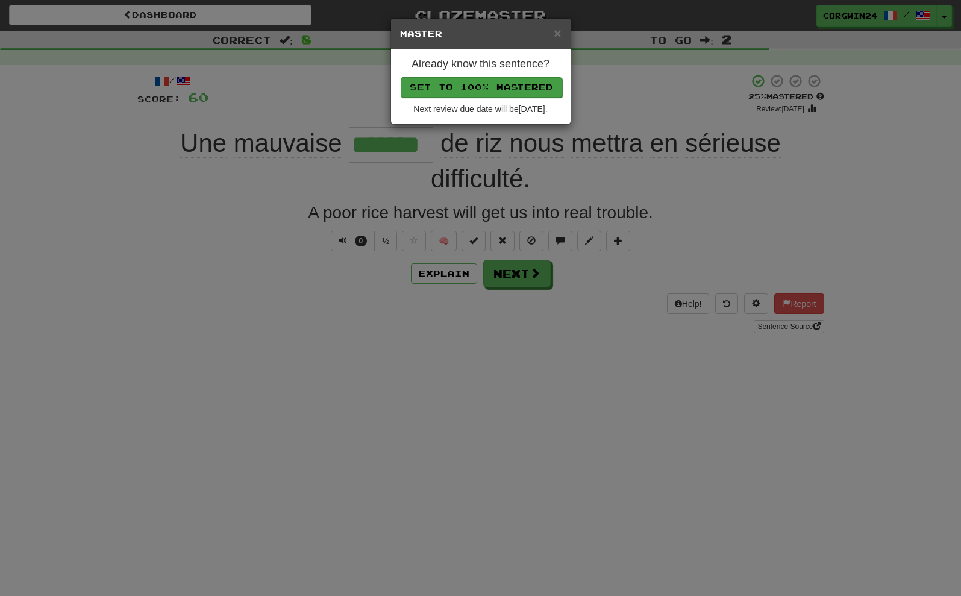
click at [450, 95] on button "Set to 100% Mastered" at bounding box center [481, 87] width 161 height 20
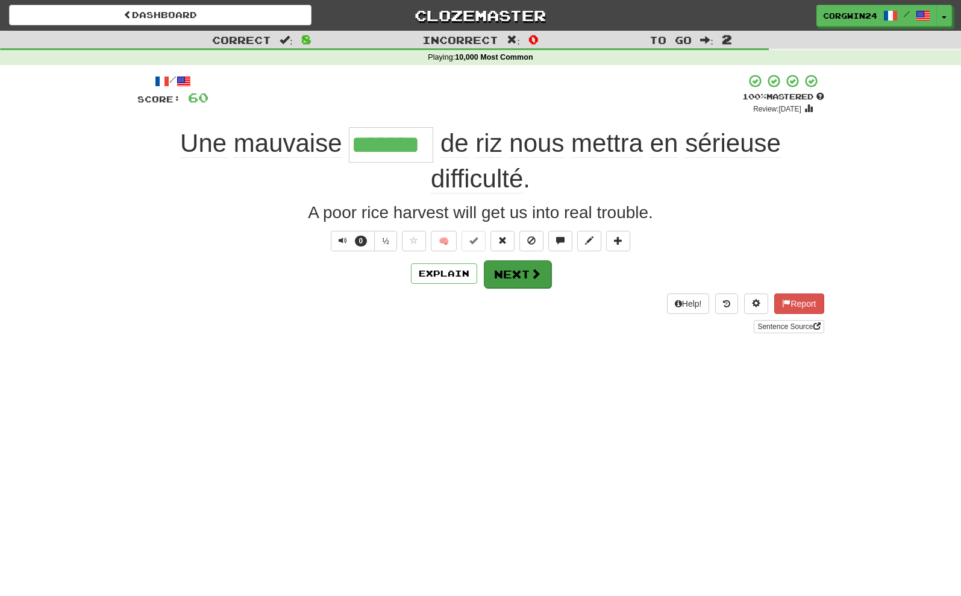
click at [516, 269] on button "Next" at bounding box center [517, 274] width 67 height 28
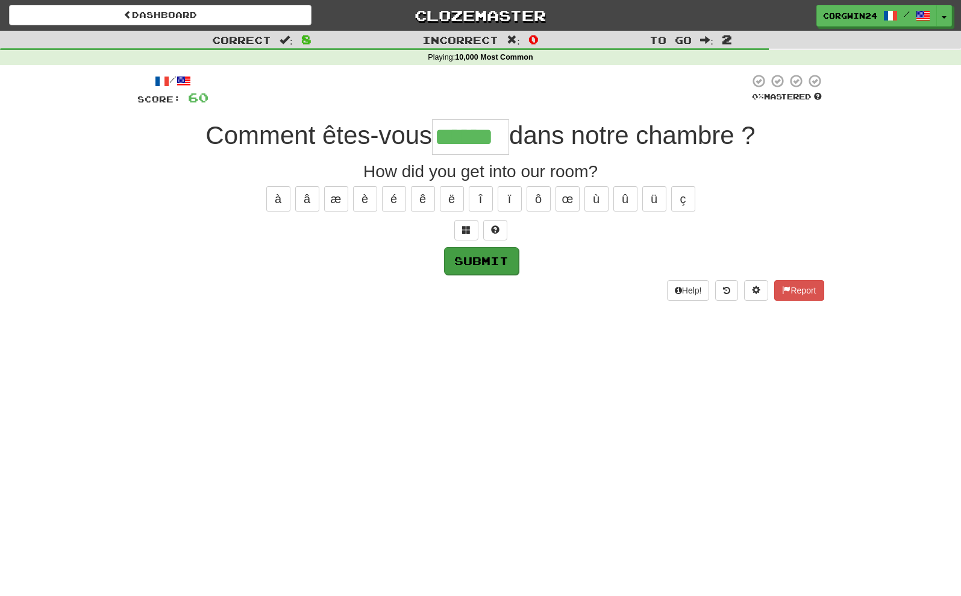
type input "******"
click at [472, 258] on button "Submit" at bounding box center [480, 260] width 75 height 28
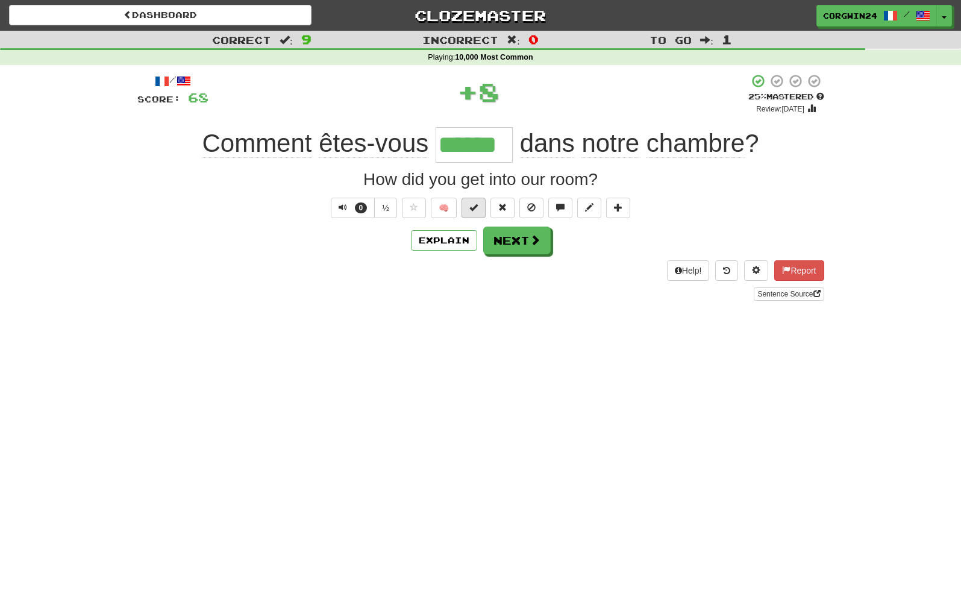
click at [476, 207] on span at bounding box center [473, 207] width 8 height 8
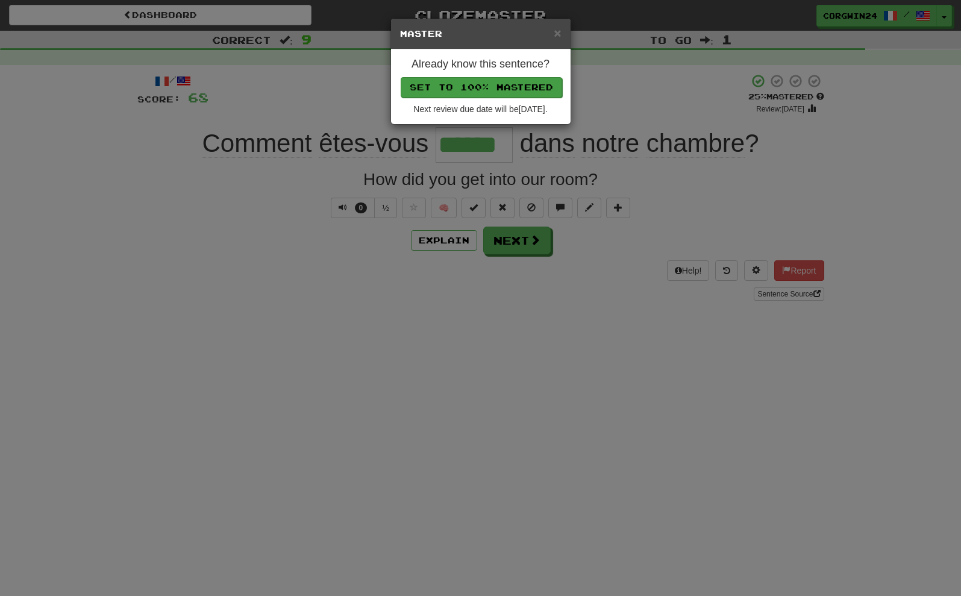
click at [470, 87] on button "Set to 100% Mastered" at bounding box center [481, 87] width 161 height 20
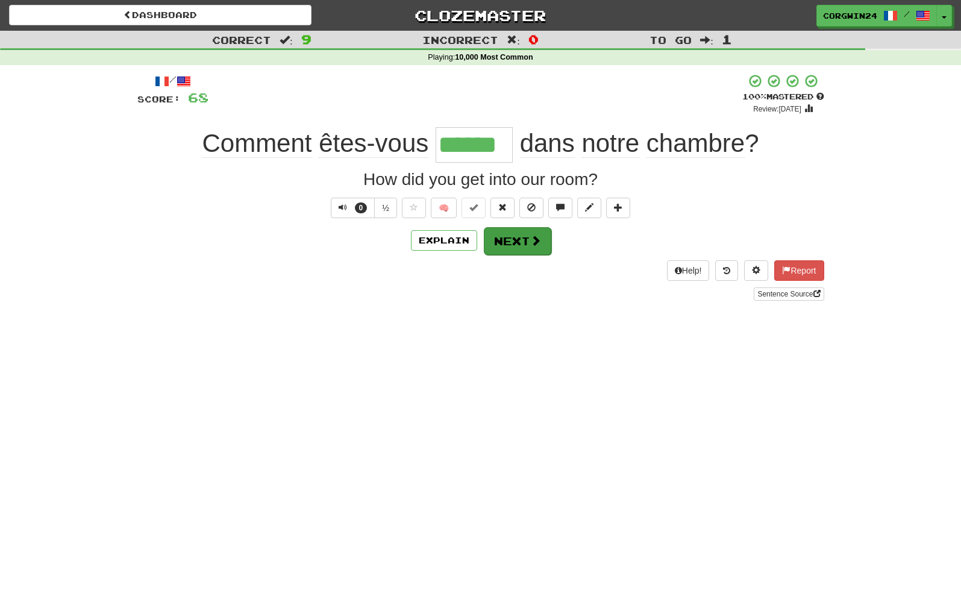
click at [533, 244] on span at bounding box center [535, 240] width 11 height 11
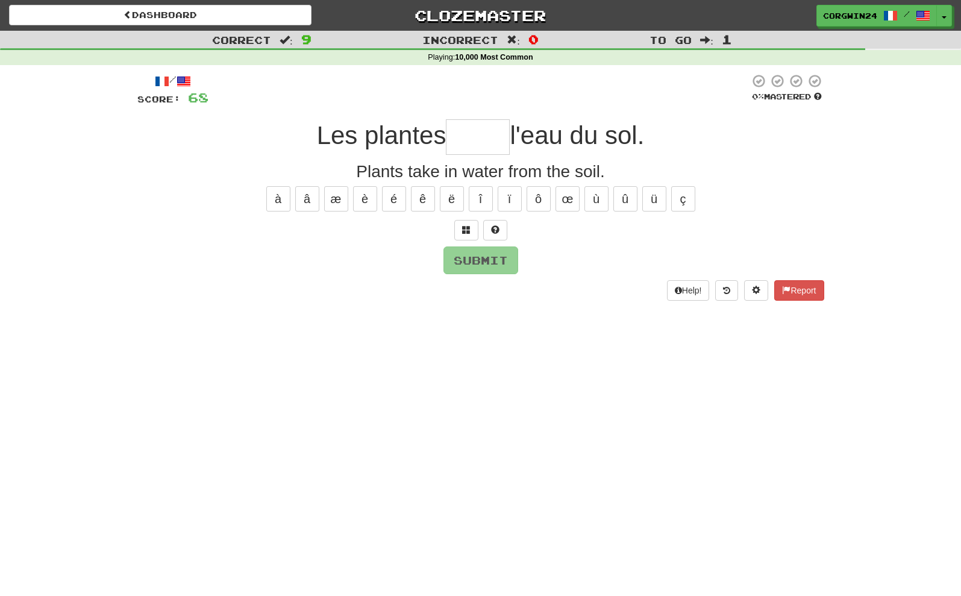
click at [477, 134] on input "text" at bounding box center [478, 137] width 64 height 36
type input "*"
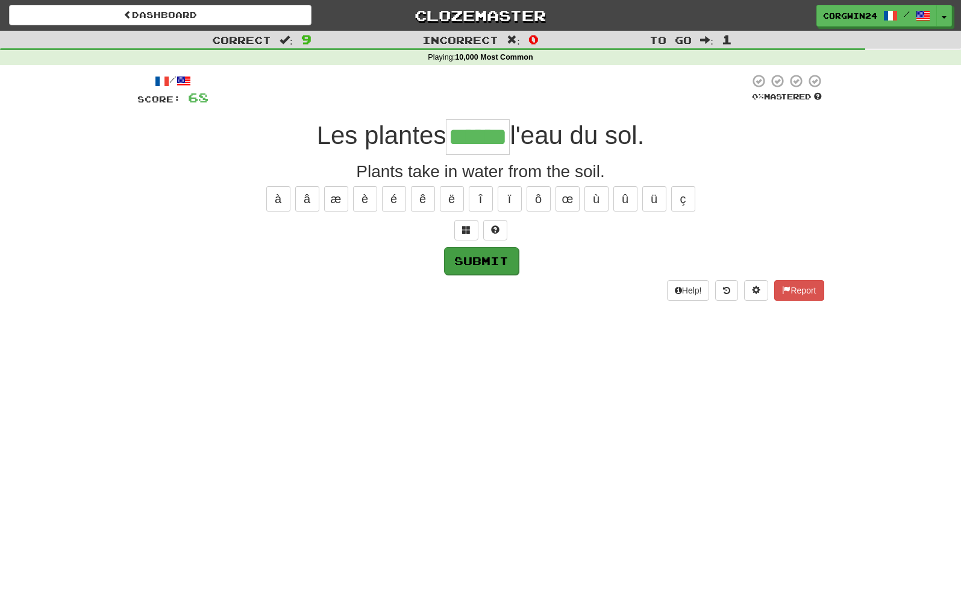
type input "******"
click at [473, 267] on button "Submit" at bounding box center [480, 260] width 75 height 28
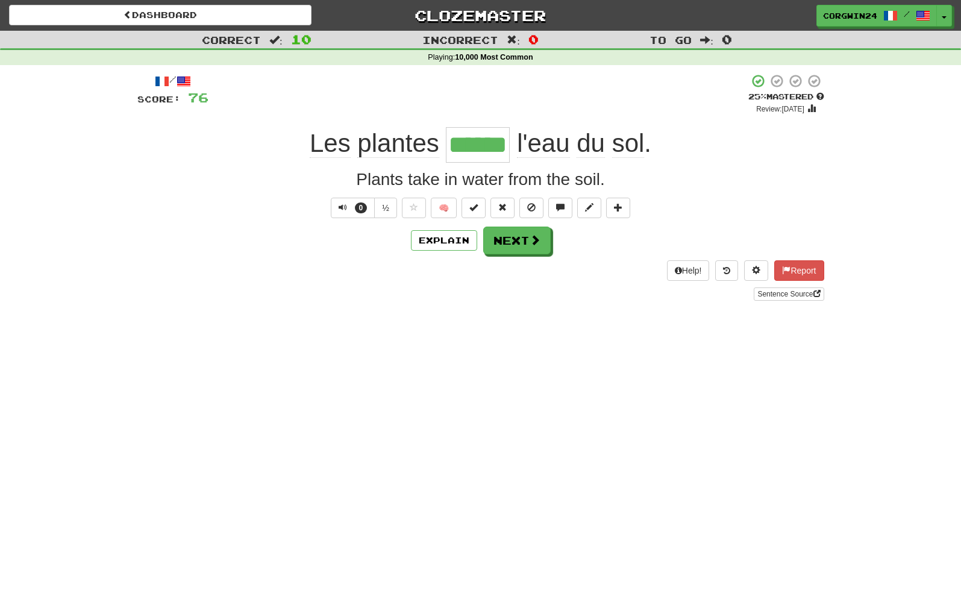
drag, startPoint x: 17, startPoint y: 179, endPoint x: 586, endPoint y: 285, distance: 578.5
click at [0, 0] on html "Dashboard Clozemaster corgwin24 / Toggle Dropdown Dashboard Leaderboard Activit…" at bounding box center [480, 512] width 961 height 1024
drag, startPoint x: 37, startPoint y: 234, endPoint x: 573, endPoint y: 379, distance: 555.4
click at [0, 0] on html "Dashboard Clozemaster corgwin24 / Toggle Dropdown Dashboard Leaderboard Activit…" at bounding box center [480, 512] width 961 height 1024
drag, startPoint x: 2, startPoint y: 349, endPoint x: 628, endPoint y: 360, distance: 626.1
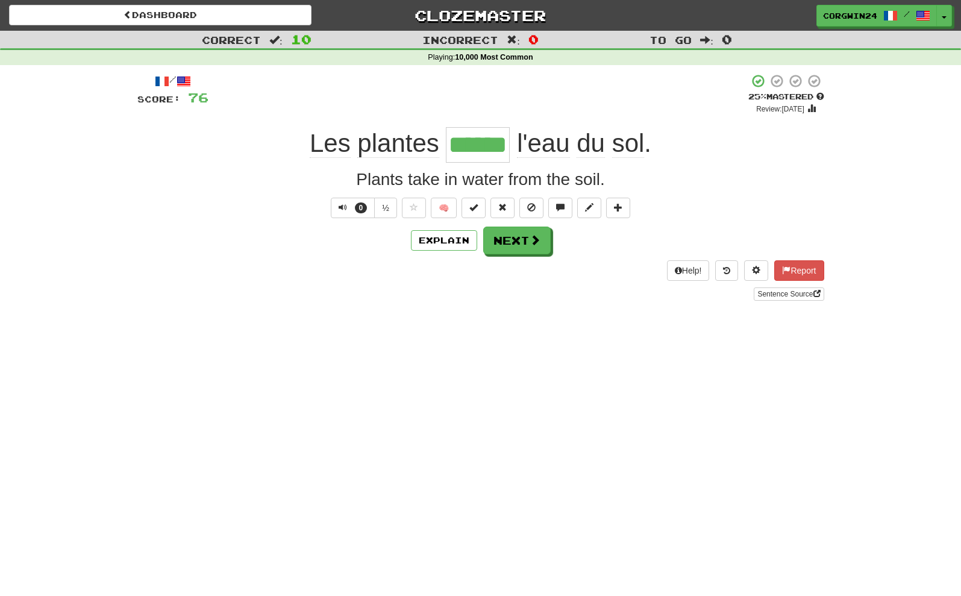
click at [0, 0] on html "Dashboard Clozemaster corgwin24 / Toggle Dropdown Dashboard Leaderboard Activit…" at bounding box center [480, 512] width 961 height 1024
click at [473, 205] on span at bounding box center [473, 207] width 8 height 8
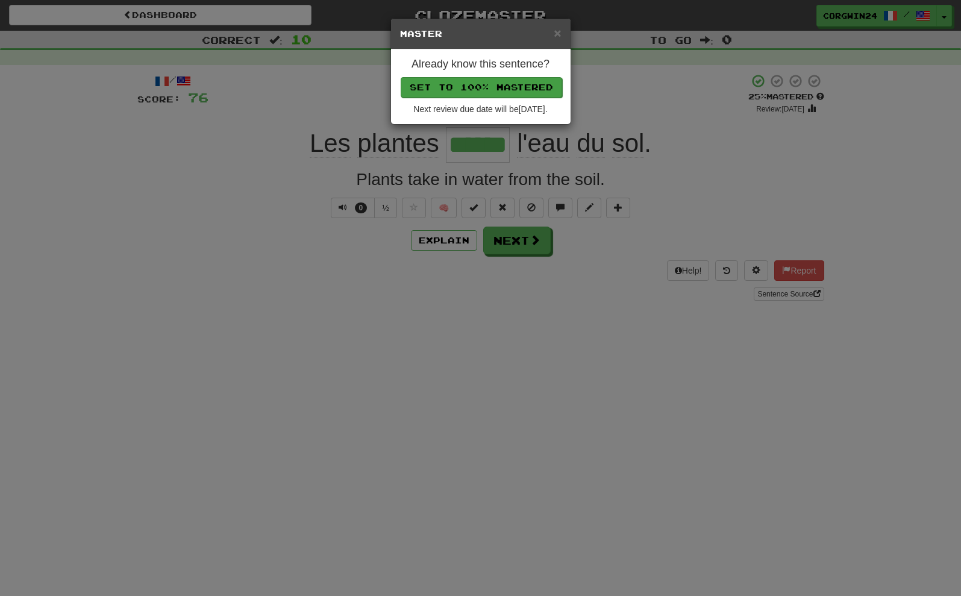
click at [455, 95] on button "Set to 100% Mastered" at bounding box center [481, 87] width 161 height 20
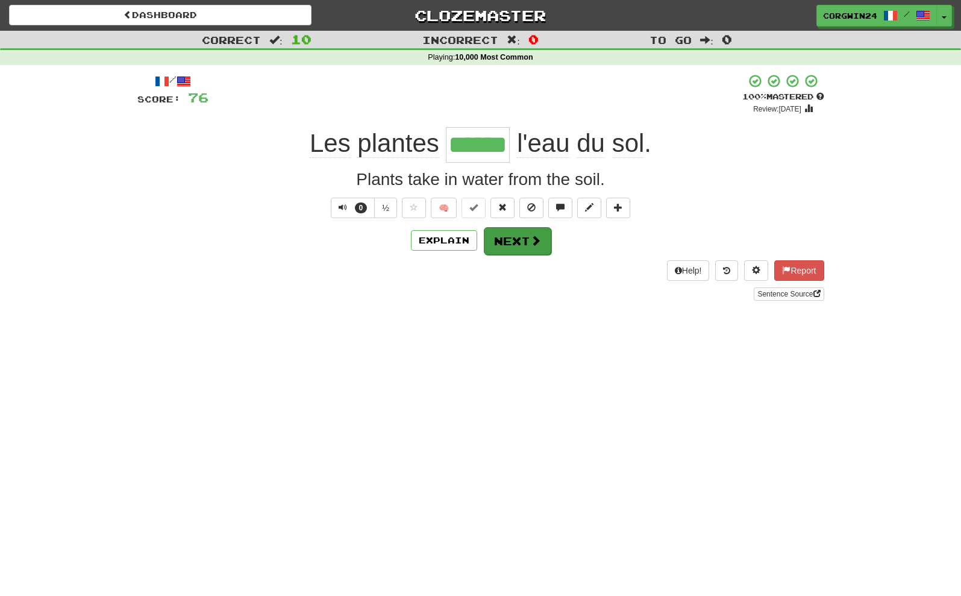
click at [527, 249] on button "Next" at bounding box center [517, 241] width 67 height 28
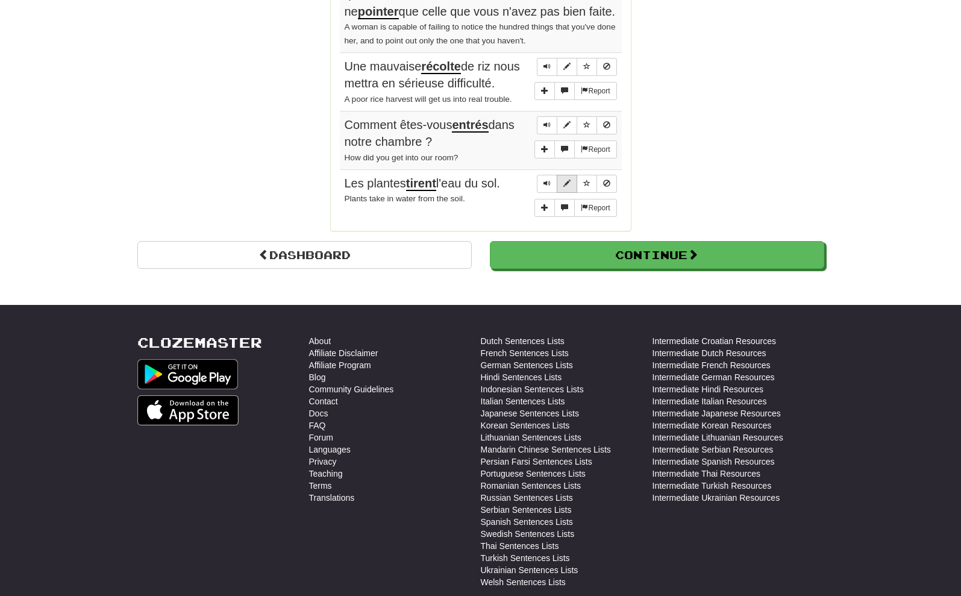
scroll to position [1088, 0]
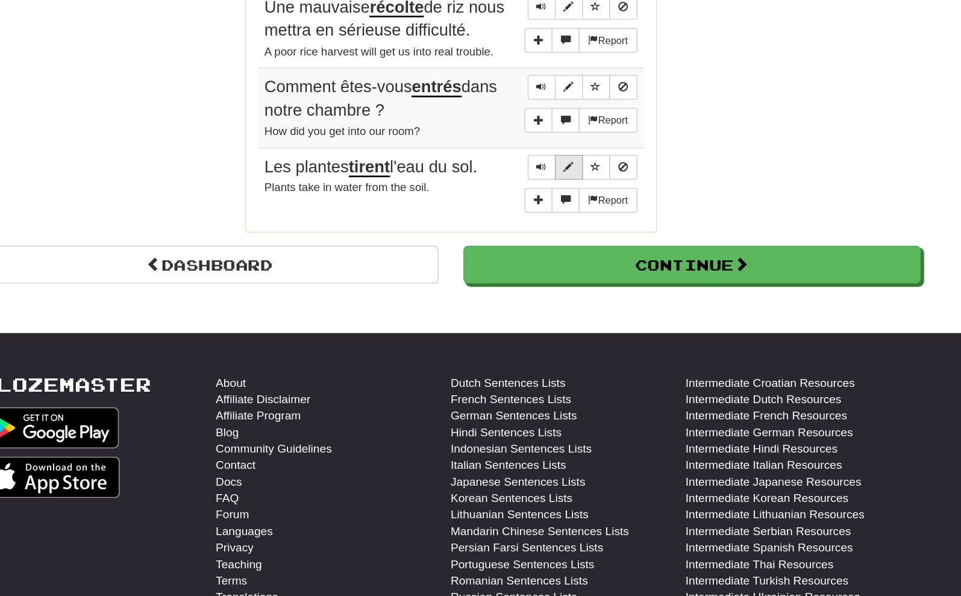
click at [563, 180] on span "Sentence controls" at bounding box center [566, 183] width 7 height 7
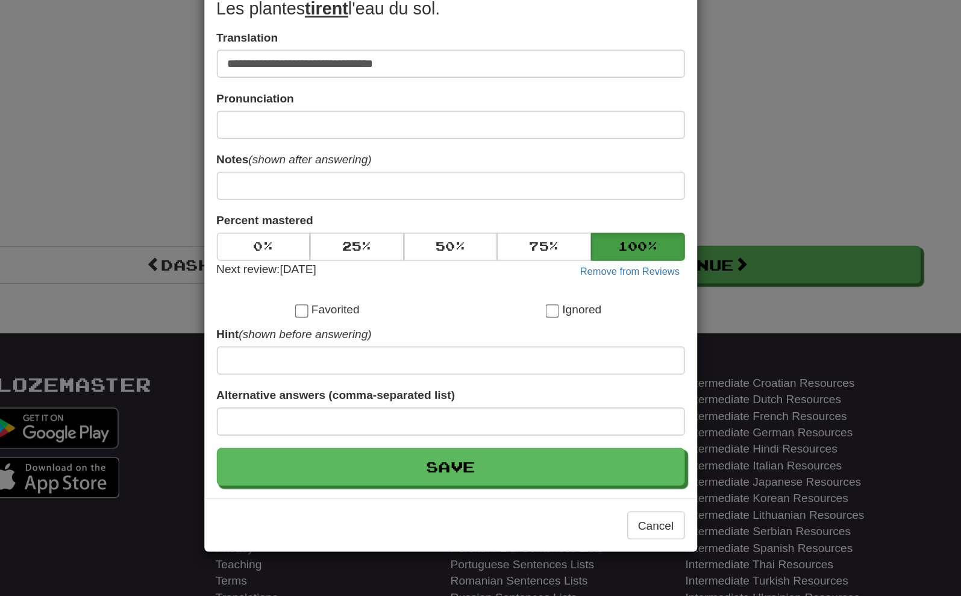
click at [547, 143] on div "**********" at bounding box center [480, 298] width 961 height 596
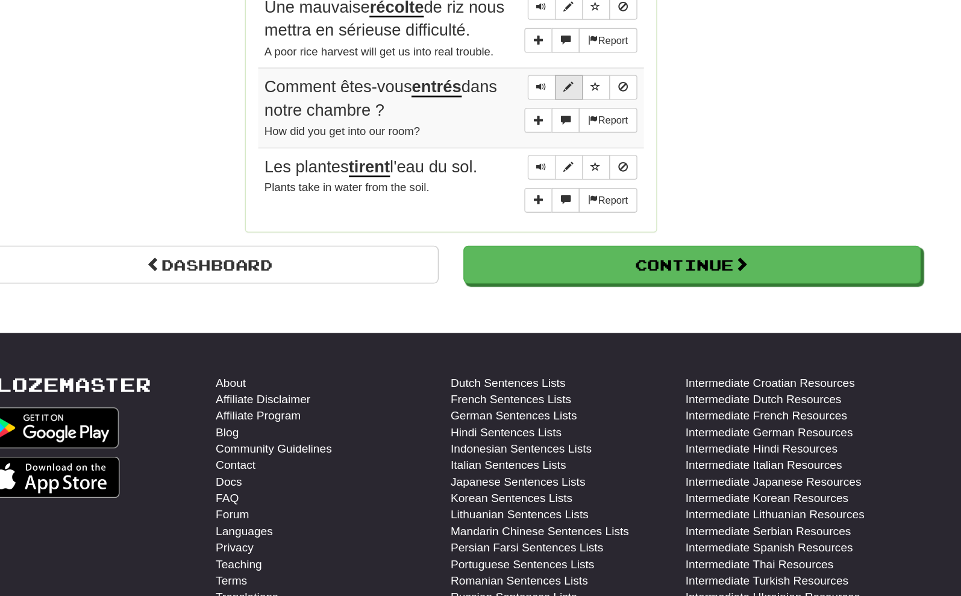
click at [563, 121] on span "Sentence controls" at bounding box center [566, 124] width 7 height 7
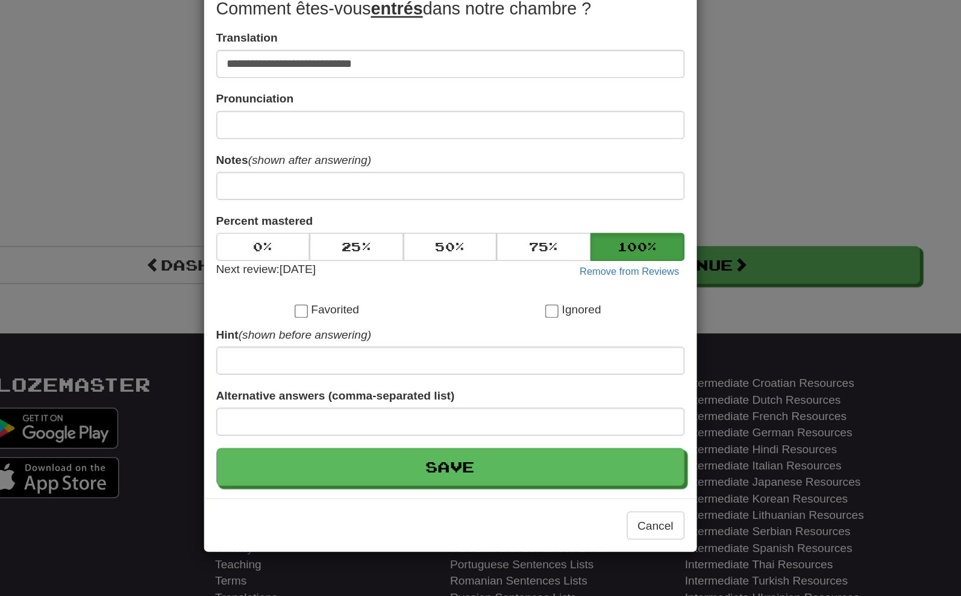
click at [553, 130] on div "**********" at bounding box center [480, 298] width 961 height 596
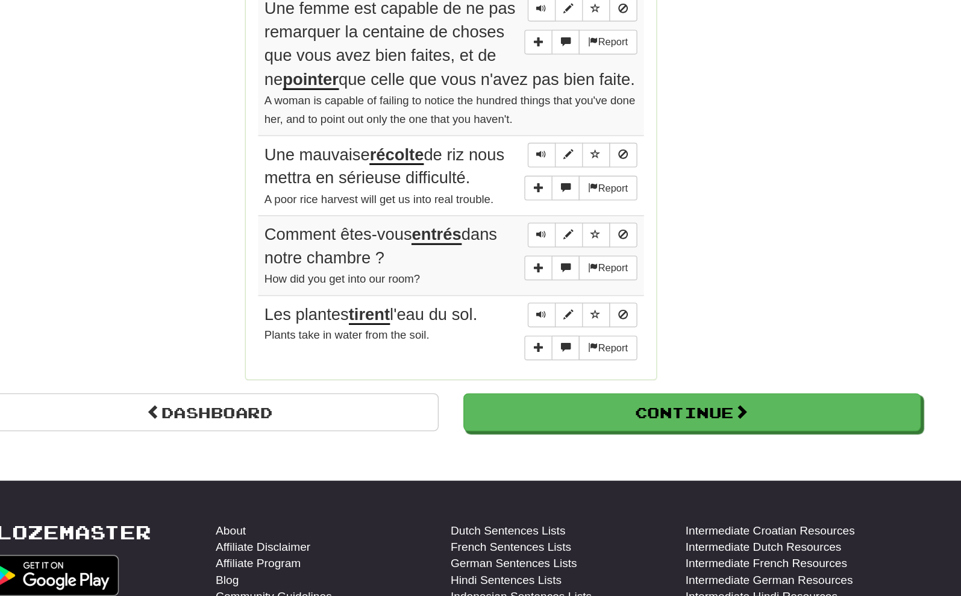
scroll to position [1021, 0]
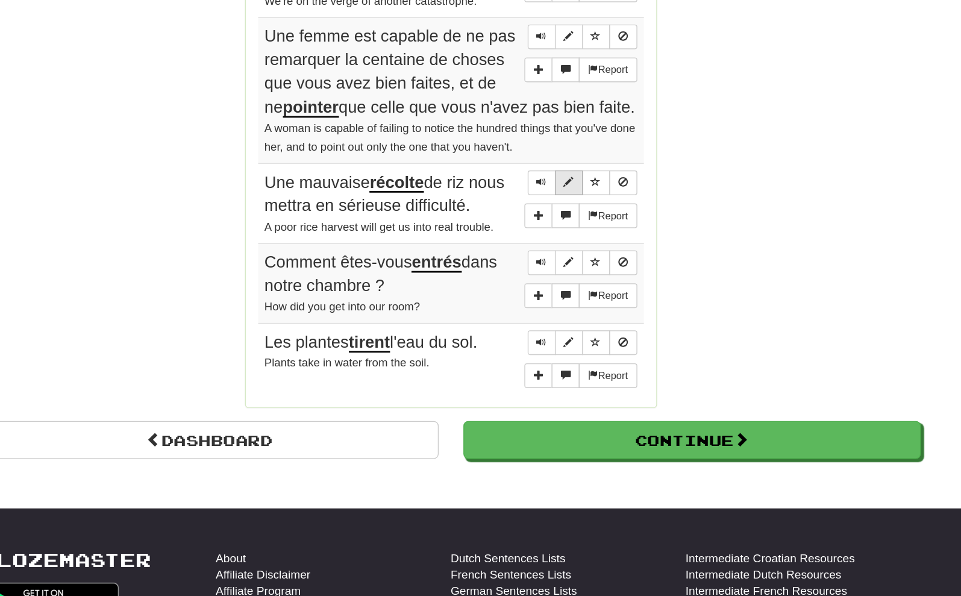
click at [563, 137] on span "Sentence controls" at bounding box center [566, 133] width 7 height 7
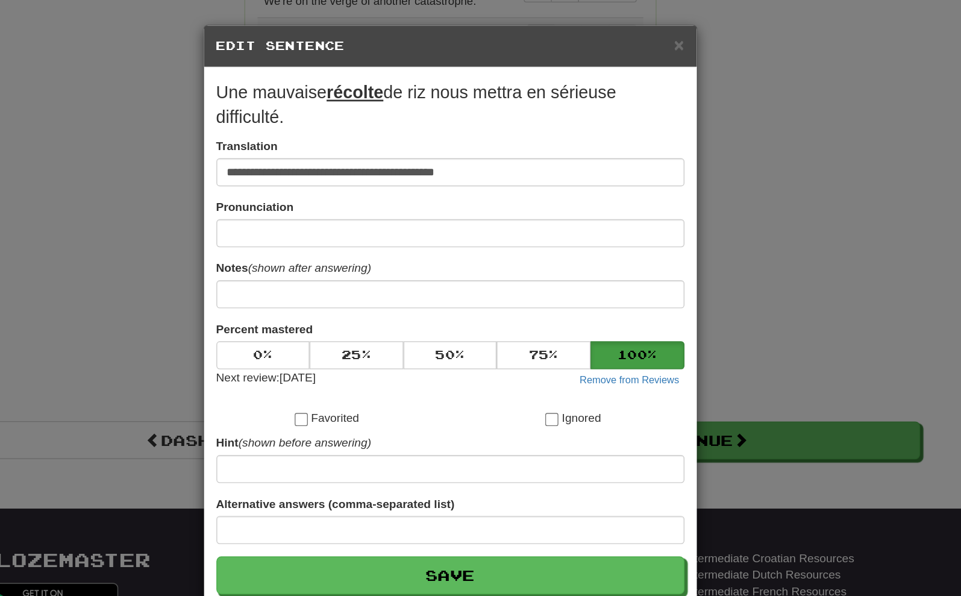
click at [584, 205] on div "**********" at bounding box center [480, 298] width 961 height 596
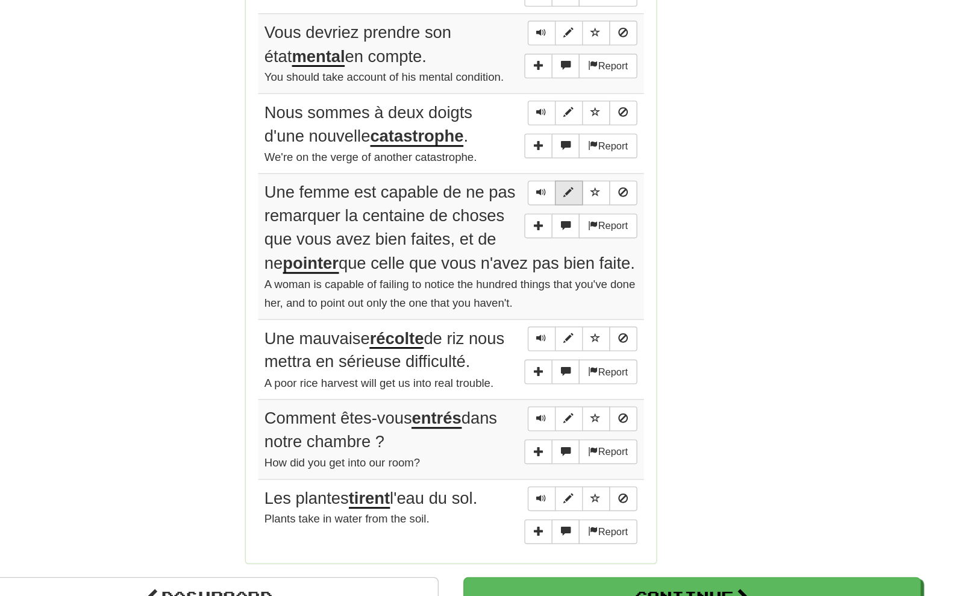
scroll to position [907, 0]
click at [563, 144] on span "Sentence controls" at bounding box center [566, 140] width 7 height 7
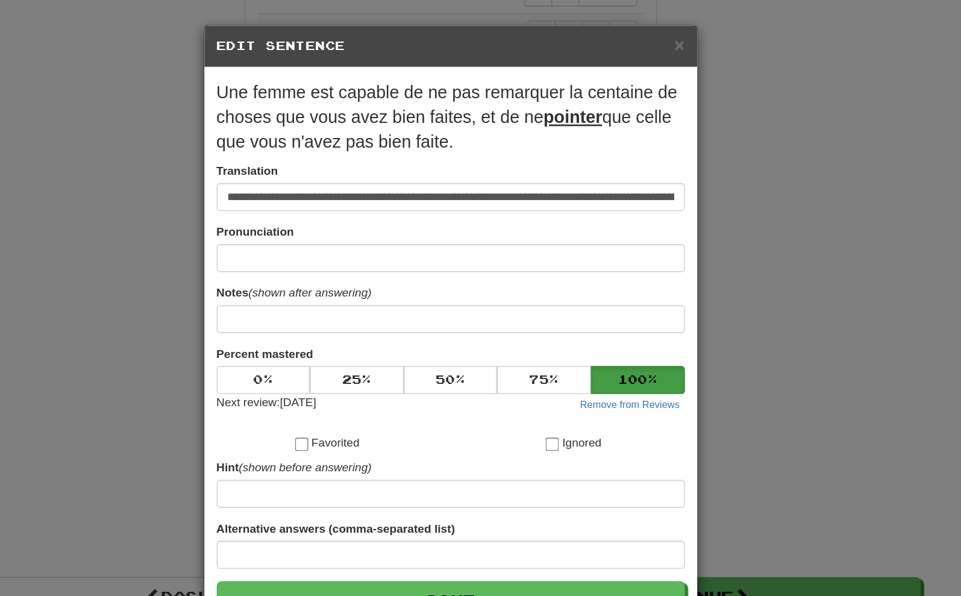
click at [570, 171] on div "**********" at bounding box center [480, 298] width 961 height 596
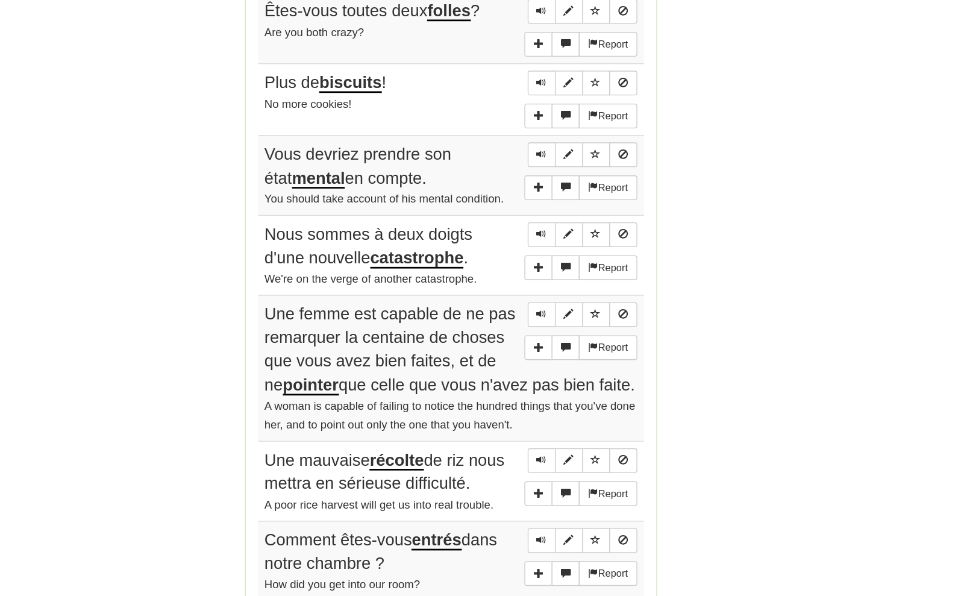
scroll to position [793, 0]
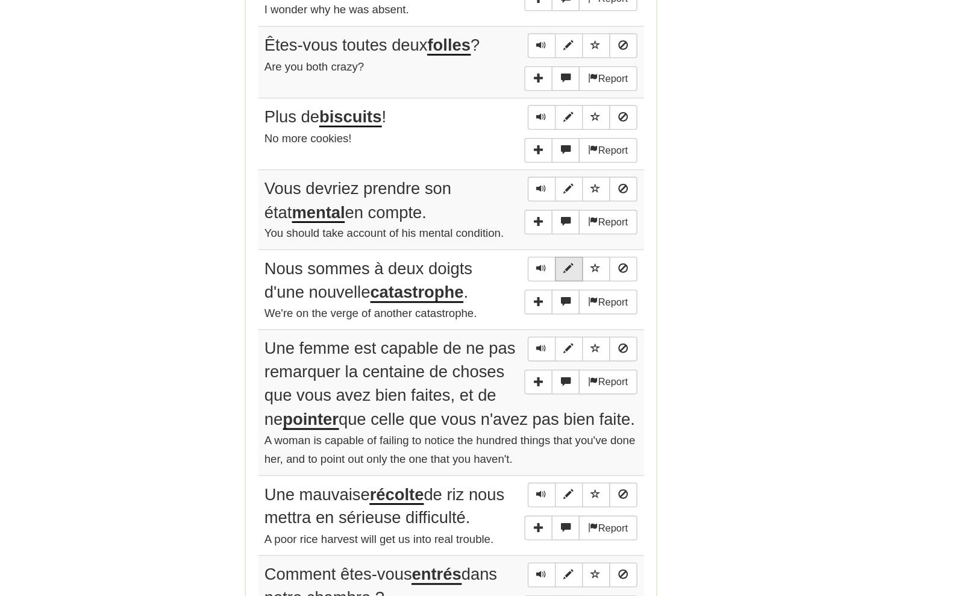
click at [563, 196] on span "Sentence controls" at bounding box center [566, 196] width 7 height 7
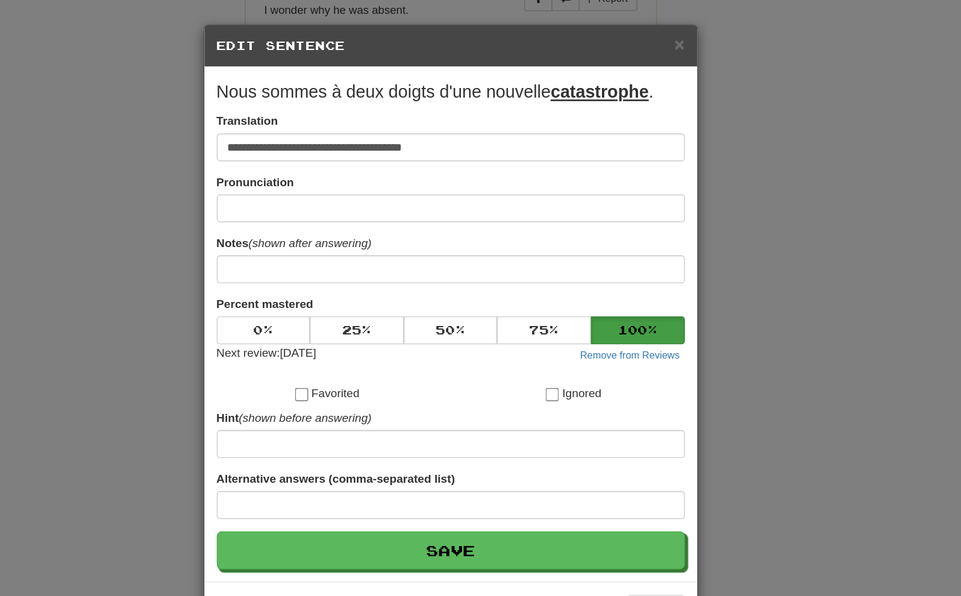
click at [540, 222] on div "**********" at bounding box center [480, 298] width 961 height 596
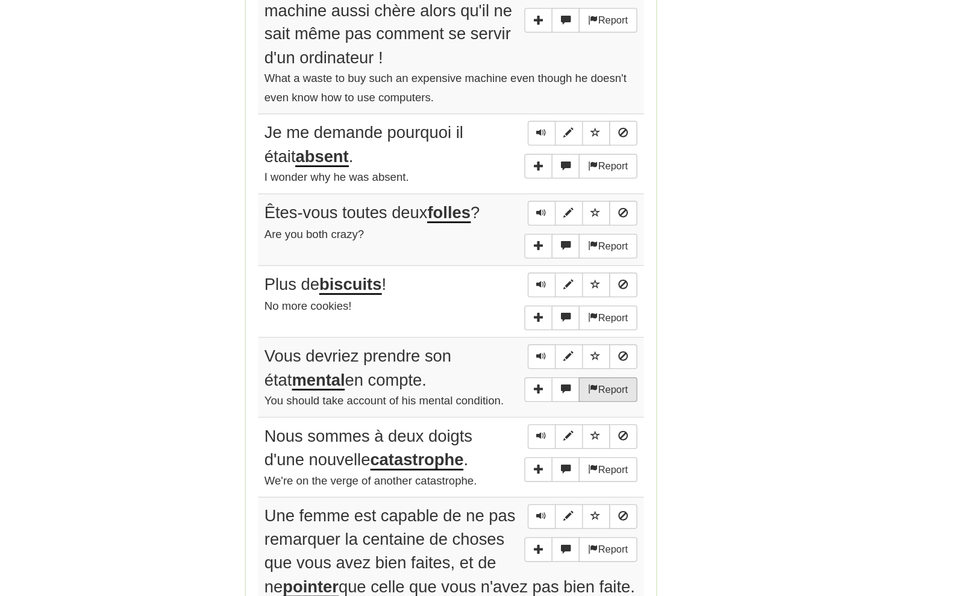
scroll to position [671, 0]
click at [563, 314] on span "Sentence controls" at bounding box center [566, 317] width 7 height 7
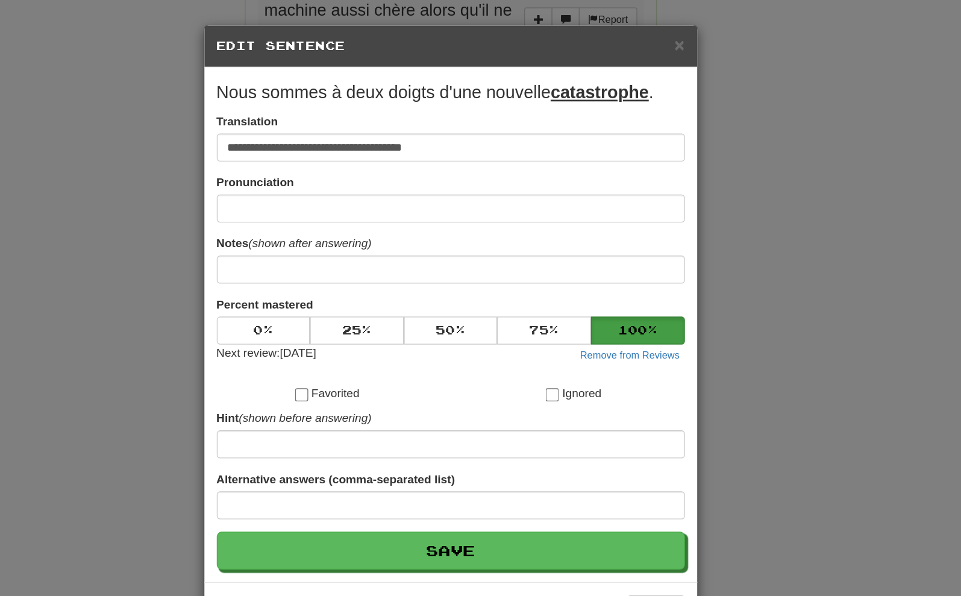
click at [528, 271] on div "**********" at bounding box center [480, 298] width 961 height 596
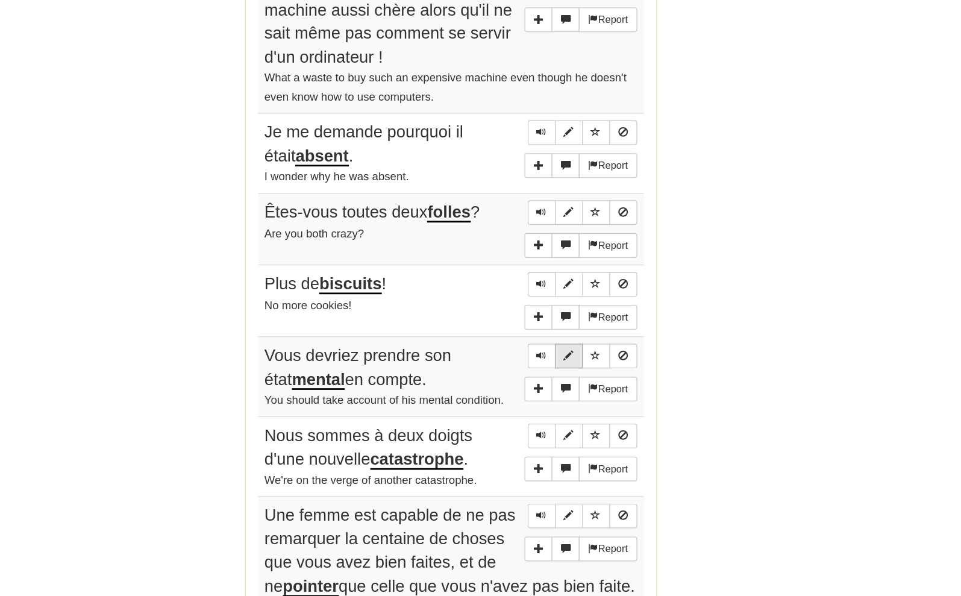
click at [563, 256] on span "Sentence controls" at bounding box center [566, 259] width 7 height 7
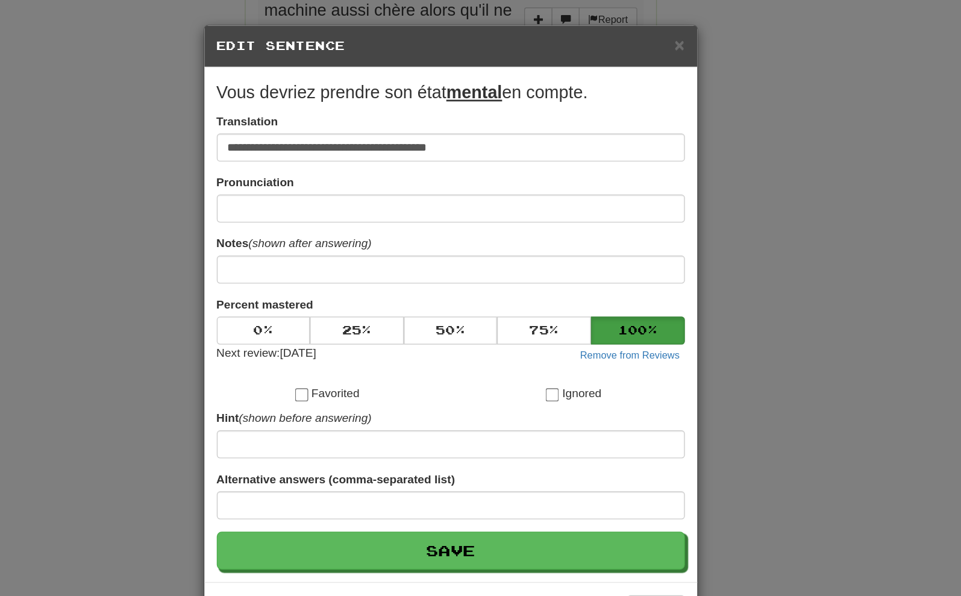
click at [527, 266] on div "**********" at bounding box center [480, 298] width 961 height 596
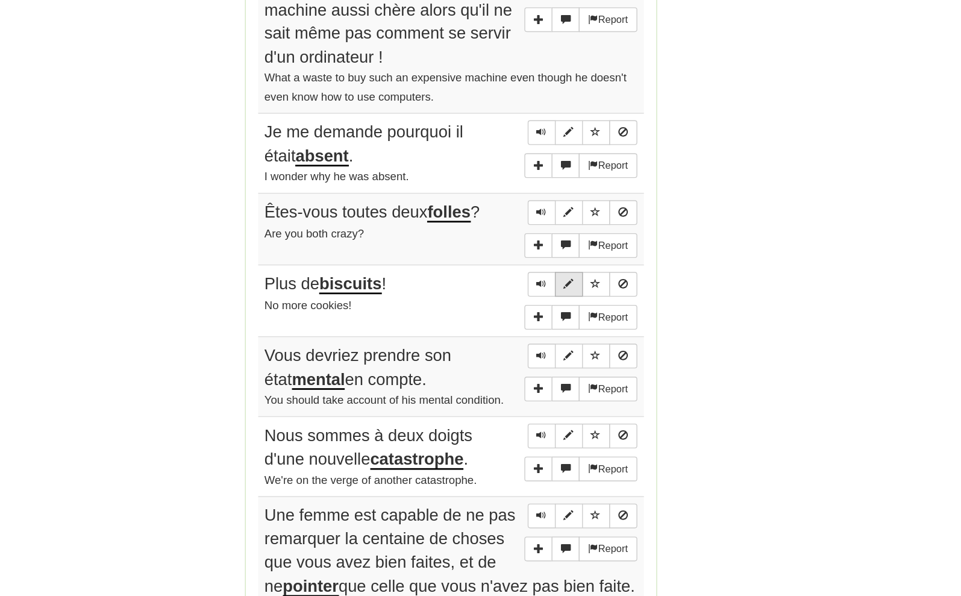
click at [563, 204] on span "Sentence controls" at bounding box center [566, 207] width 7 height 7
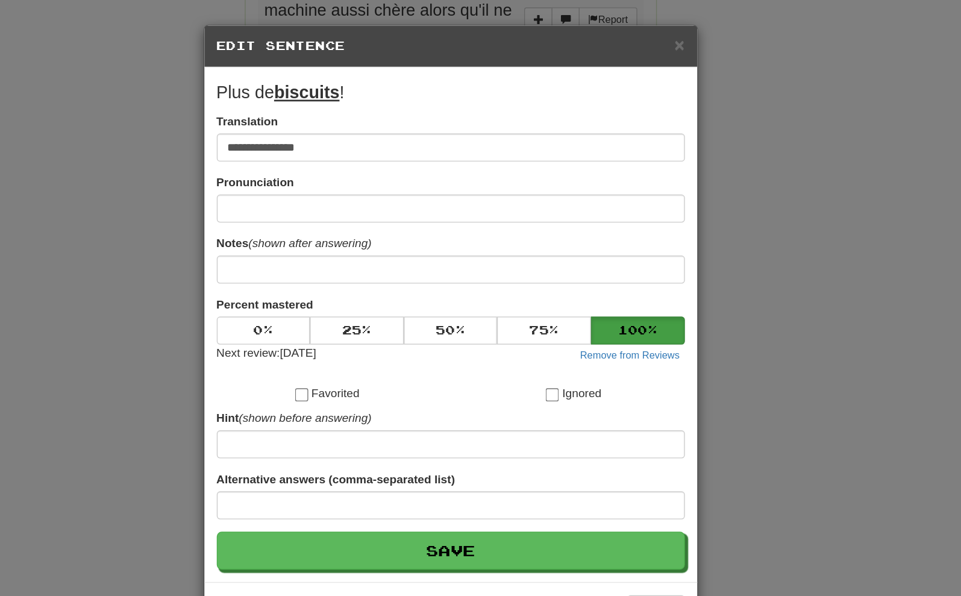
click at [548, 231] on div "**********" at bounding box center [480, 298] width 961 height 596
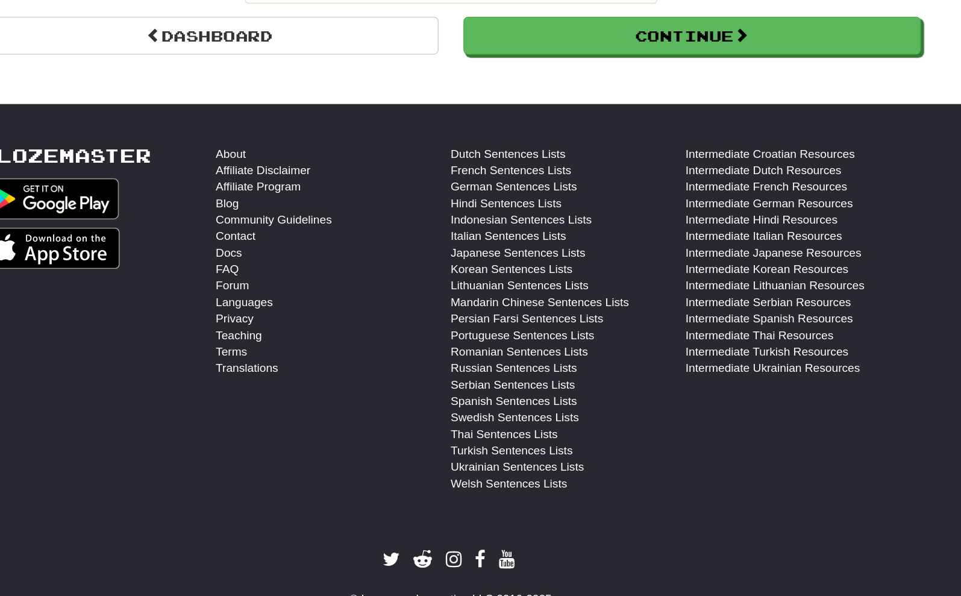
scroll to position [1275, 0]
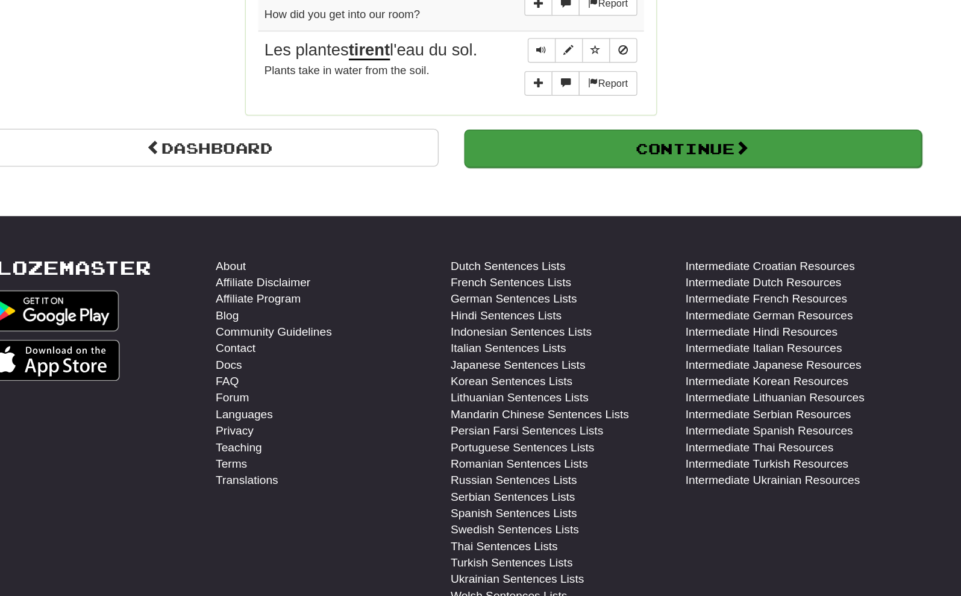
click at [490, 135] on button "Continue" at bounding box center [657, 149] width 334 height 28
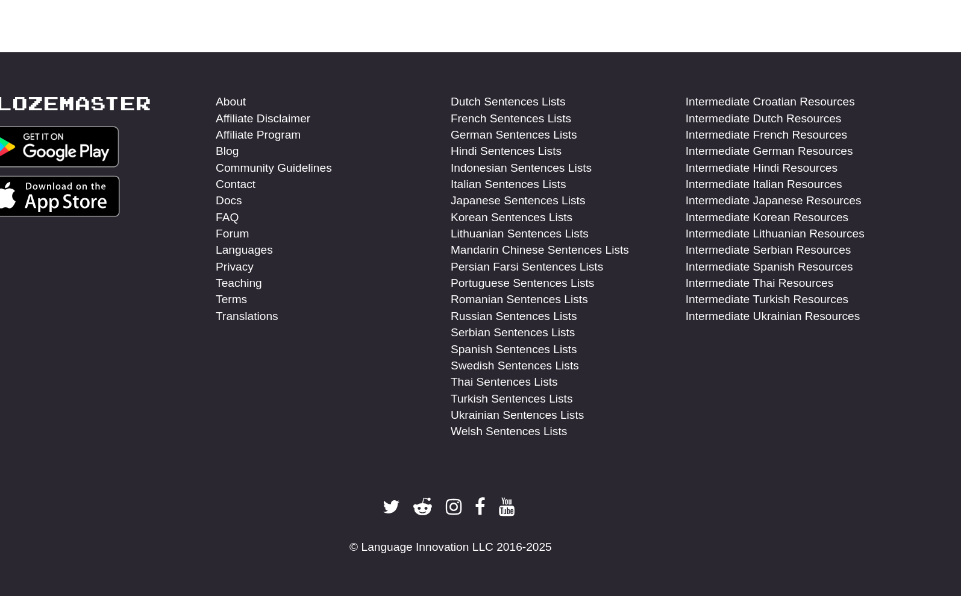
scroll to position [0, 0]
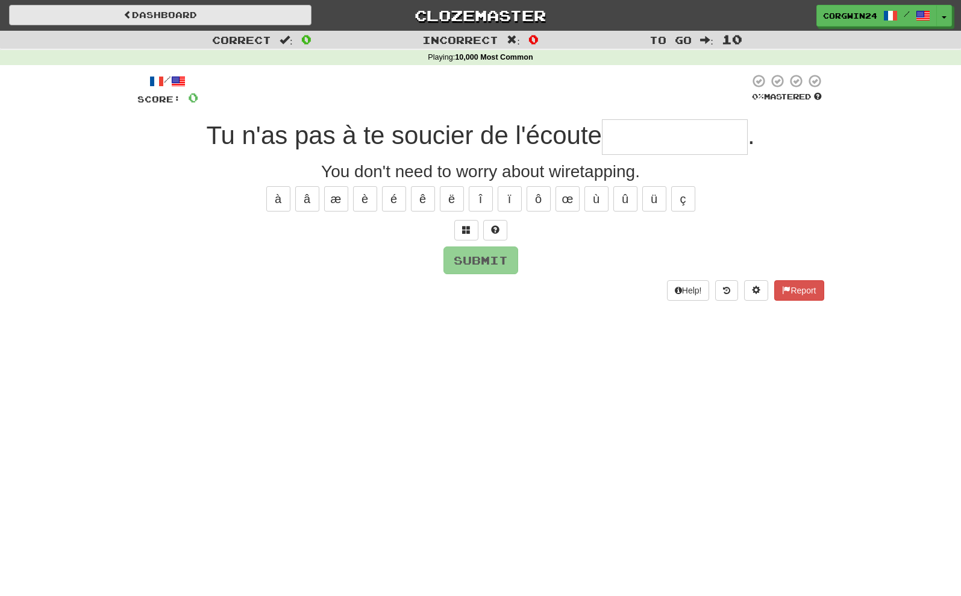
click at [139, 14] on link "Dashboard" at bounding box center [160, 15] width 302 height 20
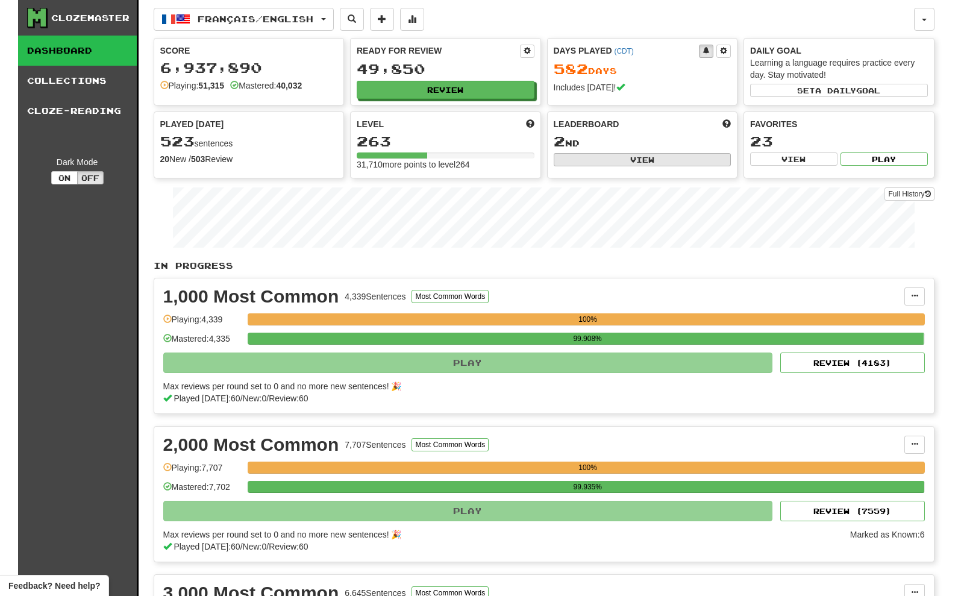
click at [628, 158] on button "View" at bounding box center [643, 159] width 178 height 13
select select "**********"
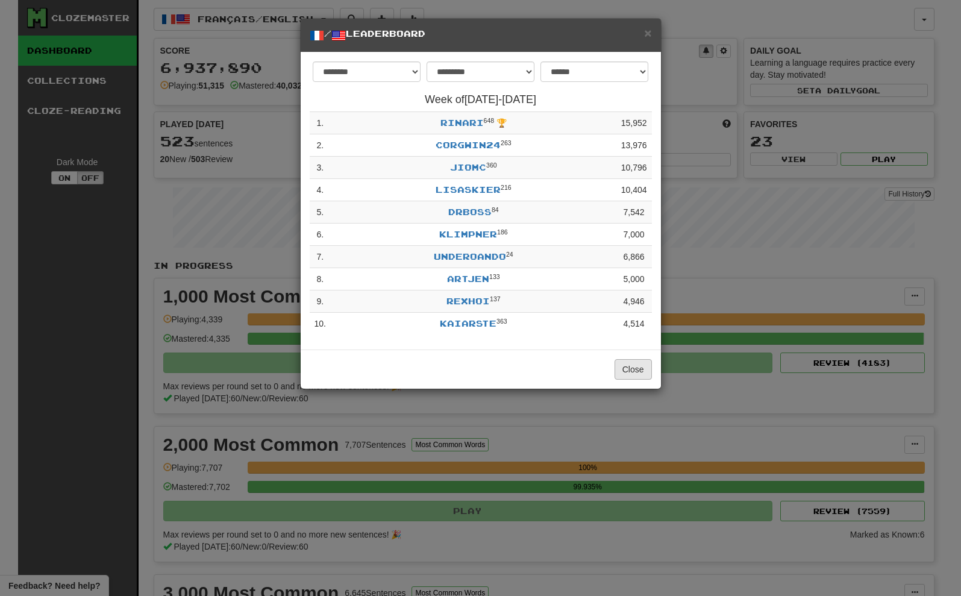
click at [631, 380] on button "Close" at bounding box center [633, 369] width 37 height 20
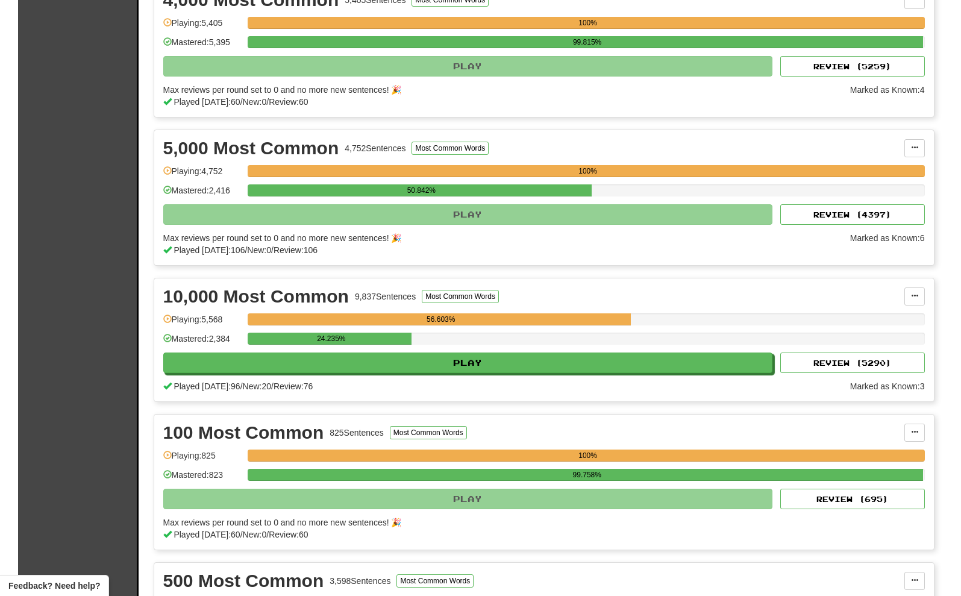
scroll to position [740, 0]
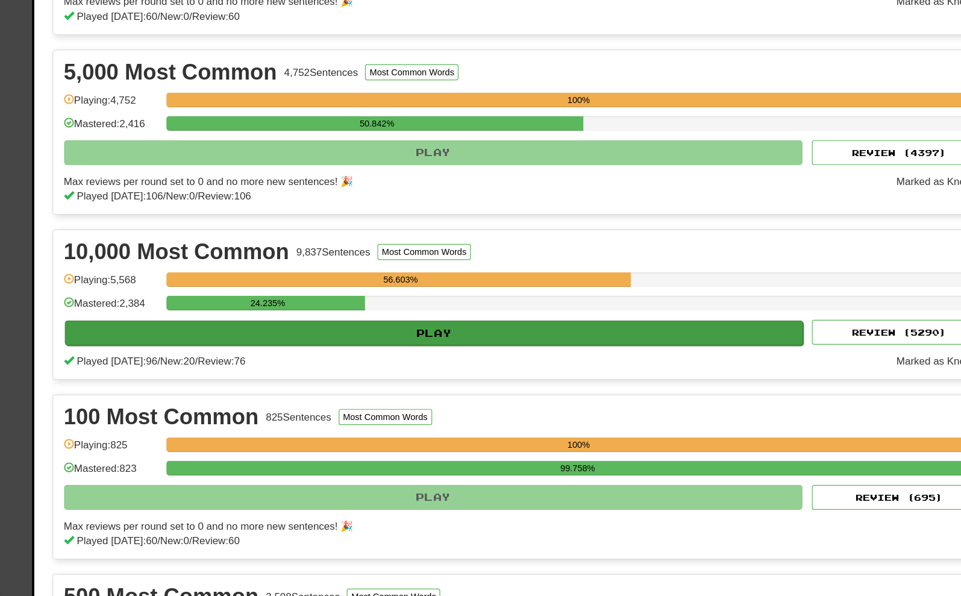
click at [408, 354] on button "Play" at bounding box center [469, 364] width 610 height 20
select select "**"
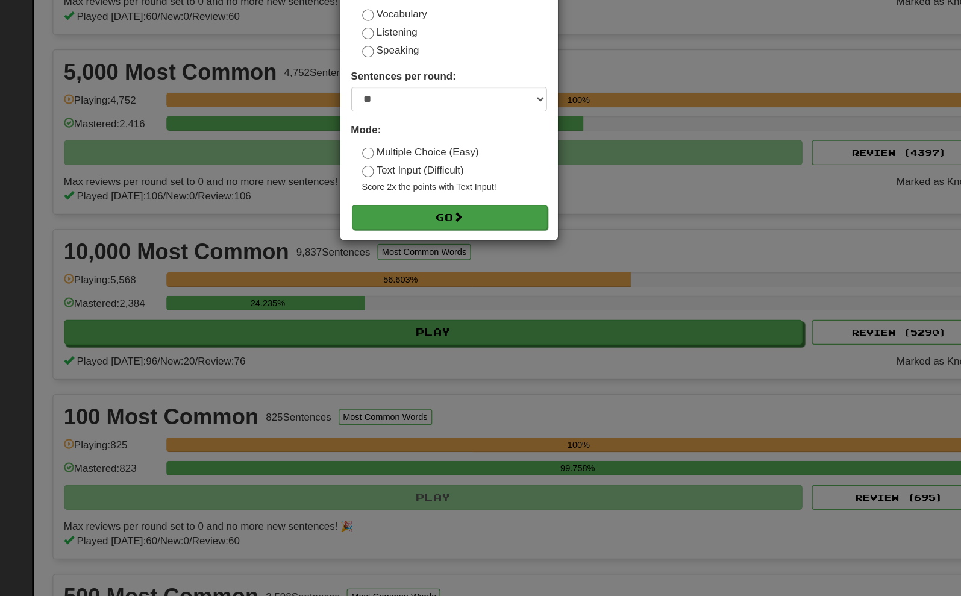
click at [401, 258] on button "Go" at bounding box center [481, 268] width 161 height 20
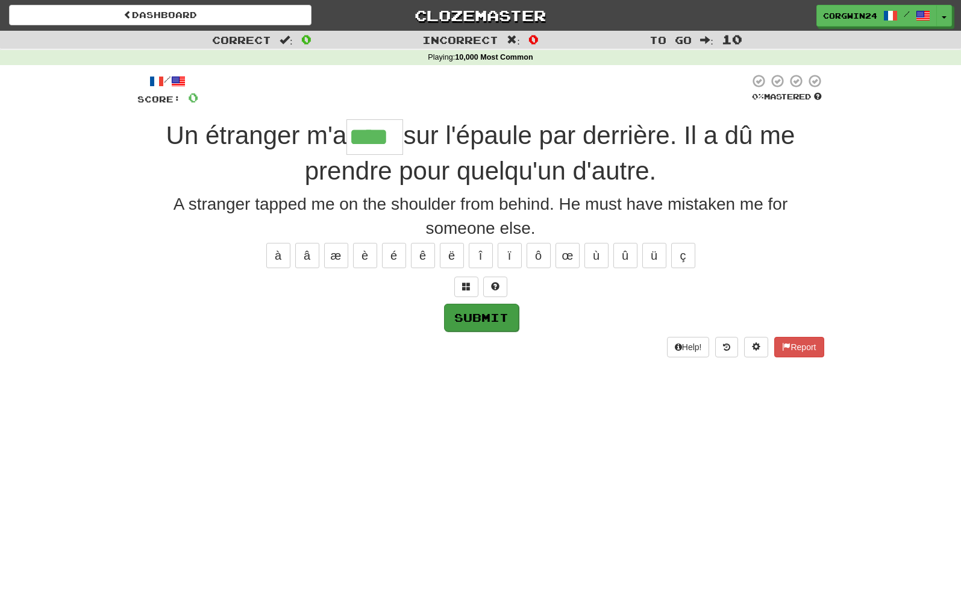
type input "****"
click at [487, 311] on button "Submit" at bounding box center [481, 318] width 75 height 28
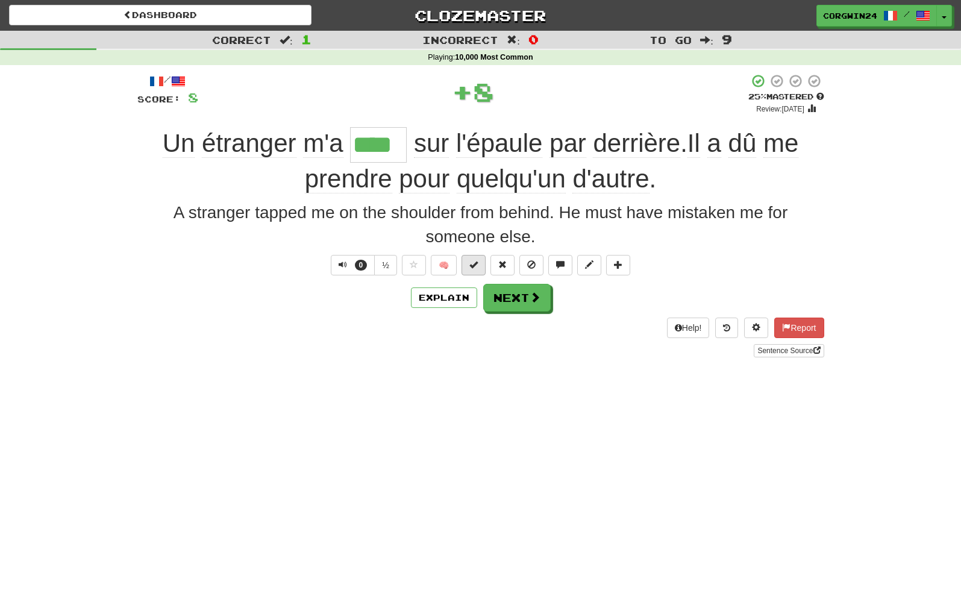
click at [472, 267] on span at bounding box center [473, 264] width 8 height 8
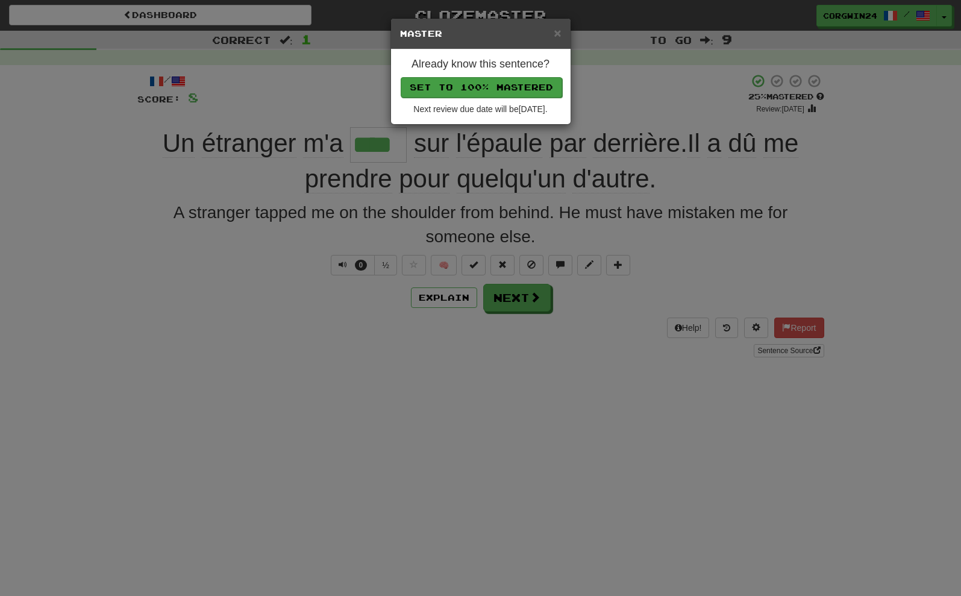
click at [483, 91] on button "Set to 100% Mastered" at bounding box center [481, 87] width 161 height 20
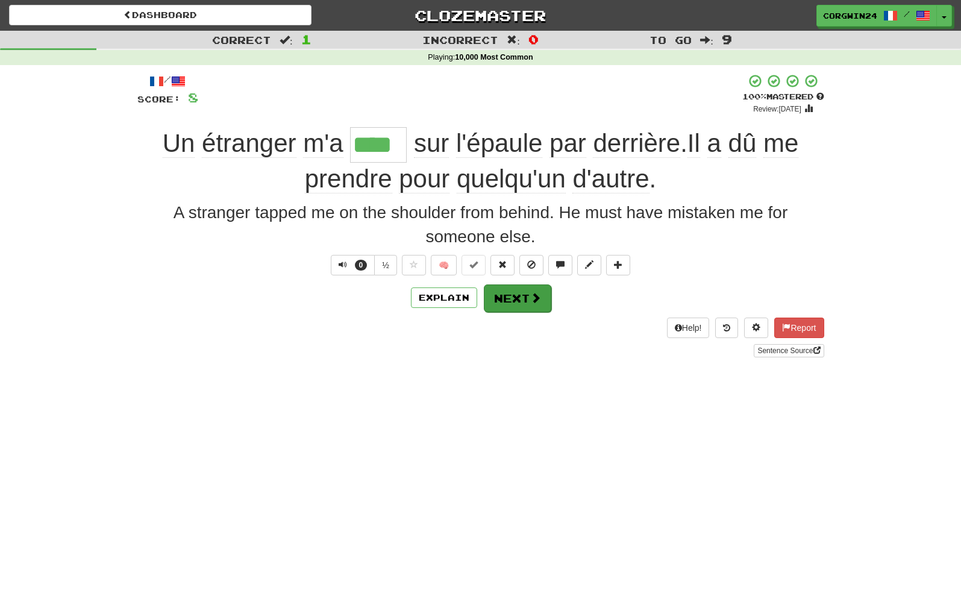
click at [529, 299] on button "Next" at bounding box center [517, 298] width 67 height 28
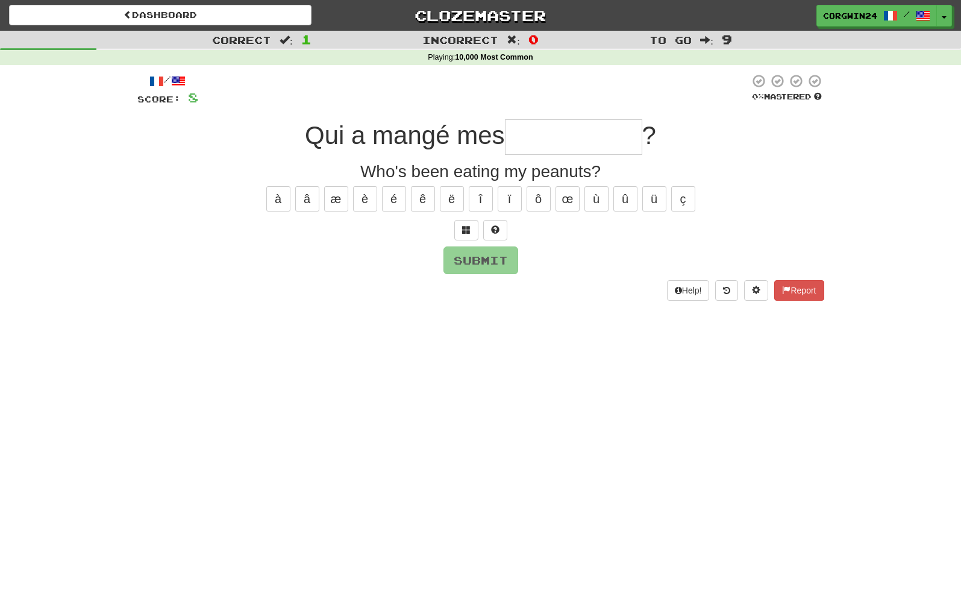
click at [555, 130] on input "text" at bounding box center [573, 137] width 137 height 36
type input "**********"
click at [476, 268] on button "Submit" at bounding box center [481, 261] width 75 height 28
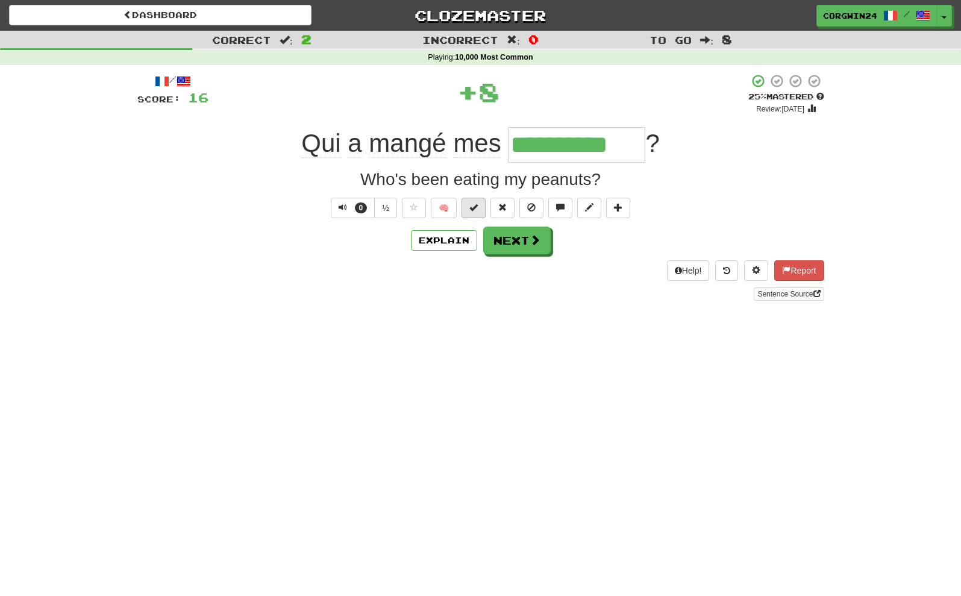
click at [474, 211] on span at bounding box center [473, 207] width 8 height 8
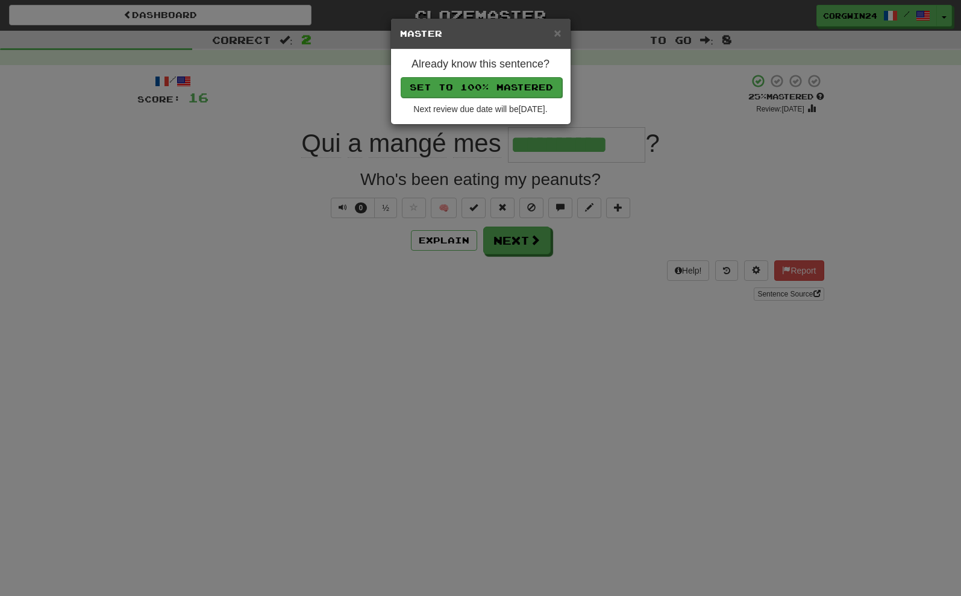
click at [478, 88] on button "Set to 100% Mastered" at bounding box center [481, 87] width 161 height 20
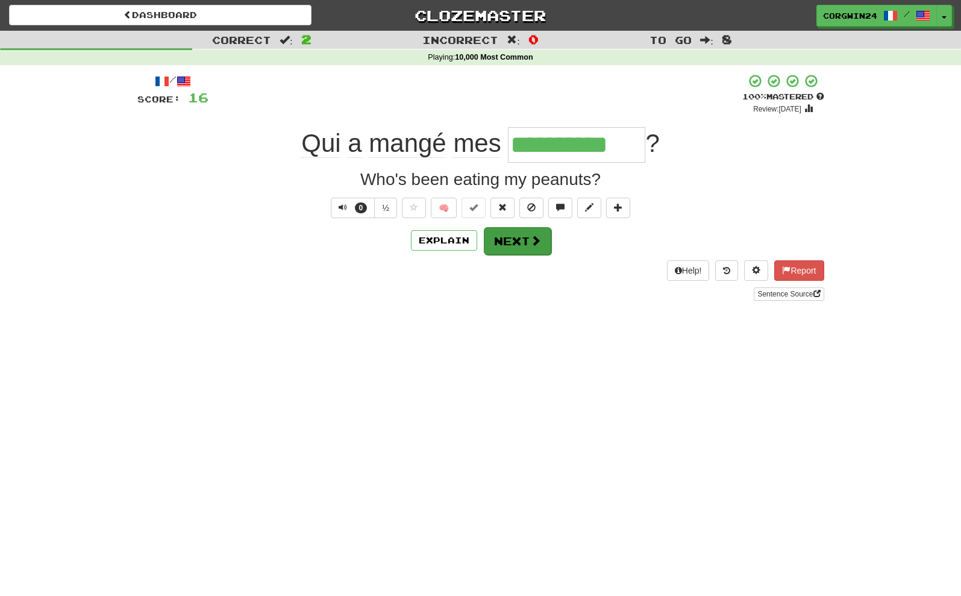
click at [527, 245] on button "Next" at bounding box center [517, 241] width 67 height 28
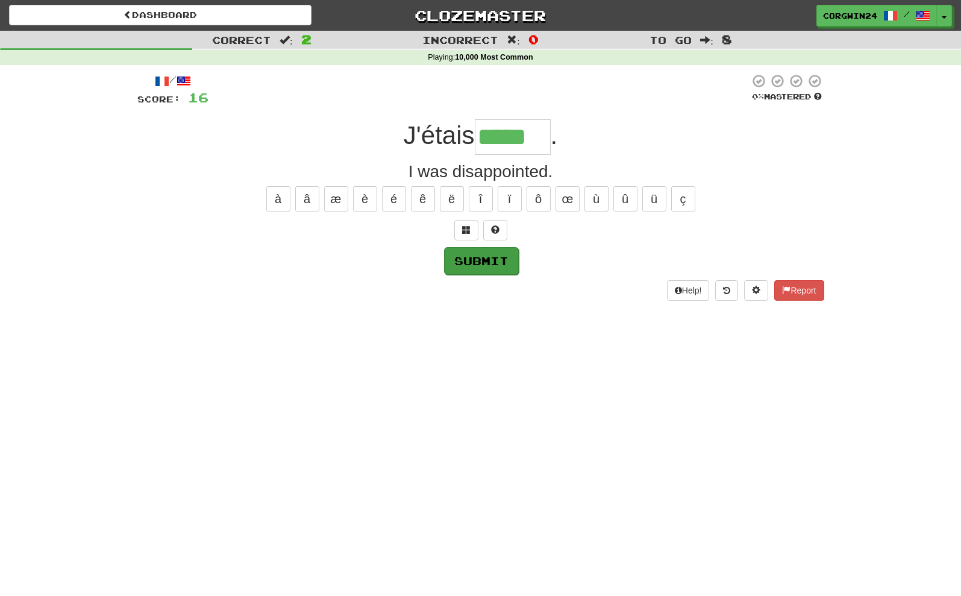
type input "*****"
click at [484, 269] on button "Submit" at bounding box center [481, 261] width 75 height 28
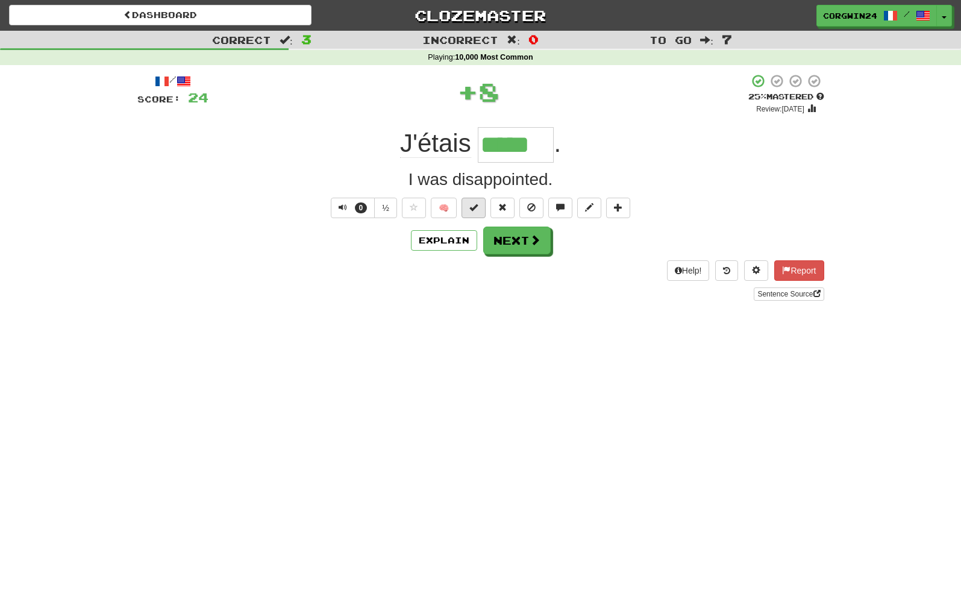
click at [471, 212] on button at bounding box center [474, 208] width 24 height 20
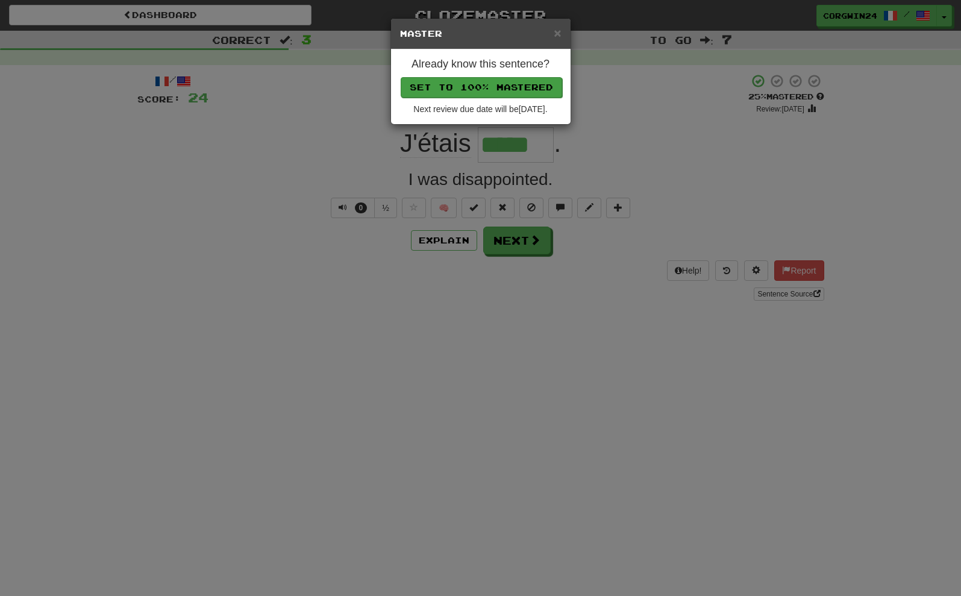
click at [464, 86] on button "Set to 100% Mastered" at bounding box center [481, 87] width 161 height 20
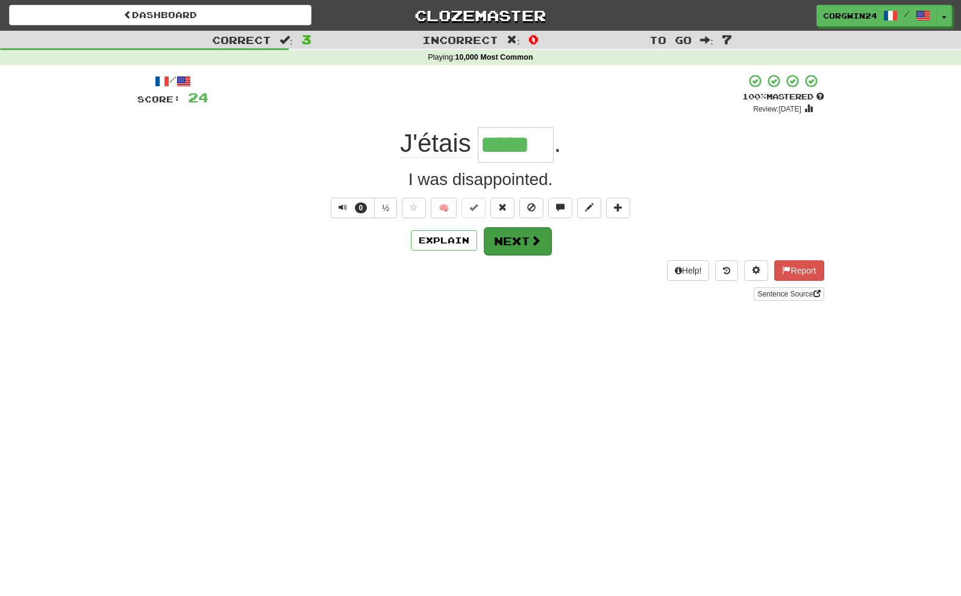
click at [506, 243] on button "Next" at bounding box center [517, 241] width 67 height 28
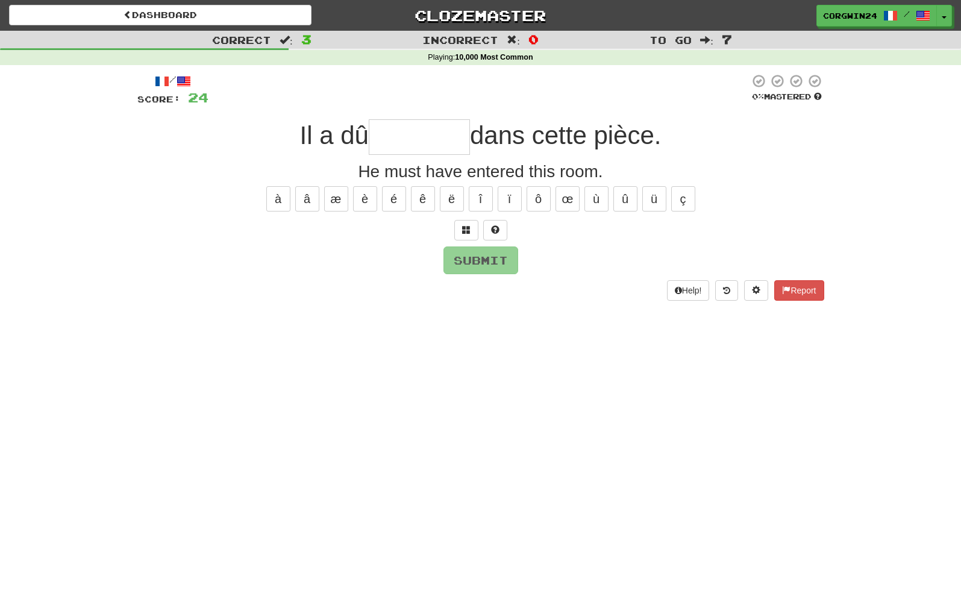
type input "*"
type input "********"
click at [476, 261] on button "Submit" at bounding box center [480, 260] width 75 height 28
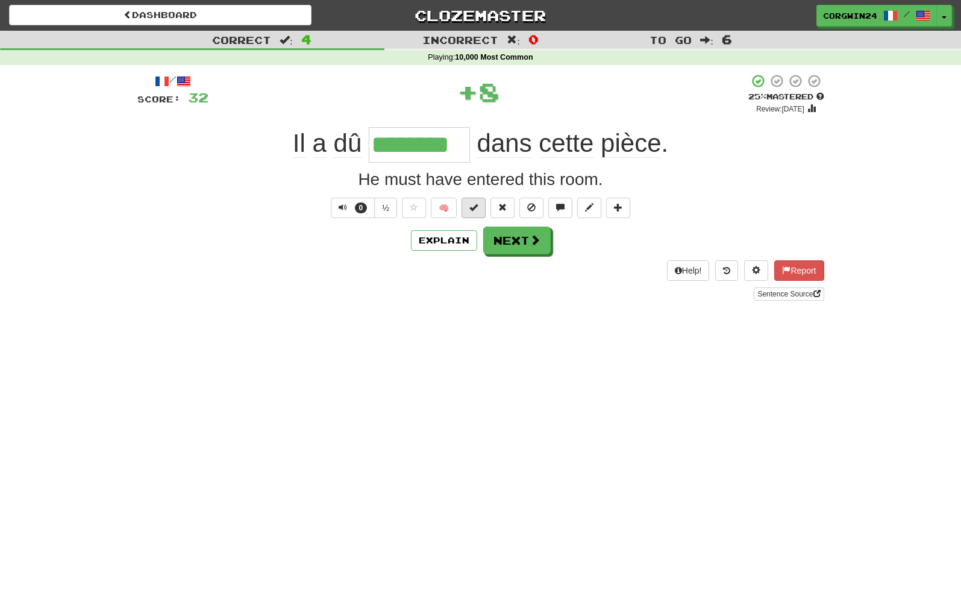
click at [471, 208] on button at bounding box center [474, 208] width 24 height 20
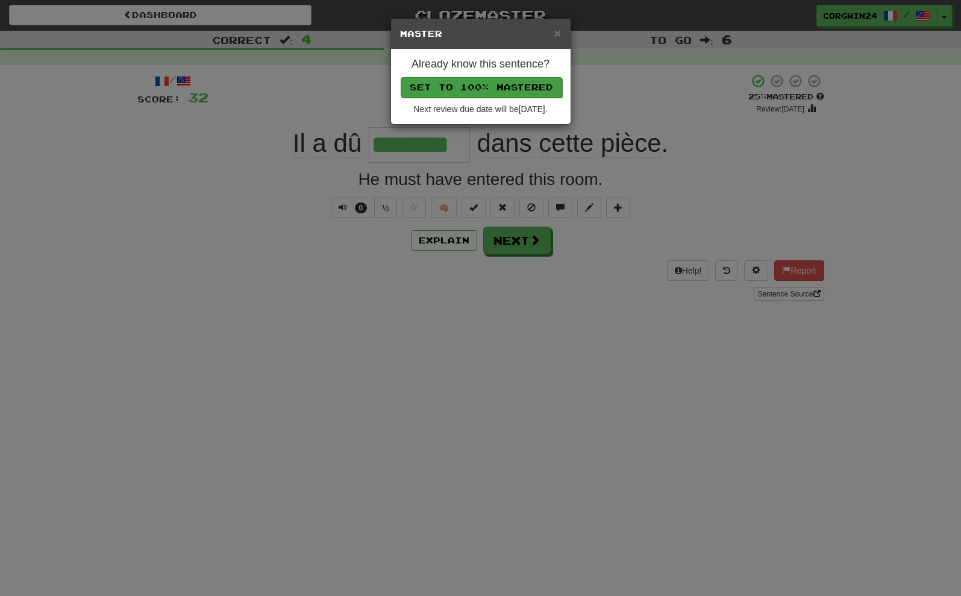
click at [475, 89] on button "Set to 100% Mastered" at bounding box center [481, 87] width 161 height 20
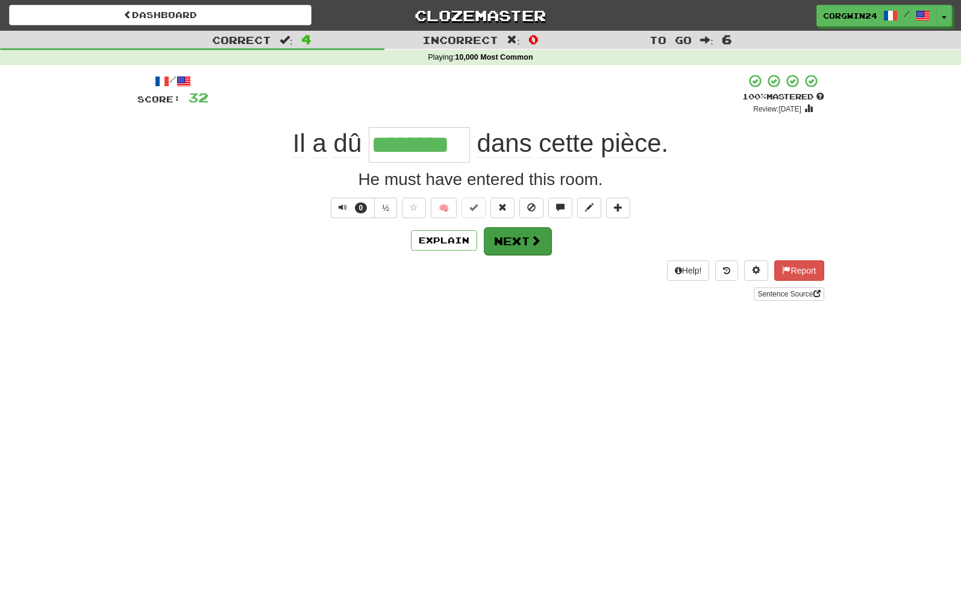
click at [527, 246] on button "Next" at bounding box center [517, 241] width 67 height 28
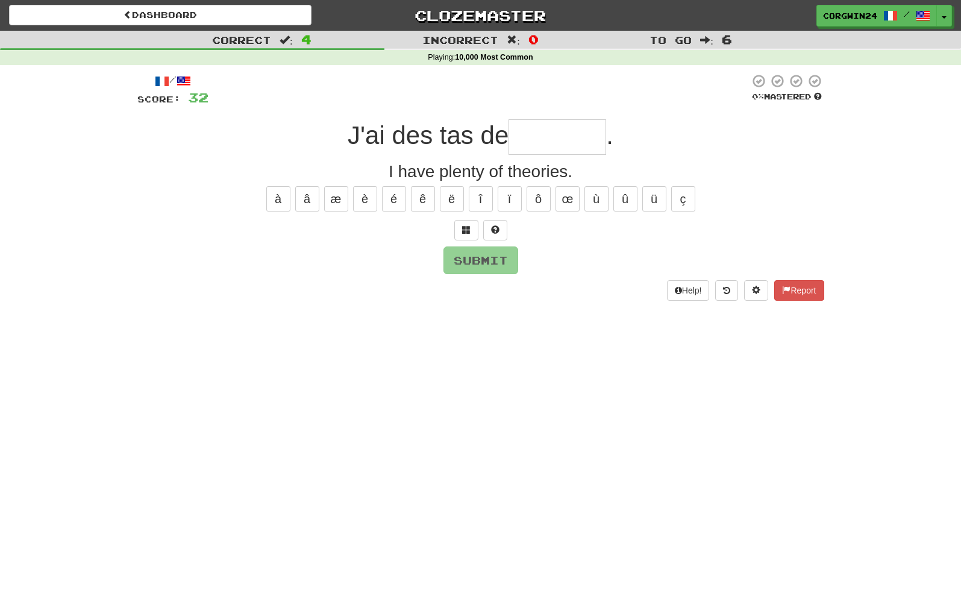
click at [545, 131] on input "text" at bounding box center [557, 137] width 98 height 36
type input "*"
type input "********"
click at [483, 271] on button "Submit" at bounding box center [480, 260] width 75 height 28
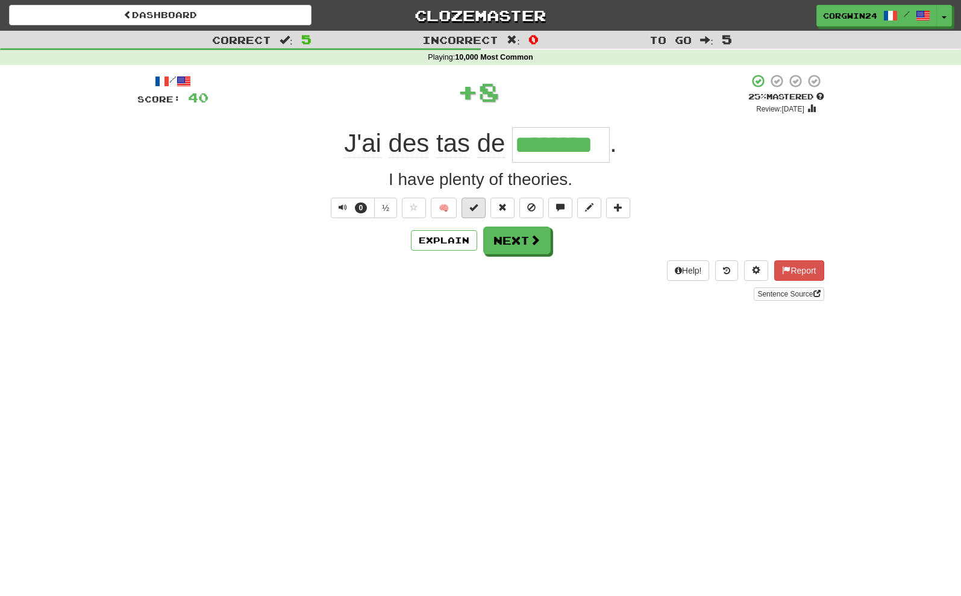
click at [473, 209] on span at bounding box center [473, 207] width 8 height 8
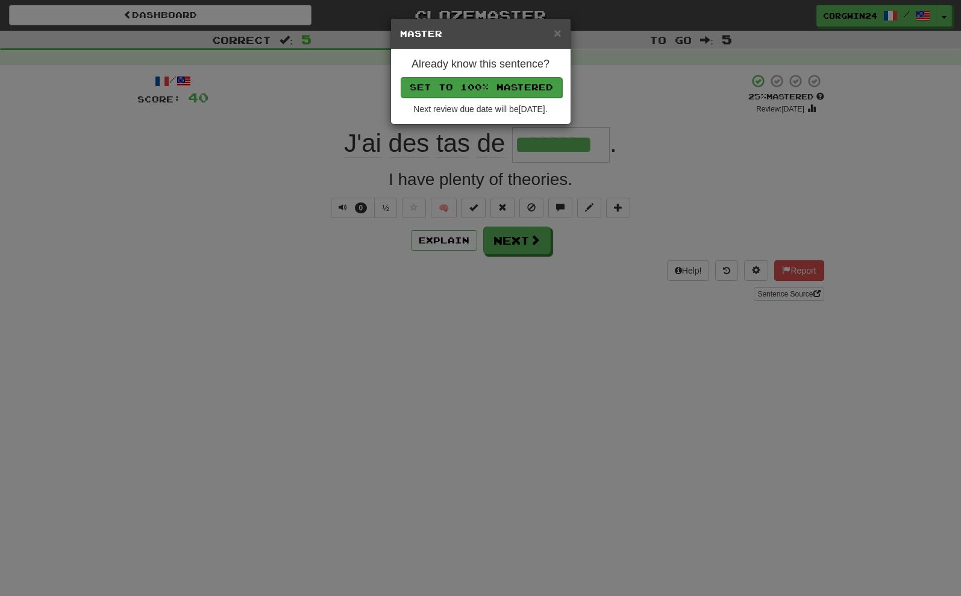
click at [480, 86] on button "Set to 100% Mastered" at bounding box center [481, 87] width 161 height 20
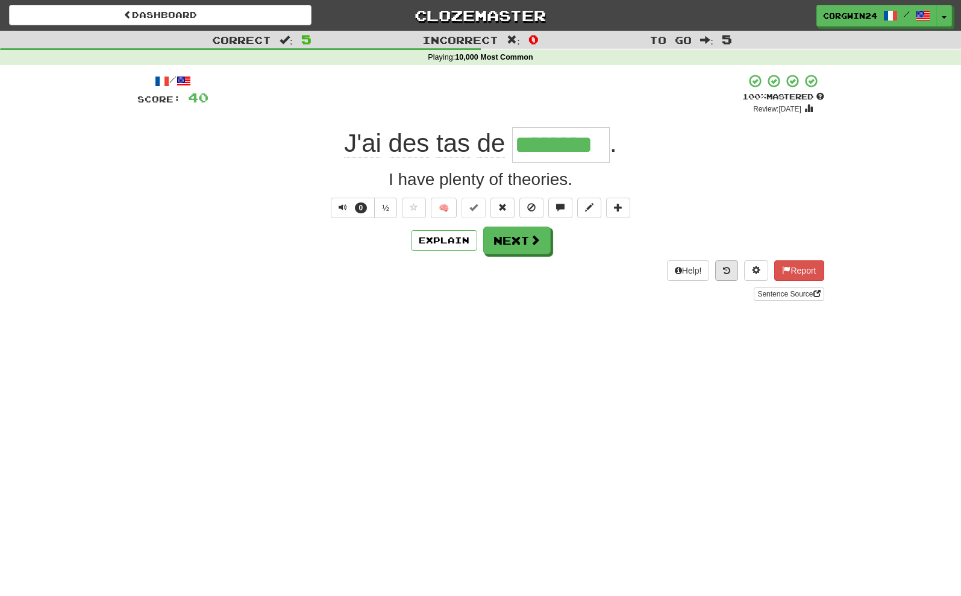
click at [723, 274] on icon at bounding box center [726, 270] width 7 height 8
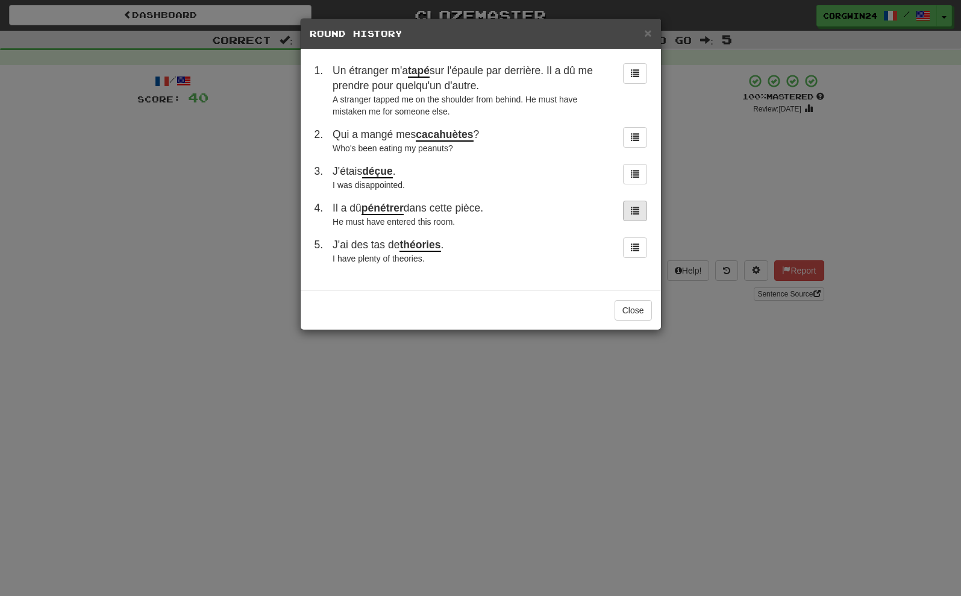
click at [637, 213] on span at bounding box center [635, 210] width 8 height 8
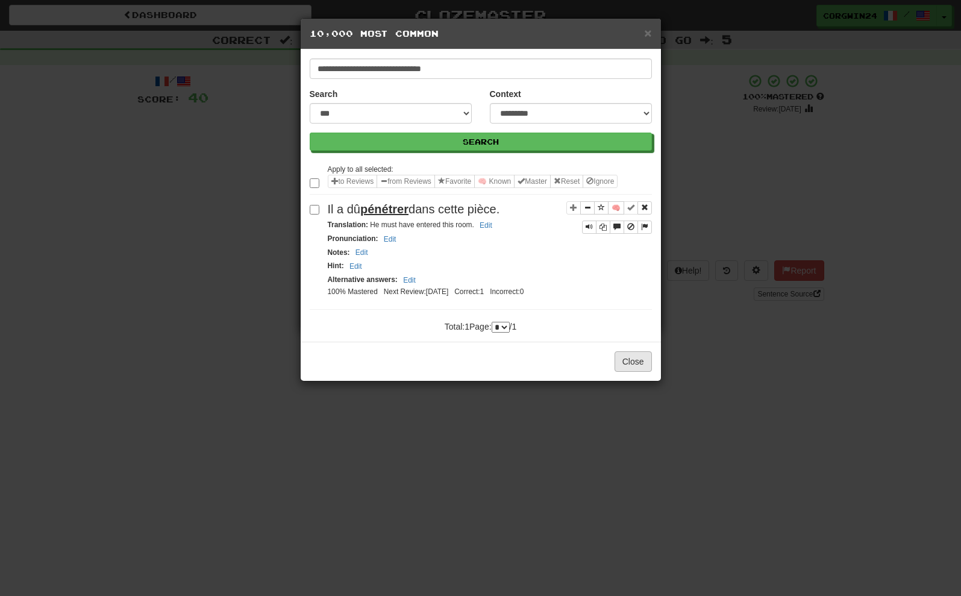
click at [631, 372] on button "Close" at bounding box center [633, 361] width 37 height 20
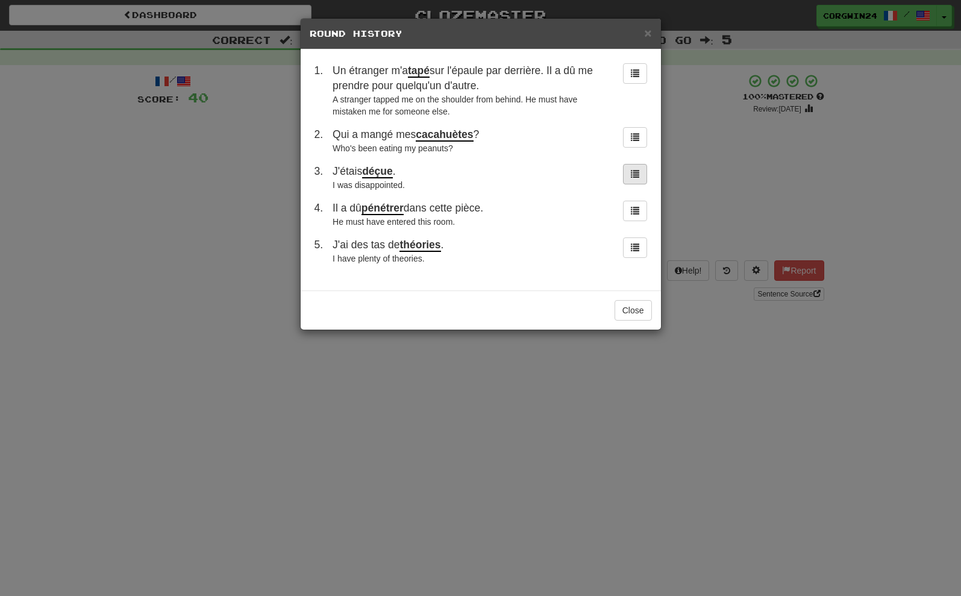
click at [635, 184] on button at bounding box center [635, 174] width 24 height 20
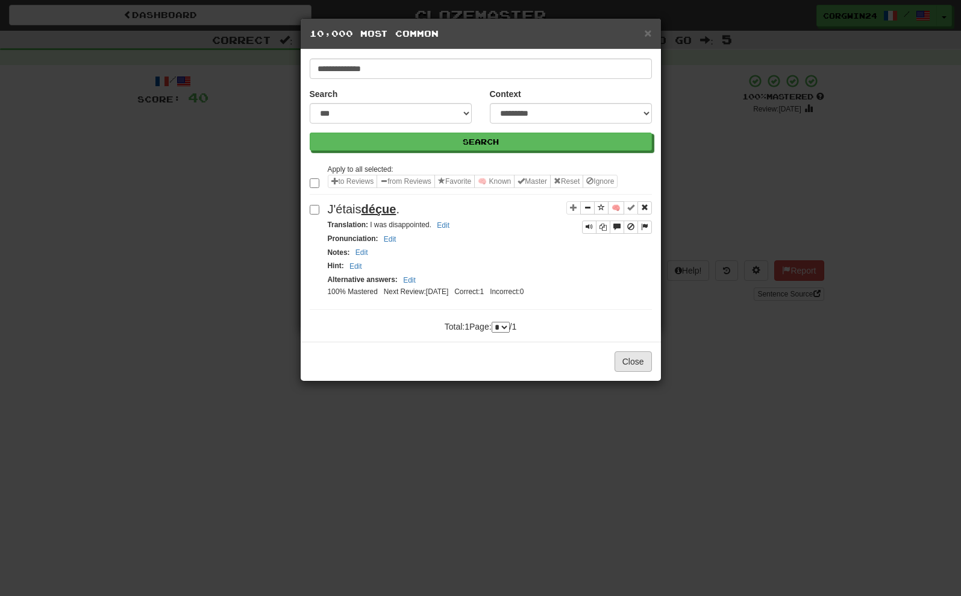
click at [634, 372] on button "Close" at bounding box center [633, 361] width 37 height 20
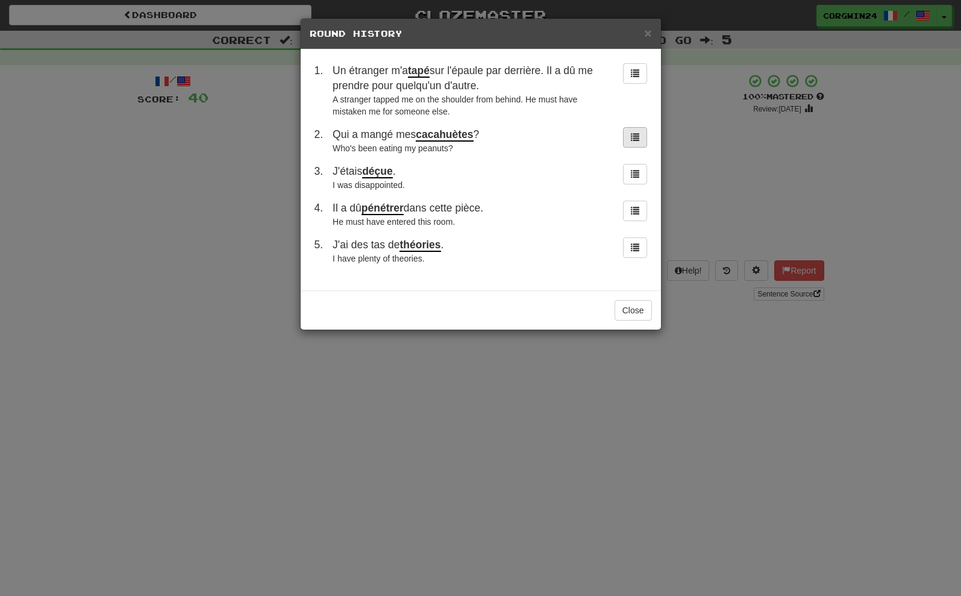
click at [634, 141] on span at bounding box center [635, 137] width 8 height 8
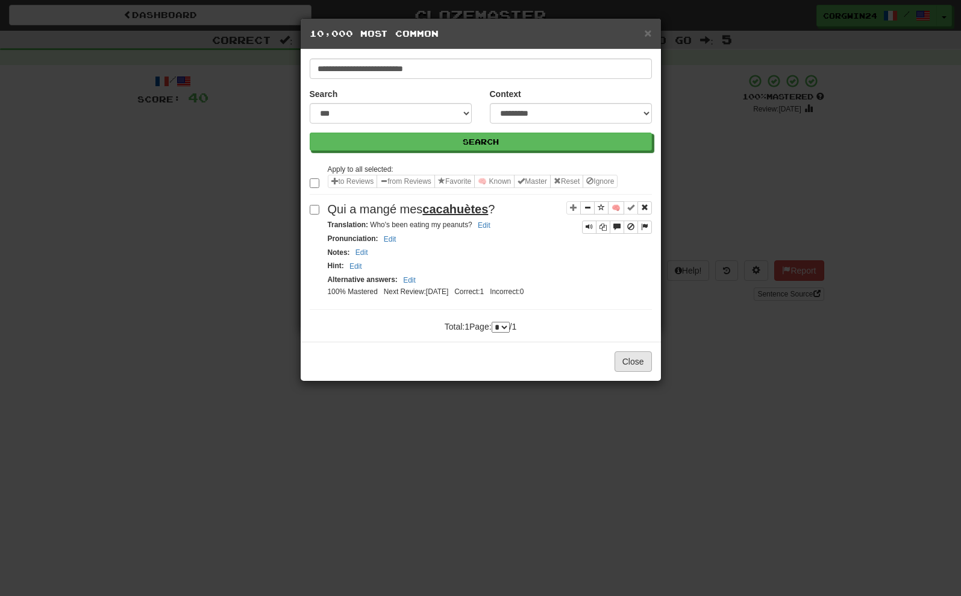
click at [633, 372] on button "Close" at bounding box center [633, 361] width 37 height 20
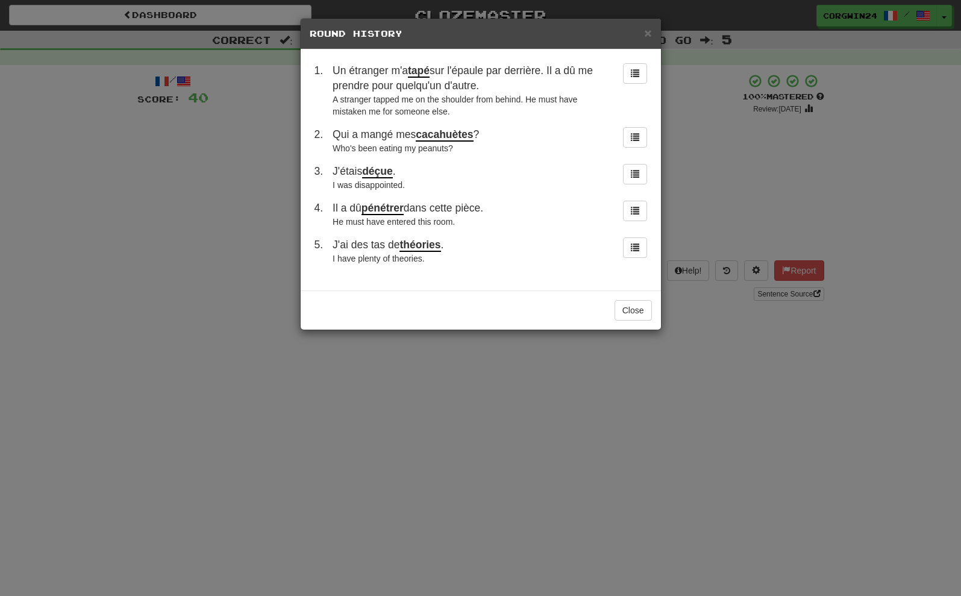
click at [720, 341] on div "× Round History 1 . Un étranger m'a tapé sur l'épaule par derrière. Il a dû me …" at bounding box center [480, 298] width 961 height 596
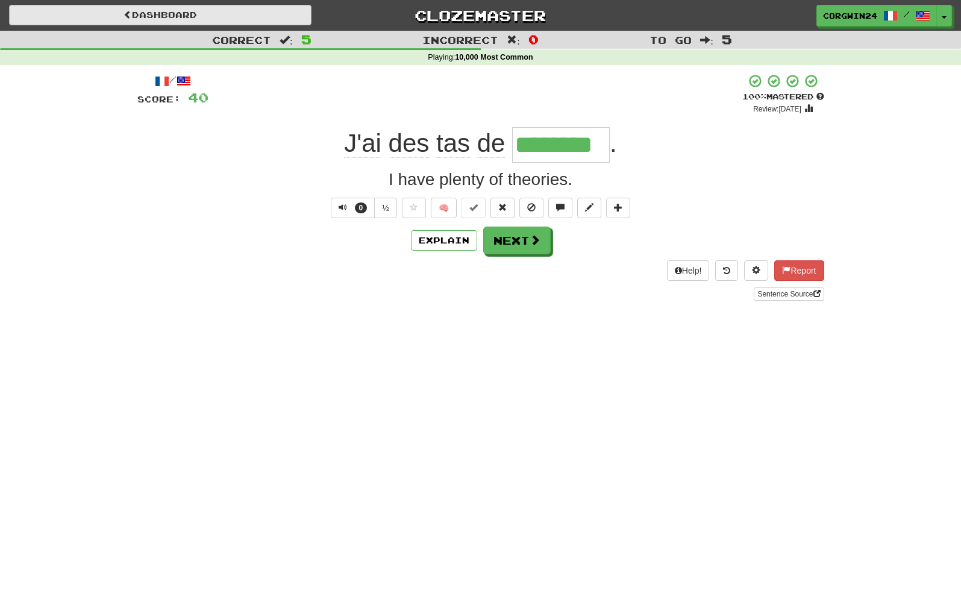
click at [165, 17] on link "Dashboard" at bounding box center [160, 15] width 302 height 20
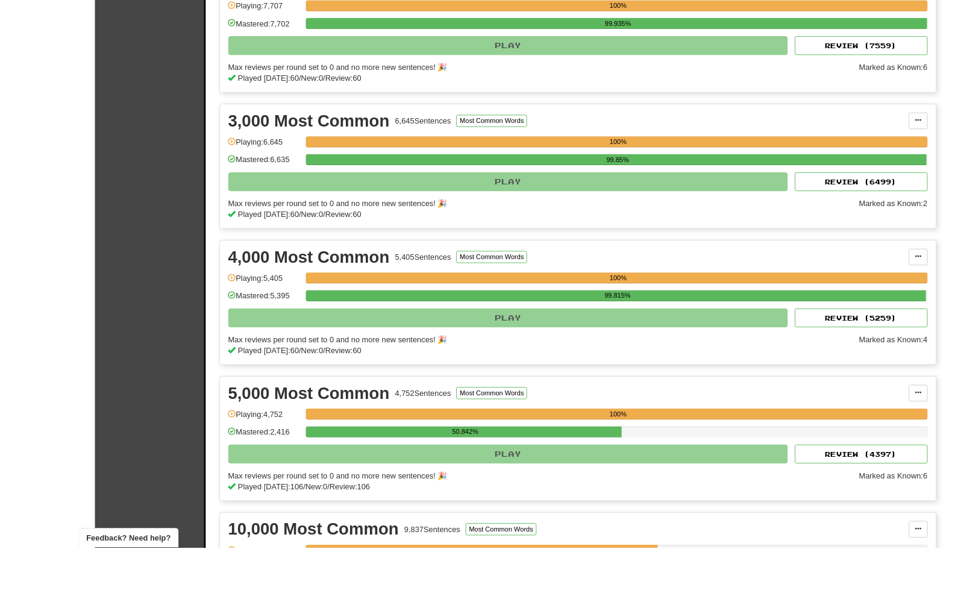
scroll to position [602, 0]
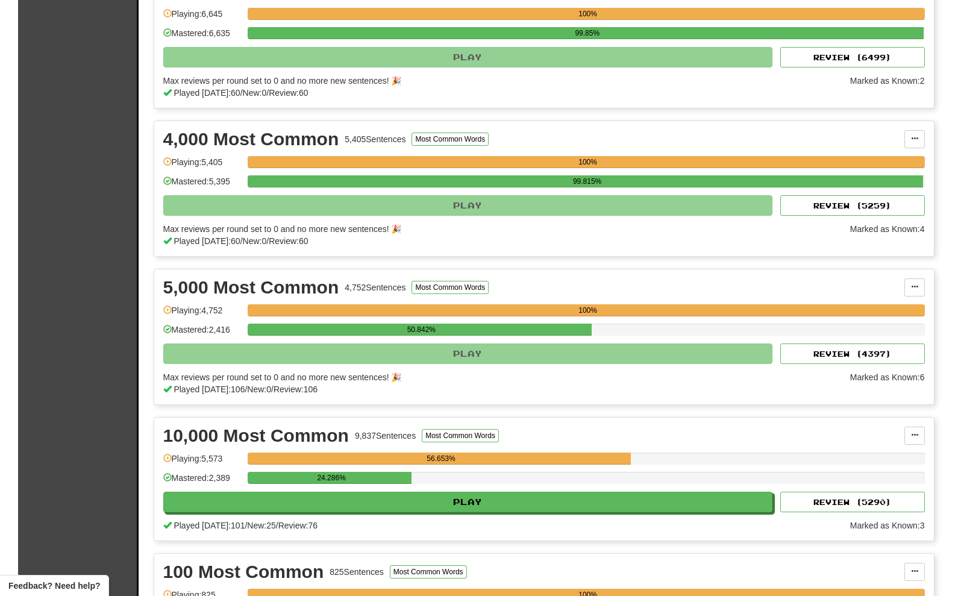
drag, startPoint x: 0, startPoint y: 93, endPoint x: 604, endPoint y: 70, distance: 604.7
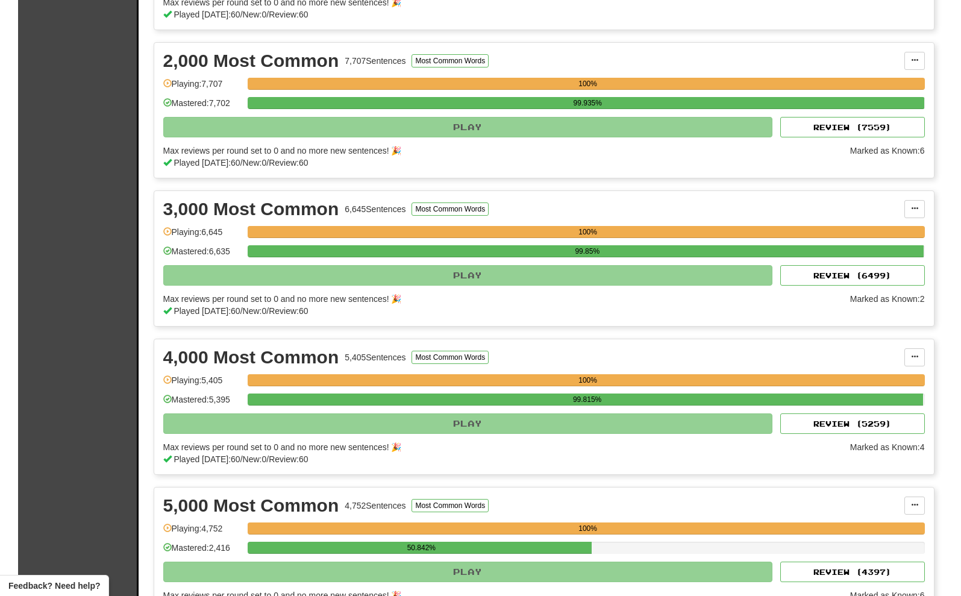
scroll to position [377, 0]
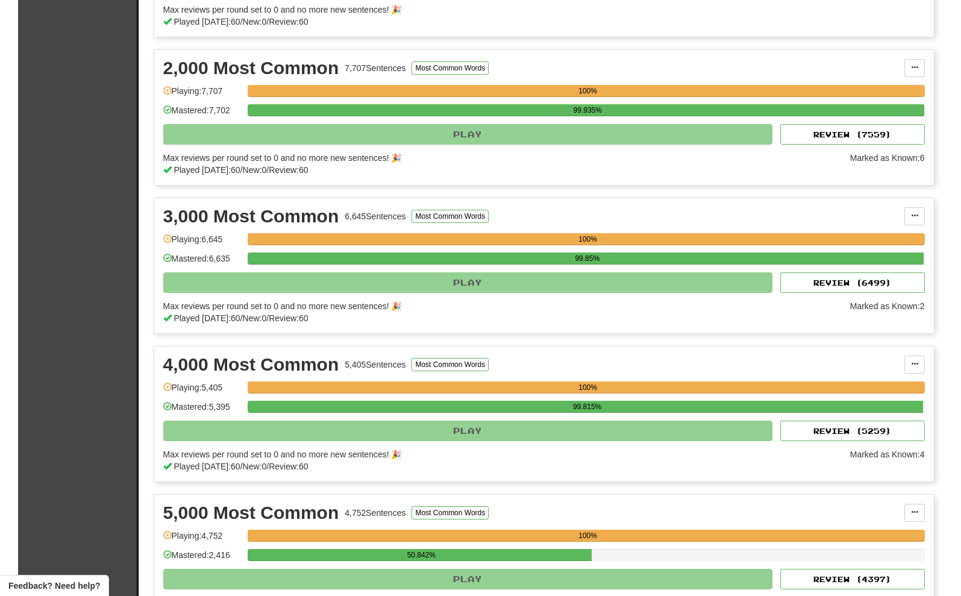
drag, startPoint x: 148, startPoint y: 0, endPoint x: 655, endPoint y: 48, distance: 508.9
